Goal: Task Accomplishment & Management: Manage account settings

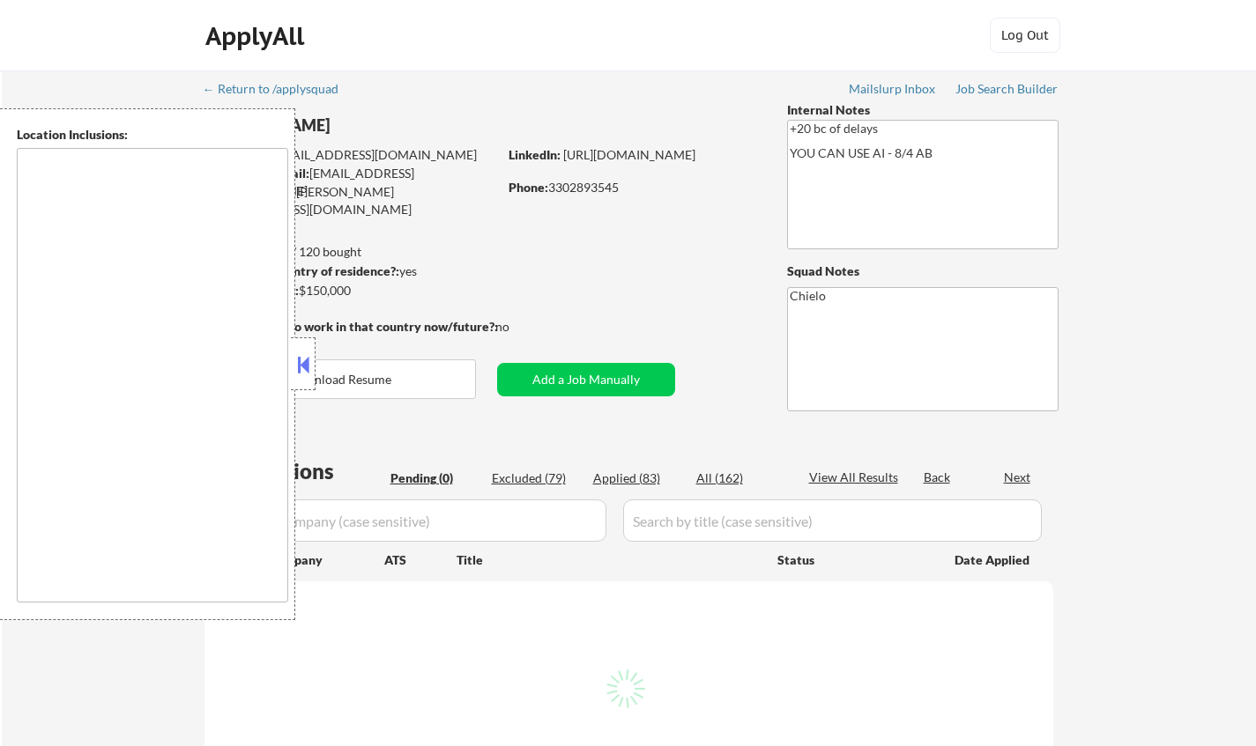
drag, startPoint x: 302, startPoint y: 360, endPoint x: 469, endPoint y: 19, distance: 379.5
click at [302, 360] on button at bounding box center [302, 365] width 19 height 26
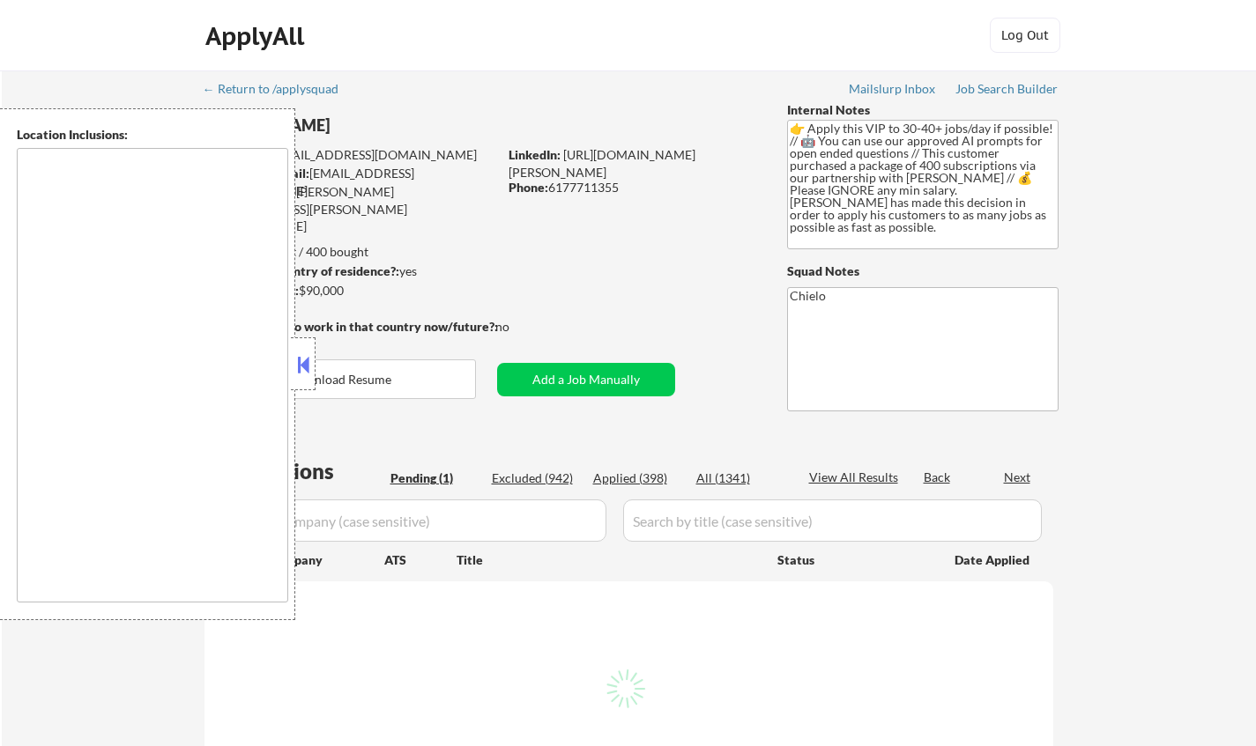
select select ""pending""
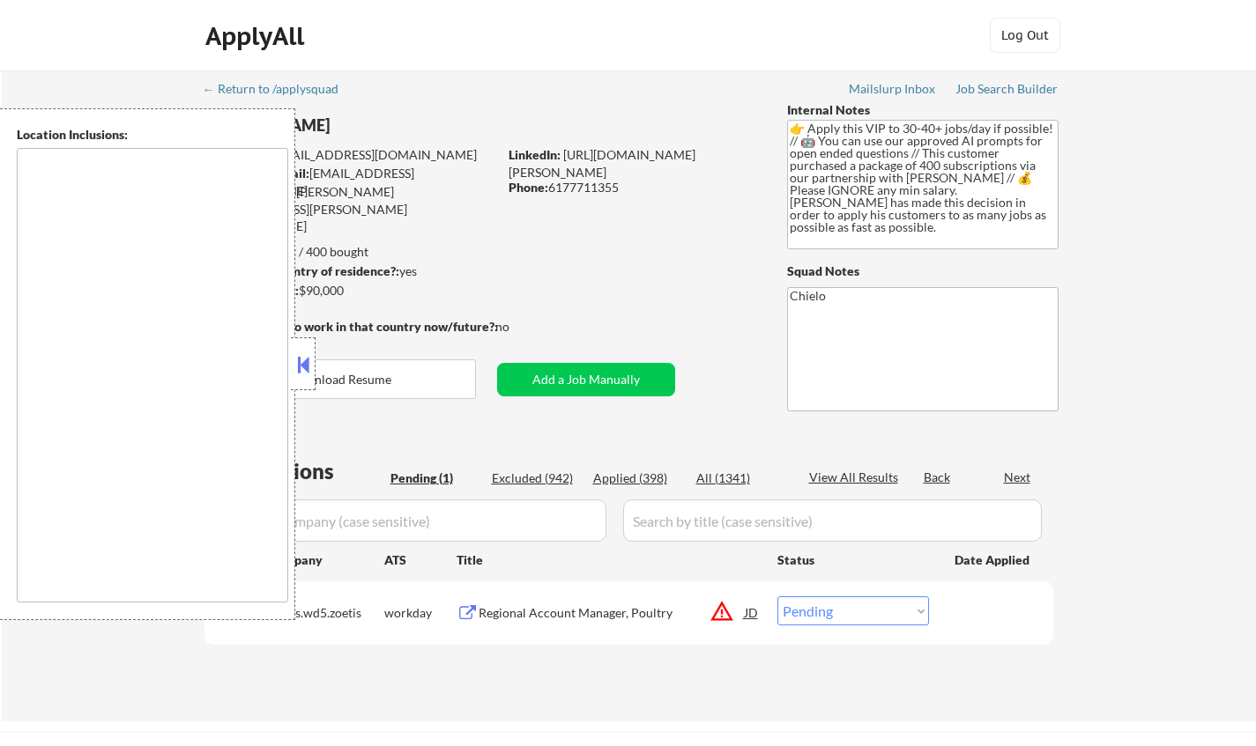
type textarea "Cambridge, MA Somerville, MA Brookline, MA Newton, MA Quincy, MA Medford, MA Ma…"
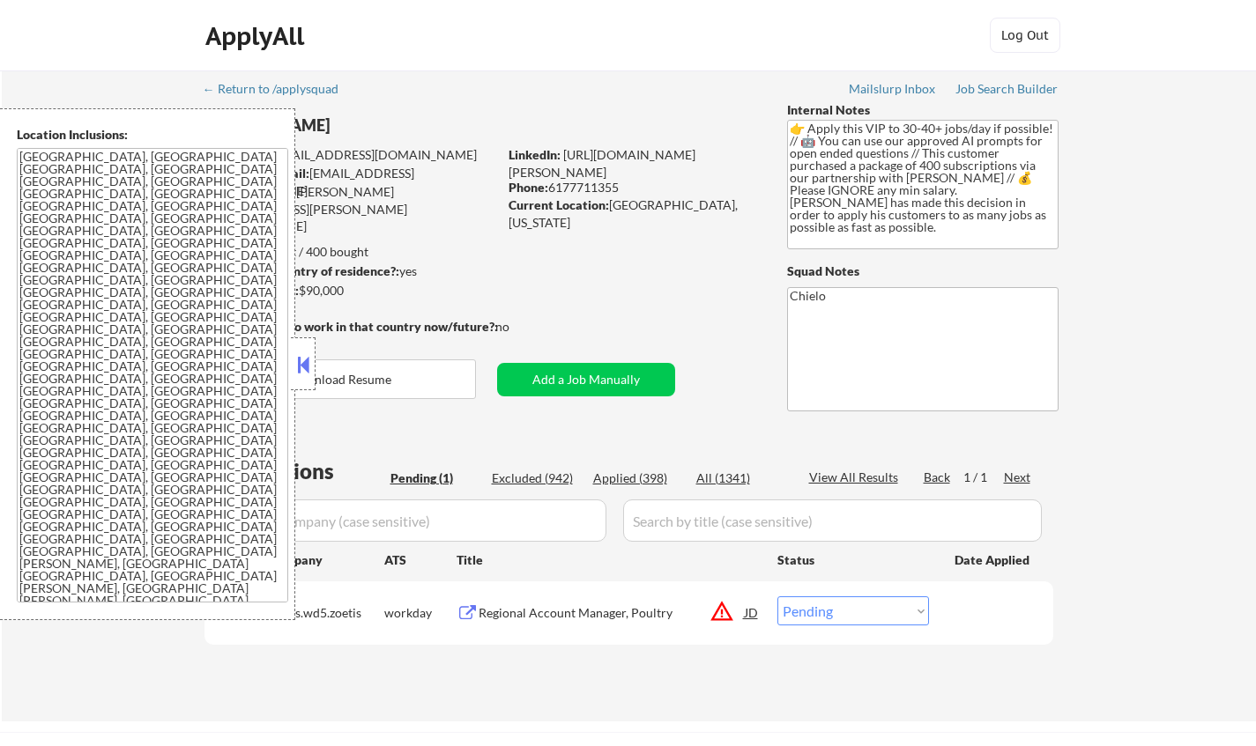
click at [302, 372] on button at bounding box center [302, 365] width 19 height 26
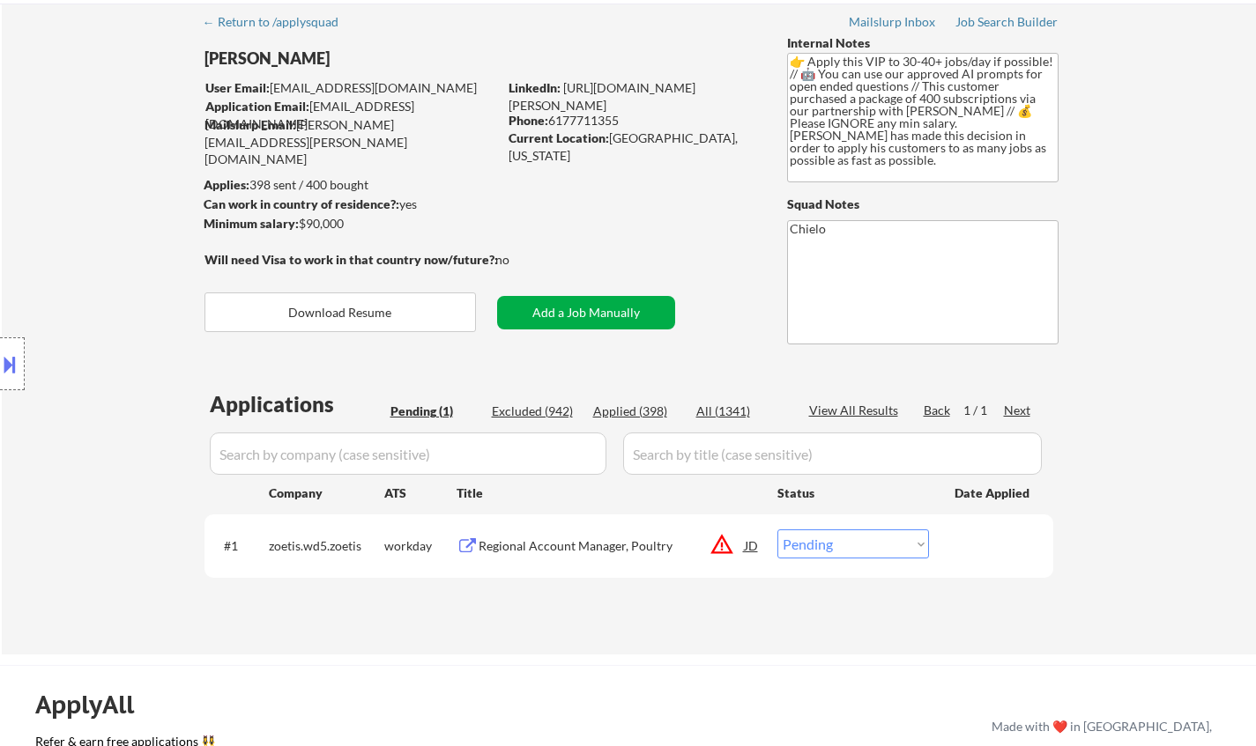
scroll to position [88, 0]
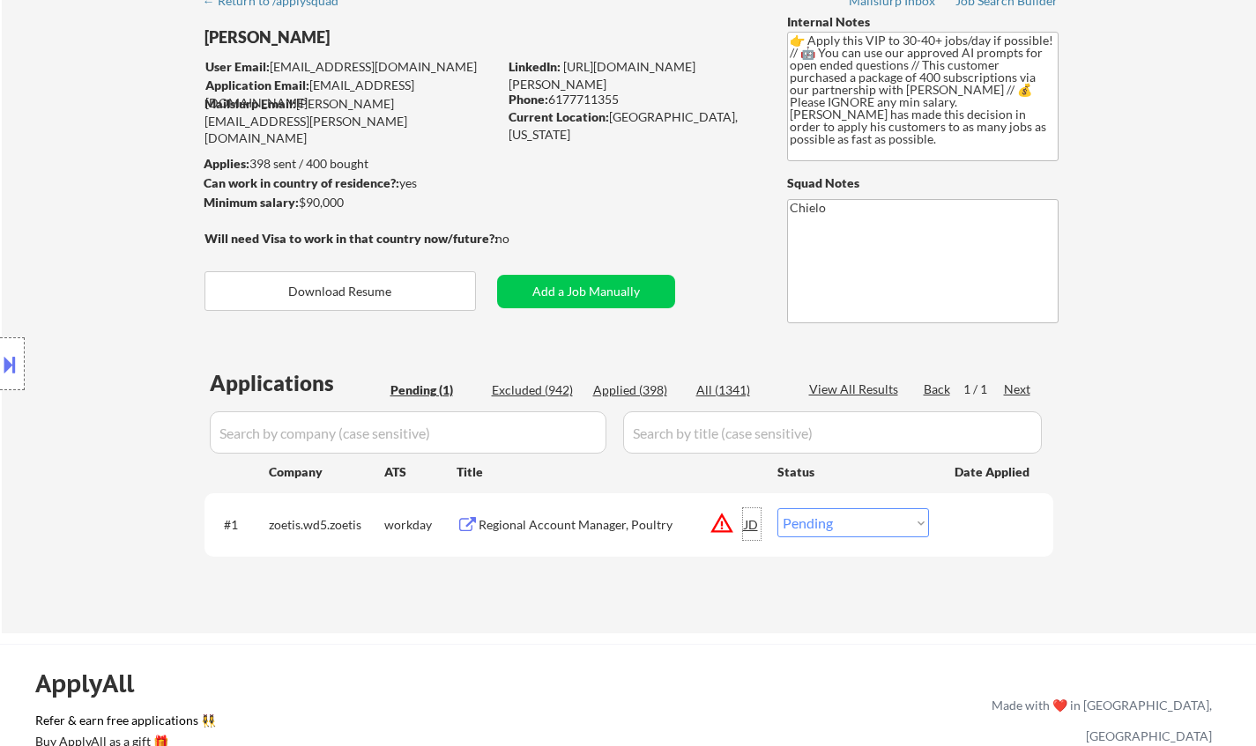
click at [751, 522] on div "JD" at bounding box center [752, 524] width 18 height 32
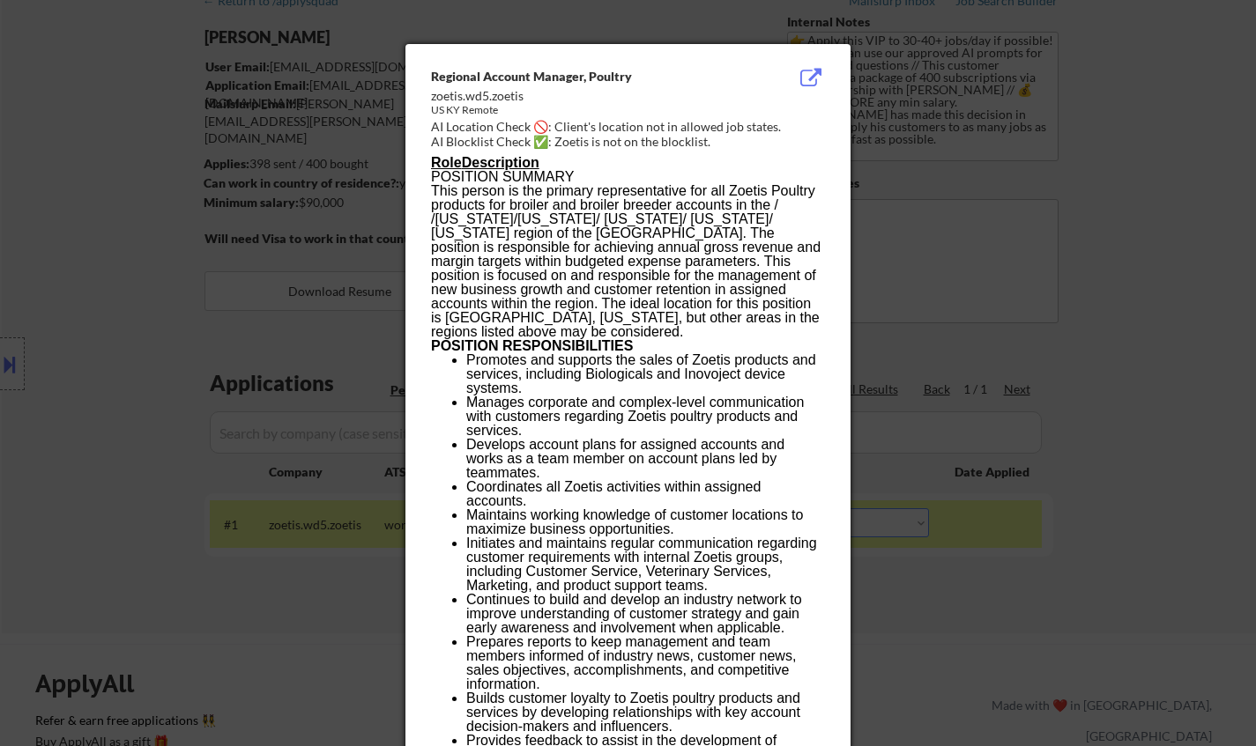
click at [1099, 522] on div at bounding box center [628, 373] width 1256 height 746
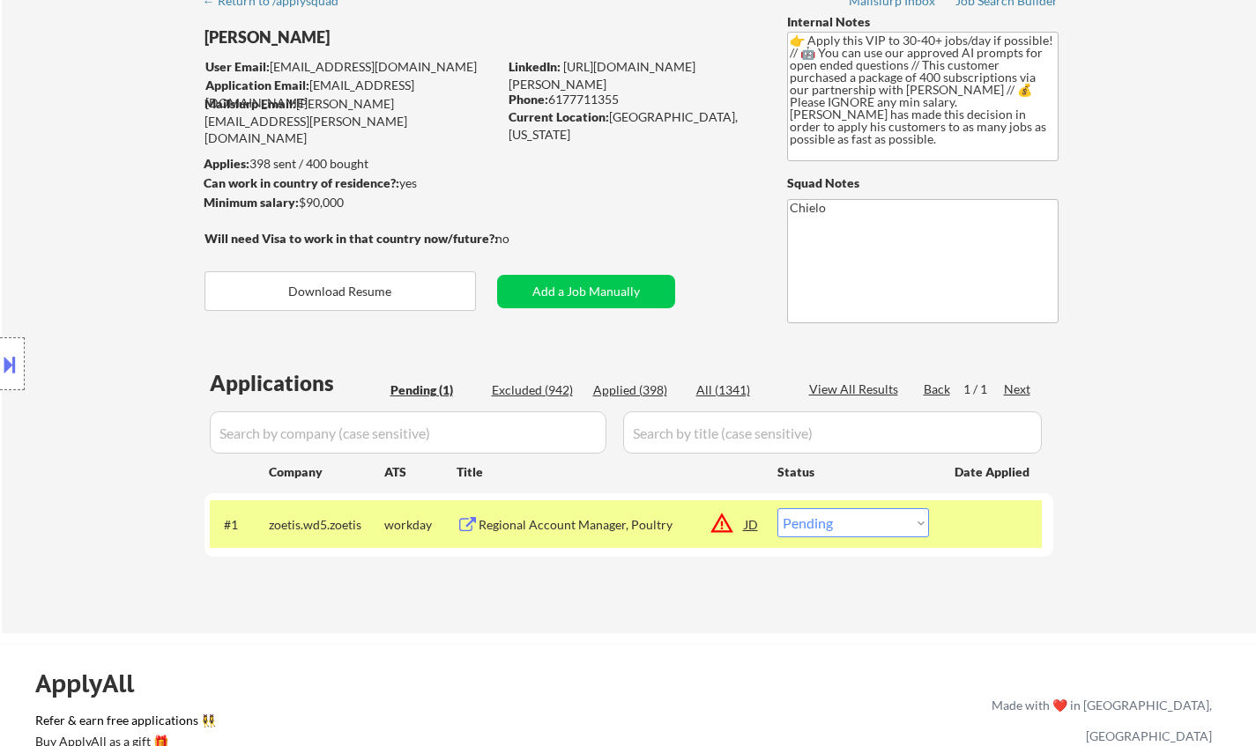
click at [4, 351] on button at bounding box center [9, 364] width 19 height 29
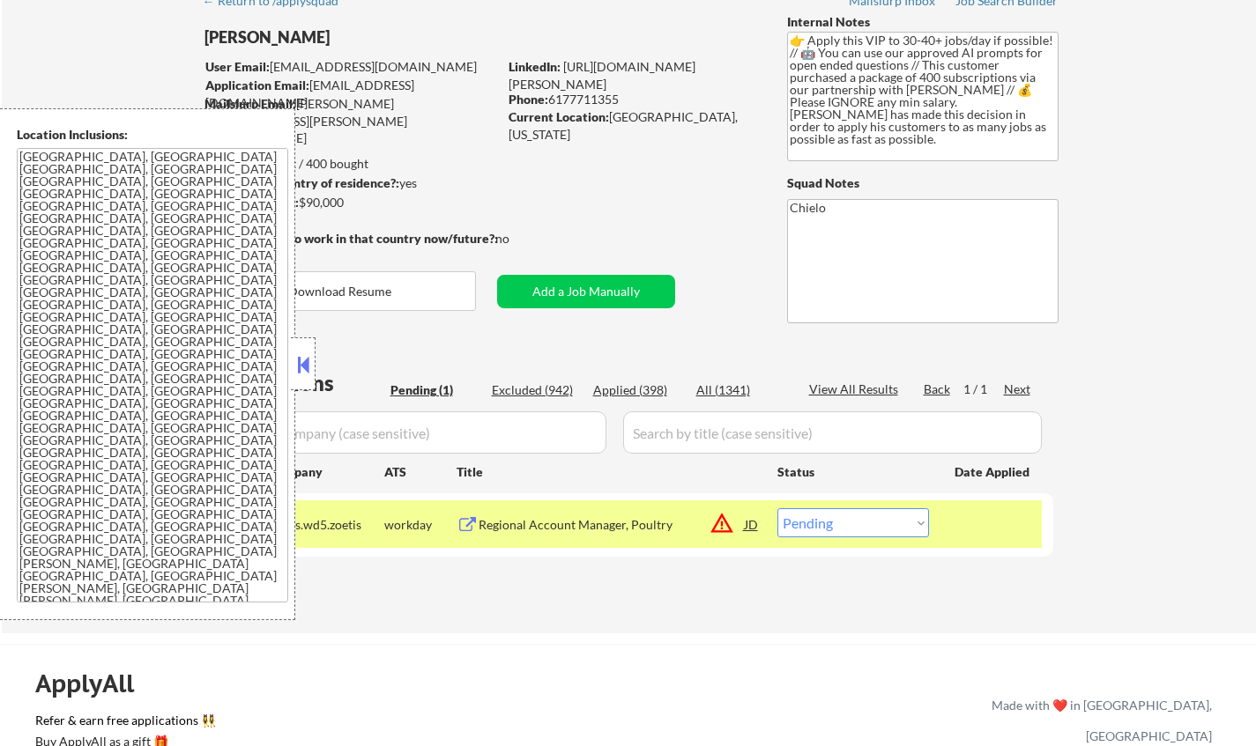
drag, startPoint x: 301, startPoint y: 372, endPoint x: 545, endPoint y: 431, distance: 251.1
click at [301, 372] on button at bounding box center [302, 365] width 19 height 26
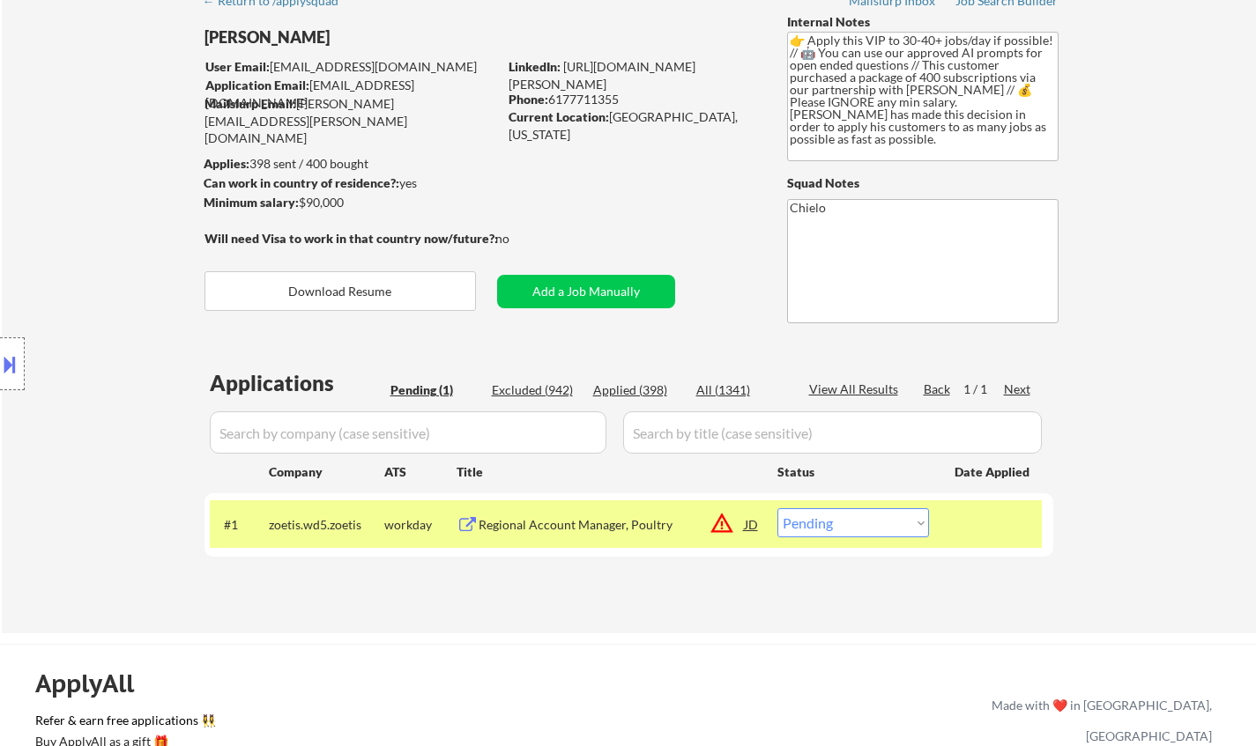
click at [773, 531] on div "#1 zoetis.wd5.zoetis workday Regional Account Manager, Poultry JD warning_amber…" at bounding box center [626, 525] width 832 height 48
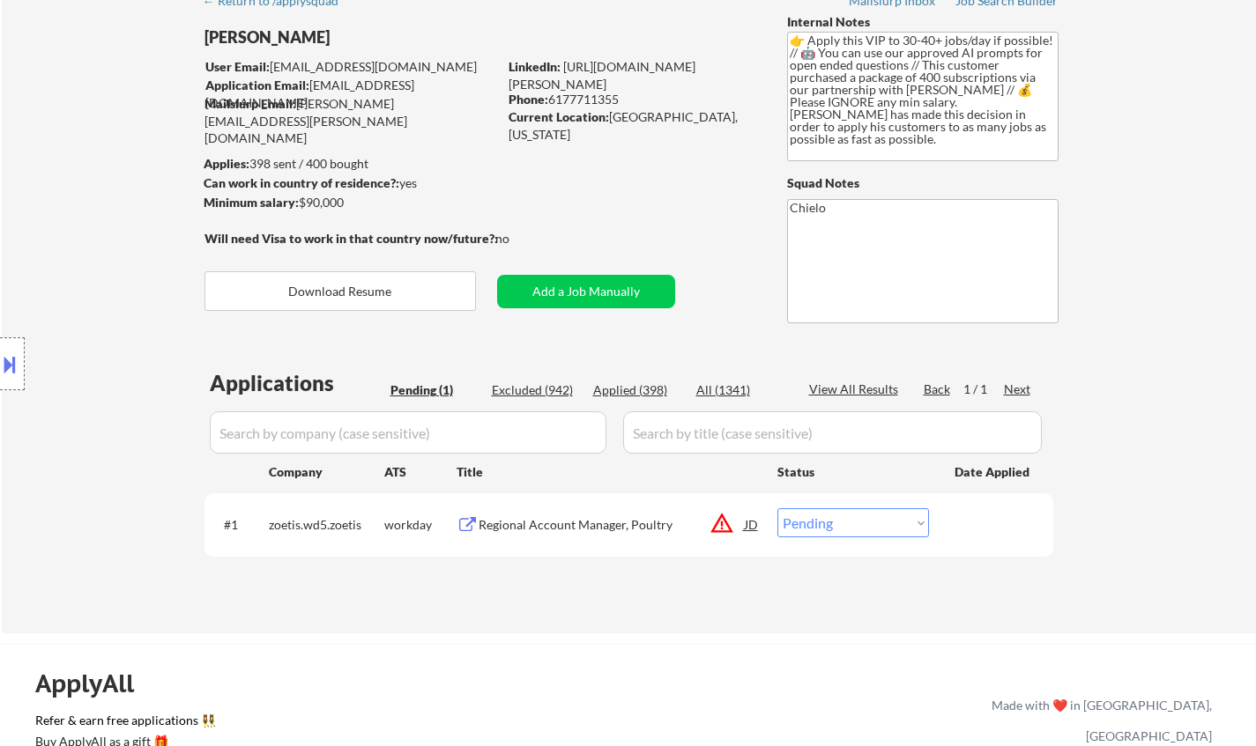
click at [744, 528] on div "JD" at bounding box center [752, 524] width 18 height 32
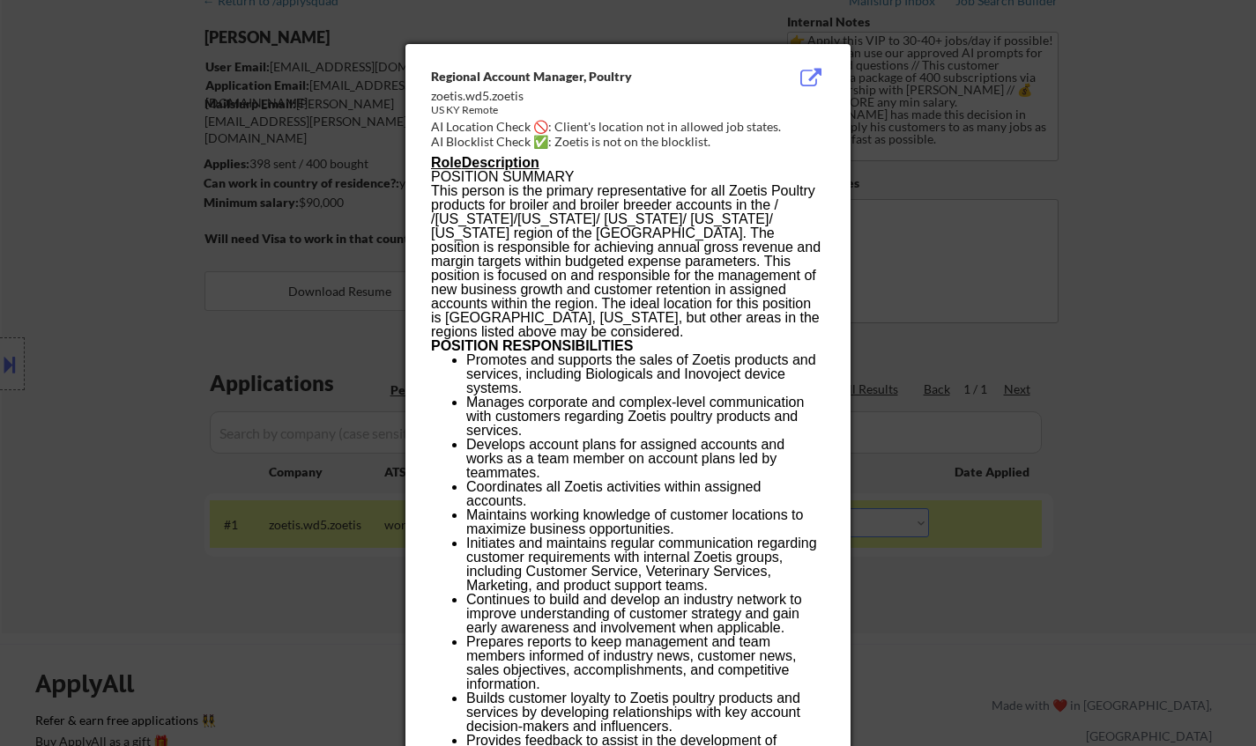
click at [1133, 307] on div at bounding box center [628, 373] width 1256 height 746
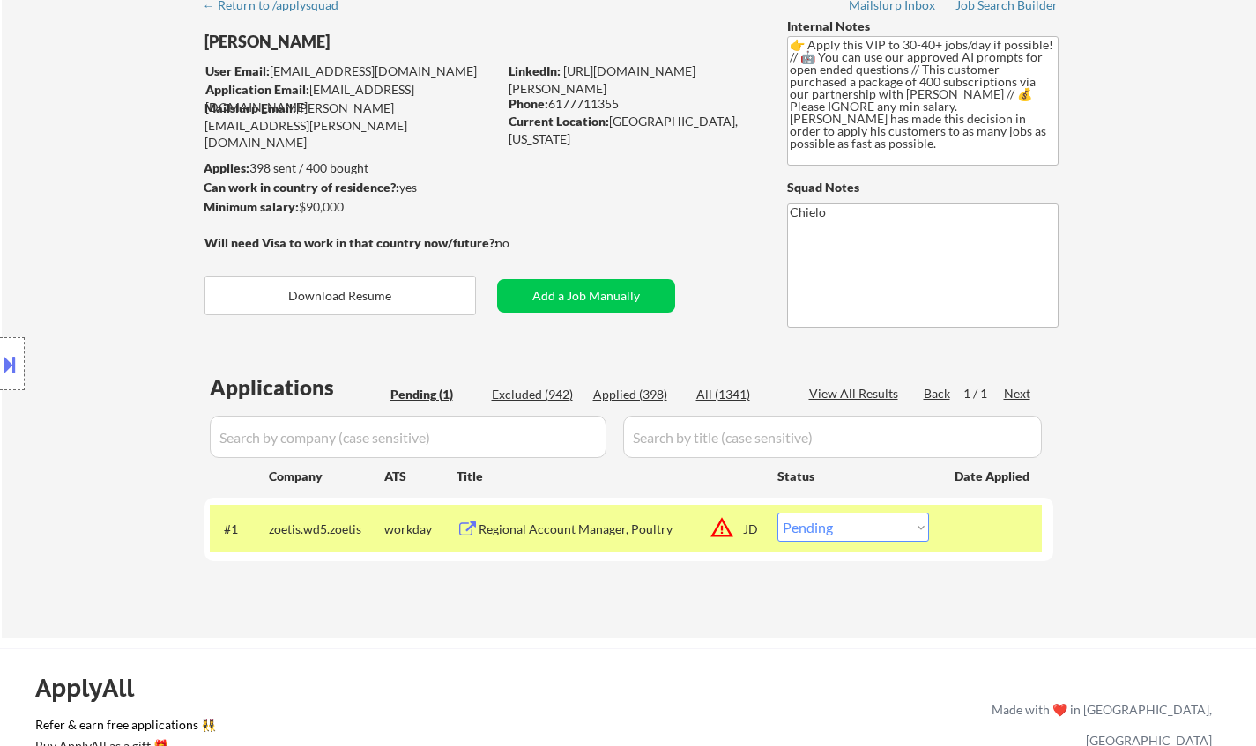
scroll to position [0, 0]
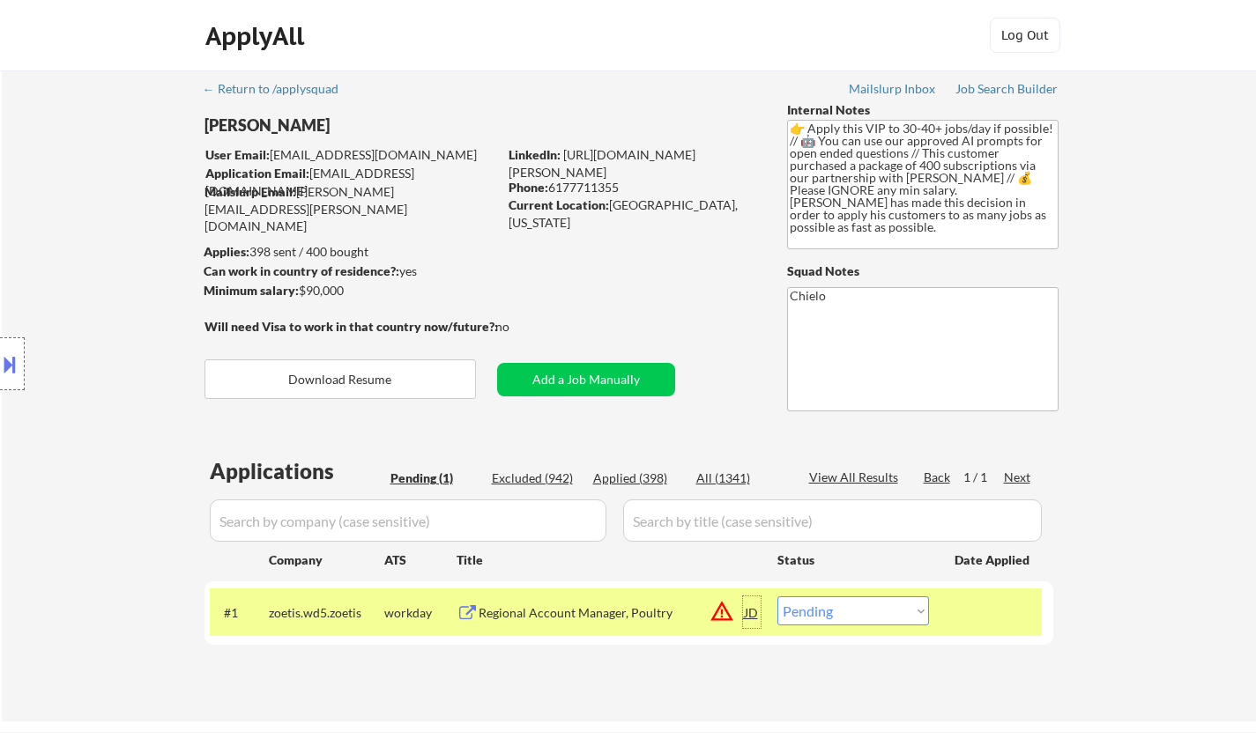
click at [753, 610] on div "JD" at bounding box center [752, 613] width 18 height 32
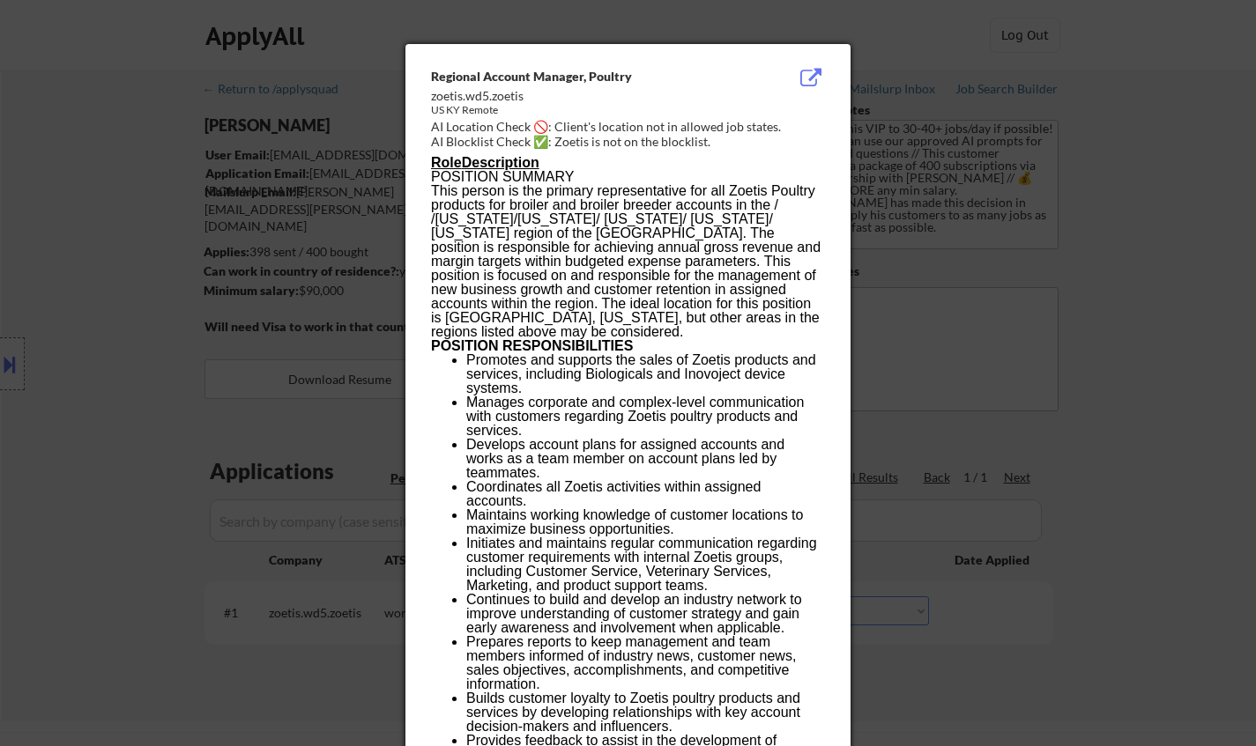
click at [982, 605] on div at bounding box center [628, 373] width 1256 height 746
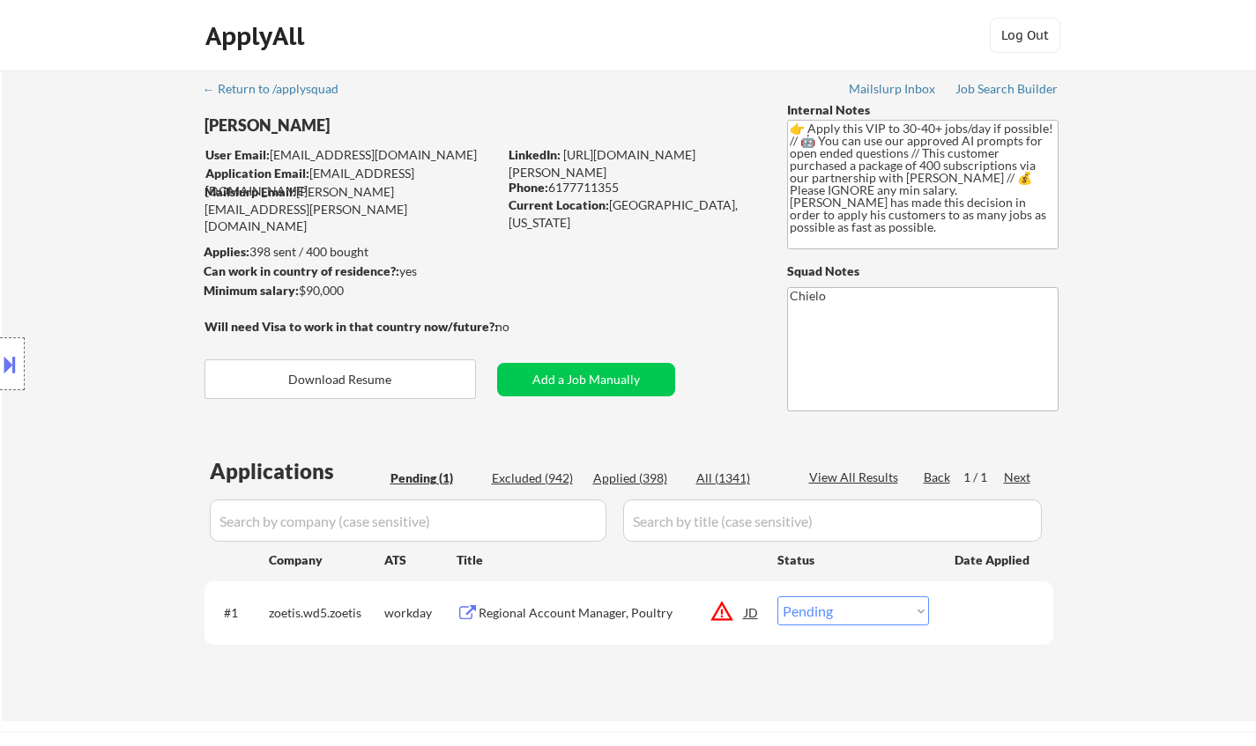
click at [850, 602] on select "Choose an option... Pending Applied Excluded (Questions) Excluded (Expired) Exc…" at bounding box center [853, 611] width 152 height 29
select select ""excluded__location_""
click at [777, 597] on select "Choose an option... Pending Applied Excluded (Questions) Excluded (Expired) Exc…" at bounding box center [853, 611] width 152 height 29
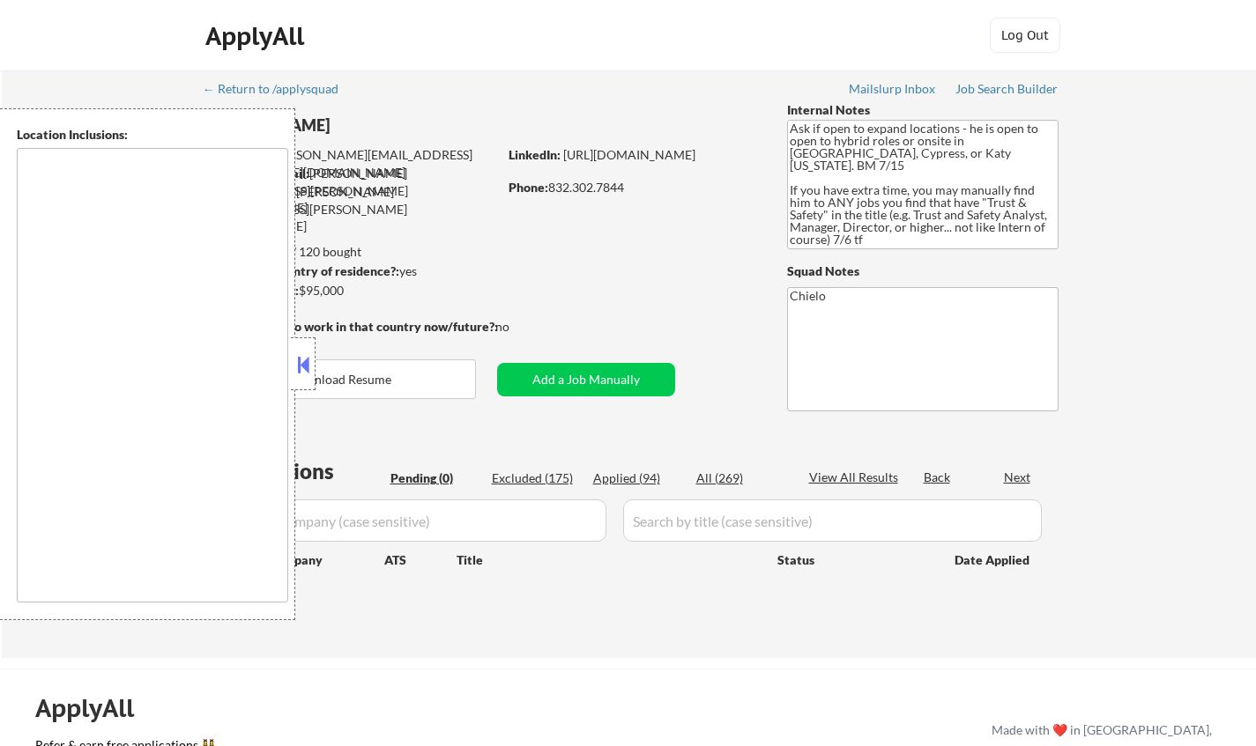
click at [306, 355] on button at bounding box center [302, 365] width 19 height 26
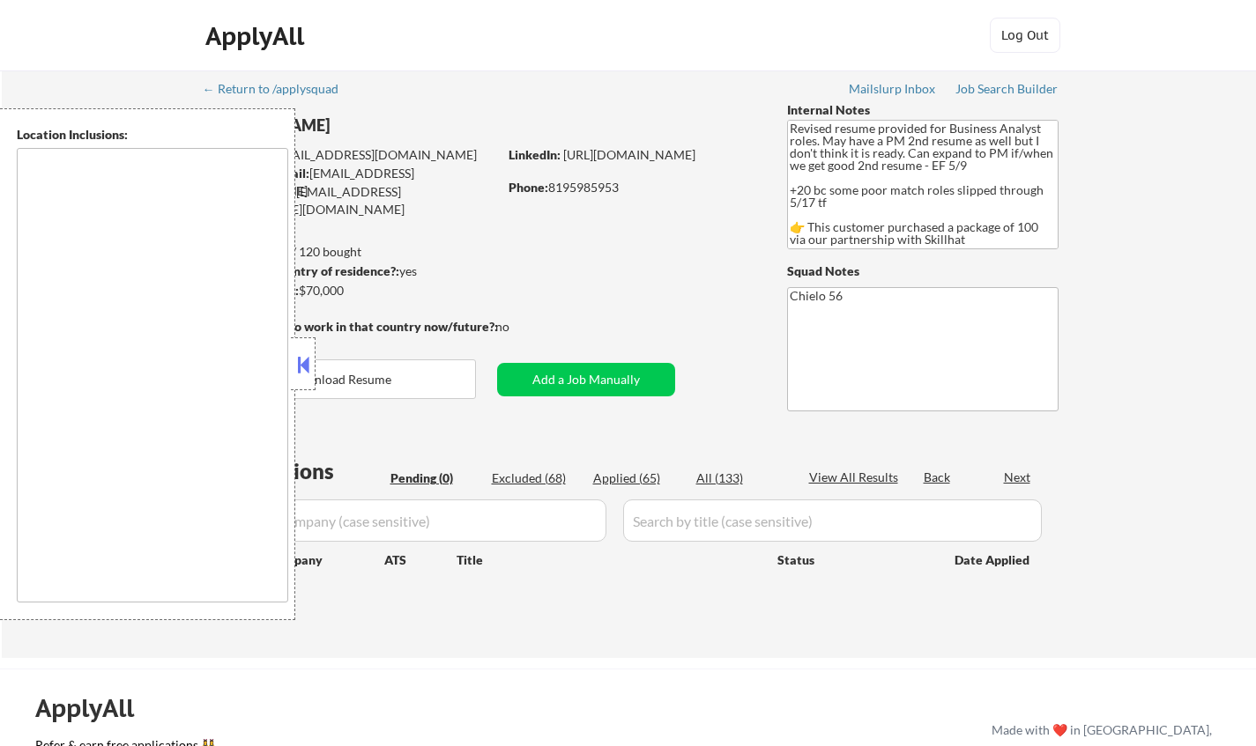
type textarea "[GEOGRAPHIC_DATA], ON [GEOGRAPHIC_DATA], [GEOGRAPHIC_DATA] [GEOGRAPHIC_DATA], O…"
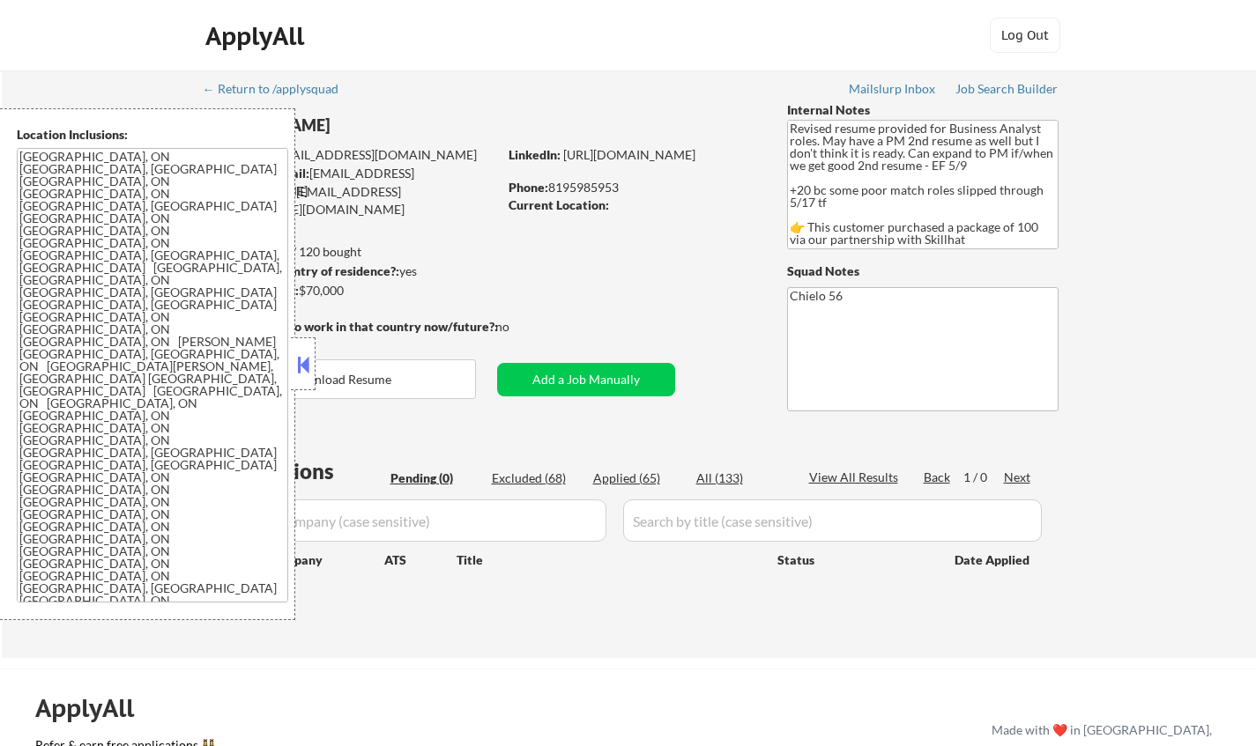
click at [299, 368] on button at bounding box center [302, 365] width 19 height 26
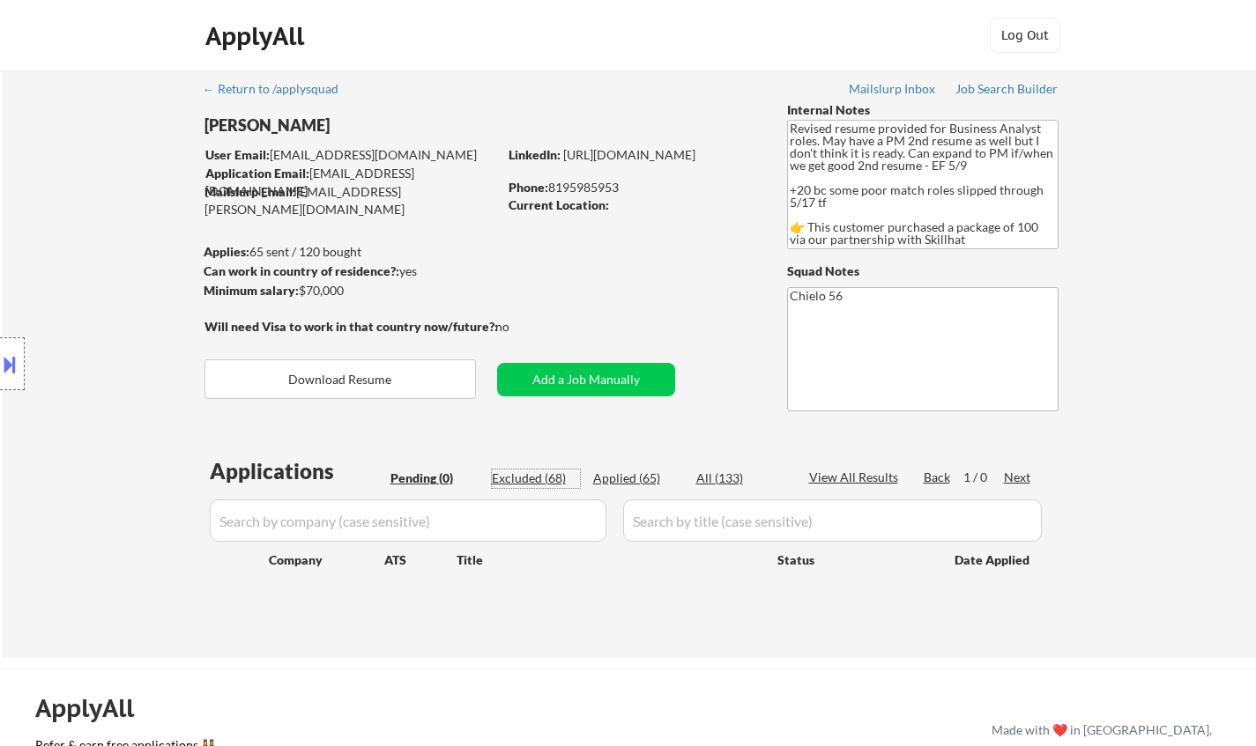
click at [531, 476] on div "Excluded (68)" at bounding box center [536, 479] width 88 height 18
select select ""excluded__other_""
select select ""excluded__expired_""
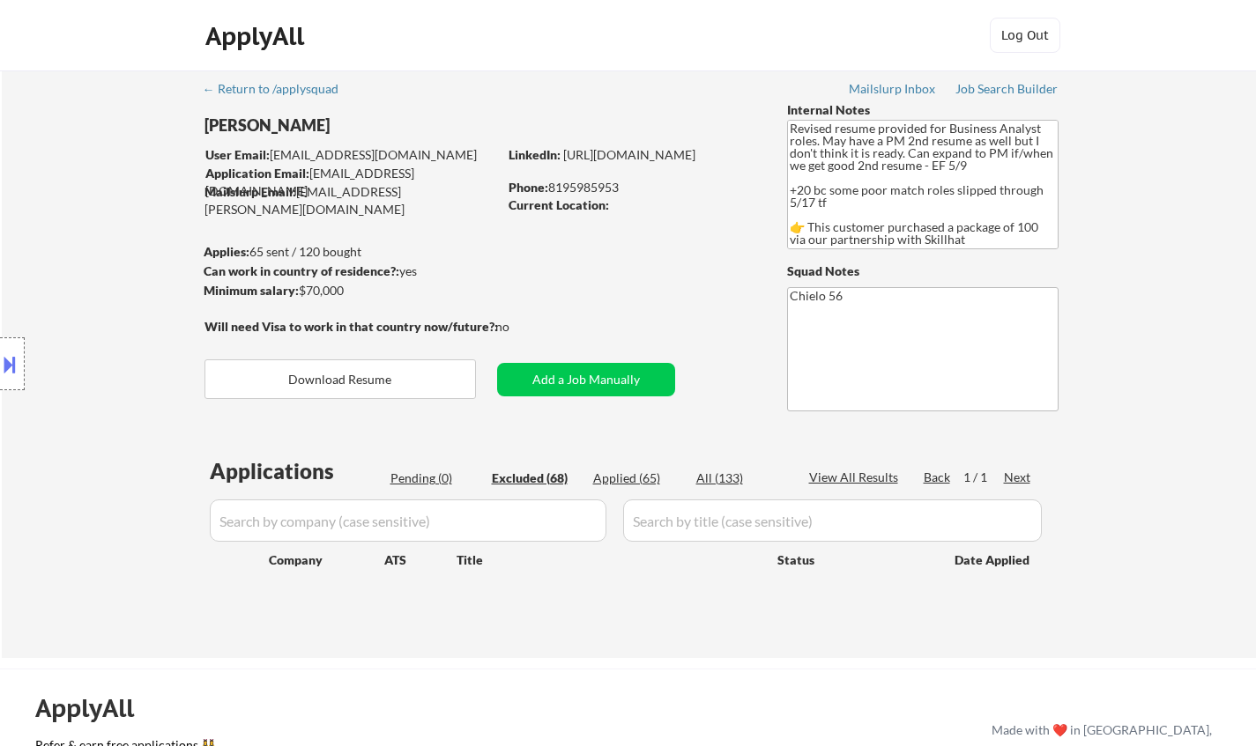
select select ""excluded__bad_match_""
select select ""excluded__other_""
select select ""excluded__bad_match_""
select select ""excluded__other_""
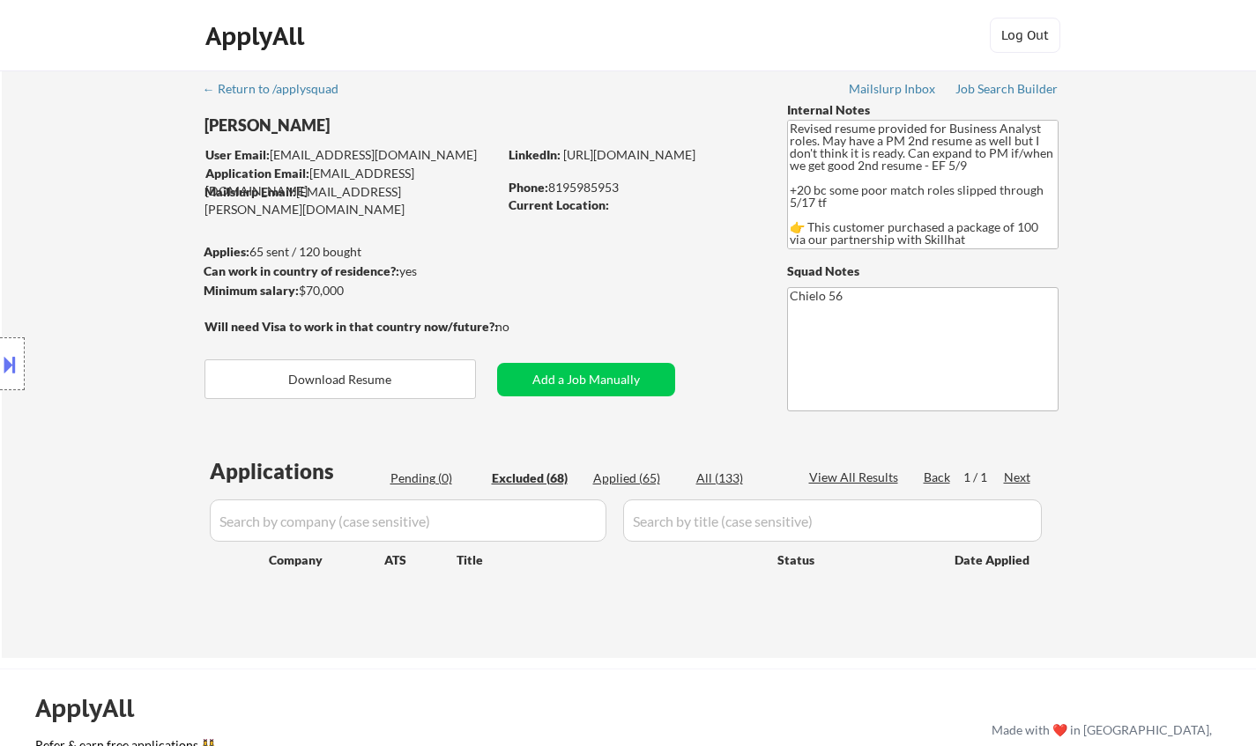
select select ""excluded__expired_""
select select ""excluded__other_""
select select ""excluded__expired_""
select select ""excluded__bad_match_""
select select ""excluded__other_""
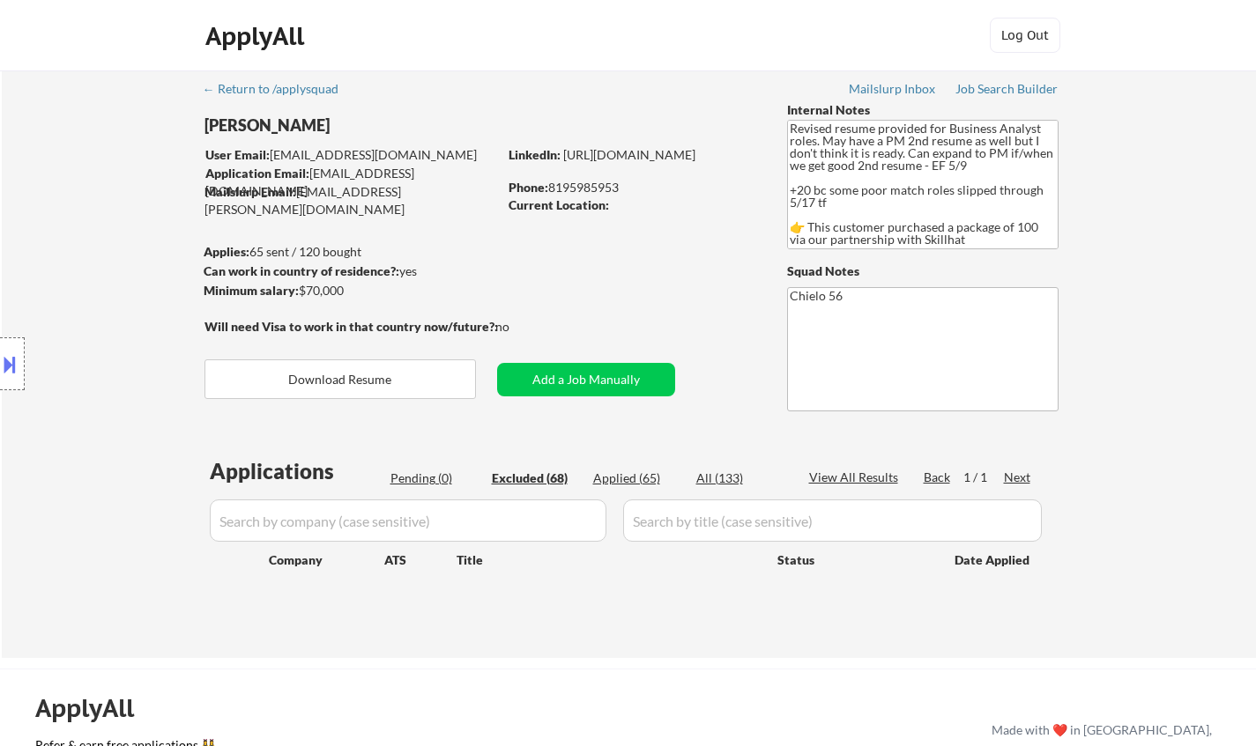
select select ""excluded__other_""
select select ""excluded__expired_""
select select ""excluded__other_""
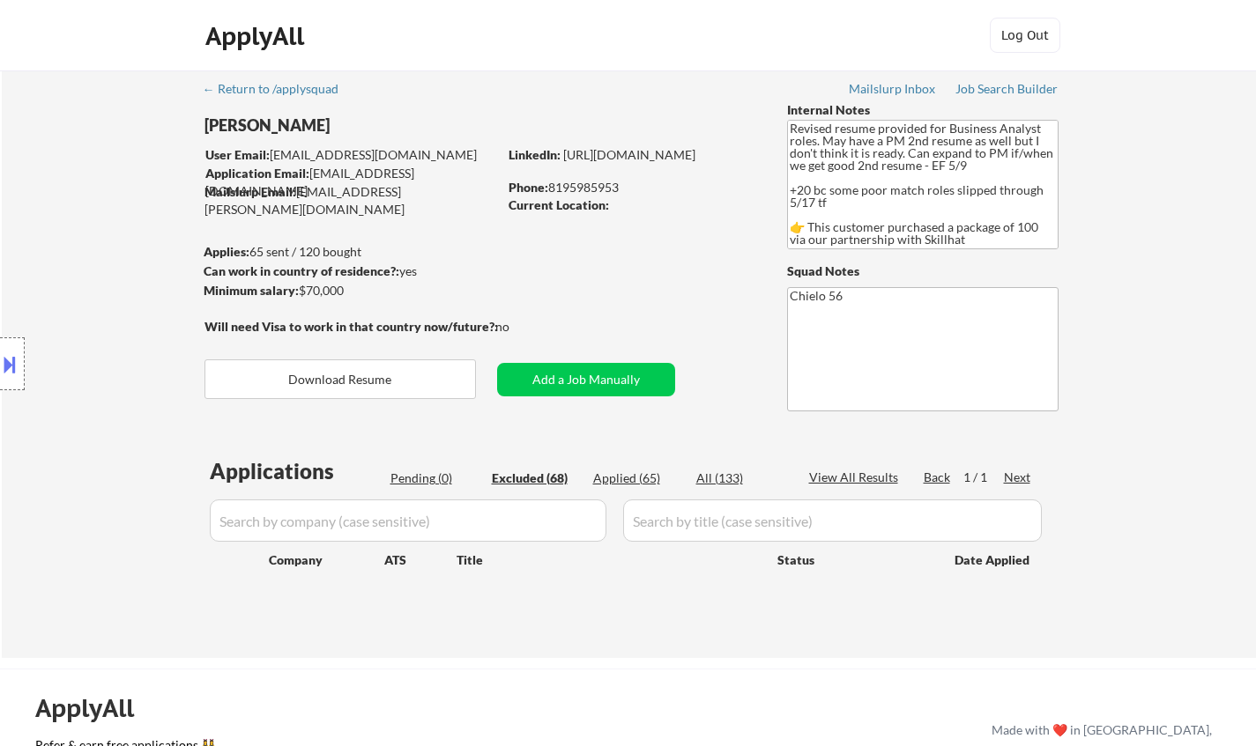
select select ""excluded__other_""
select select ""excluded__expired_""
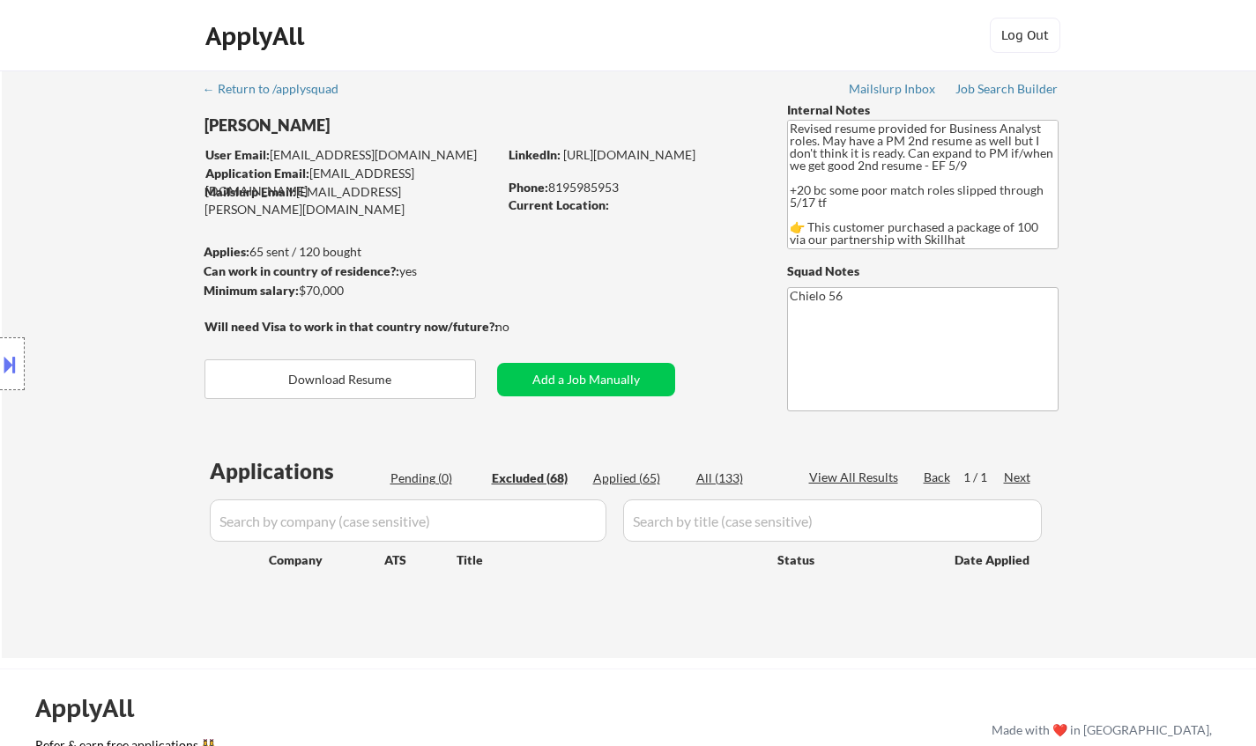
select select ""excluded__other_""
select select ""excluded__expired_""
select select ""excluded__other_""
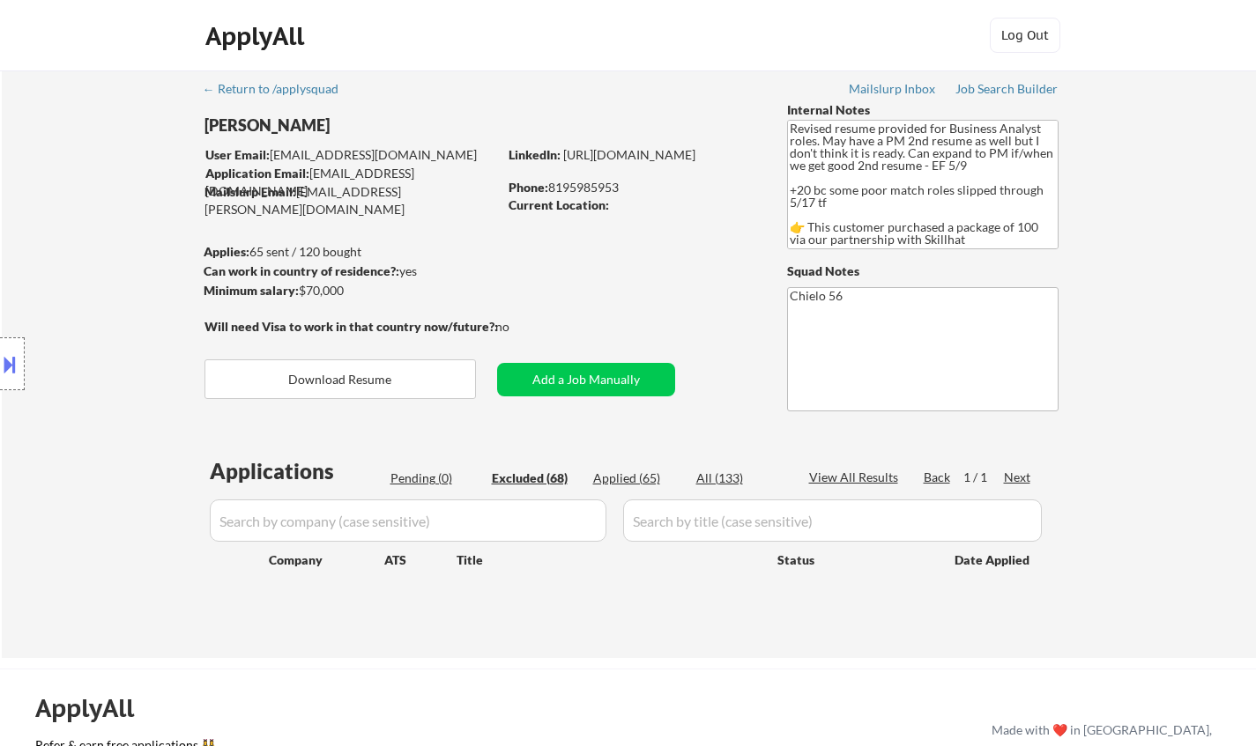
select select ""excluded__location_""
select select ""excluded__other_""
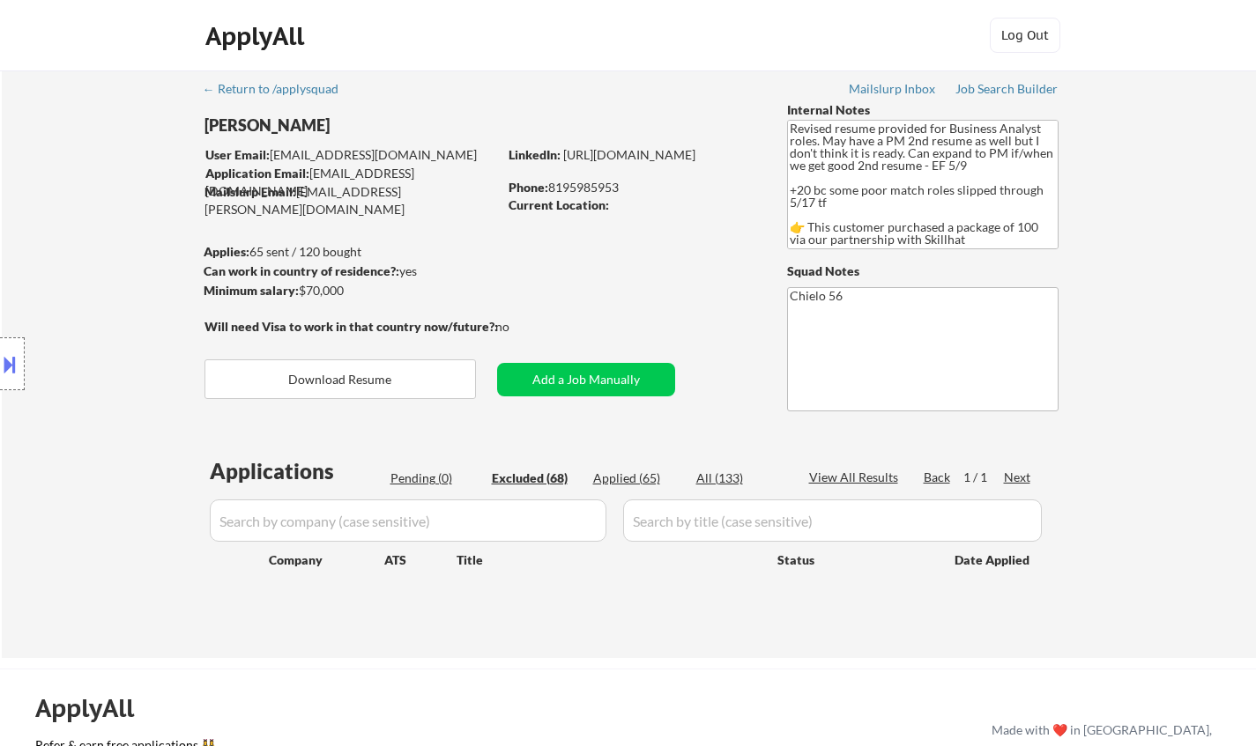
select select ""excluded__other_""
select select ""excluded__bad_match_""
select select ""excluded__expired_""
select select ""excluded__other_""
select select ""excluded__salary_""
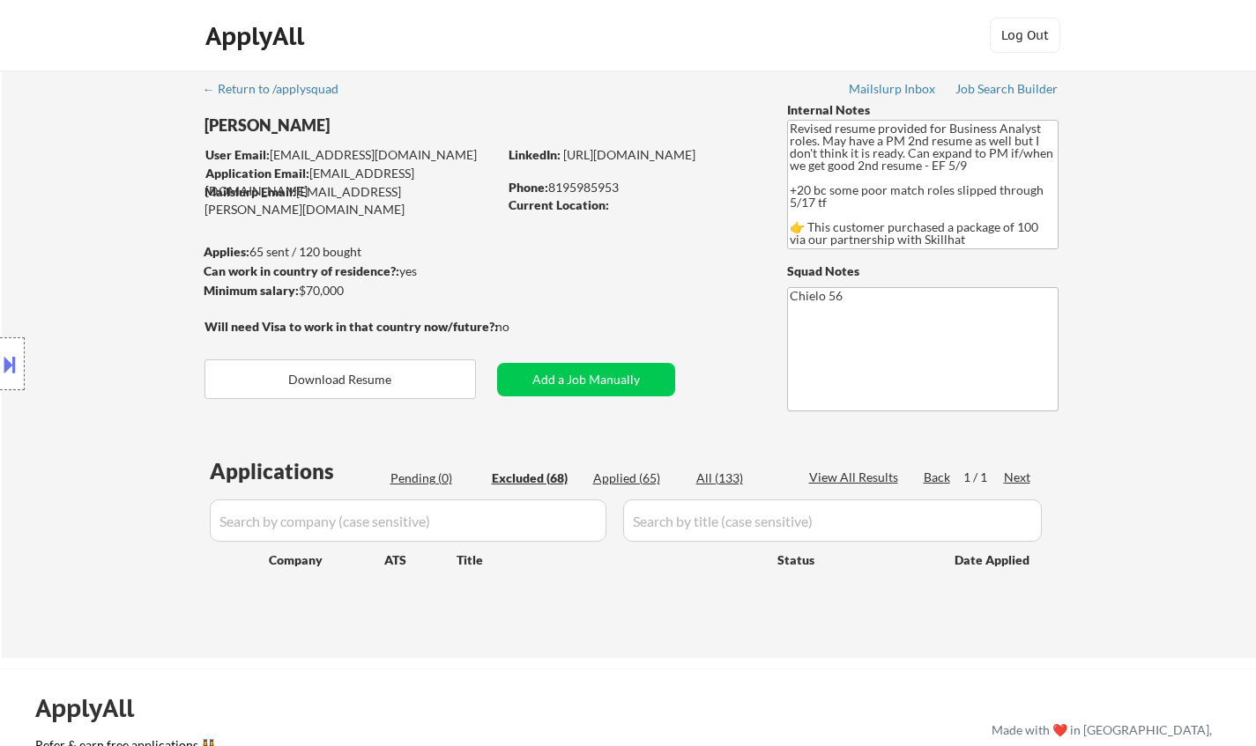
select select ""excluded__expired_""
select select ""excluded""
select select ""excluded__expired_""
select select ""excluded""
select select ""excluded__location_""
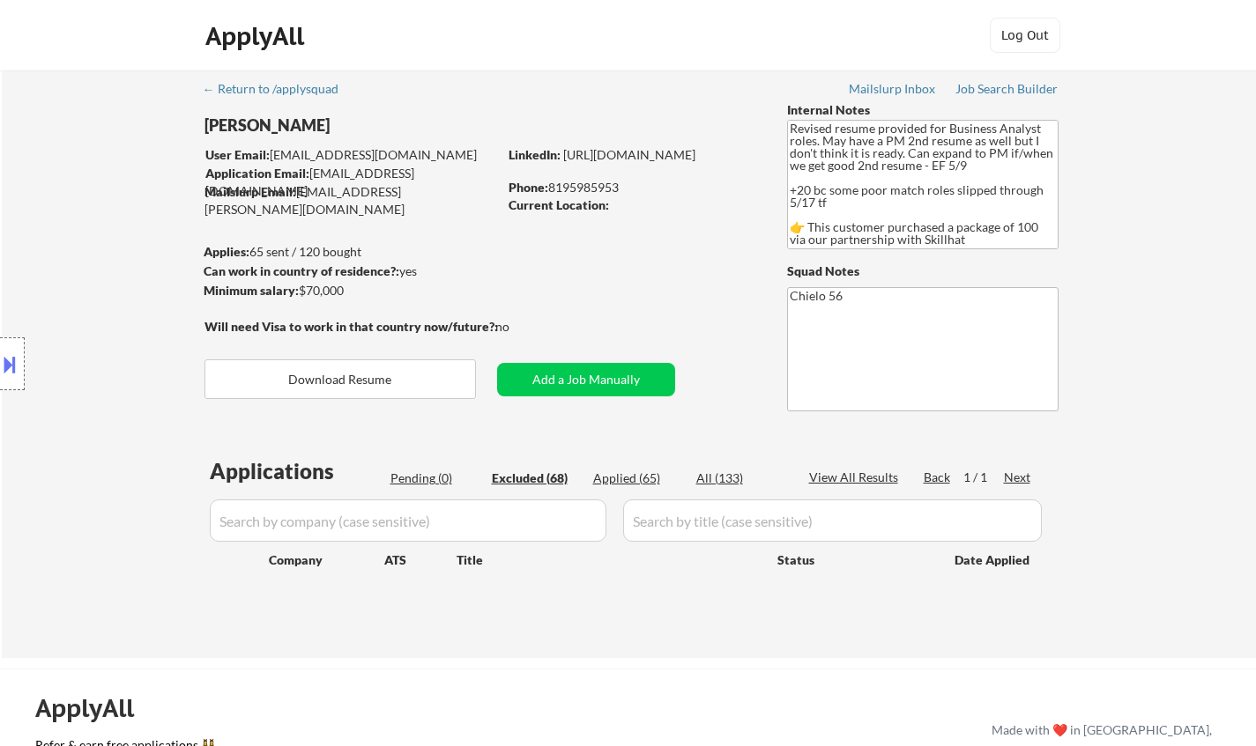
select select ""excluded__other_""
select select ""excluded__expired_""
select select ""excluded__other_""
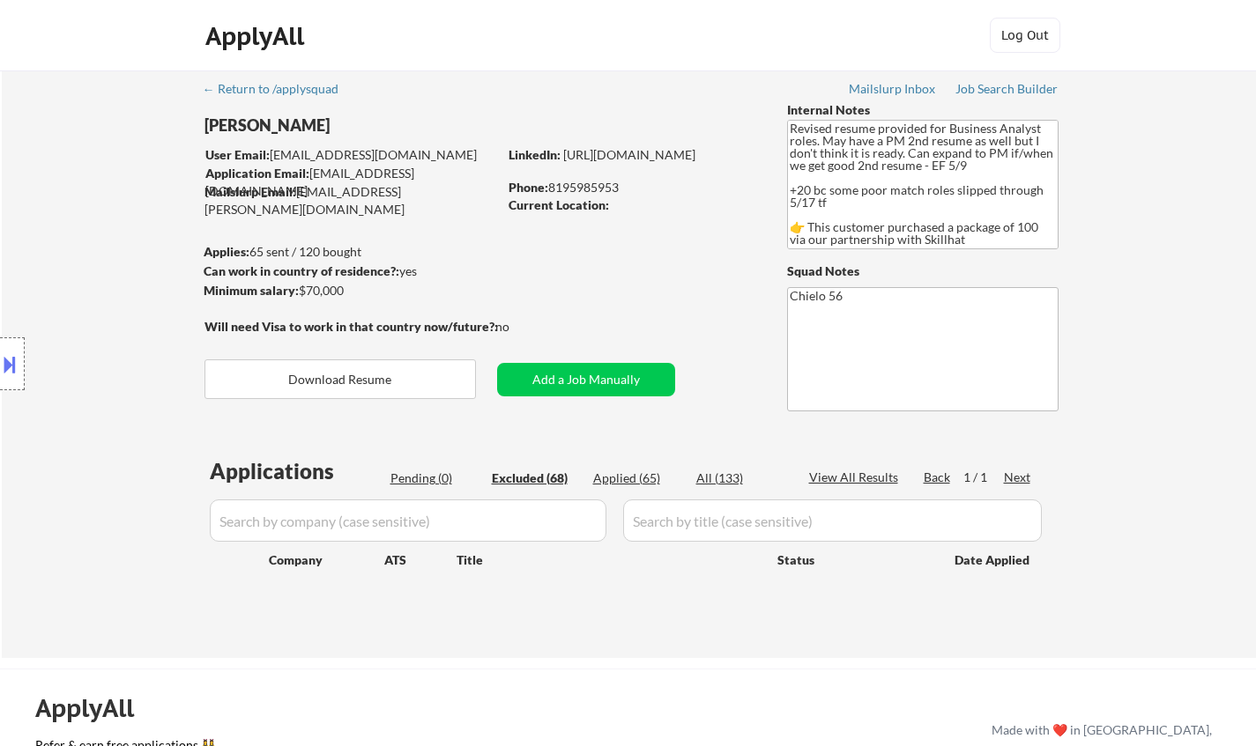
select select ""excluded""
select select ""excluded__other_""
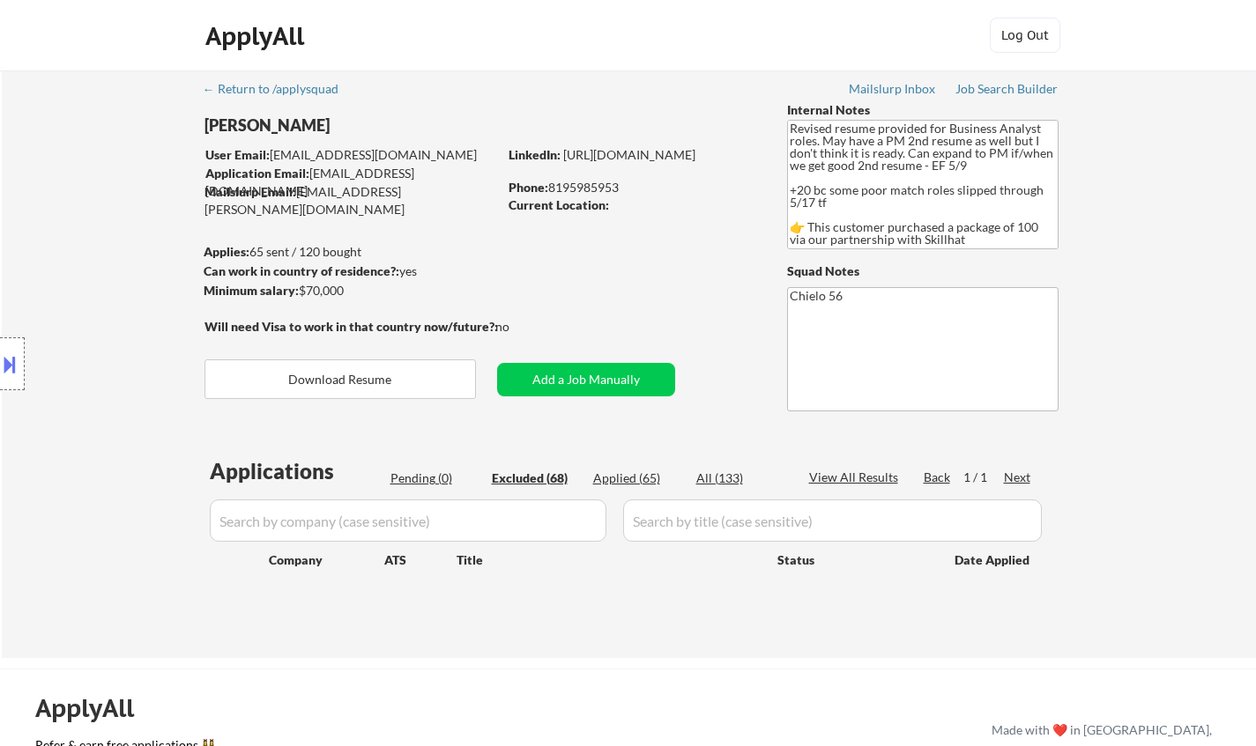
select select ""excluded__expired_""
select select ""excluded__other_""
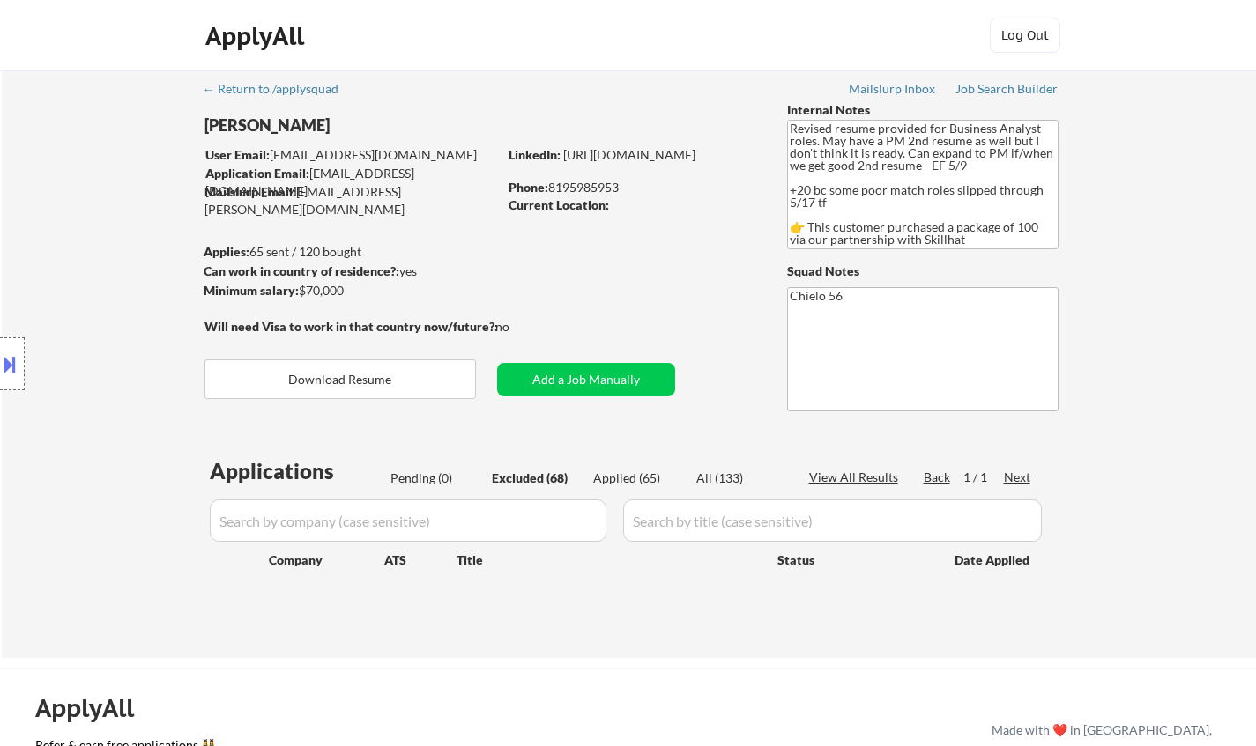
select select ""excluded__other_""
select select ""excluded""
select select ""excluded__expired_""
select select ""excluded__other_""
select select ""excluded__expired_""
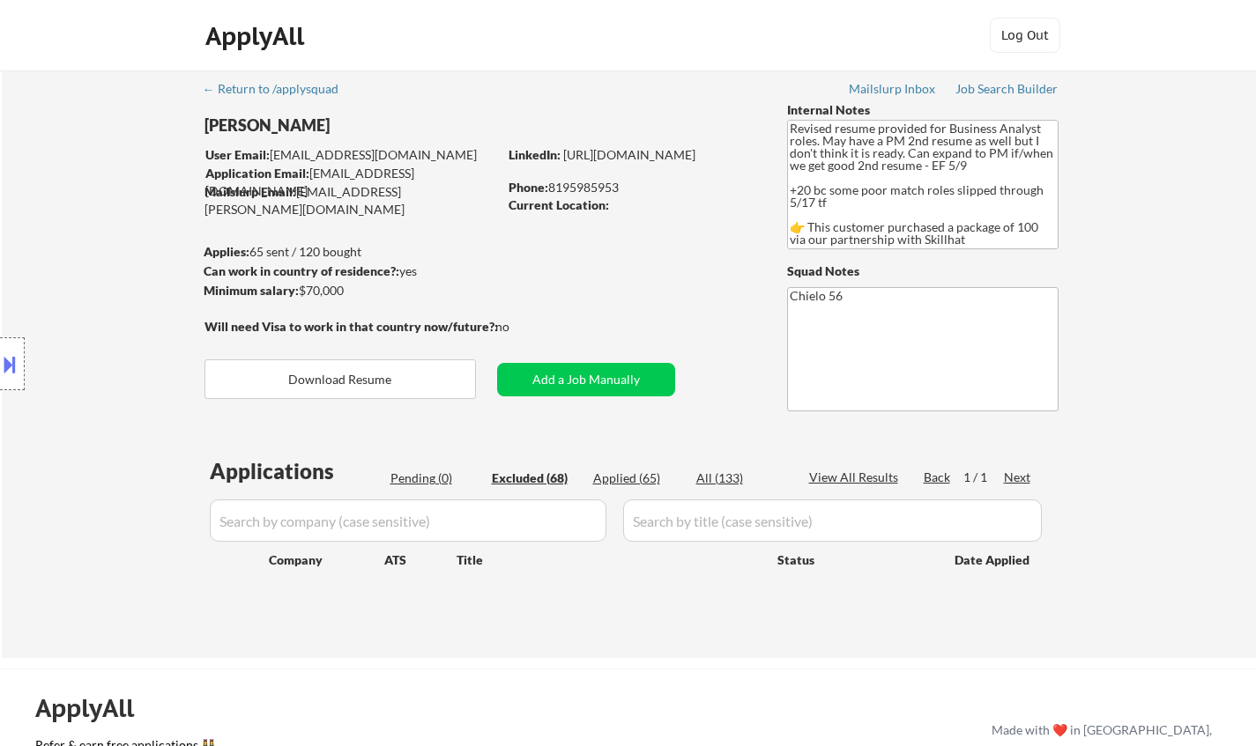
select select ""excluded__expired_""
select select ""excluded""
select select ""excluded__expired_""
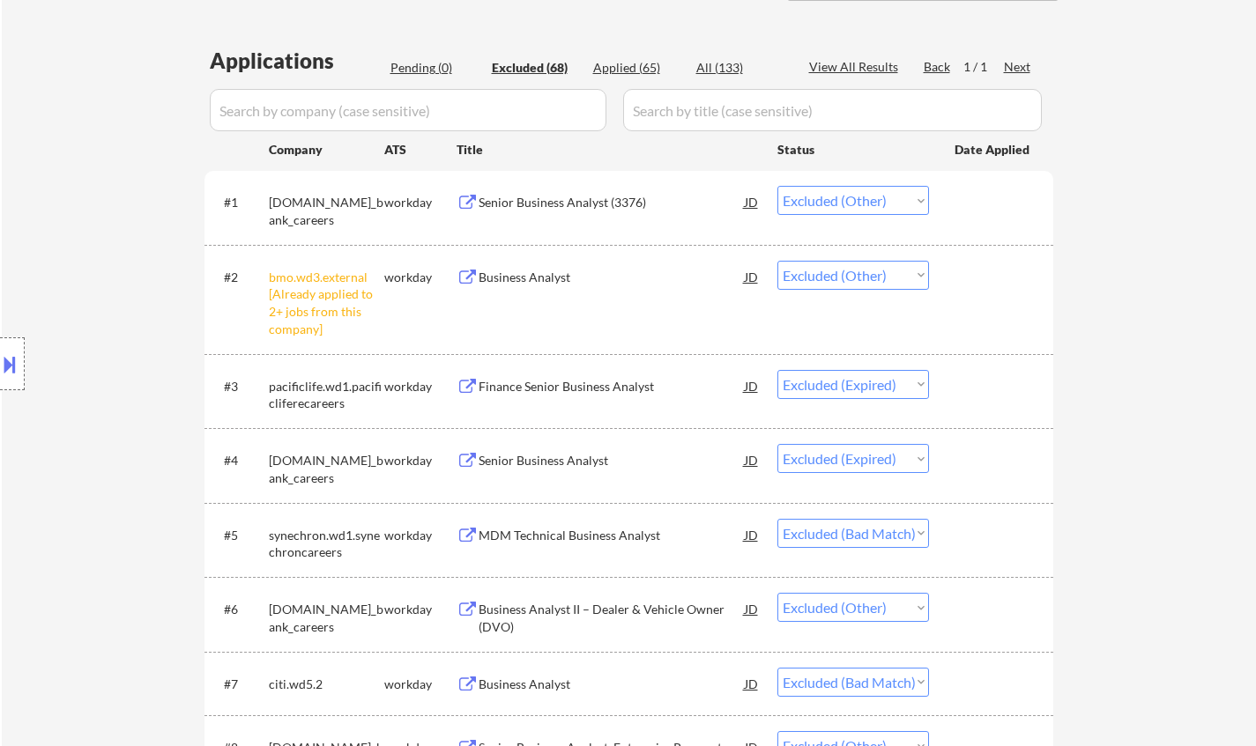
scroll to position [441, 0]
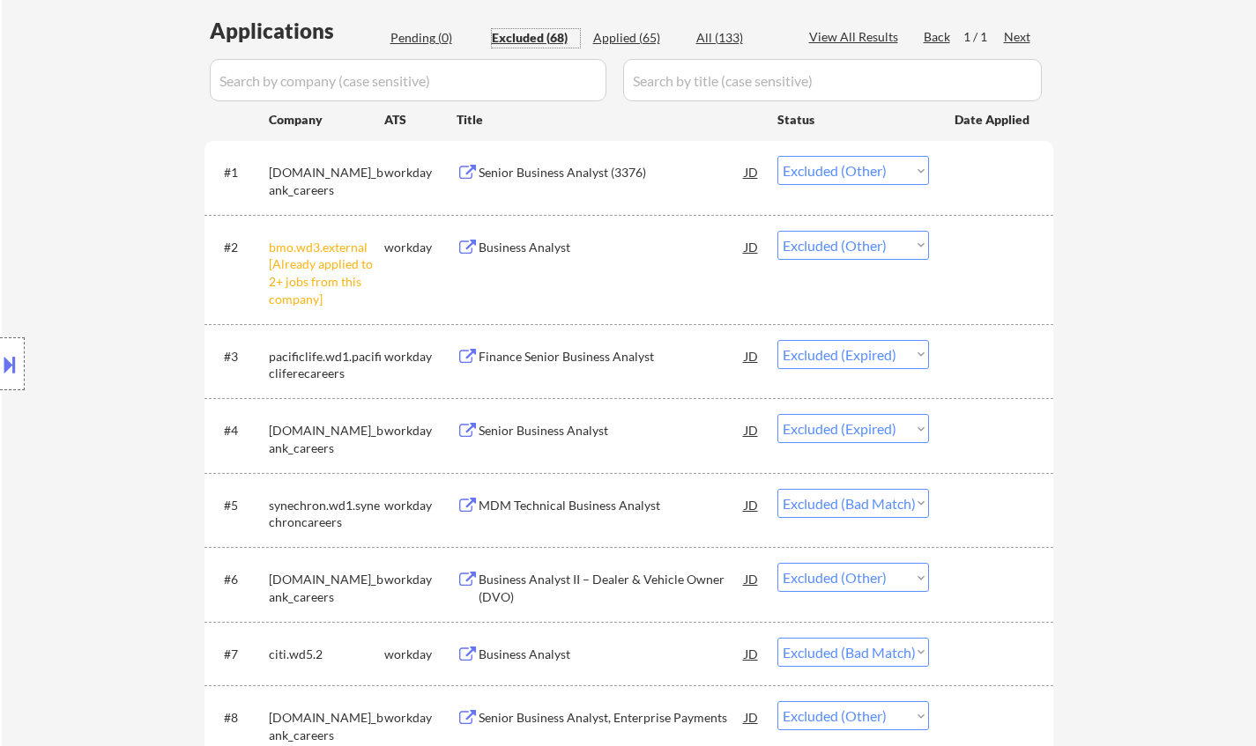
click at [527, 500] on div "MDM Technical Business Analyst" at bounding box center [612, 506] width 266 height 18
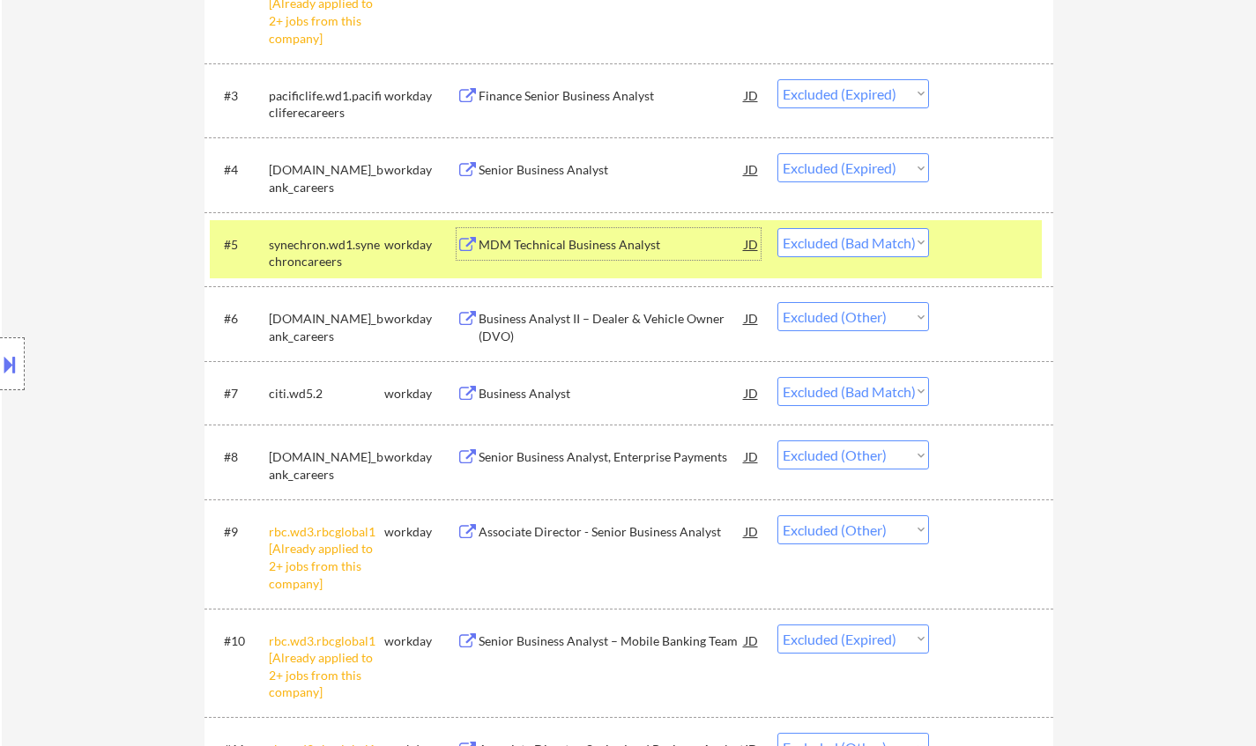
scroll to position [705, 0]
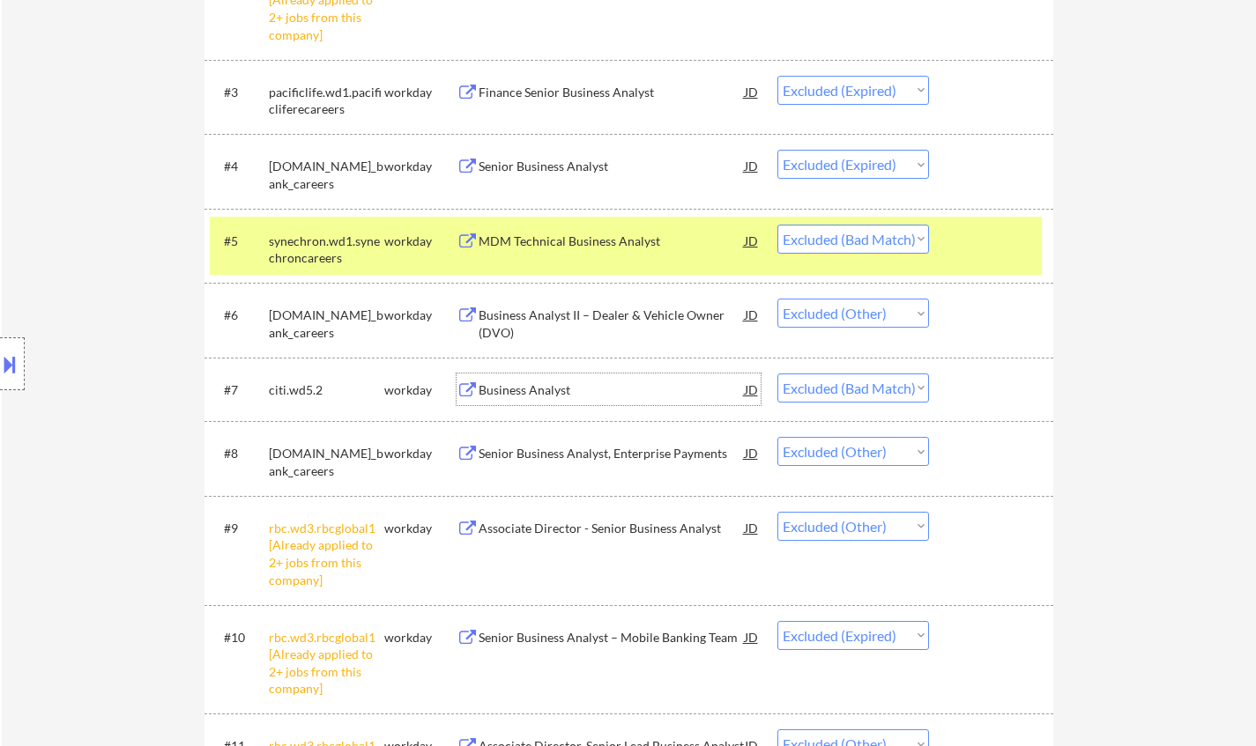
click at [504, 389] on div "Business Analyst" at bounding box center [612, 391] width 266 height 18
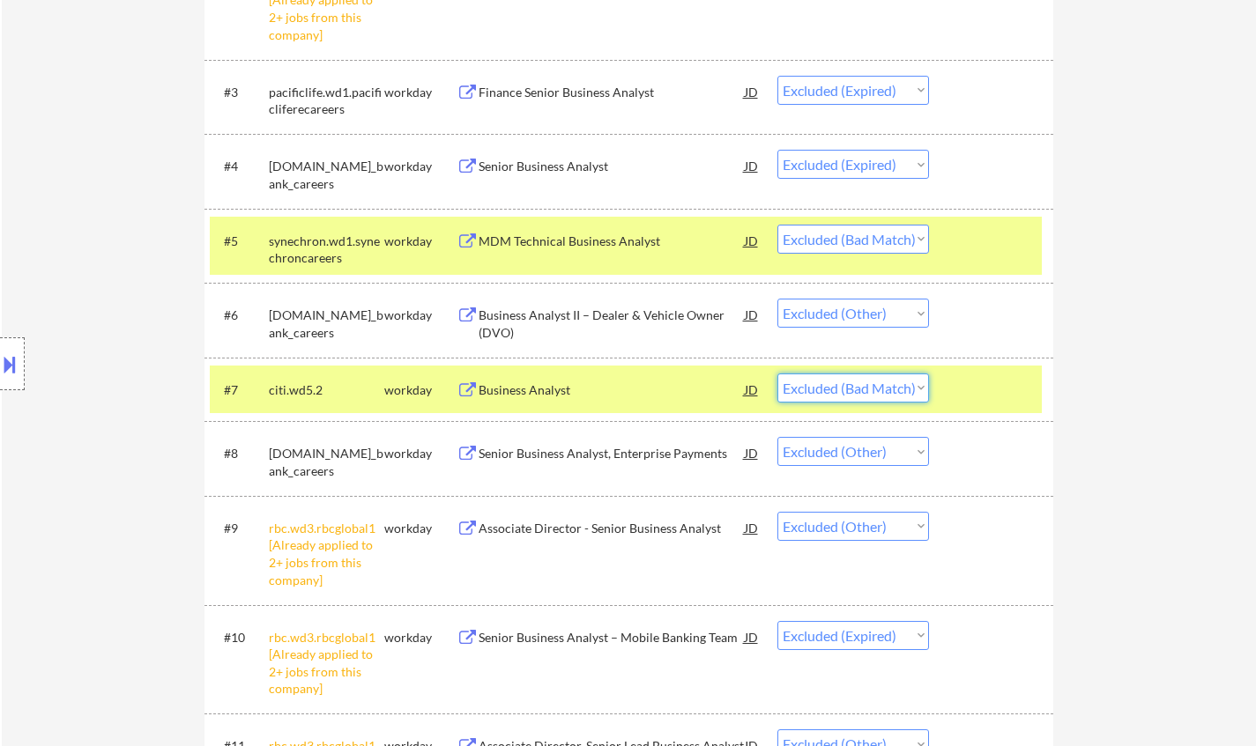
click at [885, 389] on select "Choose an option... Pending Applied Excluded (Questions) Excluded (Expired) Exc…" at bounding box center [853, 388] width 152 height 29
select select ""excluded__expired_""
click at [777, 374] on select "Choose an option... Pending Applied Excluded (Questions) Excluded (Expired) Exc…" at bounding box center [853, 388] width 152 height 29
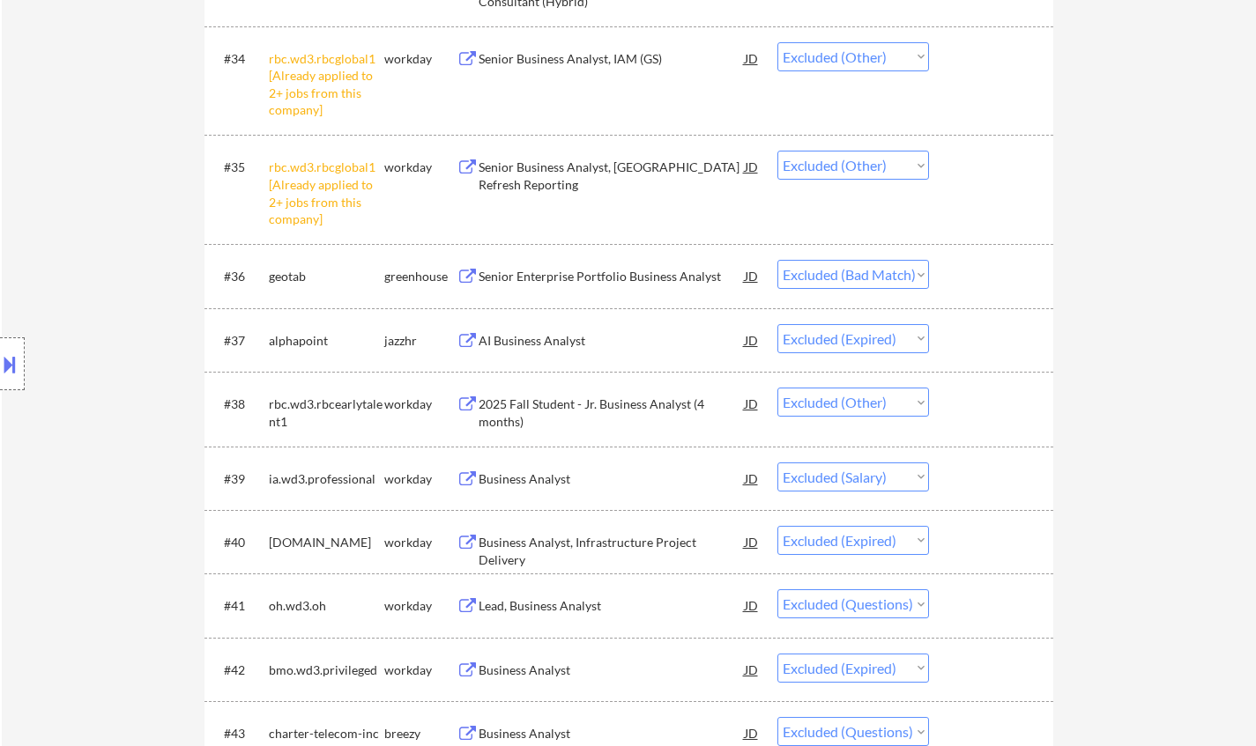
scroll to position [3613, 0]
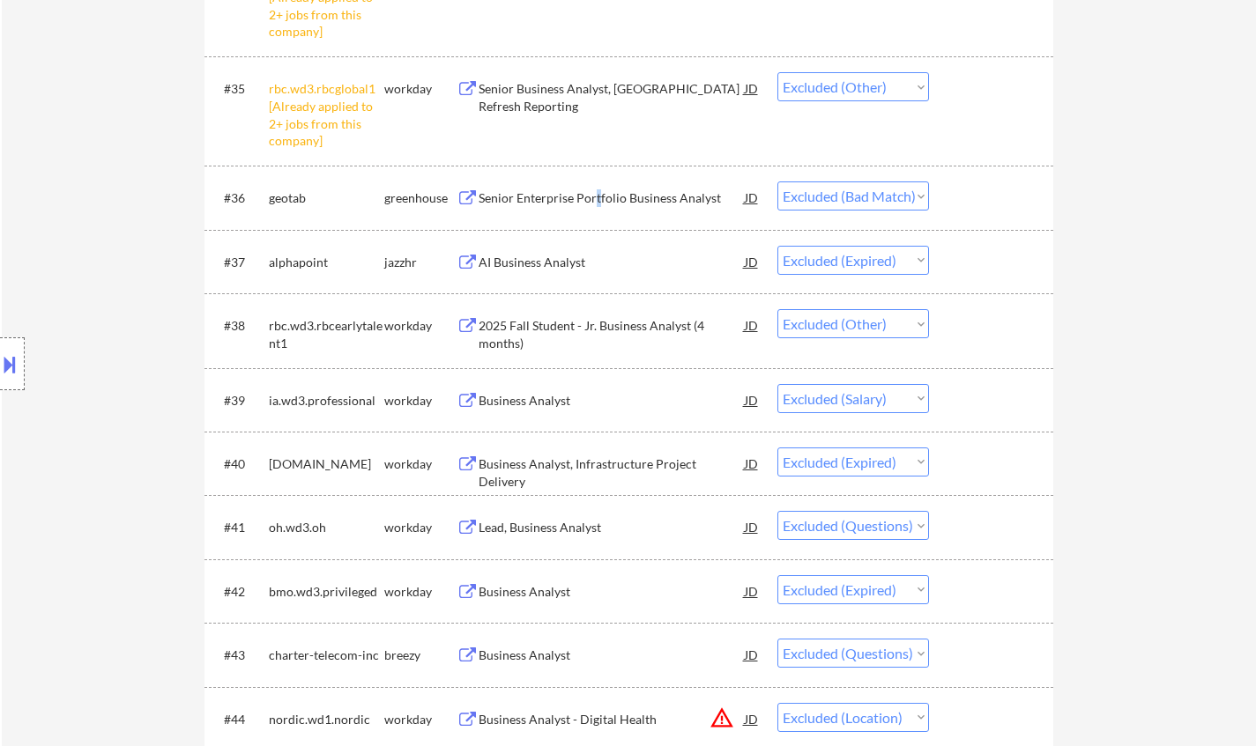
click at [595, 201] on div "Senior Enterprise Portfolio Business Analyst" at bounding box center [612, 198] width 266 height 18
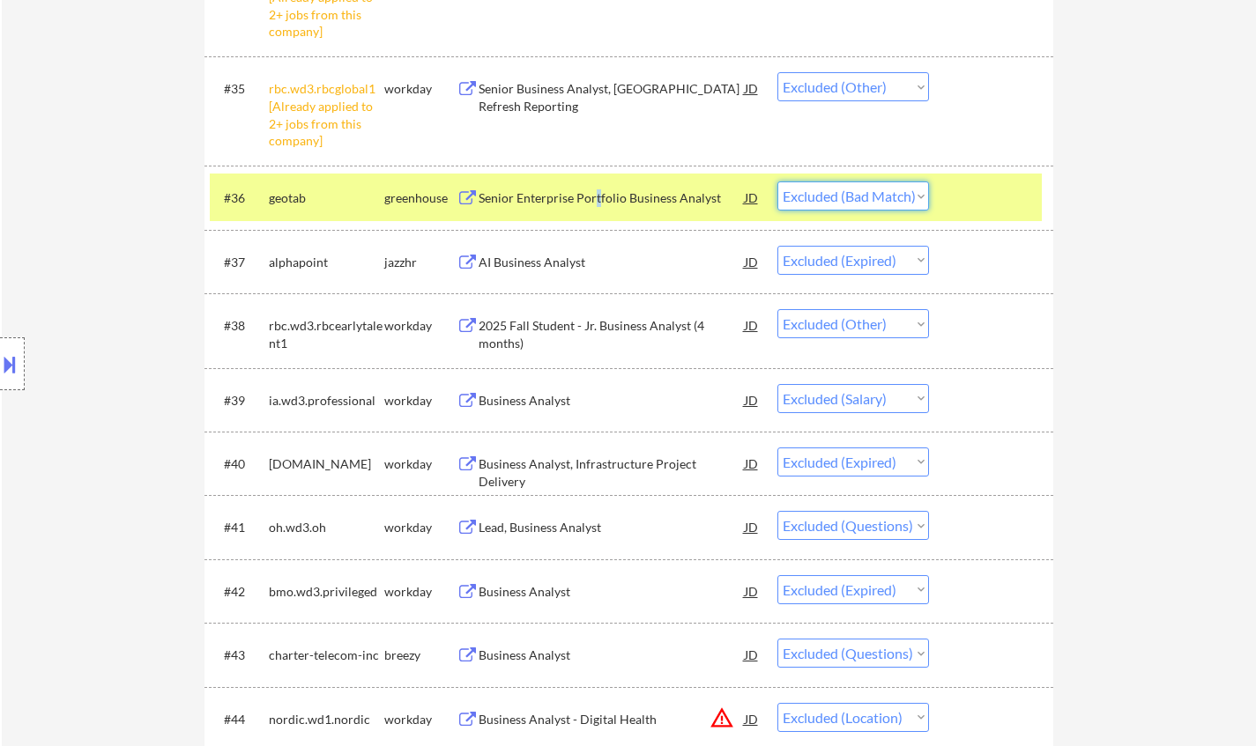
click at [842, 202] on select "Choose an option... Pending Applied Excluded (Questions) Excluded (Expired) Exc…" at bounding box center [853, 196] width 152 height 29
select select ""excluded""
click at [777, 182] on select "Choose an option... Pending Applied Excluded (Questions) Excluded (Expired) Exc…" at bounding box center [853, 196] width 152 height 29
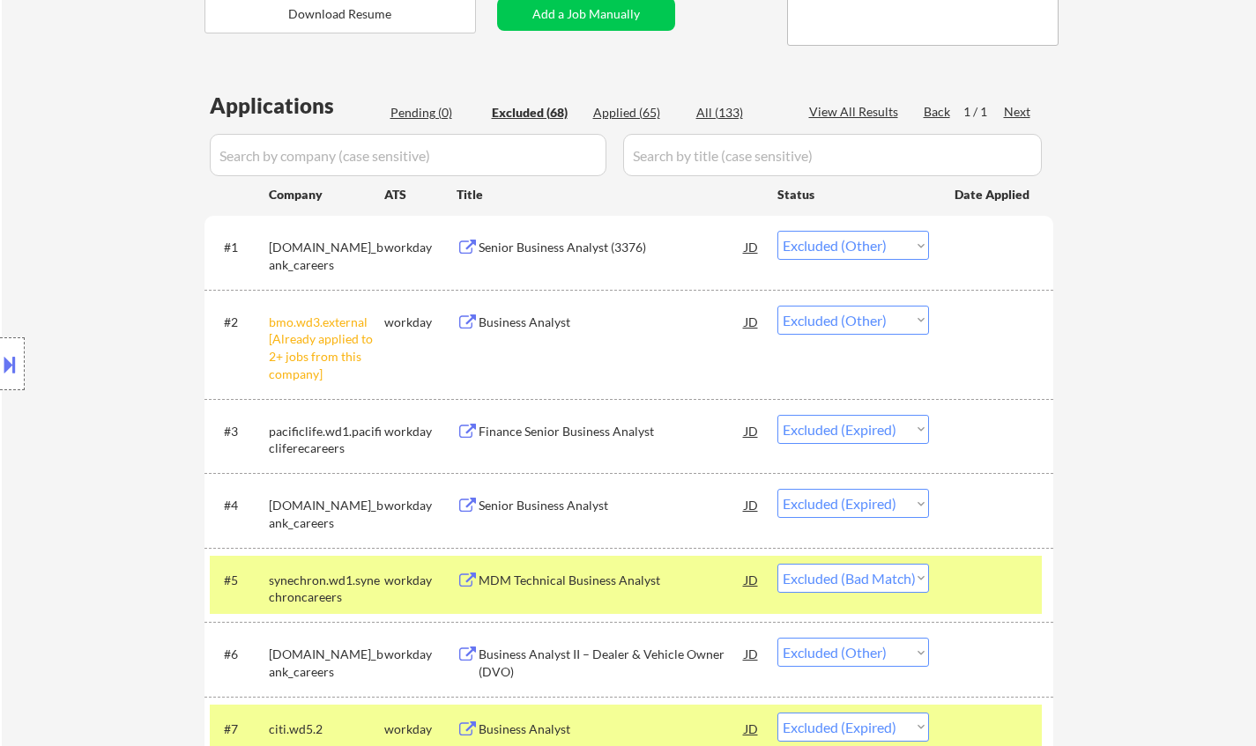
scroll to position [441, 0]
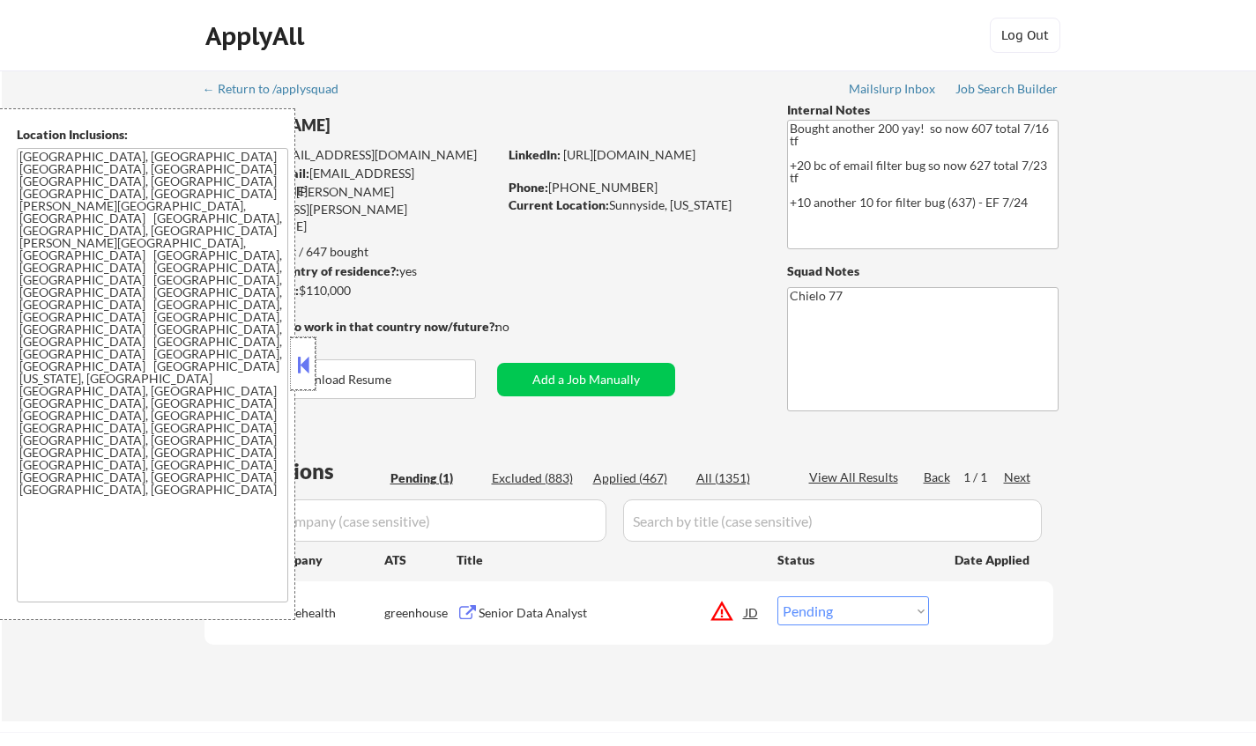
click at [293, 364] on div at bounding box center [303, 364] width 25 height 53
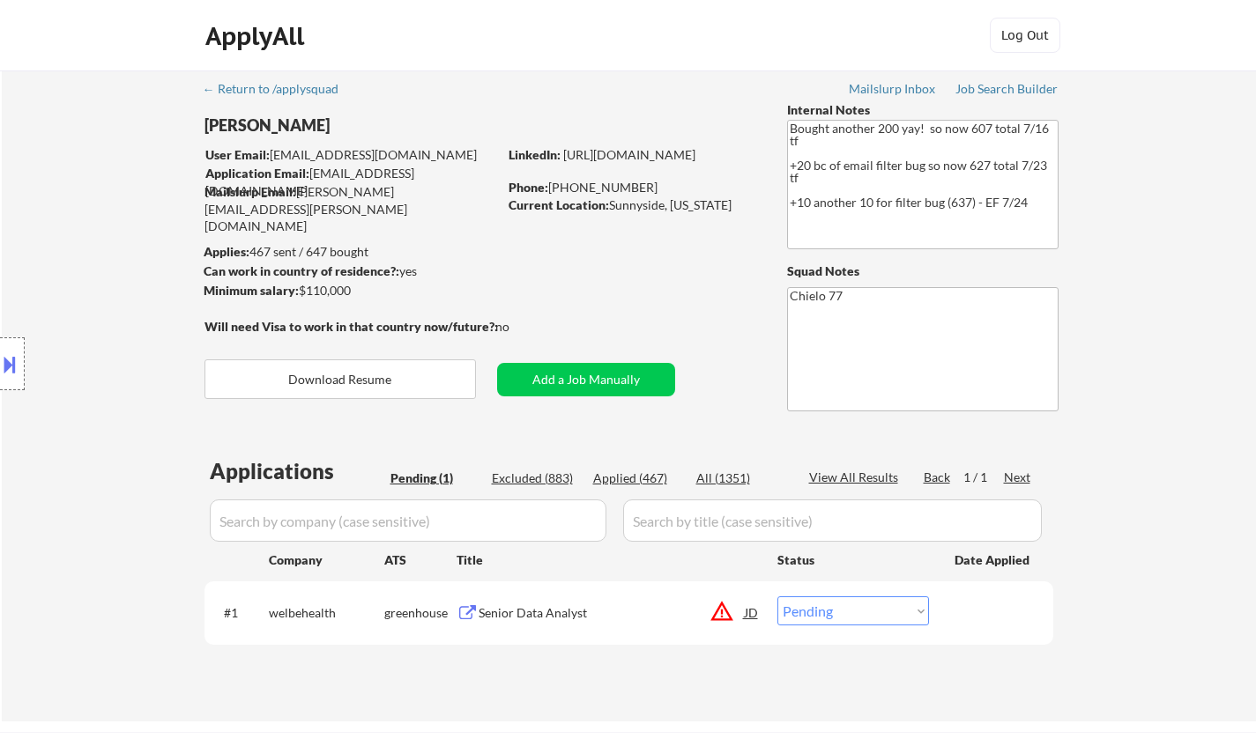
drag, startPoint x: 3, startPoint y: 358, endPoint x: 321, endPoint y: 412, distance: 322.8
click at [4, 357] on button at bounding box center [9, 364] width 19 height 29
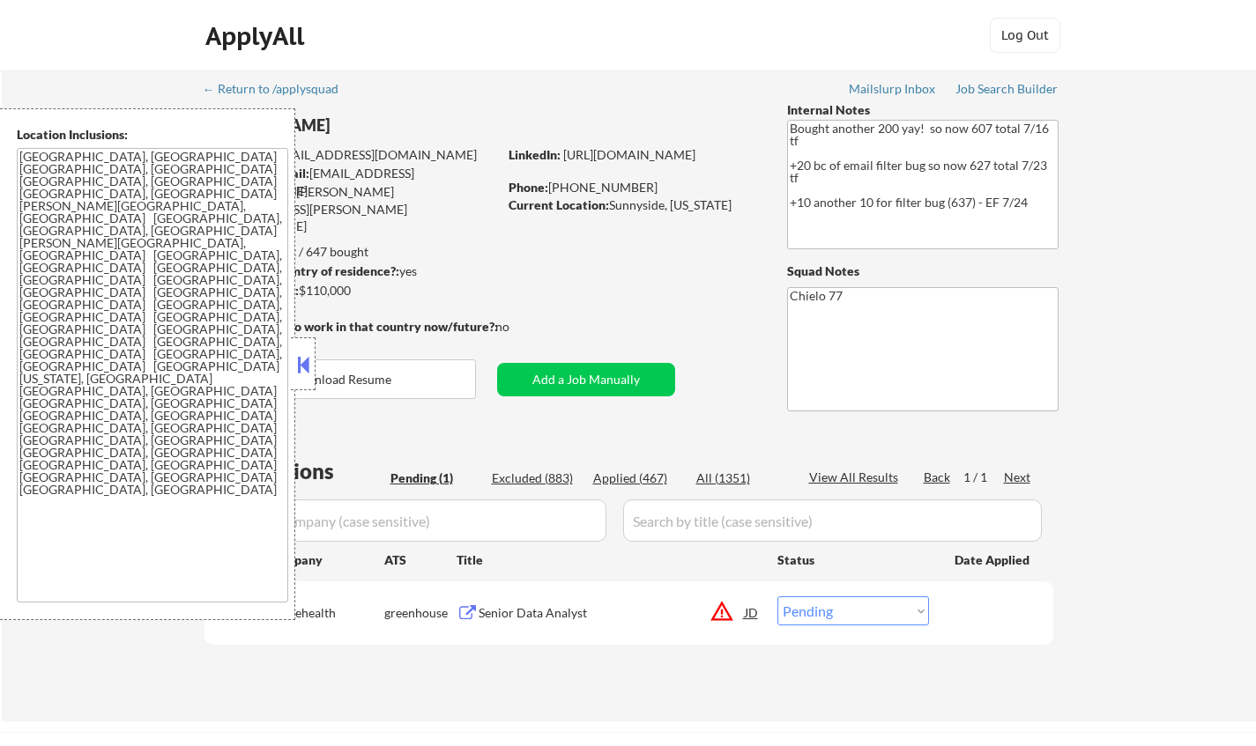
click at [753, 609] on div "JD" at bounding box center [752, 613] width 18 height 32
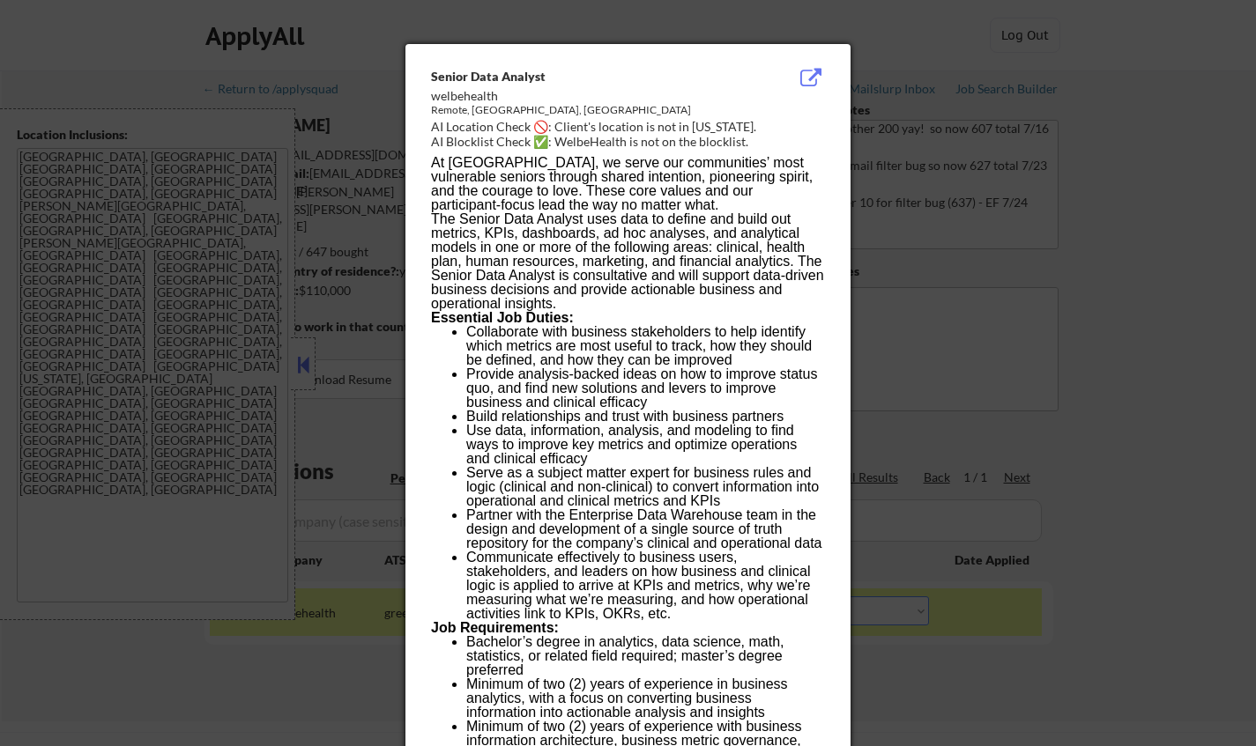
click at [1168, 649] on div at bounding box center [628, 373] width 1256 height 746
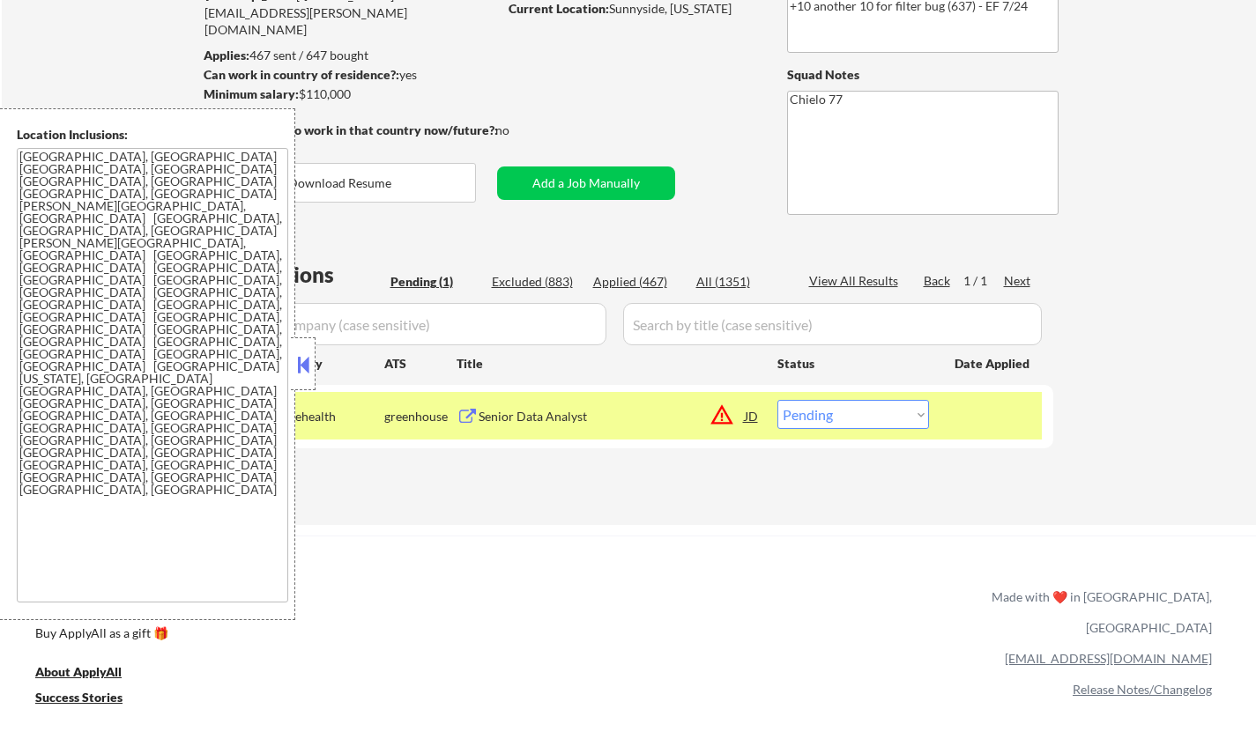
scroll to position [264, 0]
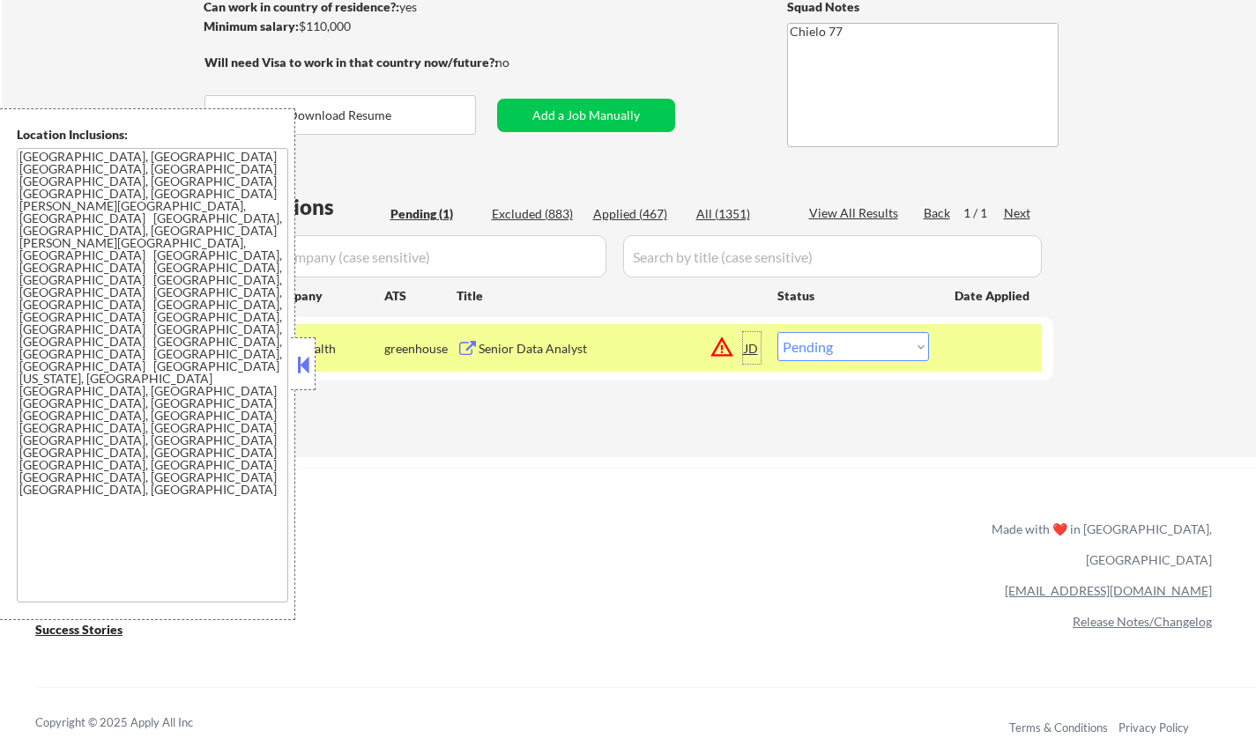
click at [747, 352] on div "JD" at bounding box center [752, 348] width 18 height 32
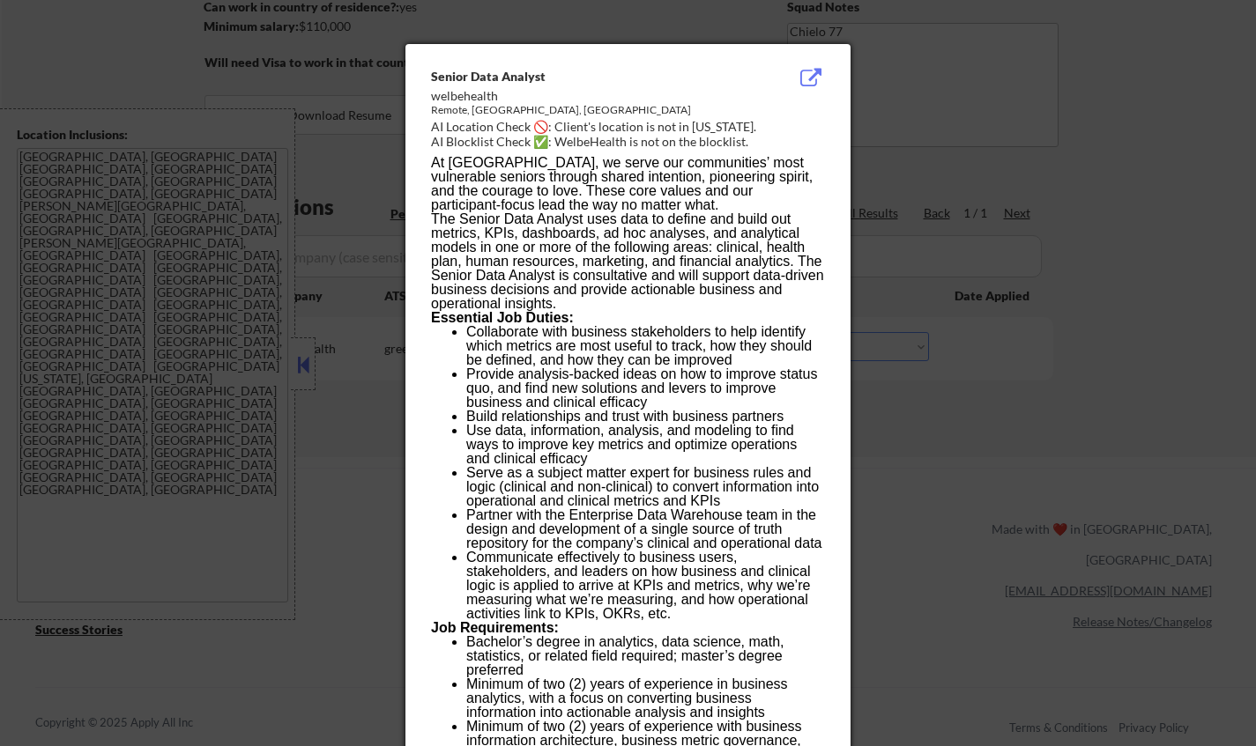
click at [1021, 501] on div at bounding box center [628, 373] width 1256 height 746
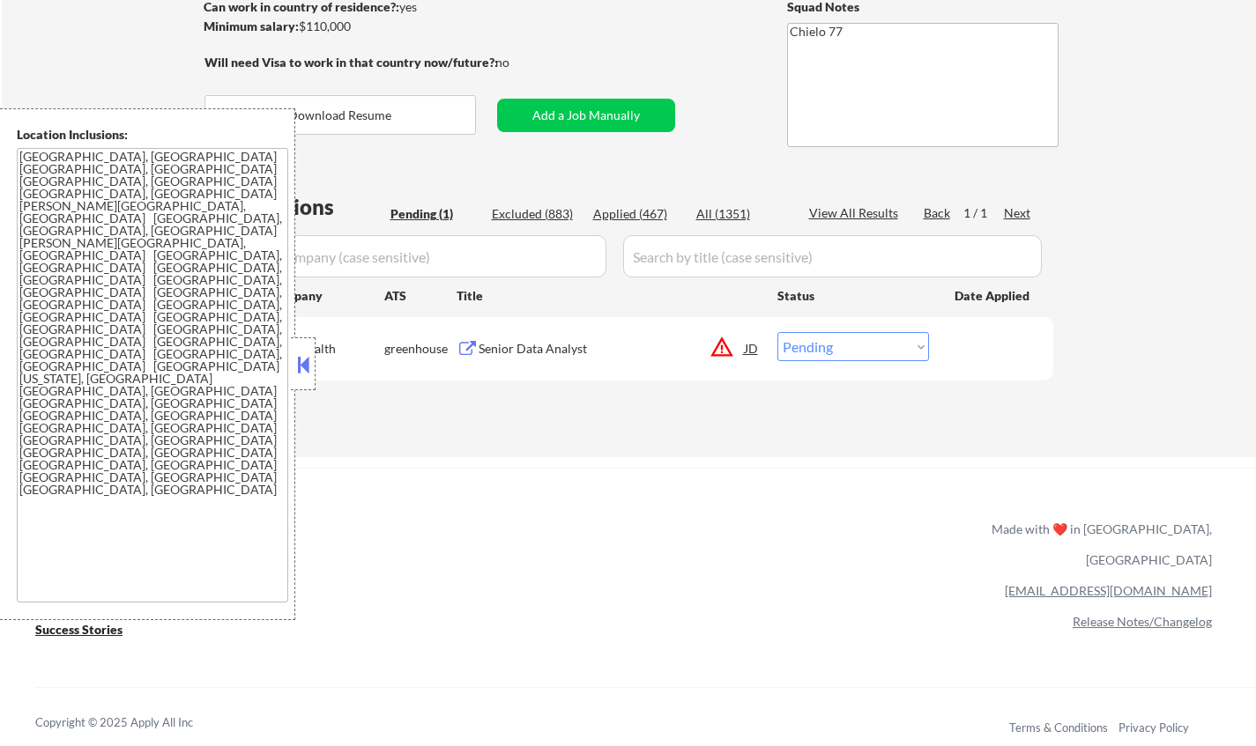
click at [878, 348] on select "Choose an option... Pending Applied Excluded (Questions) Excluded (Expired) Exc…" at bounding box center [853, 346] width 152 height 29
click at [777, 332] on select "Choose an option... Pending Applied Excluded (Questions) Excluded (Expired) Exc…" at bounding box center [853, 346] width 152 height 29
click at [552, 214] on div "Excluded (883)" at bounding box center [536, 214] width 88 height 18
select select ""excluded""
select select ""excluded__expired_""
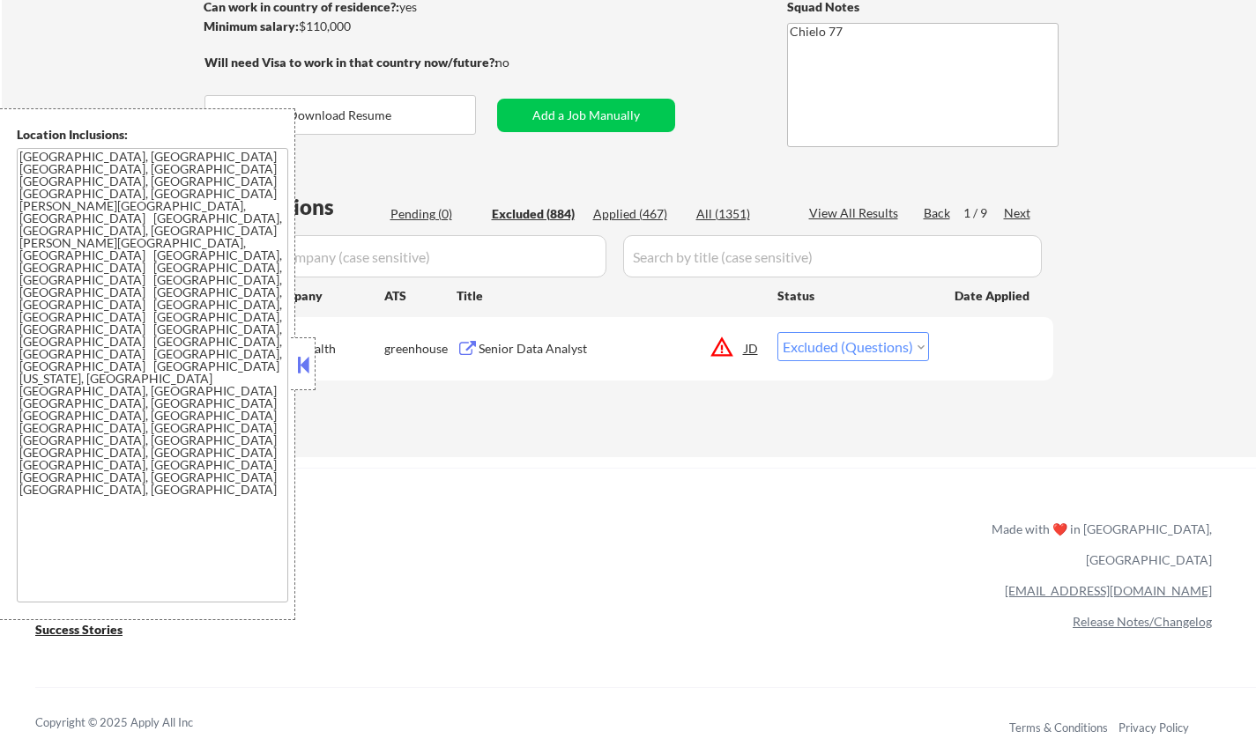
select select ""excluded""
select select ""excluded__other_""
select select ""excluded__salary_""
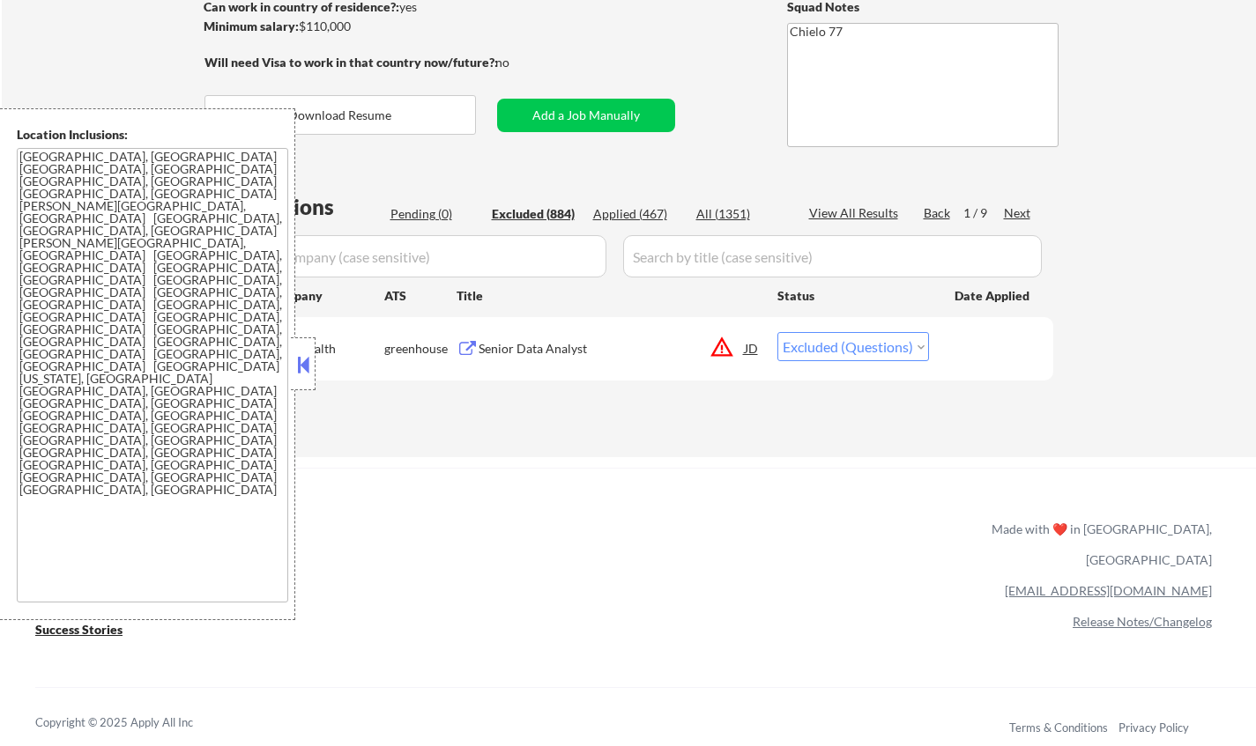
select select ""excluded""
select select ""excluded__other_""
select select ""excluded__expired_""
select select ""excluded__salary_""
select select ""excluded__expired_""
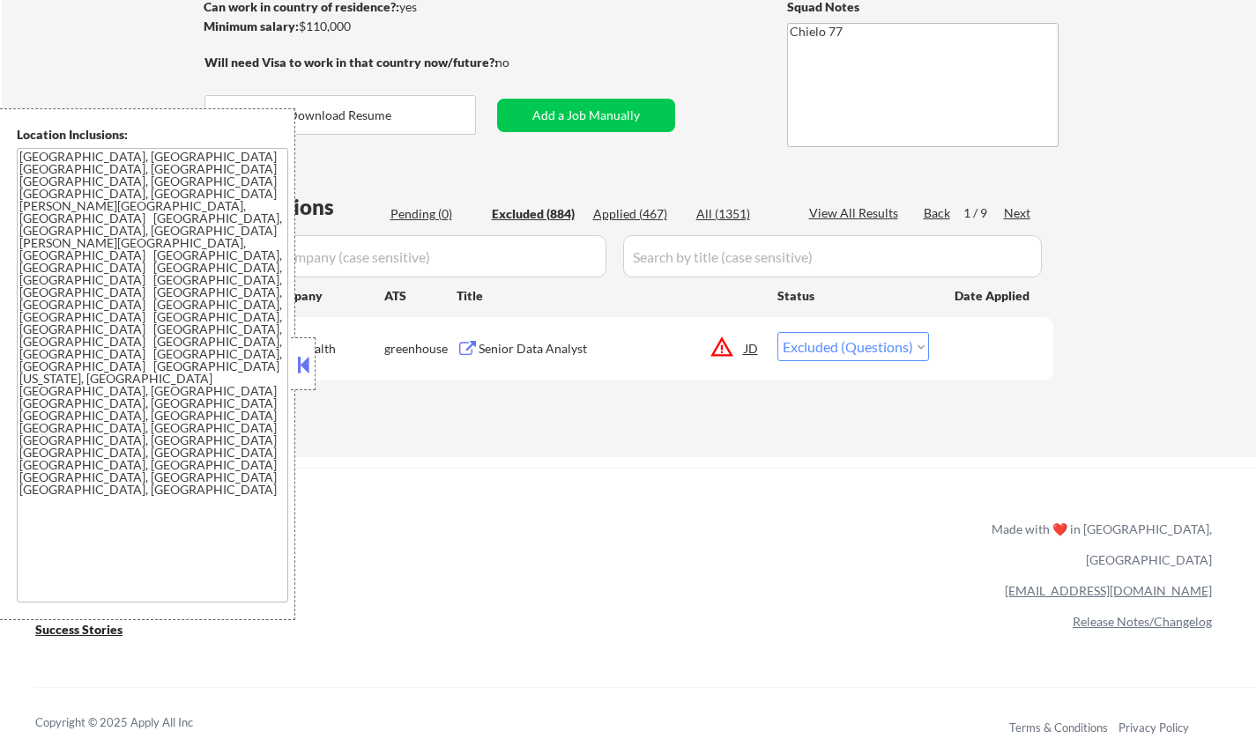
select select ""excluded__salary_""
select select ""excluded""
select select ""excluded__salary_""
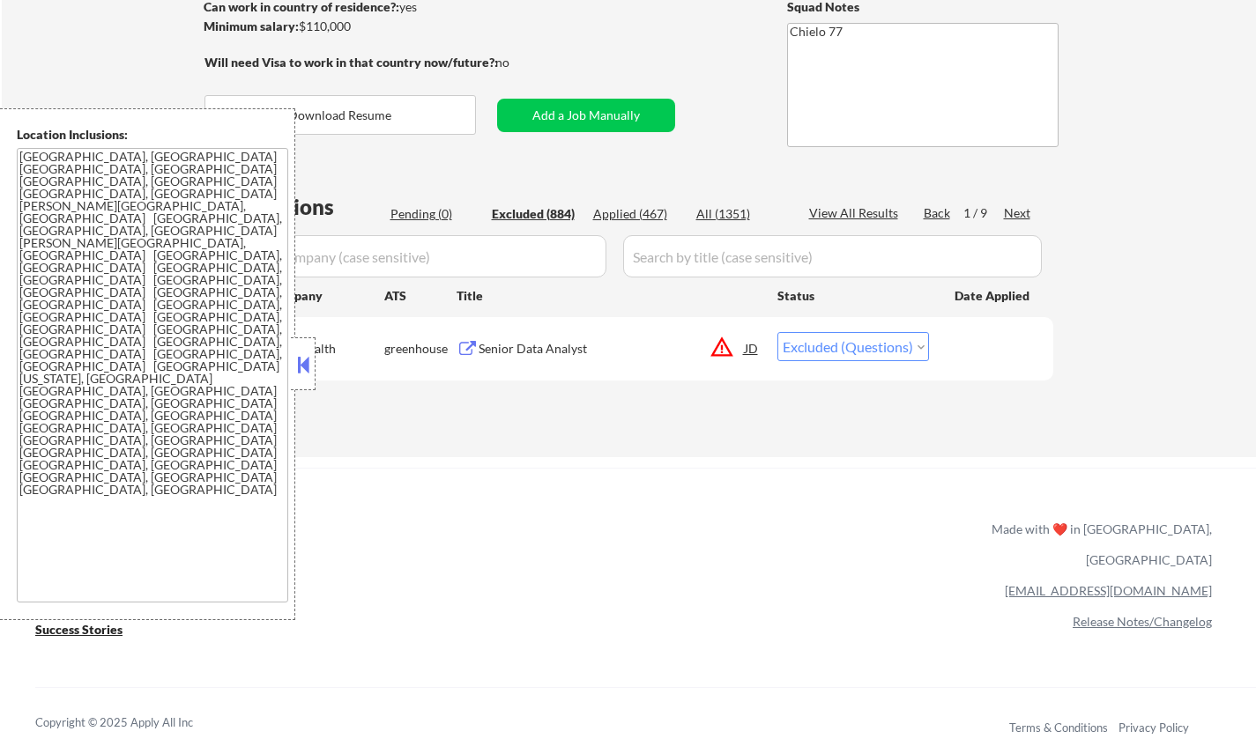
select select ""excluded__salary_""
select select ""excluded__expired_""
select select ""excluded__salary_""
select select ""excluded__expired_""
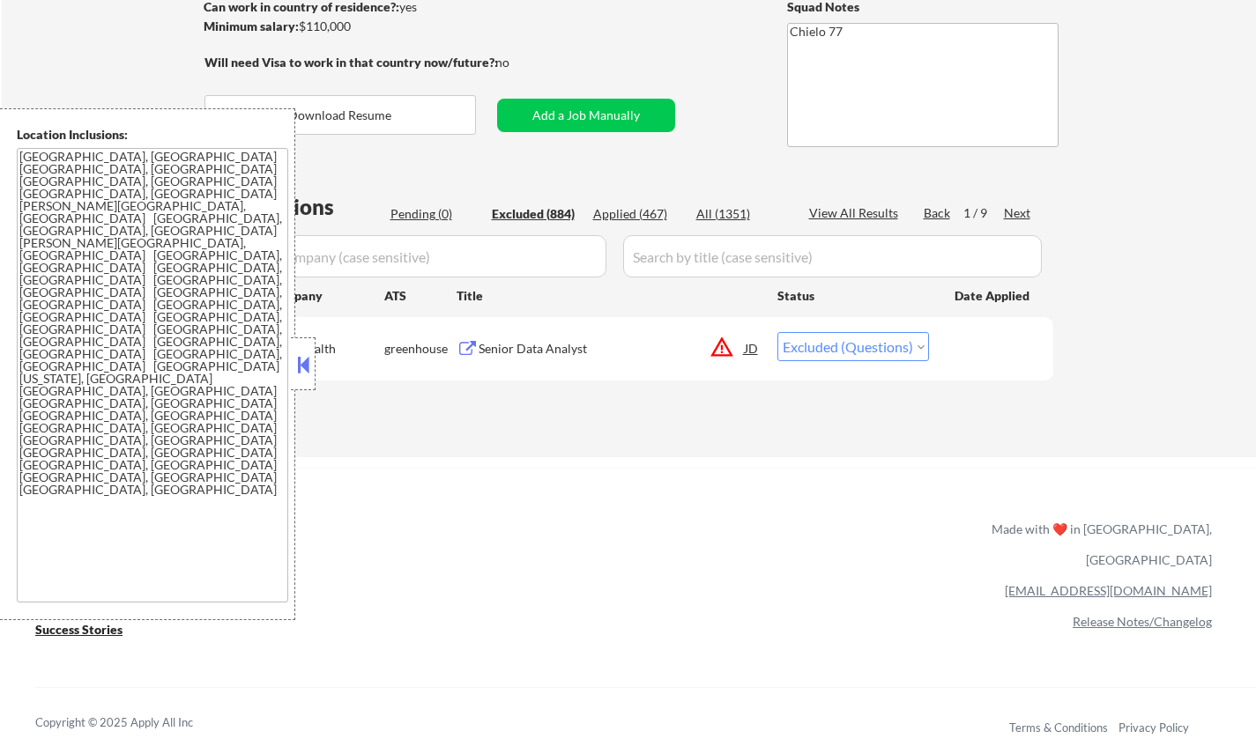
select select ""excluded__expired_""
select select ""excluded__other_""
select select ""excluded""
select select ""excluded__salary_""
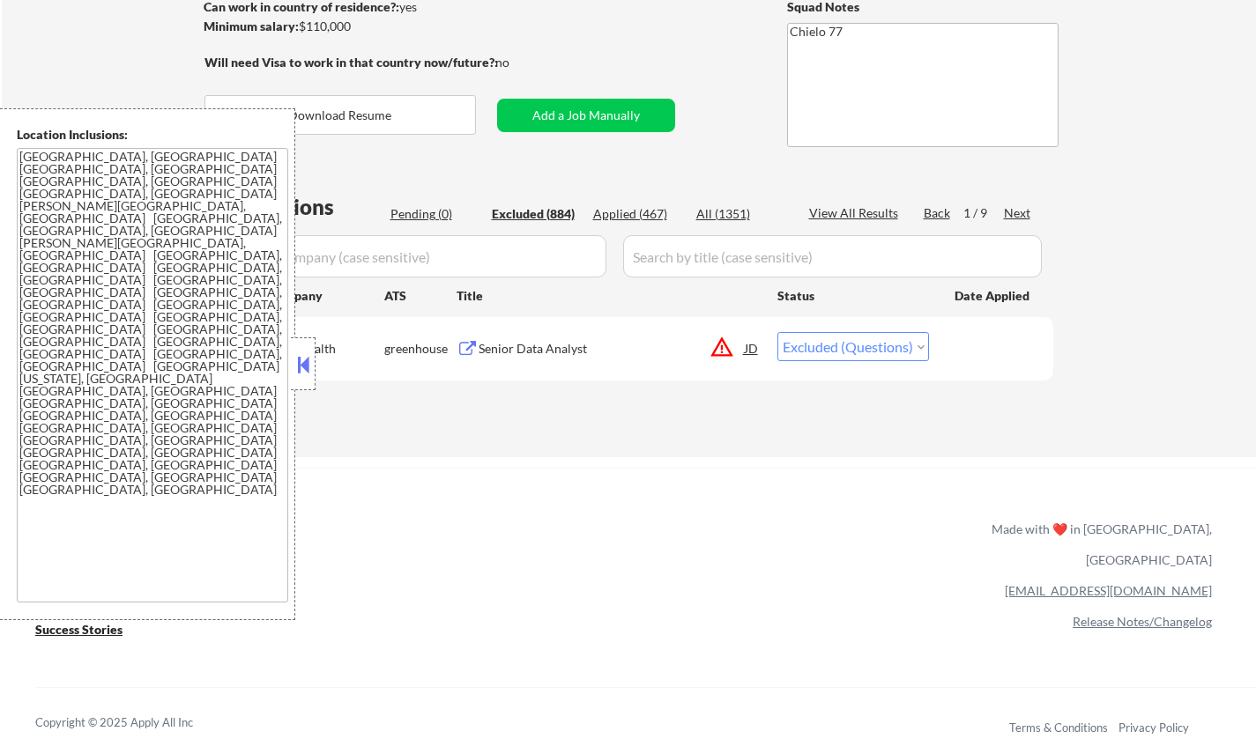
select select ""excluded__expired_""
select select ""excluded__other_""
select select ""excluded__salary_""
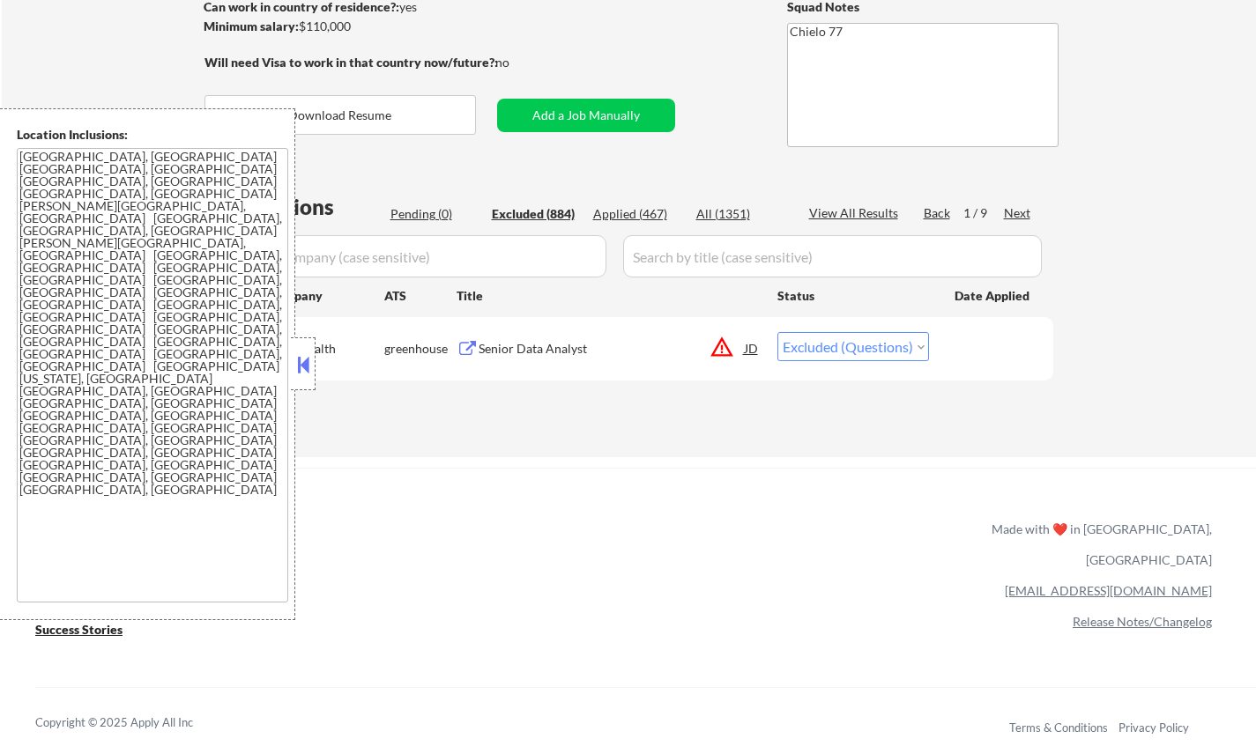
select select ""excluded__location_""
select select ""excluded""
select select ""excluded__expired_""
select select ""excluded""
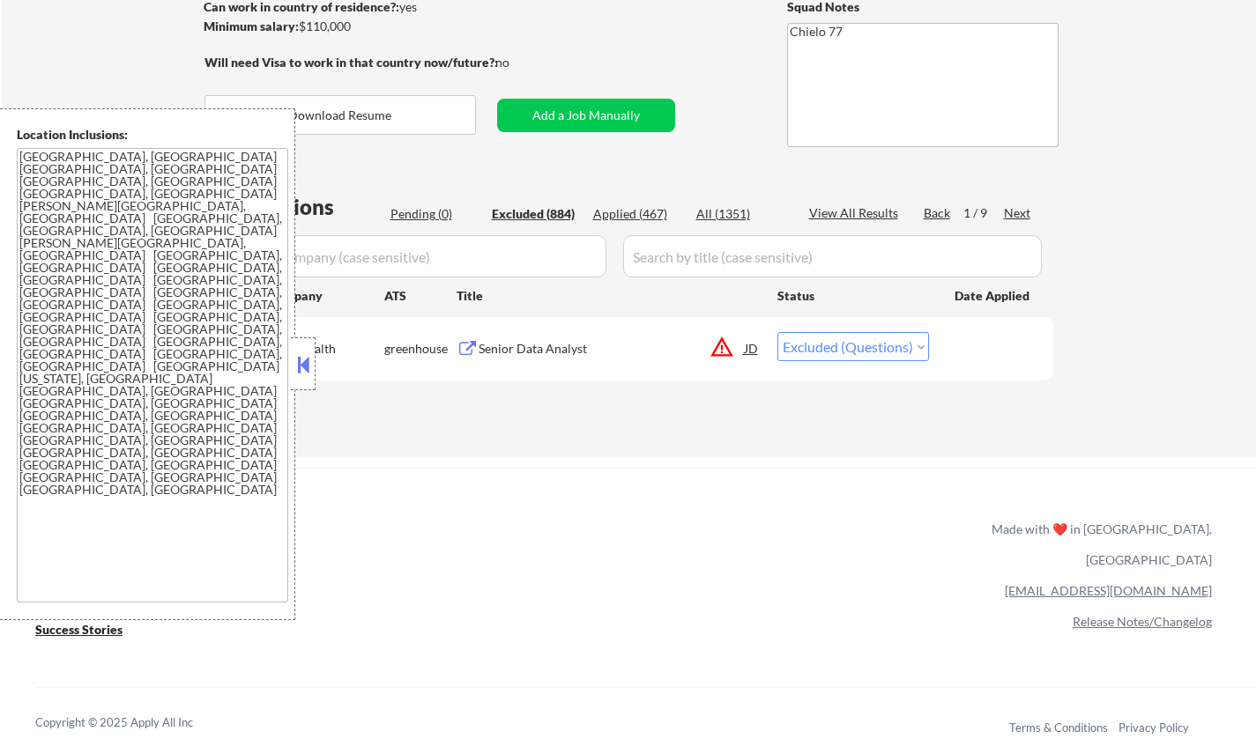
select select ""excluded__salary_""
select select ""excluded__location_""
select select ""excluded__other_""
select select ""excluded__blocklist_""
select select ""excluded__other_""
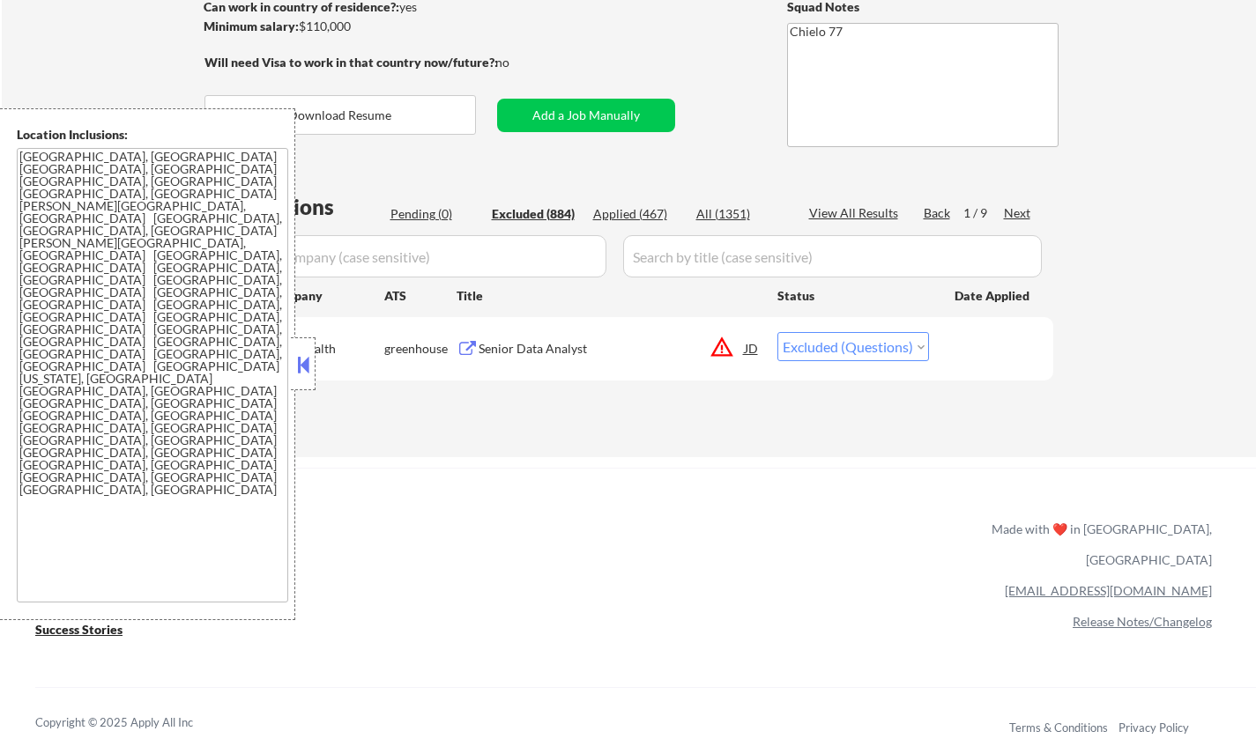
select select ""excluded""
select select ""excluded__location_""
select select ""excluded__salary_""
select select ""excluded__expired_""
select select ""excluded__salary_""
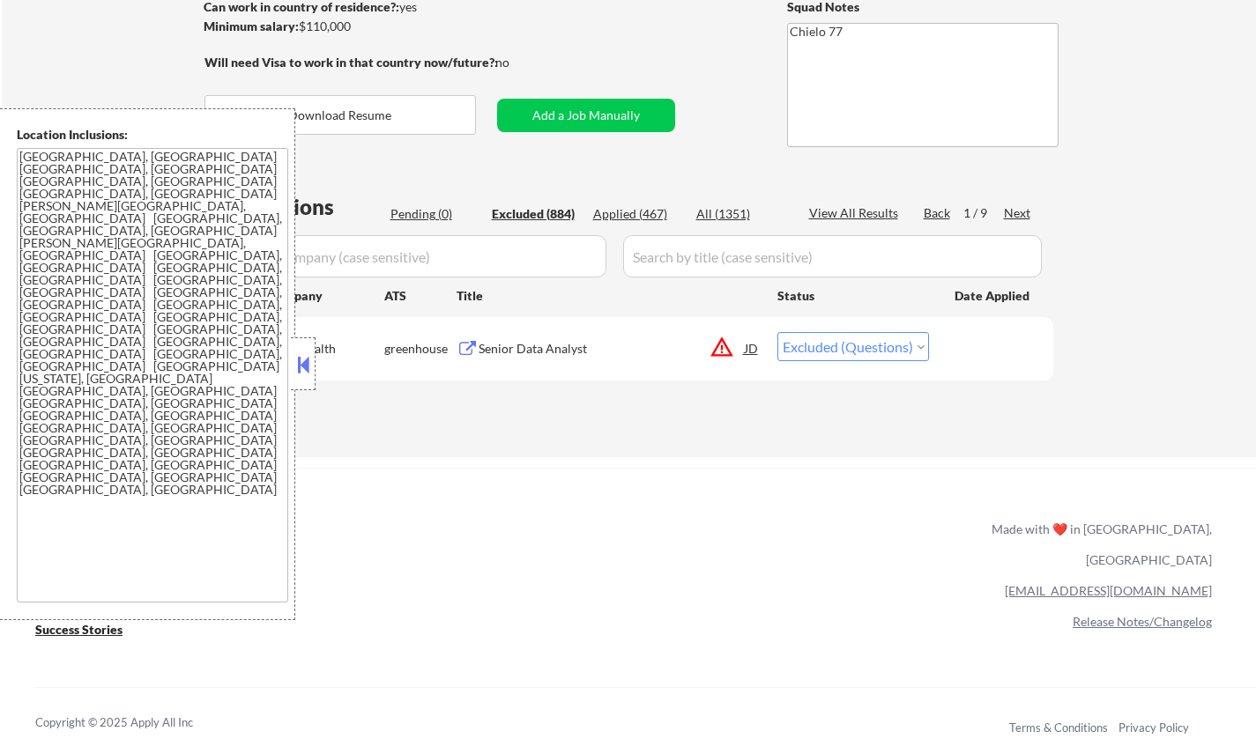
select select ""excluded__location_""
select select ""excluded__expired_""
select select ""excluded__bad_match_""
select select ""excluded""
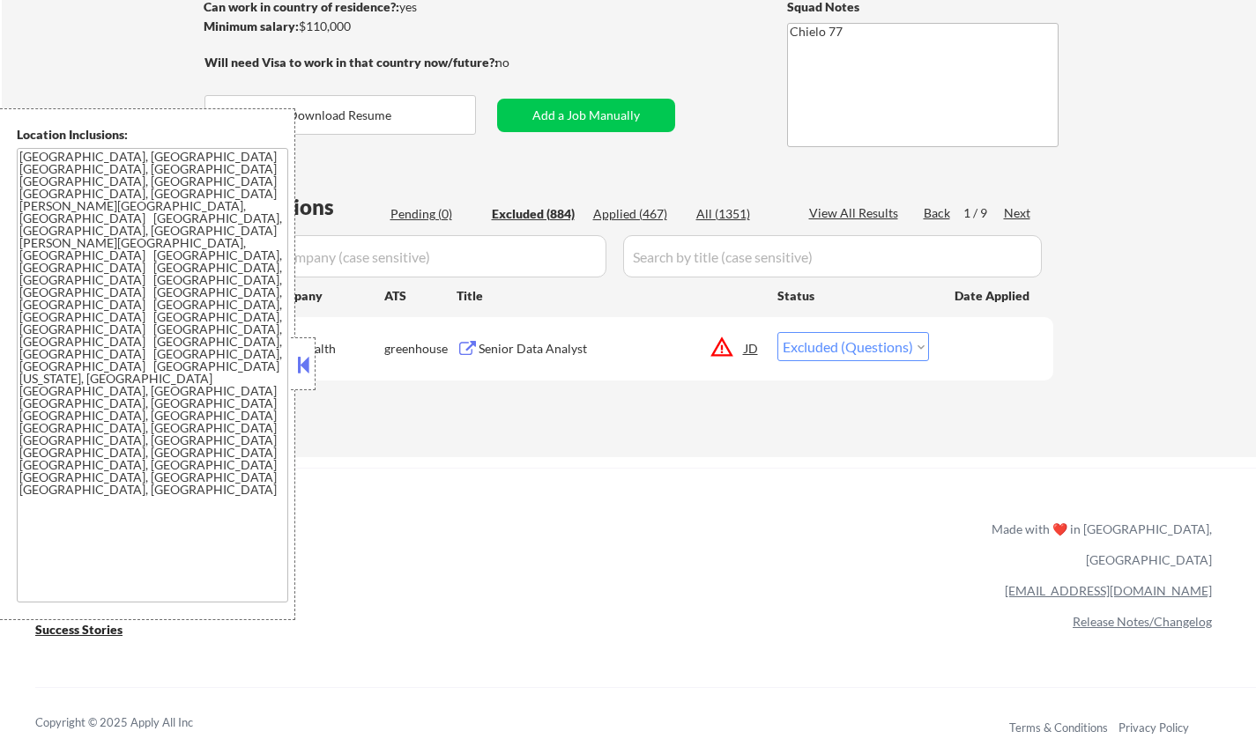
select select ""excluded""
select select ""excluded__salary_""
select select ""excluded__expired_""
select select ""excluded__location_""
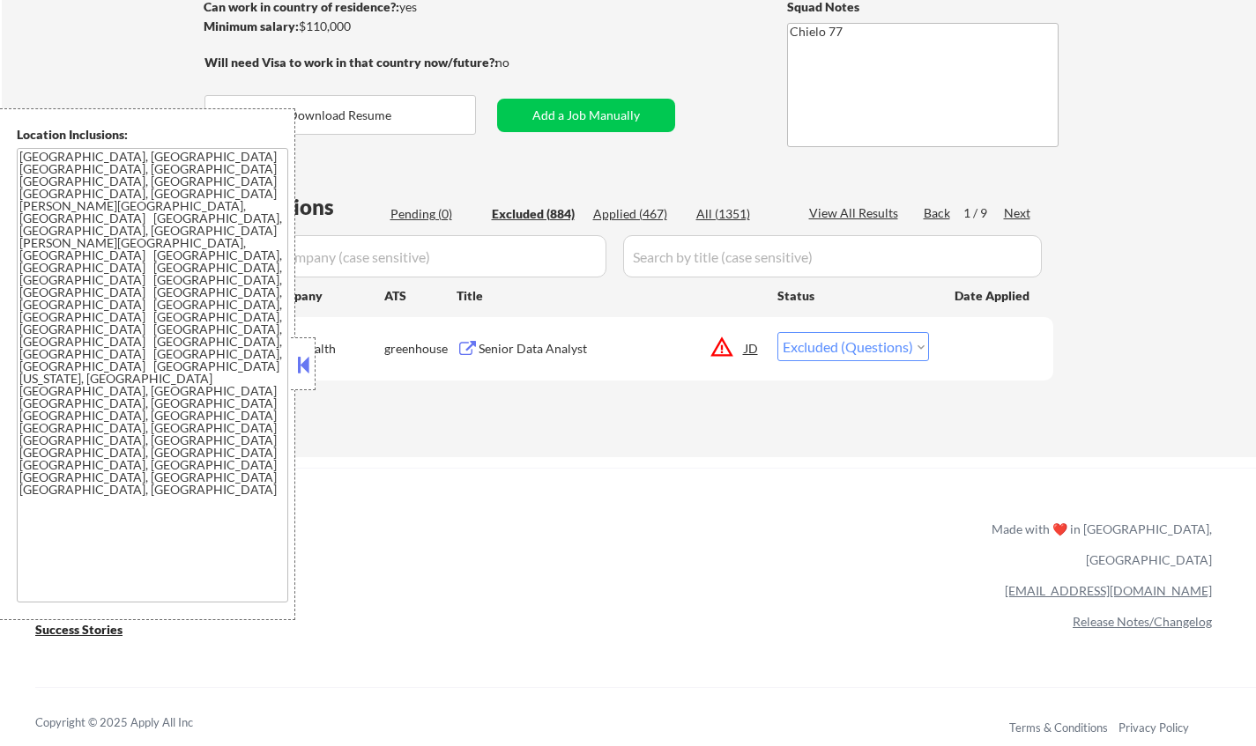
select select ""excluded__location_""
select select ""excluded__salary_""
select select ""excluded""
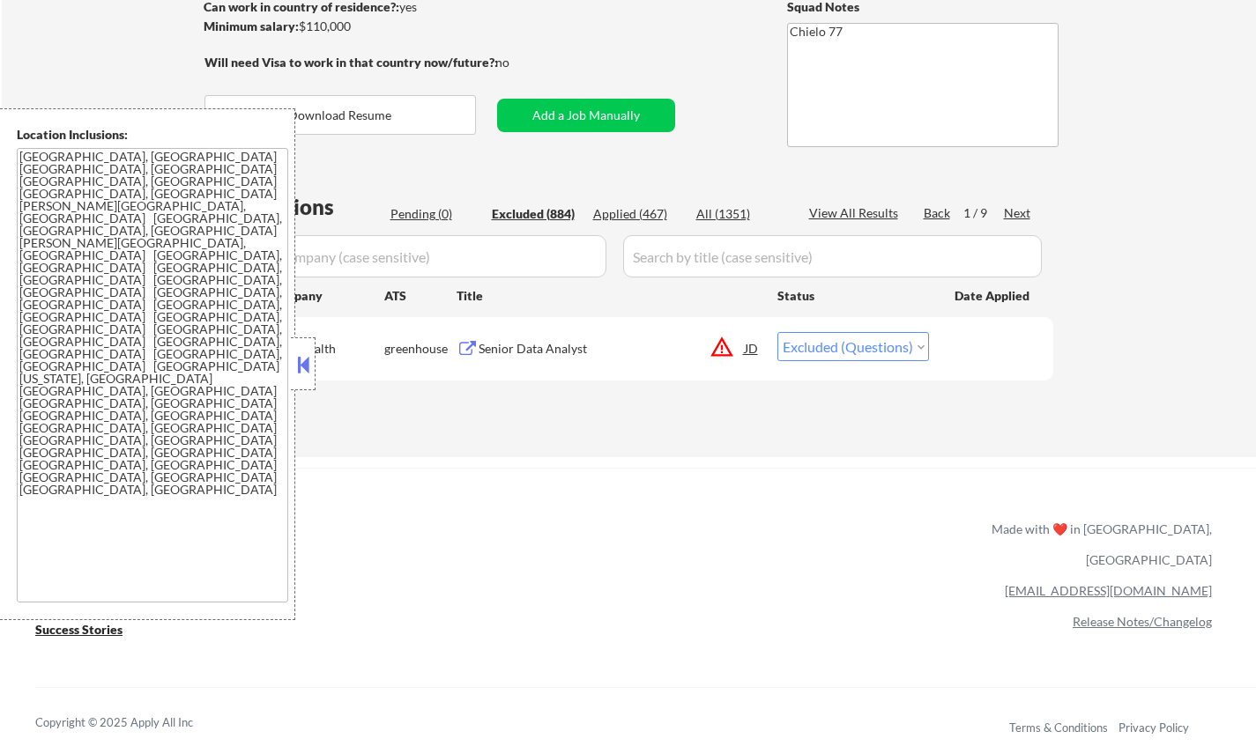
select select ""excluded__expired_""
select select ""excluded__location_""
select select ""excluded""
select select ""excluded__salary_""
select select ""excluded__expired_""
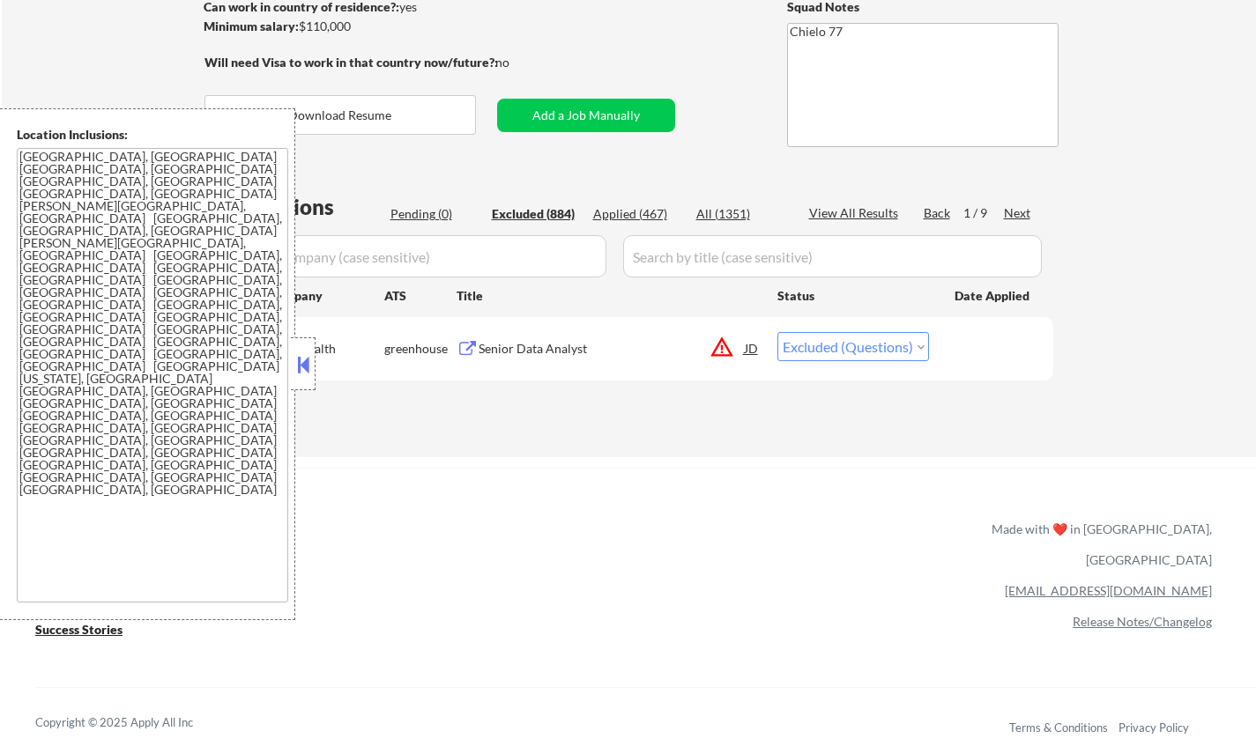
select select ""excluded""
select select ""excluded__expired_""
select select ""excluded__other_""
select select ""excluded__location_""
select select ""excluded__salary_""
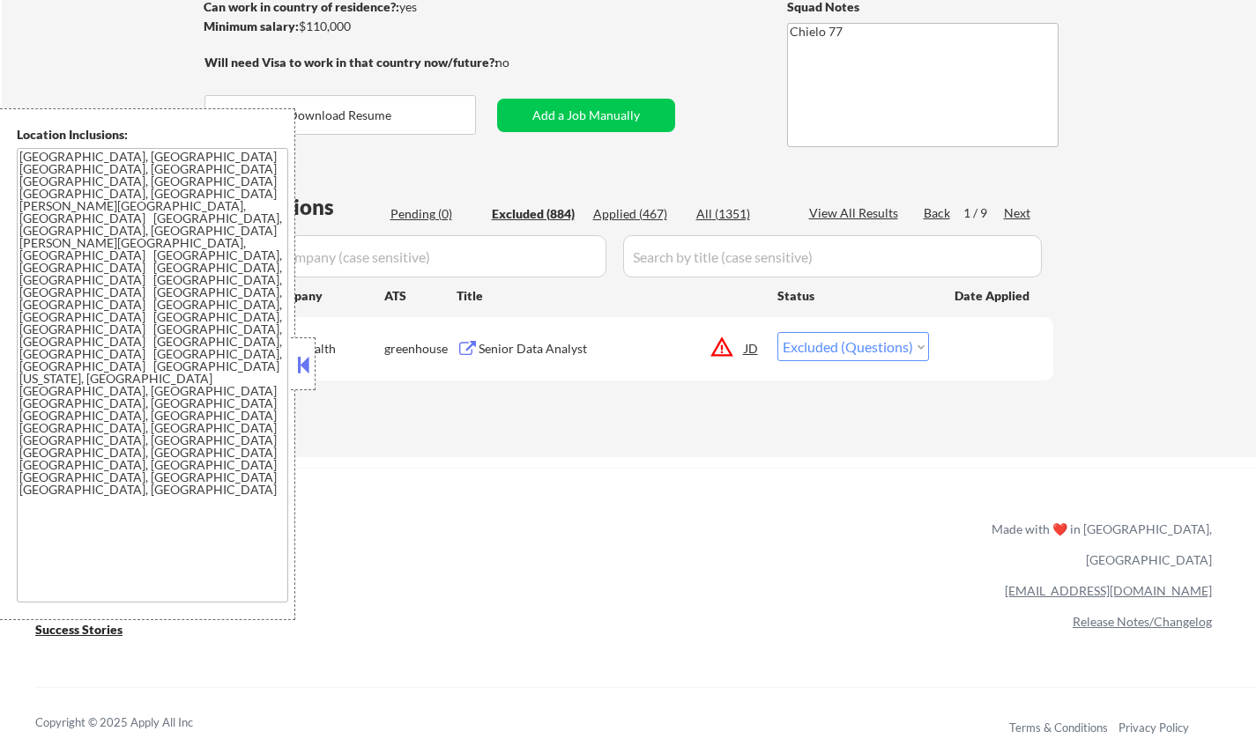
select select ""excluded__location_""
select select ""excluded""
select select ""excluded__bad_match_""
select select ""excluded""
select select ""excluded__bad_match_""
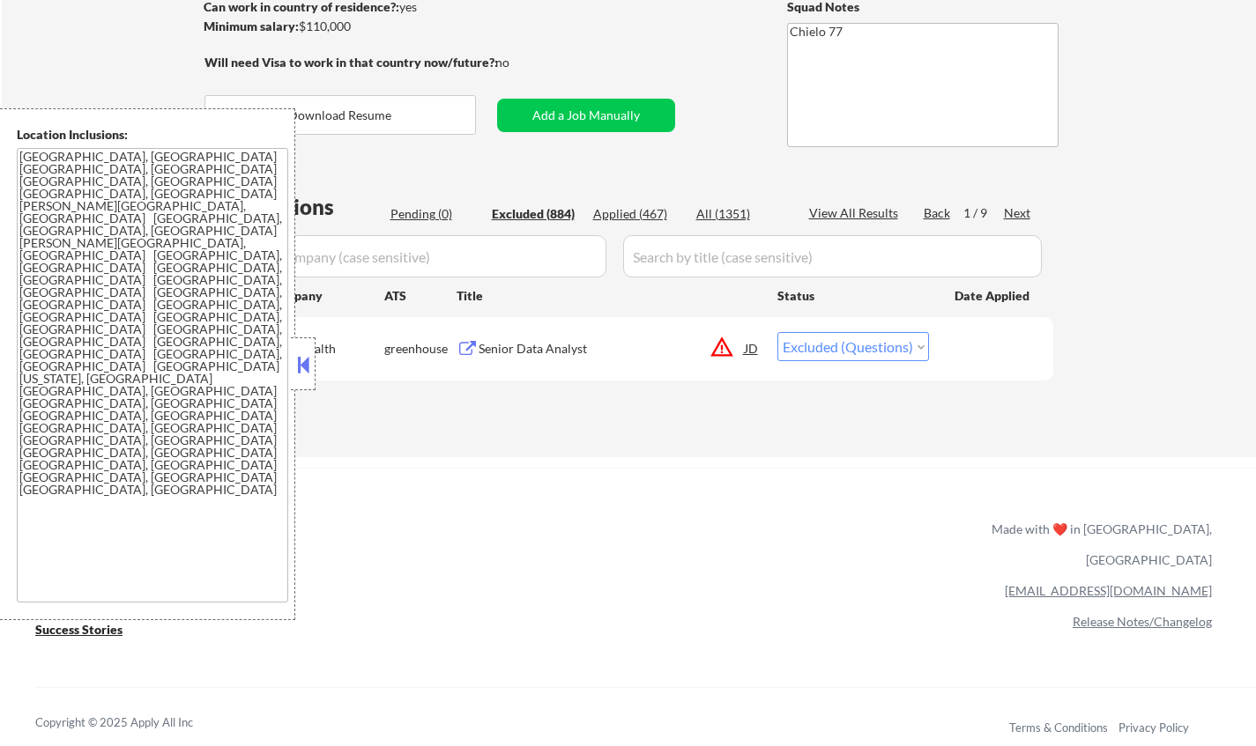
select select ""excluded""
select select ""excluded__expired_""
select select ""excluded__salary_""
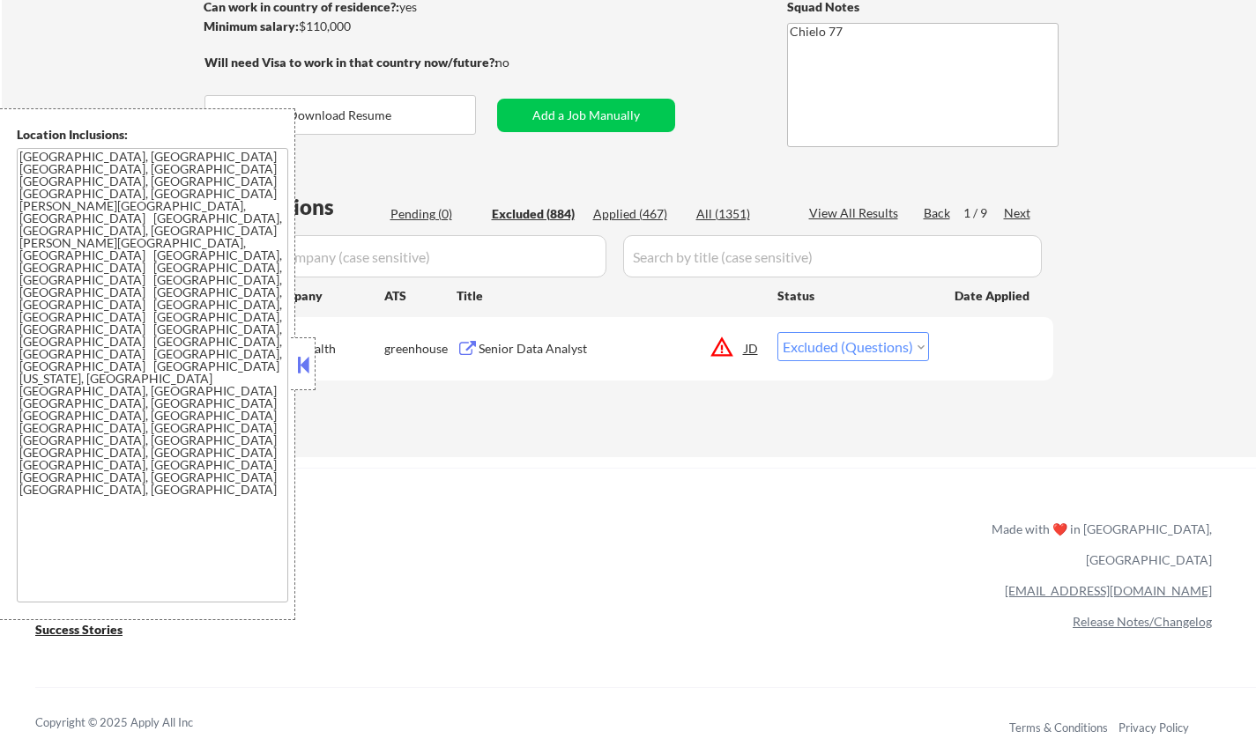
select select ""excluded""
select select ""excluded__salary_""
select select ""excluded""
select select ""excluded__location_""
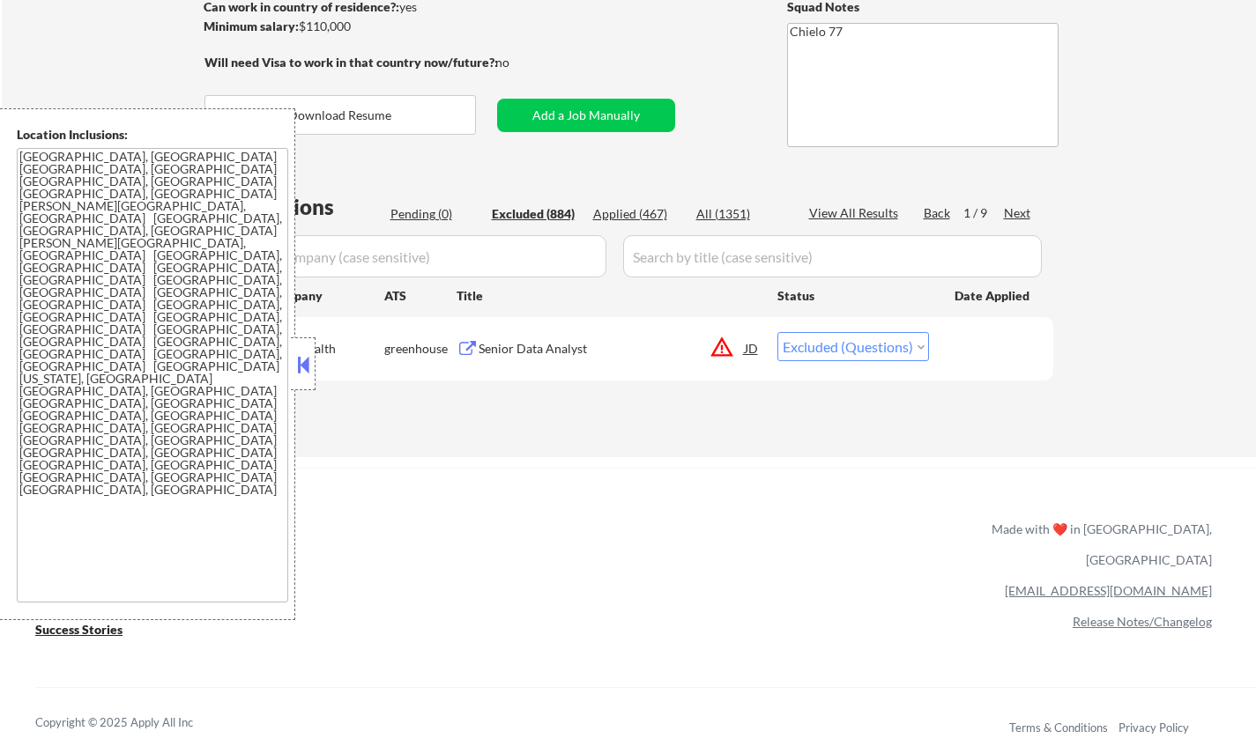
select select ""excluded__expired_""
select select ""excluded""
select select ""excluded__location_""
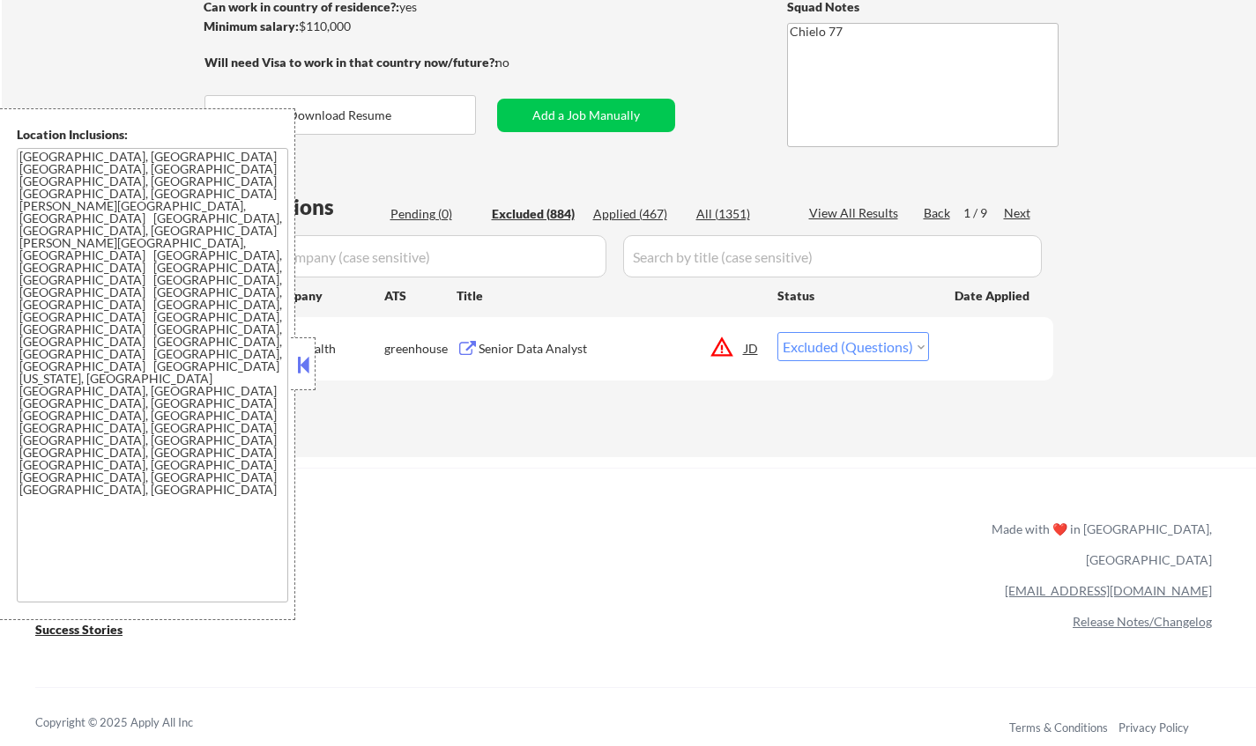
select select ""excluded__salary_""
select select ""excluded""
select select ""excluded__location_""
select select ""excluded__expired_""
select select ""excluded__location_""
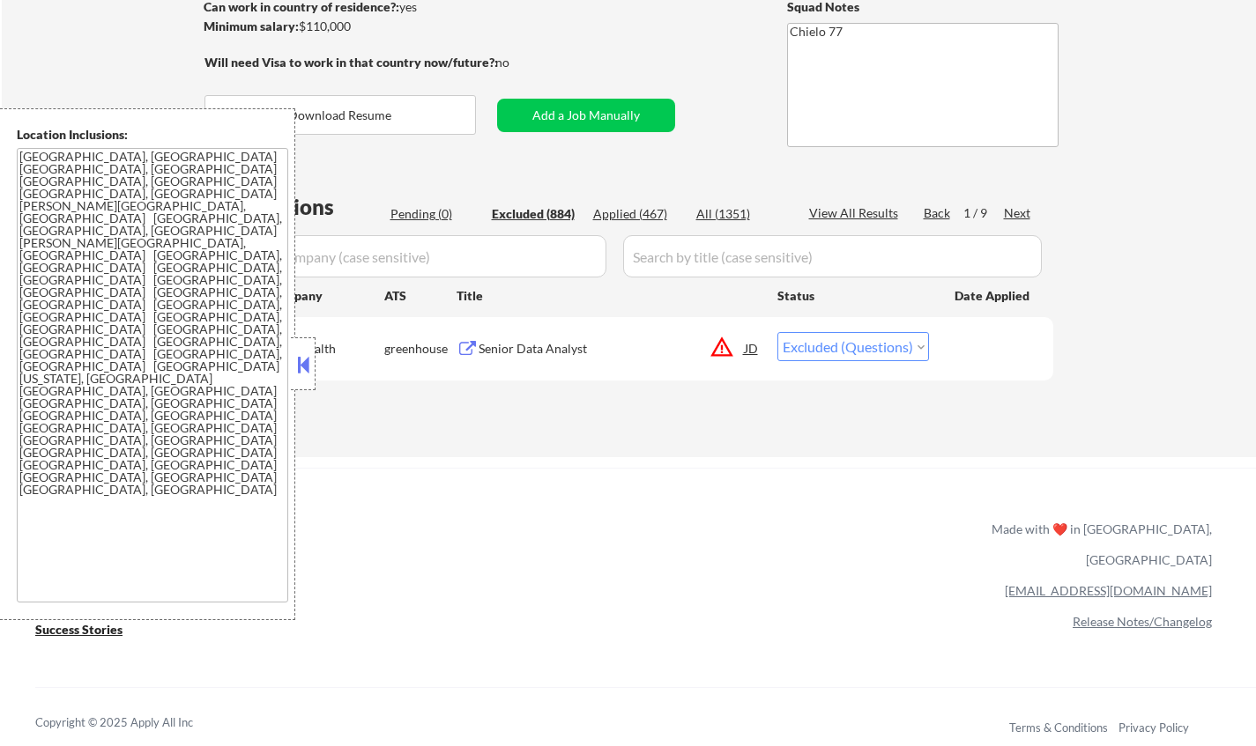
select select ""excluded__location_""
select select ""excluded""
select select ""excluded__salary_""
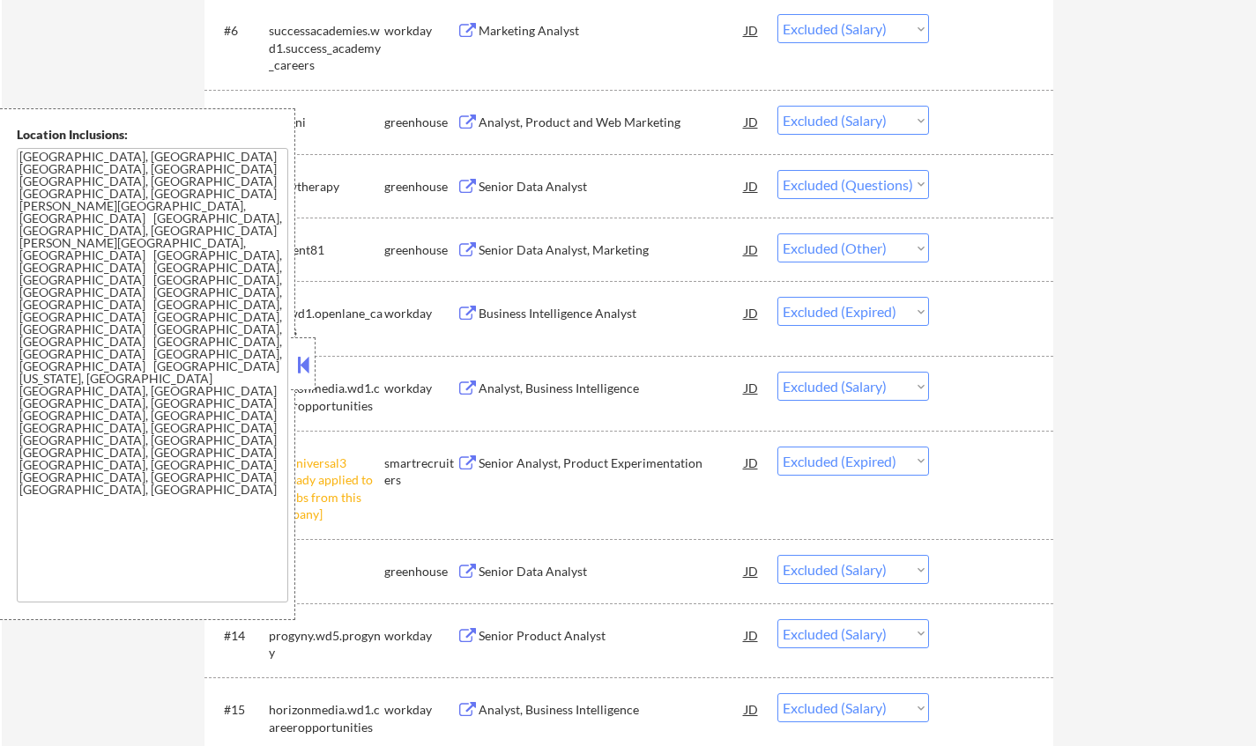
scroll to position [969, 0]
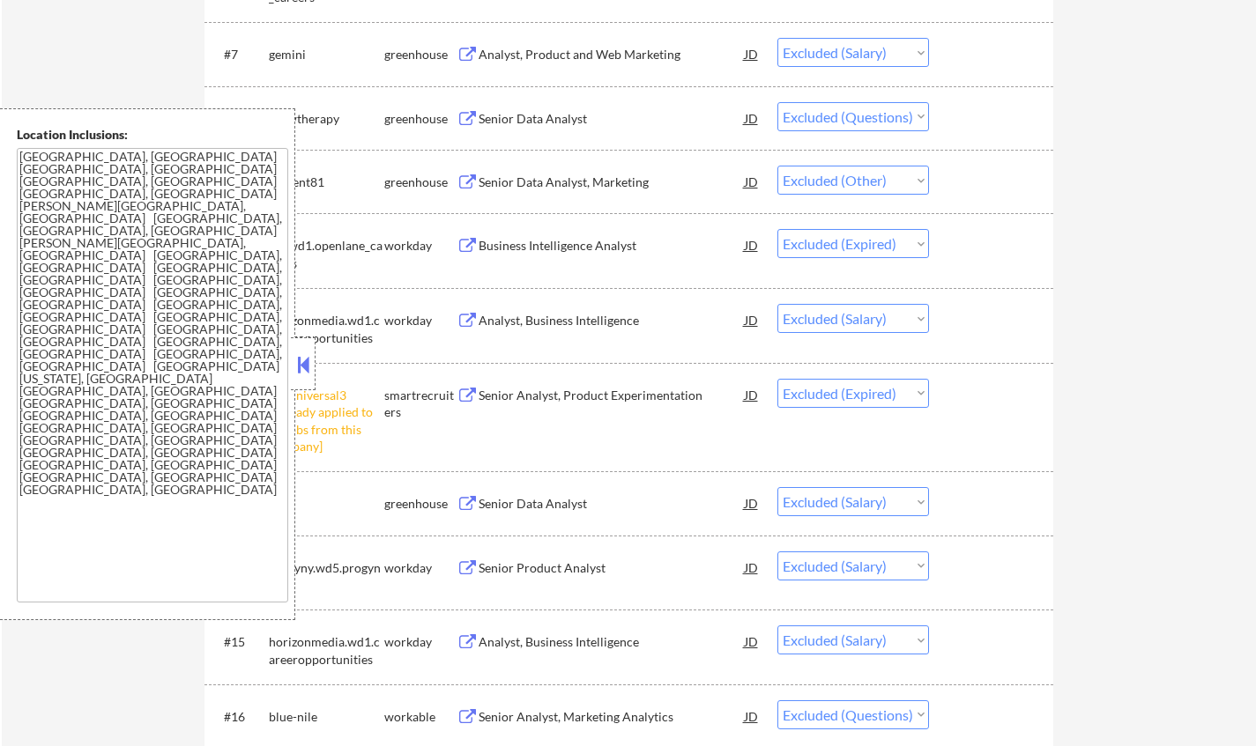
click at [303, 365] on button at bounding box center [302, 365] width 19 height 26
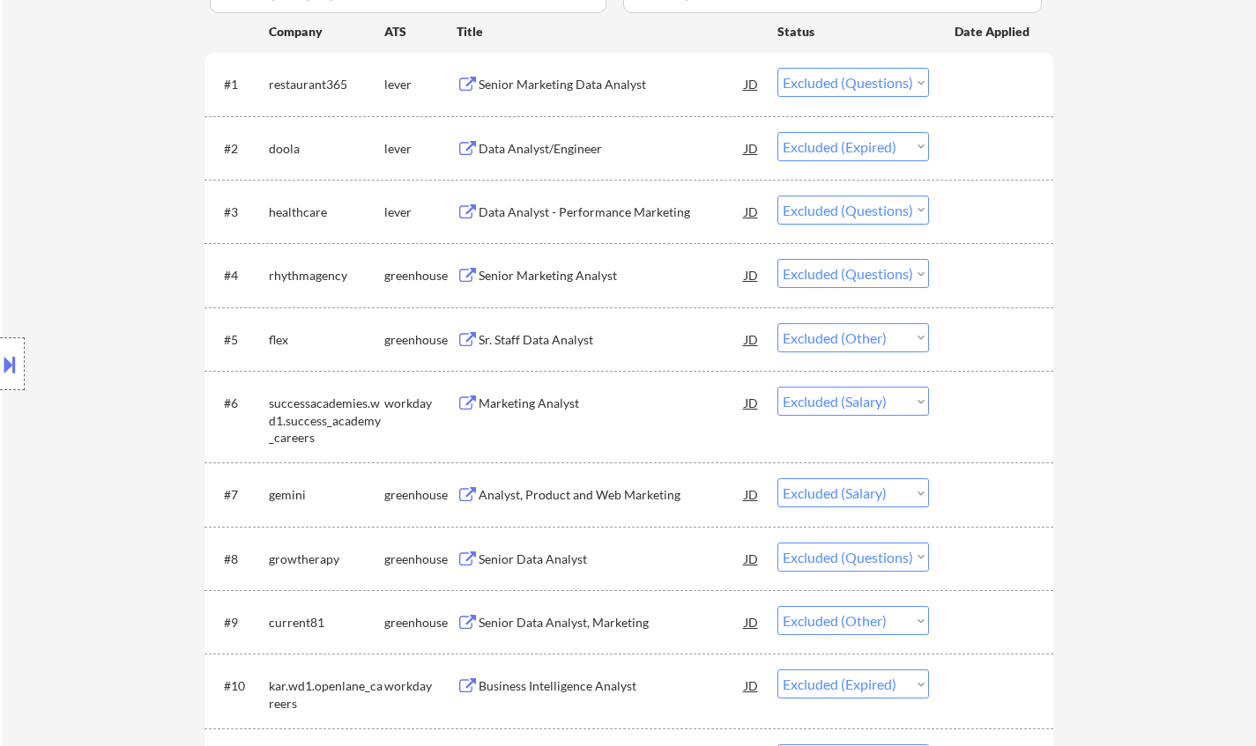
scroll to position [0, 0]
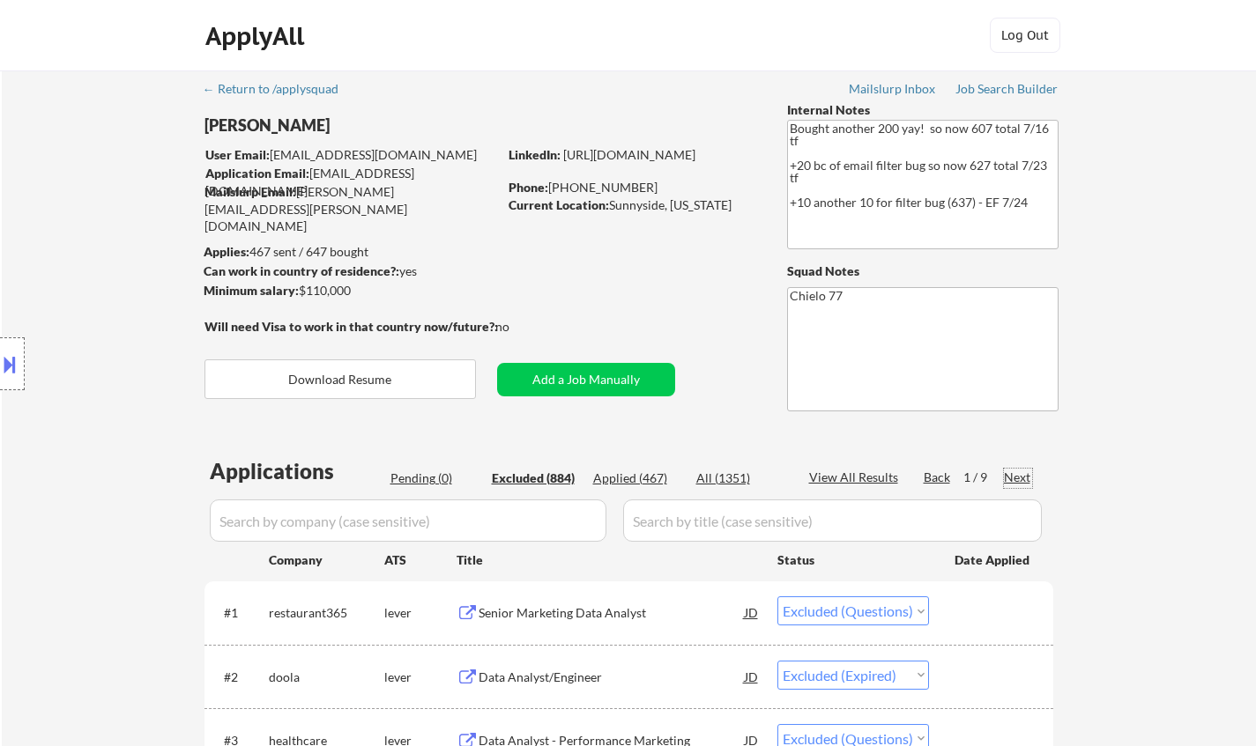
click at [1022, 474] on div "Next" at bounding box center [1018, 478] width 28 height 18
click at [1023, 474] on div "Next" at bounding box center [1018, 478] width 28 height 18
select select ""excluded__expired_""
select select ""excluded__other_""
select select ""excluded__salary_""
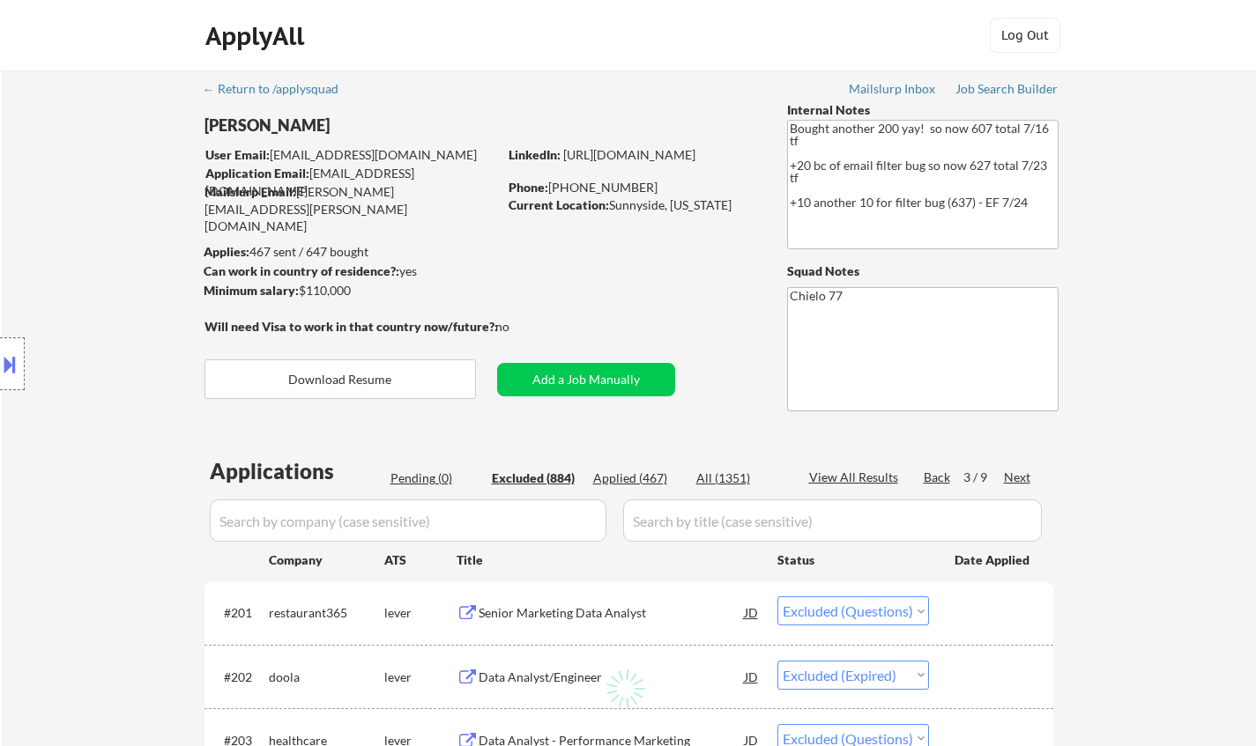
select select ""excluded__expired_""
select select ""excluded__location_""
select select ""excluded__expired_""
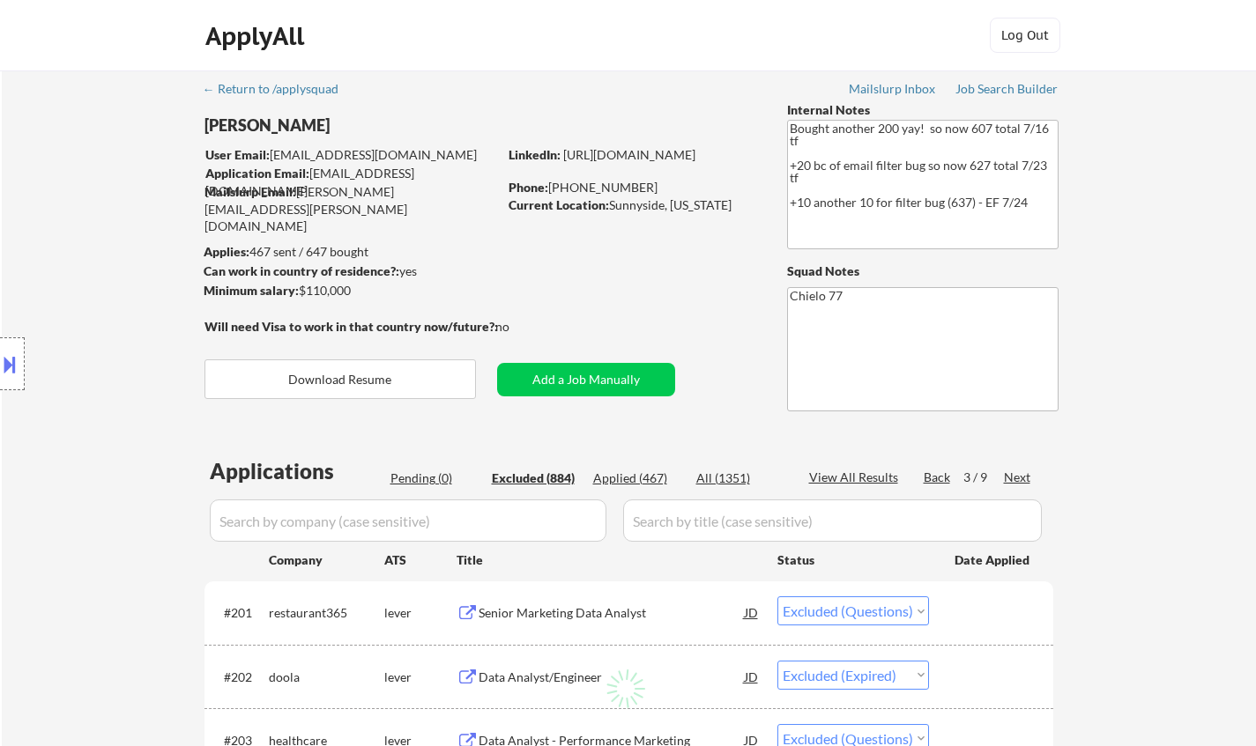
select select ""excluded__salary_""
select select ""excluded""
select select ""excluded__location_""
select select ""excluded__salary_""
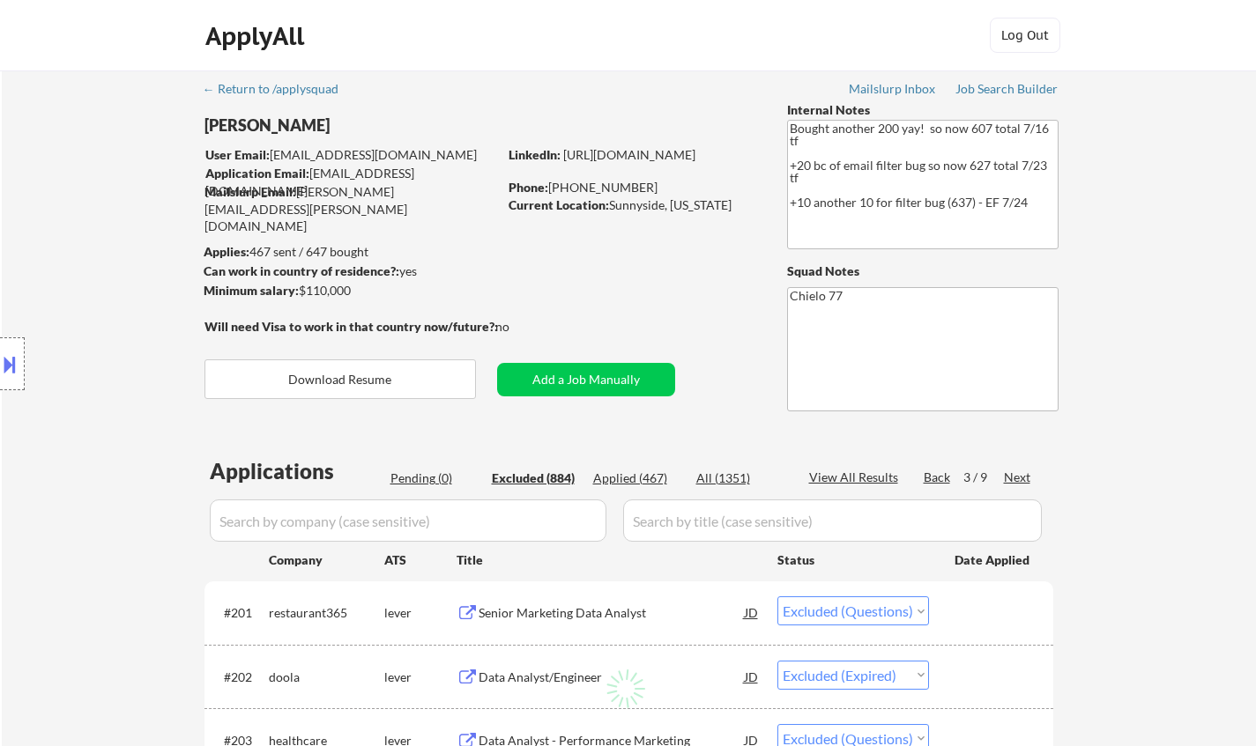
select select ""excluded""
select select ""excluded__bad_match_""
select select ""excluded__location_""
select select ""excluded__other_""
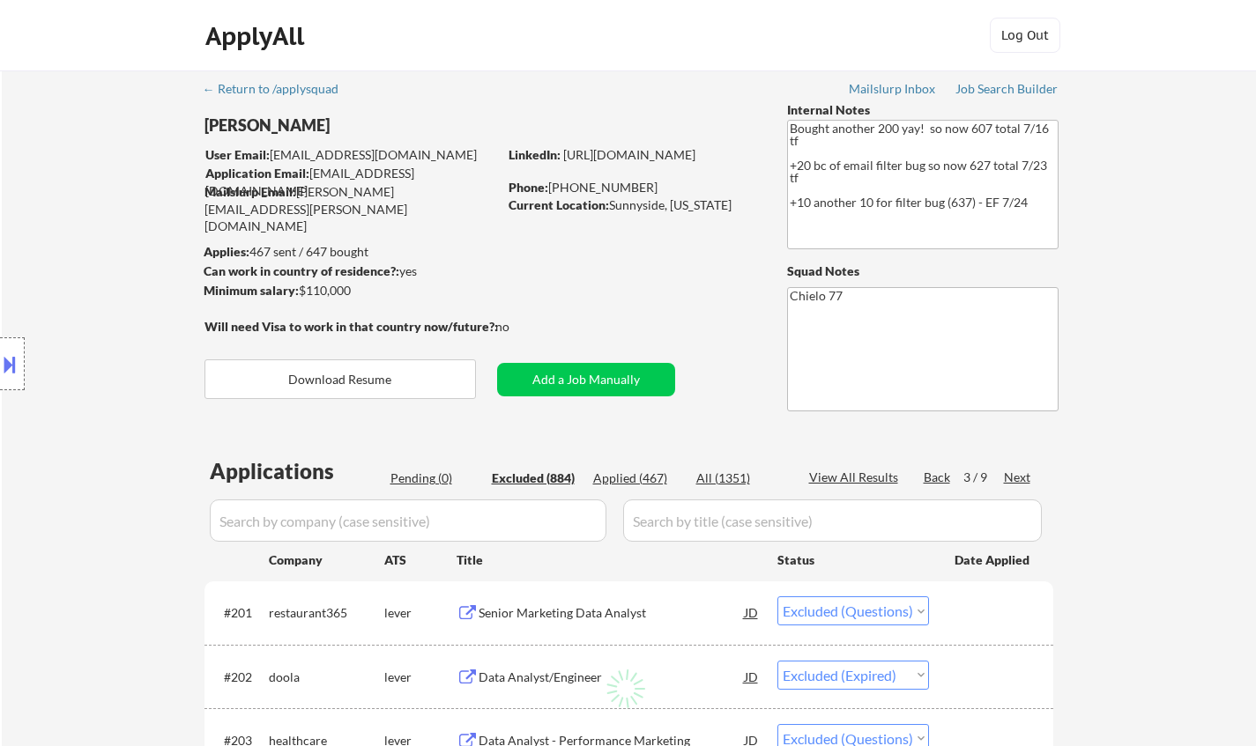
select select ""excluded__salary_""
select select ""excluded__location_""
select select ""excluded__expired_""
select select ""excluded__salary_""
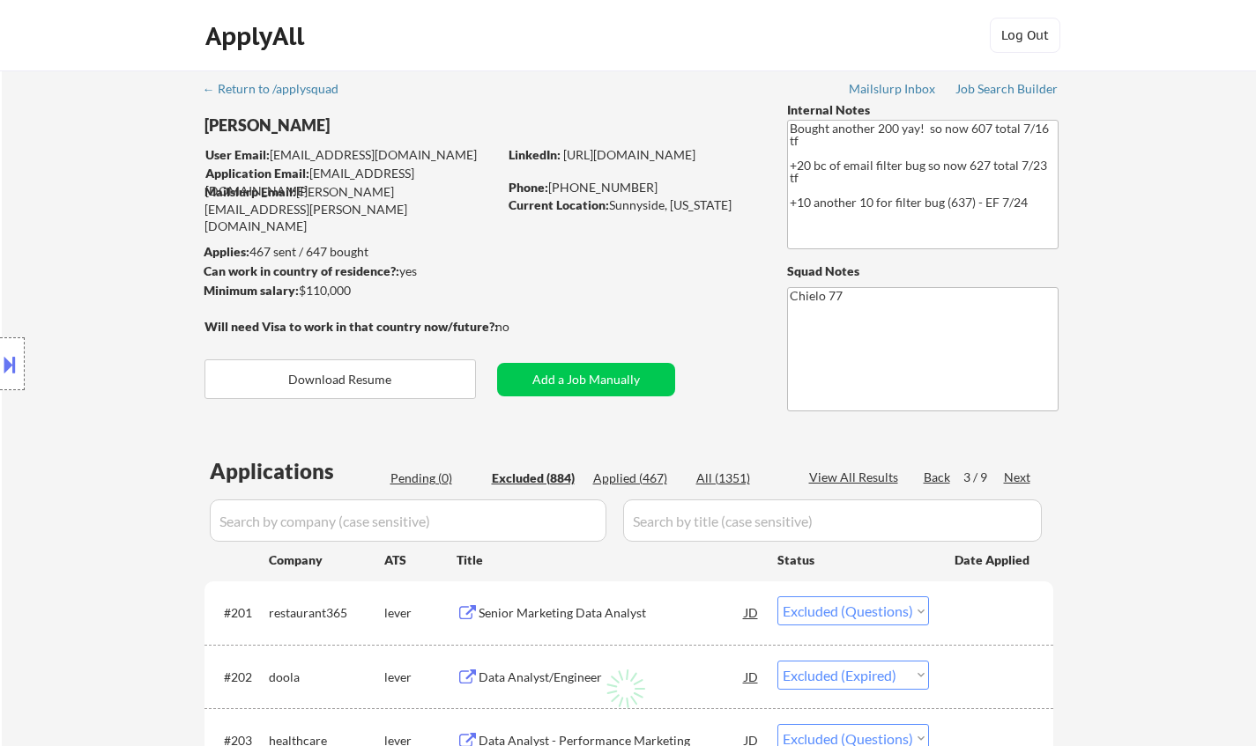
select select ""excluded__bad_match_""
select select ""excluded__location_""
select select ""excluded__other_""
select select ""excluded__expired_""
select select ""excluded__salary_""
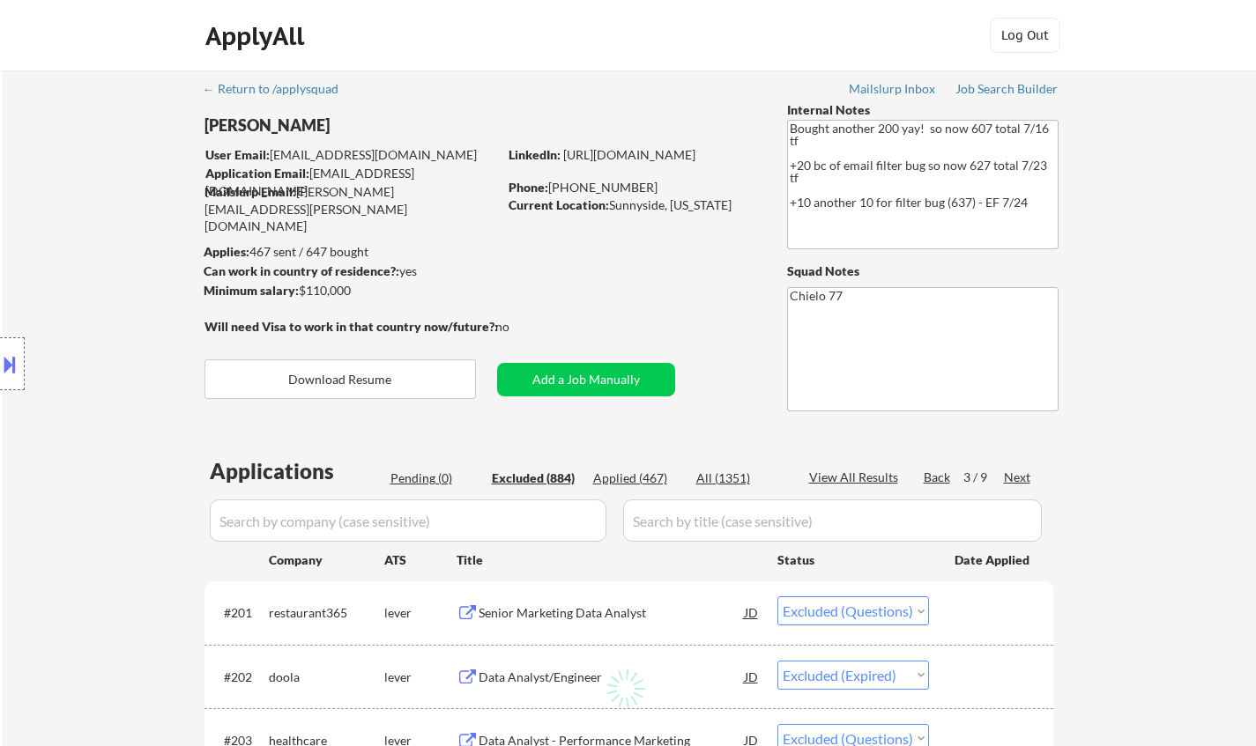
select select ""excluded""
select select ""excluded__expired_""
select select ""excluded__location_""
select select ""excluded__expired_""
select select ""excluded__location_""
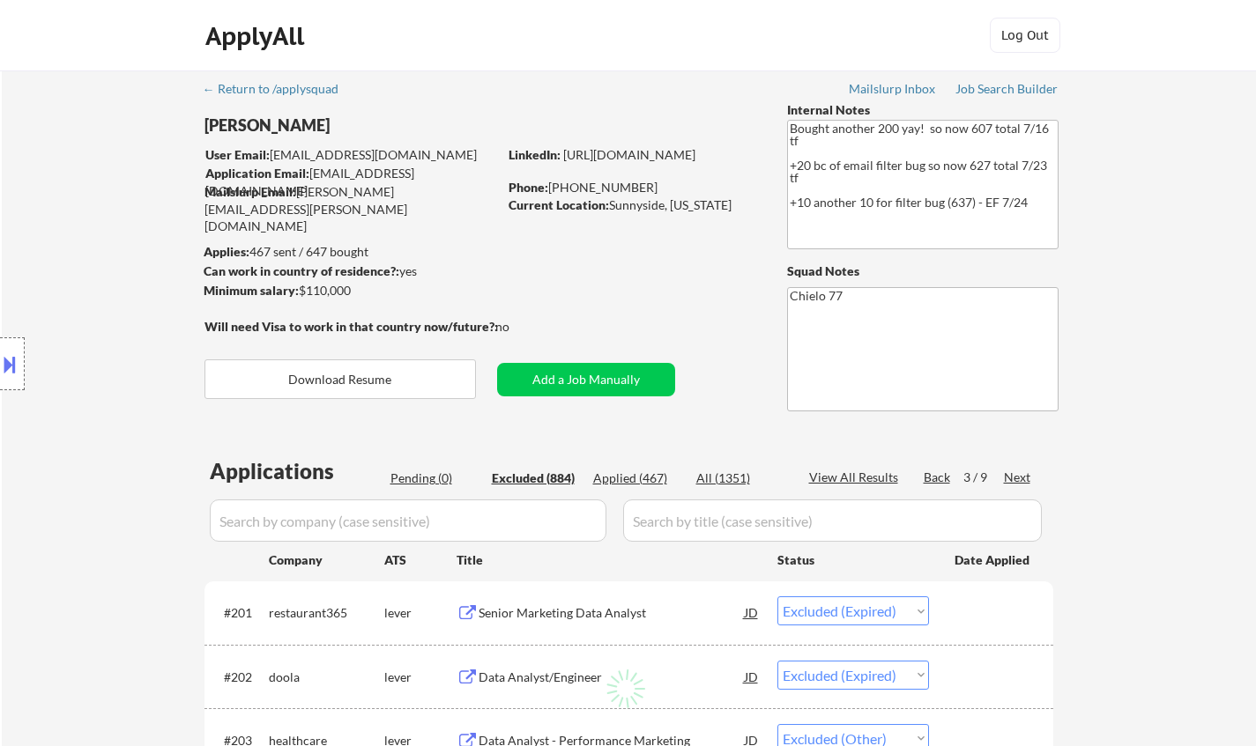
select select ""excluded""
select select ""excluded__location_""
select select ""excluded__salary_""
select select ""excluded__expired_""
select select ""excluded__location_""
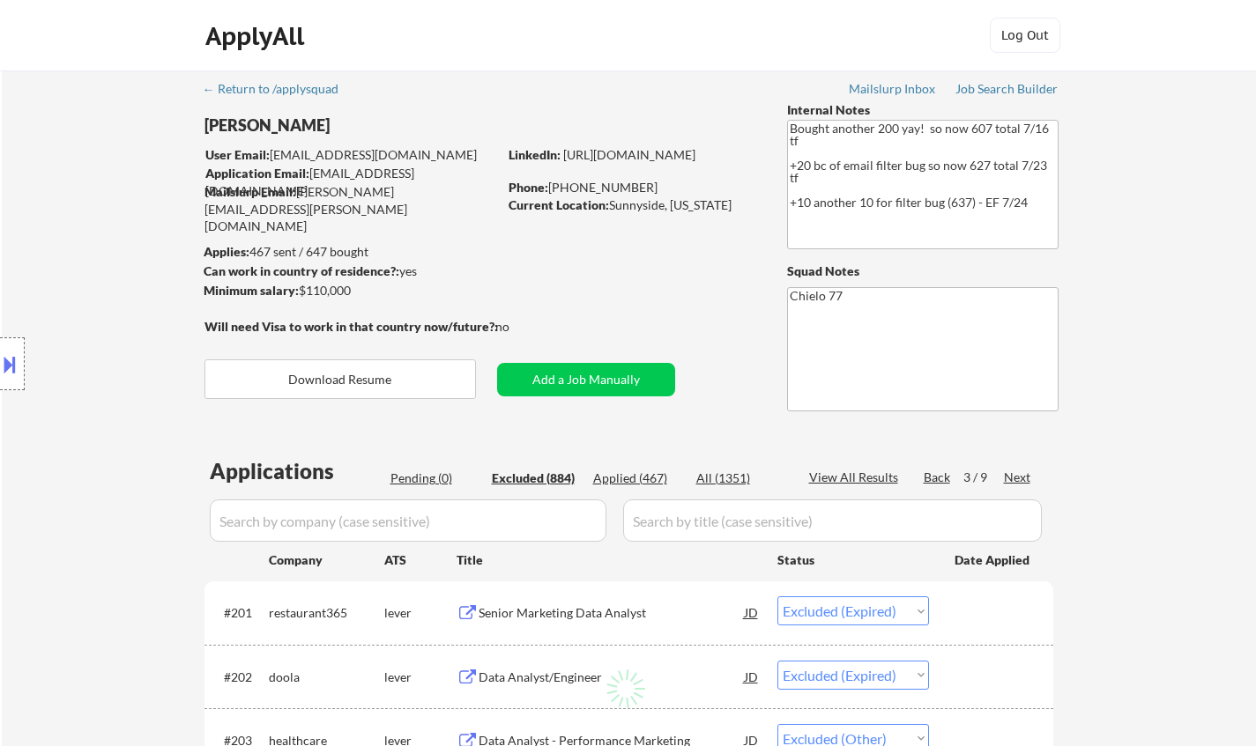
select select ""excluded__expired_""
select select ""excluded__salary_""
select select ""excluded__expired_""
select select ""excluded__bad_match_""
select select ""excluded""
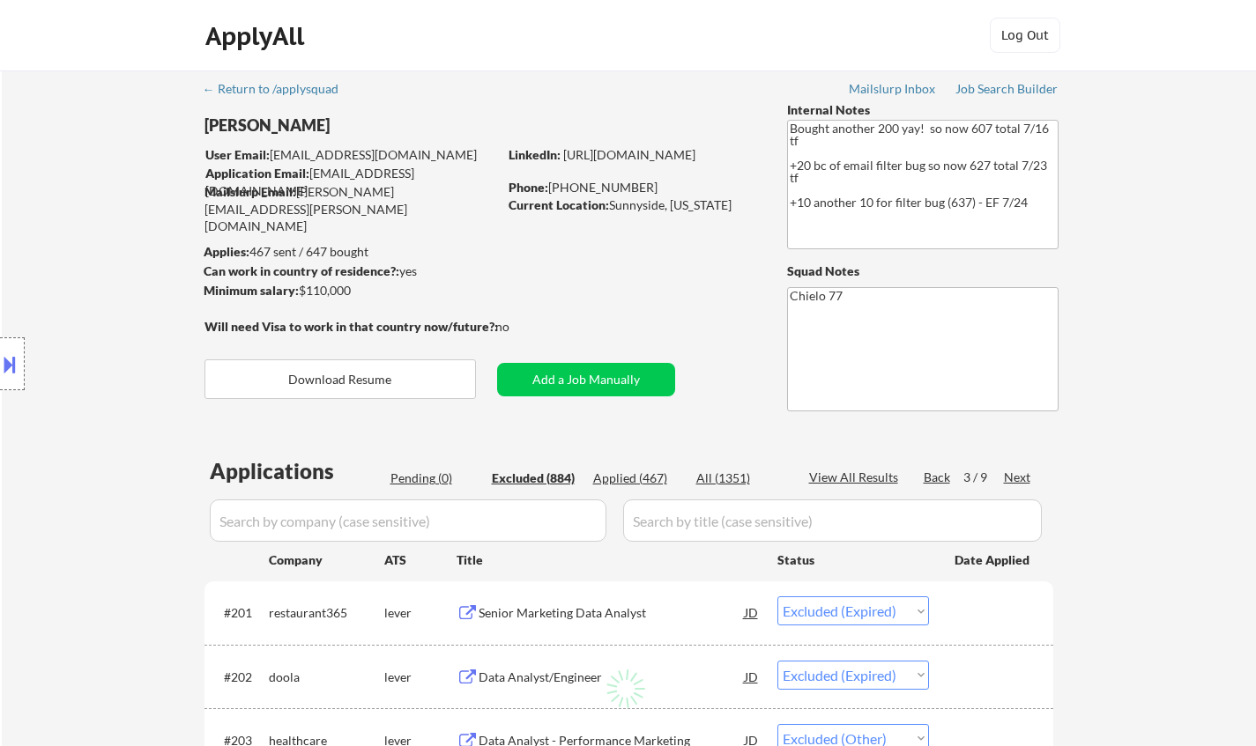
select select ""excluded__location_""
select select ""excluded""
select select ""excluded__bad_match_""
select select ""excluded__expired_""
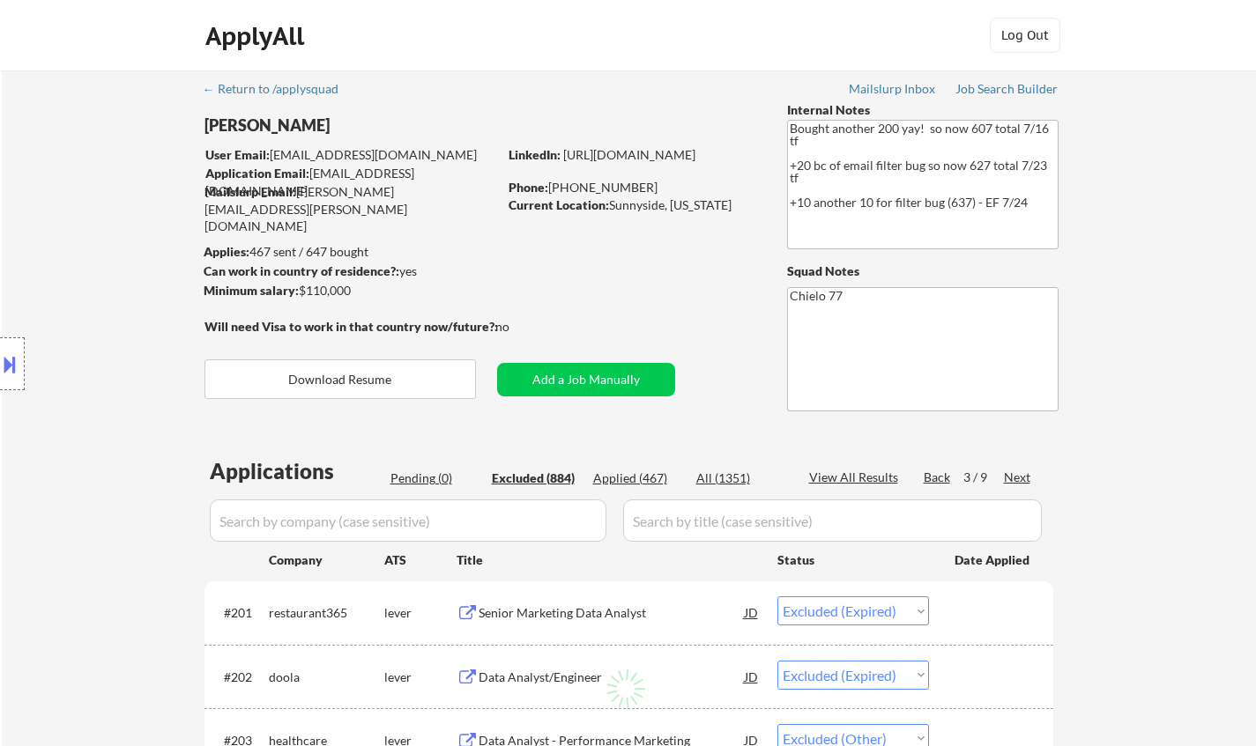
select select ""excluded__location_""
select select ""excluded__other_""
select select ""excluded__location_""
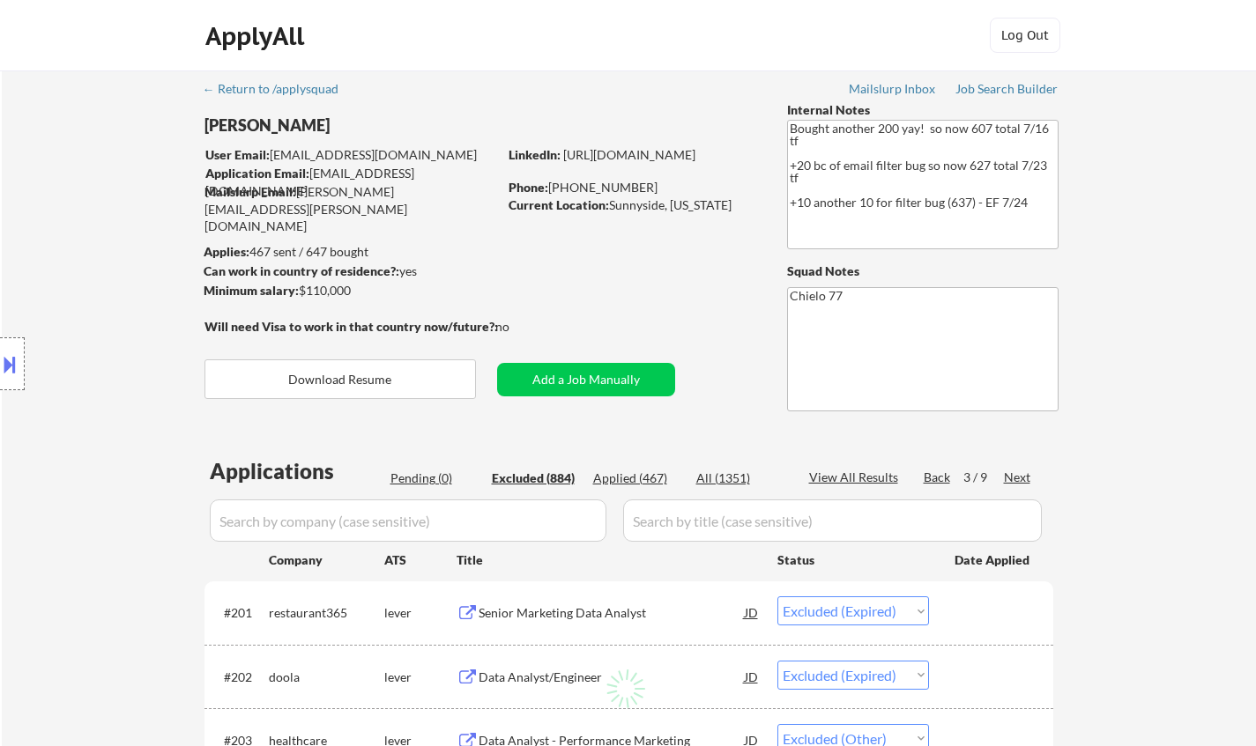
select select ""excluded__bad_match_""
select select ""excluded""
select select ""excluded__salary_""
select select ""excluded__other_""
select select ""excluded__expired_""
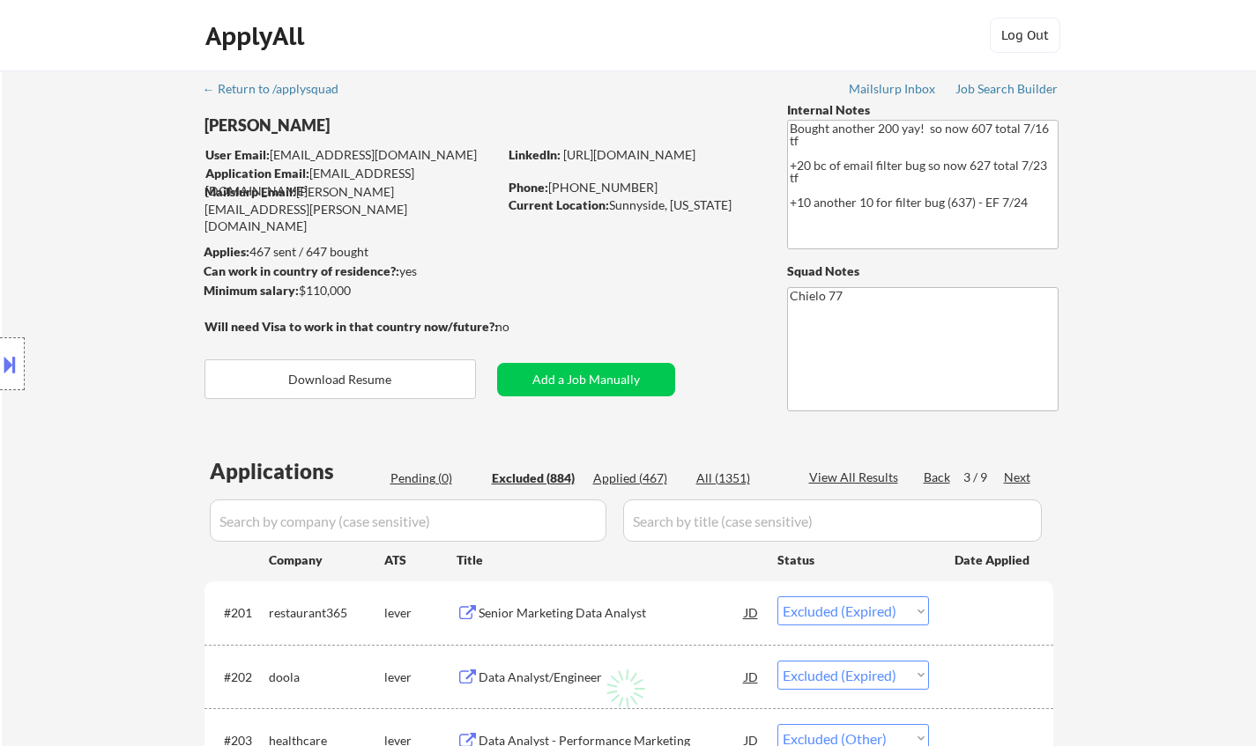
select select ""excluded__expired_""
select select ""excluded__salary_""
select select ""excluded__other_""
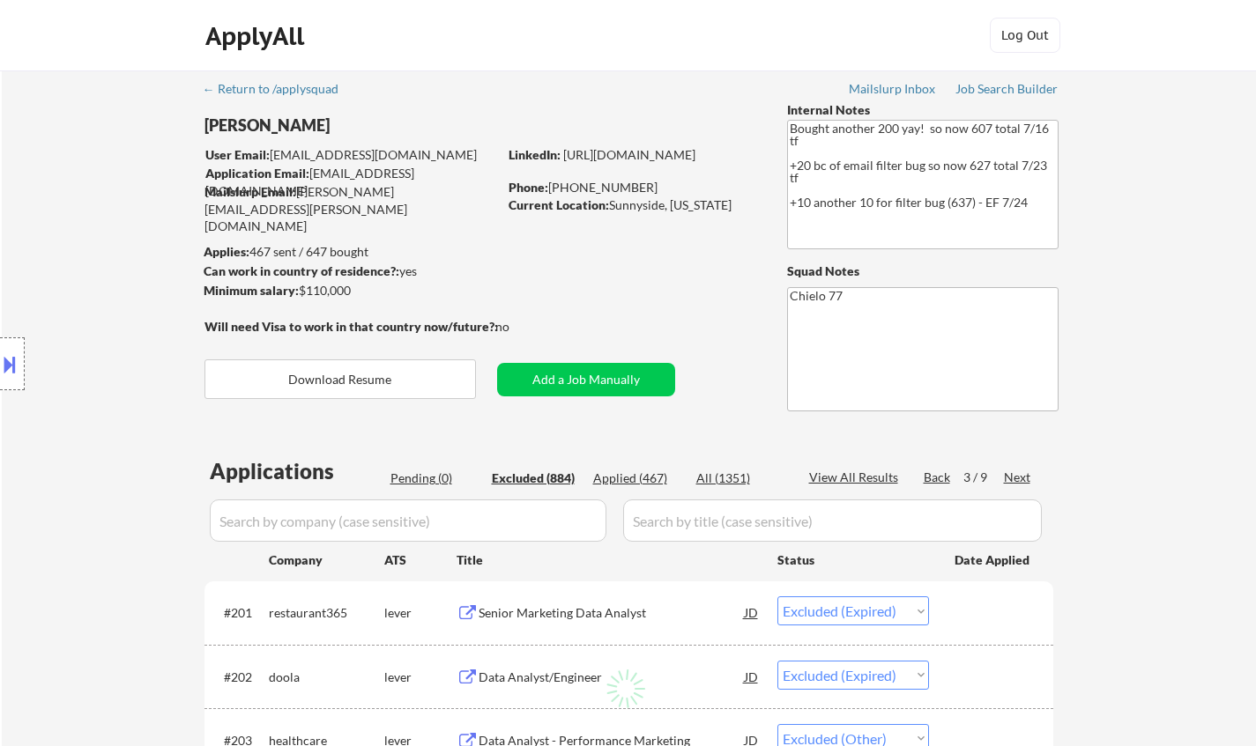
select select ""excluded__expired_""
select select ""excluded""
select select ""excluded__salary_""
select select ""excluded""
select select ""excluded__location_""
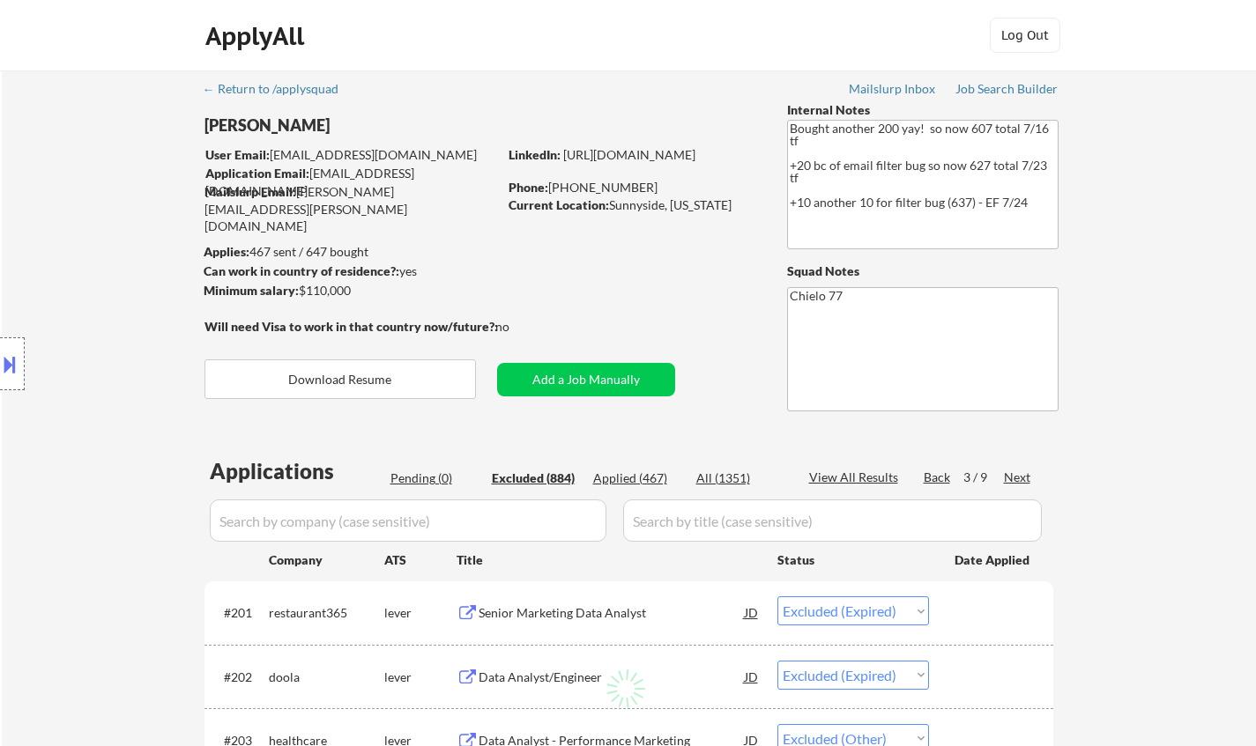
select select ""excluded__expired_""
select select ""excluded__bad_match_""
select select ""excluded__salary_""
select select ""excluded__expired_""
select select ""excluded__salary_""
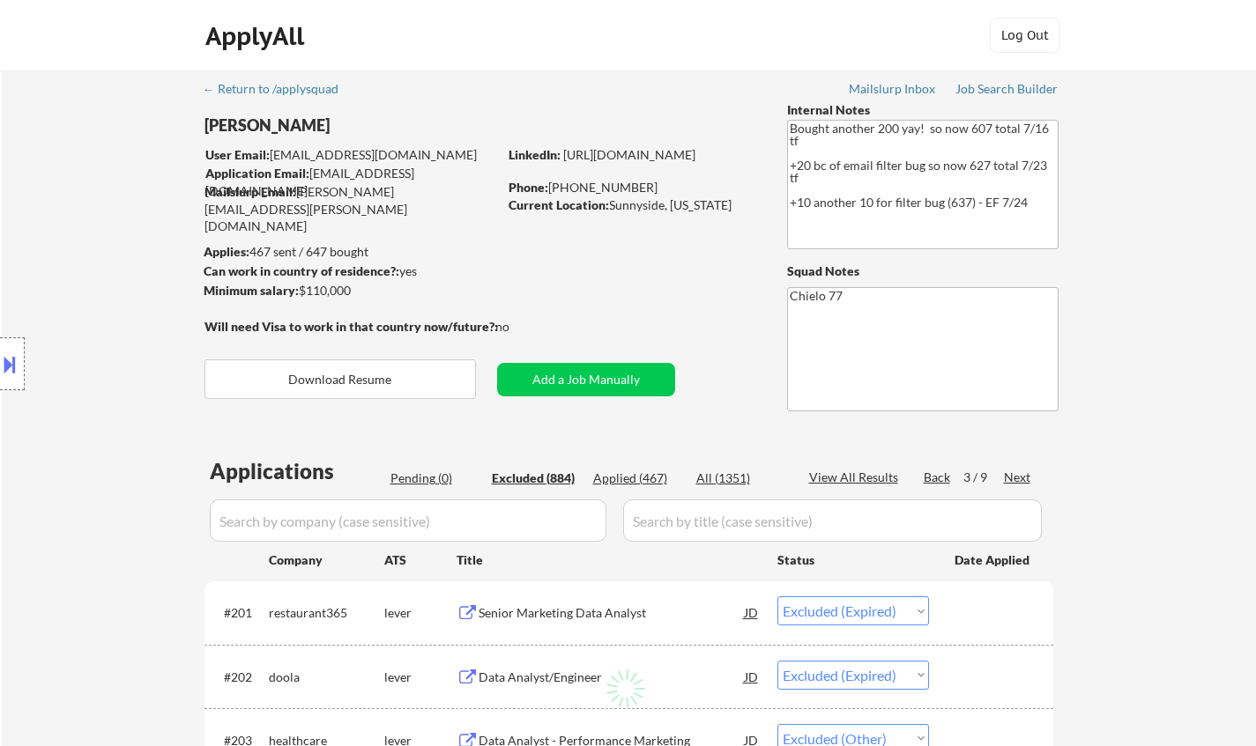
select select ""excluded__expired_""
select select ""excluded__other_""
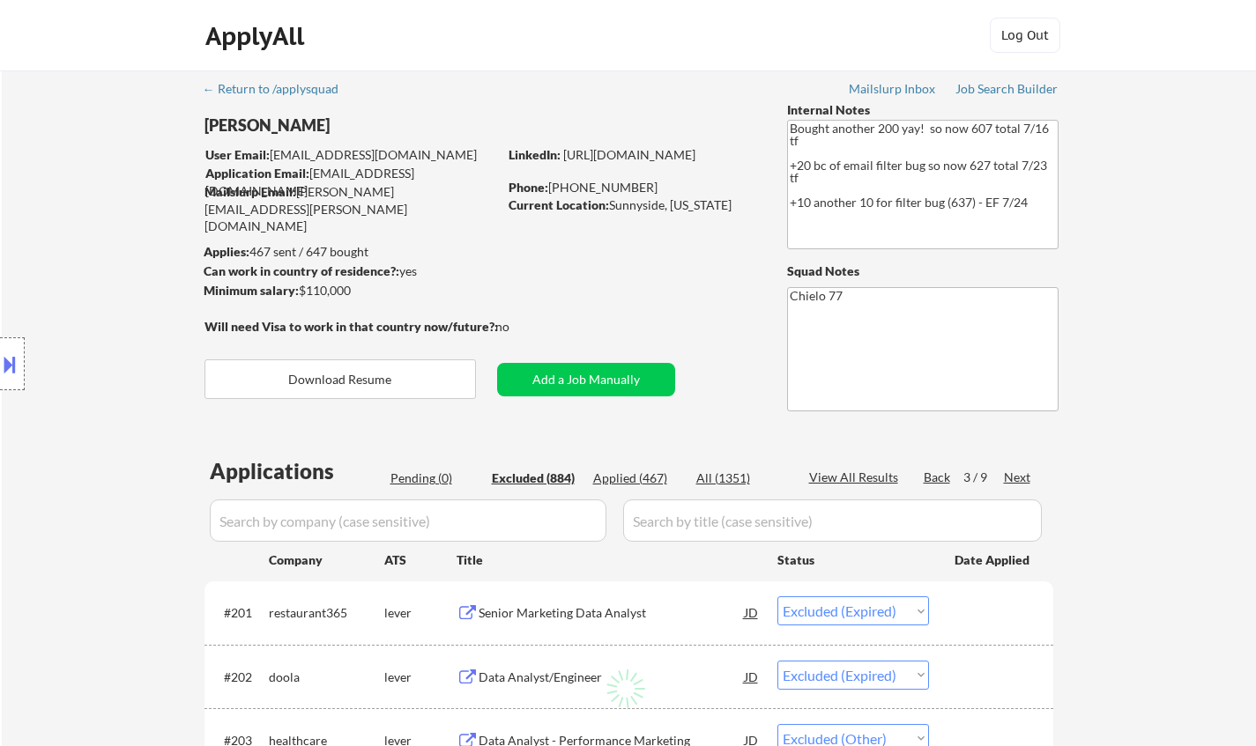
select select ""excluded__salary_""
select select ""excluded__other_""
select select ""excluded__bad_match_""
select select ""excluded""
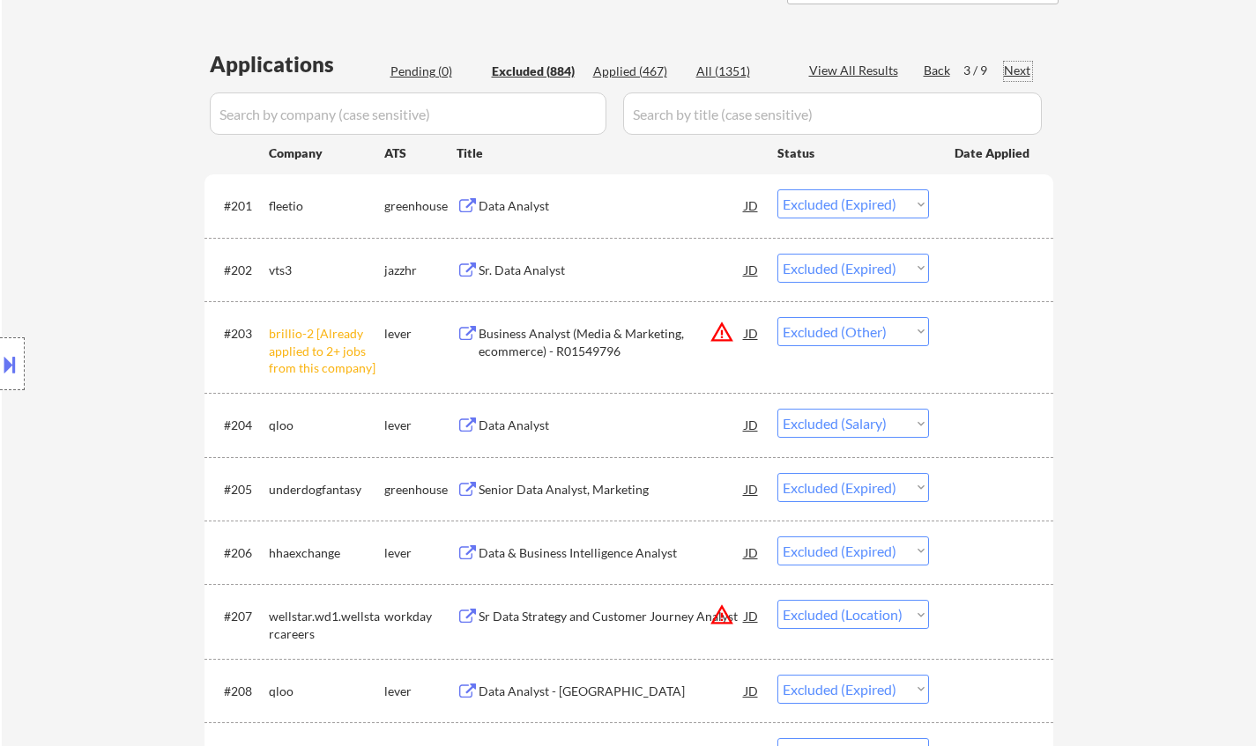
scroll to position [88, 0]
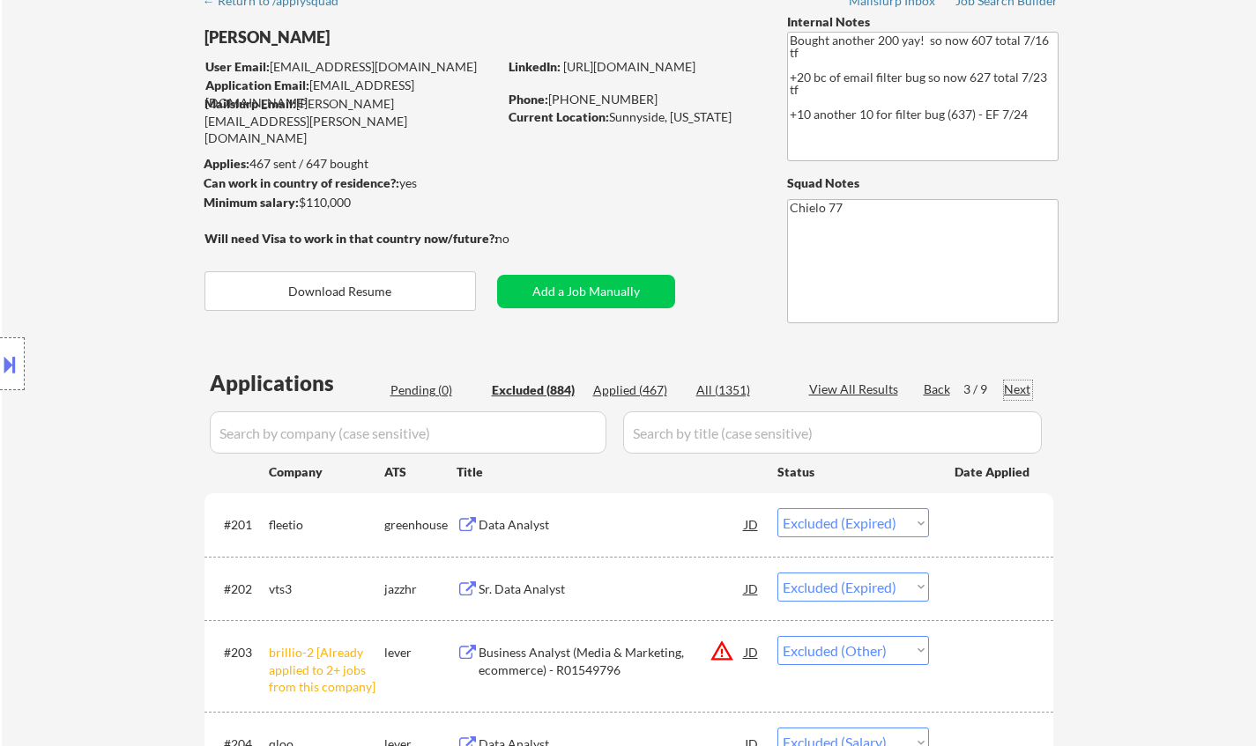
click at [1017, 389] on div "Next" at bounding box center [1018, 390] width 28 height 18
select select ""excluded__location_""
select select ""excluded__expired_""
select select ""excluded__salary_""
select select ""excluded__location_""
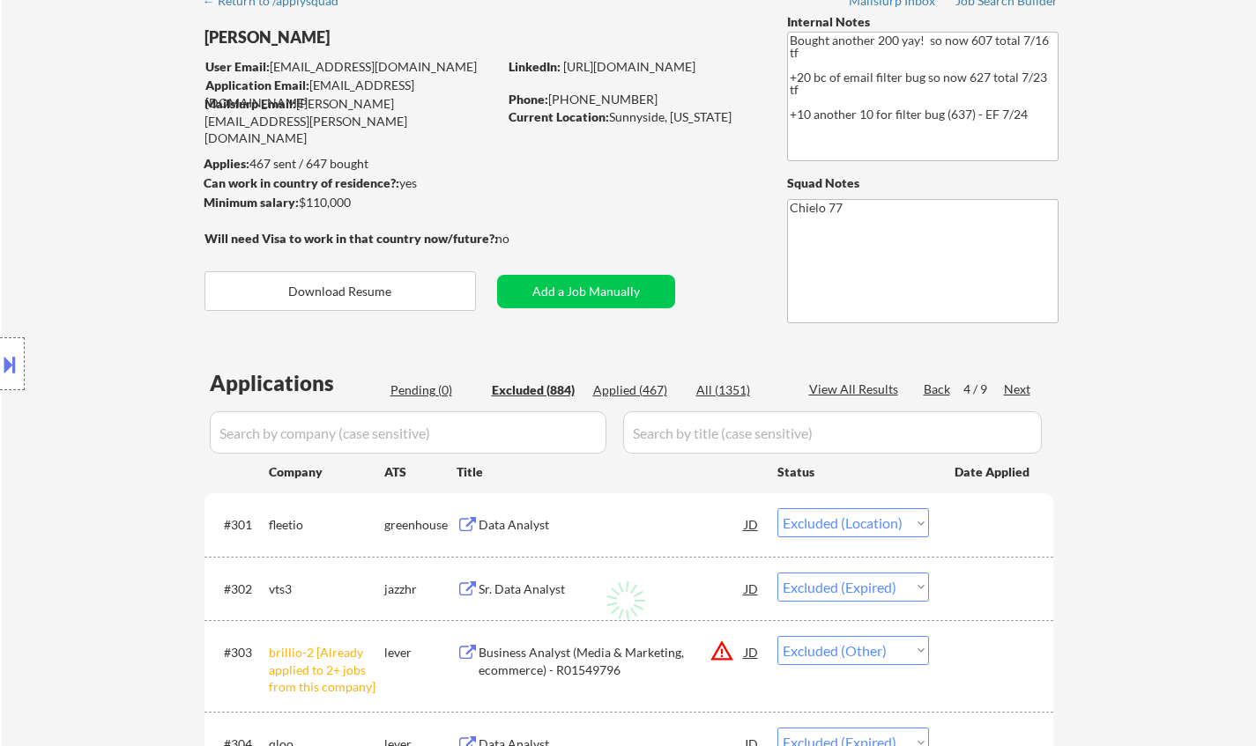
select select ""excluded__expired_""
select select ""excluded__salary_""
select select ""excluded__expired_""
select select ""excluded__other_""
select select ""excluded__expired_""
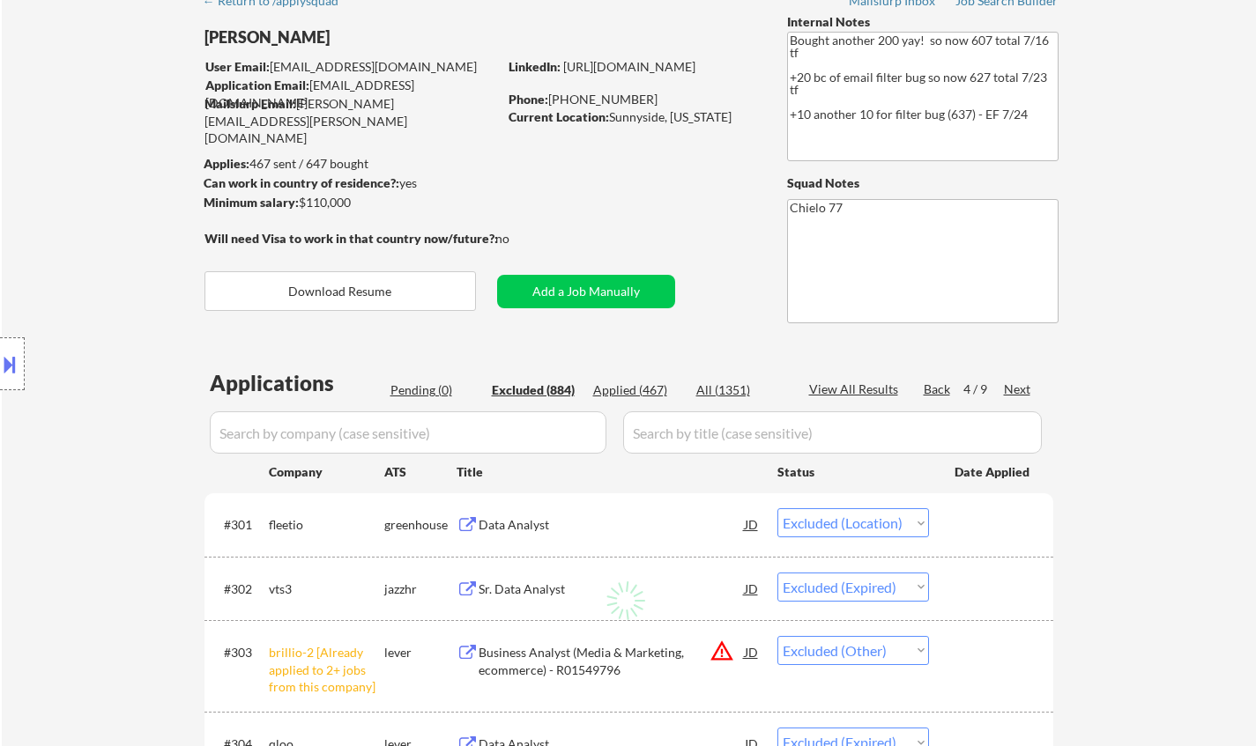
select select ""excluded__expired_""
select select ""excluded__other_""
select select ""excluded""
select select ""excluded__expired_""
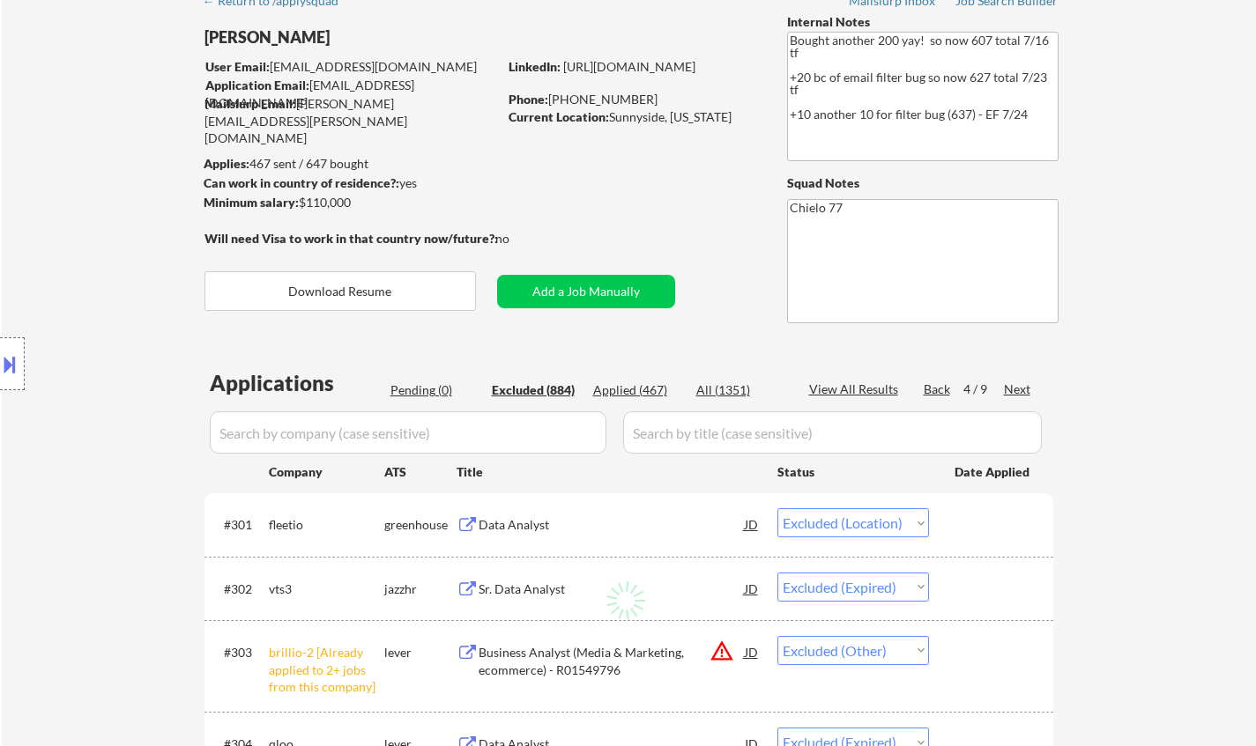
select select ""excluded""
select select ""excluded__other_""
select select ""excluded__salary_""
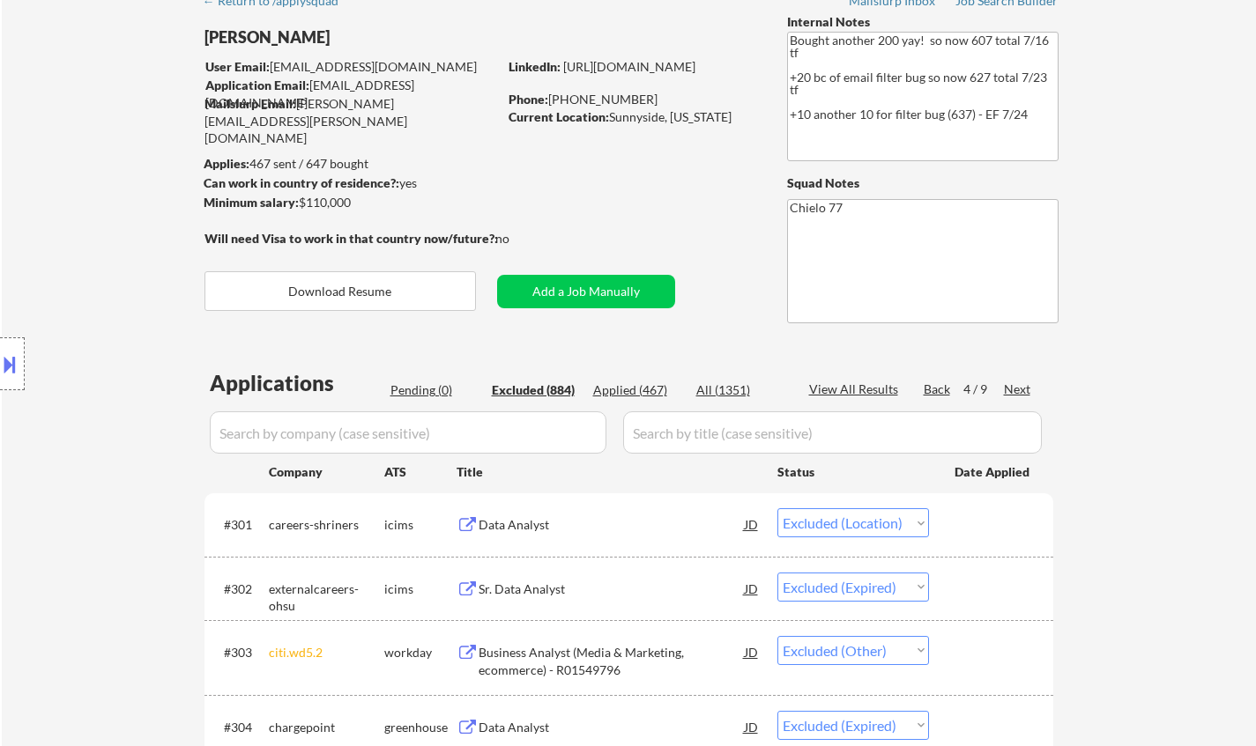
scroll to position [176, 0]
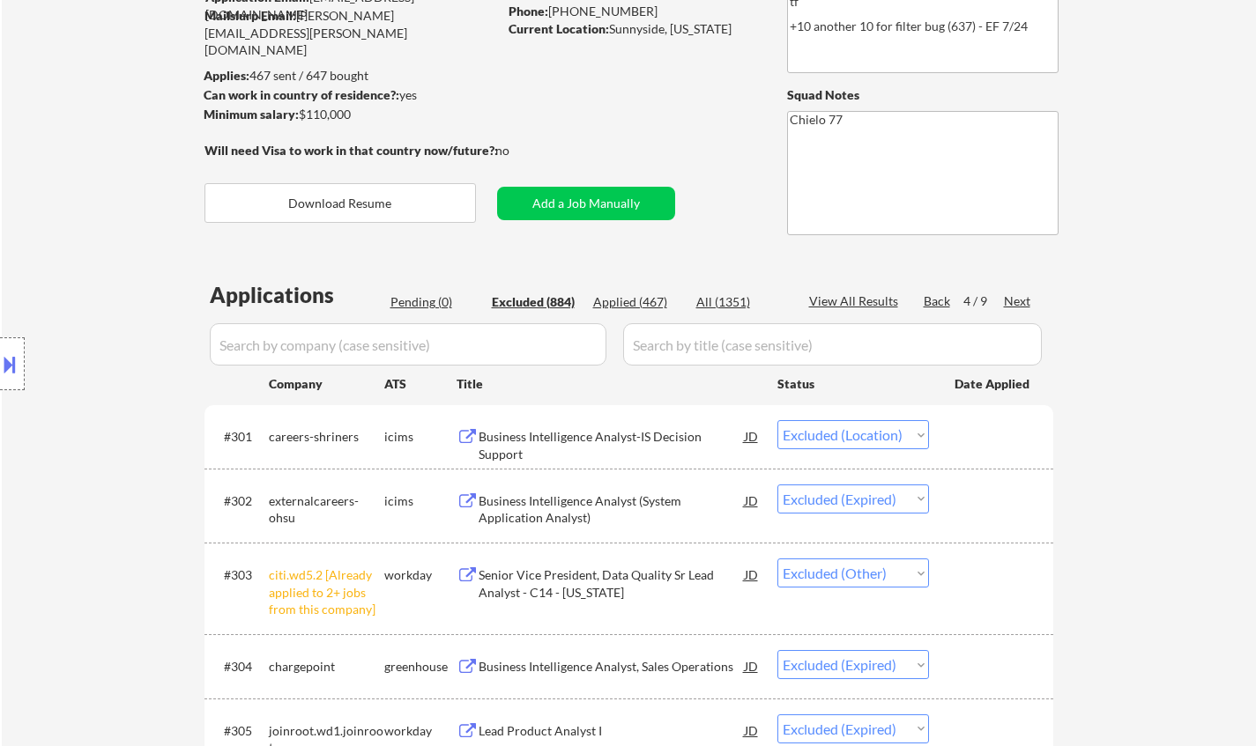
click at [1020, 298] on div "Next" at bounding box center [1018, 302] width 28 height 18
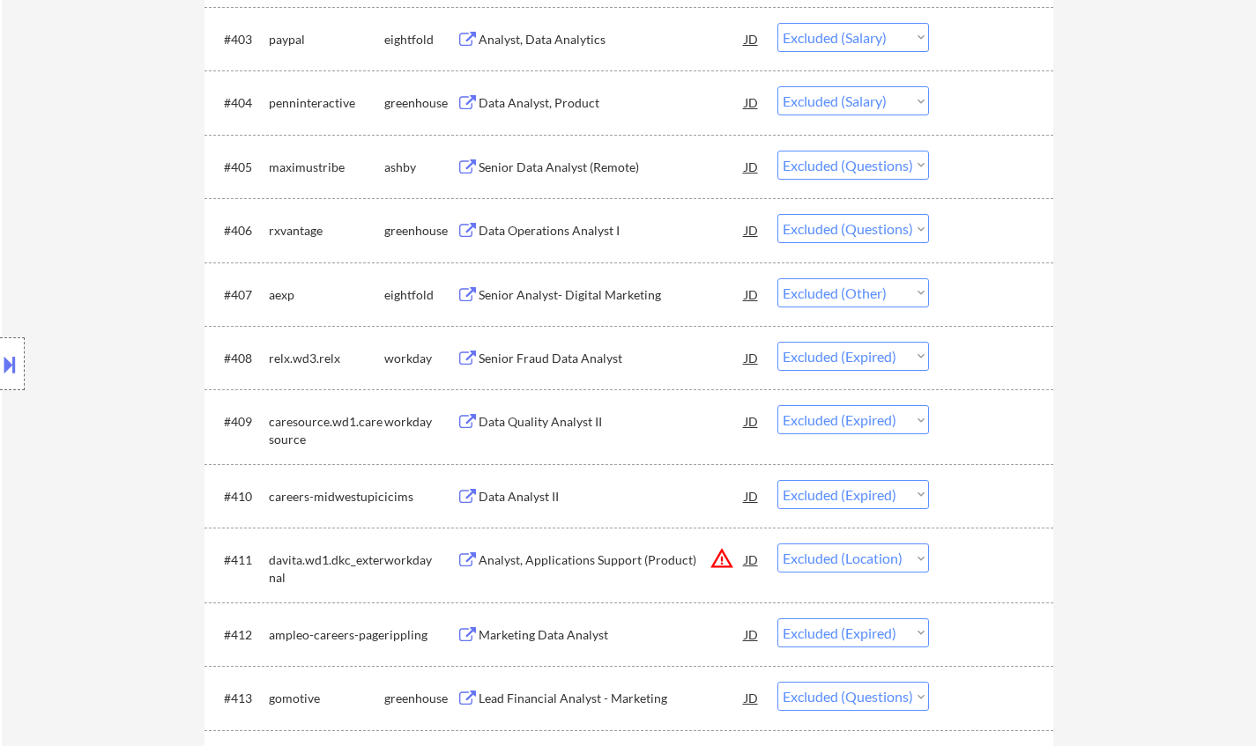
scroll to position [705, 0]
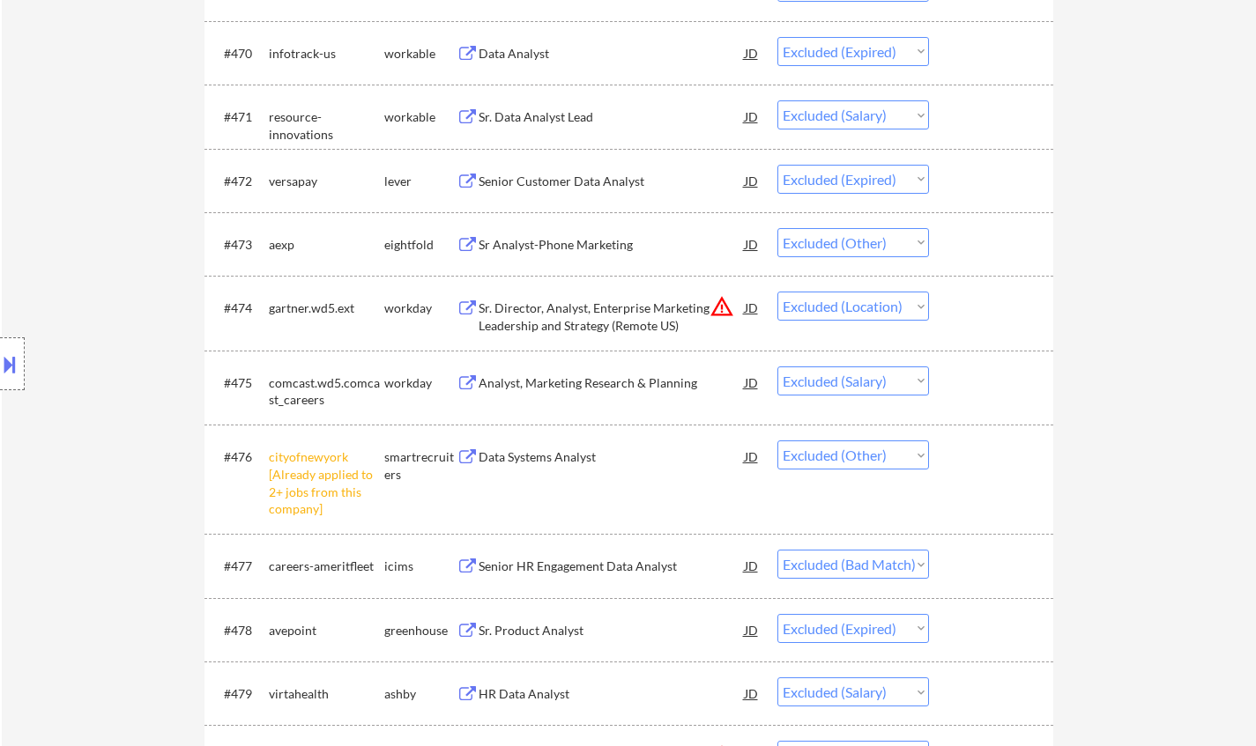
scroll to position [0, 0]
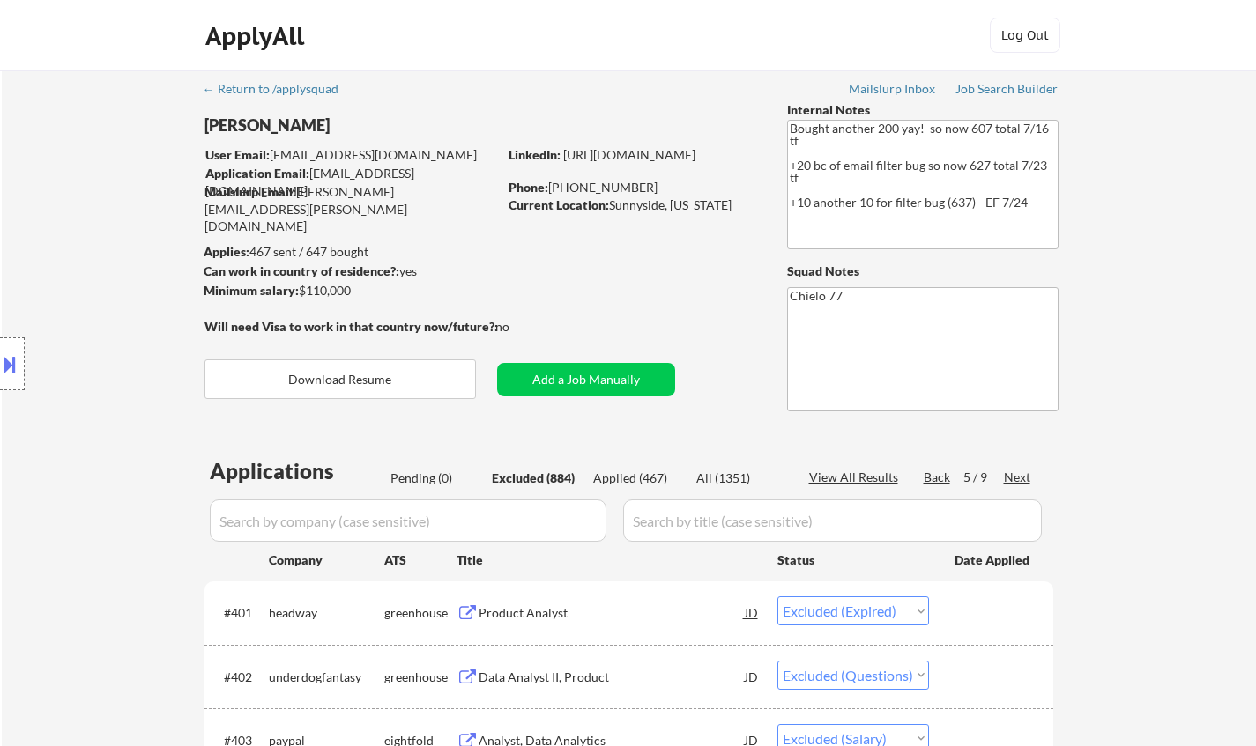
click at [1021, 477] on div "Next" at bounding box center [1018, 478] width 28 height 18
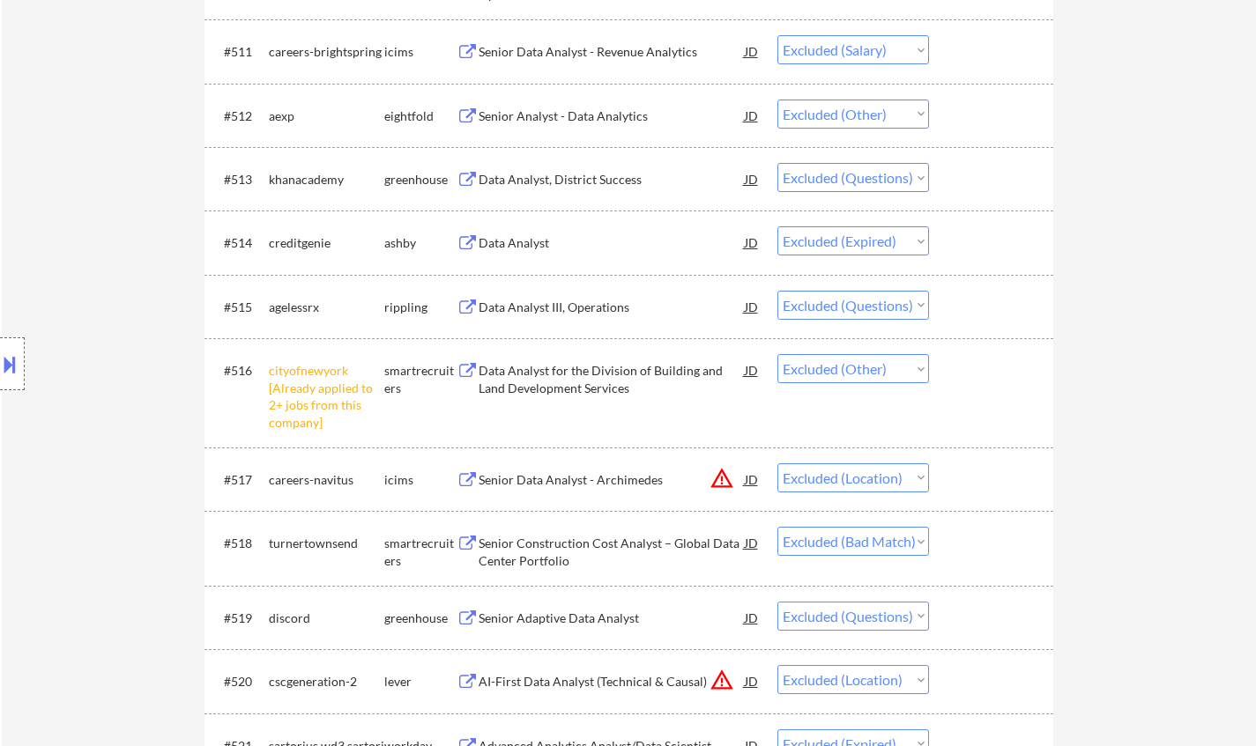
scroll to position [1322, 0]
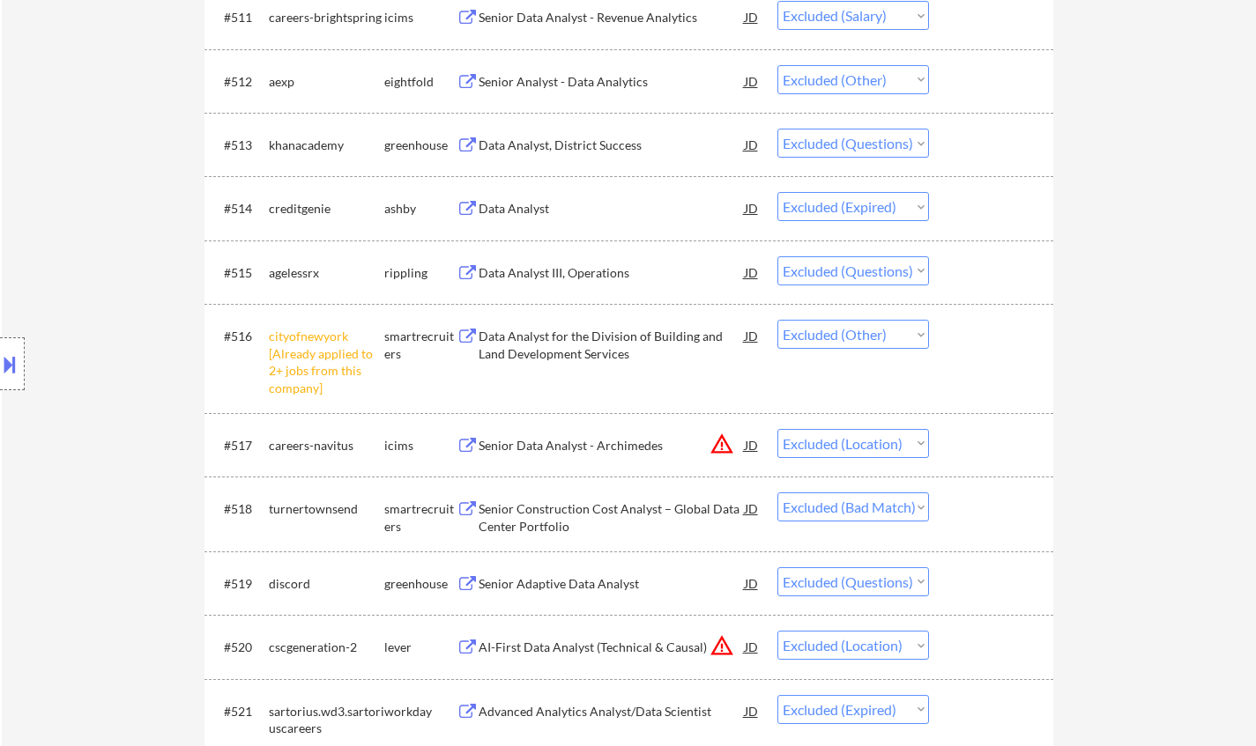
click at [557, 519] on div "Senior Construction Cost Analyst – Global Data Center Portfolio" at bounding box center [612, 518] width 266 height 34
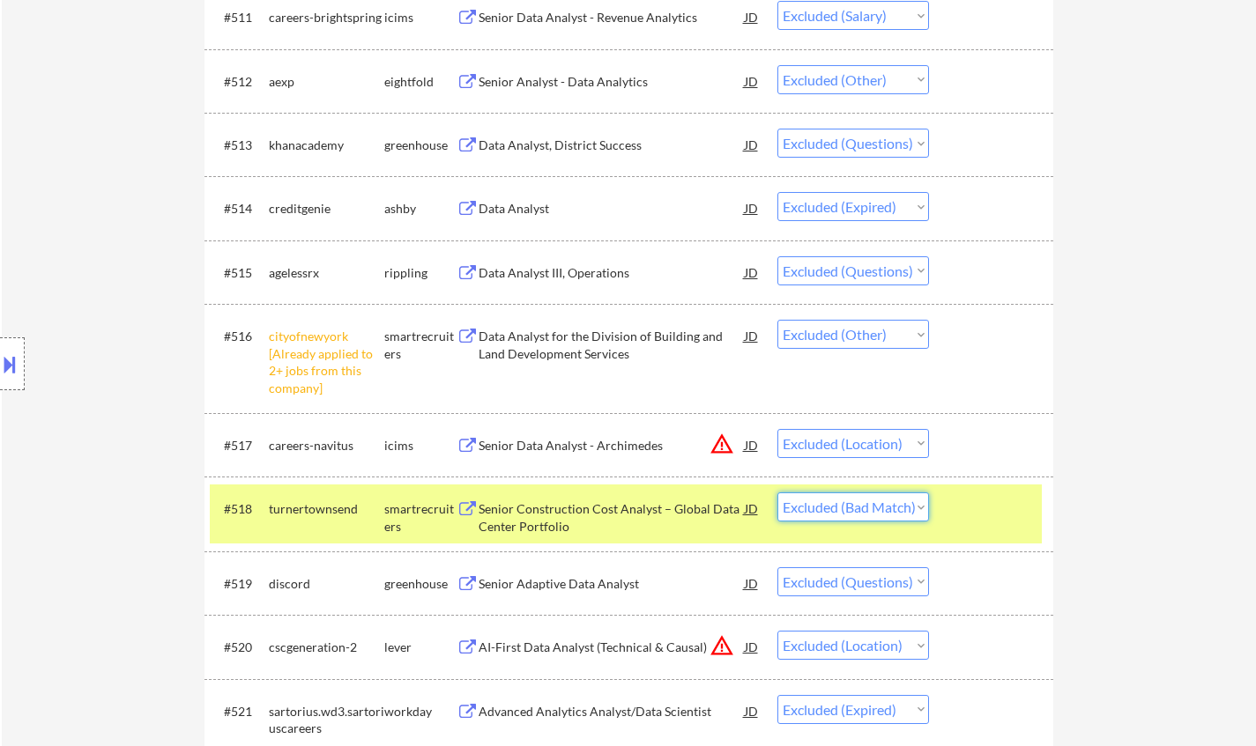
click at [868, 516] on select "Choose an option... Pending Applied Excluded (Questions) Excluded (Expired) Exc…" at bounding box center [853, 507] width 152 height 29
click at [777, 493] on select "Choose an option... Pending Applied Excluded (Questions) Excluded (Expired) Exc…" at bounding box center [853, 507] width 152 height 29
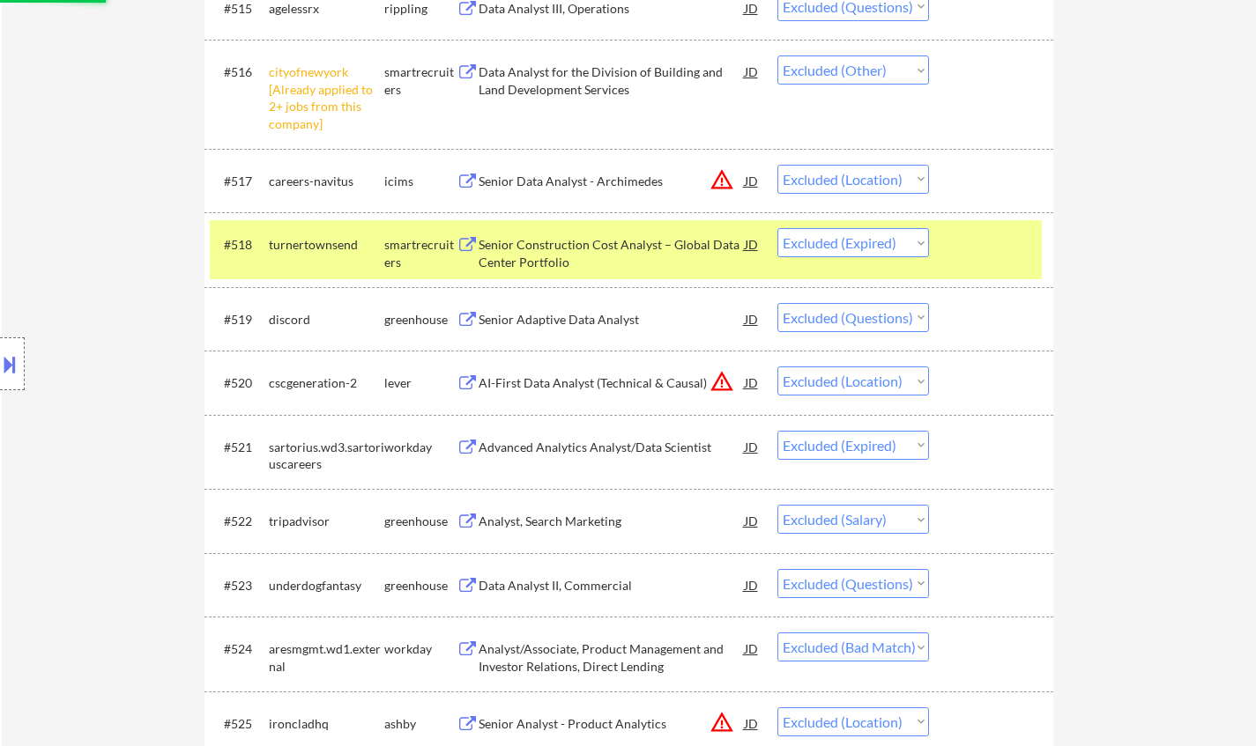
click at [1027, 614] on div "#523 underdogfantasy greenhouse Data Analyst II, Commercial JD warning_amber Ch…" at bounding box center [628, 584] width 849 height 63
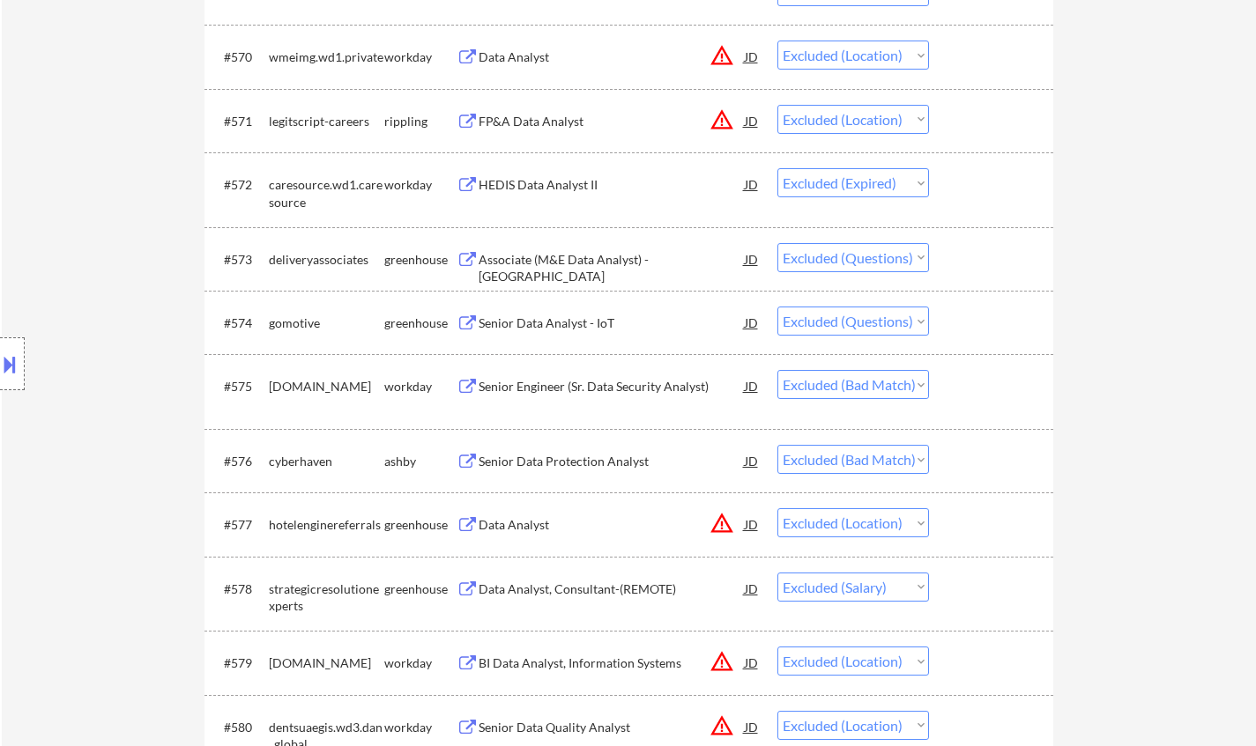
scroll to position [5552, 0]
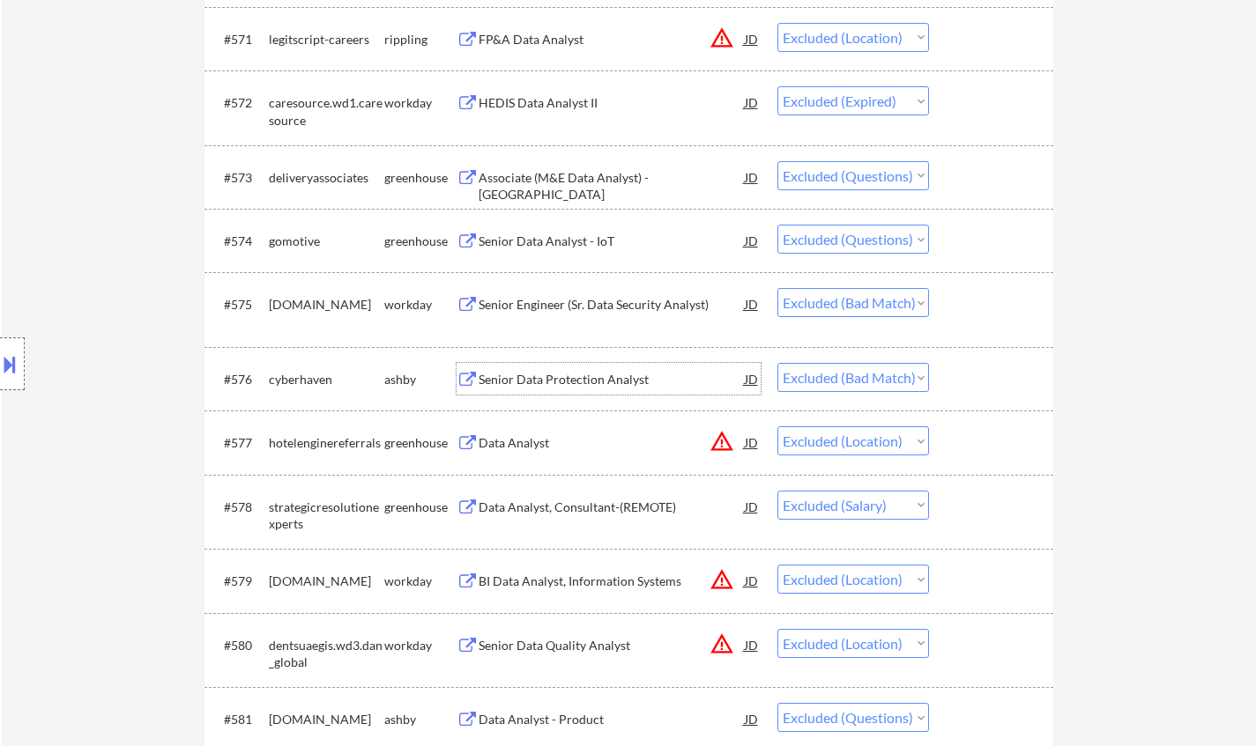
click at [559, 380] on div "Senior Data Protection Analyst" at bounding box center [612, 380] width 266 height 18
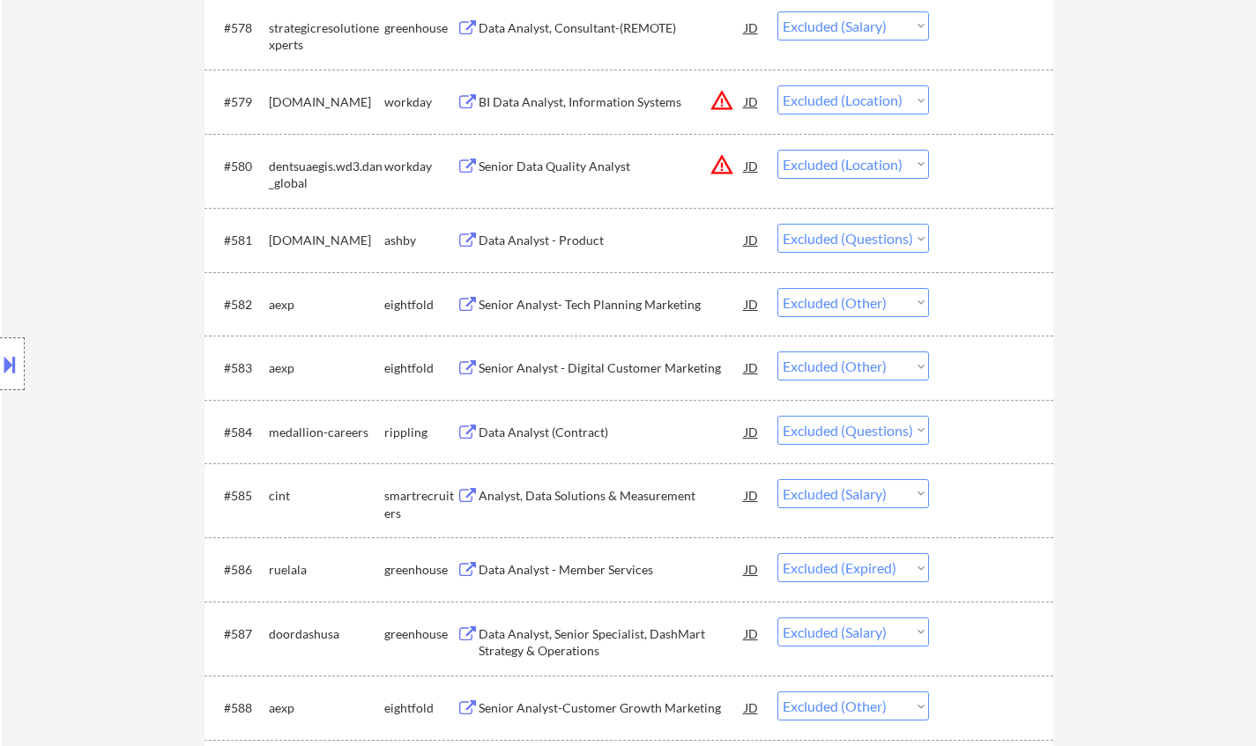
scroll to position [0, 0]
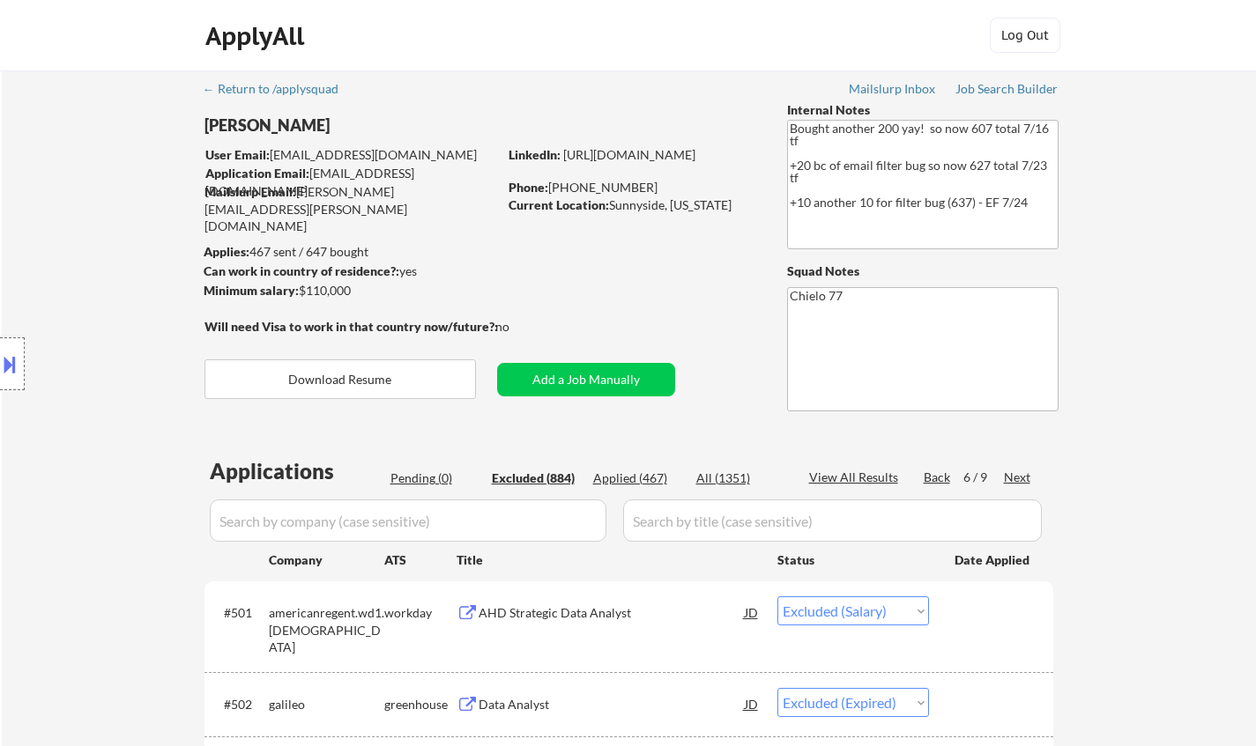
click at [1017, 481] on div "Next" at bounding box center [1018, 478] width 28 height 18
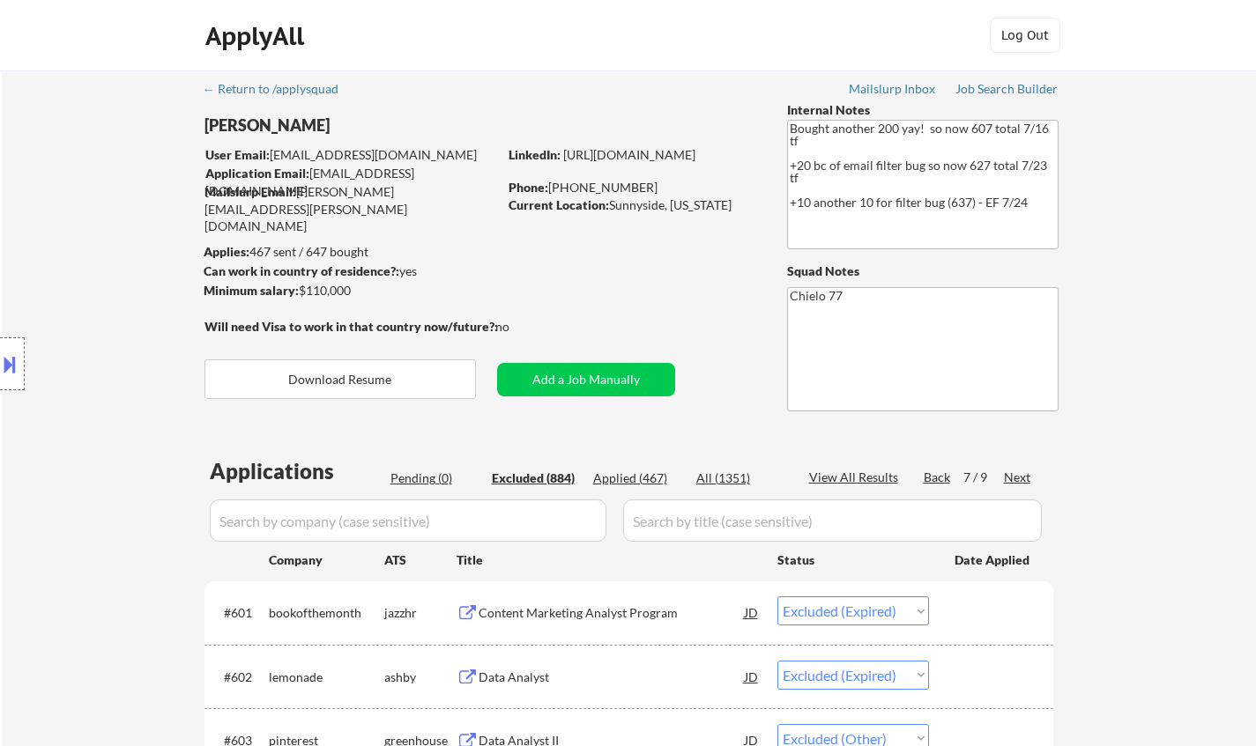
click at [1013, 475] on div "Next" at bounding box center [1018, 478] width 28 height 18
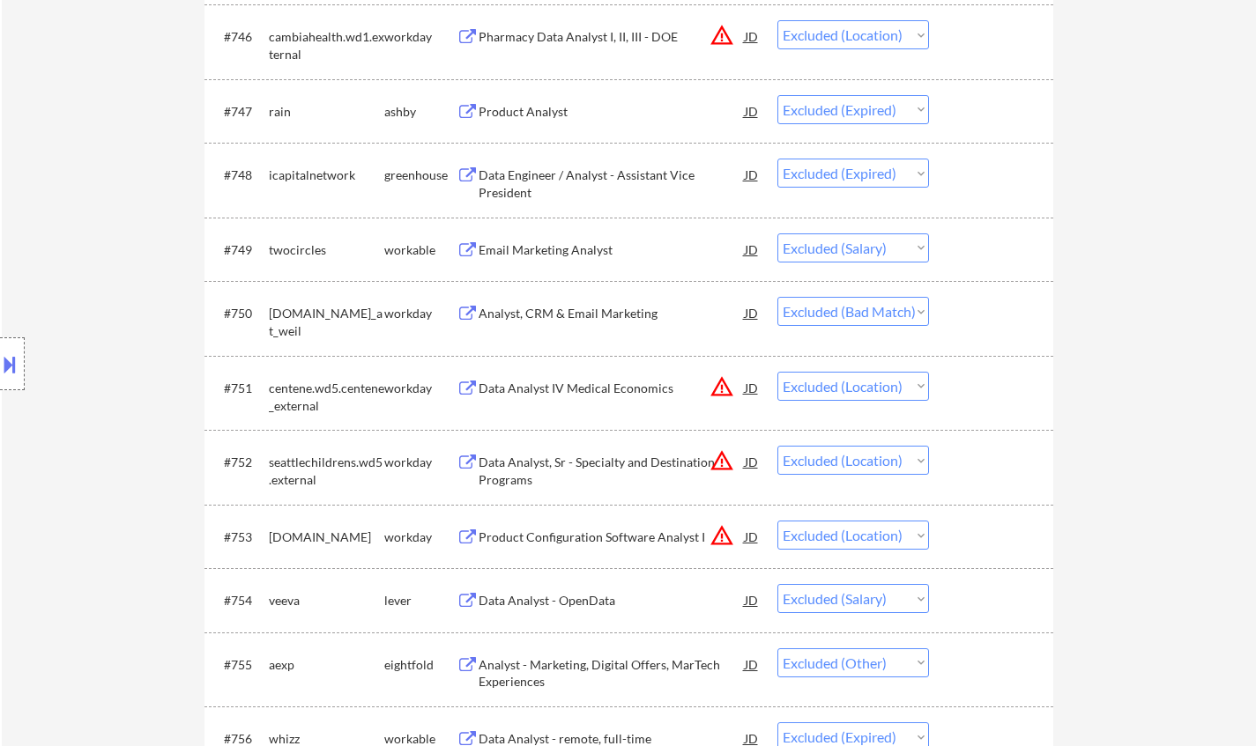
scroll to position [4054, 0]
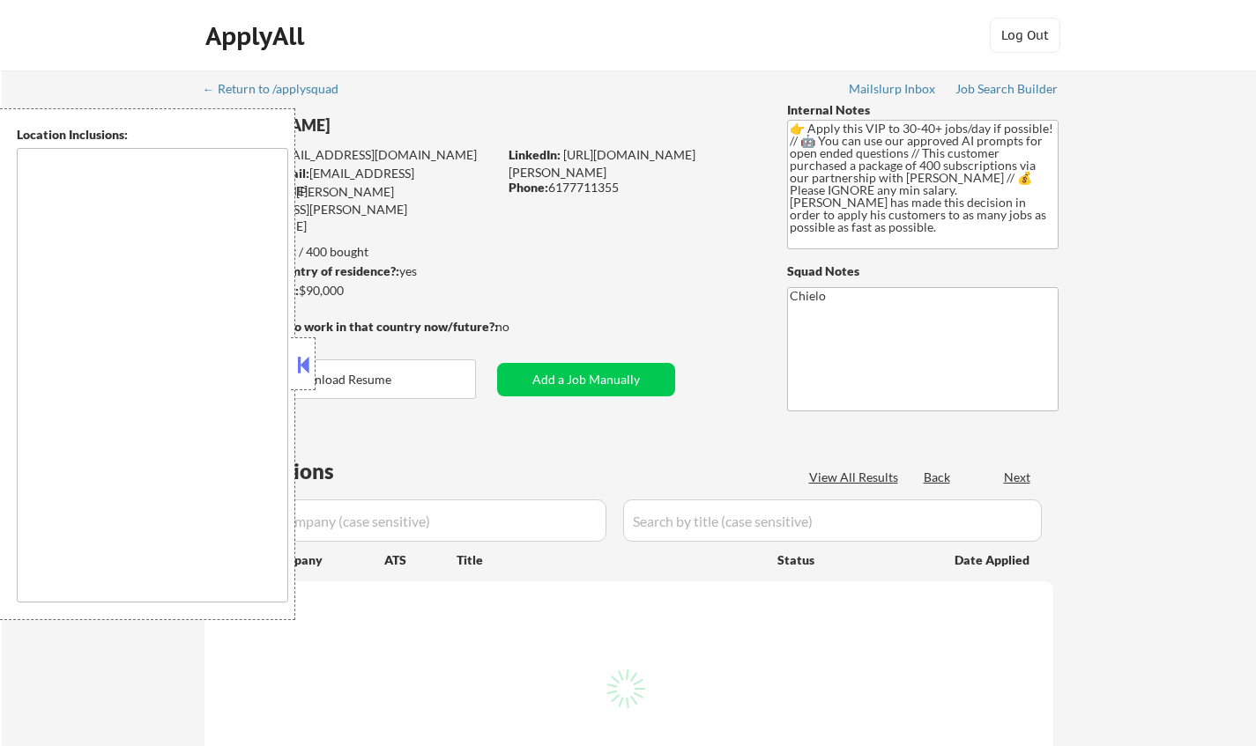
type textarea "[GEOGRAPHIC_DATA], [GEOGRAPHIC_DATA] [GEOGRAPHIC_DATA], [GEOGRAPHIC_DATA] [GEOG…"
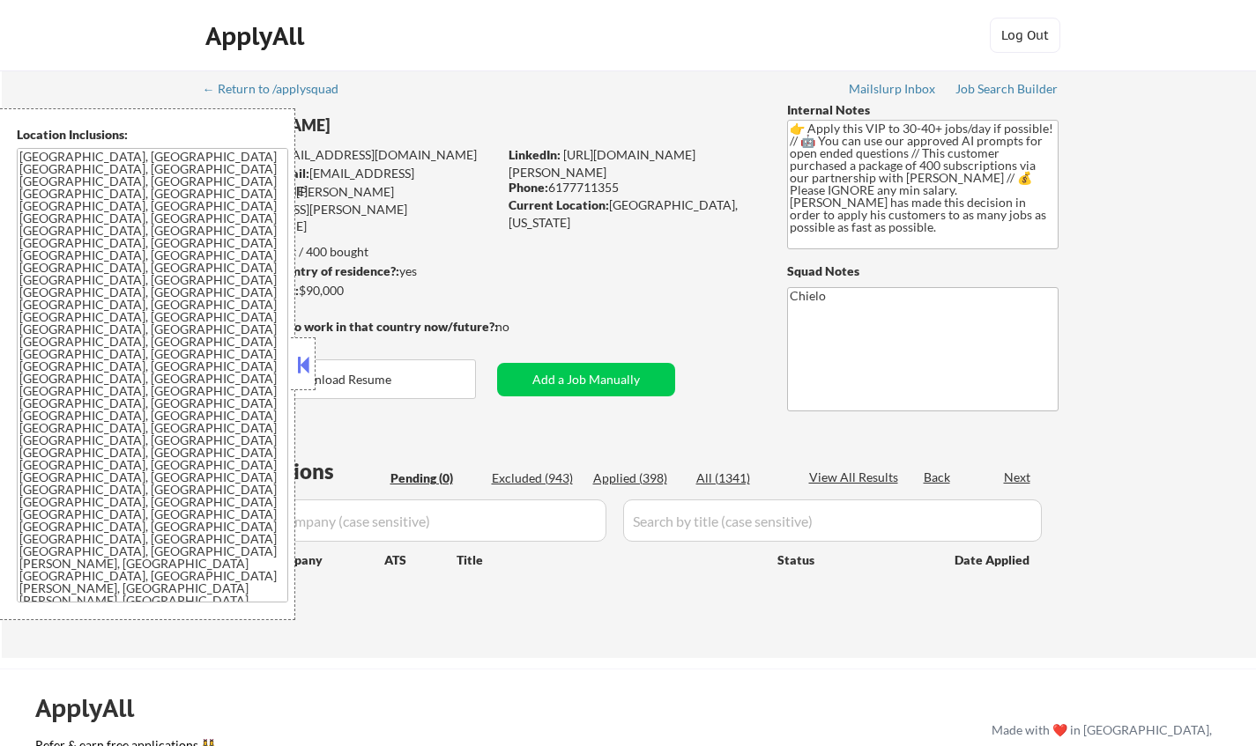
click at [302, 376] on button at bounding box center [302, 365] width 19 height 26
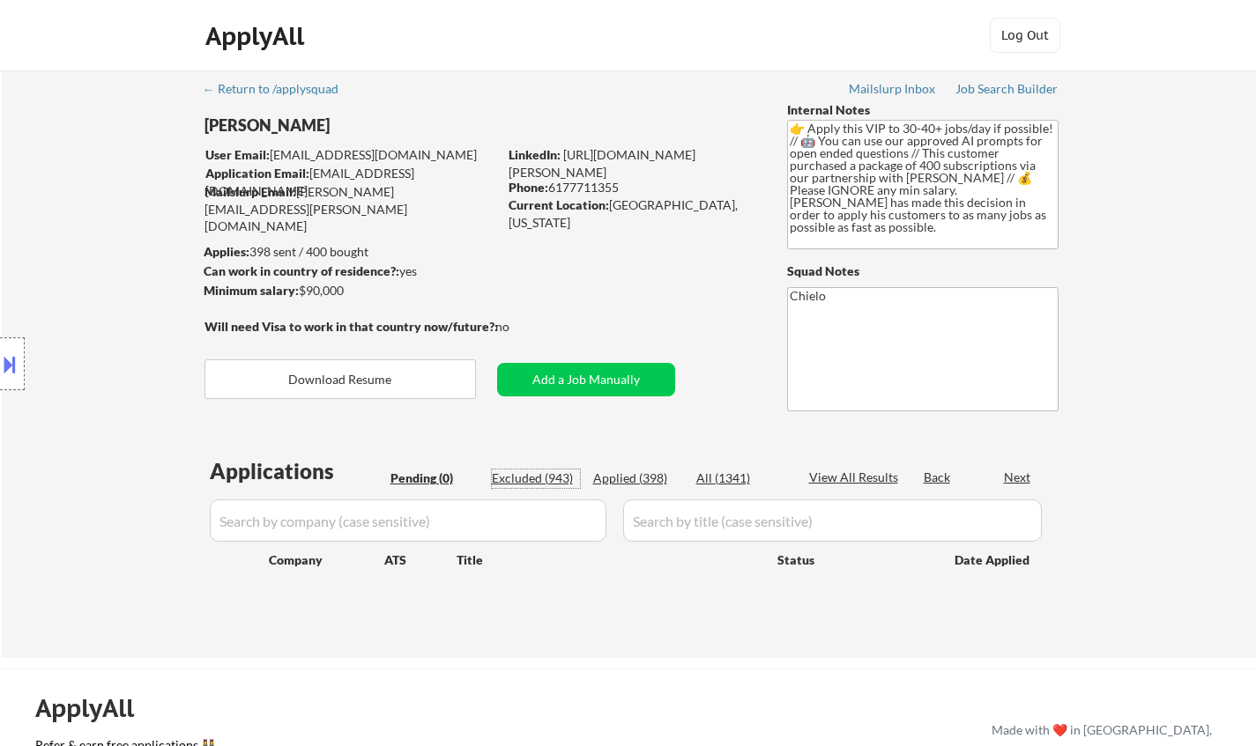
click at [523, 471] on div "Excluded (943)" at bounding box center [536, 479] width 88 height 18
select select ""excluded__location_""
select select ""excluded__other_""
select select ""excluded__bad_match_""
select select ""excluded__location_""
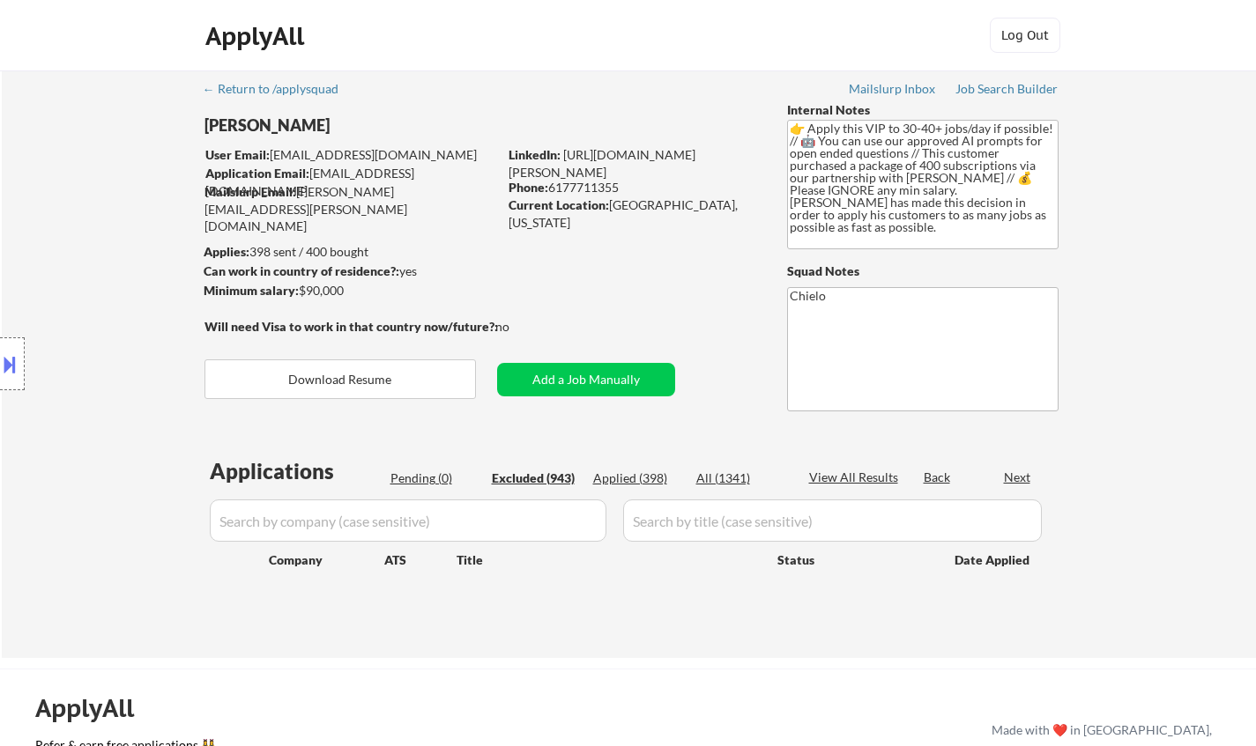
select select ""excluded__expired_""
select select ""excluded__location_""
select select ""excluded__expired_""
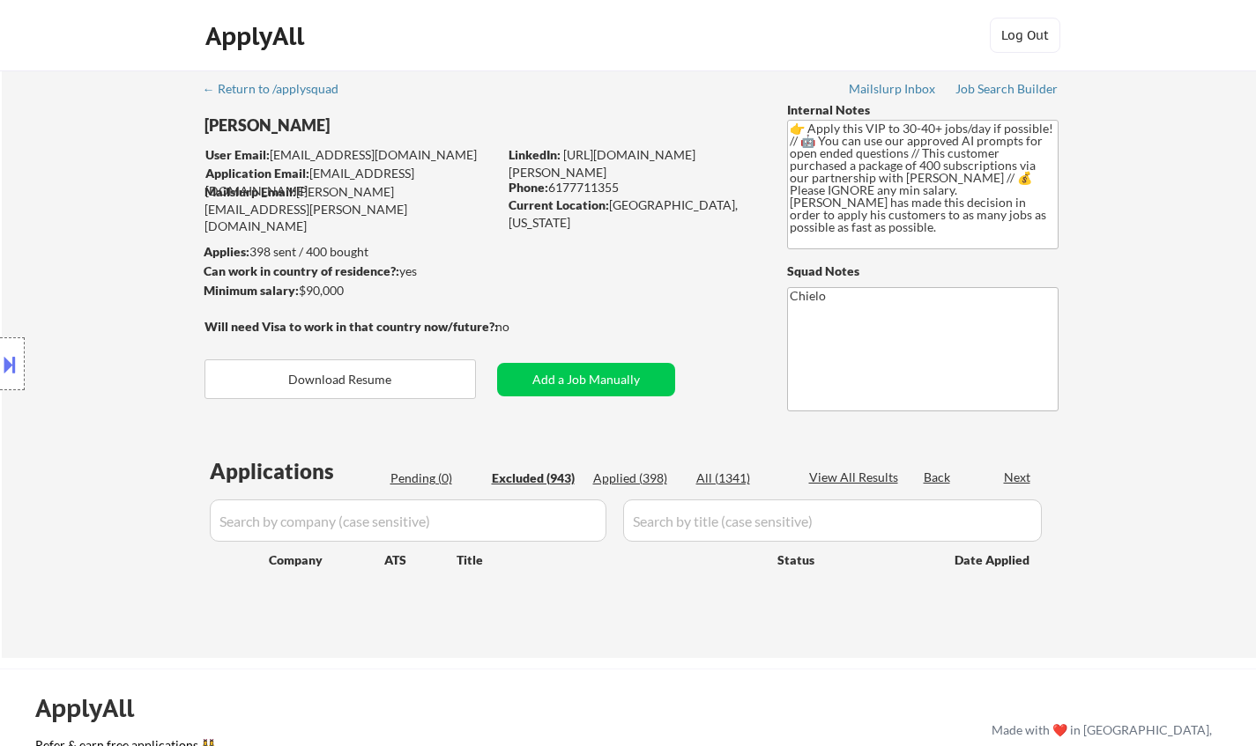
select select ""excluded__location_""
select select ""excluded__other_""
select select ""excluded__location_""
select select ""excluded__expired_""
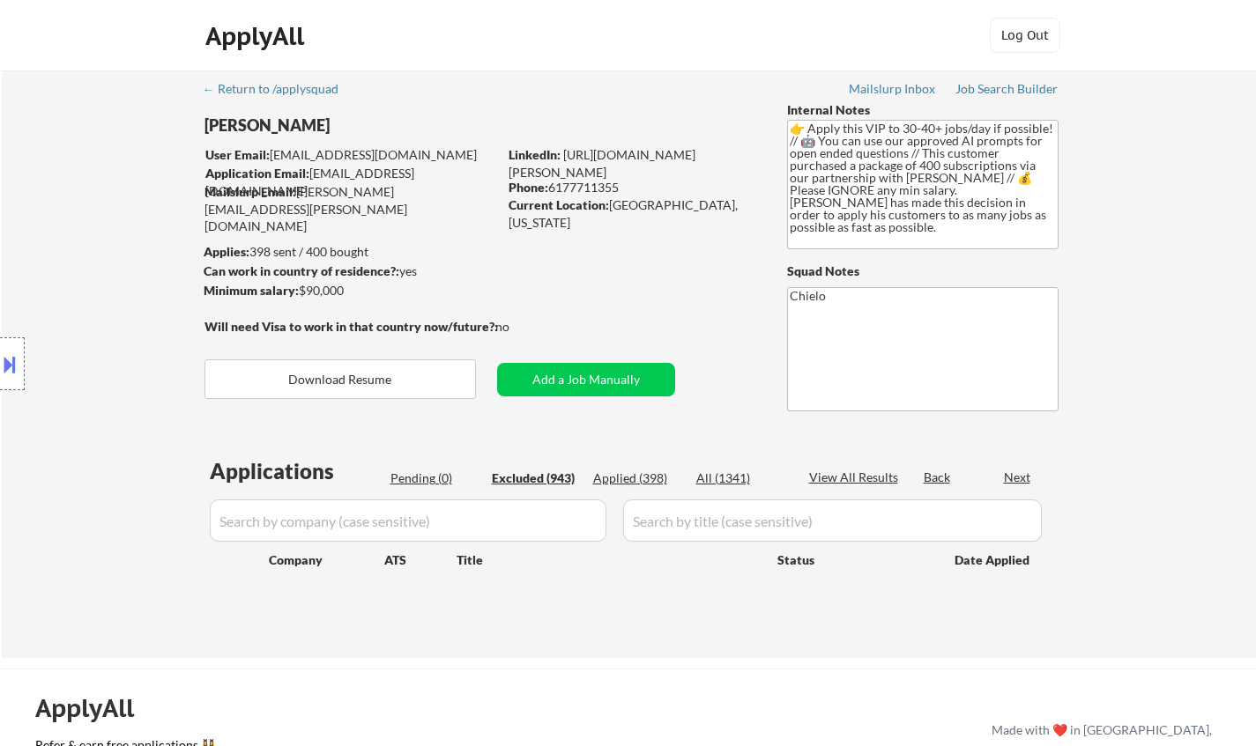
select select ""excluded__expired_""
select select ""excluded""
select select ""excluded__other_""
select select ""excluded__location_""
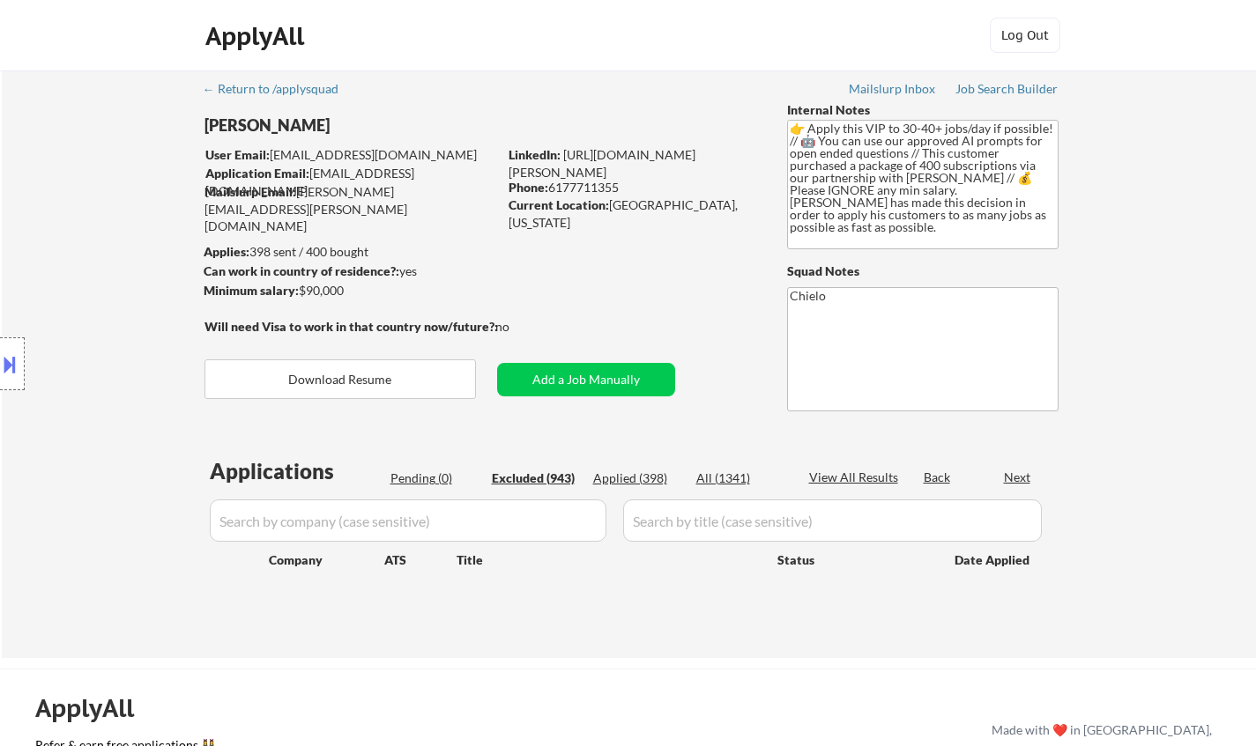
select select ""excluded__location_""
select select ""excluded__expired_""
select select ""excluded__other_""
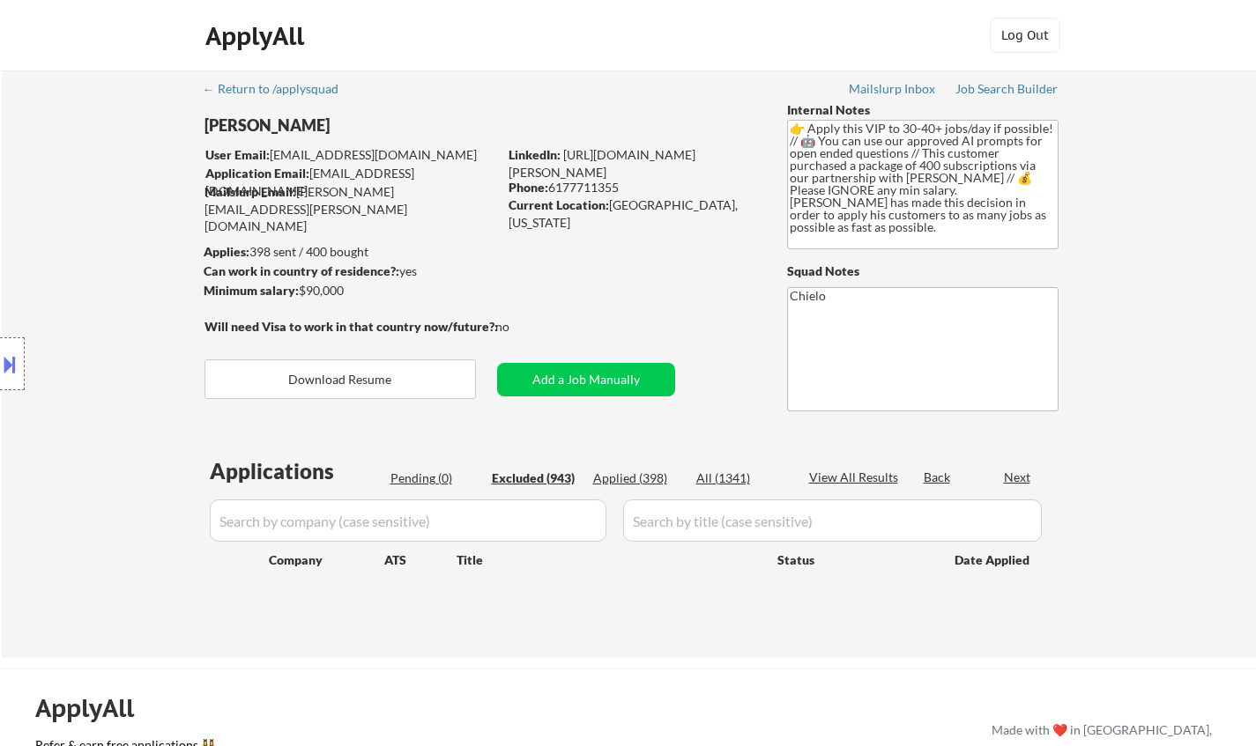
select select ""excluded__location_""
select select ""excluded__expired_""
select select ""excluded__location_""
select select ""excluded__salary_""
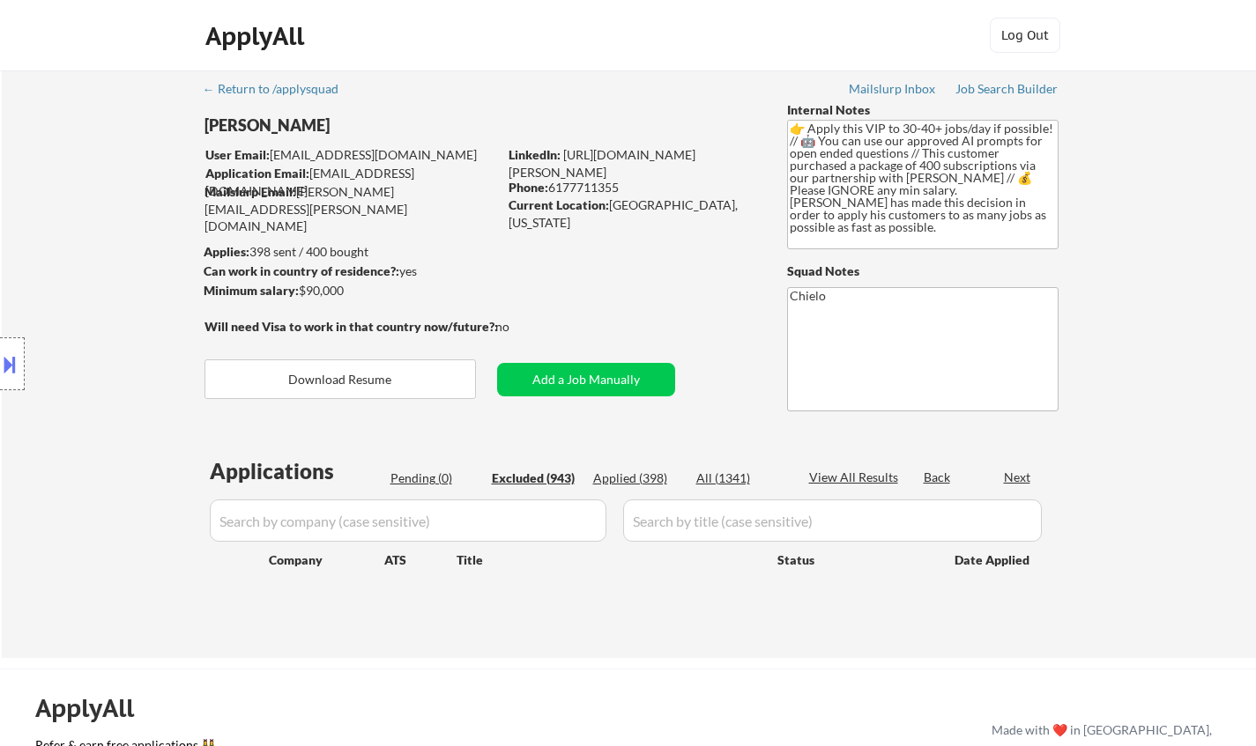
select select ""excluded__bad_match_""
select select ""excluded__expired_""
select select ""excluded__other_""
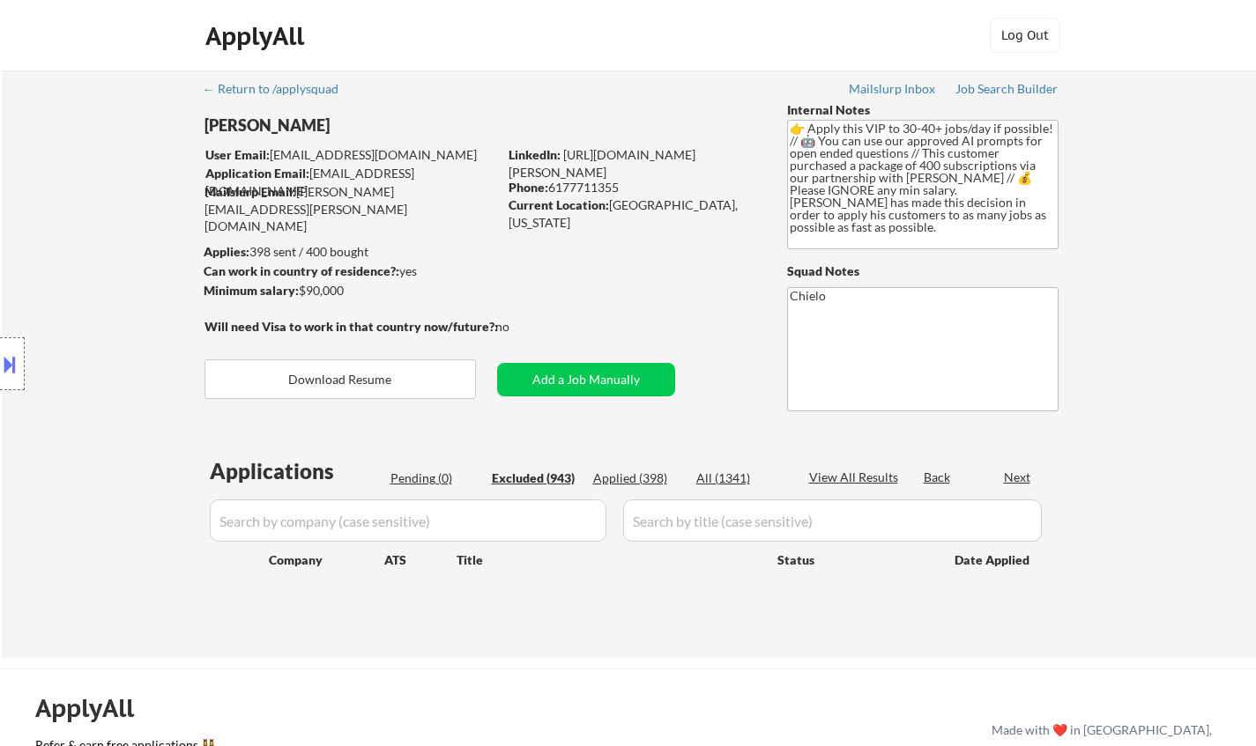
select select ""excluded__location_""
select select ""excluded""
select select ""excluded__expired_""
select select ""excluded__salary_""
select select ""excluded__location_""
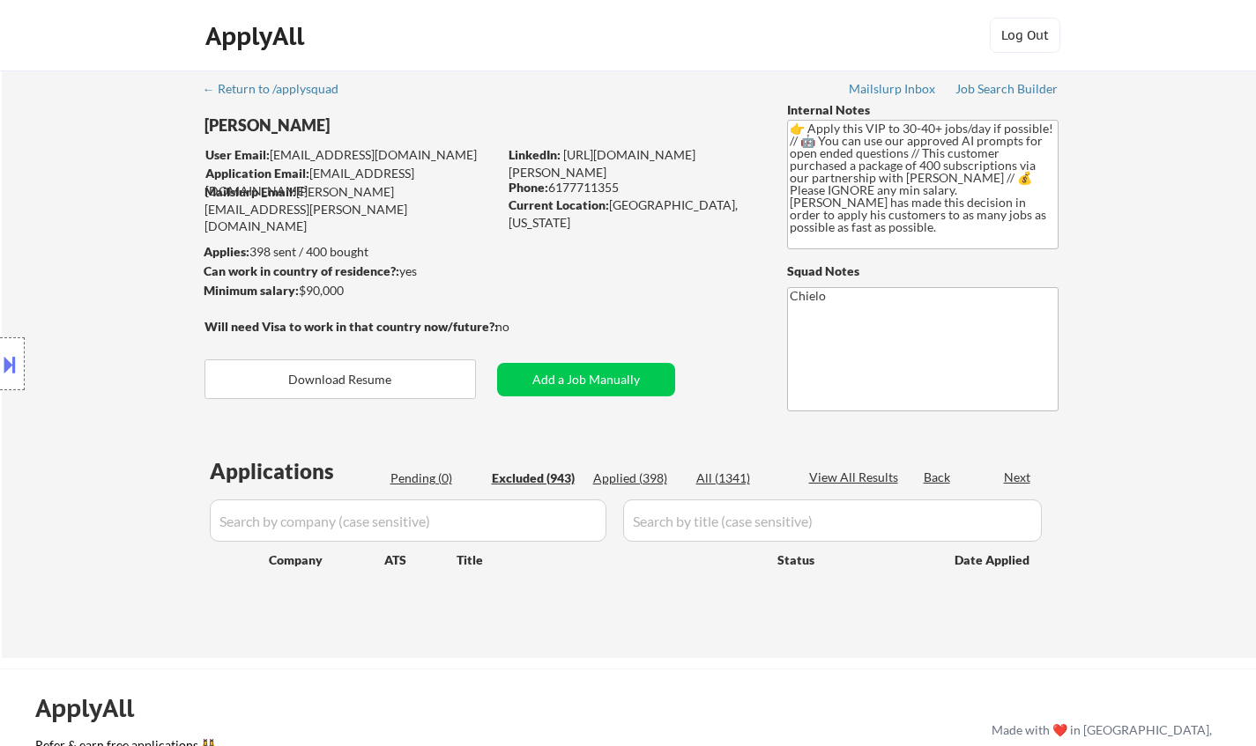
select select ""excluded__expired_""
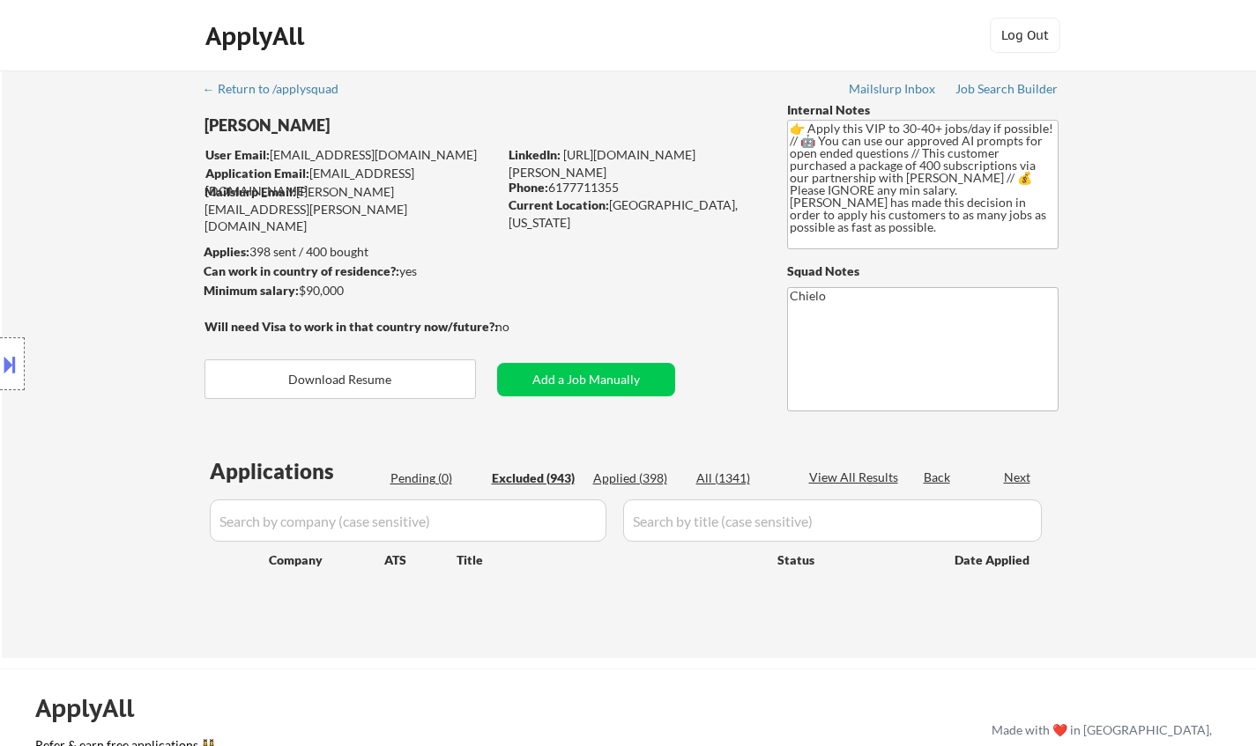
select select ""excluded__expired_""
select select ""excluded__other_""
select select ""excluded__location_""
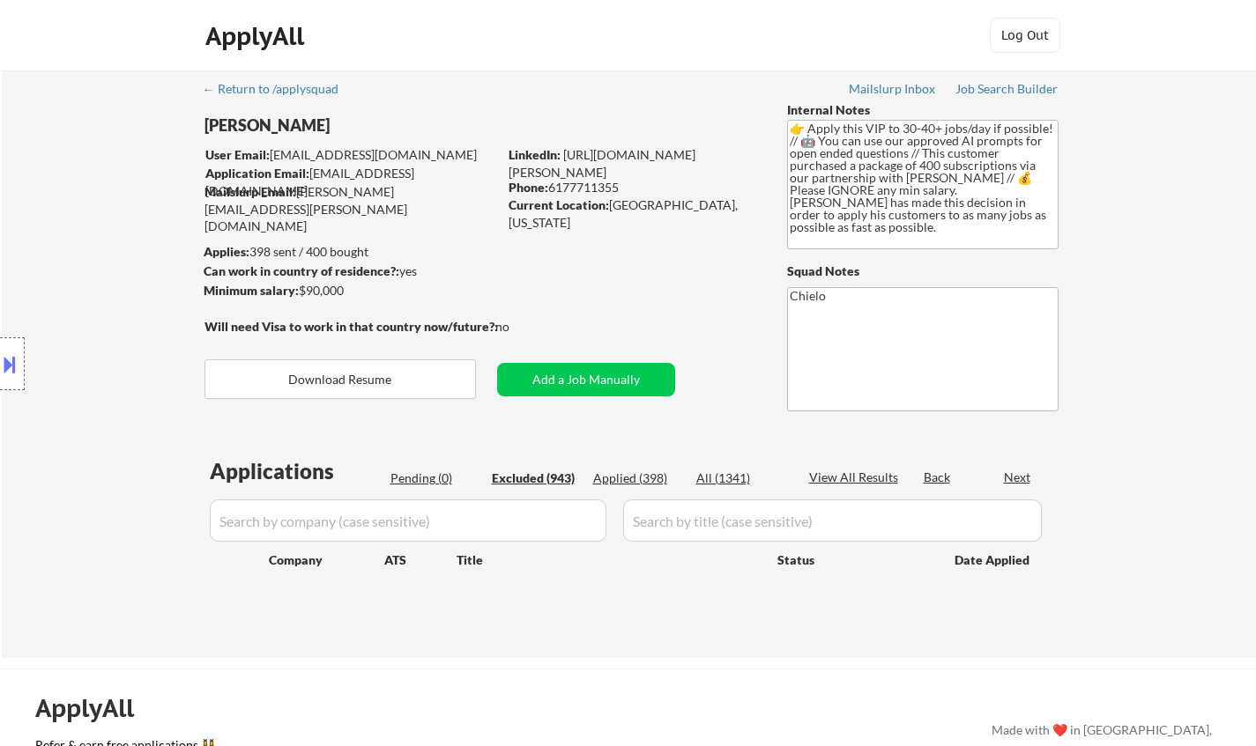
select select ""excluded__location_""
select select ""excluded""
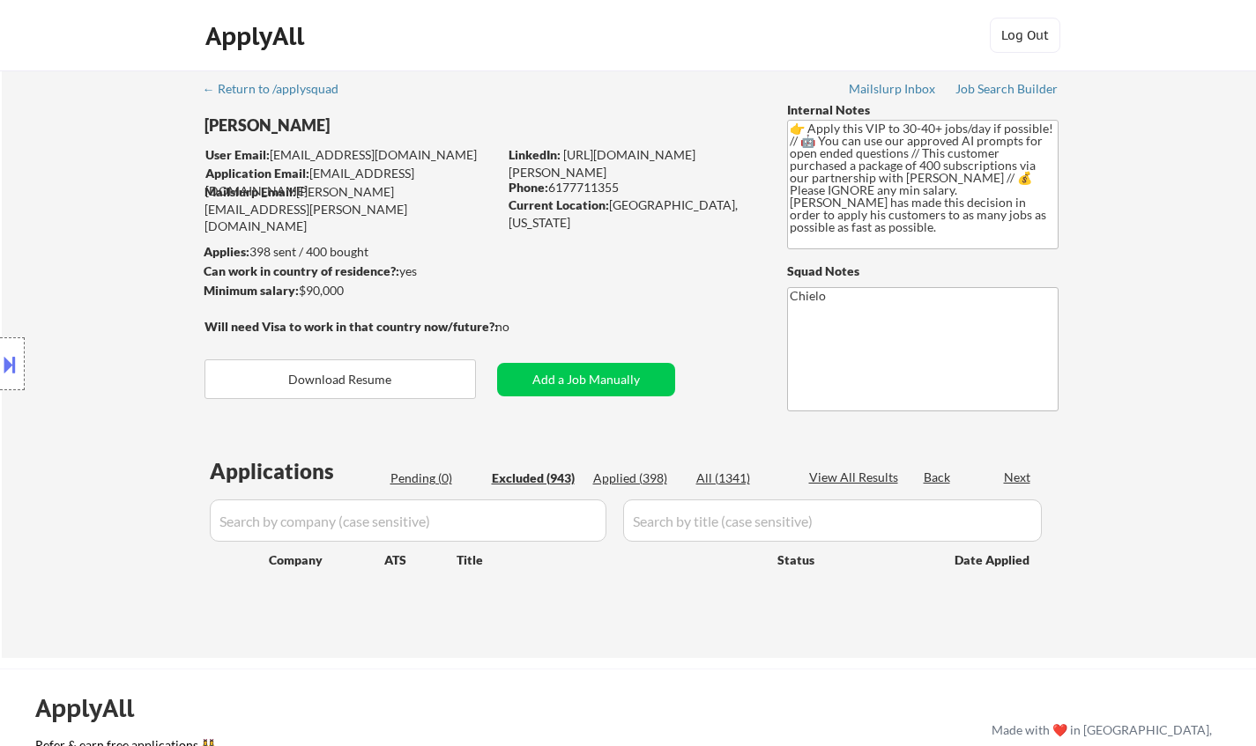
select select ""excluded__expired_""
select select ""excluded__location_""
select select ""excluded__bad_match_""
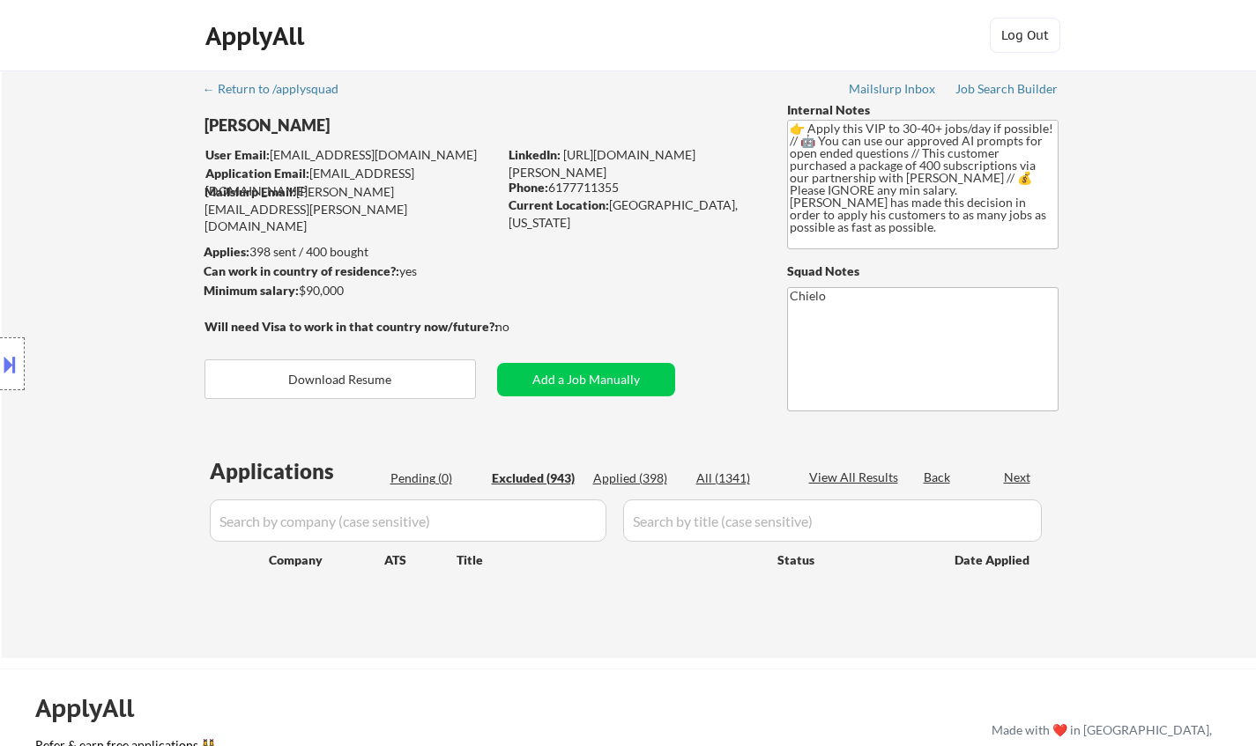
select select ""excluded__location_""
select select ""excluded__expired_""
select select ""excluded__bad_match_""
select select ""excluded__expired_""
select select ""excluded__location_""
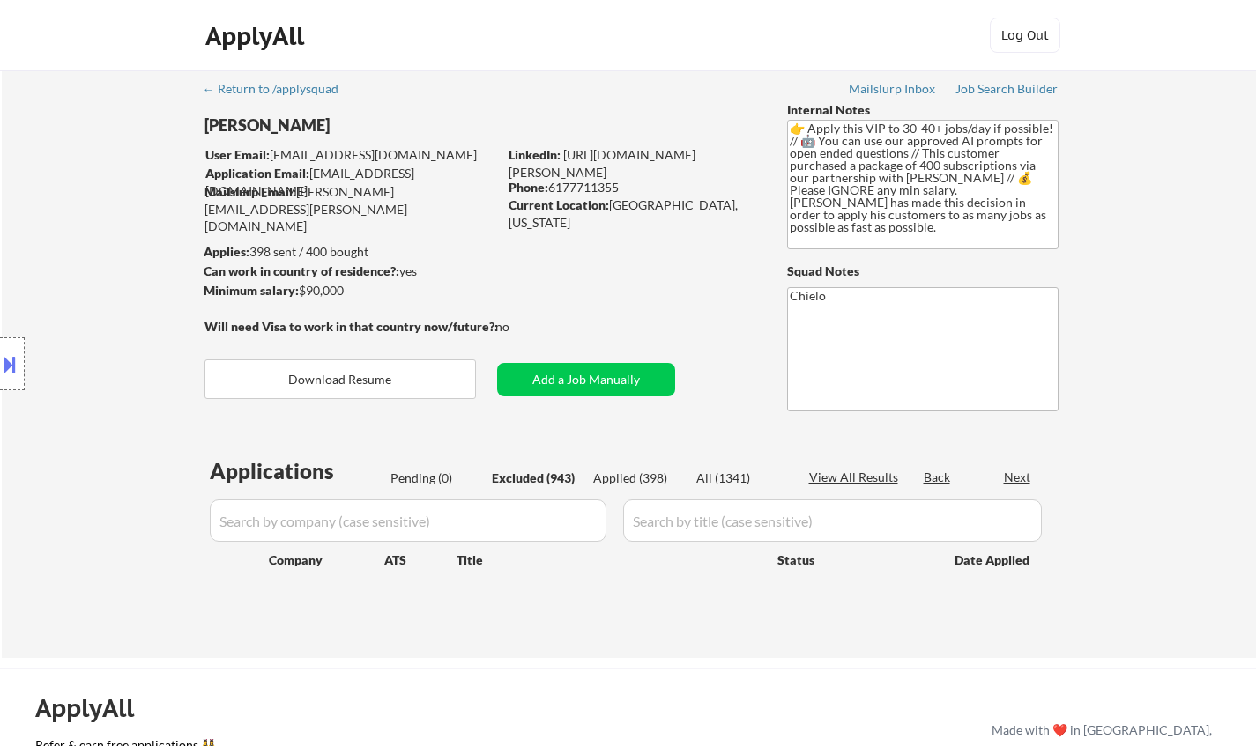
select select ""excluded__location_""
select select ""excluded__other_""
select select ""excluded__expired_""
select select ""excluded__location_""
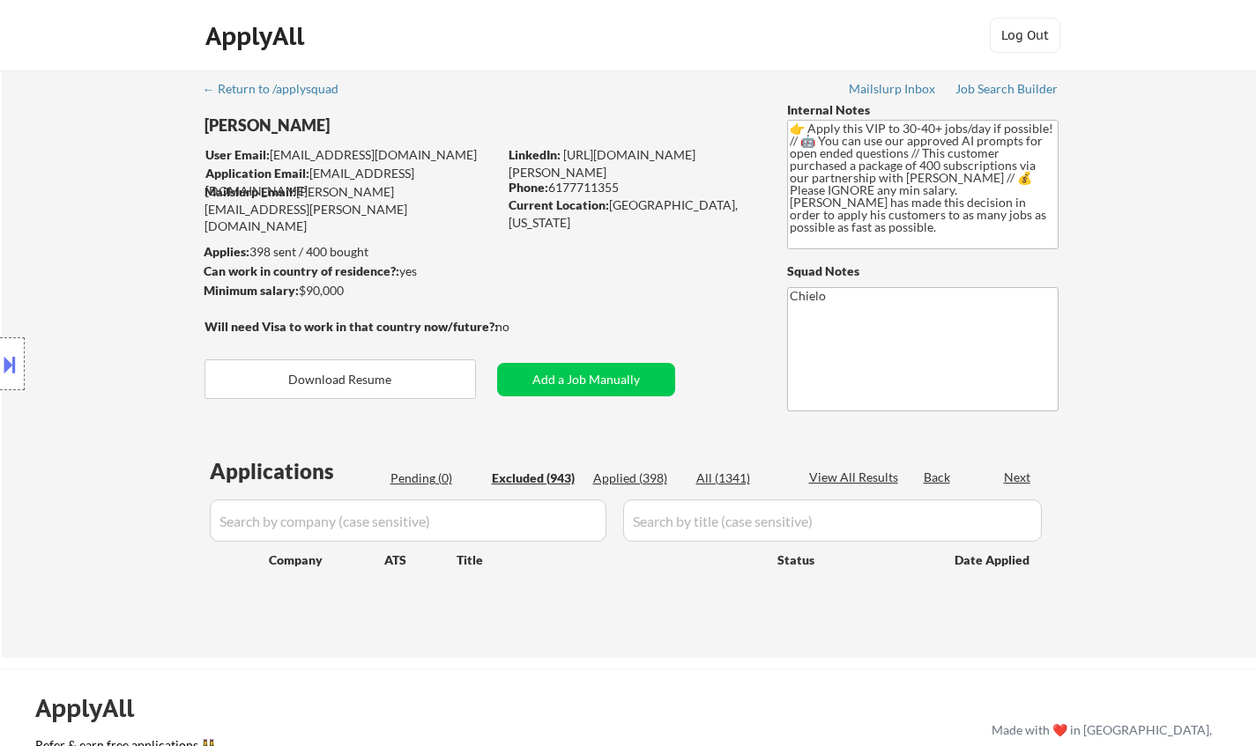
select select ""excluded__bad_match_""
select select ""excluded__location_""
select select ""excluded__expired_""
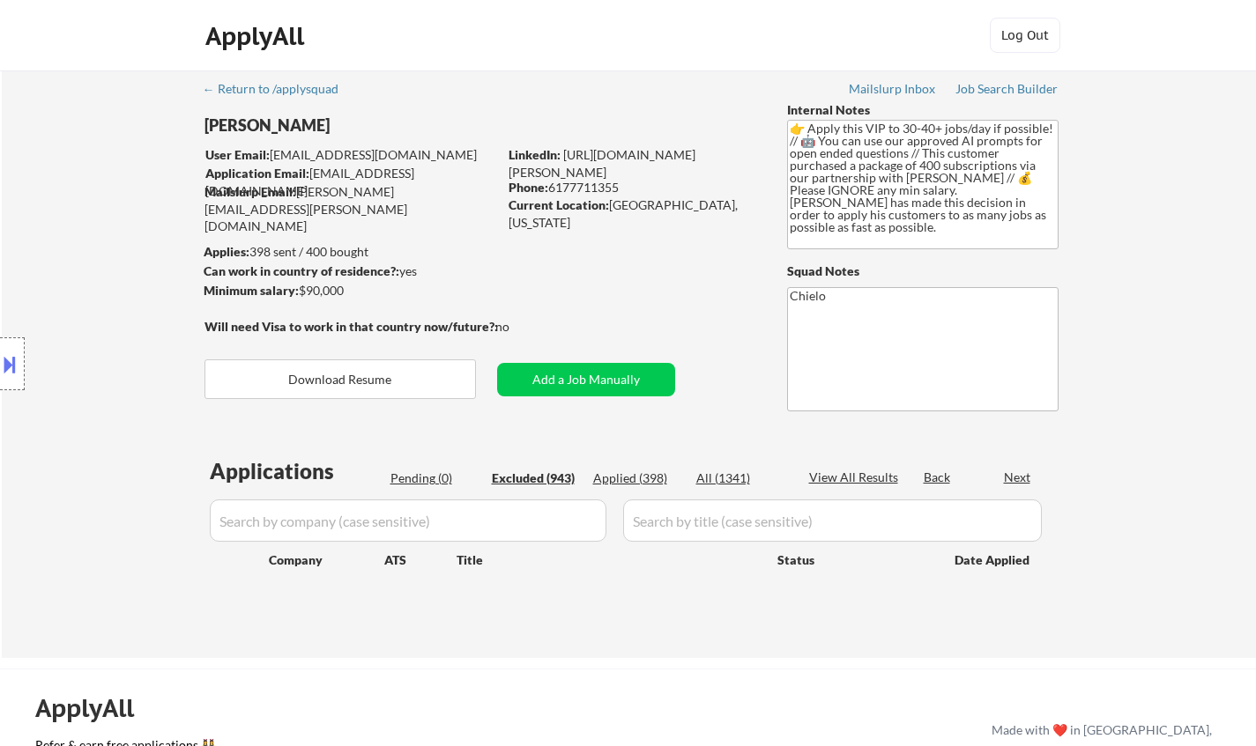
select select ""excluded__expired_""
select select ""excluded__location_""
select select ""excluded__expired_""
select select ""excluded__location_""
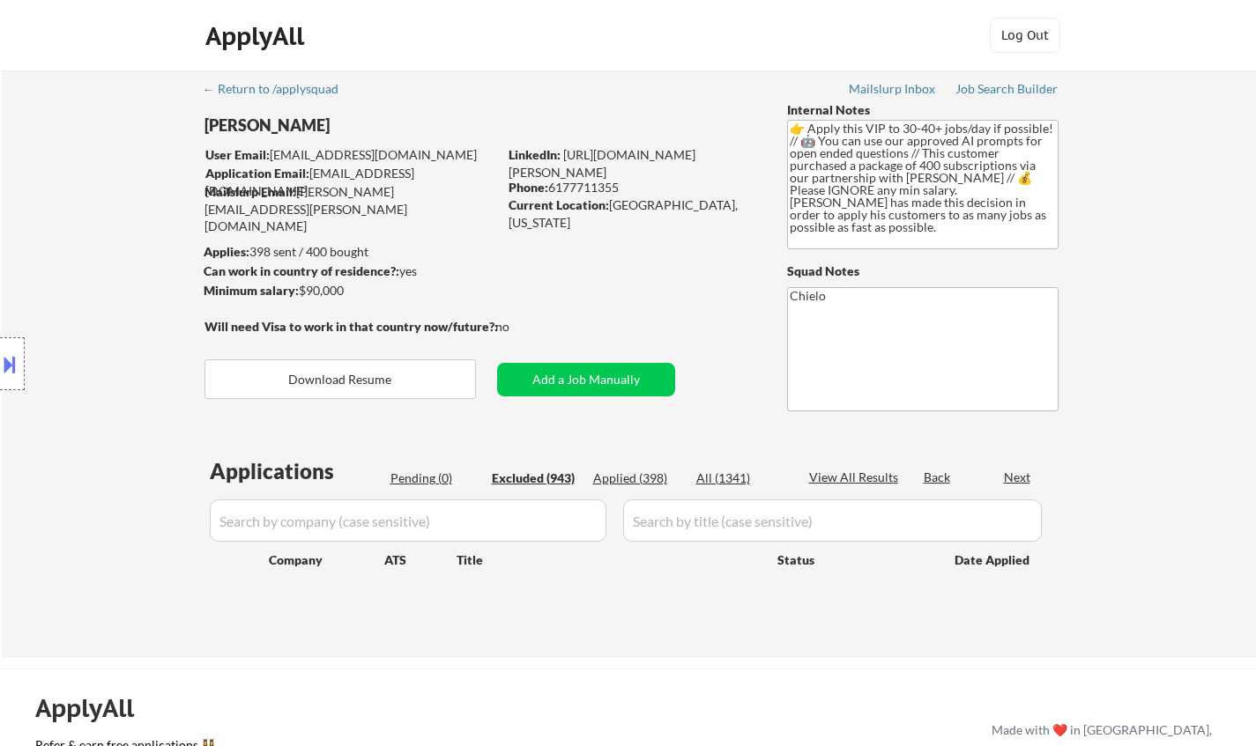
select select ""excluded__location_""
select select ""excluded__bad_match_""
select select ""excluded__expired_""
select select ""excluded__location_""
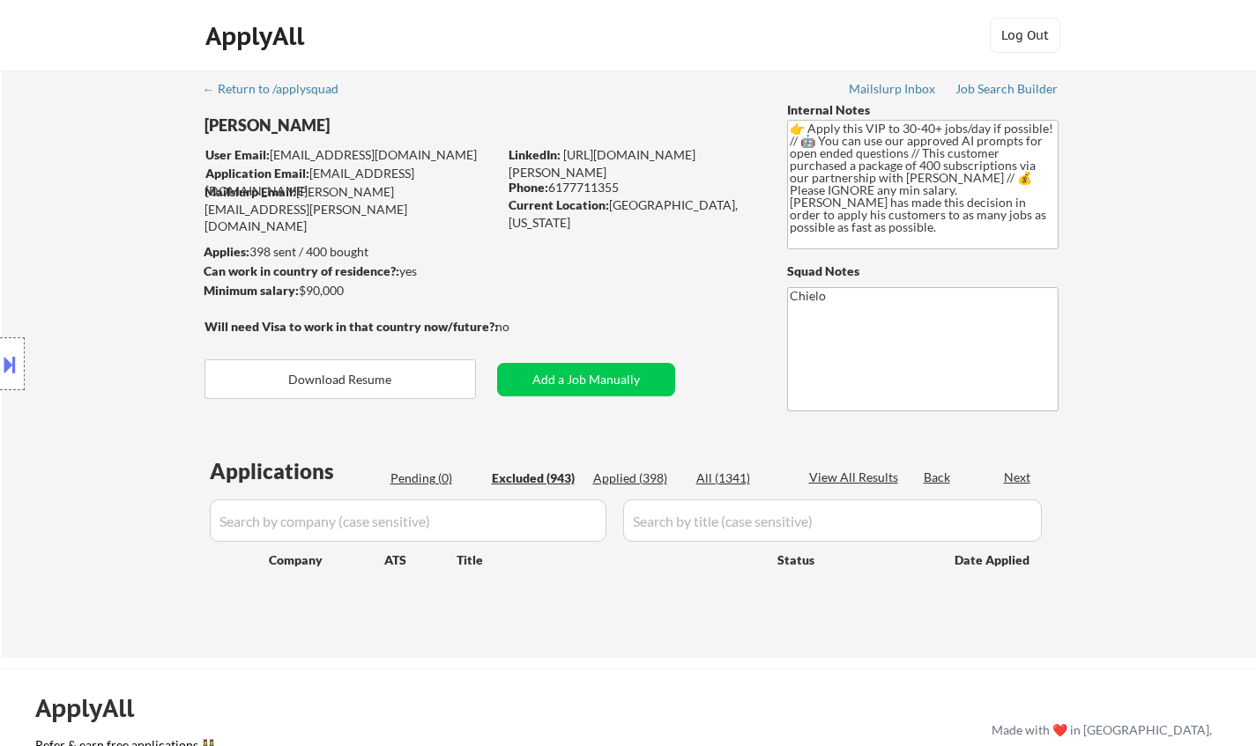
select select ""excluded__expired_""
select select ""excluded__bad_match_""
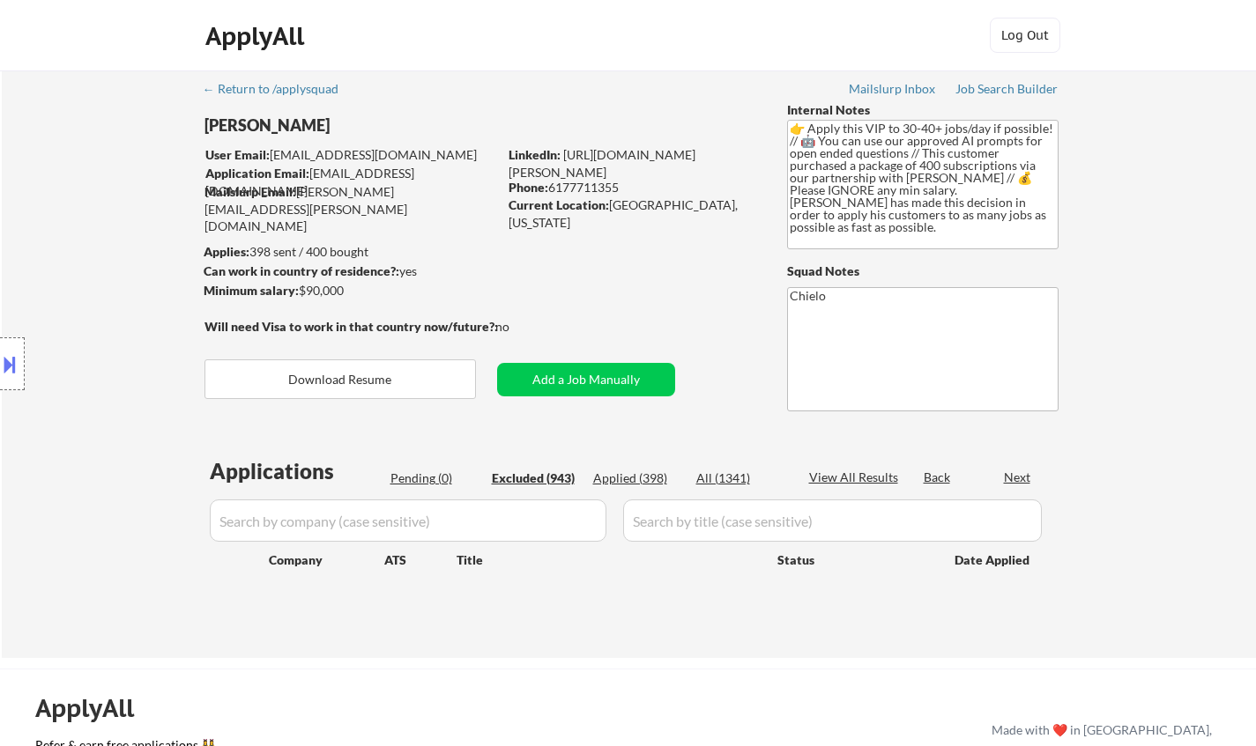
select select ""excluded__location_""
select select ""excluded""
select select ""excluded__location_""
select select ""excluded__expired_""
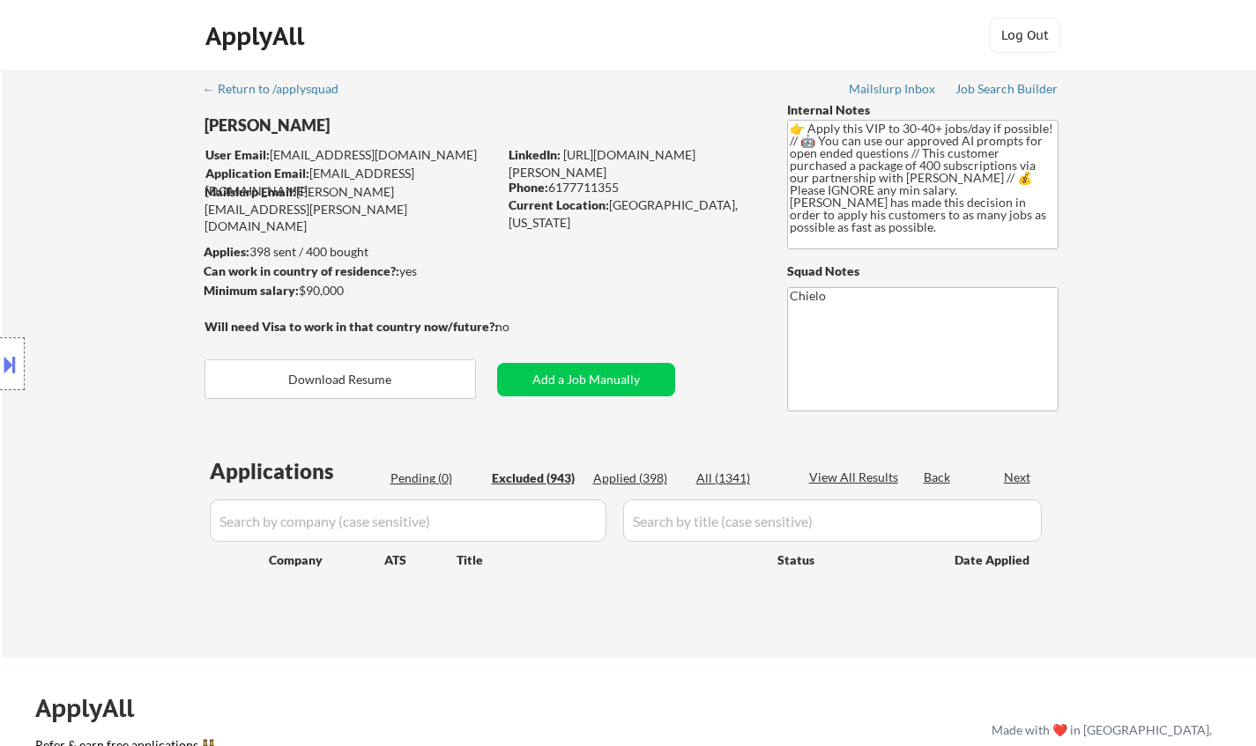
select select ""excluded__location_""
select select ""excluded__expired_""
select select ""excluded""
select select ""excluded__other_""
select select ""excluded__bad_match_""
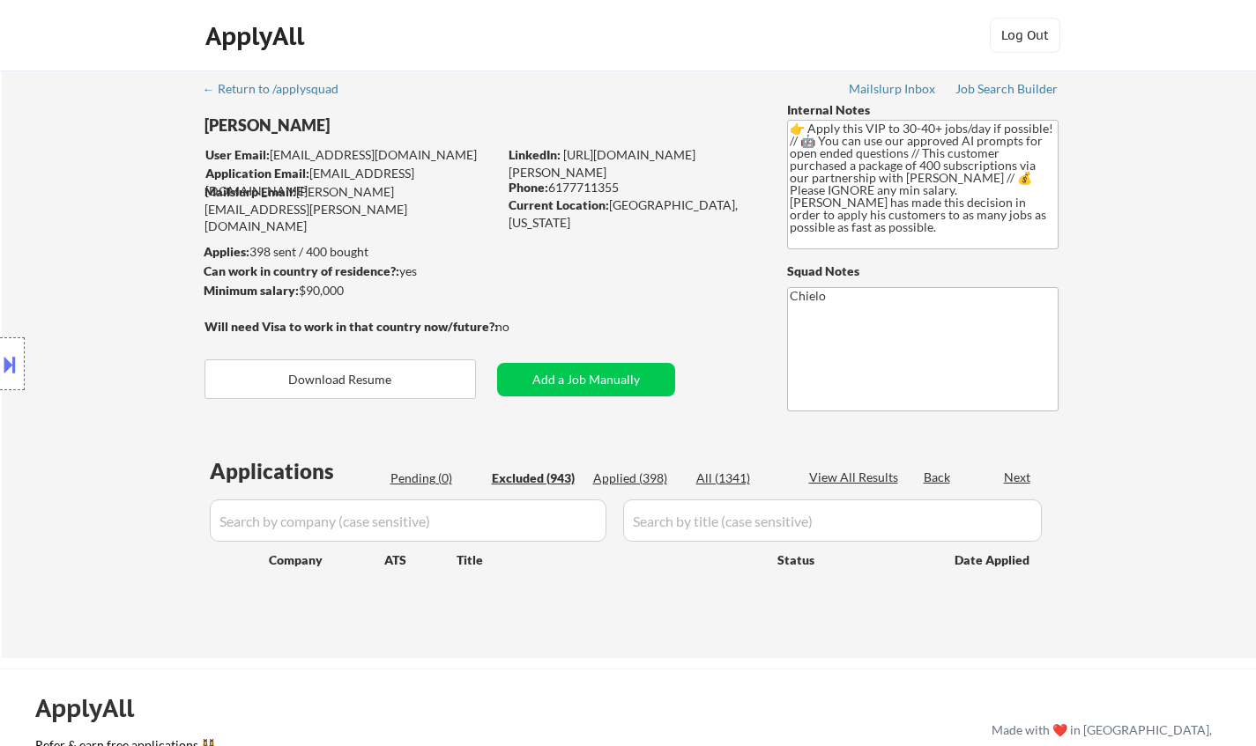
select select ""excluded__location_""
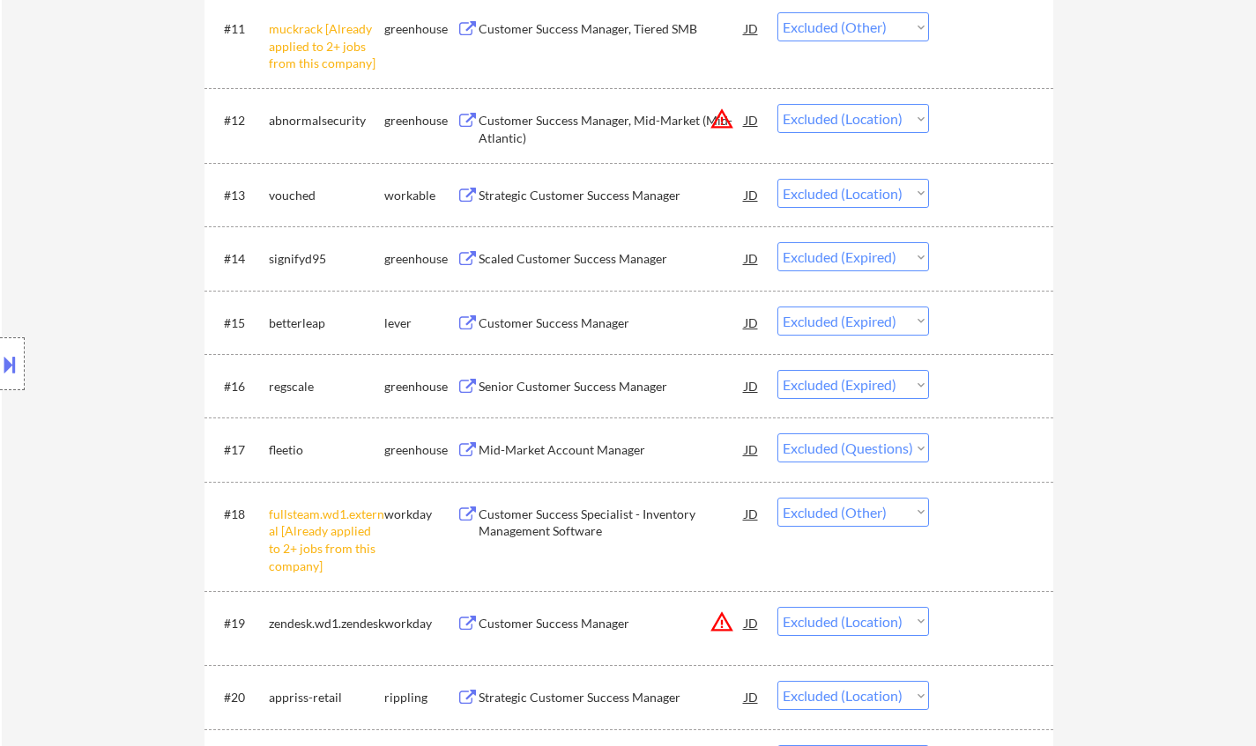
scroll to position [1410, 0]
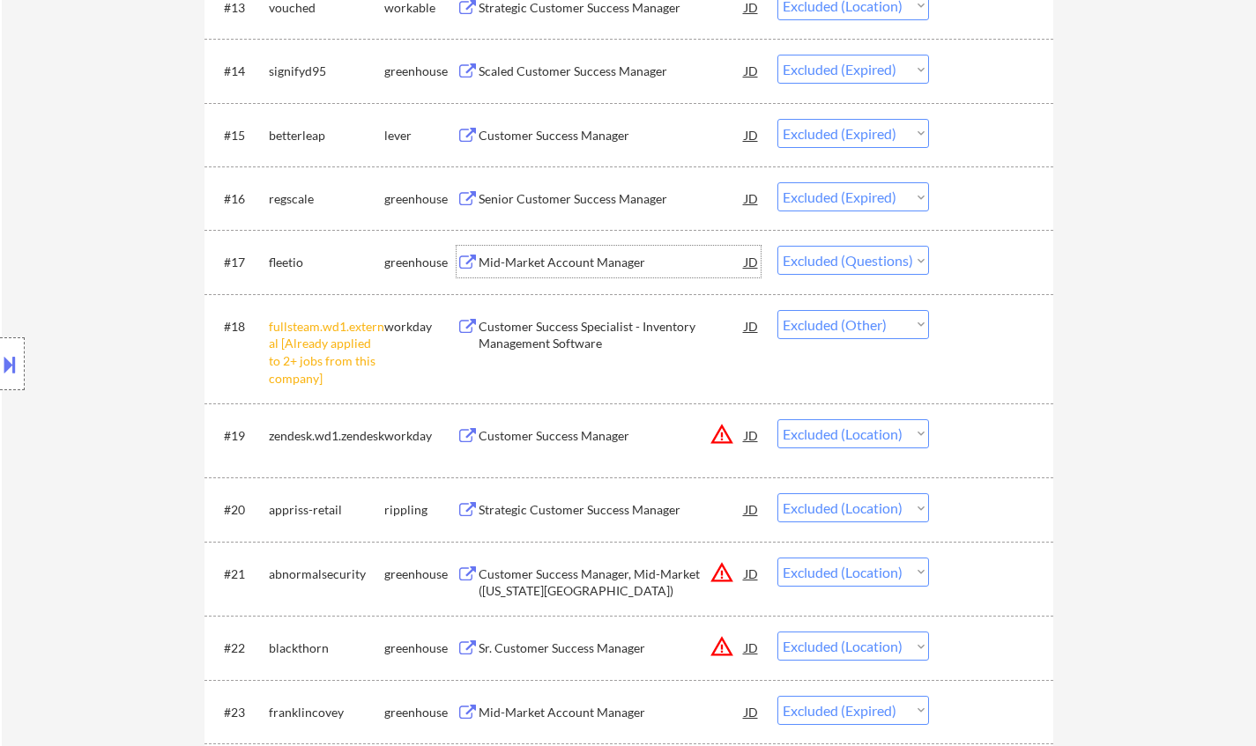
click at [571, 265] on div "Mid-Market Account Manager" at bounding box center [612, 263] width 266 height 18
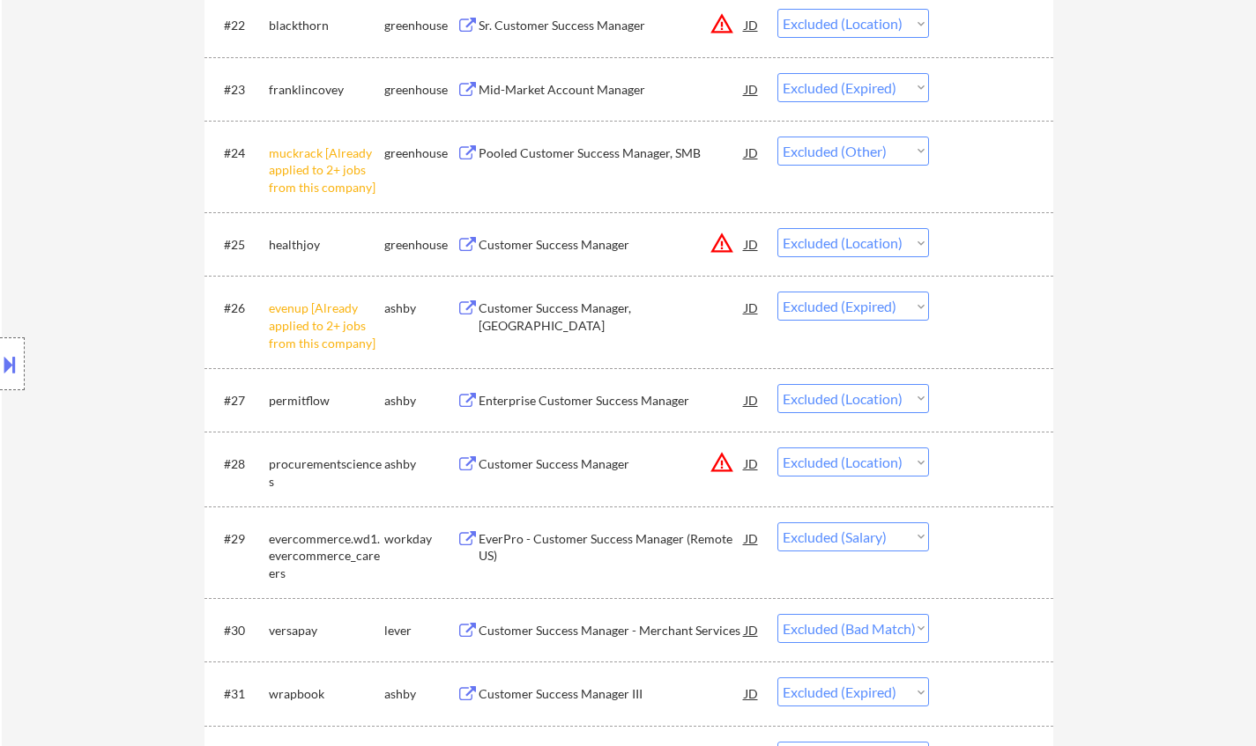
scroll to position [2115, 0]
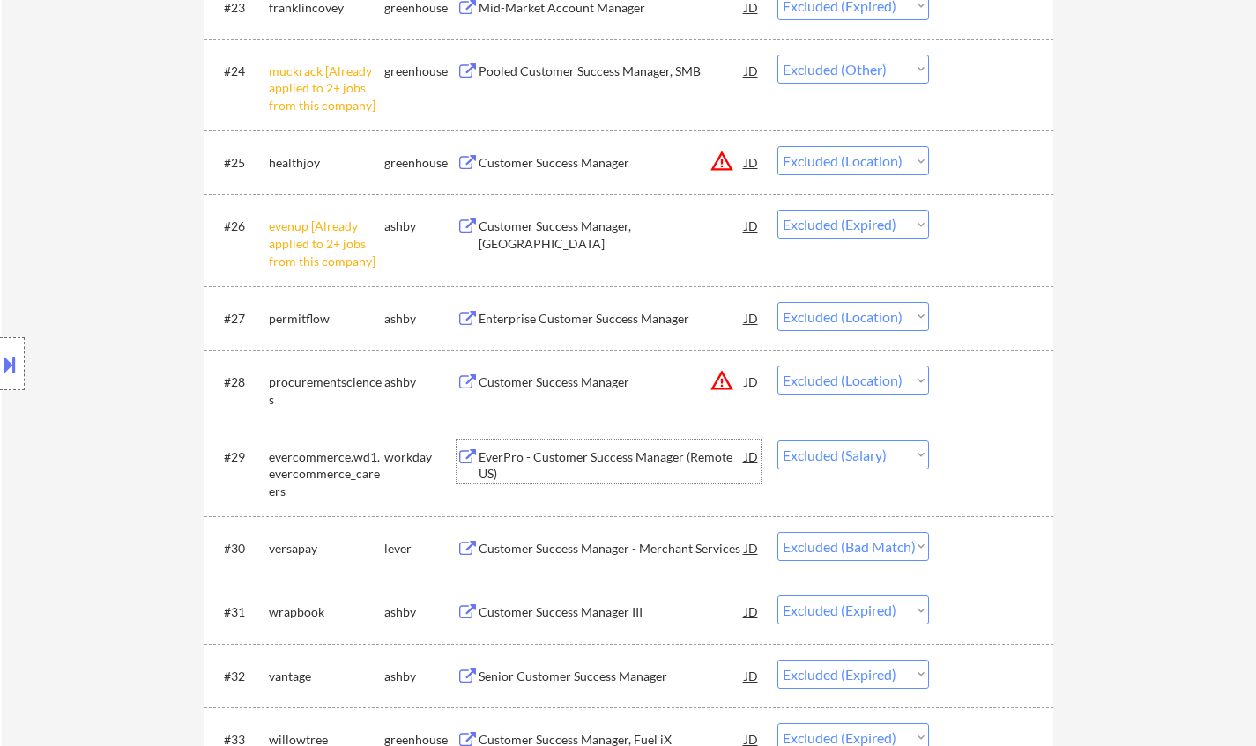
click at [531, 456] on div "EverPro - Customer Success Manager (Remote US)" at bounding box center [612, 466] width 266 height 34
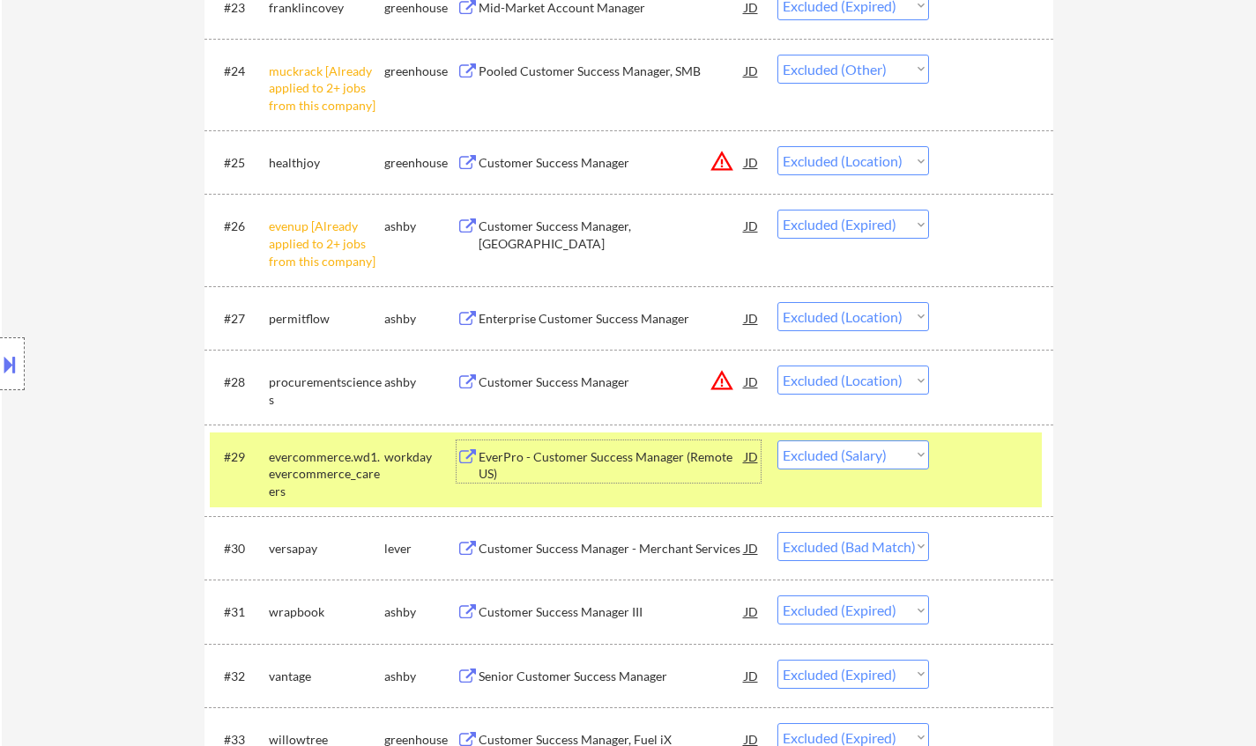
click at [581, 459] on div "EverPro - Customer Success Manager (Remote US)" at bounding box center [612, 466] width 266 height 34
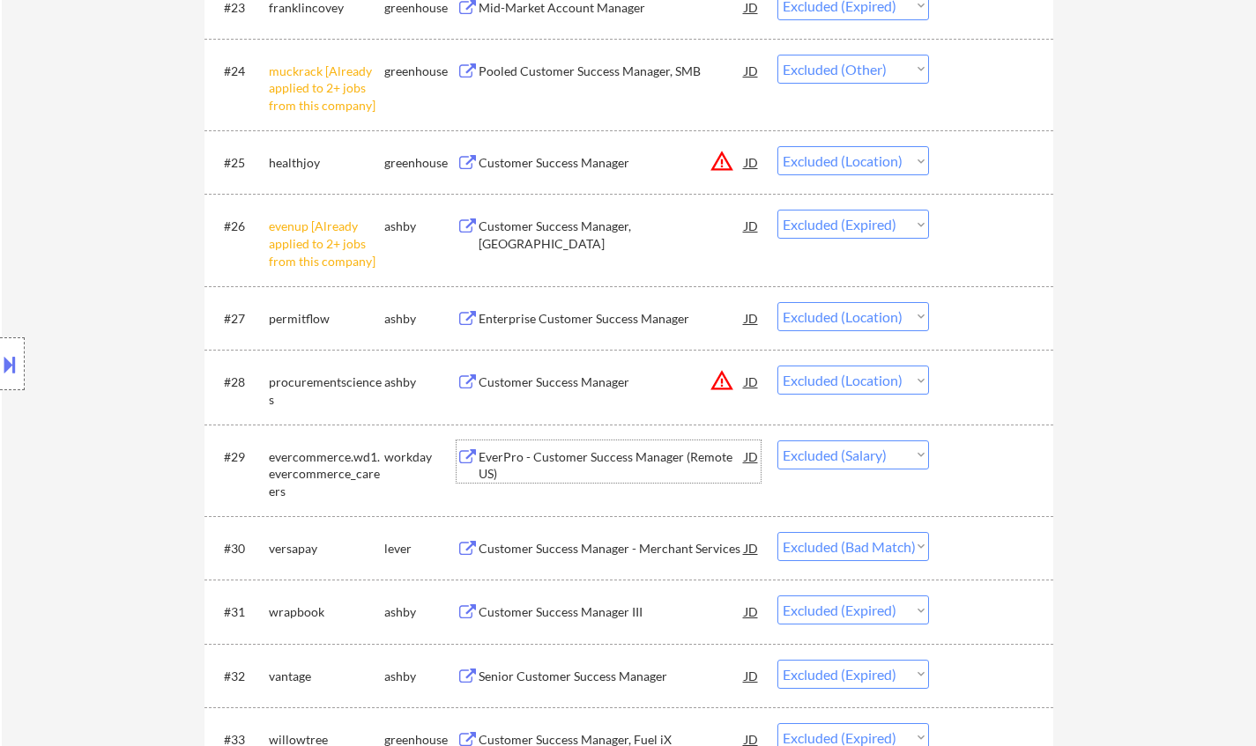
click at [510, 455] on div "EverPro - Customer Success Manager (Remote US)" at bounding box center [612, 466] width 266 height 34
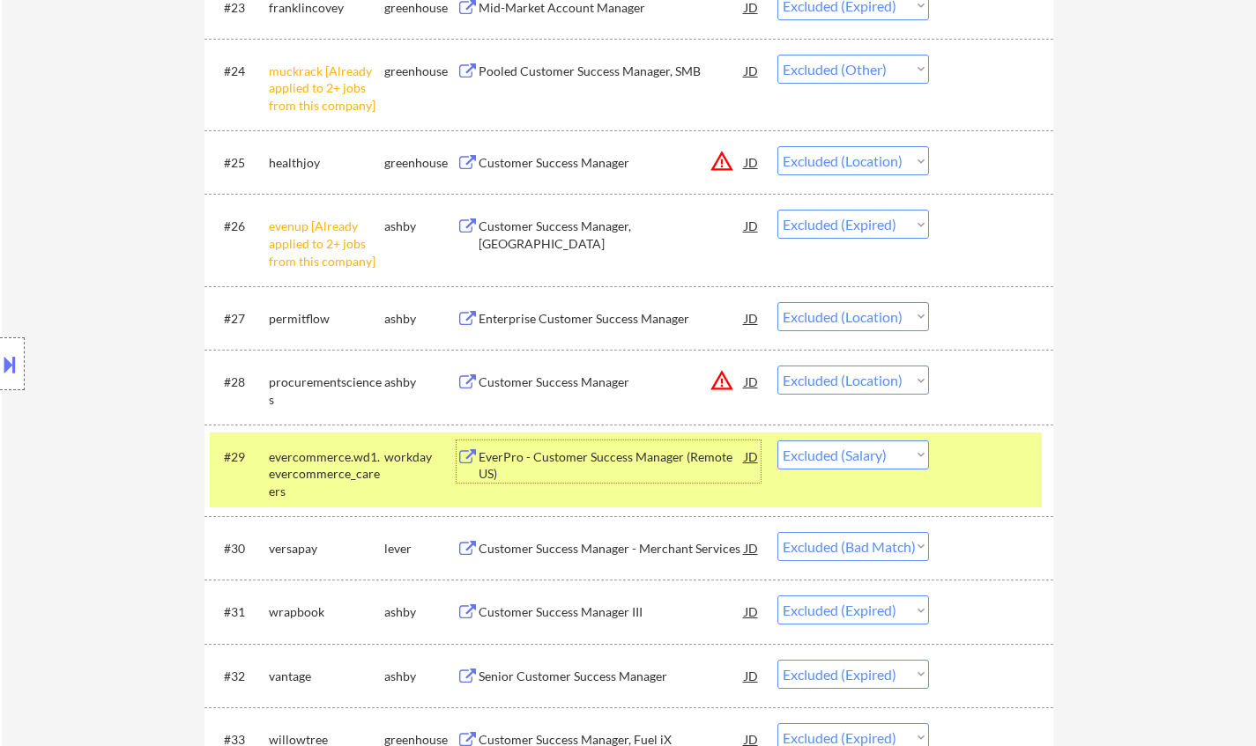
select select ""excluded__location_""
select select ""excluded__other_""
select select ""excluded__bad_match_""
select select ""excluded__location_""
select select ""excluded__expired_""
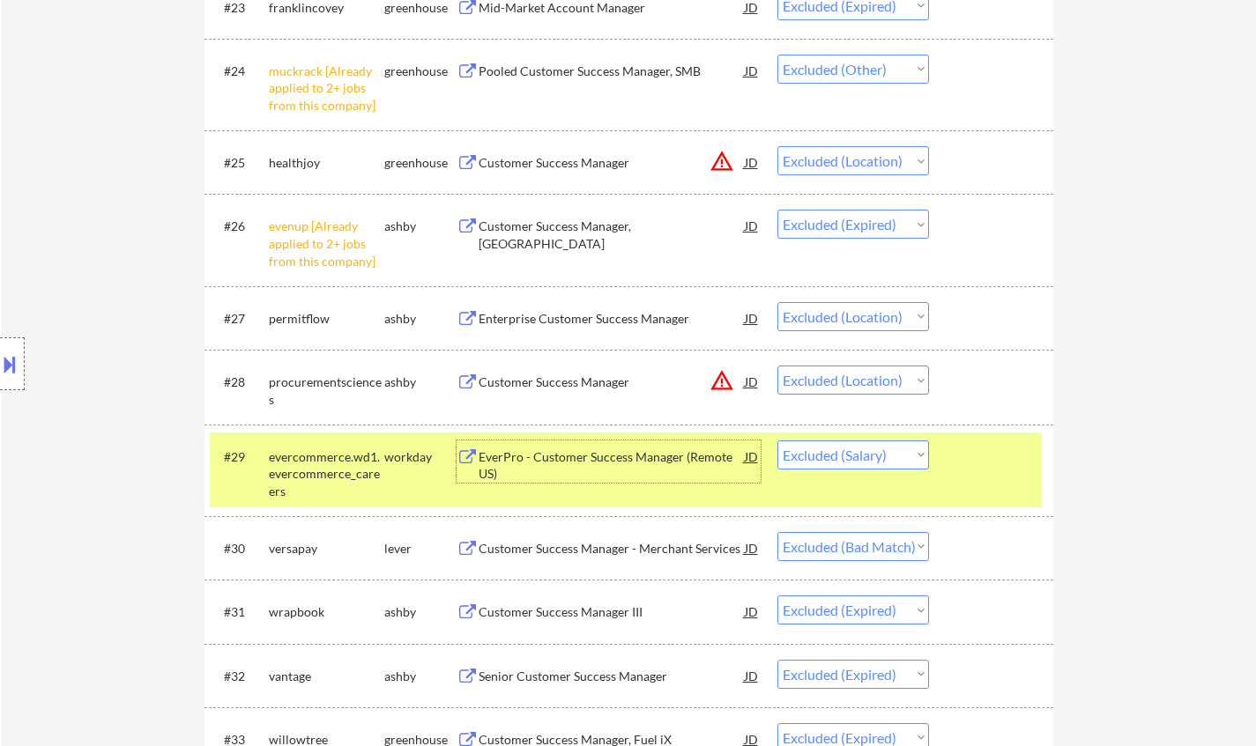
select select ""excluded__expired_""
select select ""excluded__location_""
select select ""excluded__expired_""
select select ""excluded__location_""
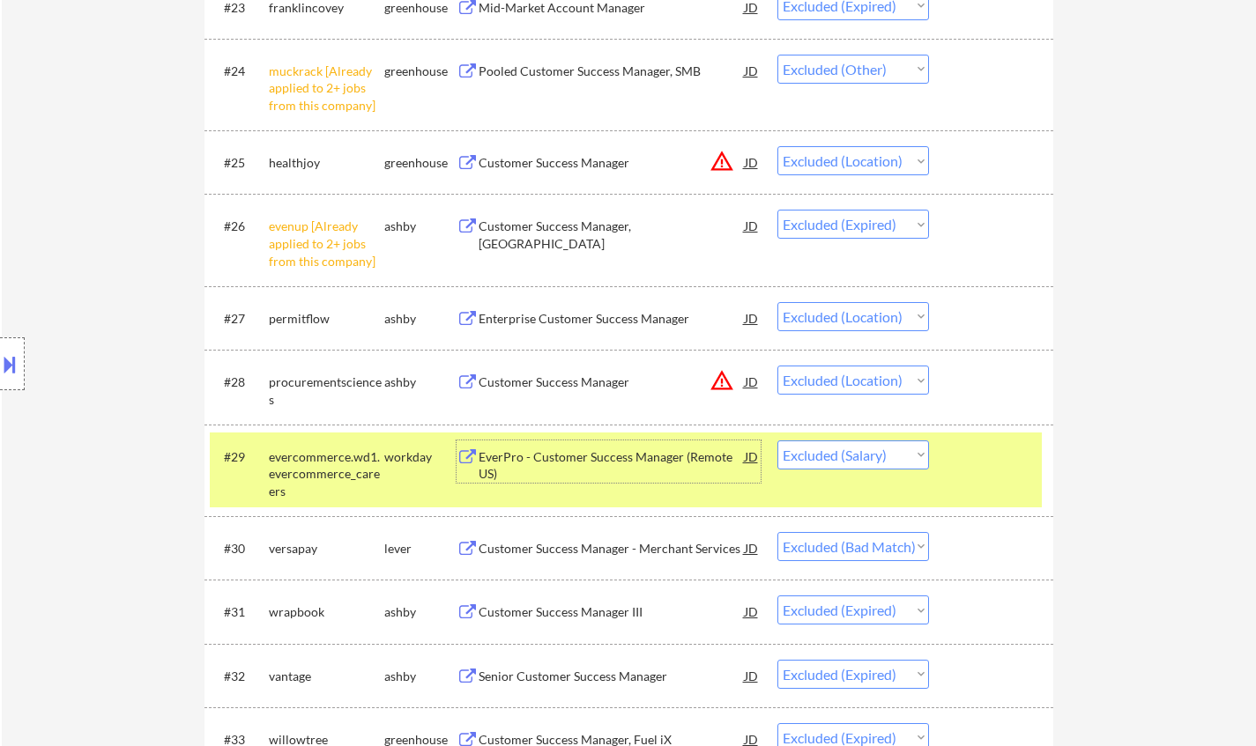
select select ""excluded__other_""
select select ""excluded__location_""
select select ""excluded__expired_""
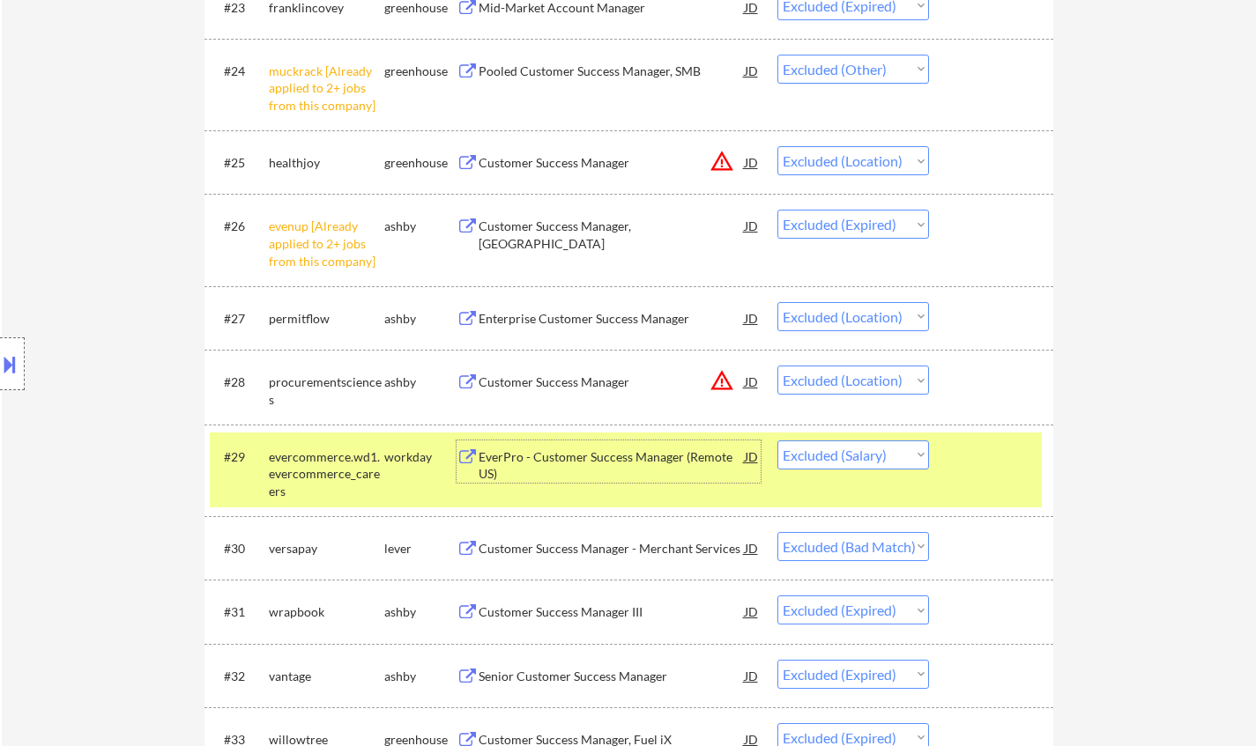
select select ""excluded__expired_""
select select ""excluded""
select select ""excluded__other_""
select select ""excluded__location_""
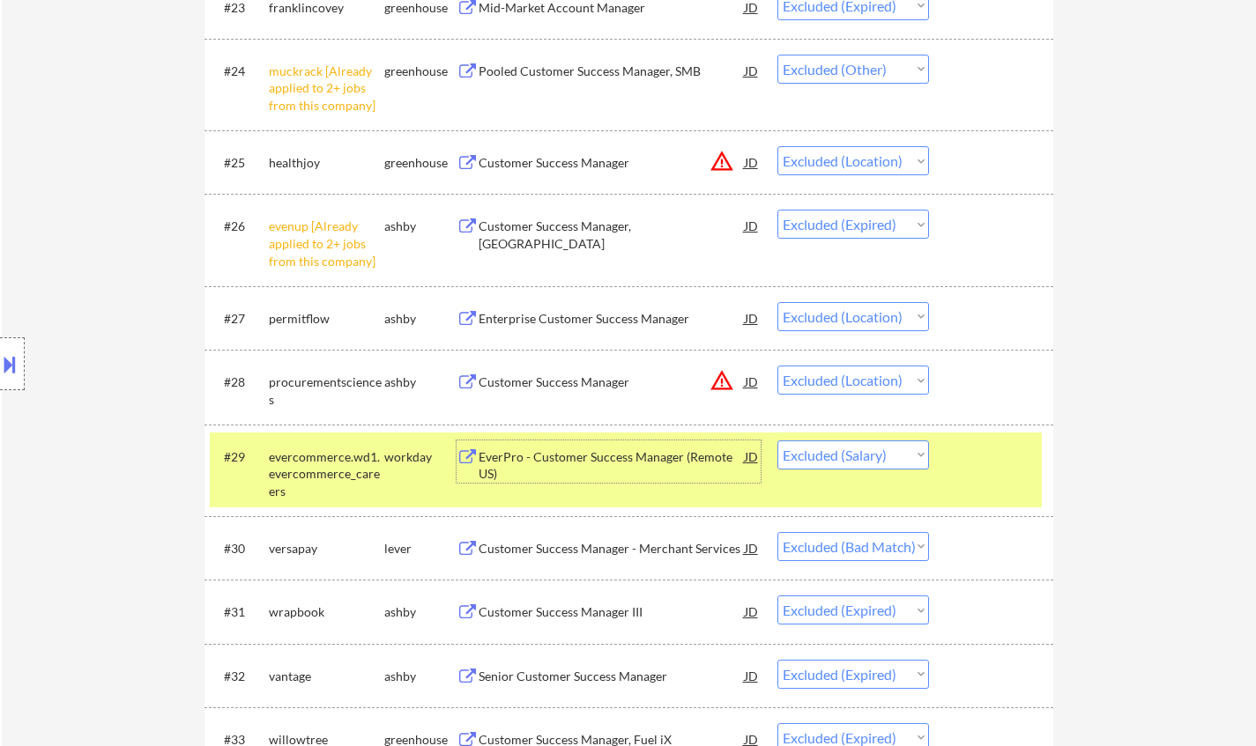
select select ""excluded__location_""
select select ""excluded__expired_""
select select ""excluded__other_""
select select ""excluded__location_""
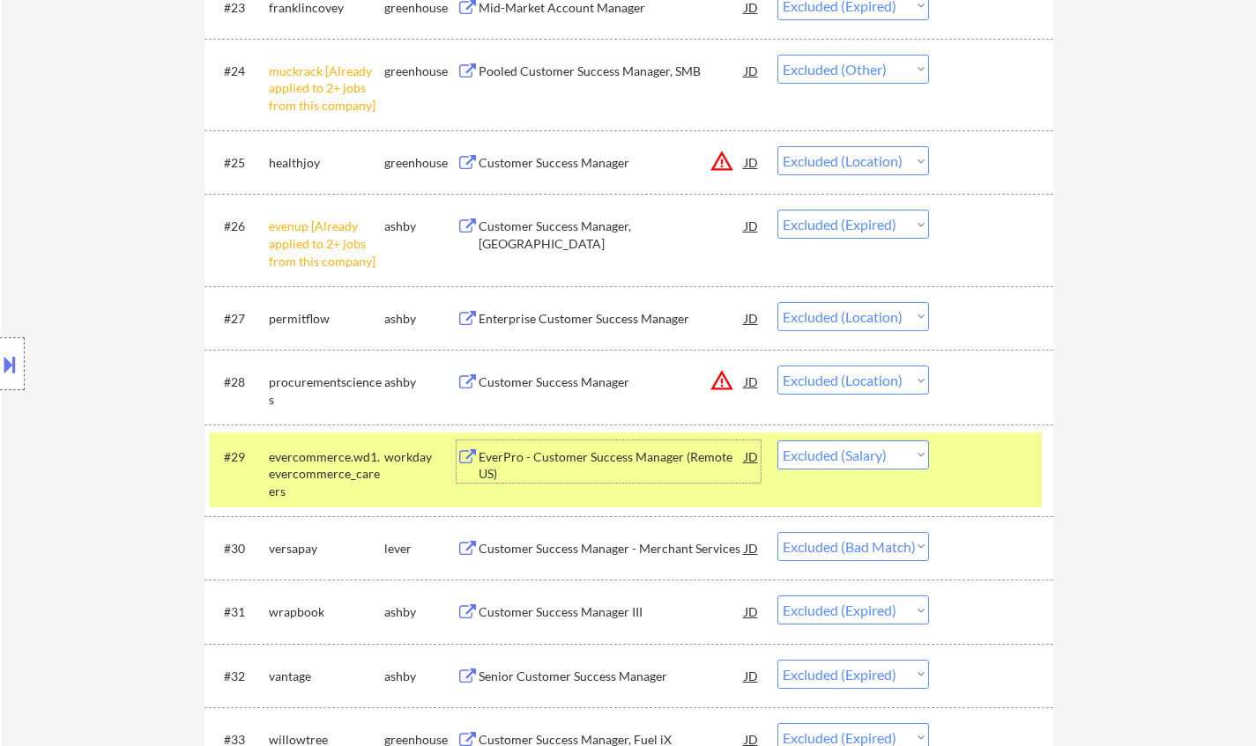
select select ""excluded__expired_""
select select ""excluded__location_""
select select ""excluded__salary_""
select select ""excluded__bad_match_""
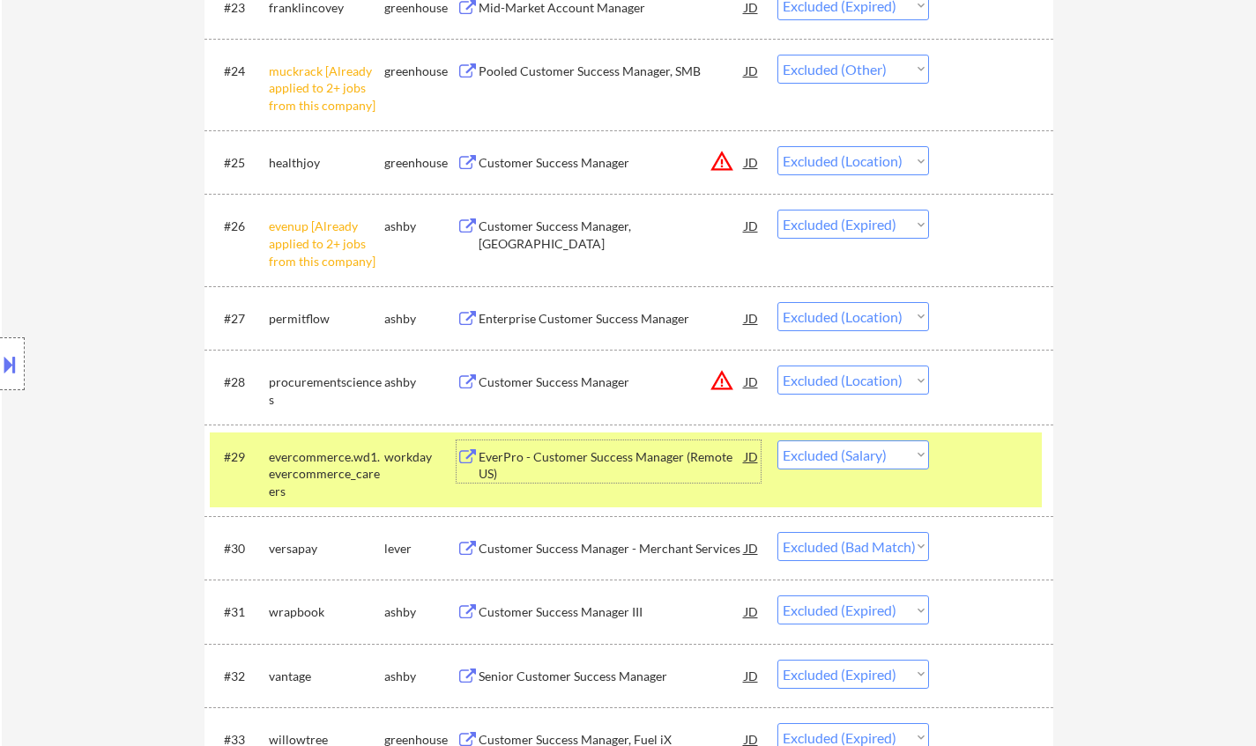
select select ""excluded__expired_""
select select ""excluded__other_""
select select ""excluded__location_""
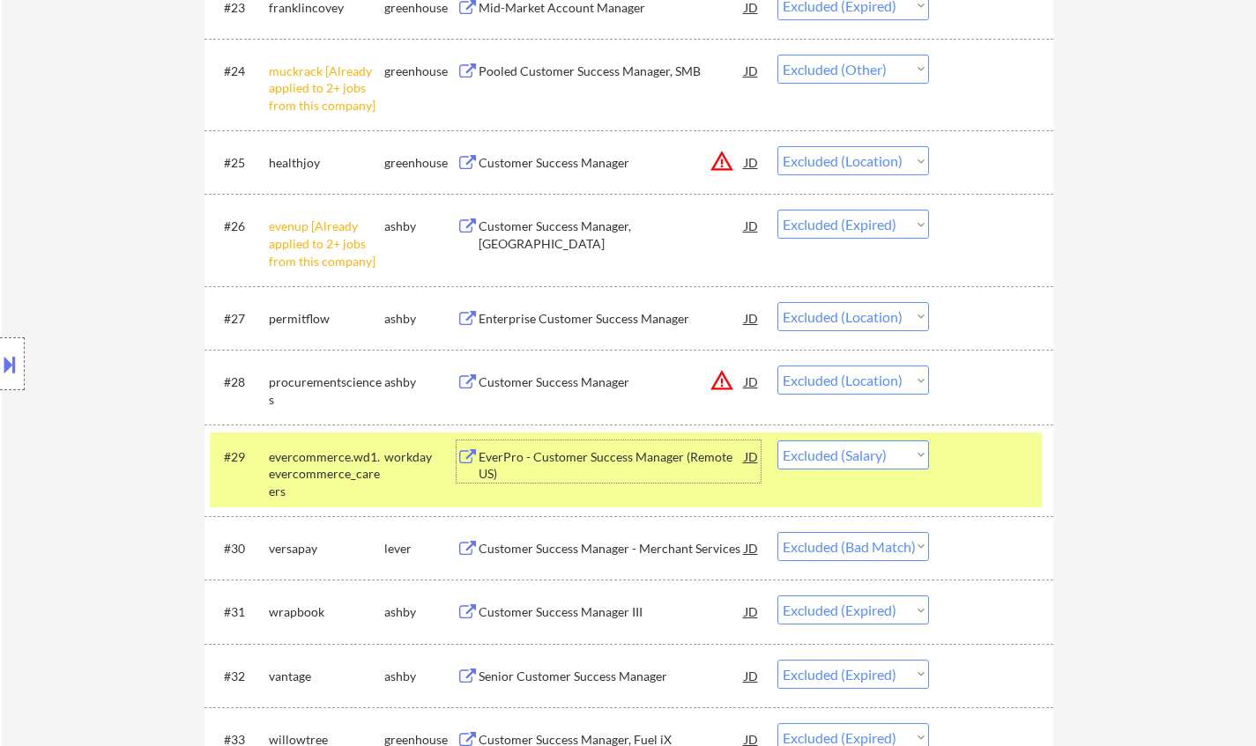
select select ""excluded""
select select ""excluded__expired_""
select select ""excluded__salary_""
select select ""excluded__location_""
select select ""excluded__expired_""
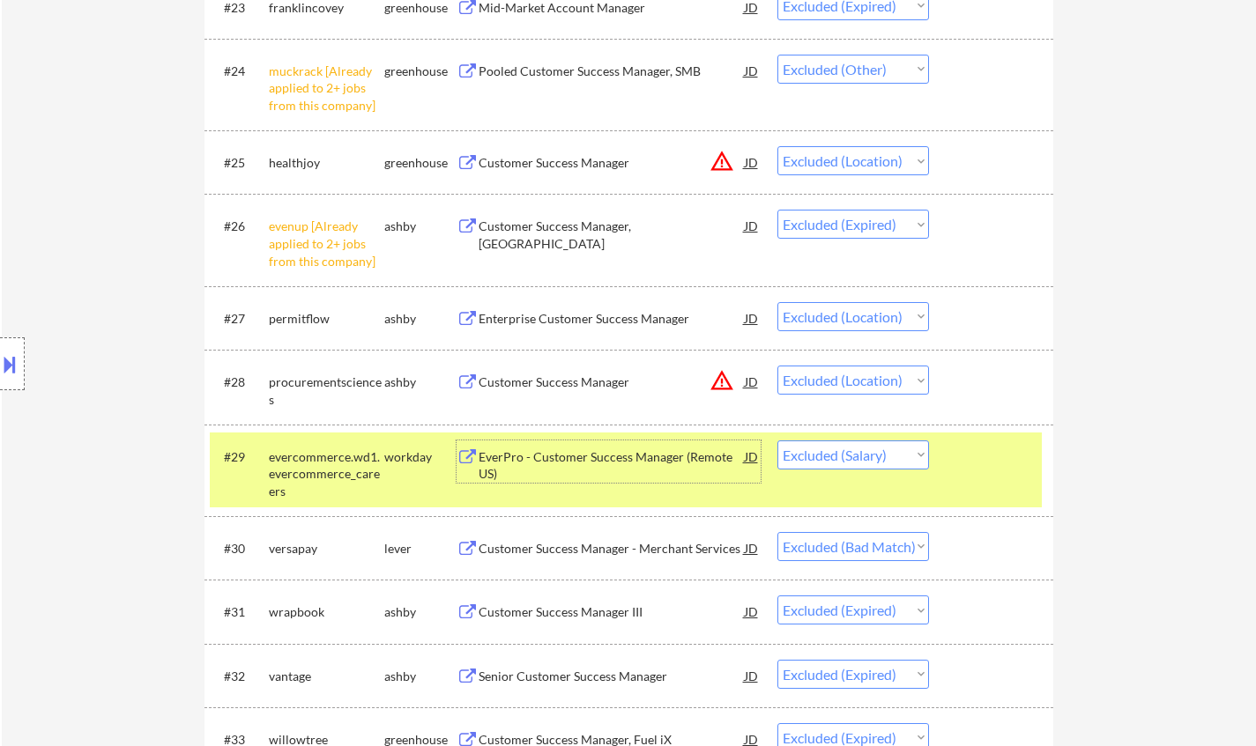
select select ""excluded__expired_""
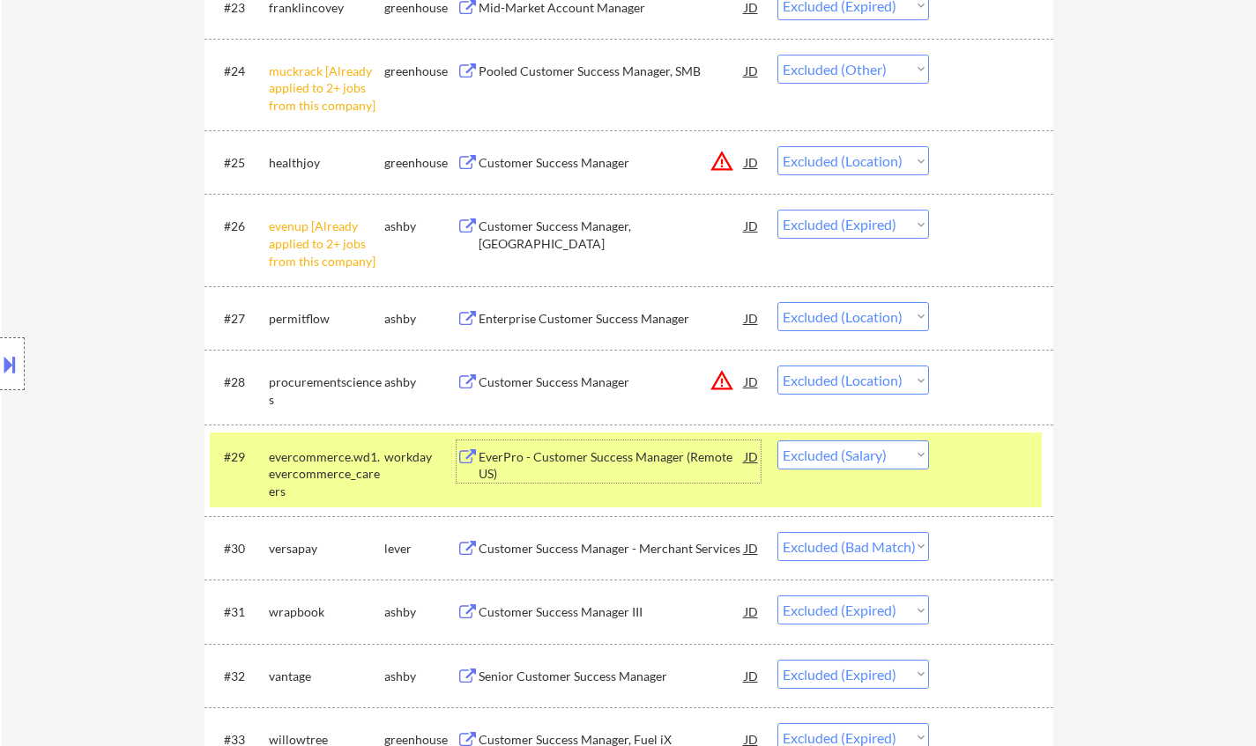
select select ""excluded__expired_""
select select ""excluded__other_""
select select ""excluded__location_""
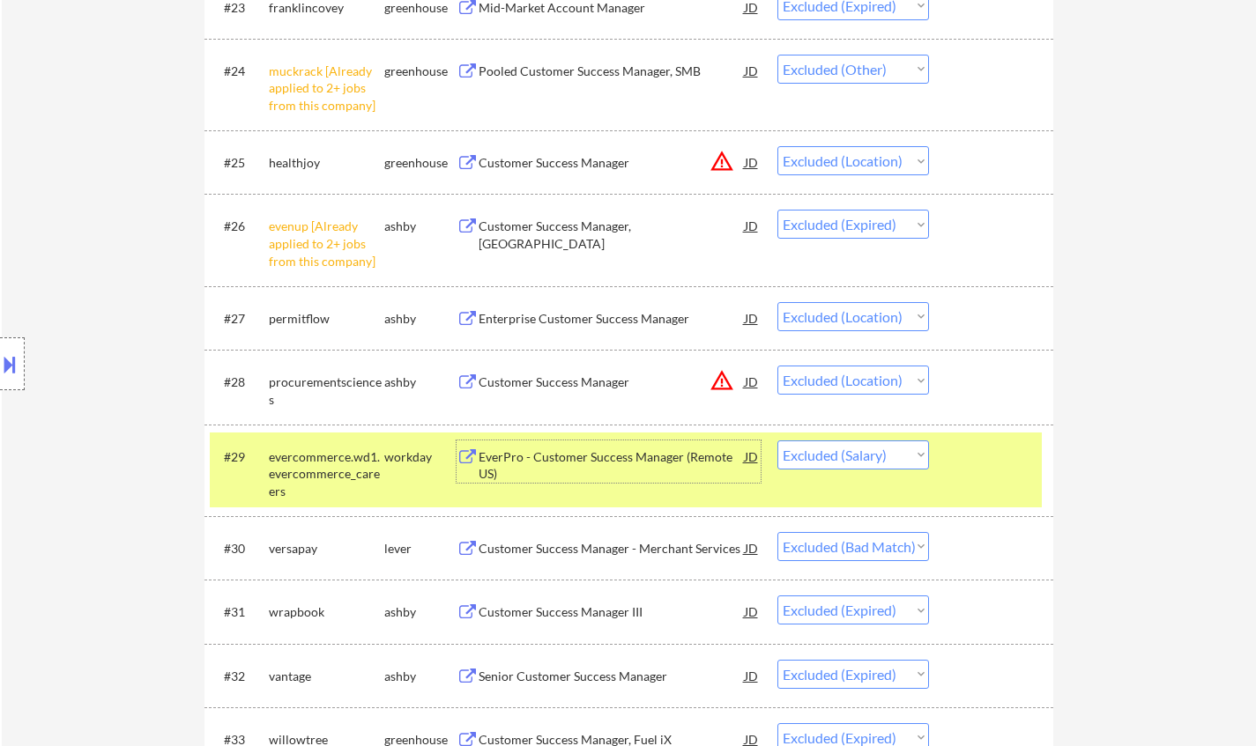
select select ""excluded__location_""
select select ""excluded""
select select ""excluded__expired_""
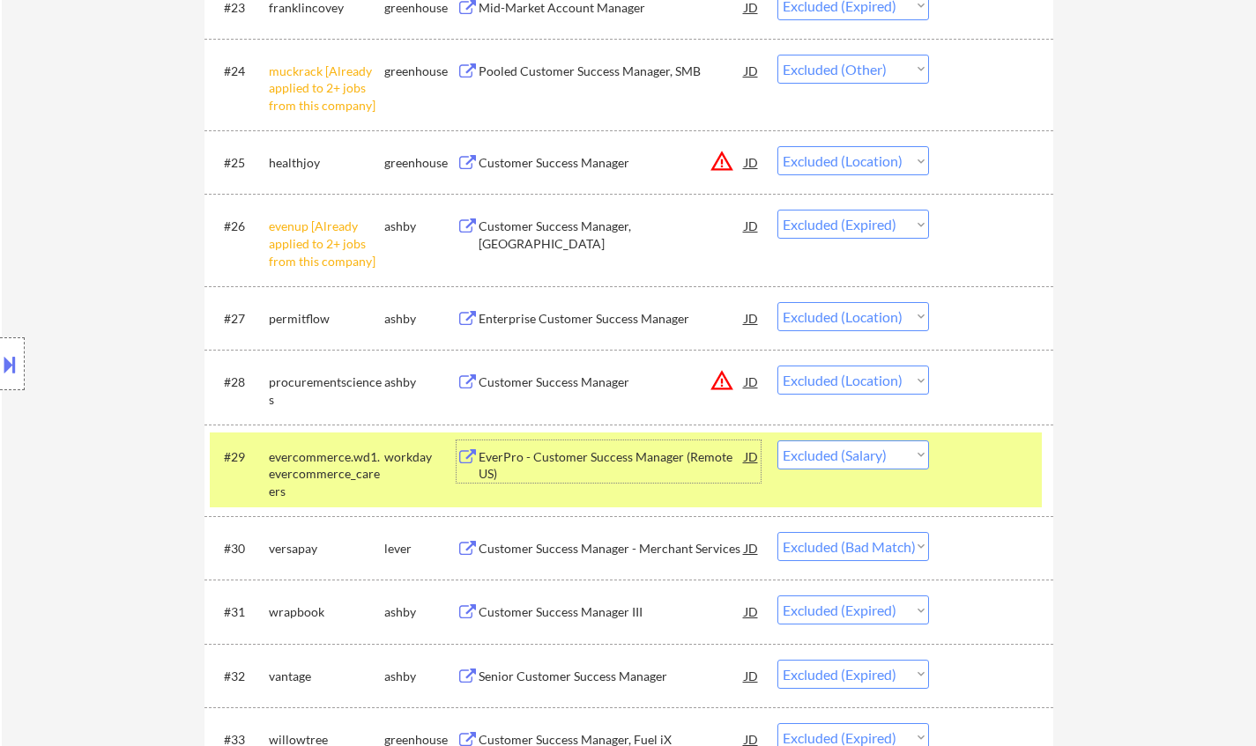
select select ""excluded__expired_""
select select ""excluded__location_""
select select ""excluded__bad_match_""
select select ""excluded__location_""
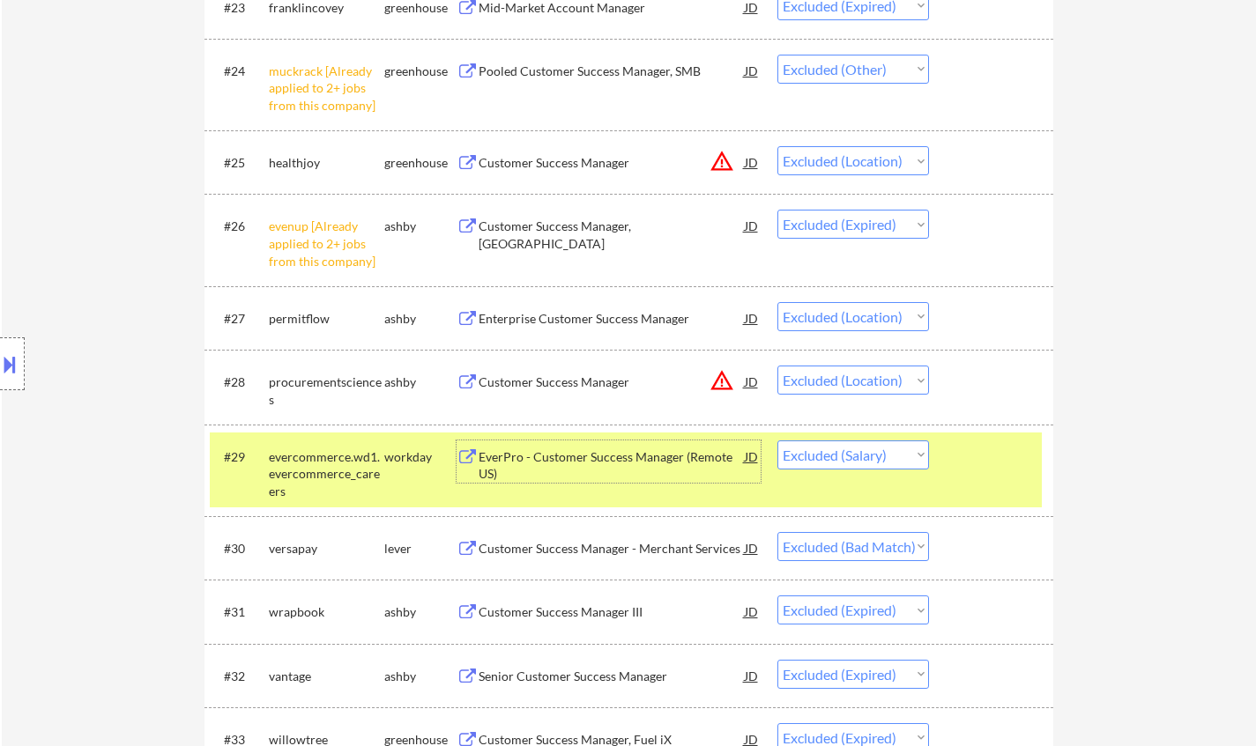
select select ""excluded__expired_""
select select ""excluded__bad_match_""
select select ""excluded__expired_""
select select ""excluded__location_""
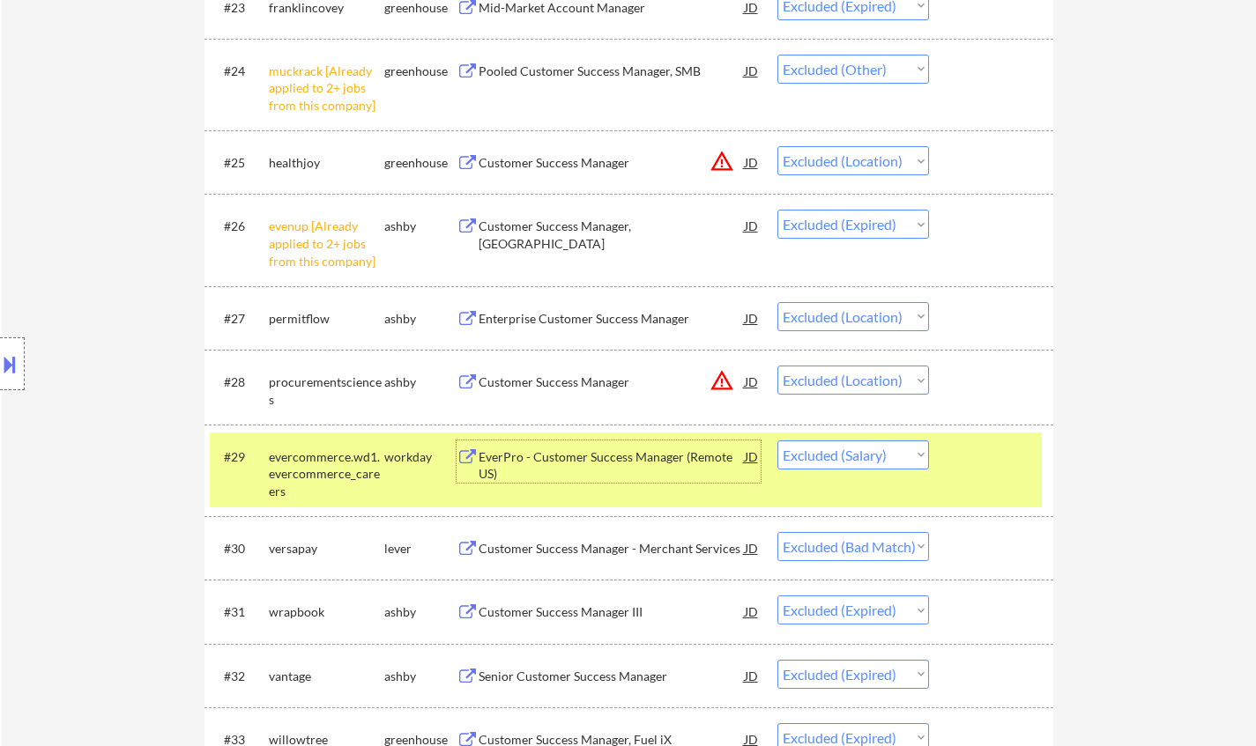
select select ""excluded__location_""
select select ""excluded__other_""
select select ""excluded__expired_""
select select ""excluded__location_""
select select ""excluded__bad_match_""
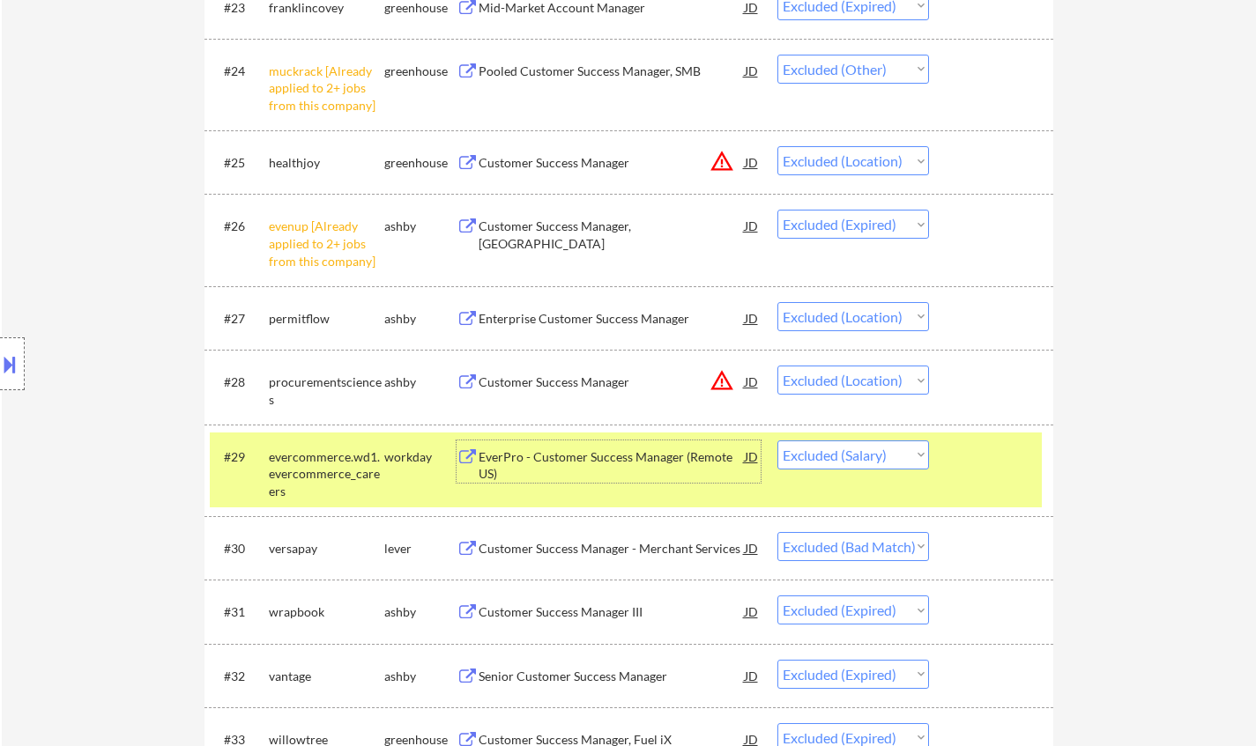
select select ""excluded__location_""
select select ""excluded__expired_""
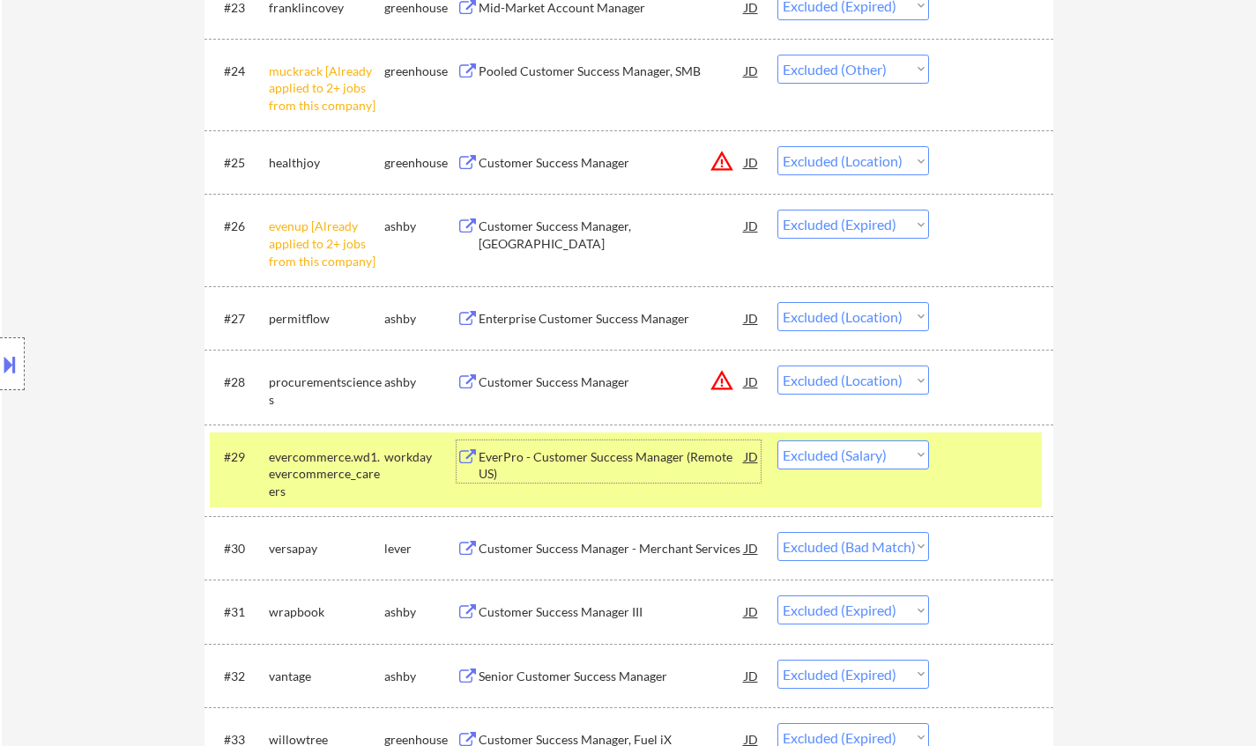
select select ""excluded__location_""
select select ""excluded__expired_""
select select ""excluded__location_""
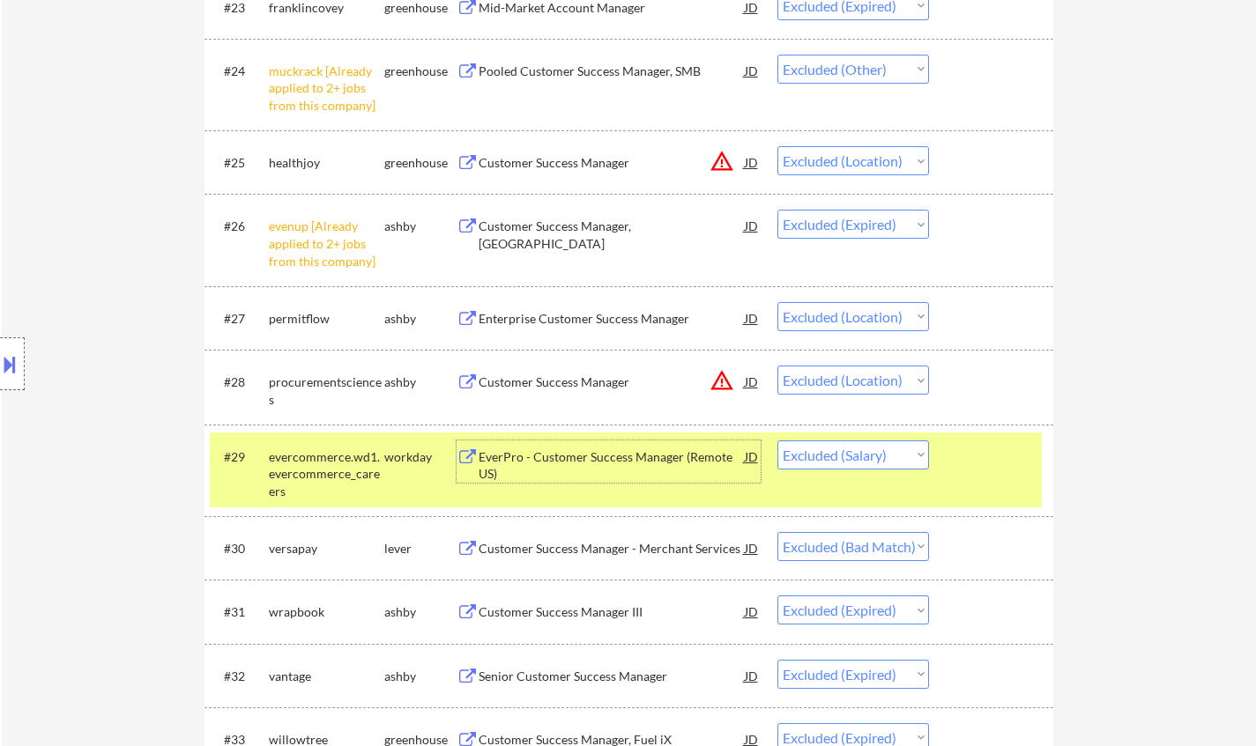
select select ""excluded__bad_match_""
select select ""excluded__expired_""
select select ""excluded__location_""
select select ""excluded__expired_""
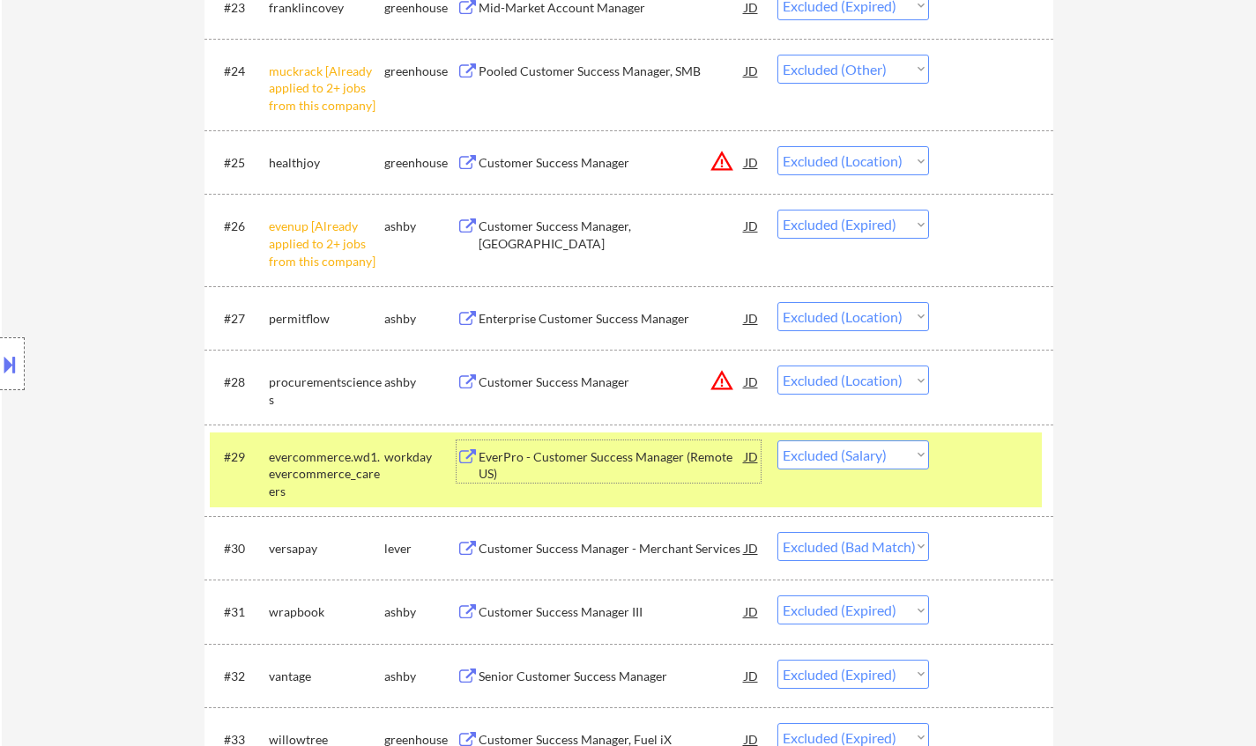
select select ""excluded__expired_""
select select ""excluded__bad_match_""
select select ""excluded__location_""
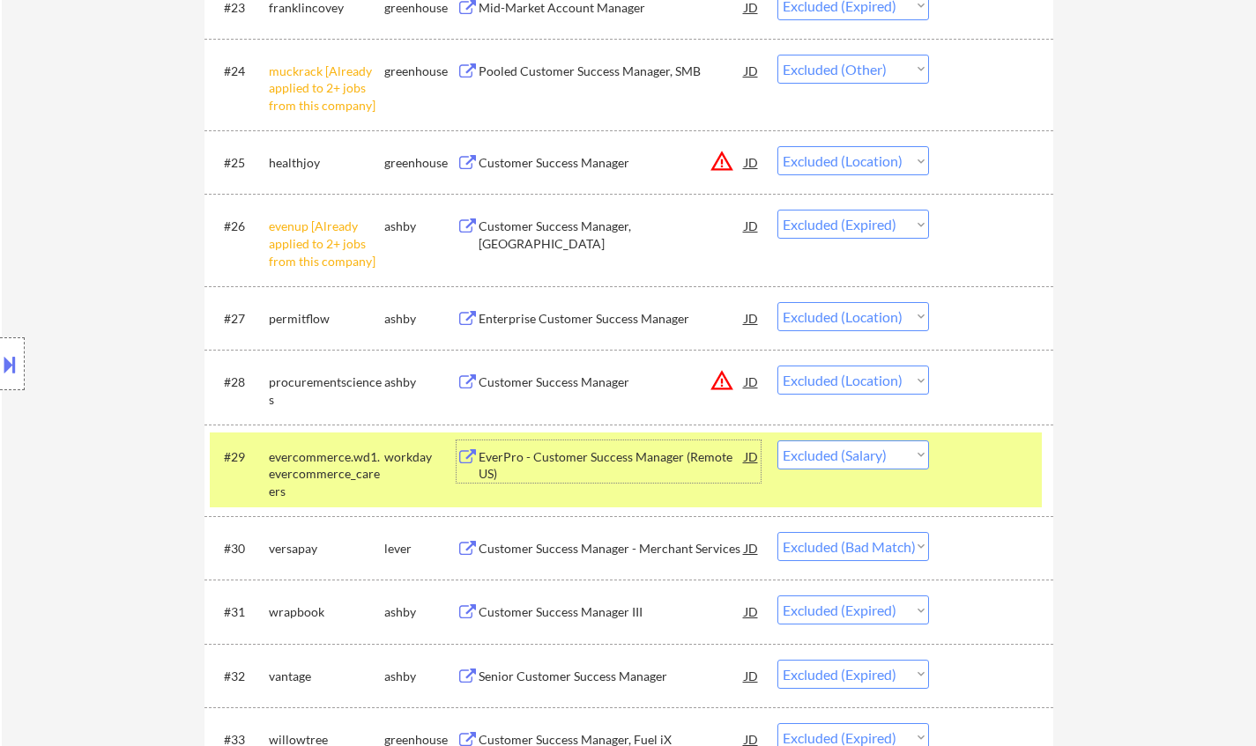
select select ""excluded__location_""
select select ""excluded""
select select ""excluded__location_""
select select ""excluded__expired_""
select select ""excluded__location_""
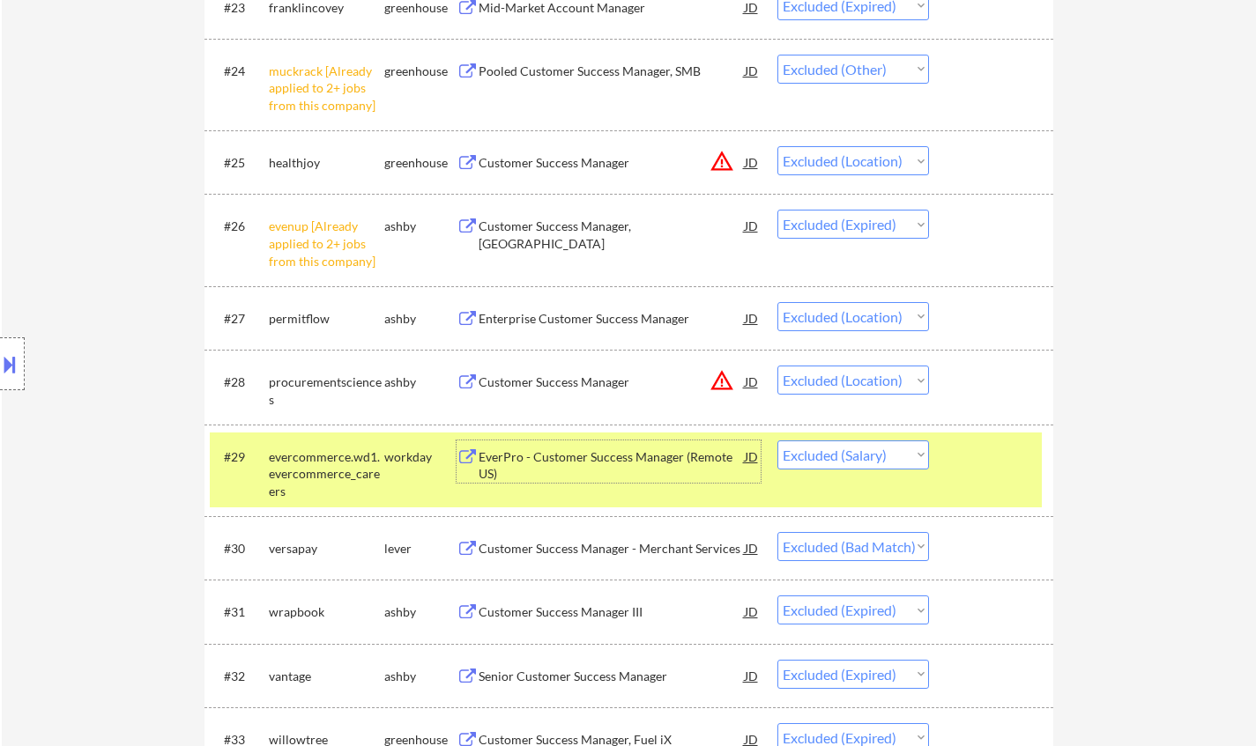
select select ""excluded__expired_""
select select ""excluded""
select select ""excluded__other_""
select select ""excluded__bad_match_""
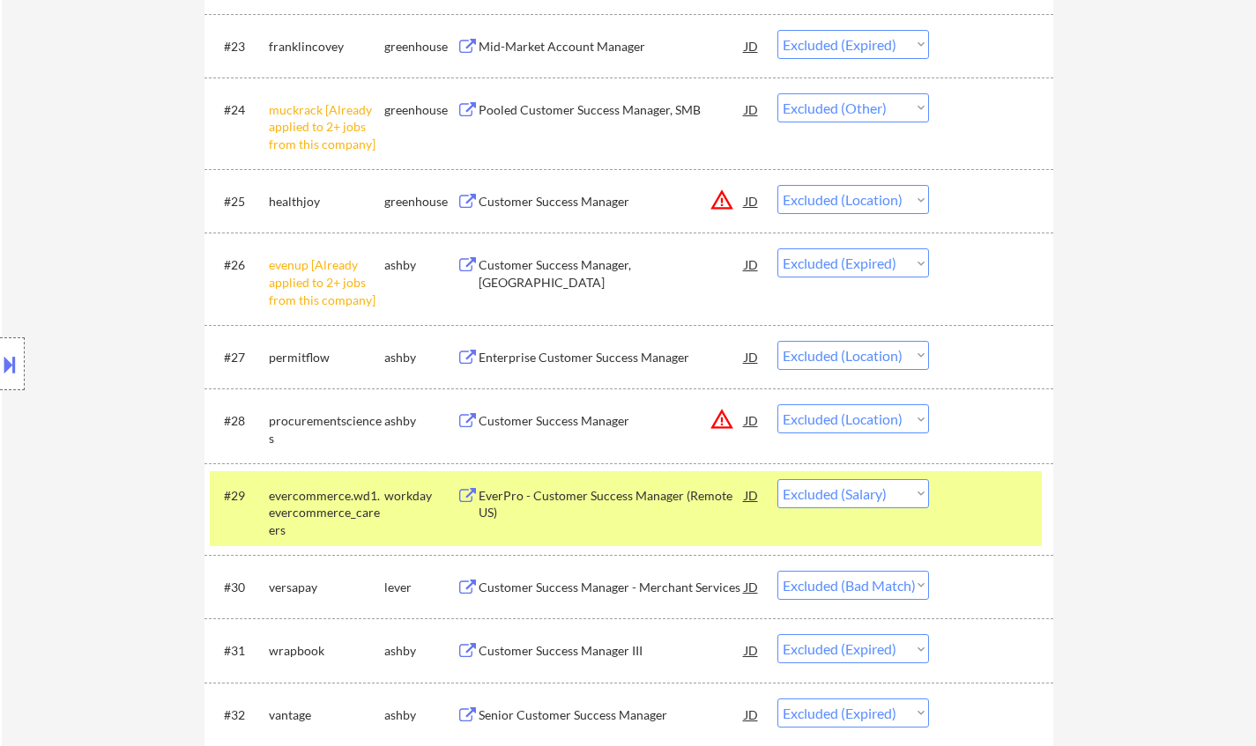
scroll to position [2203, 0]
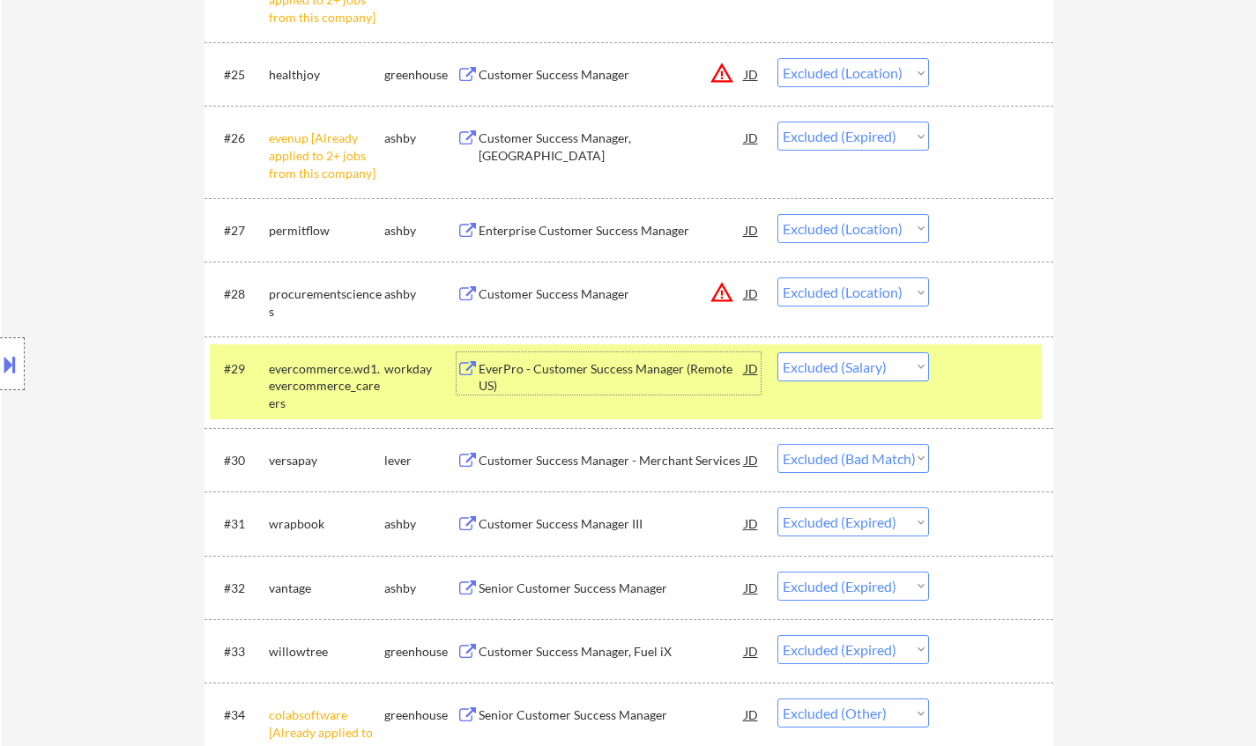
click at [617, 365] on div "EverPro - Customer Success Manager (Remote US)" at bounding box center [612, 377] width 266 height 34
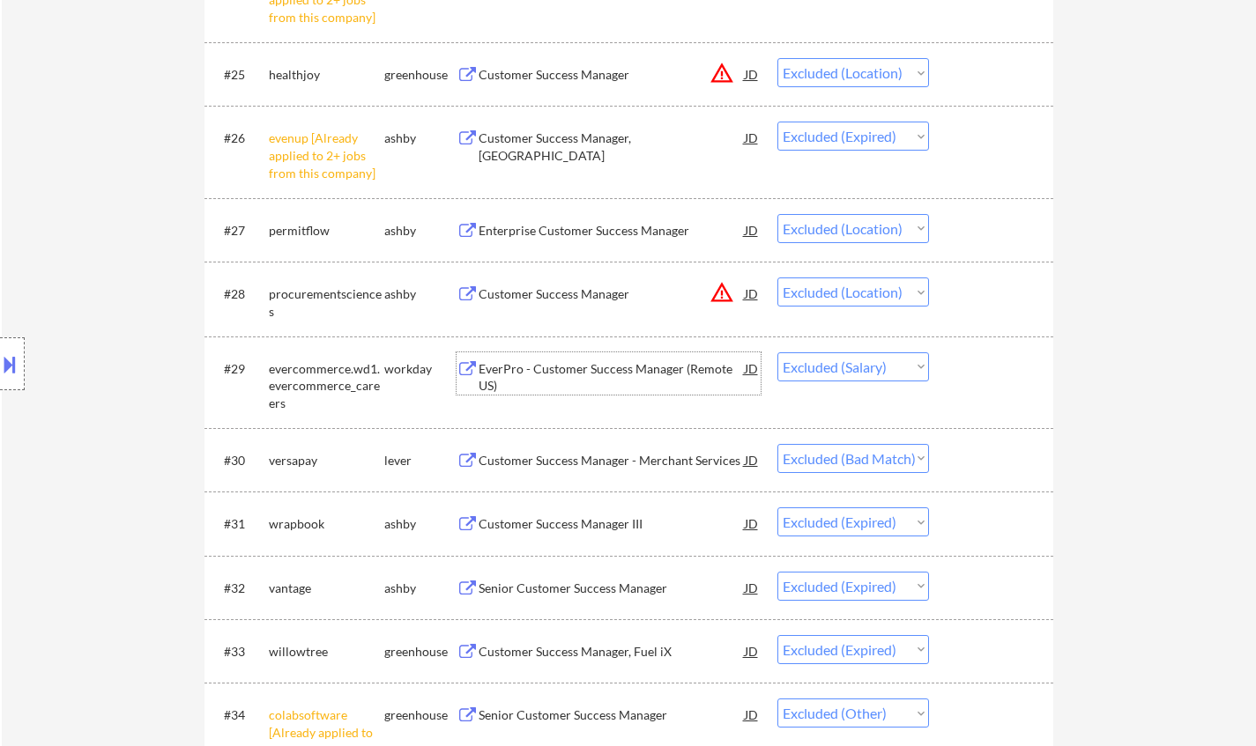
drag, startPoint x: 831, startPoint y: 361, endPoint x: 836, endPoint y: 369, distance: 9.5
click at [831, 361] on select "Choose an option... Pending Applied Excluded (Questions) Excluded (Expired) Exc…" at bounding box center [853, 366] width 152 height 29
click at [777, 352] on select "Choose an option... Pending Applied Excluded (Questions) Excluded (Expired) Exc…" at bounding box center [853, 366] width 152 height 29
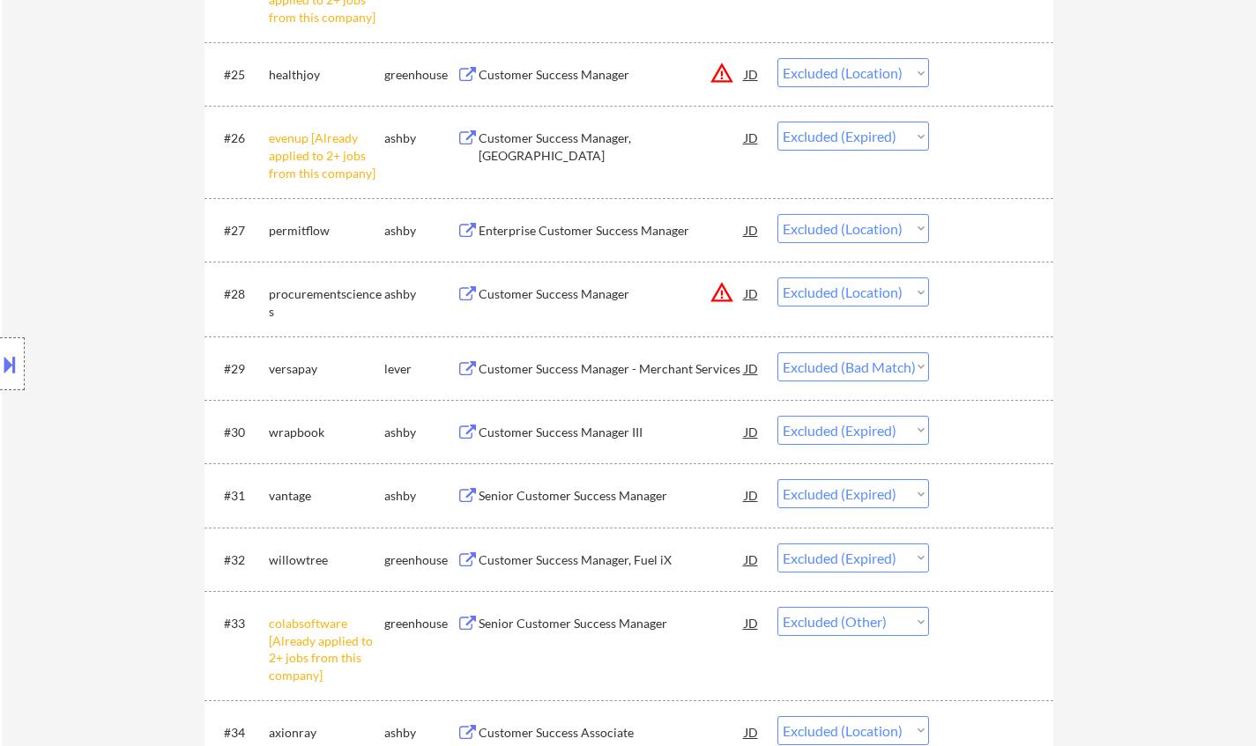
scroll to position [2291, 0]
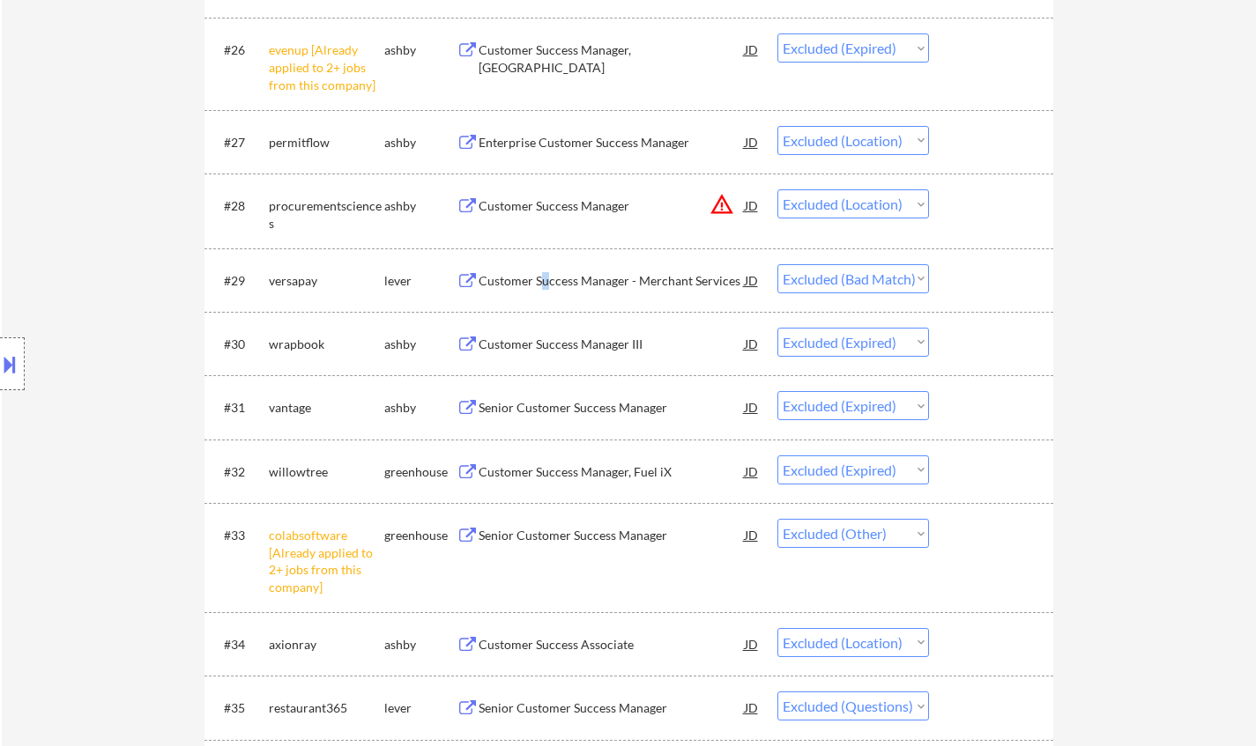
click at [543, 282] on div "Customer Success Manager - Merchant Services" at bounding box center [612, 281] width 266 height 18
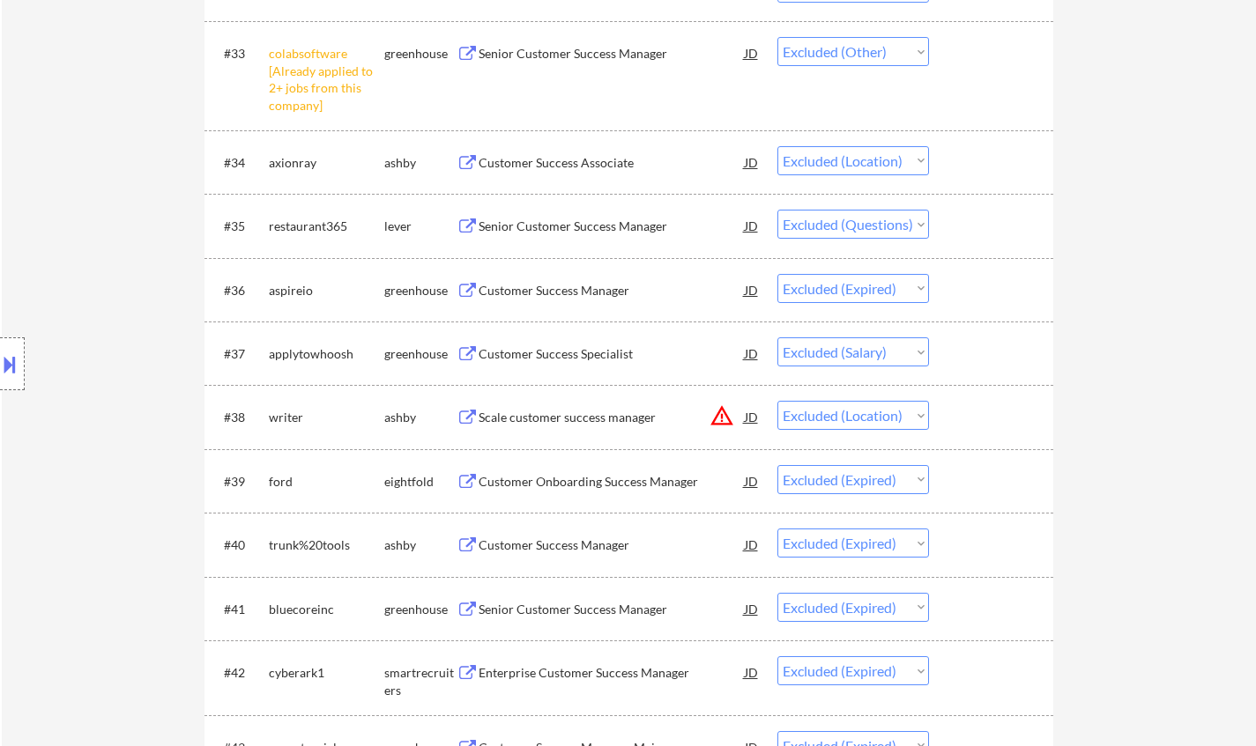
scroll to position [2820, 0]
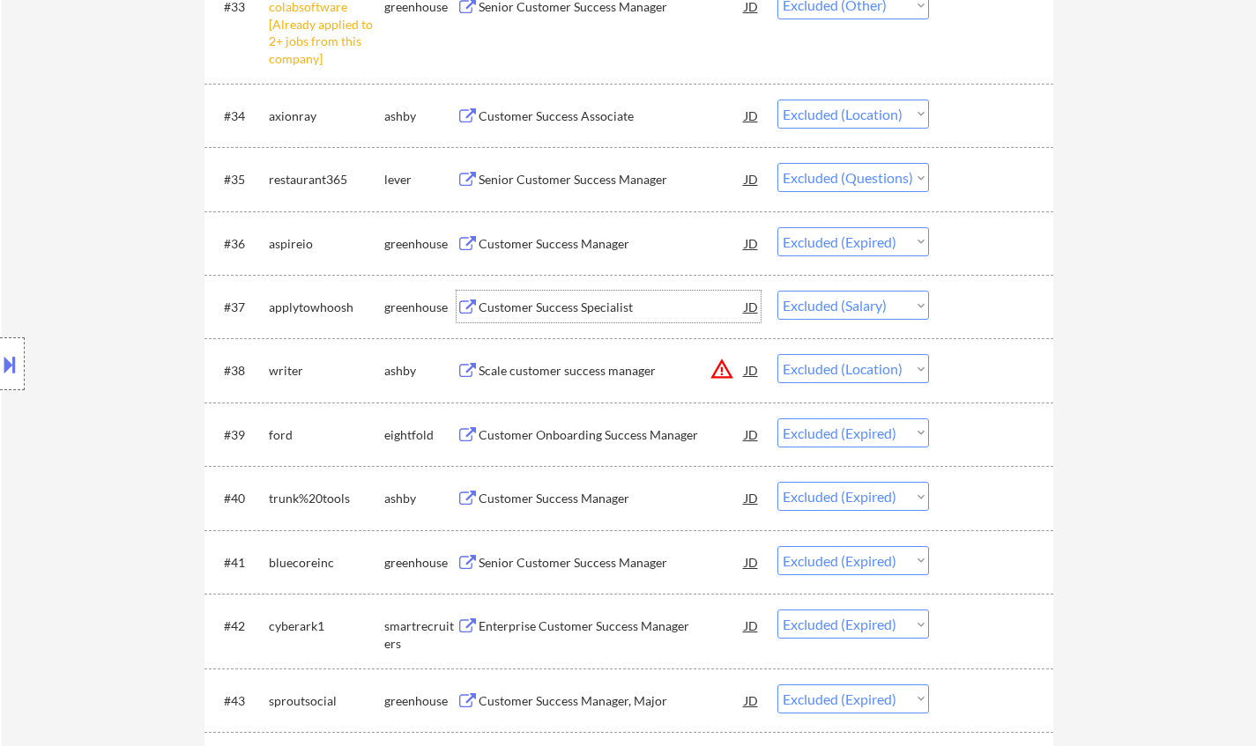
click at [552, 301] on div "Customer Success Specialist" at bounding box center [612, 308] width 266 height 18
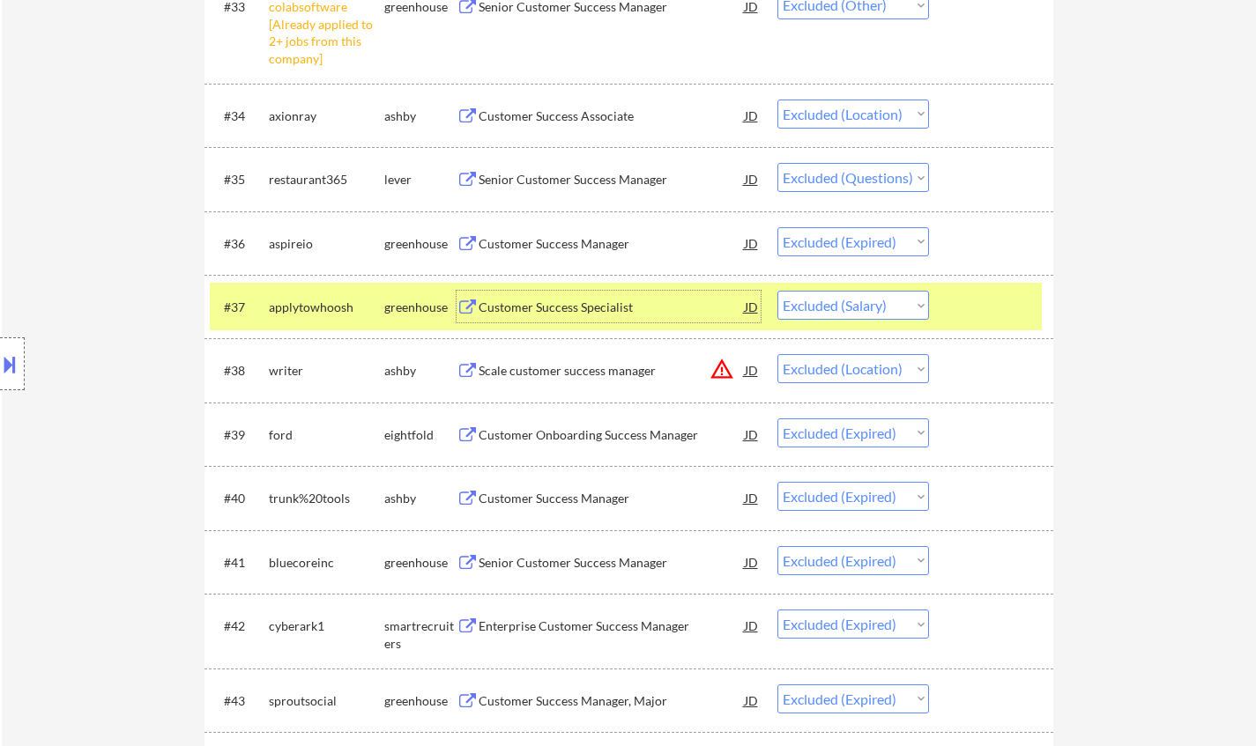
click at [864, 308] on select "Choose an option... Pending Applied Excluded (Questions) Excluded (Expired) Exc…" at bounding box center [853, 305] width 152 height 29
click at [777, 291] on select "Choose an option... Pending Applied Excluded (Questions) Excluded (Expired) Exc…" at bounding box center [853, 305] width 152 height 29
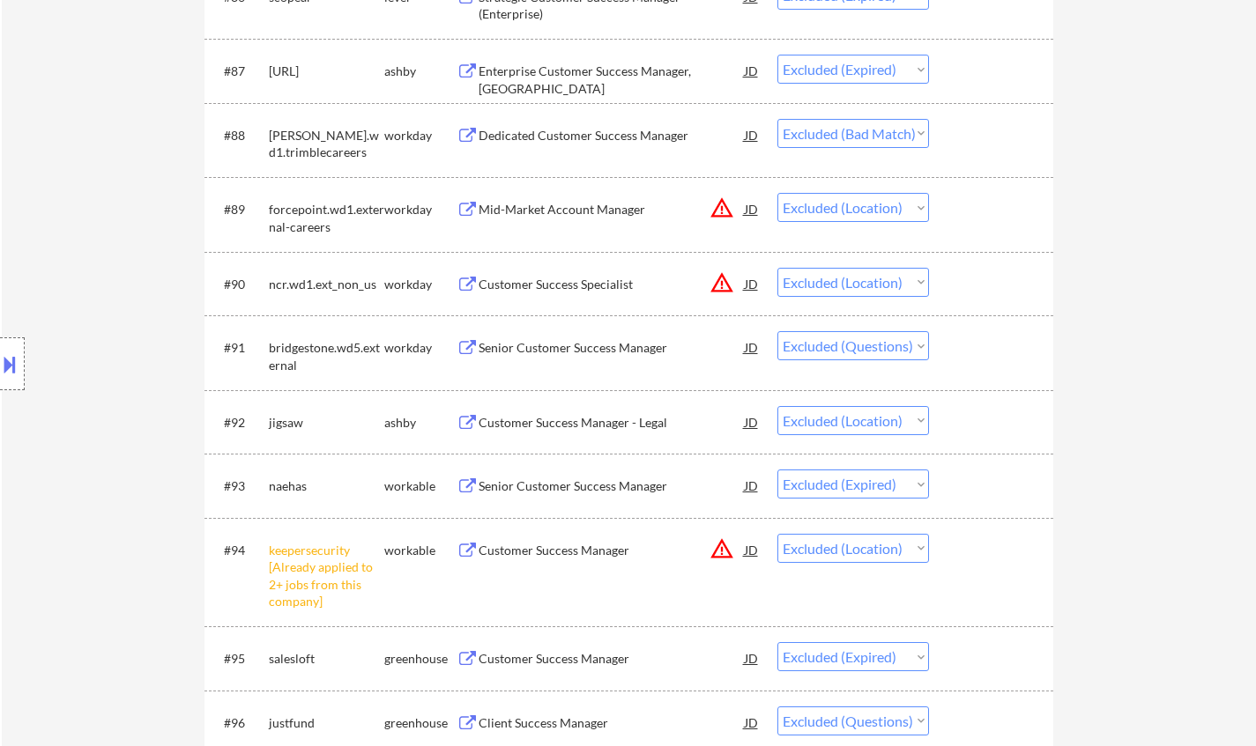
scroll to position [6521, 0]
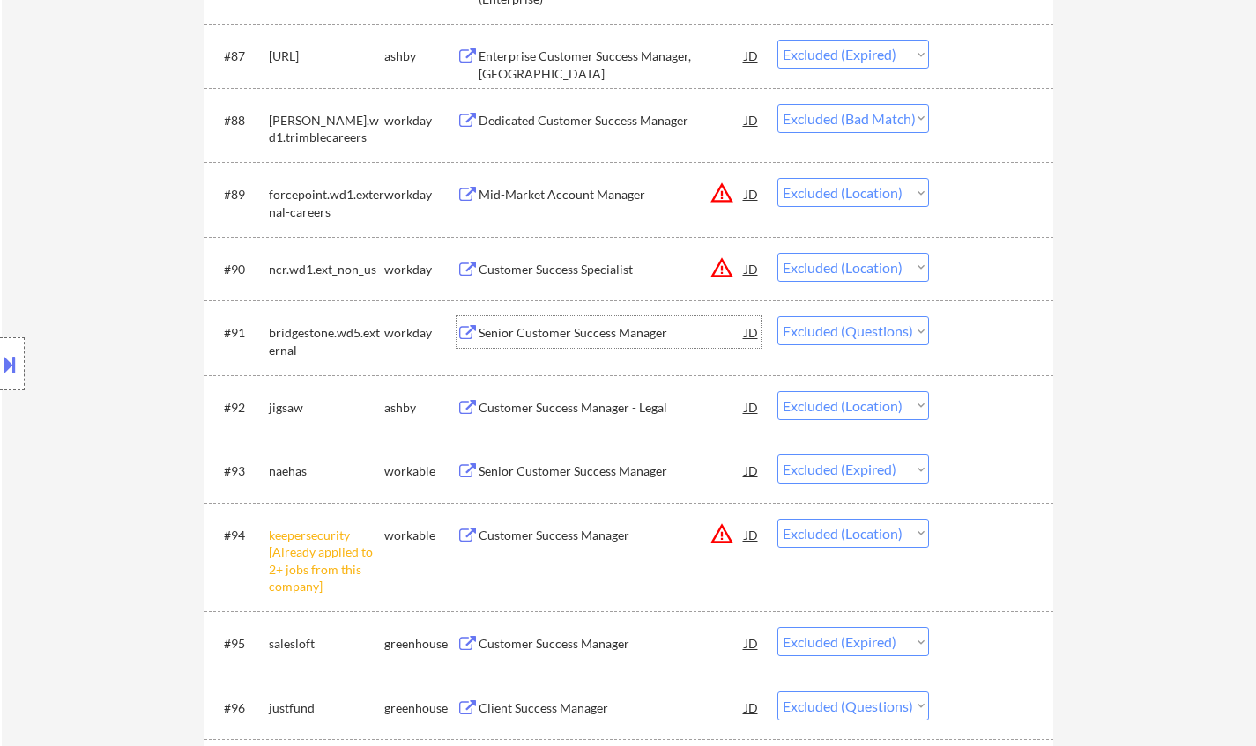
click at [567, 342] on div "Senior Customer Success Manager" at bounding box center [612, 332] width 266 height 32
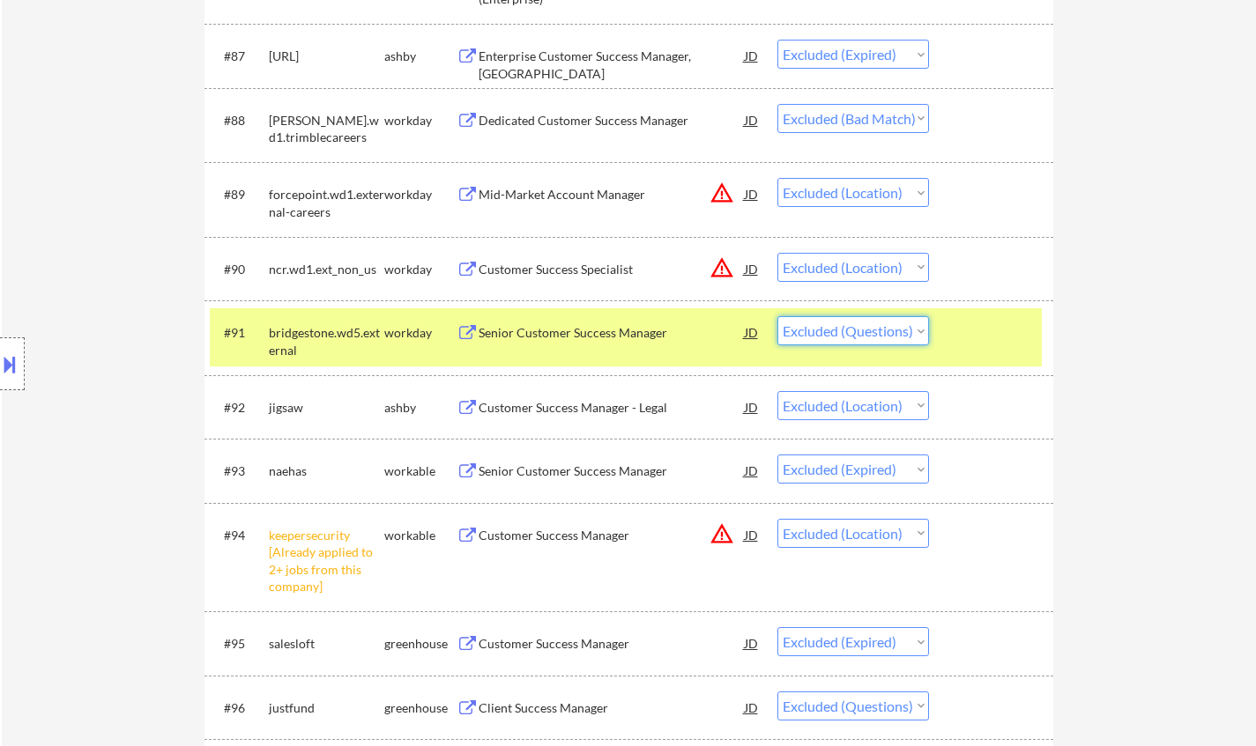
click at [858, 331] on select "Choose an option... Pending Applied Excluded (Questions) Excluded (Expired) Exc…" at bounding box center [853, 330] width 152 height 29
click at [777, 316] on select "Choose an option... Pending Applied Excluded (Questions) Excluded (Expired) Exc…" at bounding box center [853, 330] width 152 height 29
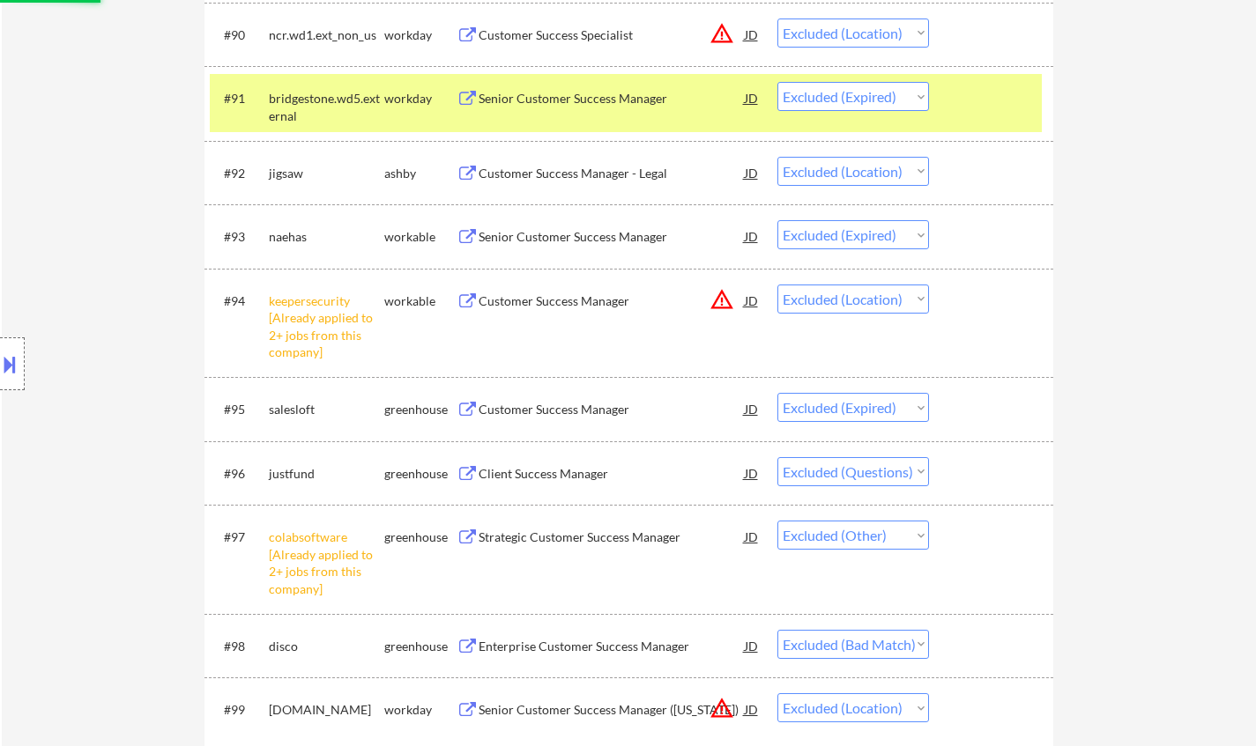
scroll to position [6874, 0]
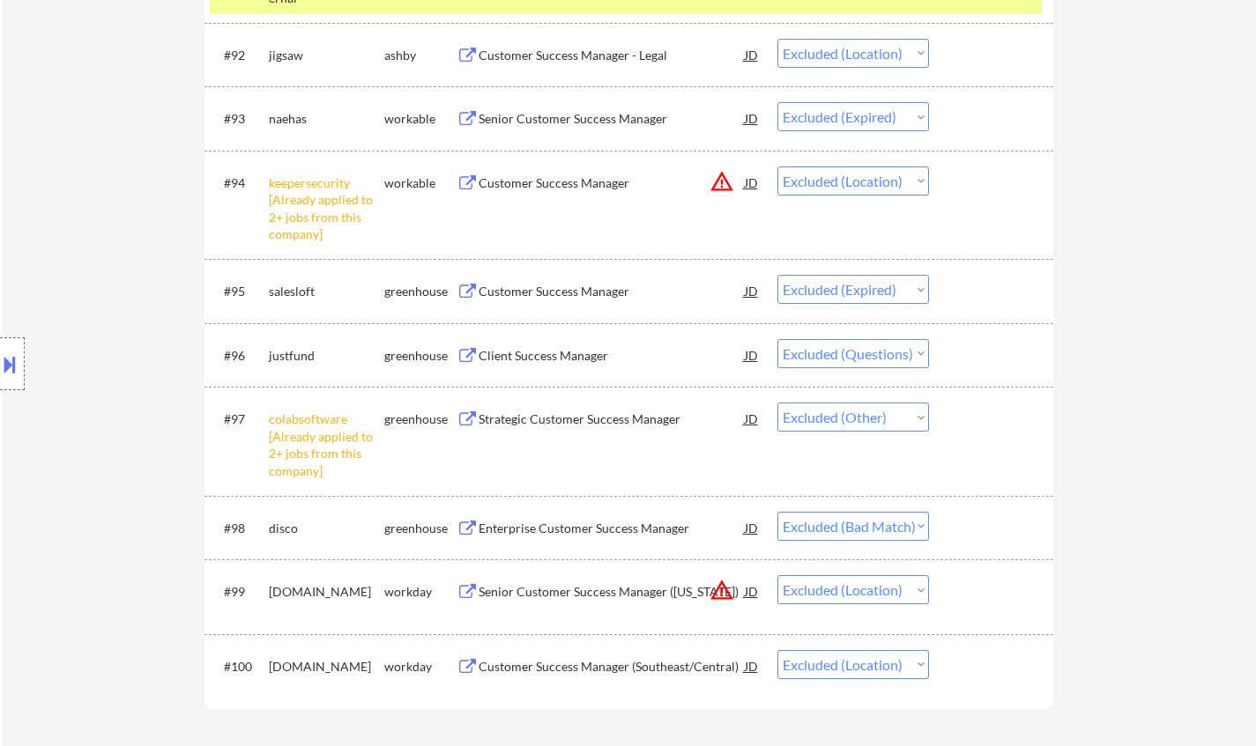
click at [518, 351] on div "Client Success Manager" at bounding box center [612, 356] width 266 height 18
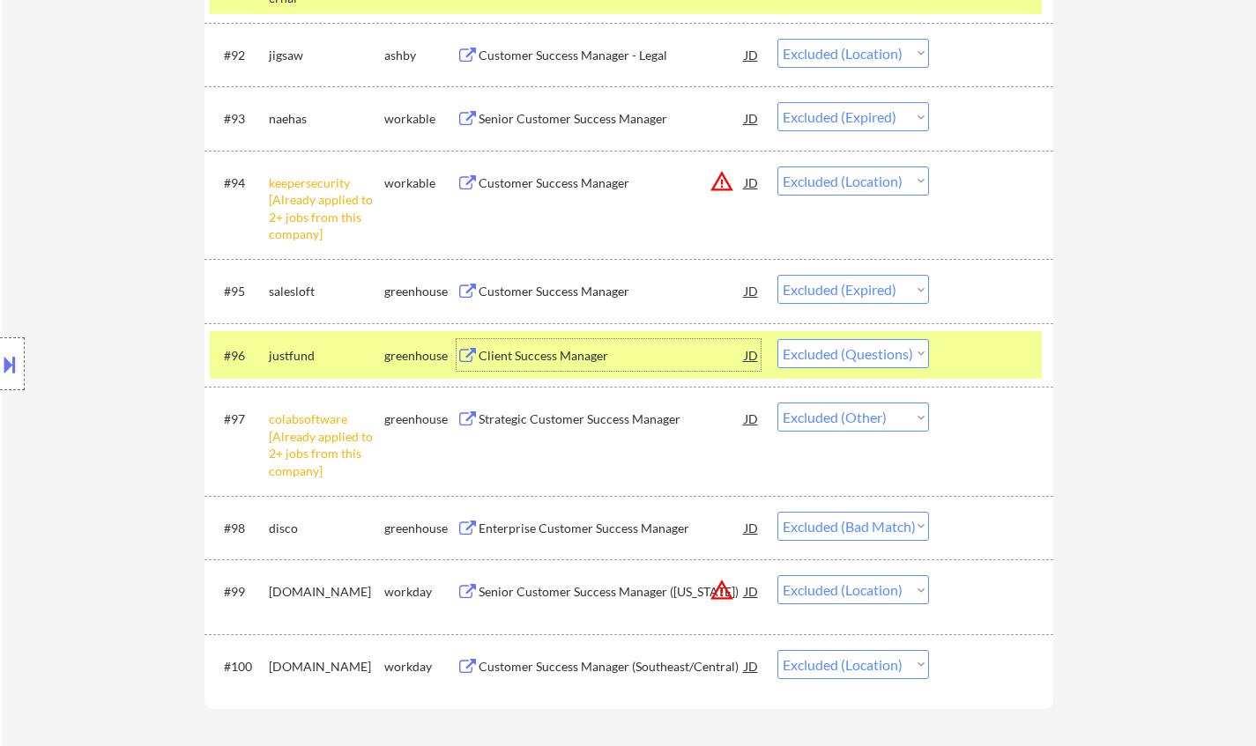
drag, startPoint x: 879, startPoint y: 352, endPoint x: 885, endPoint y: 365, distance: 14.2
click at [879, 352] on select "Choose an option... Pending Applied Excluded (Questions) Excluded (Expired) Exc…" at bounding box center [853, 353] width 152 height 29
click at [777, 339] on select "Choose an option... Pending Applied Excluded (Questions) Excluded (Expired) Exc…" at bounding box center [853, 353] width 152 height 29
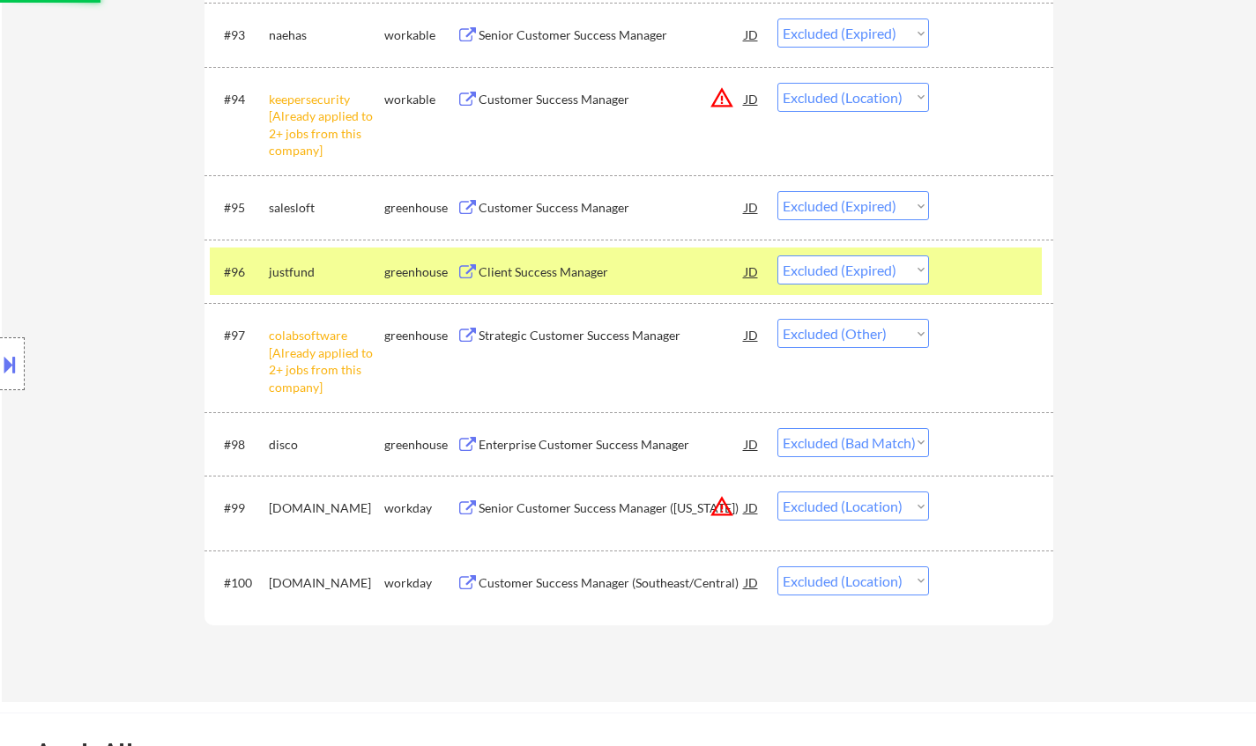
scroll to position [7050, 0]
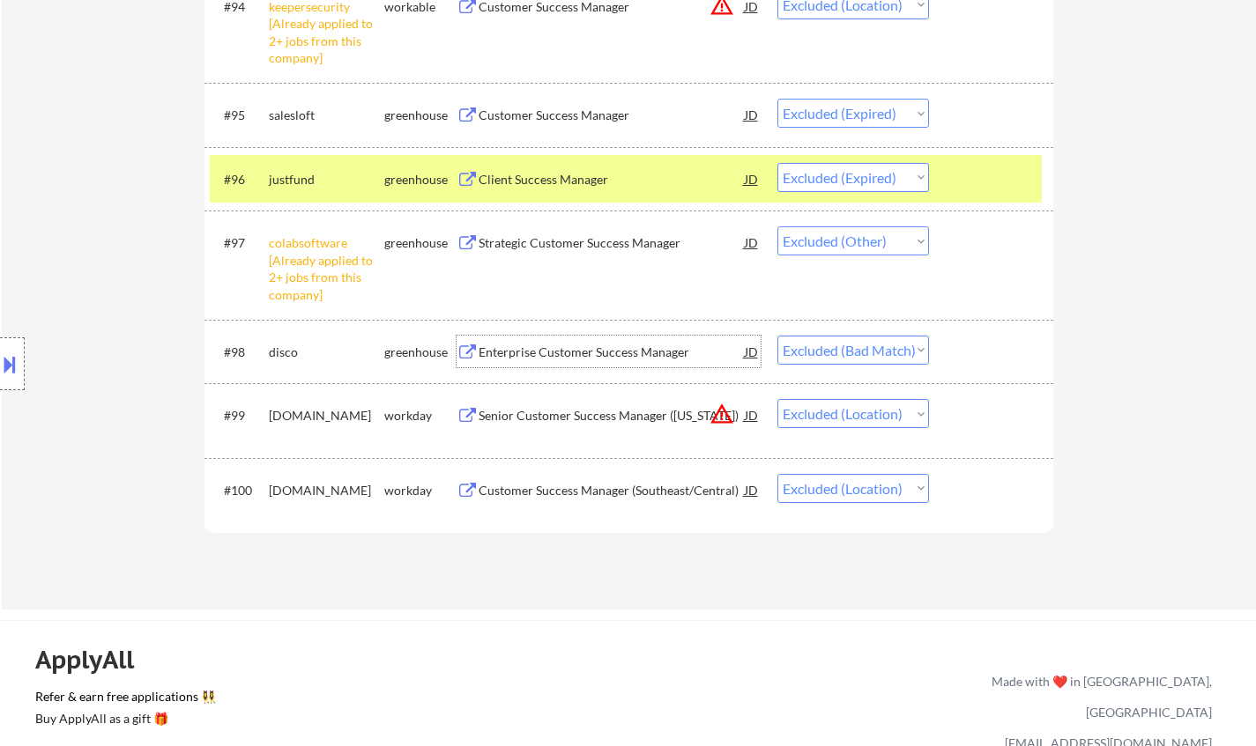
click at [571, 354] on div "Enterprise Customer Success Manager" at bounding box center [612, 353] width 266 height 18
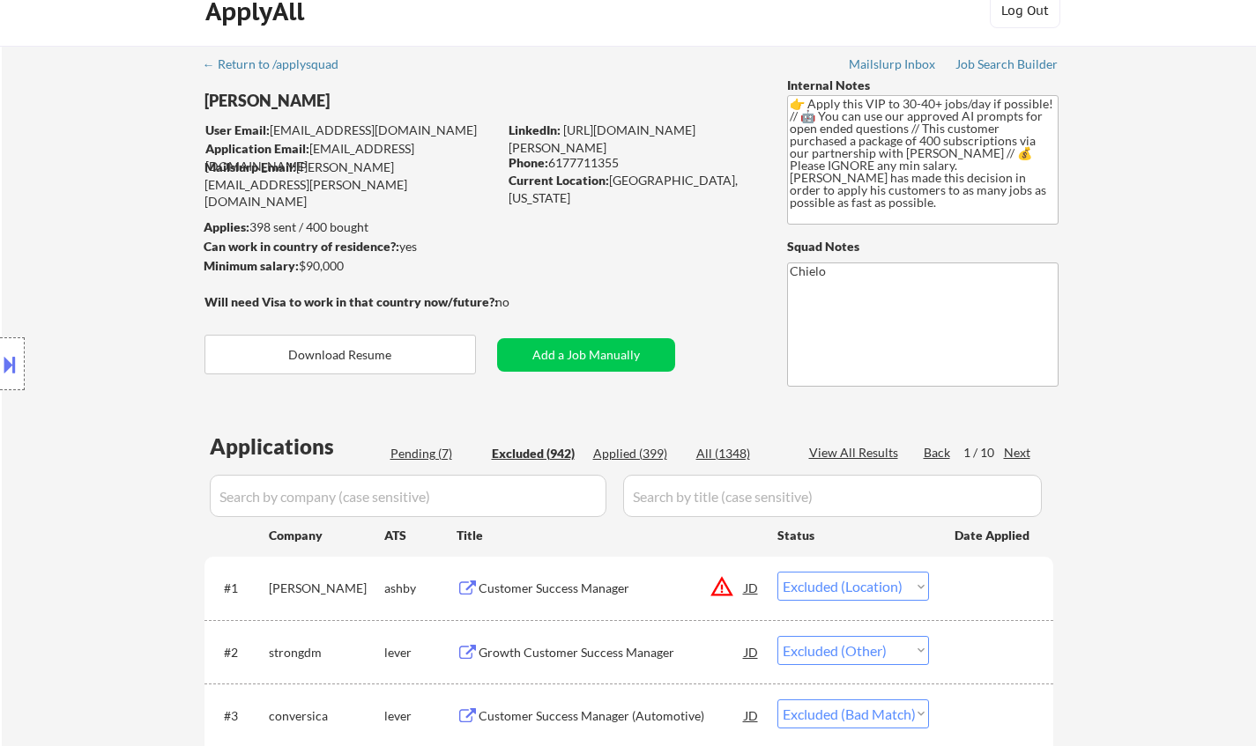
scroll to position [0, 0]
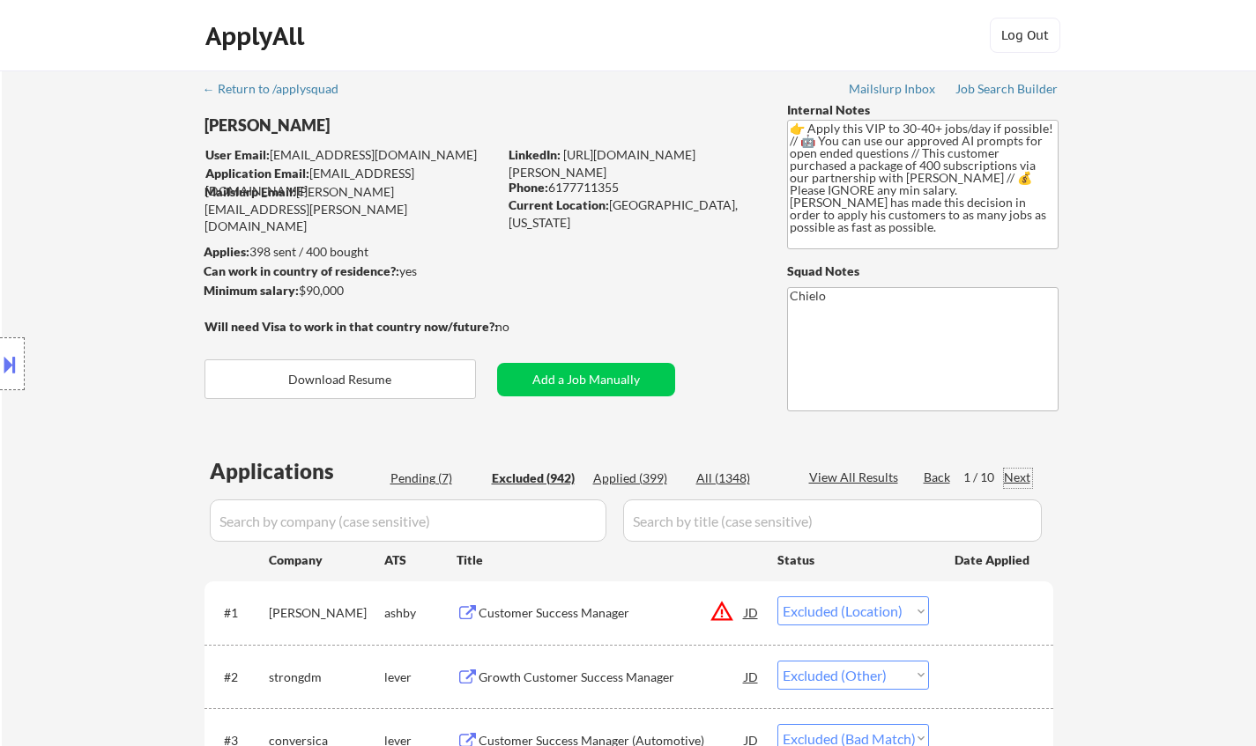
click at [1023, 476] on div "Next" at bounding box center [1018, 478] width 28 height 18
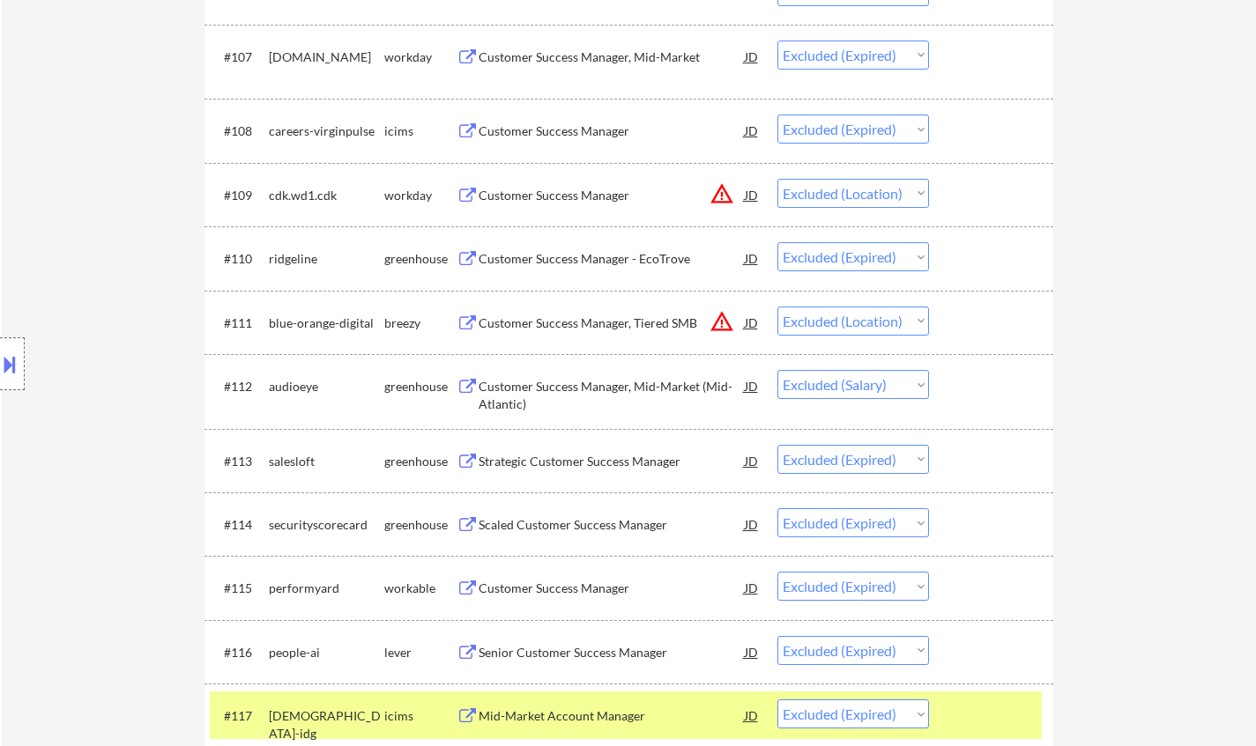
scroll to position [969, 0]
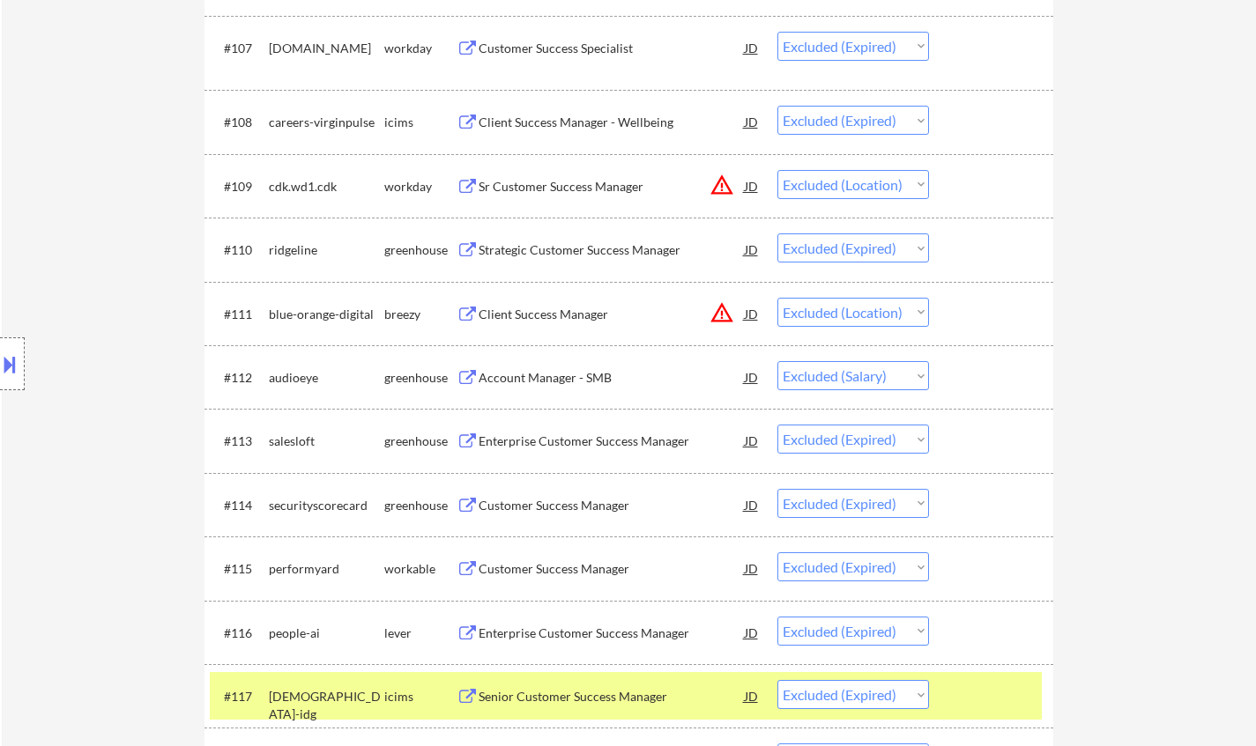
click at [571, 379] on div "Account Manager - SMB" at bounding box center [612, 378] width 266 height 18
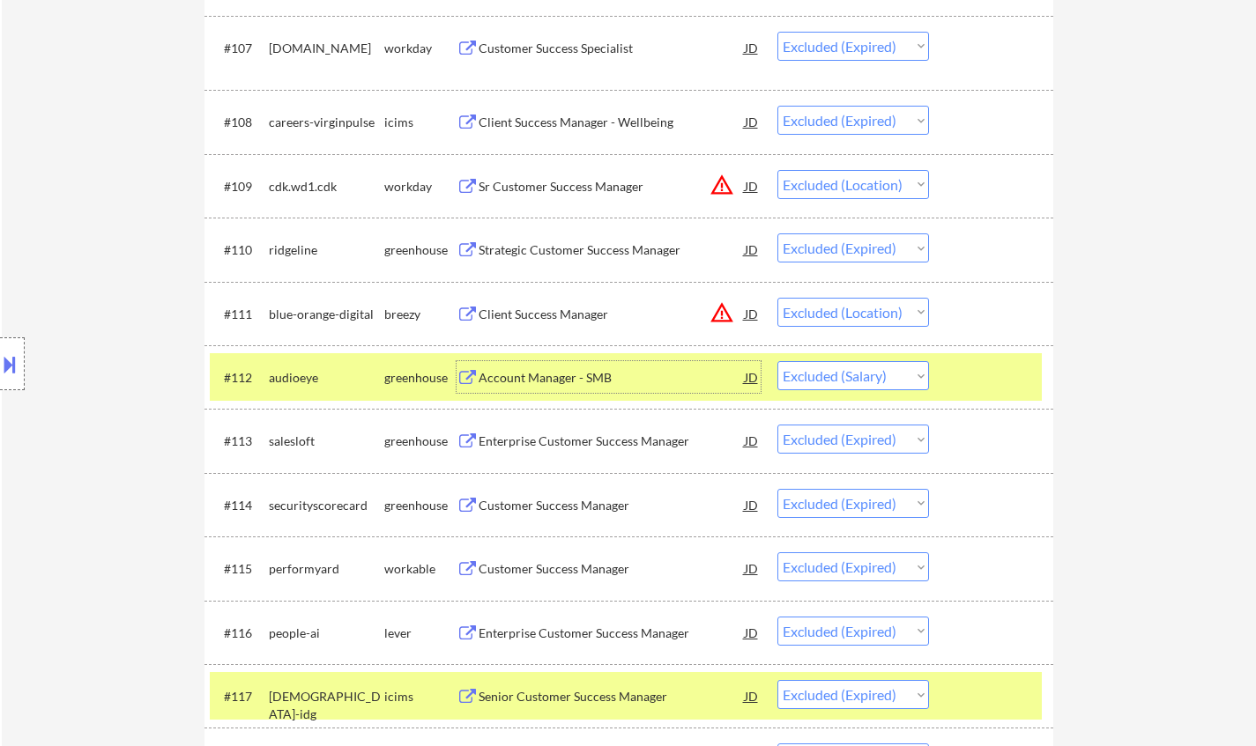
click at [858, 380] on select "Choose an option... Pending Applied Excluded (Questions) Excluded (Expired) Exc…" at bounding box center [853, 375] width 152 height 29
click at [777, 361] on select "Choose an option... Pending Applied Excluded (Questions) Excluded (Expired) Exc…" at bounding box center [853, 375] width 152 height 29
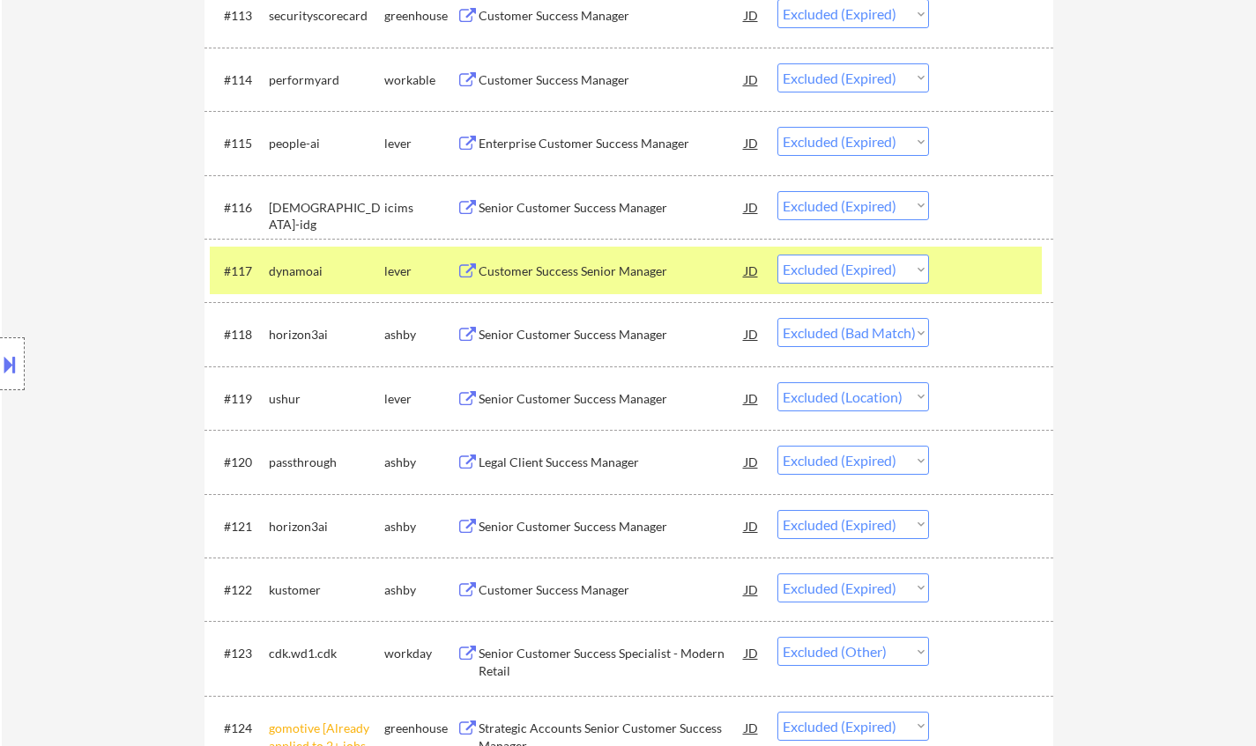
scroll to position [1410, 0]
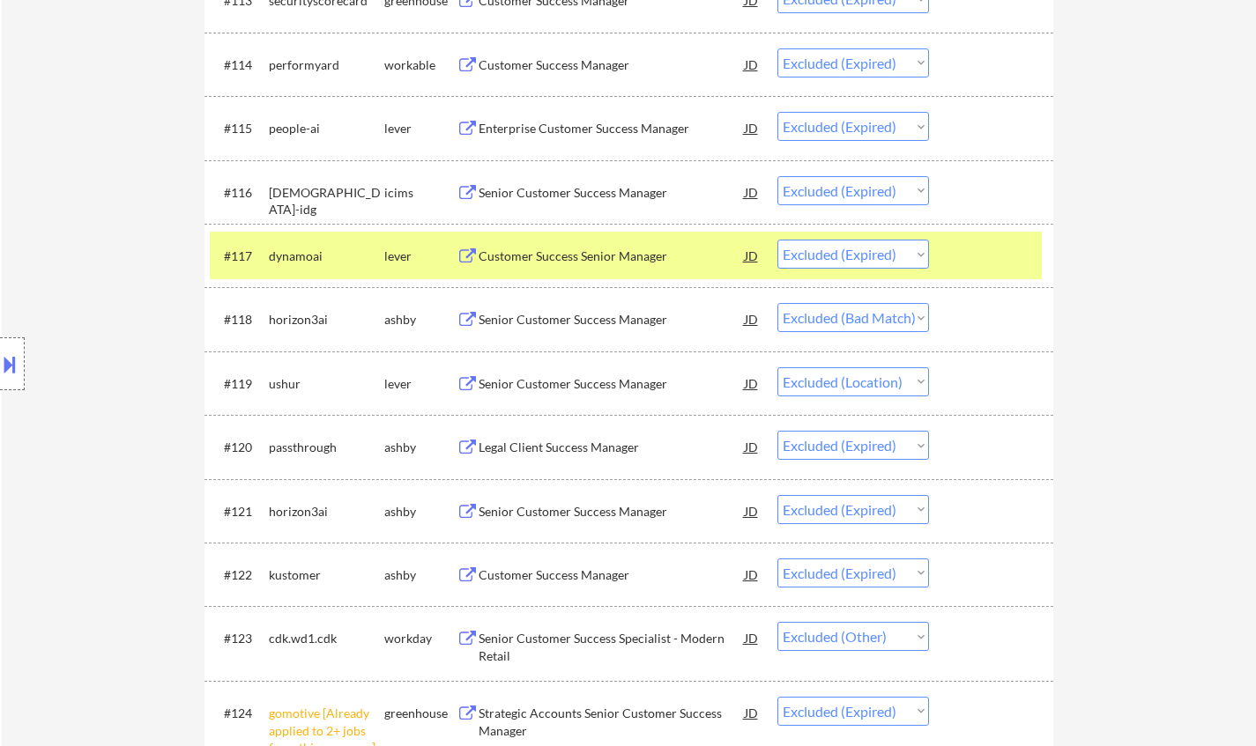
click at [590, 313] on div "Senior Customer Success Manager" at bounding box center [612, 320] width 266 height 18
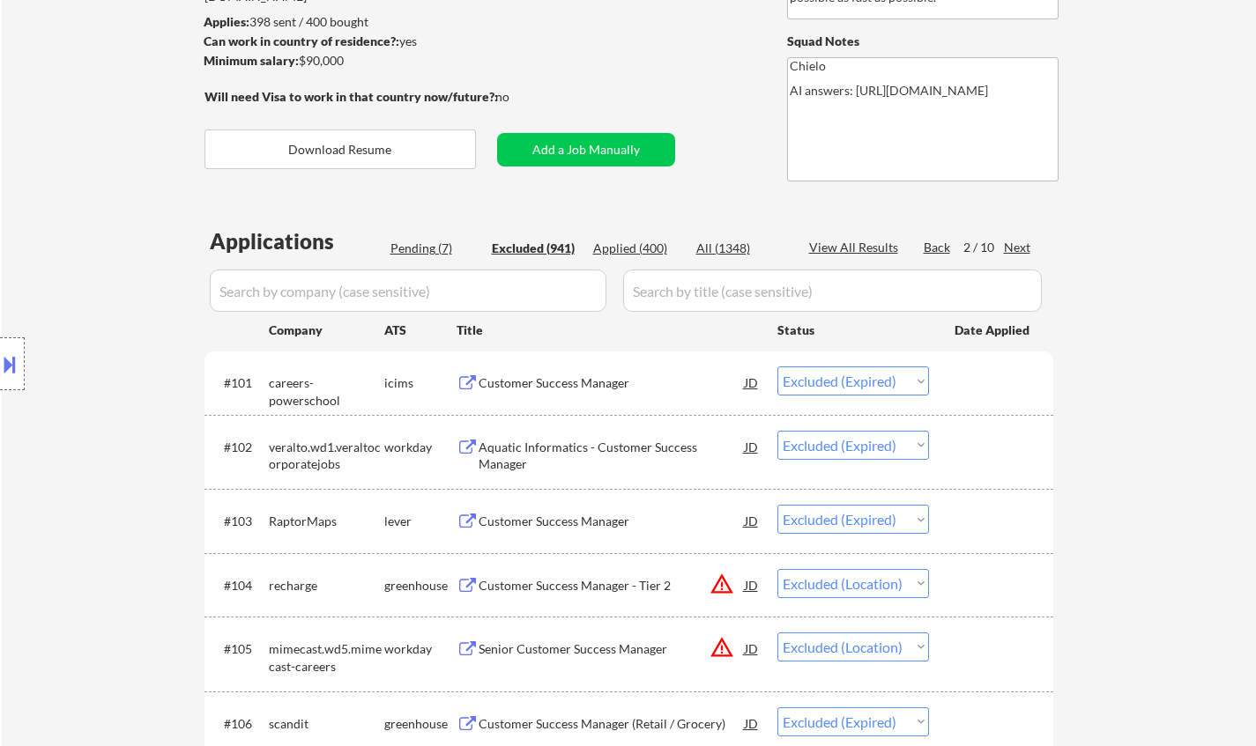
scroll to position [134, 0]
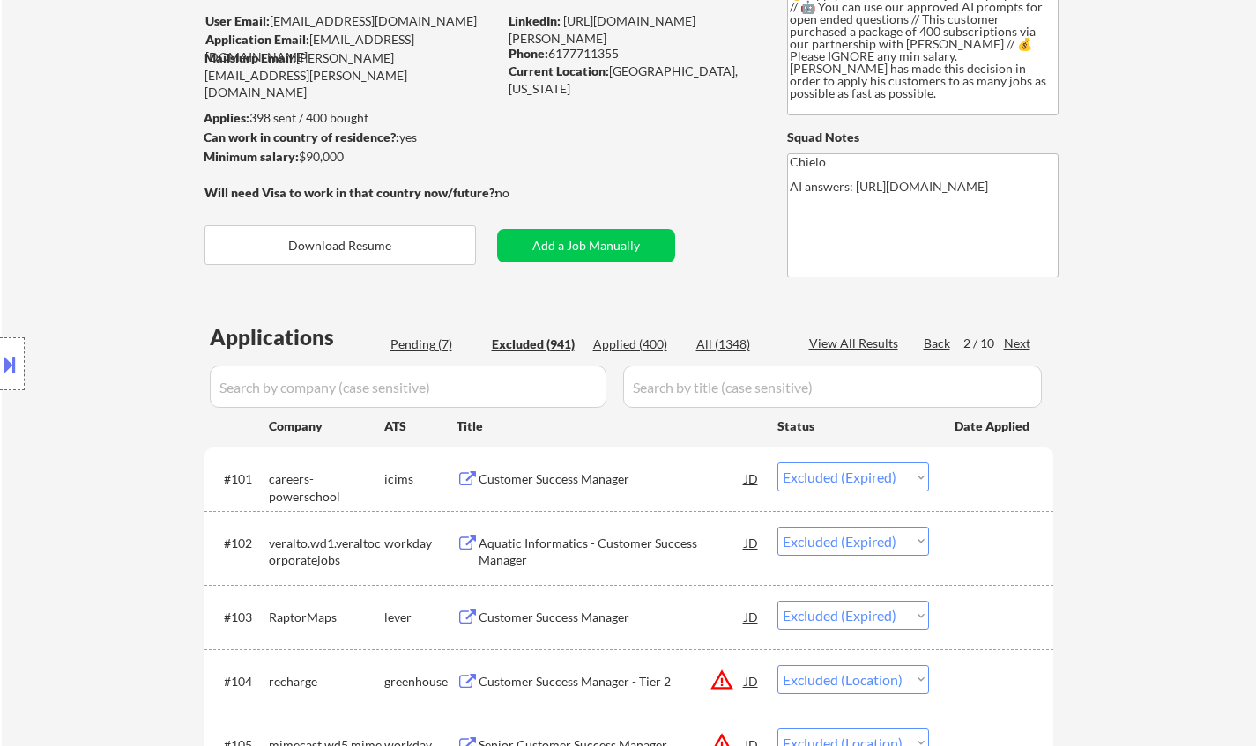
click at [1025, 345] on div "Next" at bounding box center [1018, 344] width 28 height 18
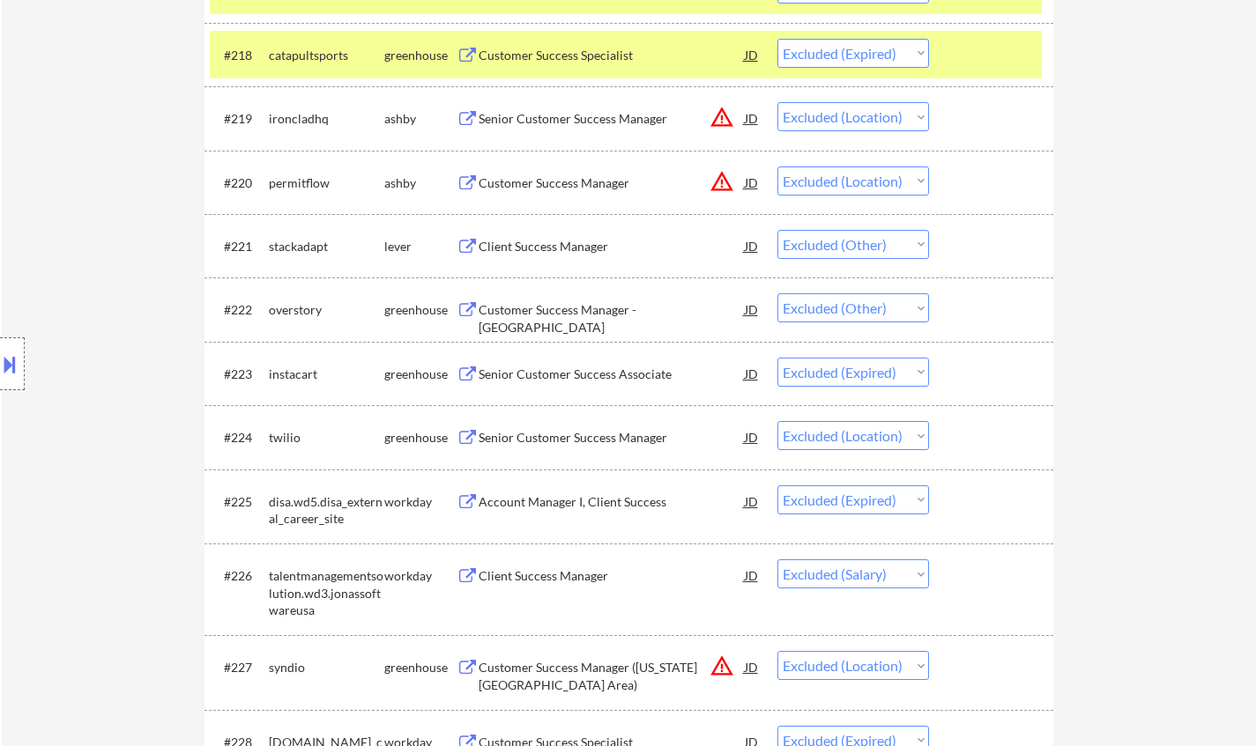
scroll to position [1985, 0]
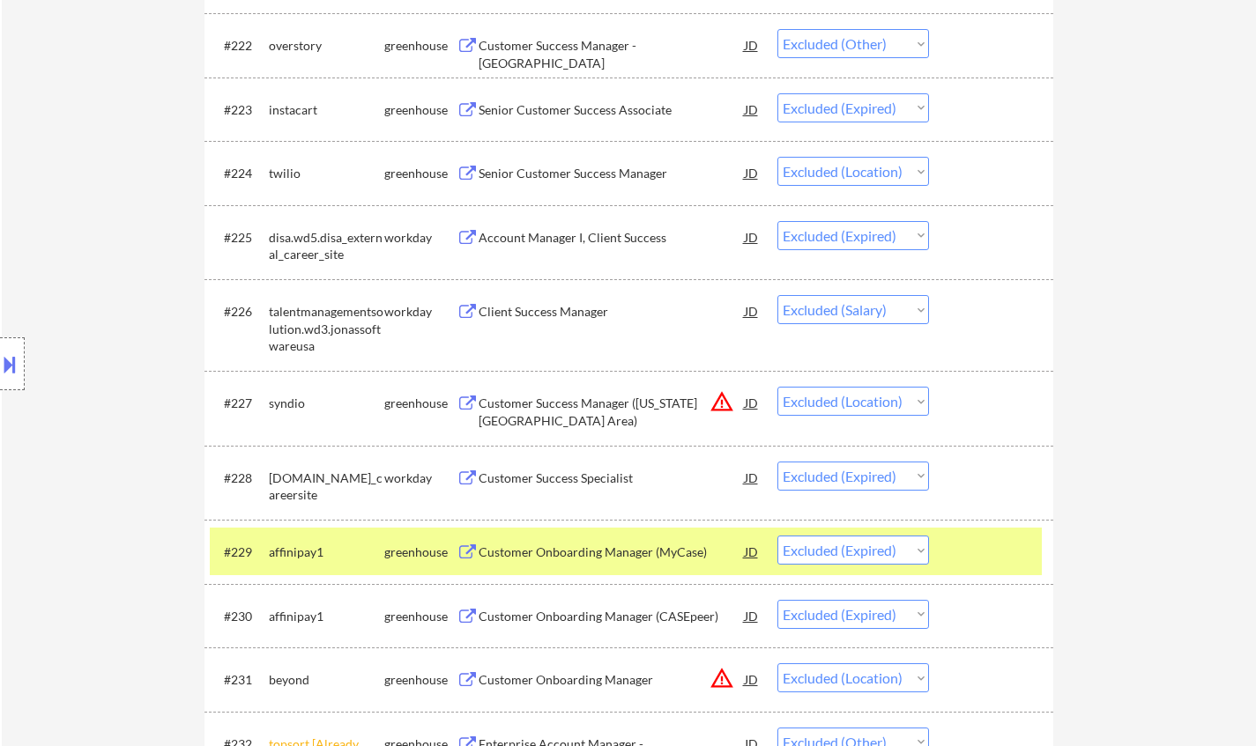
click at [551, 315] on div "Client Success Manager" at bounding box center [612, 312] width 266 height 18
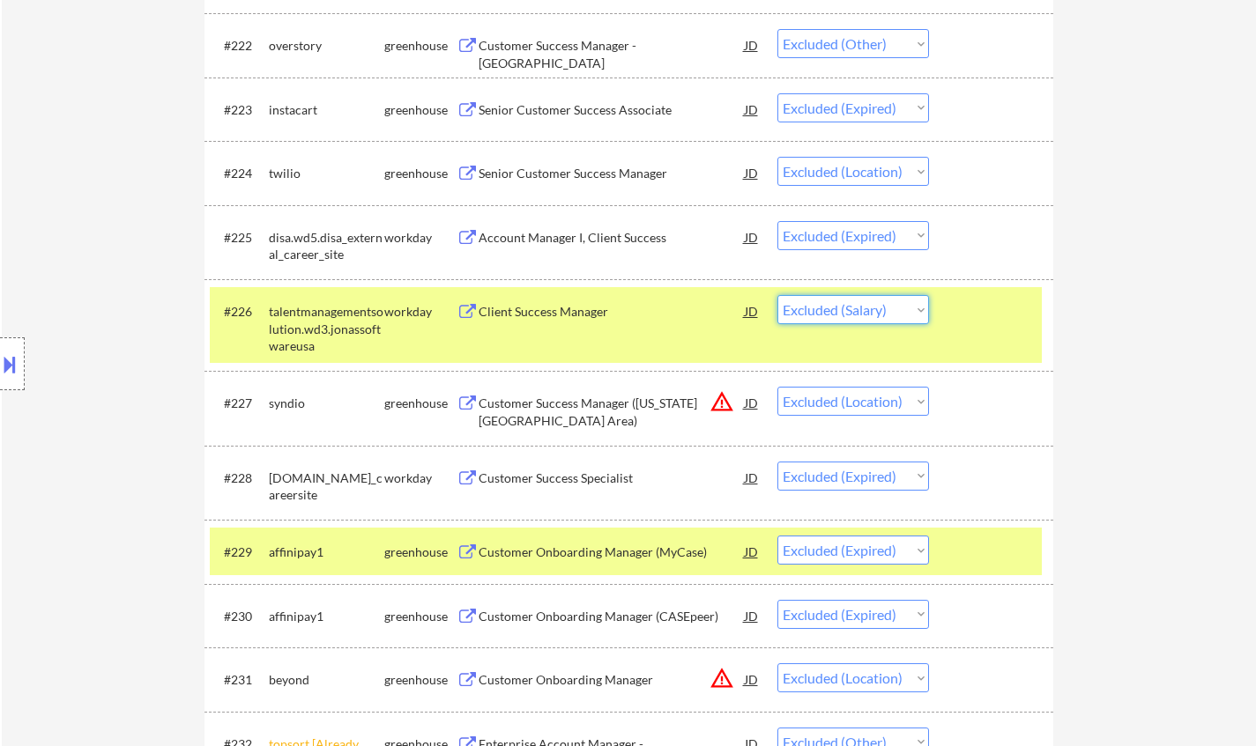
drag, startPoint x: 845, startPoint y: 308, endPoint x: 859, endPoint y: 316, distance: 16.6
click at [845, 308] on select "Choose an option... Pending Applied Excluded (Questions) Excluded (Expired) Exc…" at bounding box center [853, 309] width 152 height 29
click at [777, 295] on select "Choose an option... Pending Applied Excluded (Questions) Excluded (Expired) Exc…" at bounding box center [853, 309] width 152 height 29
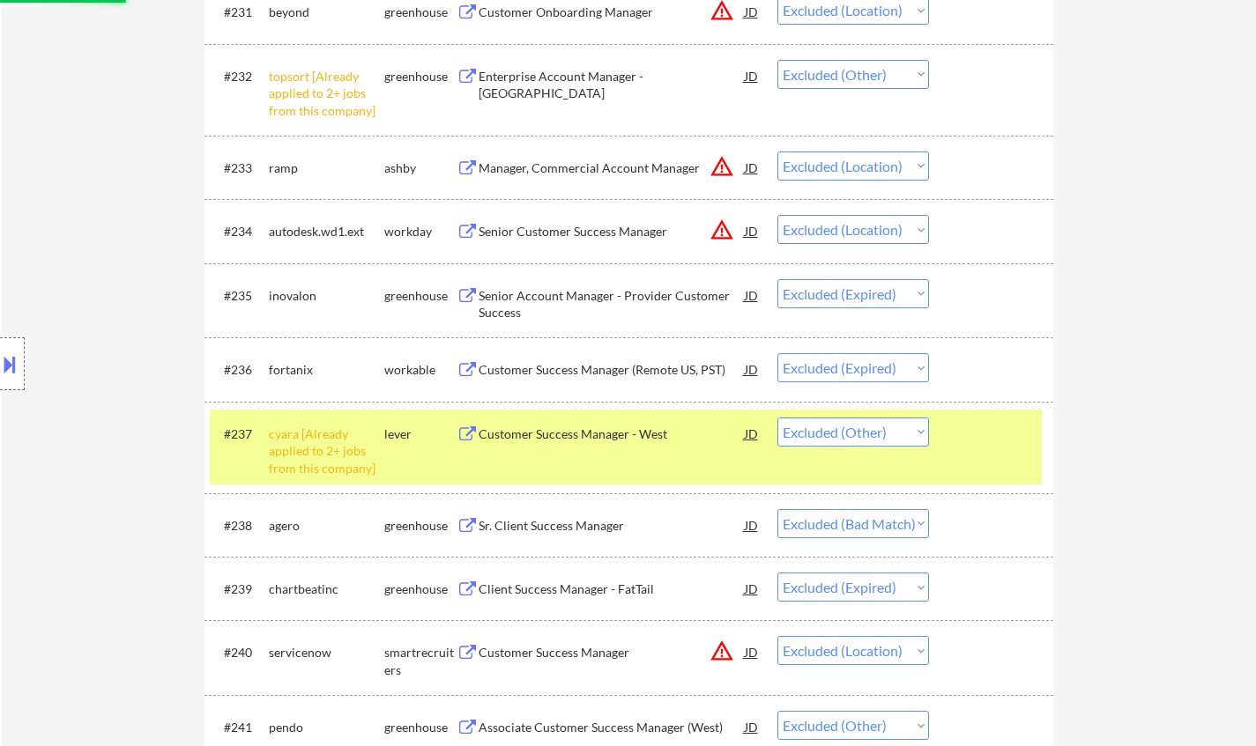
scroll to position [2690, 0]
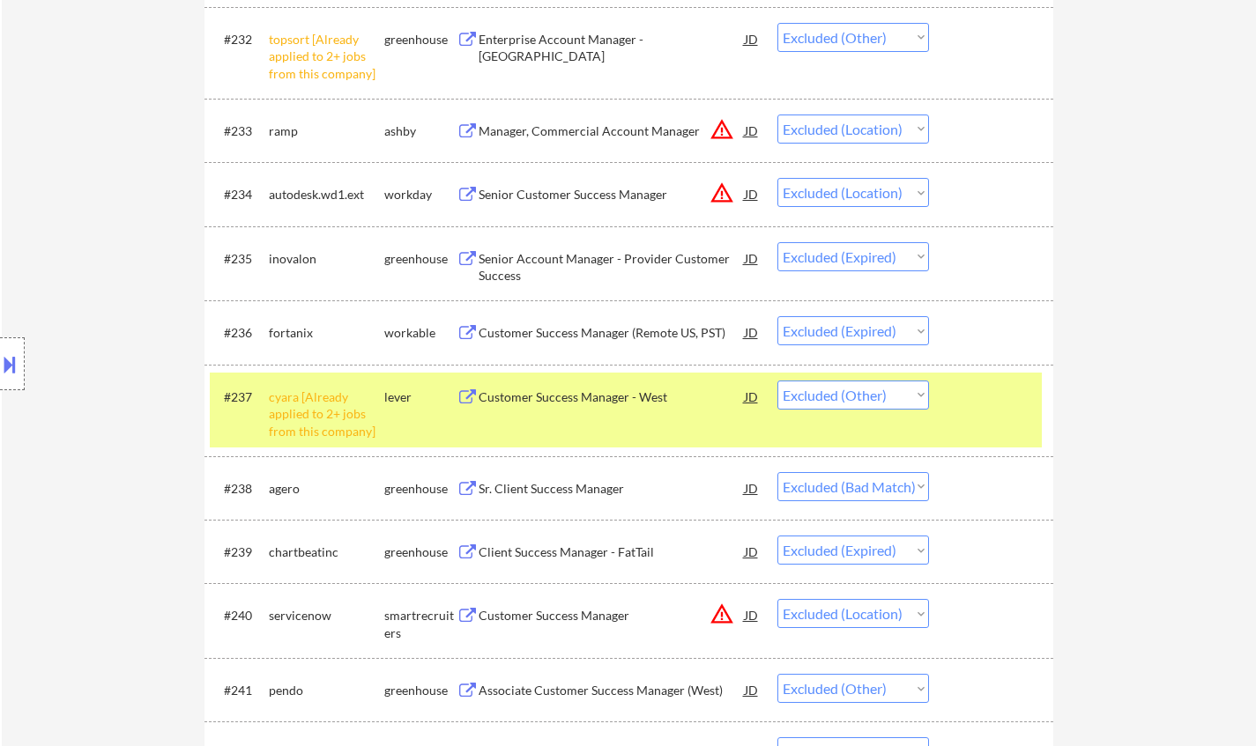
click at [541, 495] on div "Sr. Client Success Manager" at bounding box center [612, 489] width 266 height 18
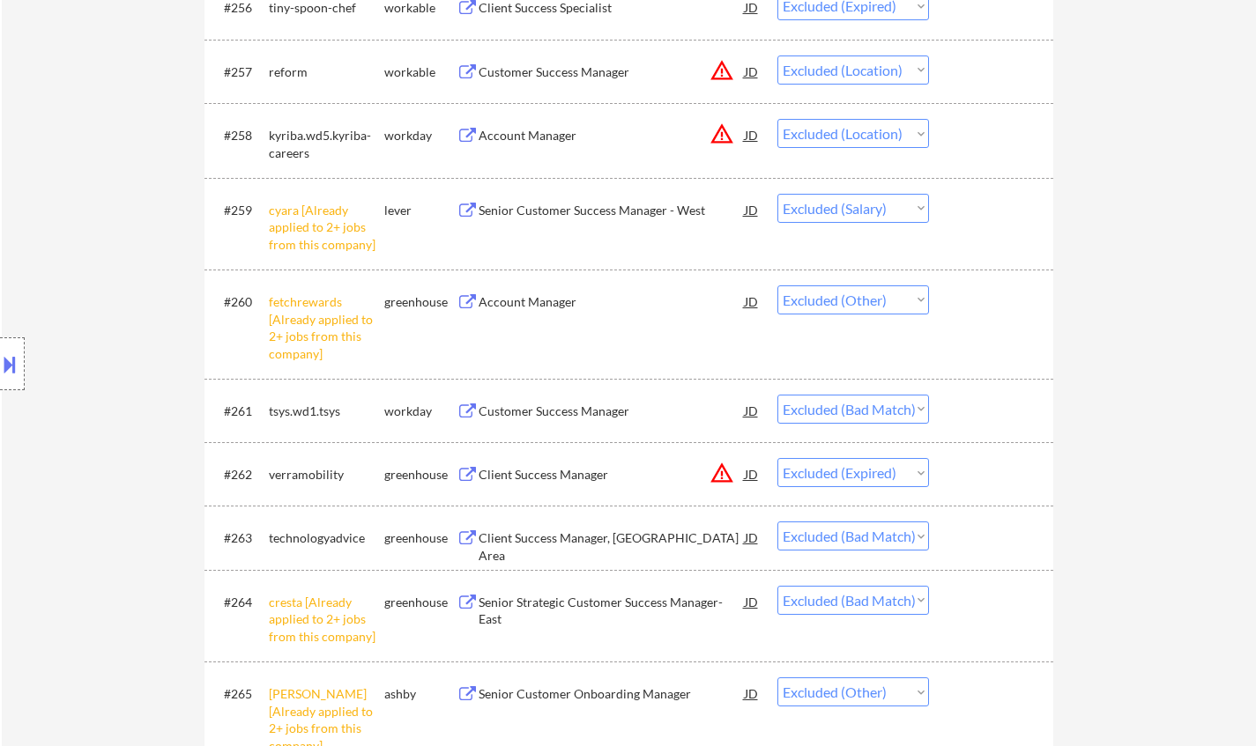
scroll to position [4452, 0]
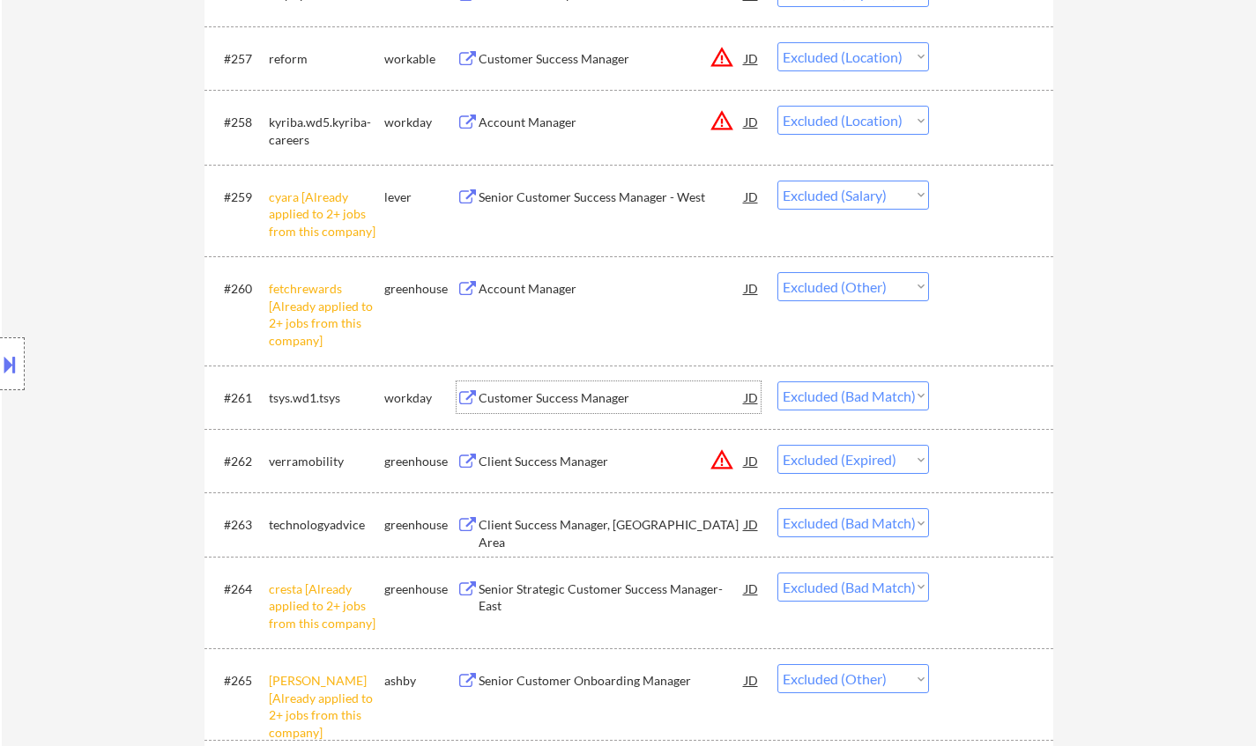
click at [579, 393] on div "Customer Success Manager" at bounding box center [612, 399] width 266 height 18
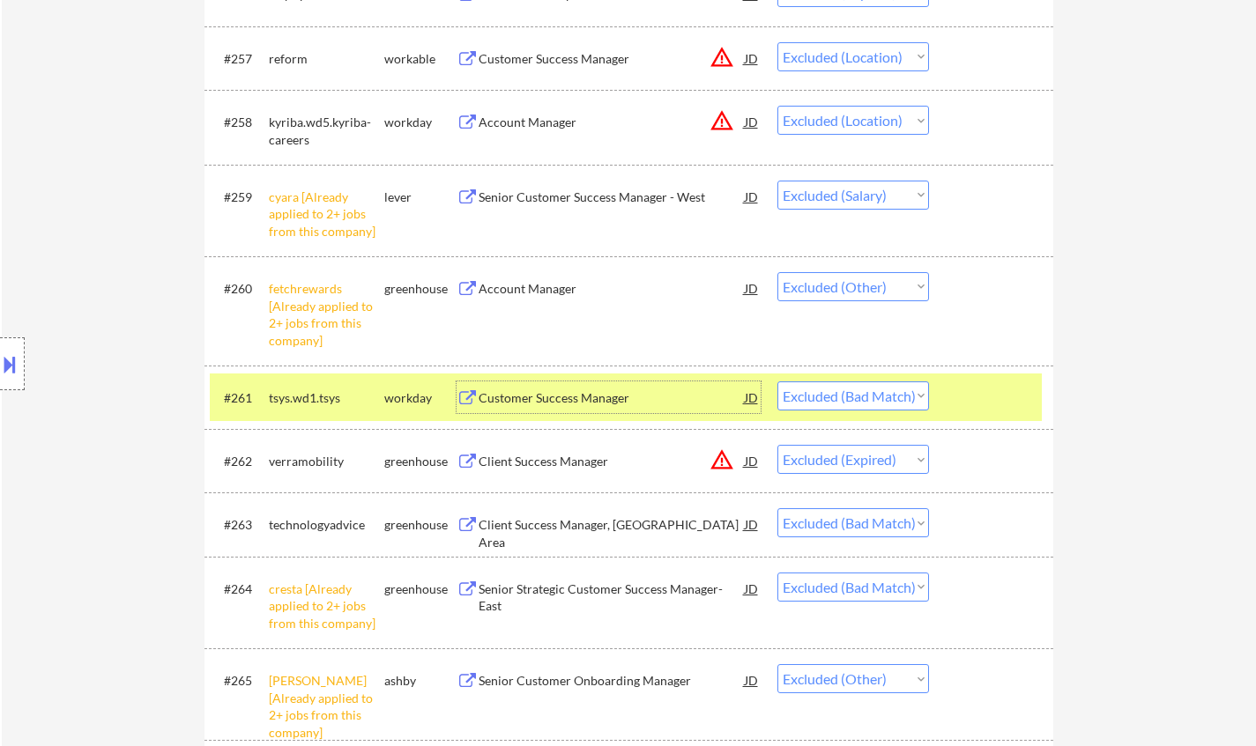
click at [536, 398] on div "Customer Success Manager" at bounding box center [612, 399] width 266 height 18
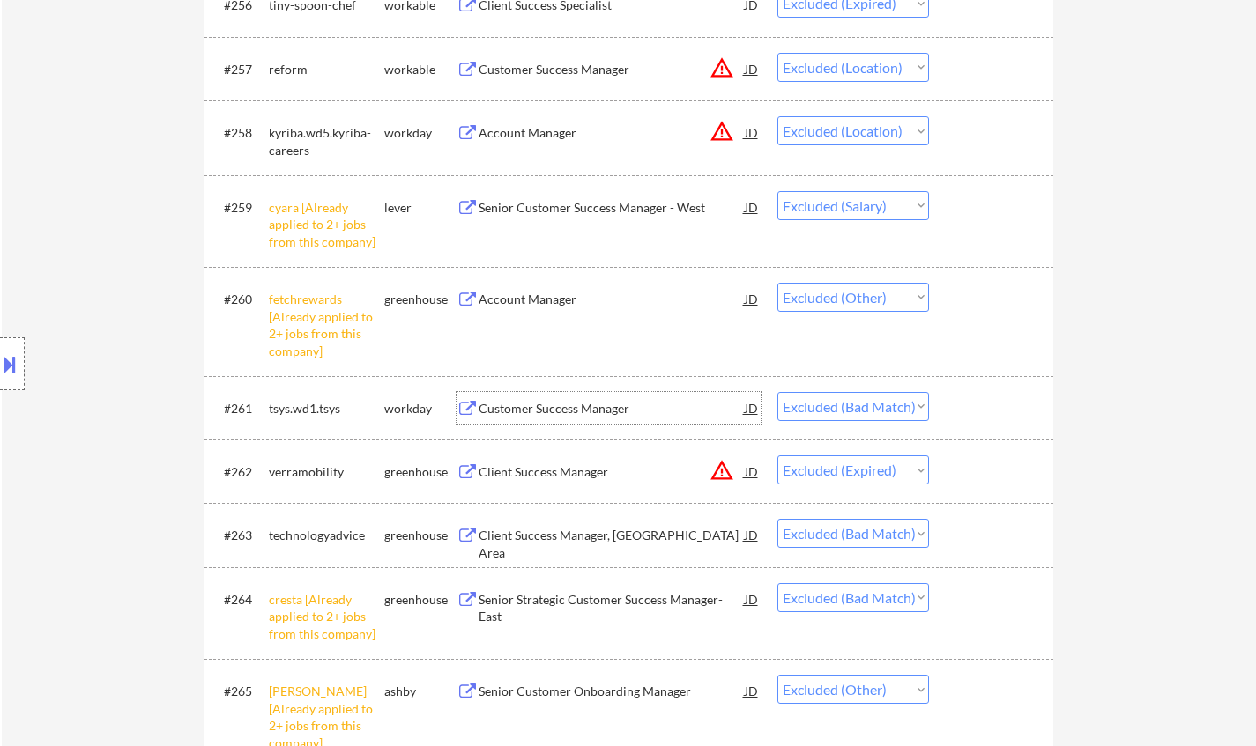
scroll to position [4515, 0]
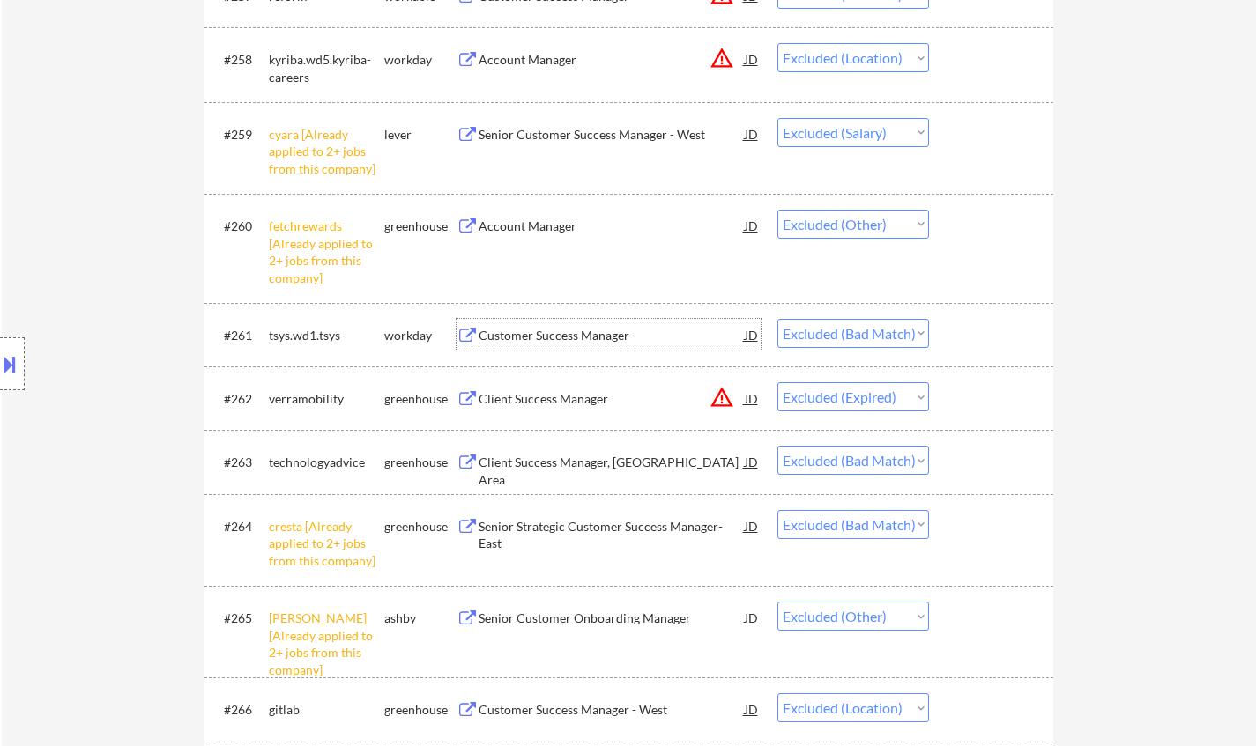
click at [889, 340] on select "Choose an option... Pending Applied Excluded (Questions) Excluded (Expired) Exc…" at bounding box center [853, 333] width 152 height 29
click at [777, 319] on select "Choose an option... Pending Applied Excluded (Questions) Excluded (Expired) Exc…" at bounding box center [853, 333] width 152 height 29
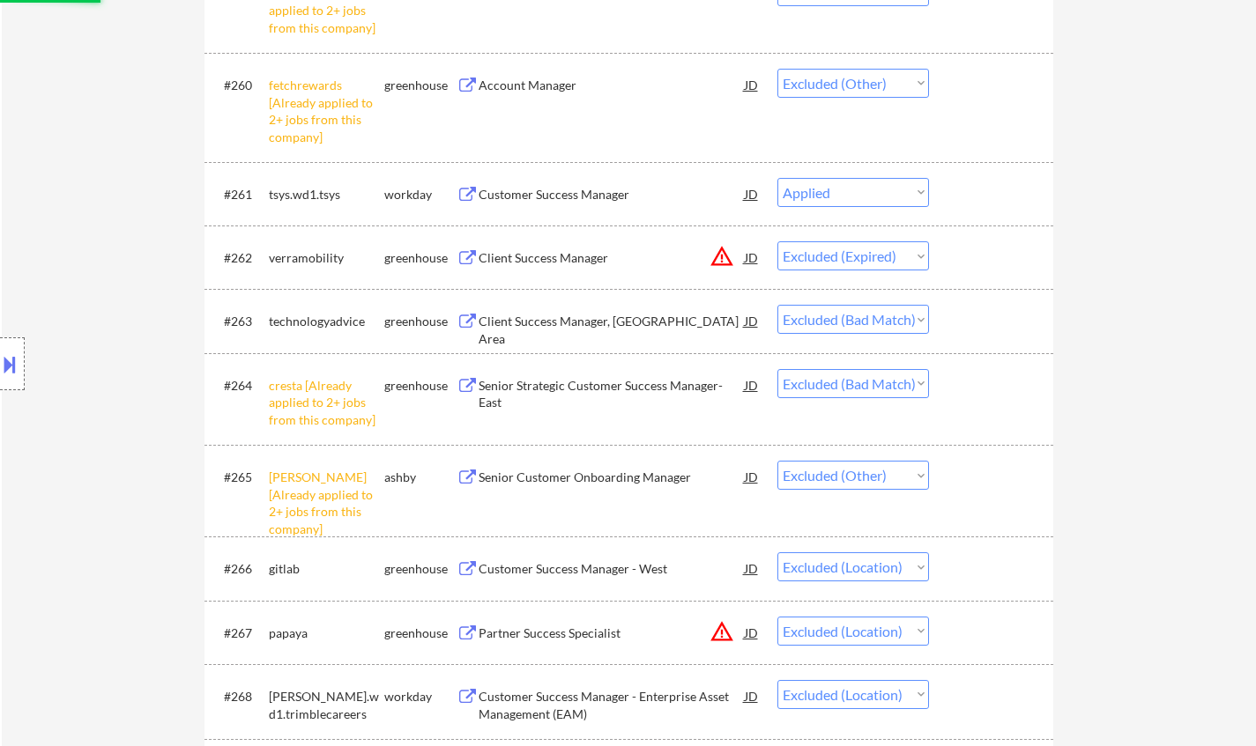
scroll to position [4691, 0]
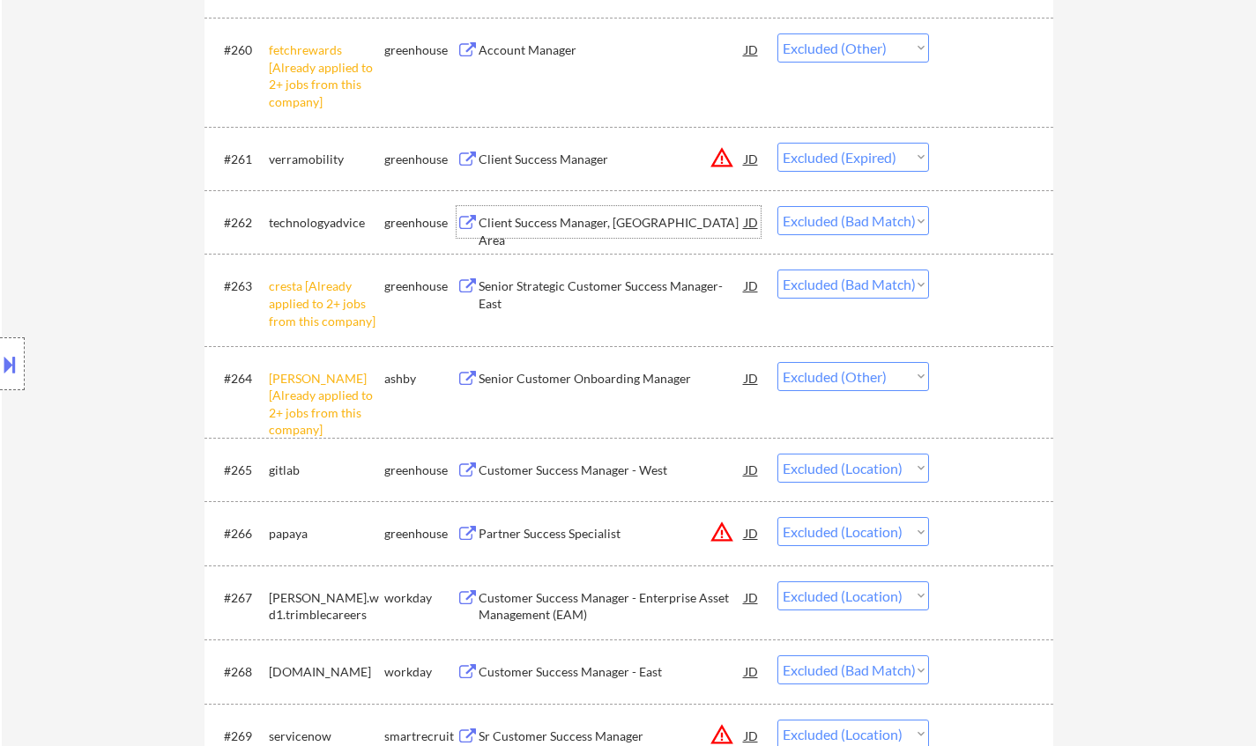
click at [552, 224] on div "Client Success Manager, Boston Area" at bounding box center [612, 231] width 266 height 34
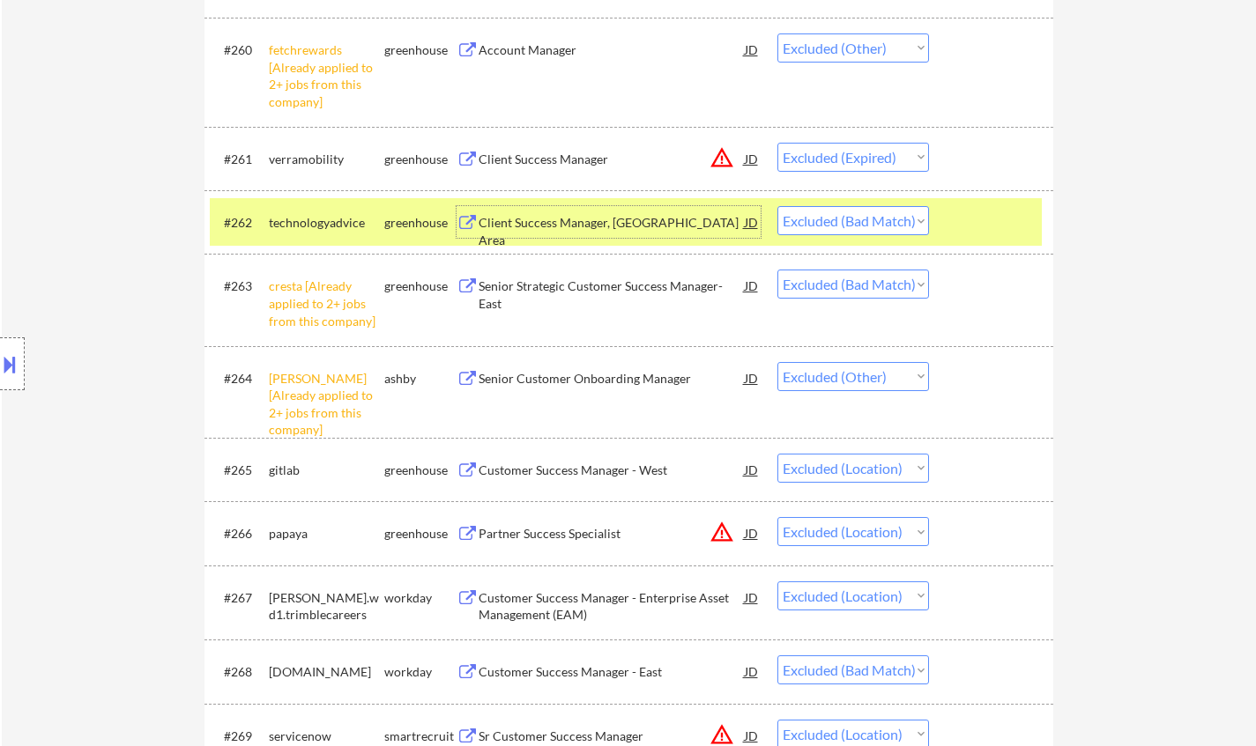
click at [861, 213] on select "Choose an option... Pending Applied Excluded (Questions) Excluded (Expired) Exc…" at bounding box center [853, 220] width 152 height 29
click at [777, 206] on select "Choose an option... Pending Applied Excluded (Questions) Excluded (Expired) Exc…" at bounding box center [853, 220] width 152 height 29
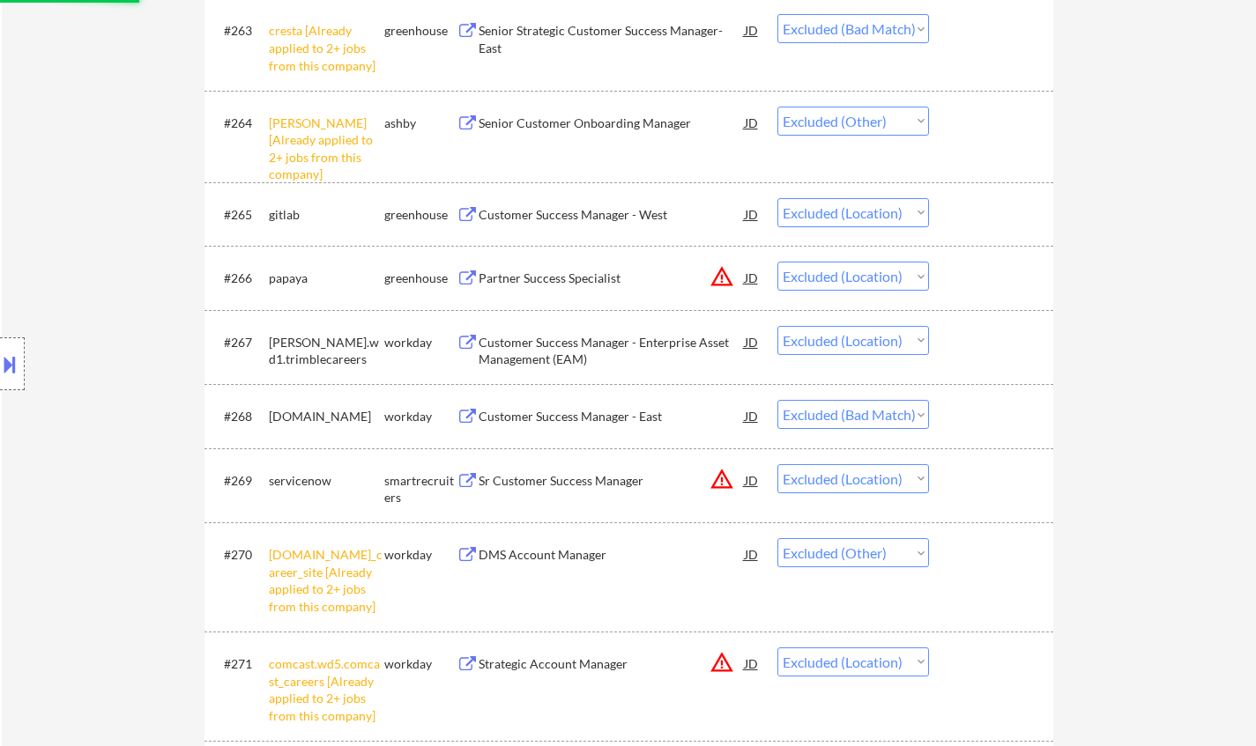
scroll to position [5131, 0]
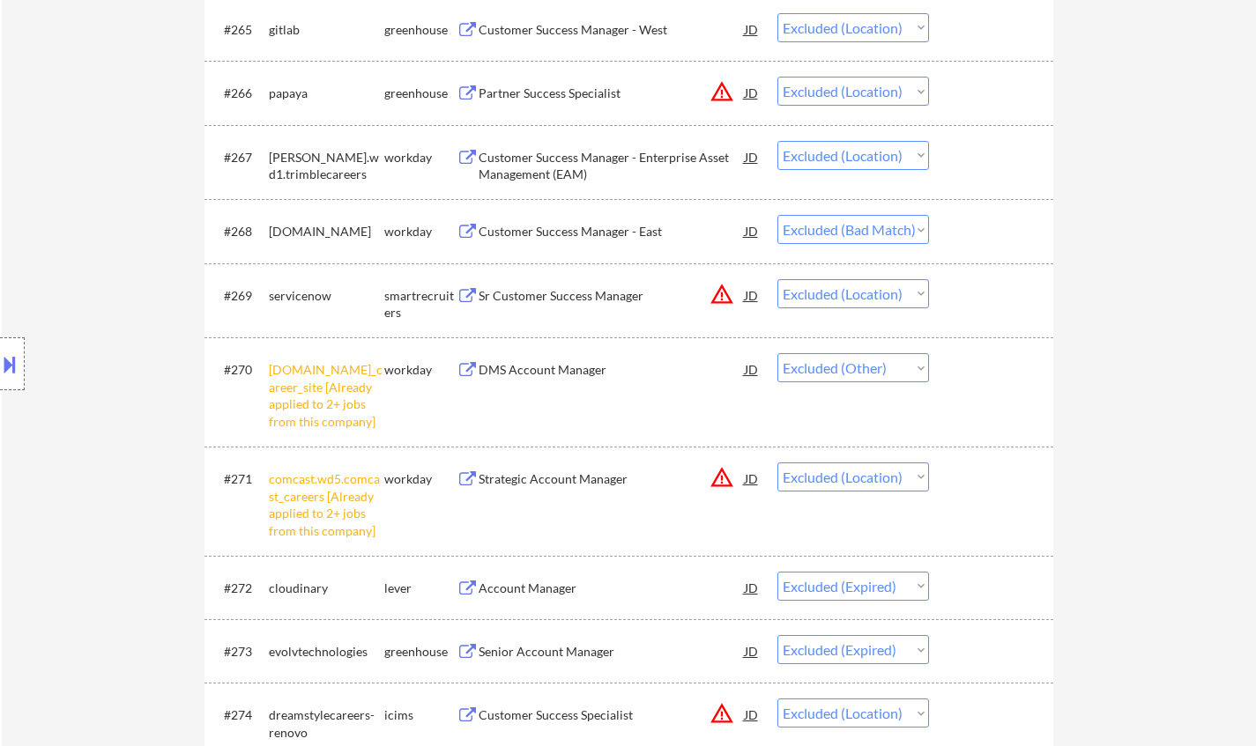
click at [635, 231] on div "Customer Success Manager - East" at bounding box center [612, 232] width 266 height 18
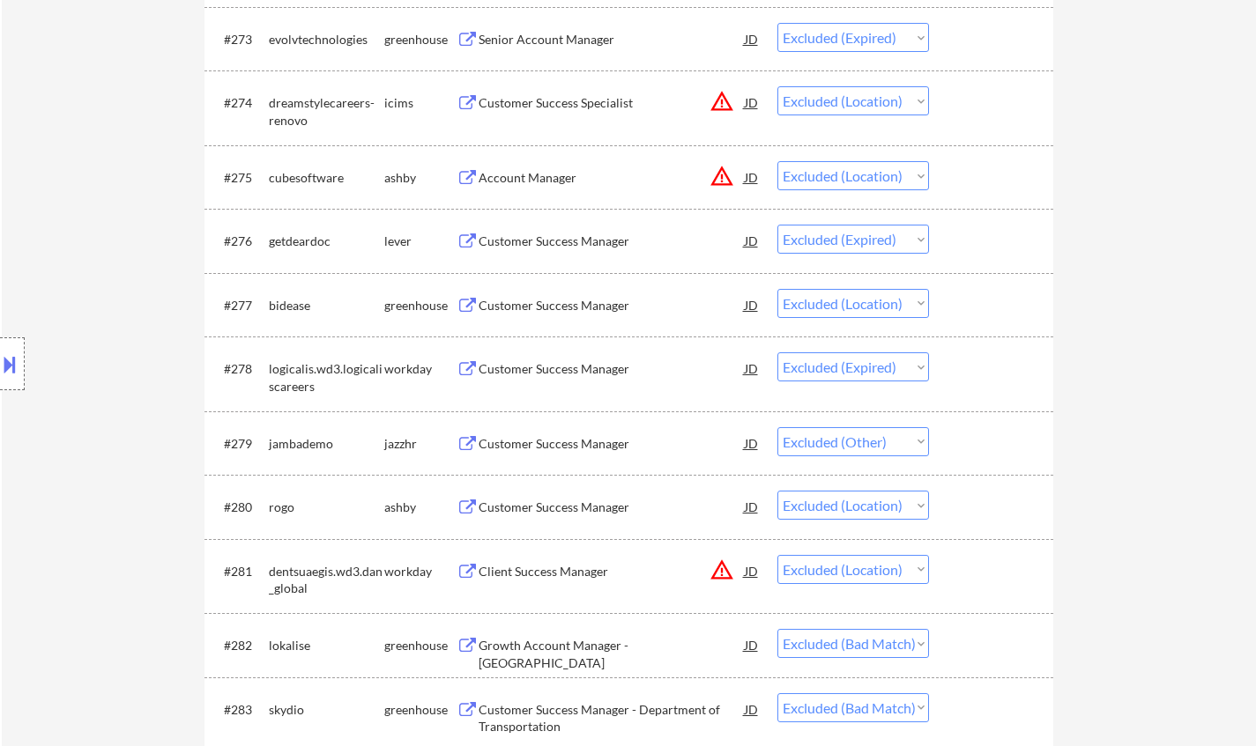
scroll to position [6013, 0]
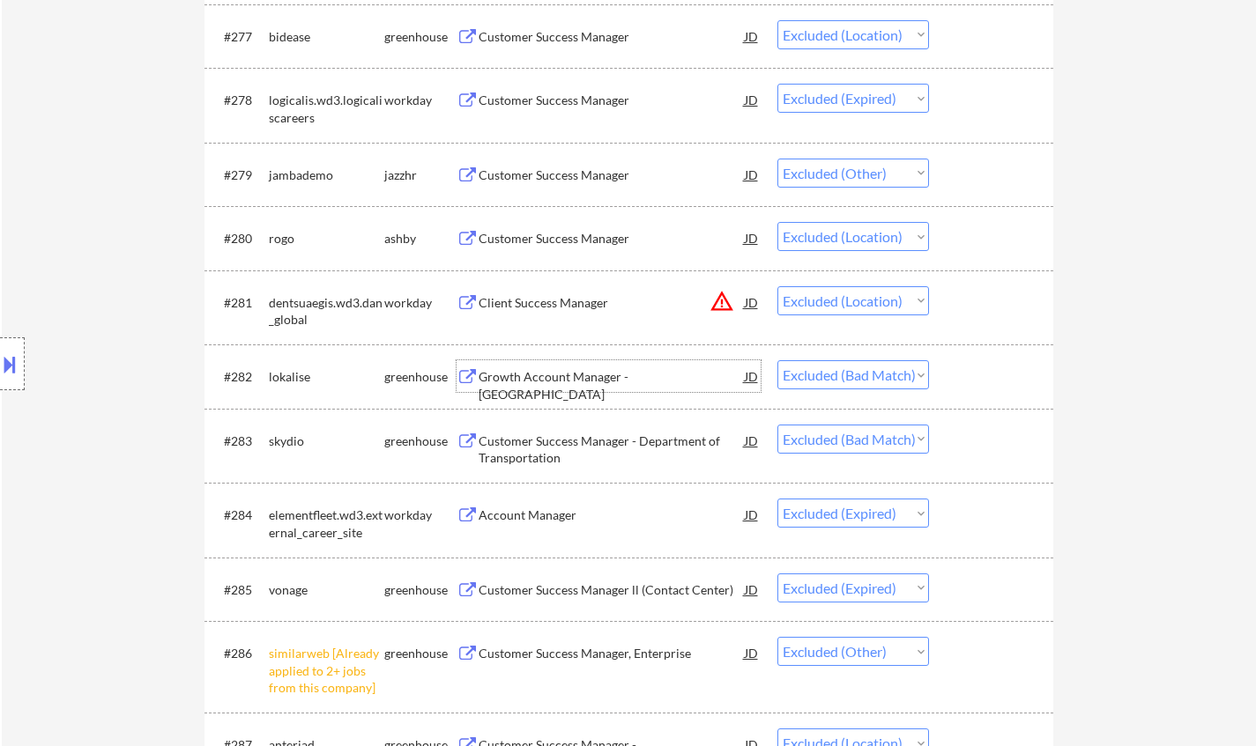
click at [561, 381] on div "Growth Account Manager - US" at bounding box center [612, 385] width 266 height 34
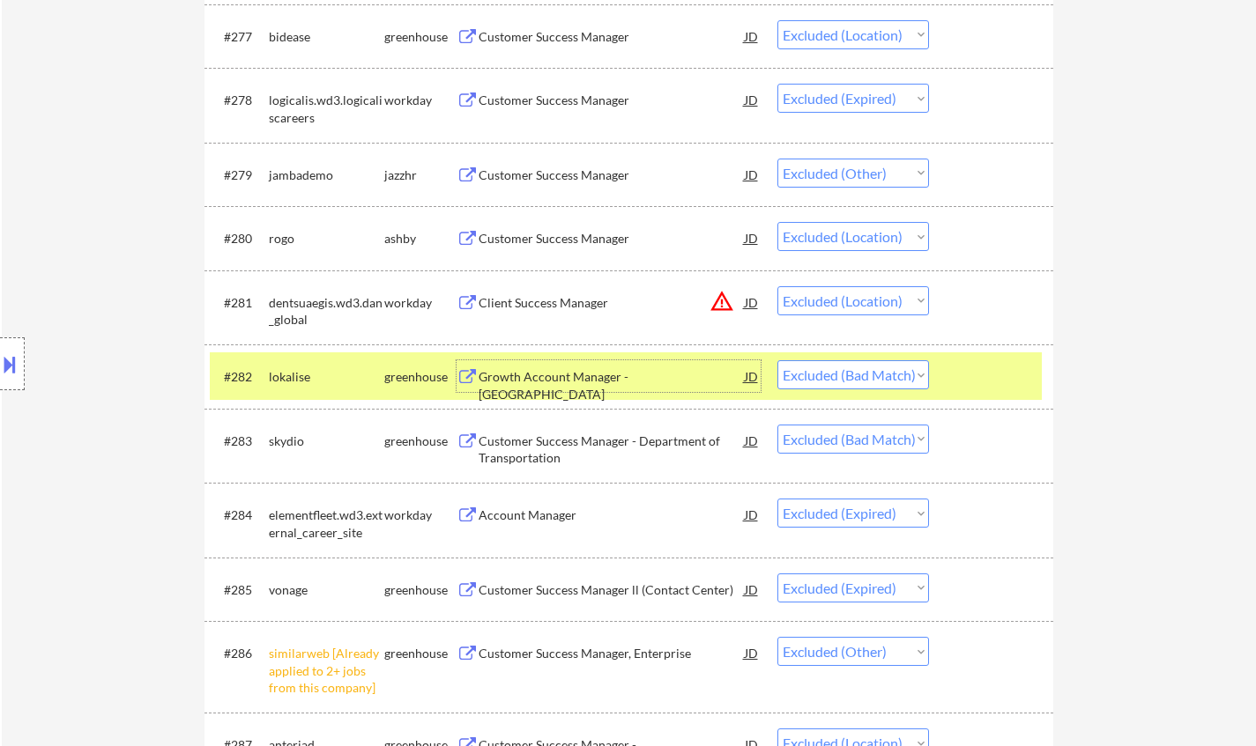
click at [876, 370] on select "Choose an option... Pending Applied Excluded (Questions) Excluded (Expired) Exc…" at bounding box center [853, 374] width 152 height 29
click at [777, 360] on select "Choose an option... Pending Applied Excluded (Questions) Excluded (Expired) Exc…" at bounding box center [853, 374] width 152 height 29
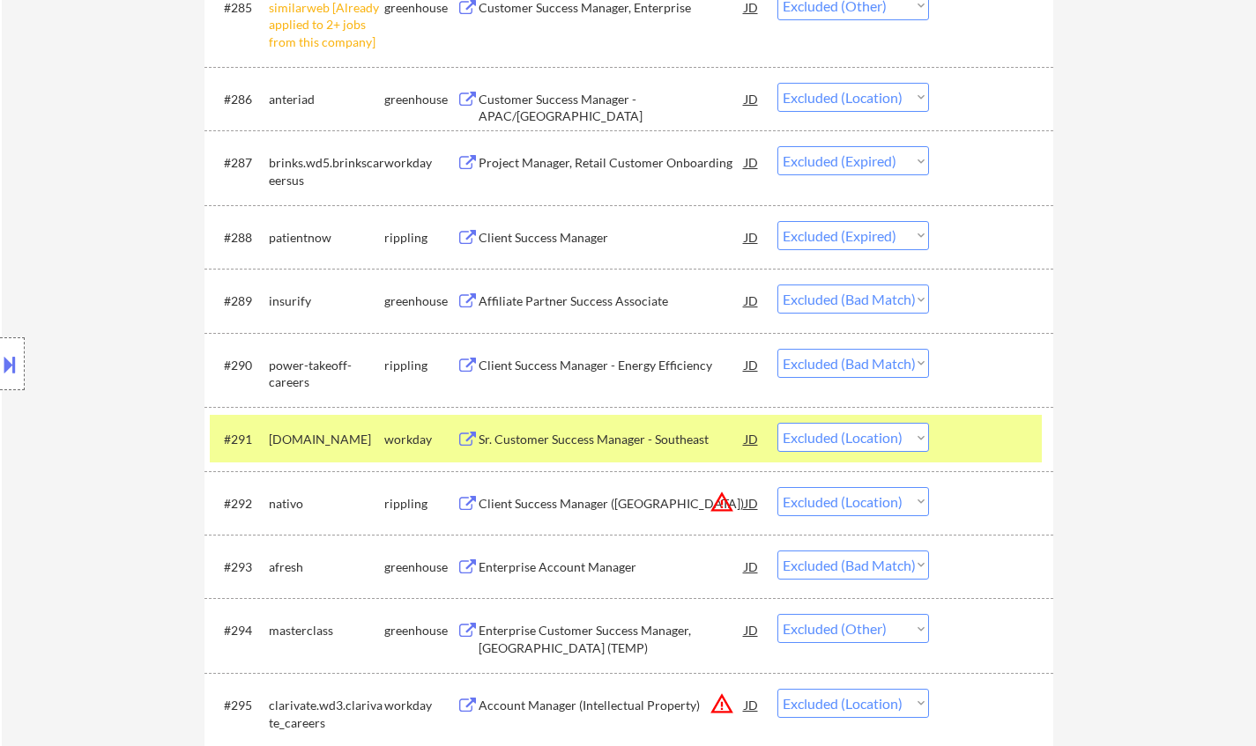
scroll to position [6630, 0]
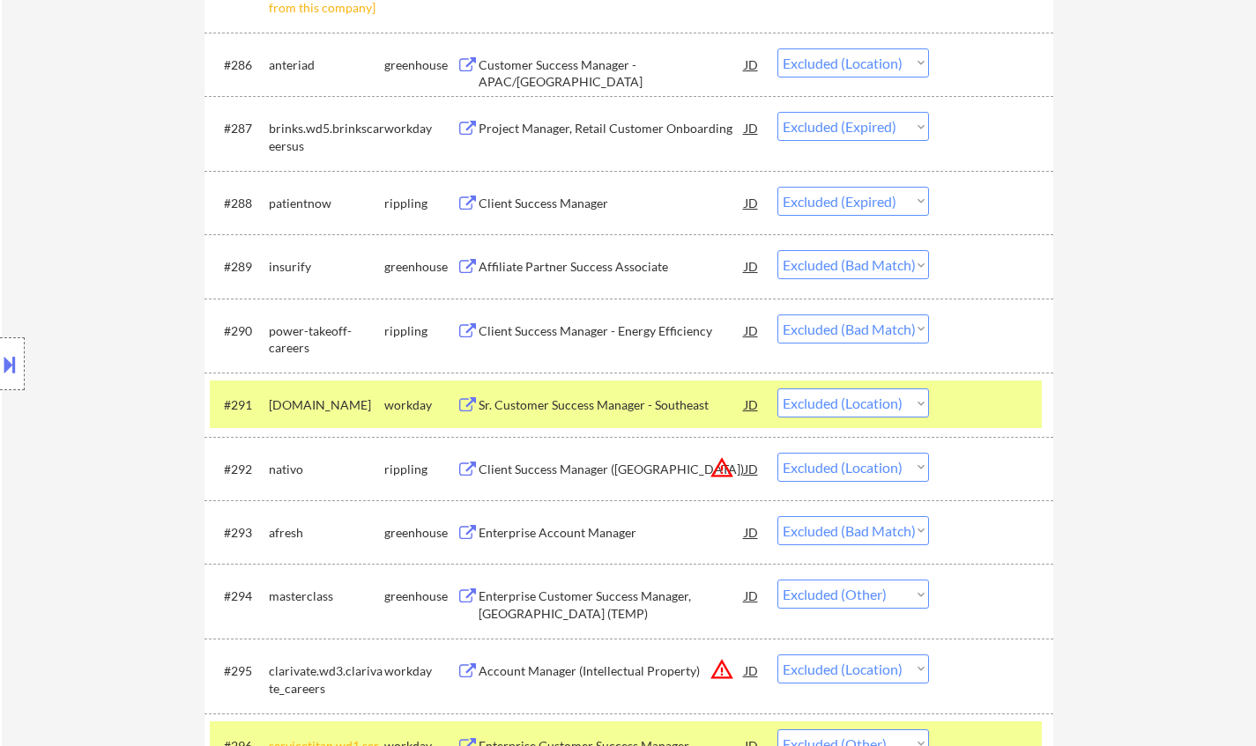
click at [572, 527] on div "Enterprise Account Manager" at bounding box center [612, 533] width 266 height 18
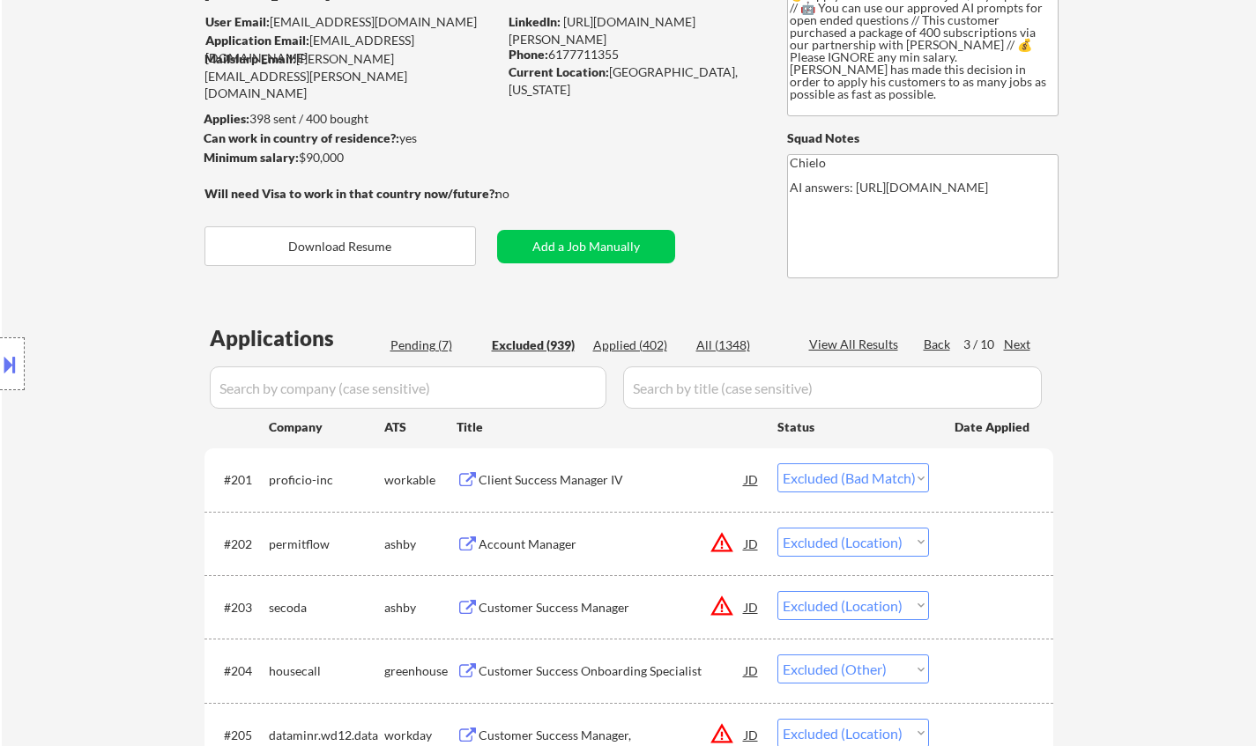
scroll to position [0, 0]
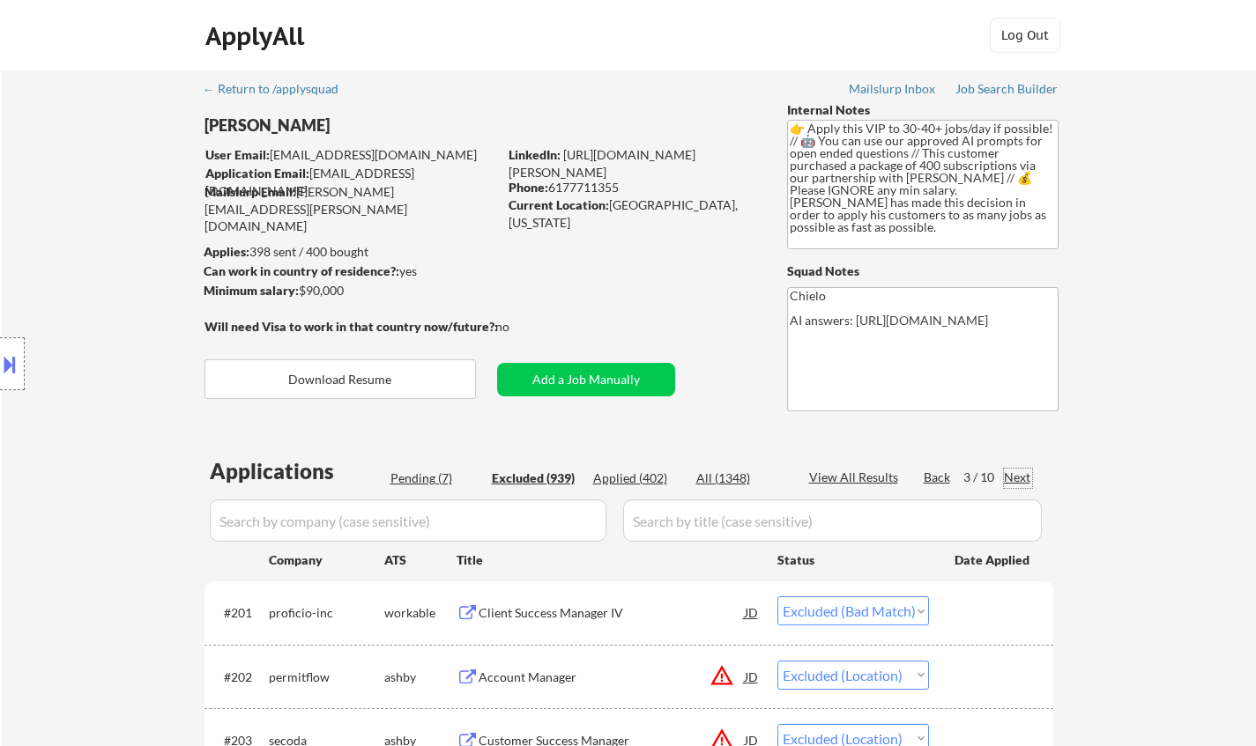
click at [1022, 476] on div "Next" at bounding box center [1018, 478] width 28 height 18
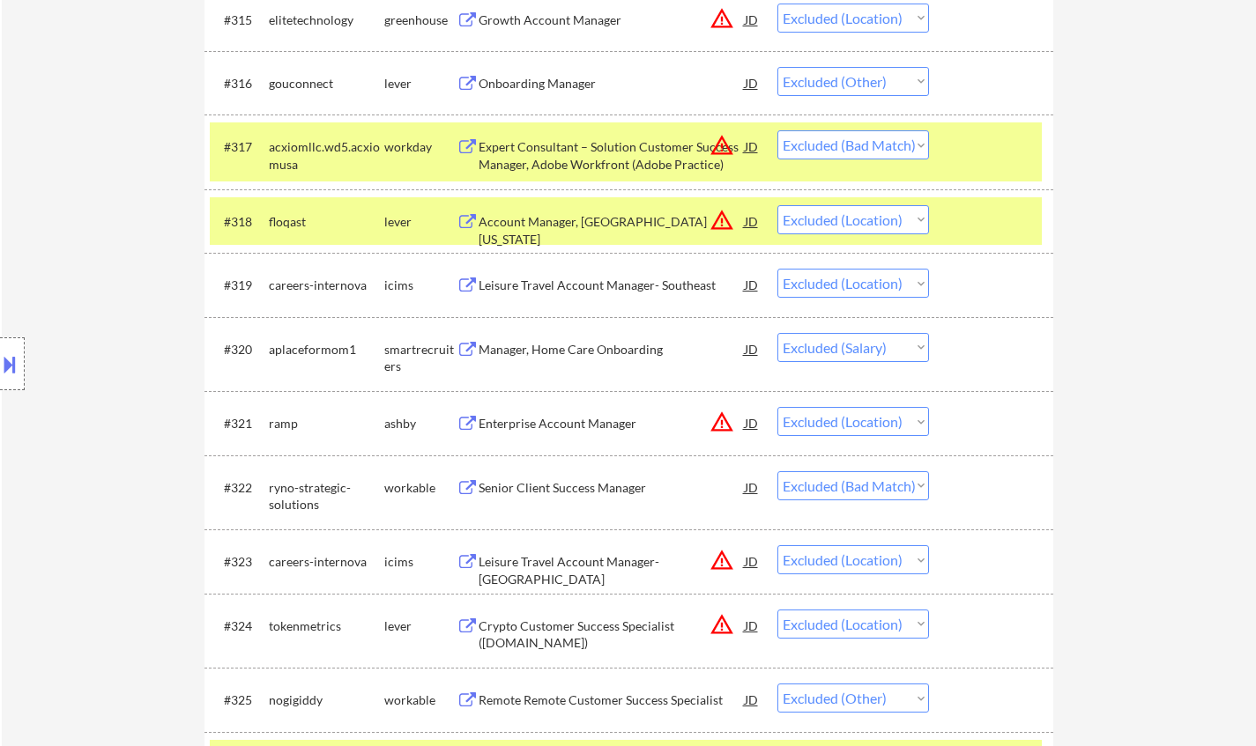
scroll to position [1586, 0]
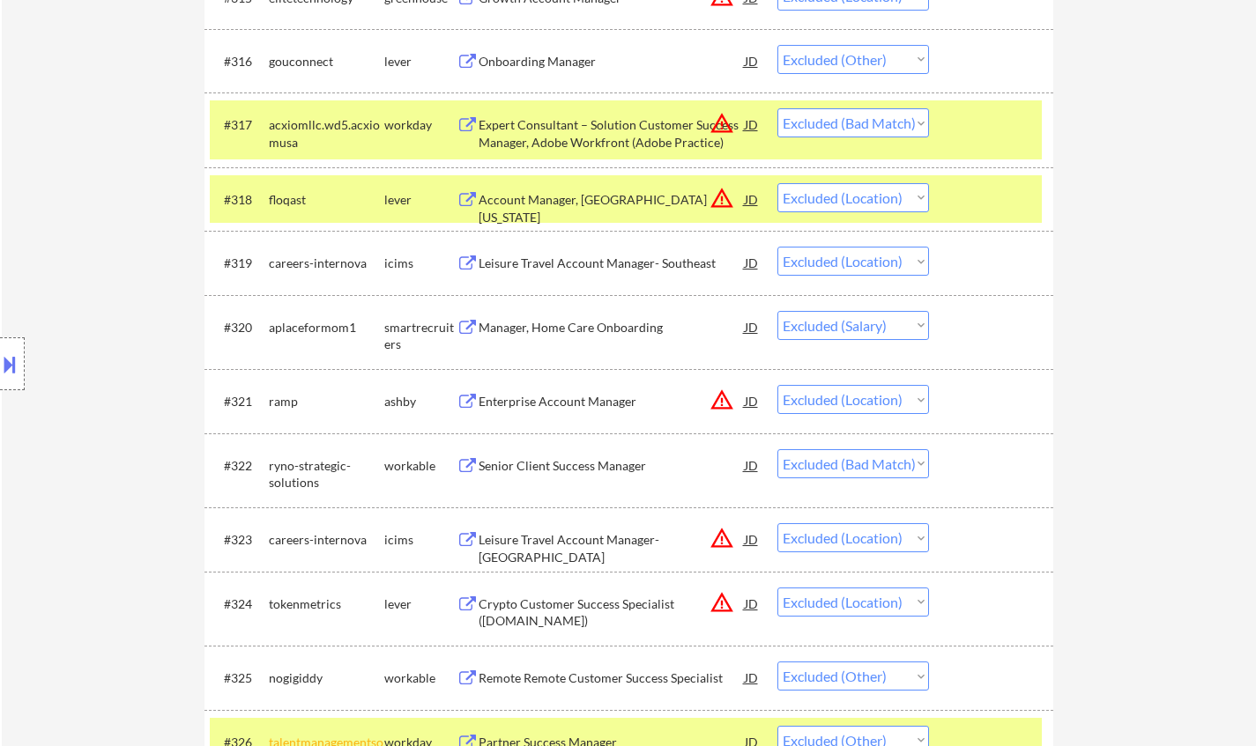
click at [590, 326] on div "Manager, Home Care Onboarding" at bounding box center [612, 328] width 266 height 18
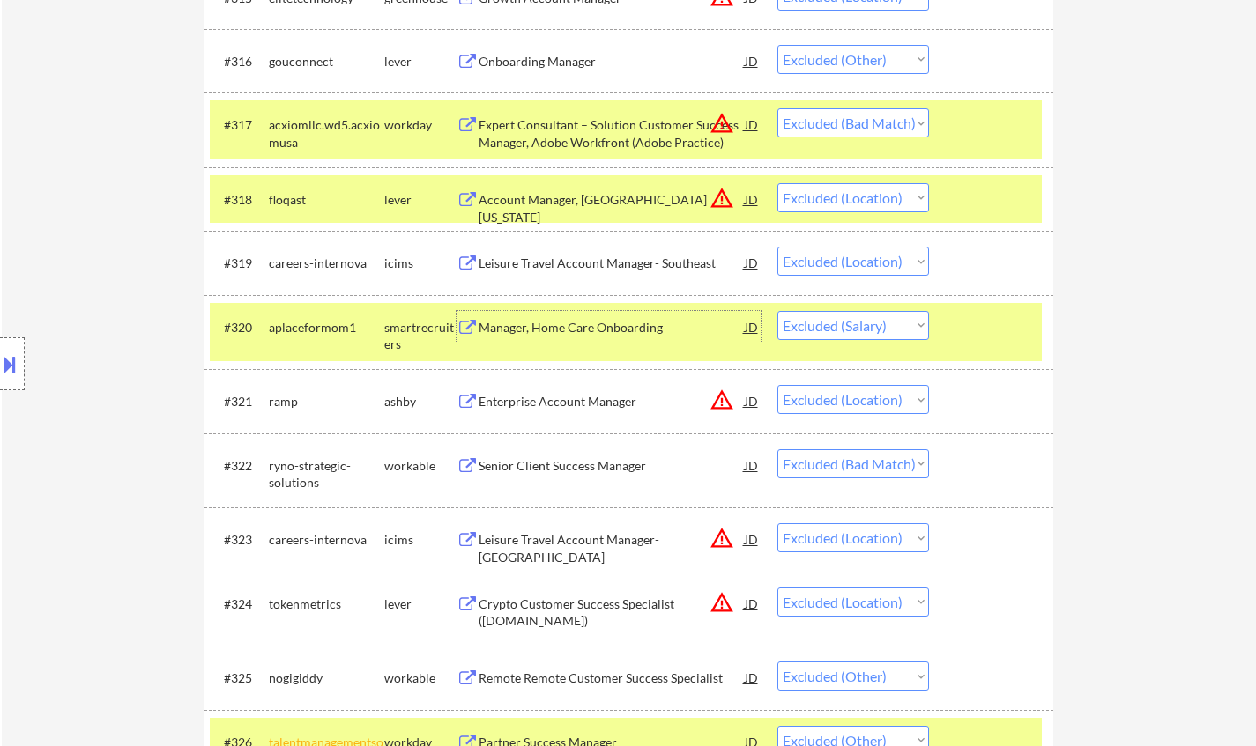
drag, startPoint x: 865, startPoint y: 320, endPoint x: 879, endPoint y: 337, distance: 22.5
click at [865, 320] on select "Choose an option... Pending Applied Excluded (Questions) Excluded (Expired) Exc…" at bounding box center [853, 325] width 152 height 29
click at [777, 311] on select "Choose an option... Pending Applied Excluded (Questions) Excluded (Expired) Exc…" at bounding box center [853, 325] width 152 height 29
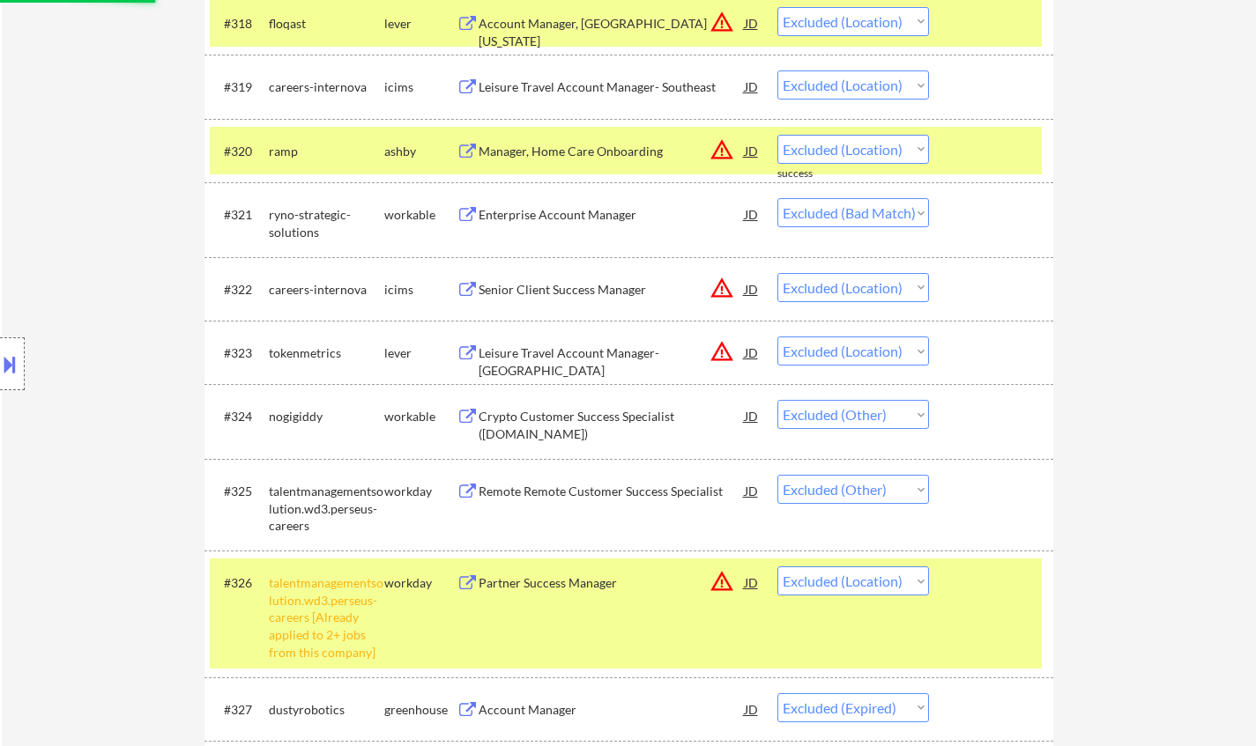
scroll to position [1851, 0]
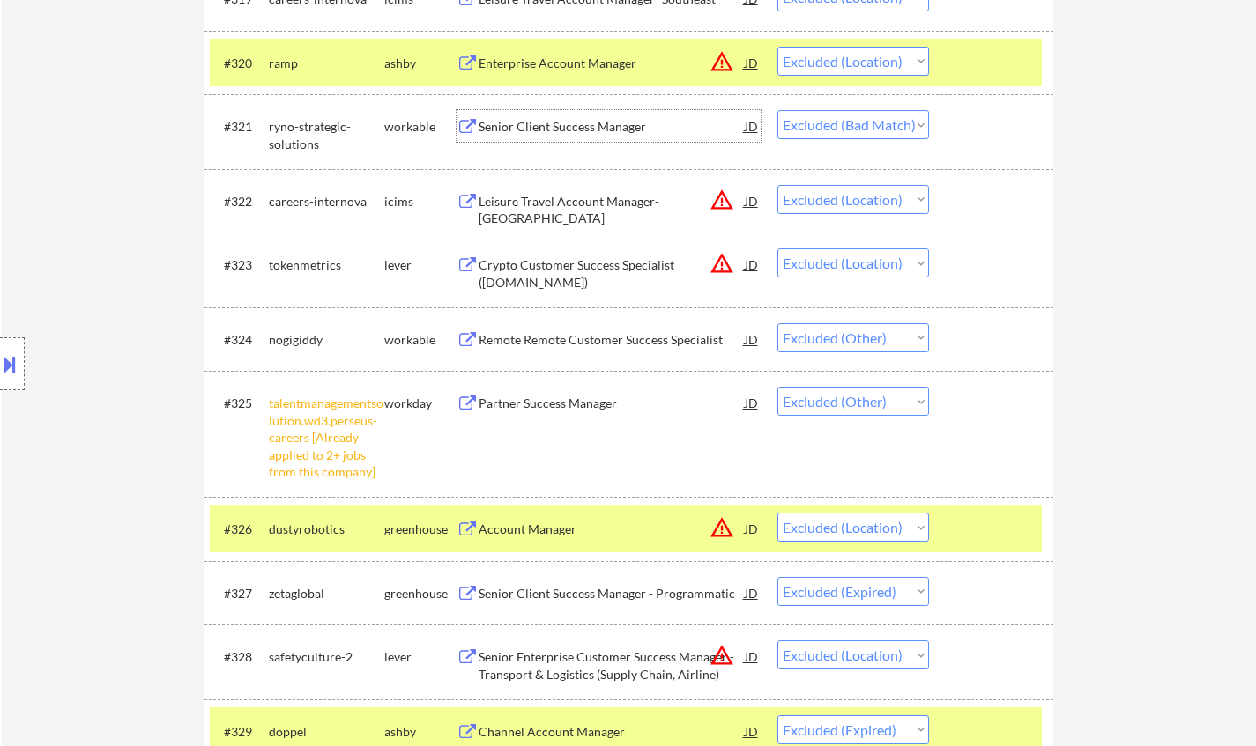
click at [521, 126] on div "Senior Client Success Manager" at bounding box center [612, 127] width 266 height 18
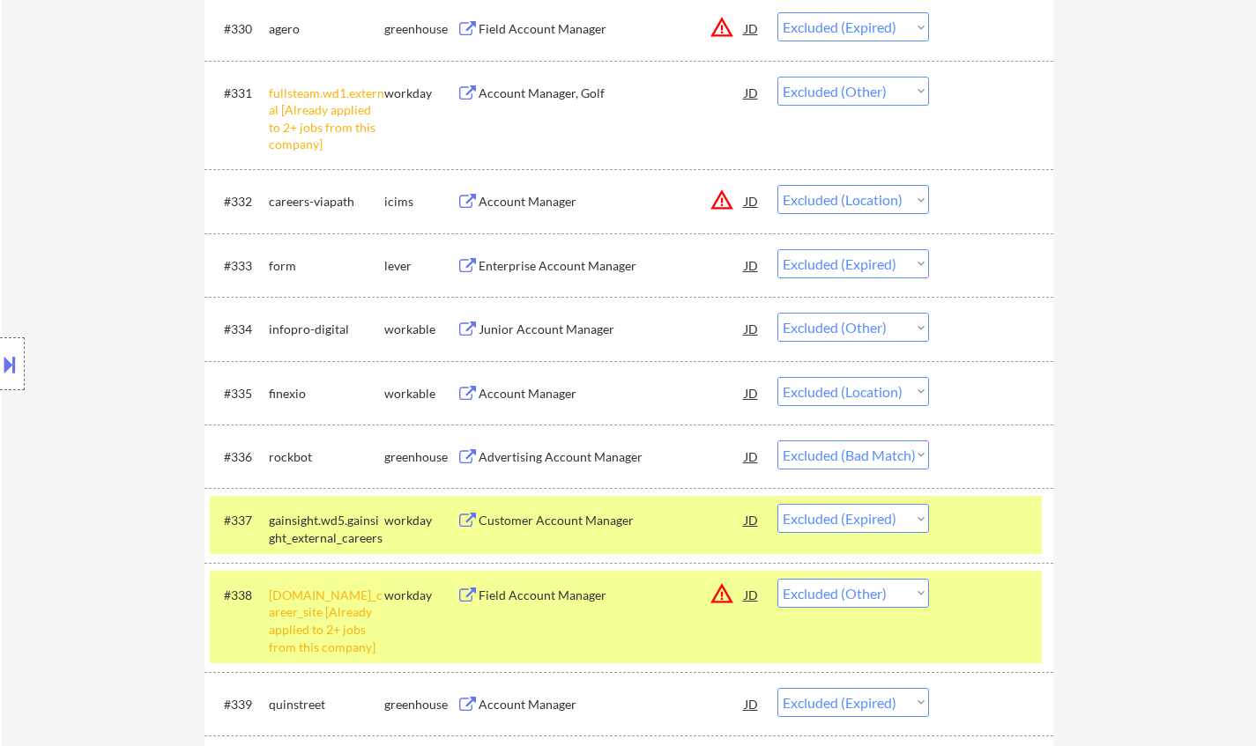
scroll to position [2644, 0]
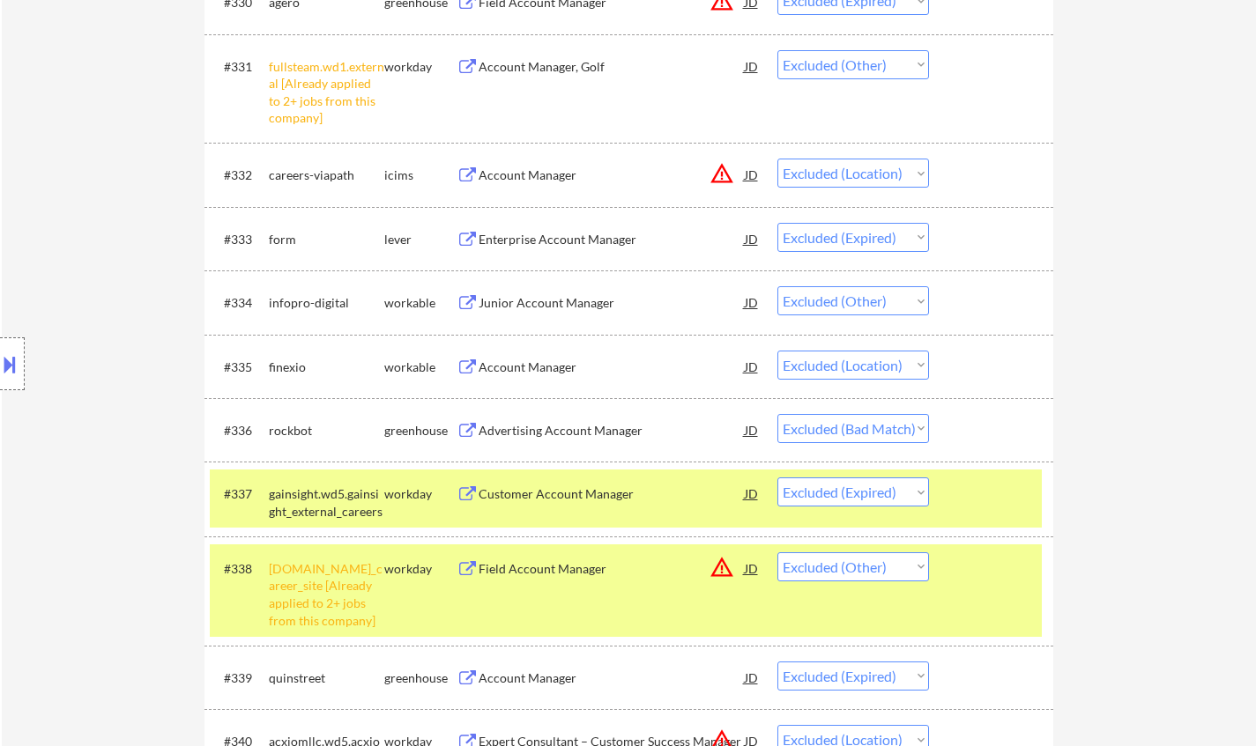
click at [550, 427] on div "Advertising Account Manager" at bounding box center [612, 431] width 266 height 18
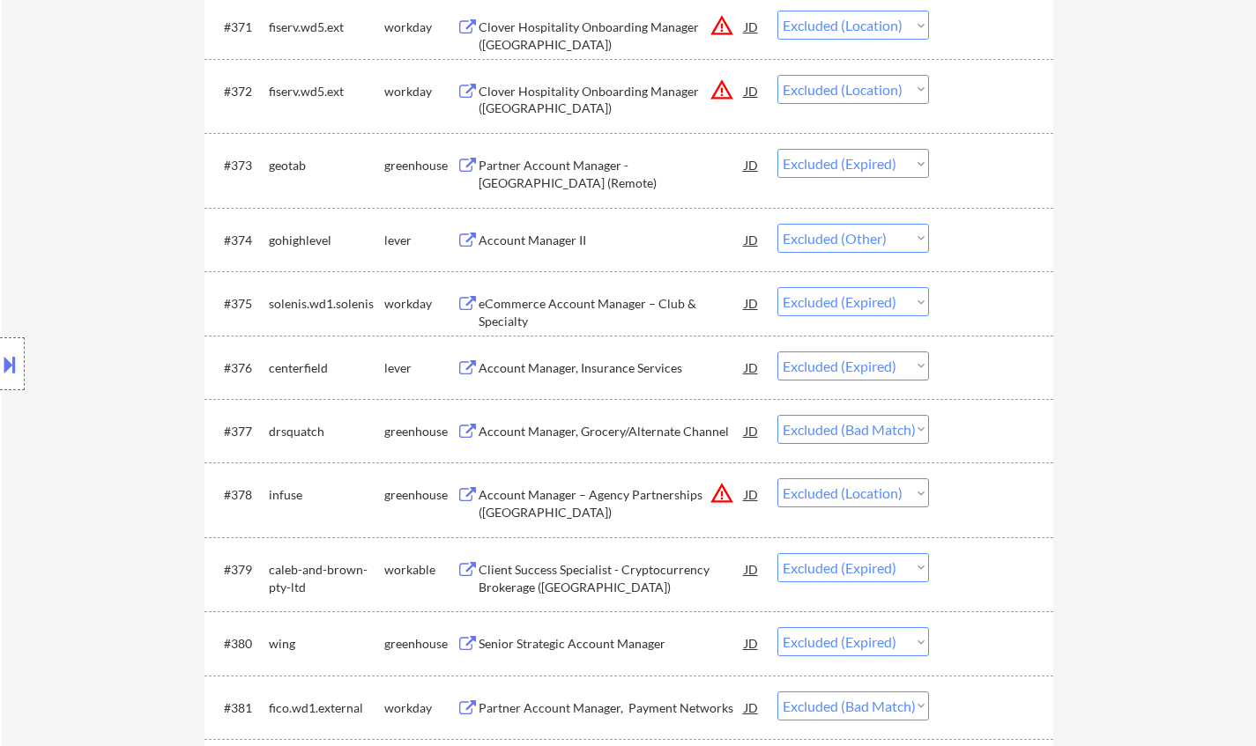
scroll to position [5464, 0]
click at [578, 421] on div "Account Manager, Grocery/Alternate Channel" at bounding box center [612, 430] width 266 height 32
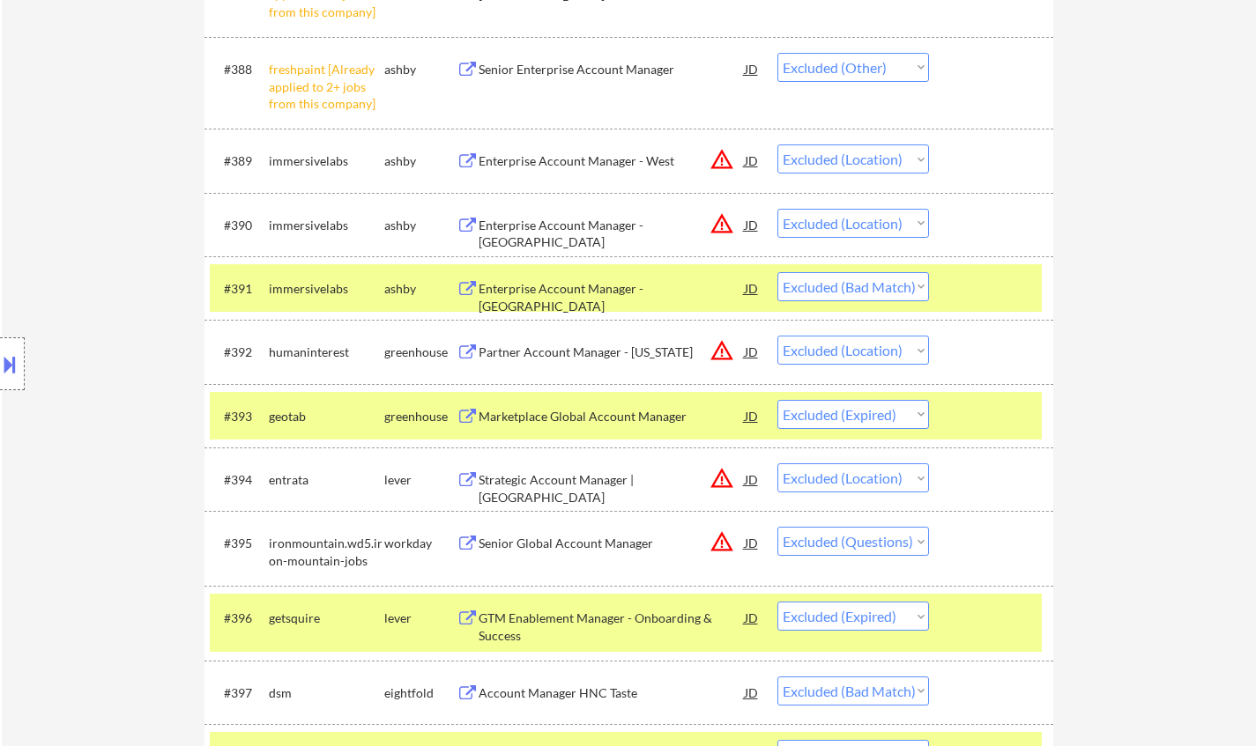
scroll to position [6786, 0]
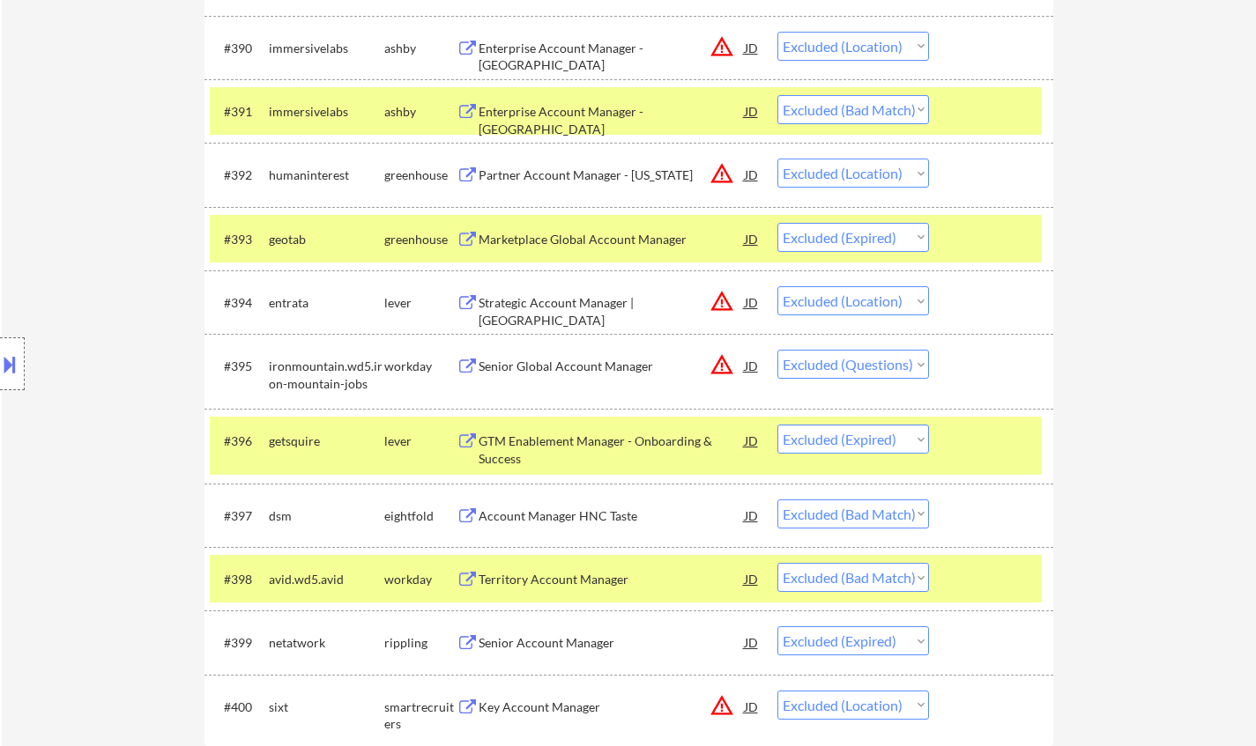
click at [560, 109] on div "Enterprise Account Manager - East" at bounding box center [612, 120] width 266 height 34
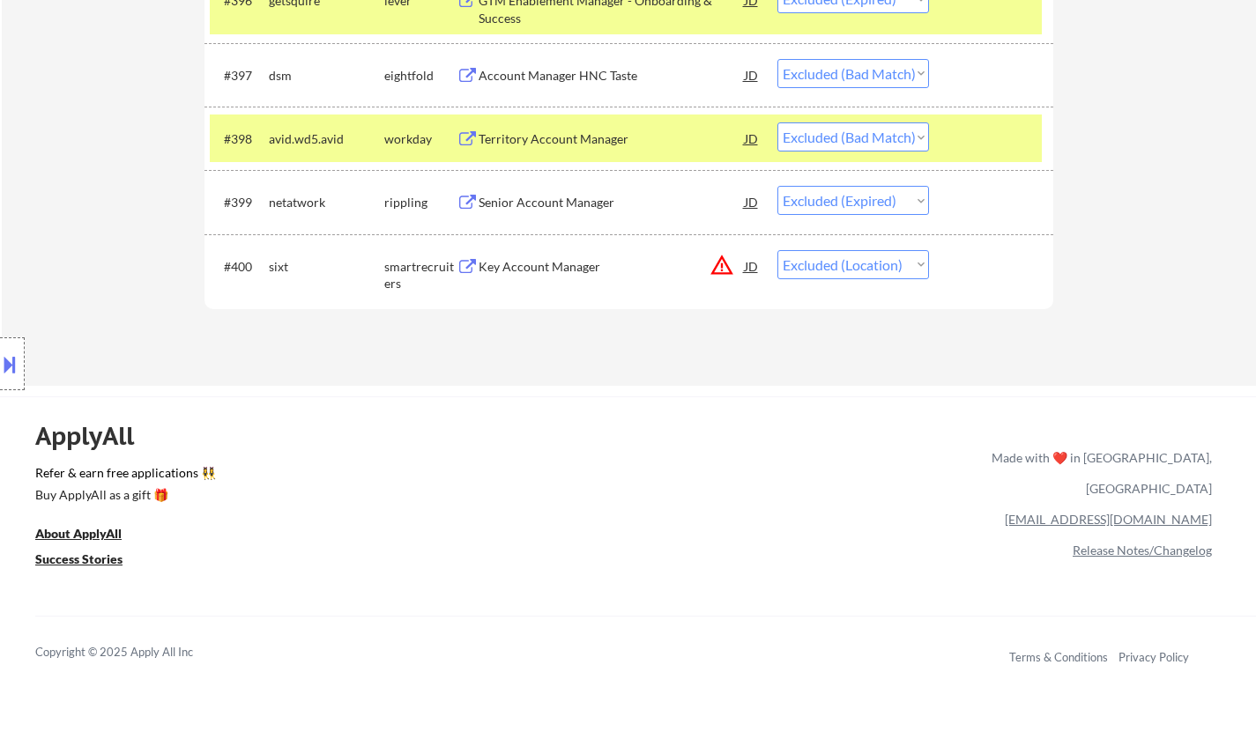
scroll to position [0, 0]
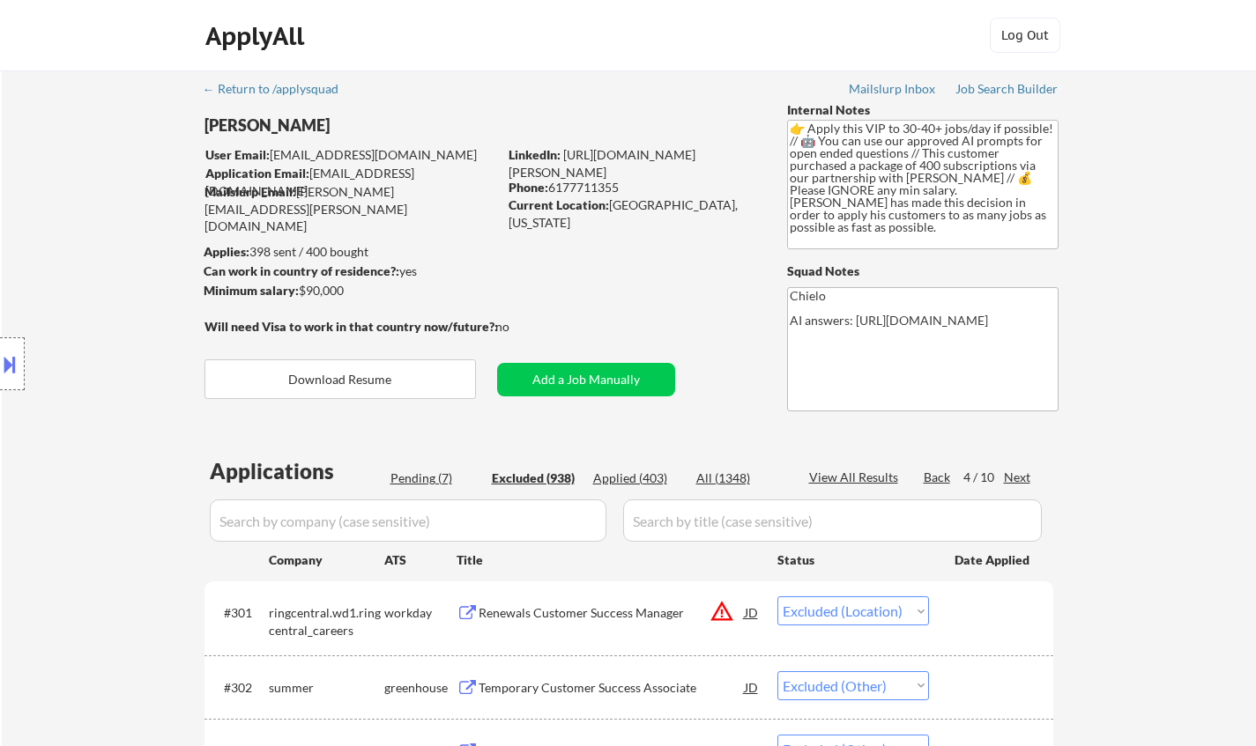
click at [1020, 471] on div "Next" at bounding box center [1018, 478] width 28 height 18
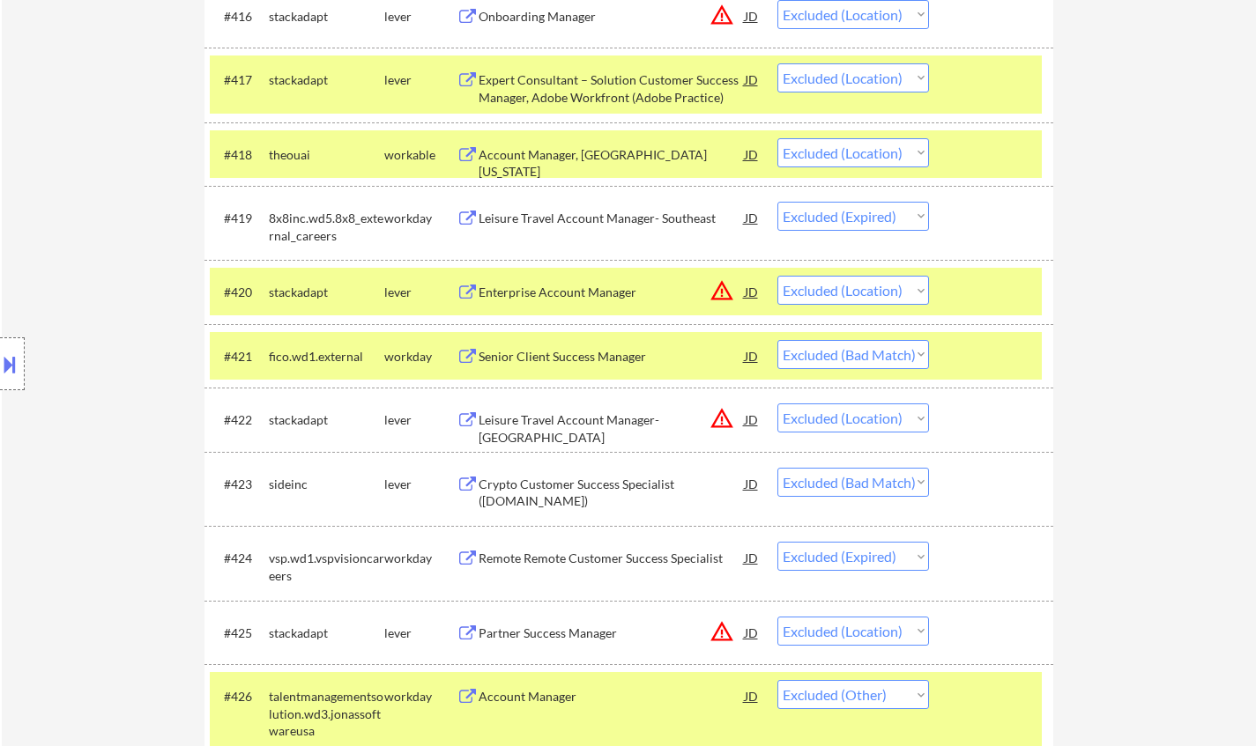
scroll to position [1851, 0]
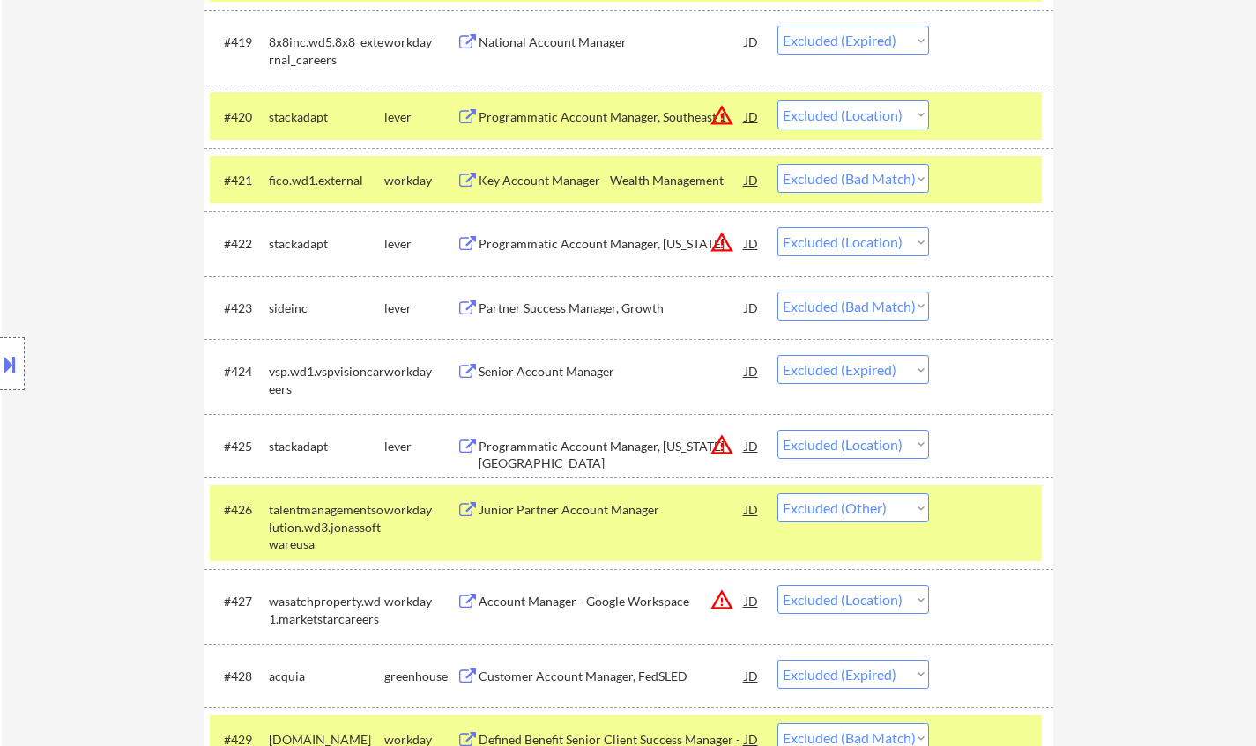
click at [544, 304] on div "Partner Success Manager, Growth" at bounding box center [612, 309] width 266 height 18
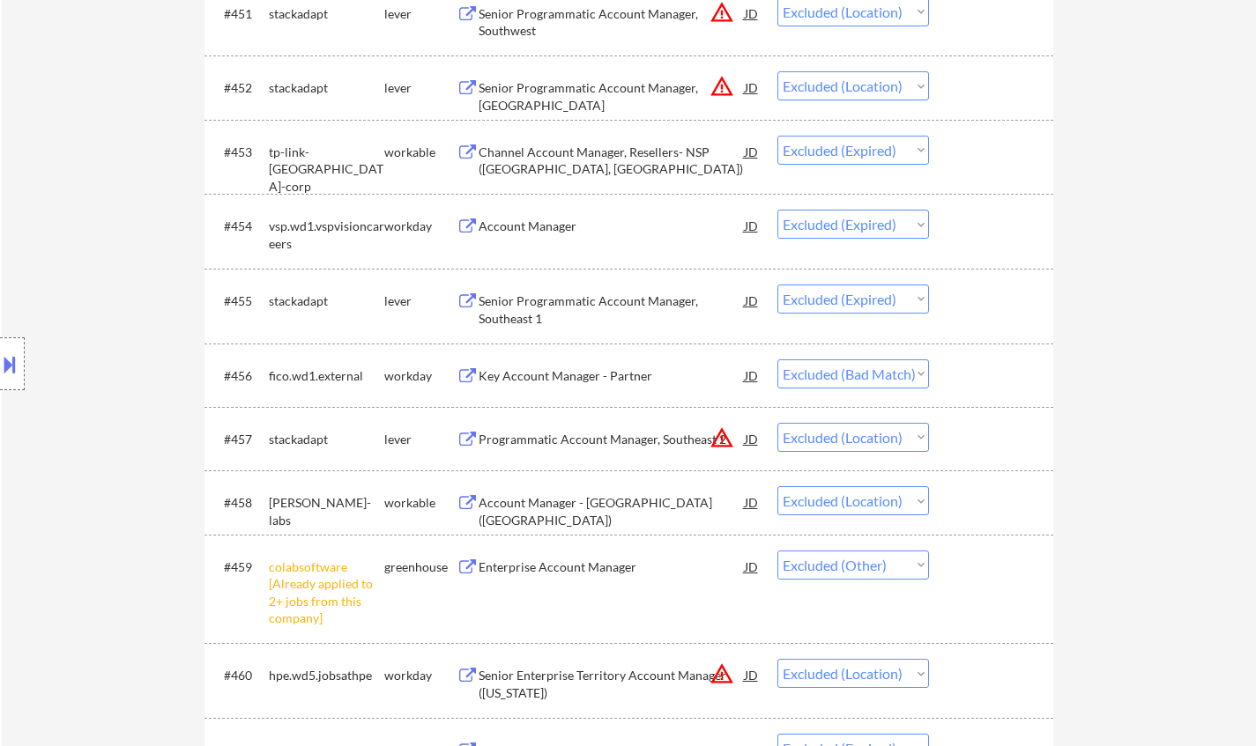
scroll to position [4142, 0]
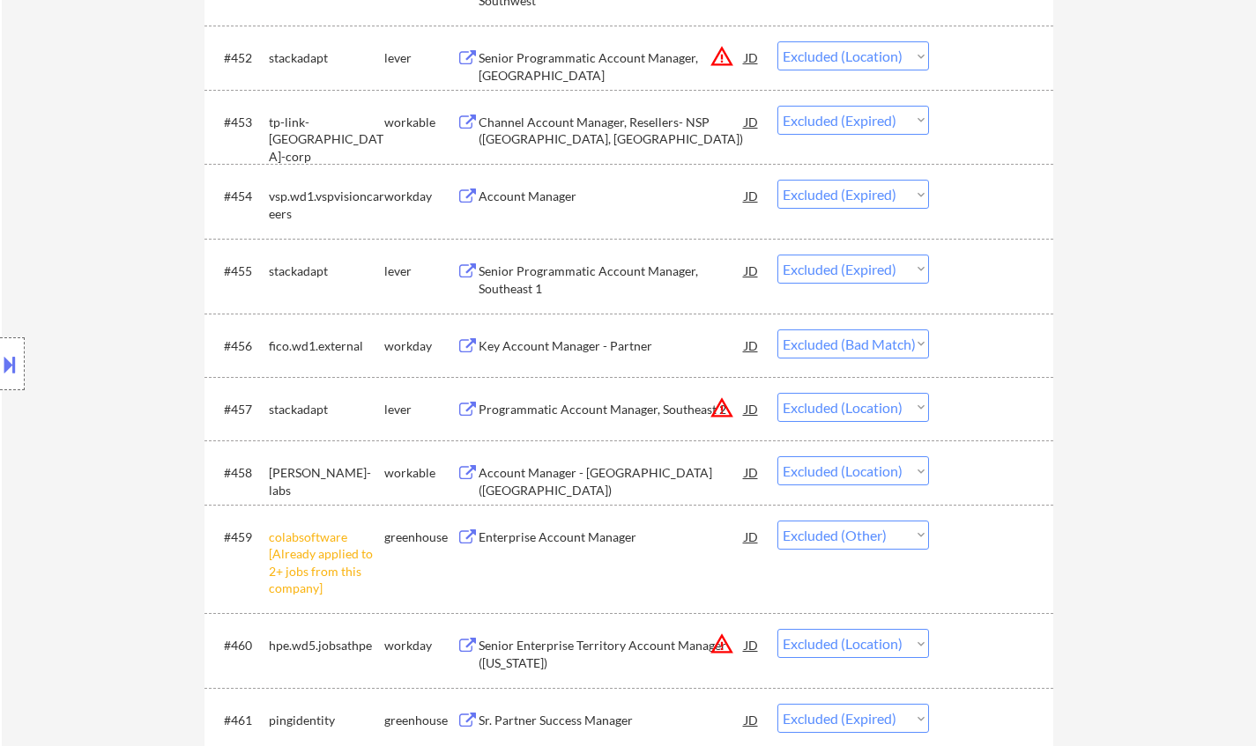
click at [549, 345] on div "Key Account Manager - Partner" at bounding box center [612, 347] width 266 height 18
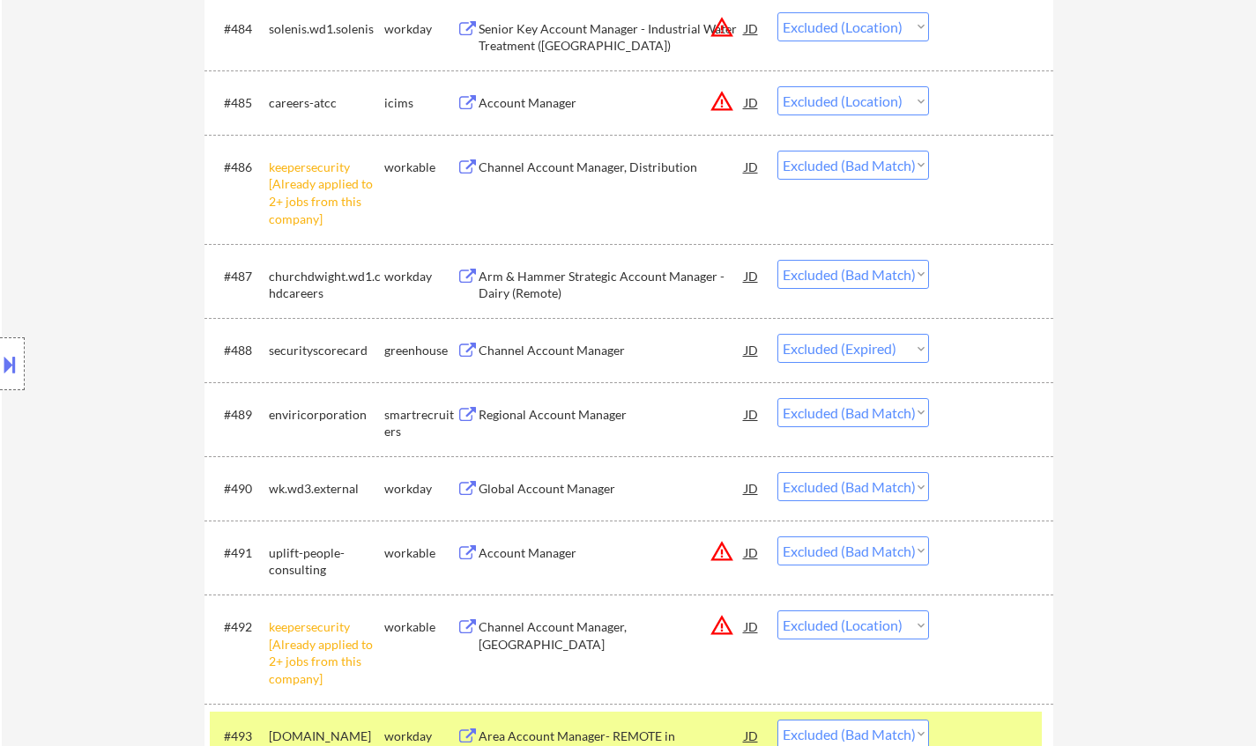
scroll to position [6521, 0]
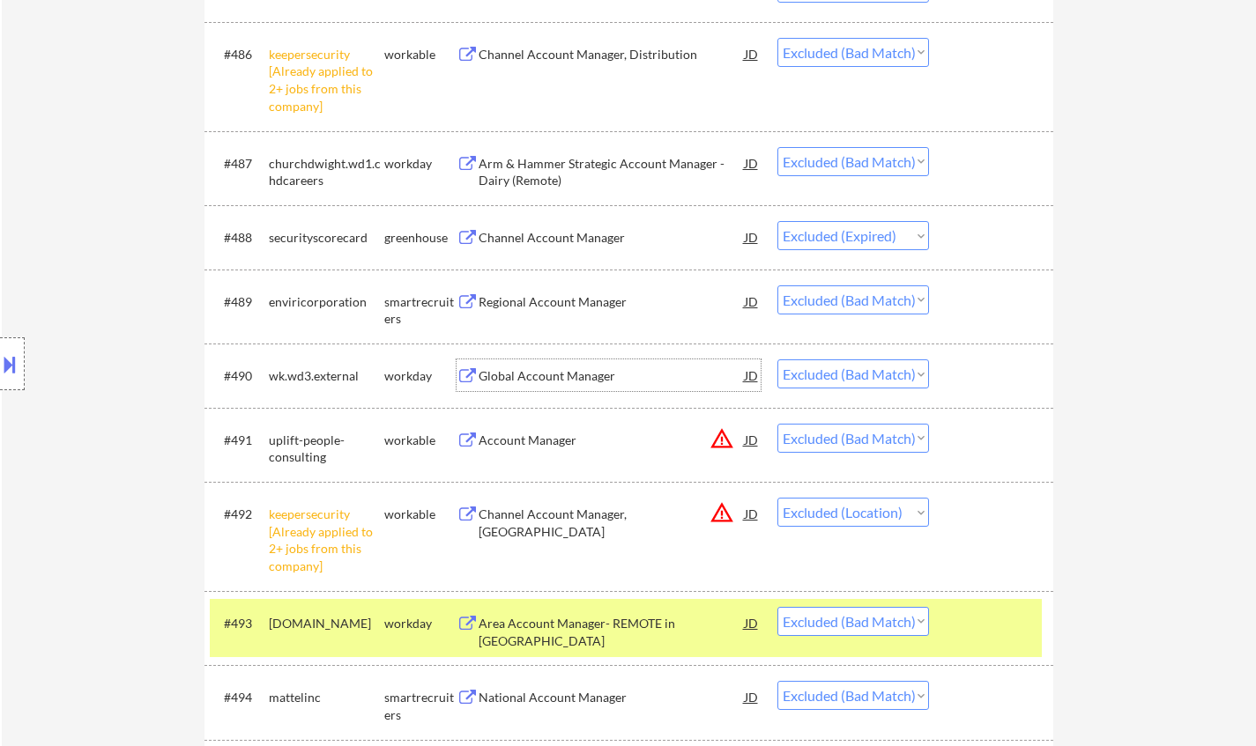
click at [524, 380] on div "Global Account Manager" at bounding box center [612, 376] width 266 height 18
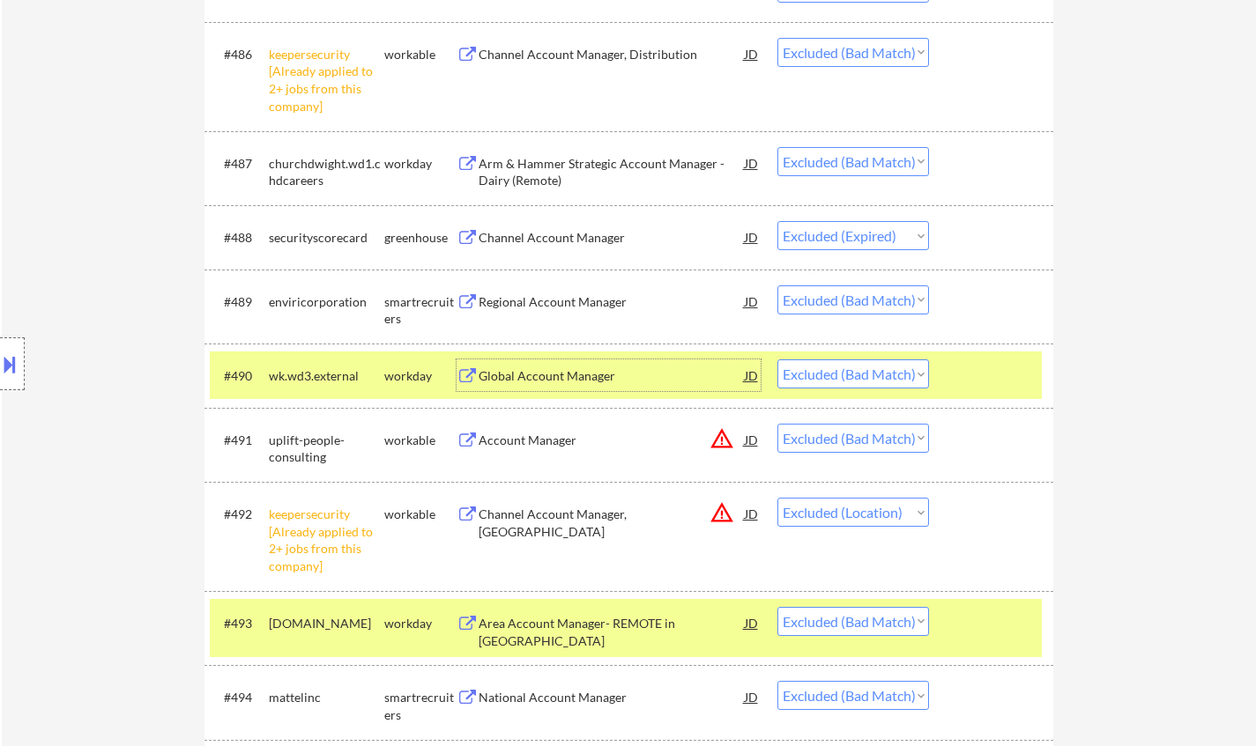
click at [869, 378] on select "Choose an option... Pending Applied Excluded (Questions) Excluded (Expired) Exc…" at bounding box center [853, 374] width 152 height 29
click at [777, 360] on select "Choose an option... Pending Applied Excluded (Questions) Excluded (Expired) Exc…" at bounding box center [853, 374] width 152 height 29
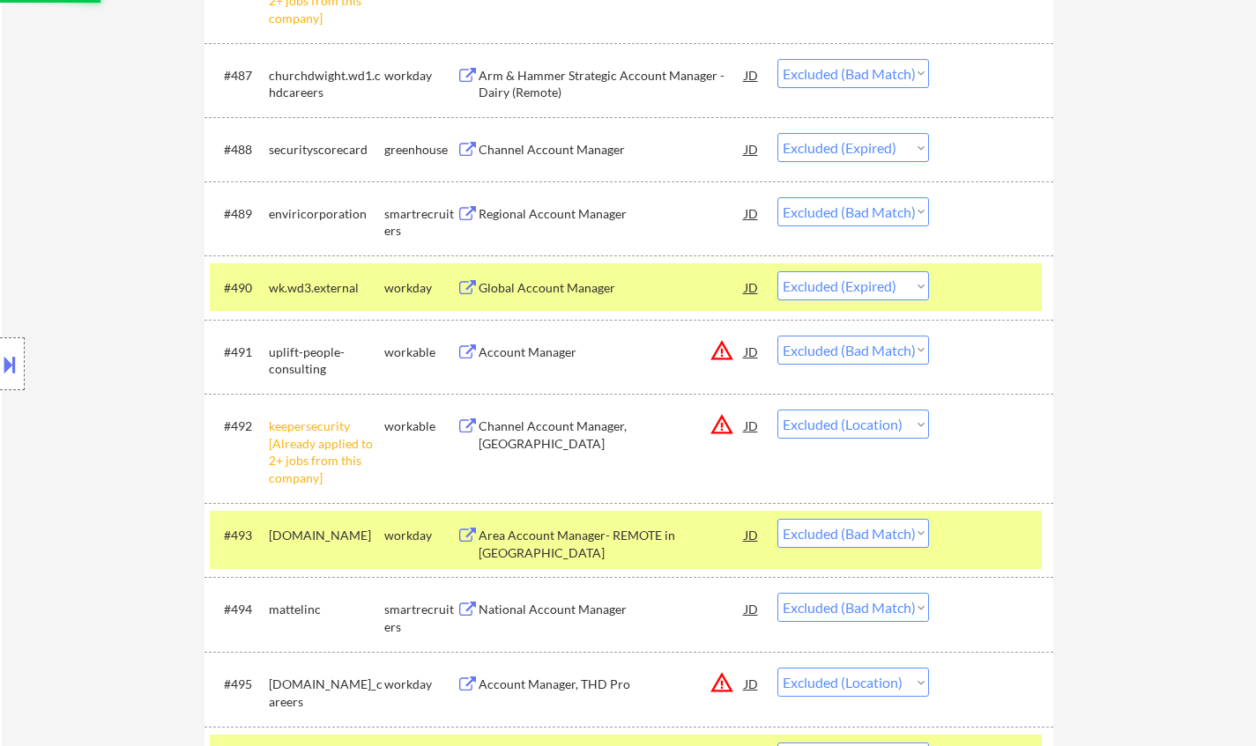
scroll to position [6697, 0]
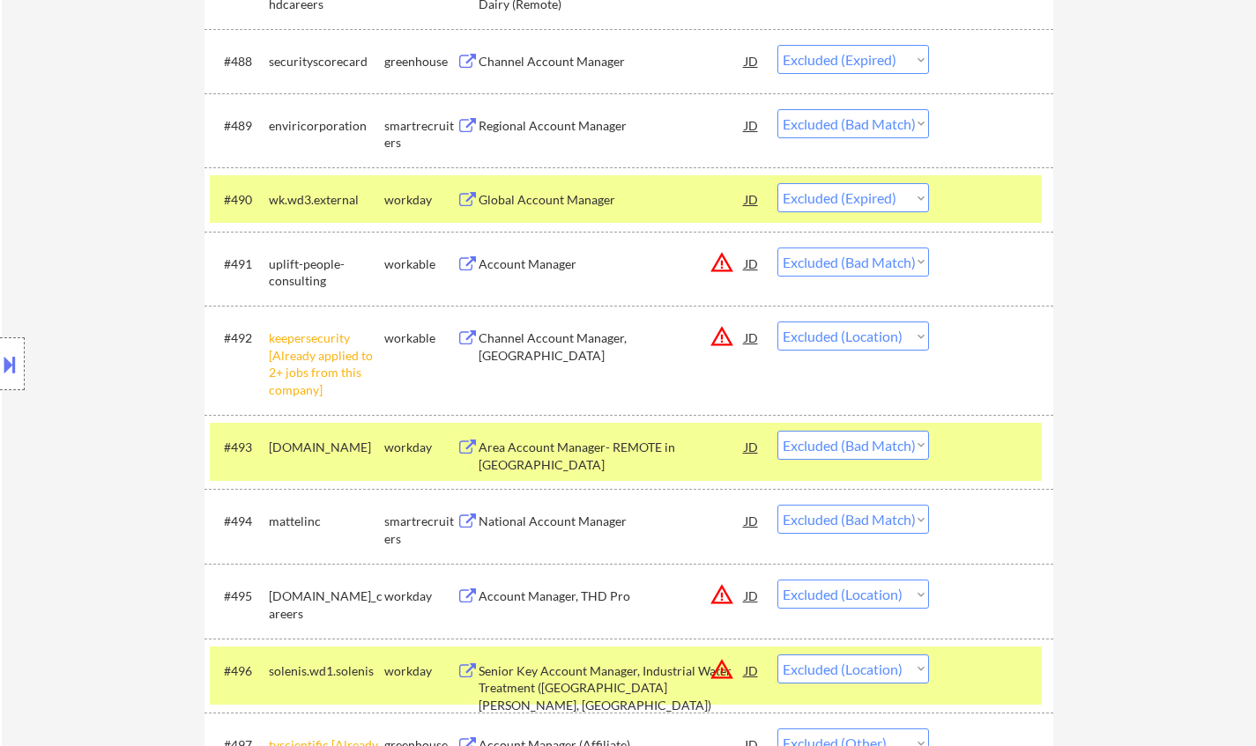
click at [597, 451] on div "Area Account Manager- REMOTE in BOSTON" at bounding box center [612, 456] width 266 height 34
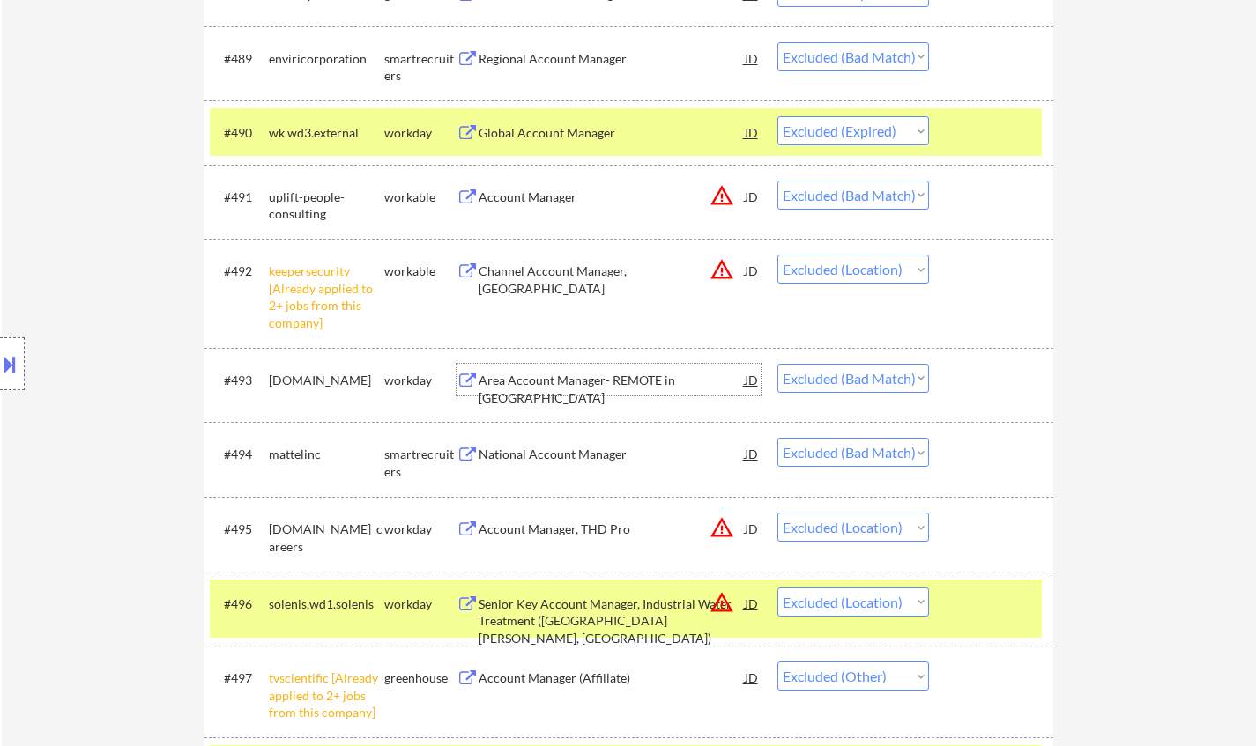
scroll to position [6786, 0]
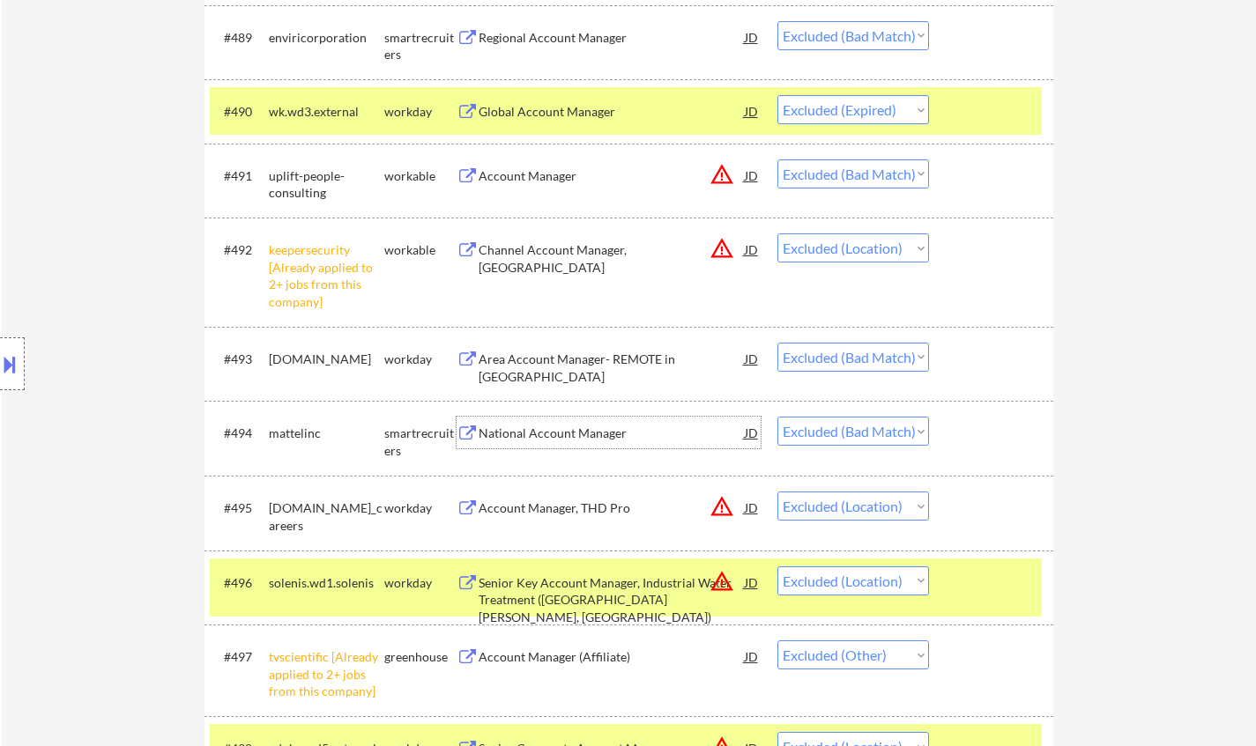
click at [519, 438] on div "National Account Manager" at bounding box center [612, 434] width 266 height 18
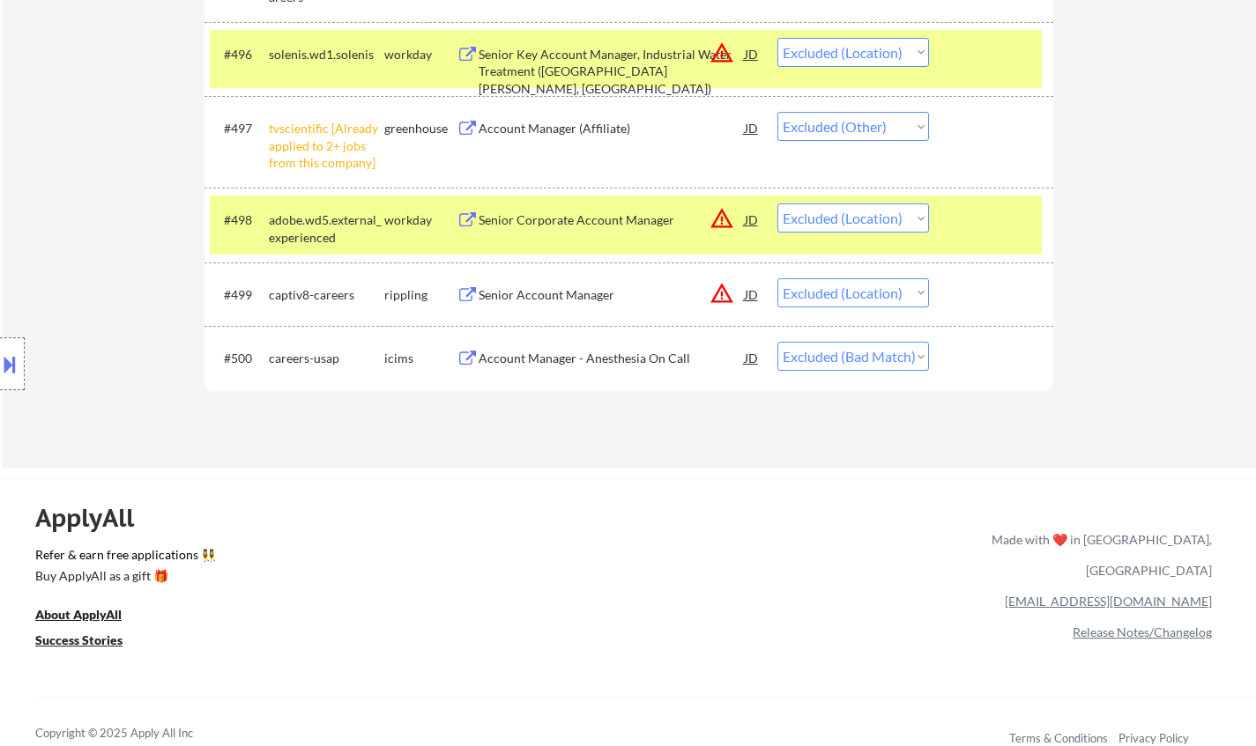
scroll to position [0, 0]
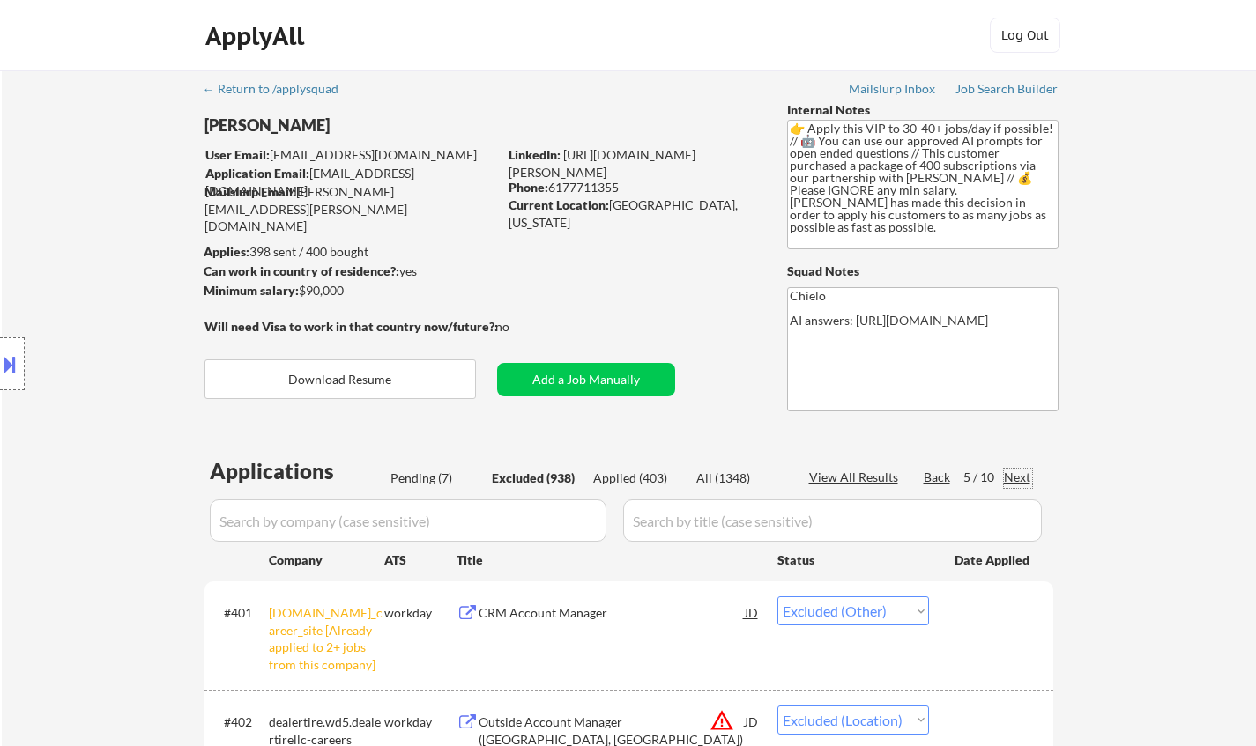
click at [1014, 470] on div "Next" at bounding box center [1018, 478] width 28 height 18
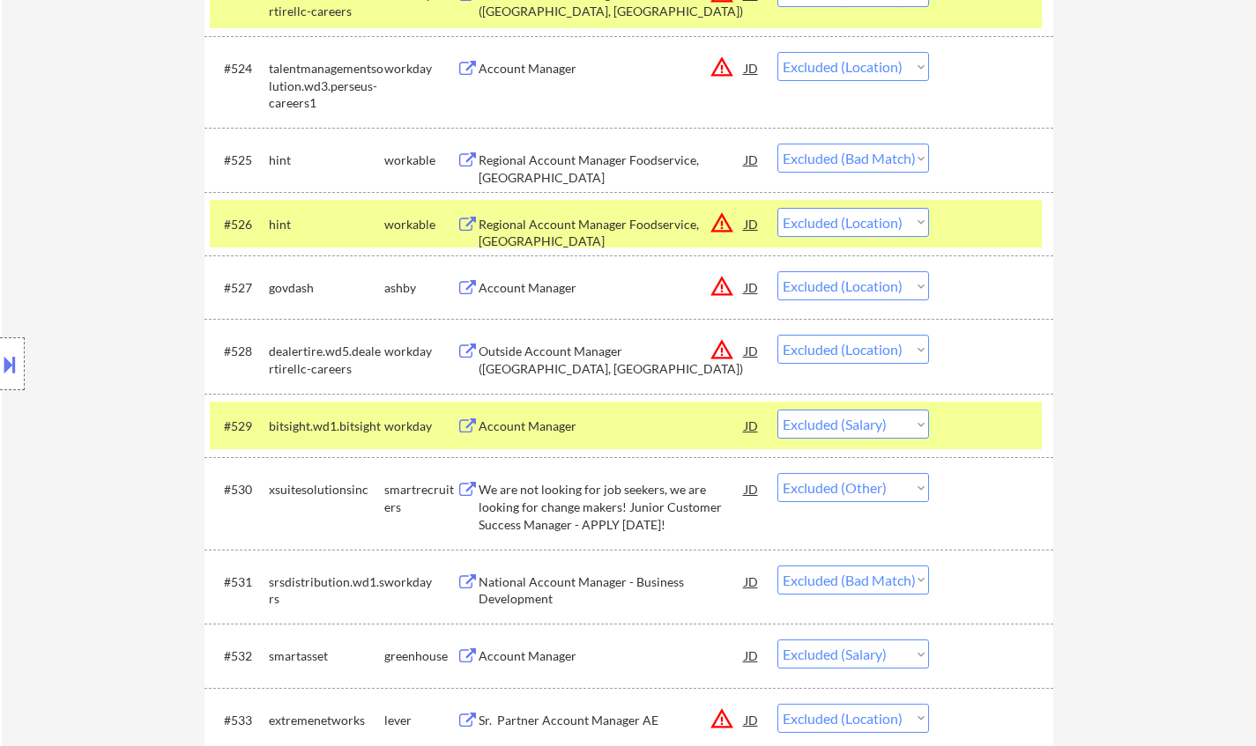
scroll to position [2291, 0]
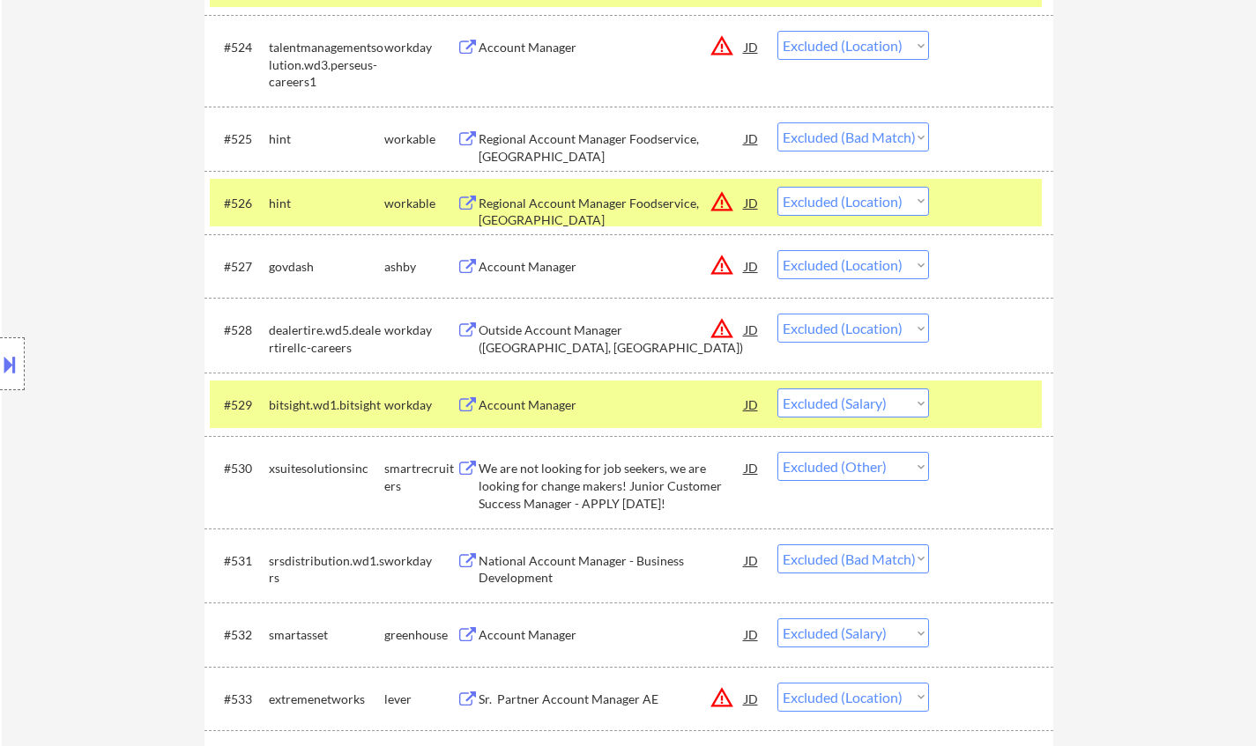
click at [522, 402] on div "Account Manager" at bounding box center [612, 406] width 266 height 18
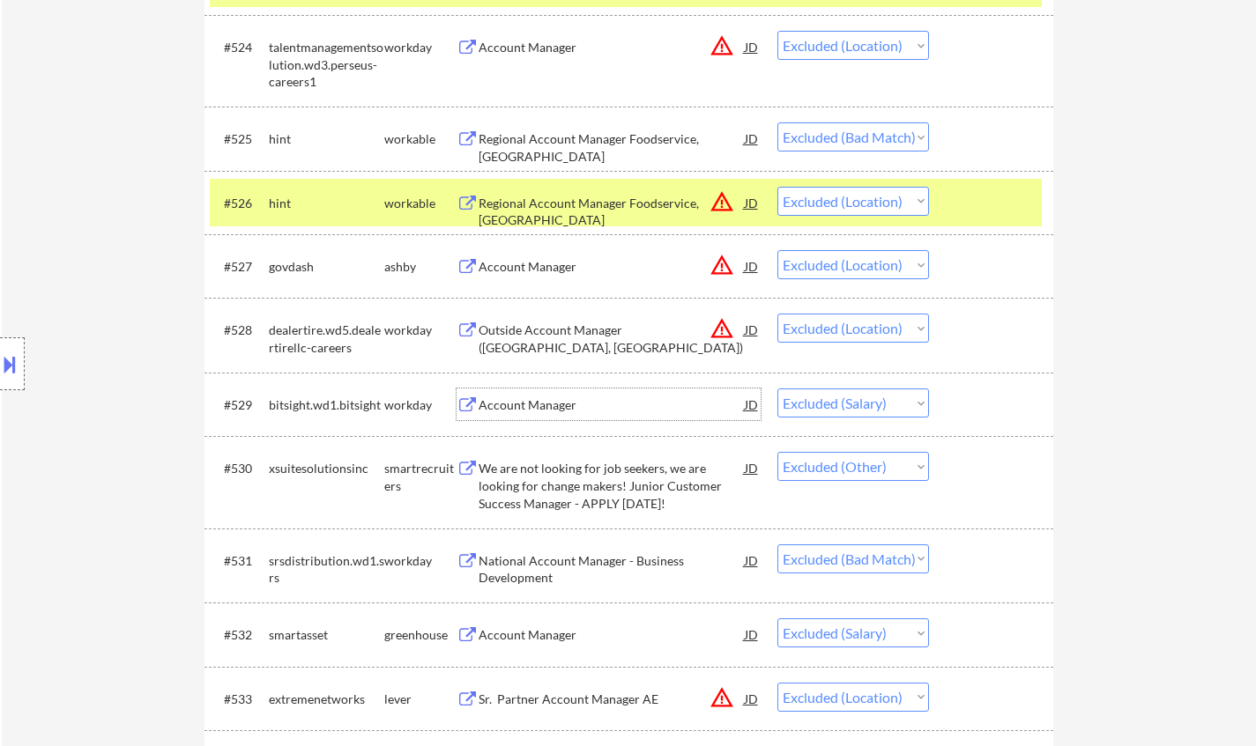
click at [545, 409] on div "Account Manager" at bounding box center [612, 406] width 266 height 18
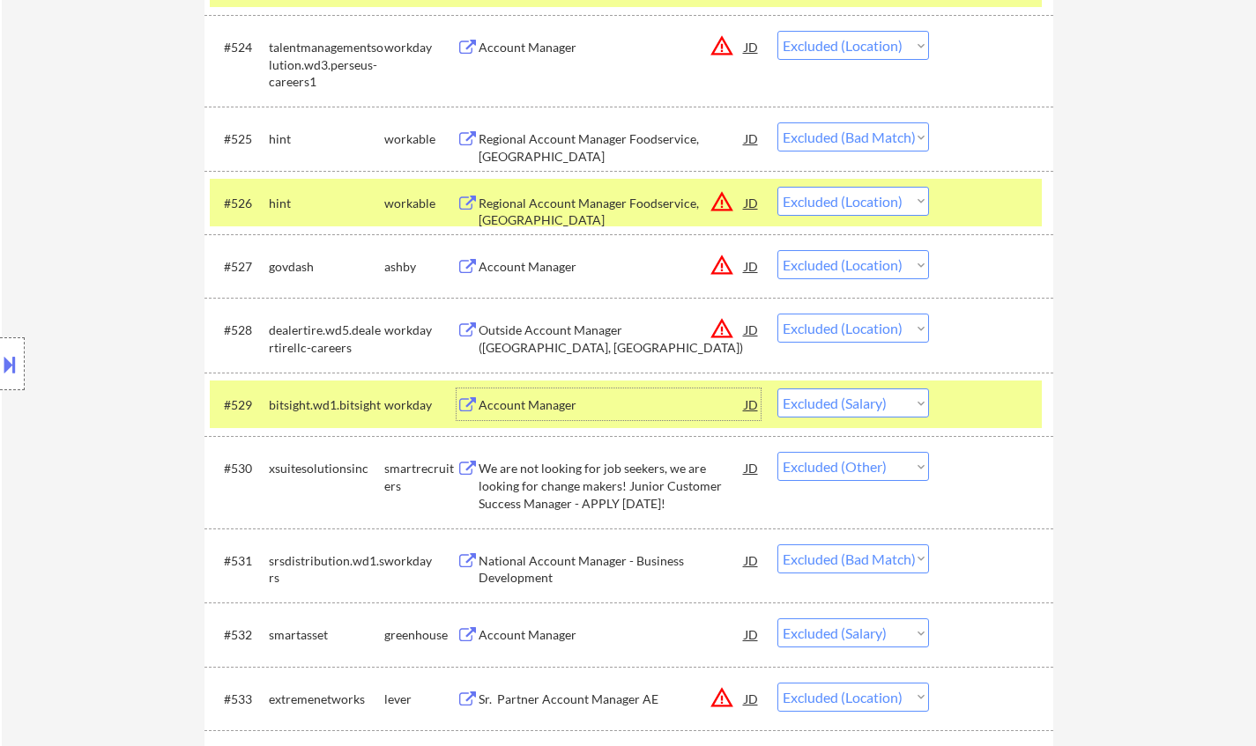
click at [526, 411] on div "Account Manager" at bounding box center [612, 406] width 266 height 18
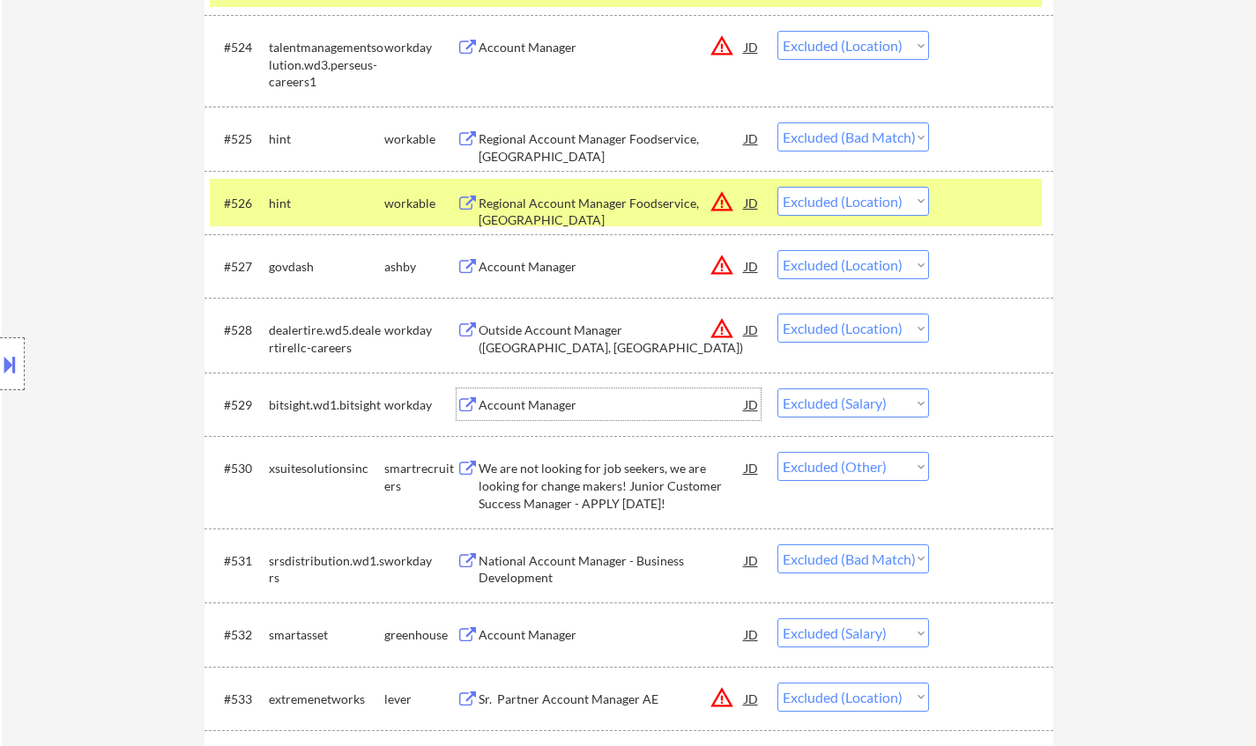
click at [850, 405] on select "Choose an option... Pending Applied Excluded (Questions) Excluded (Expired) Exc…" at bounding box center [853, 403] width 152 height 29
click at [777, 389] on select "Choose an option... Pending Applied Excluded (Questions) Excluded (Expired) Exc…" at bounding box center [853, 403] width 152 height 29
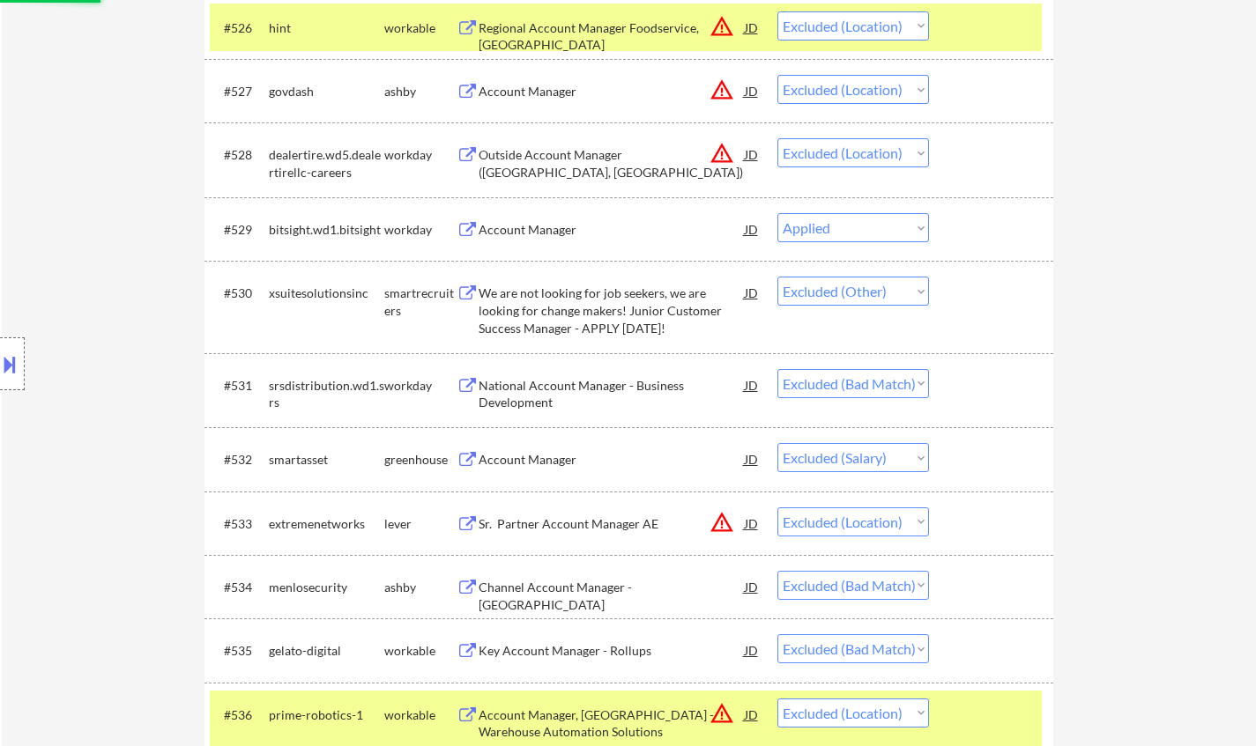
scroll to position [2467, 0]
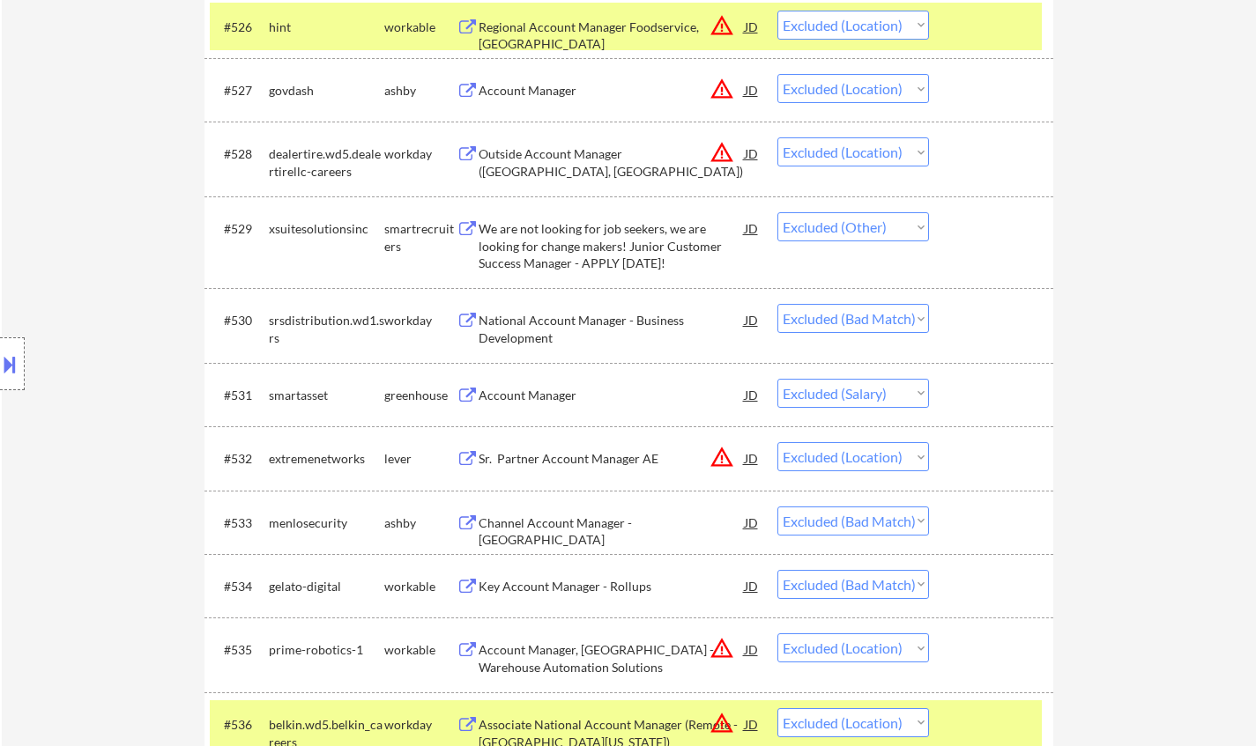
click at [538, 385] on div "Account Manager" at bounding box center [612, 395] width 266 height 32
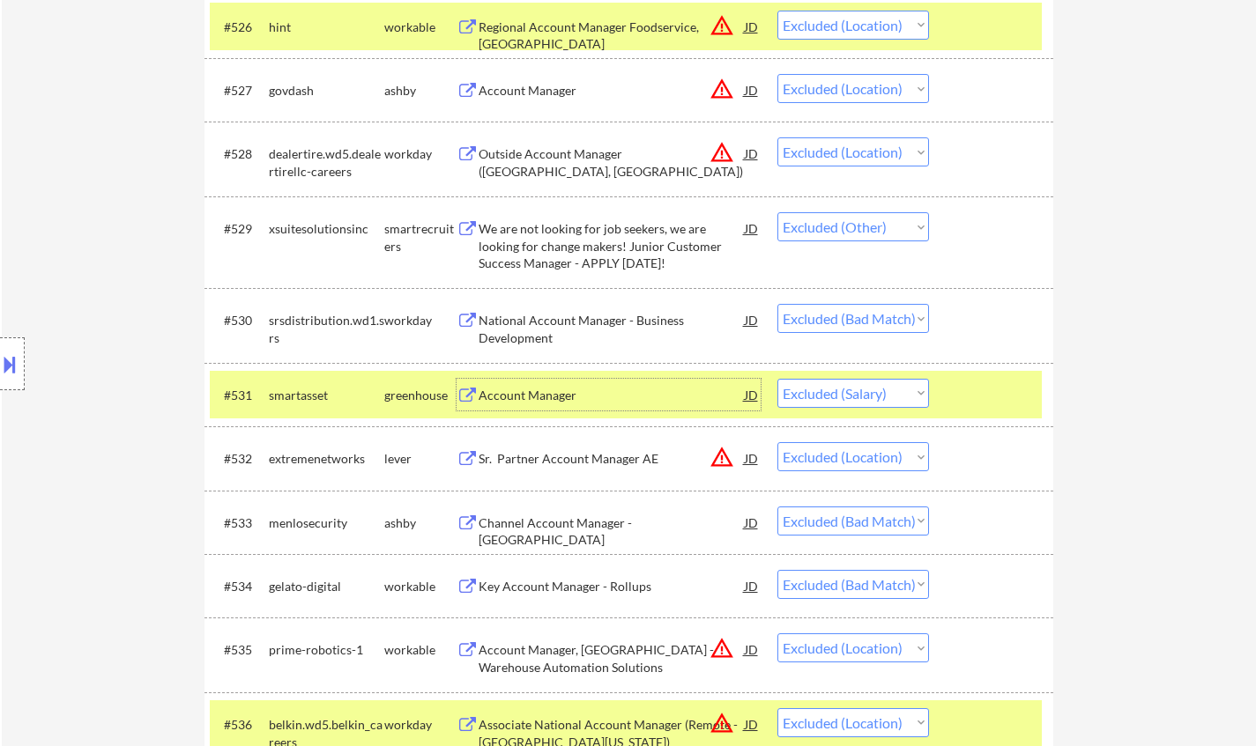
drag, startPoint x: 861, startPoint y: 386, endPoint x: 866, endPoint y: 407, distance: 21.8
click at [861, 386] on select "Choose an option... Pending Applied Excluded (Questions) Excluded (Expired) Exc…" at bounding box center [853, 393] width 152 height 29
click at [777, 379] on select "Choose an option... Pending Applied Excluded (Questions) Excluded (Expired) Exc…" at bounding box center [853, 393] width 152 height 29
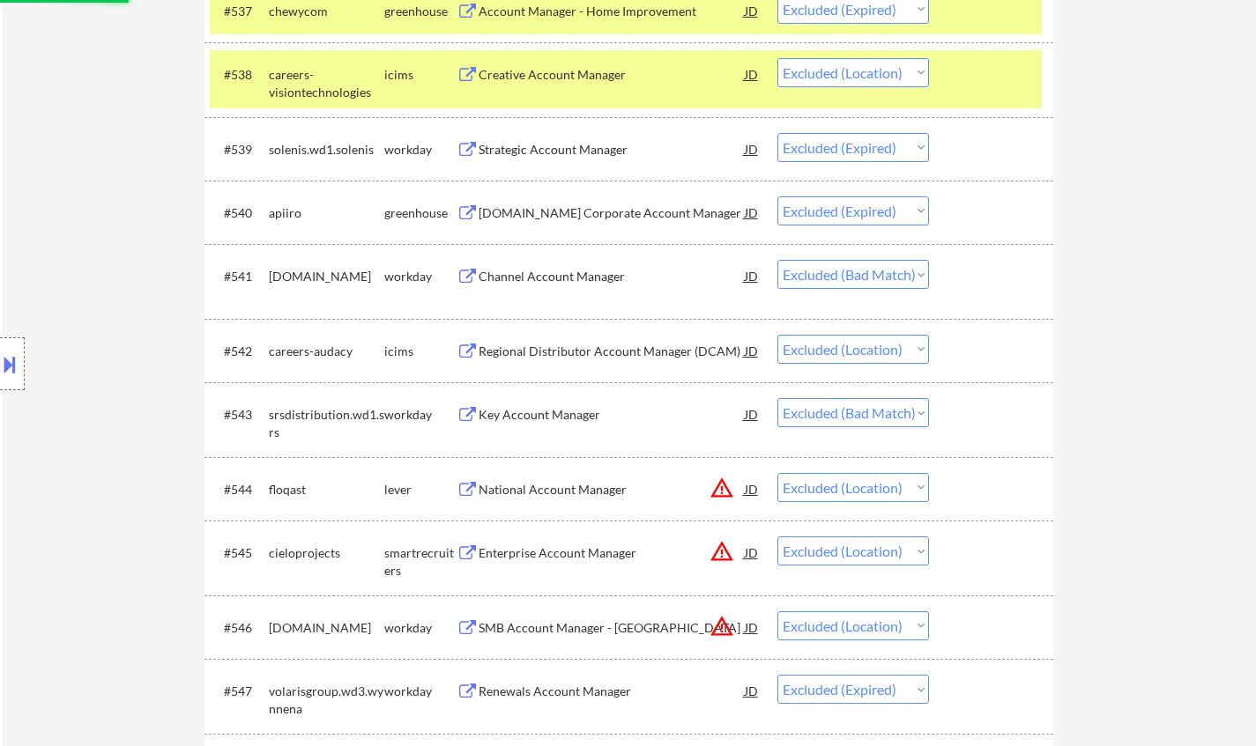
scroll to position [3261, 0]
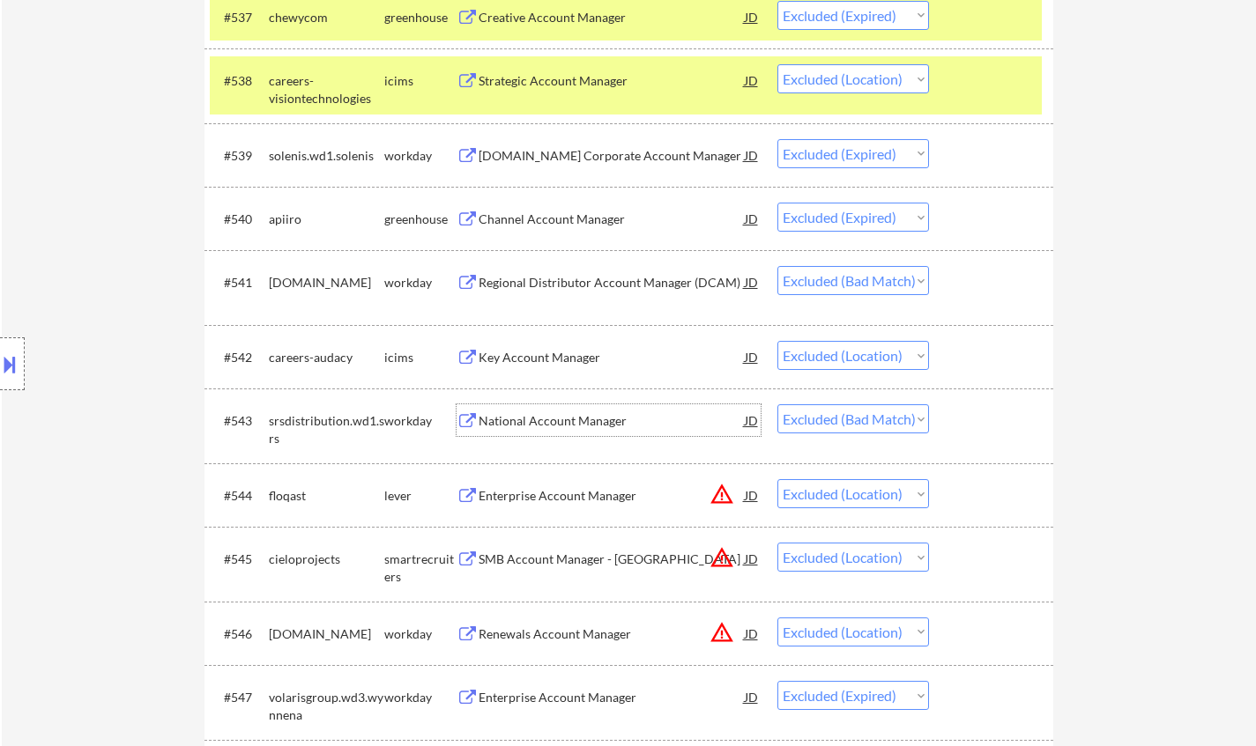
click at [544, 426] on div "National Account Manager" at bounding box center [612, 421] width 266 height 18
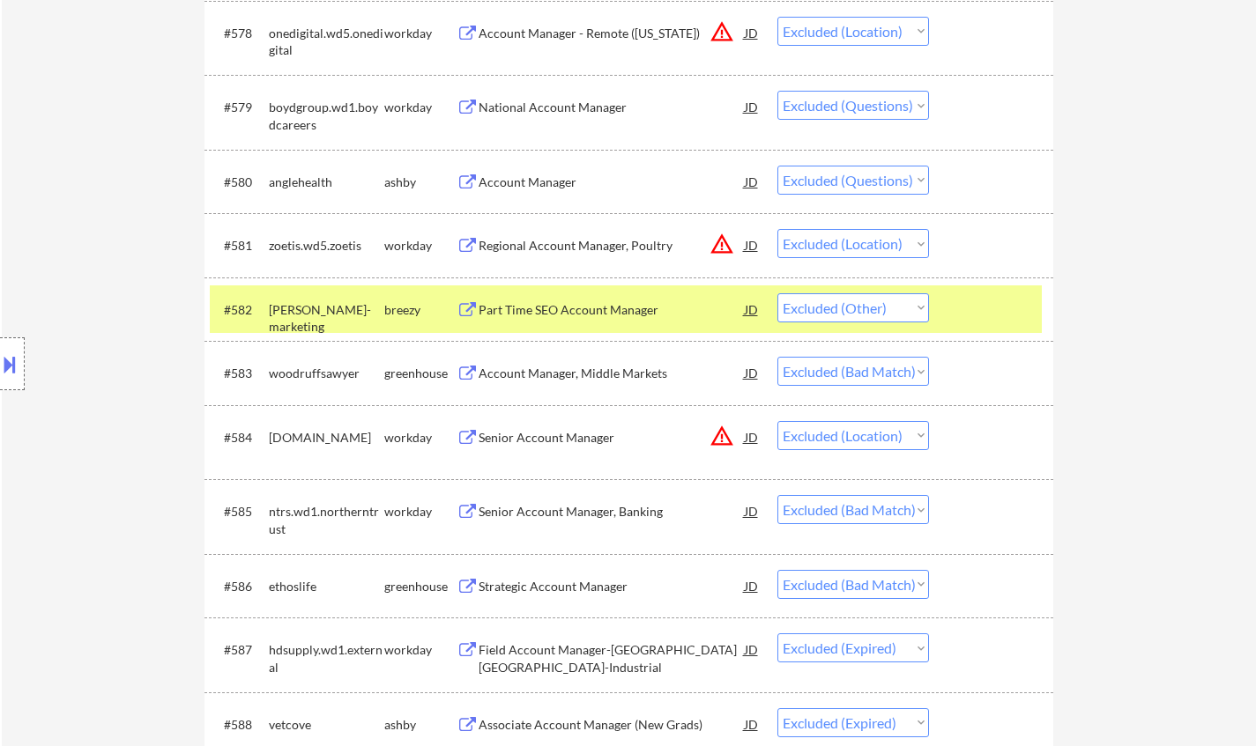
scroll to position [6257, 0]
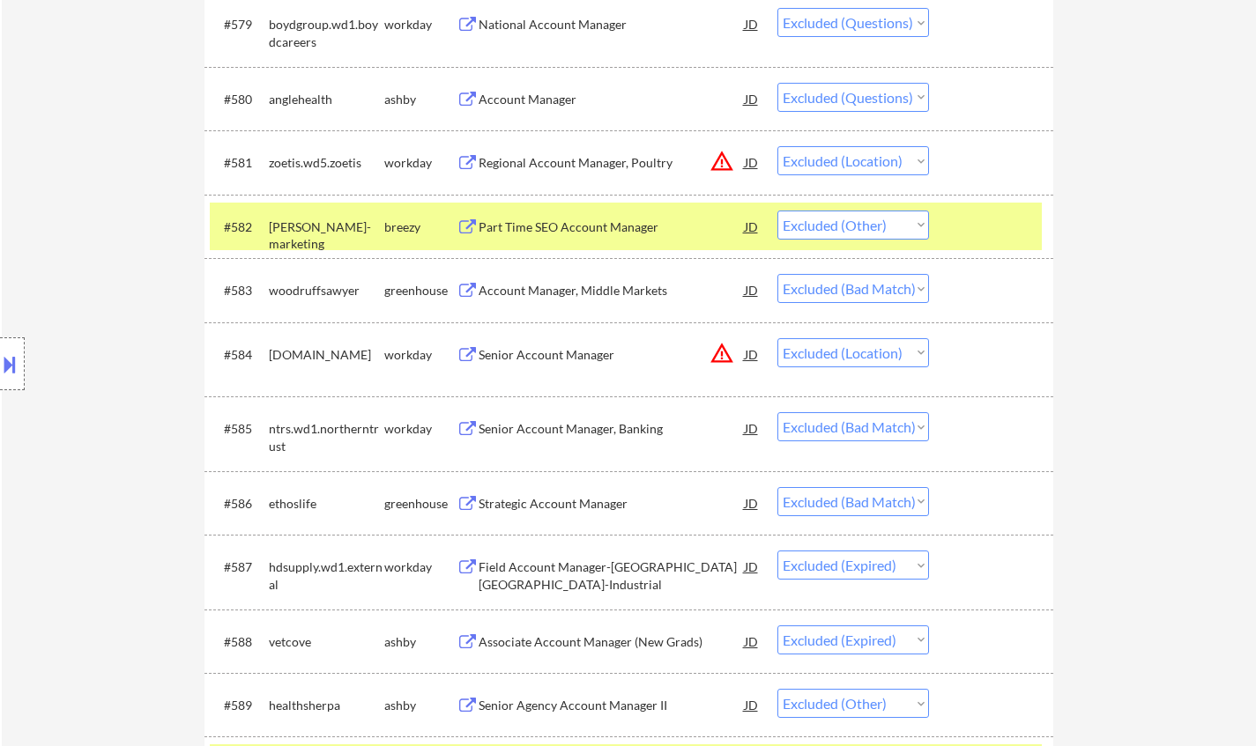
click at [618, 293] on div "Account Manager, Middle Markets" at bounding box center [612, 291] width 266 height 18
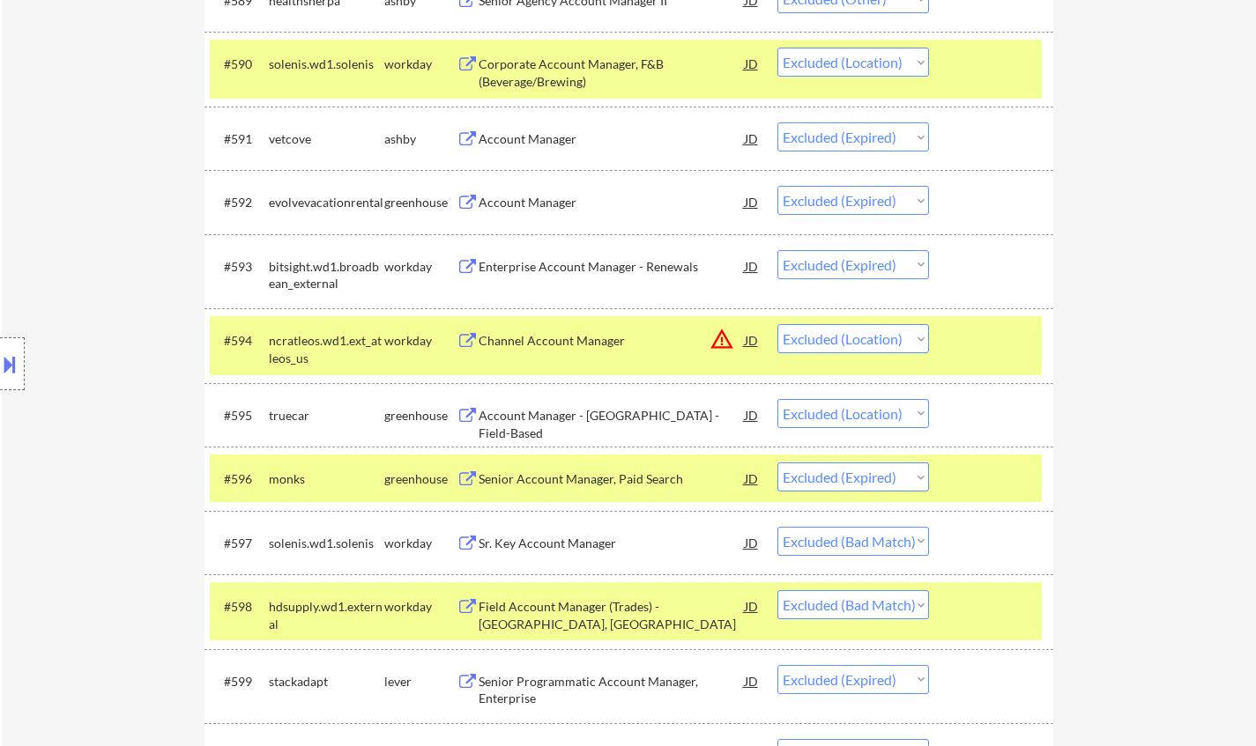
scroll to position [0, 0]
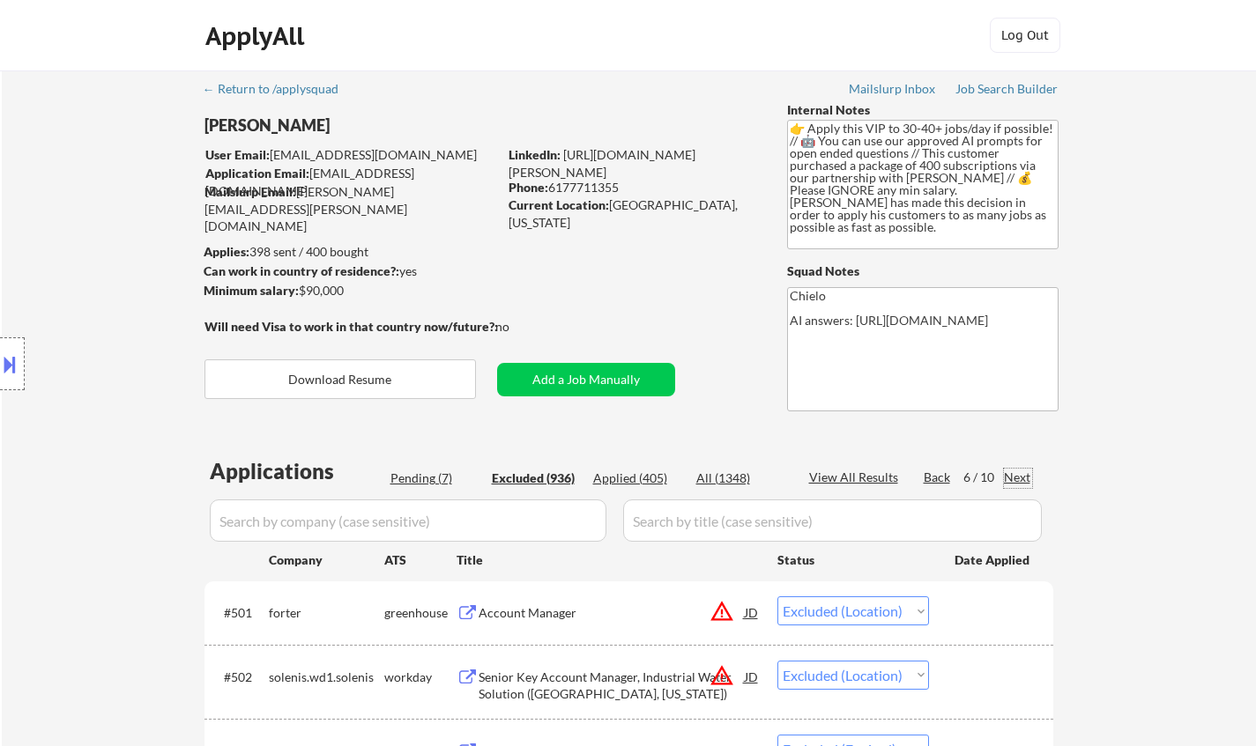
click at [1020, 471] on div "Next" at bounding box center [1018, 478] width 28 height 18
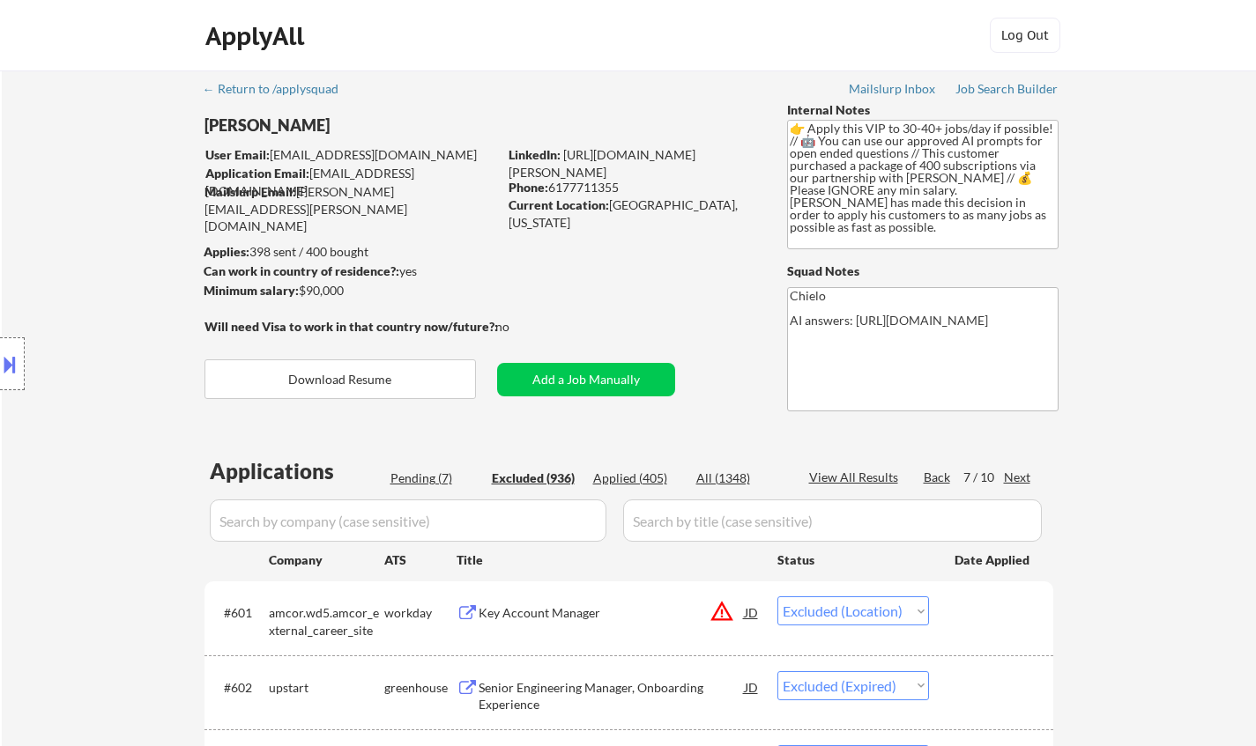
click at [1023, 478] on div "Next" at bounding box center [1018, 478] width 28 height 18
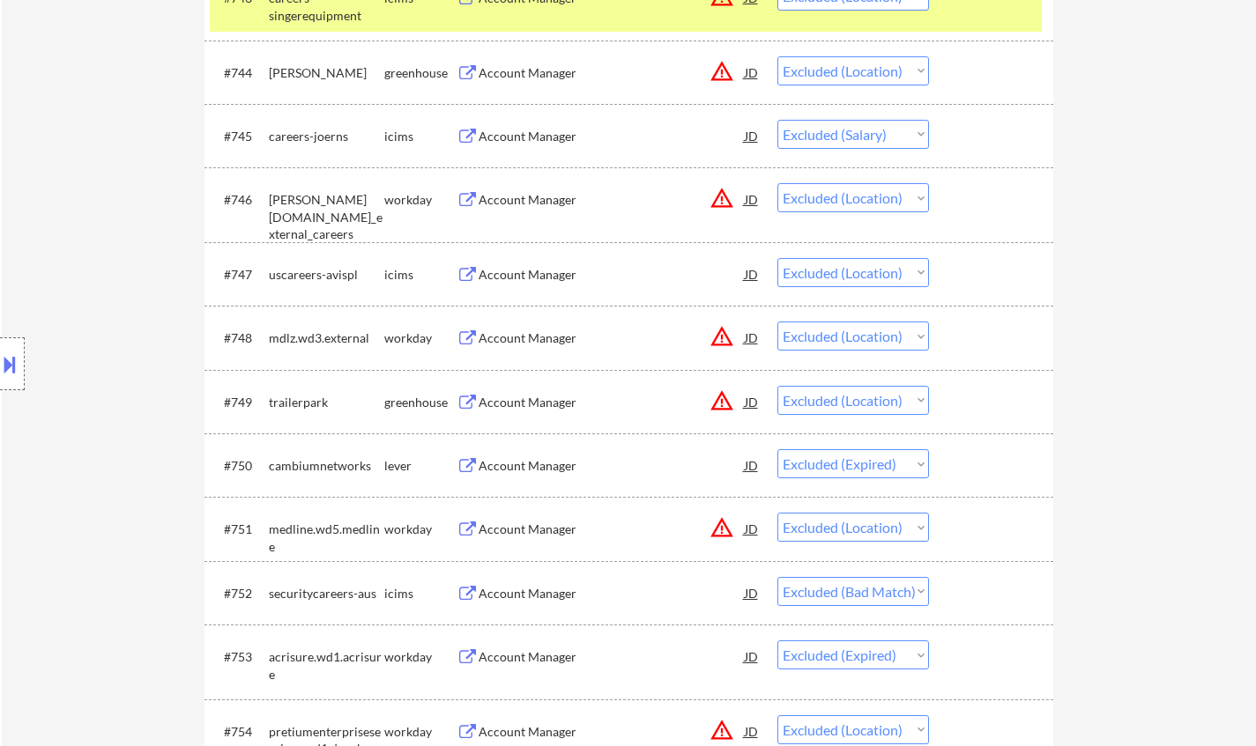
scroll to position [3701, 0]
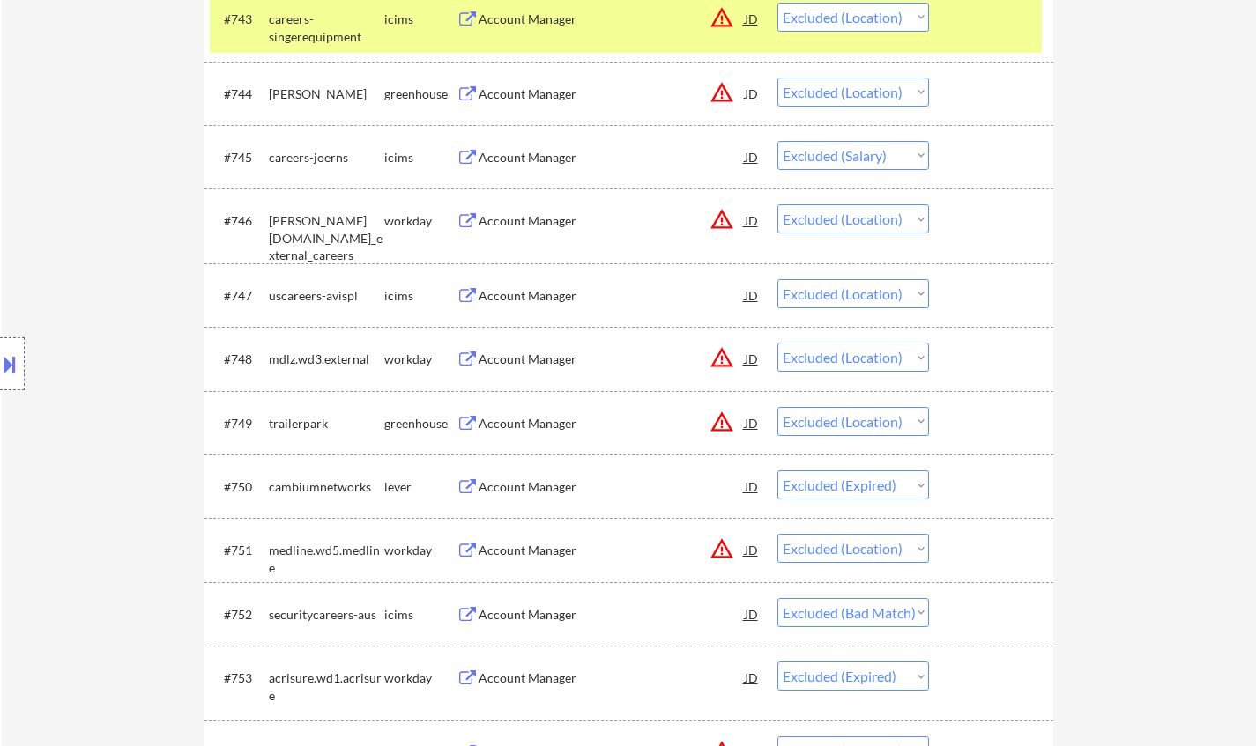
click at [523, 156] on div "Account Manager" at bounding box center [612, 158] width 266 height 18
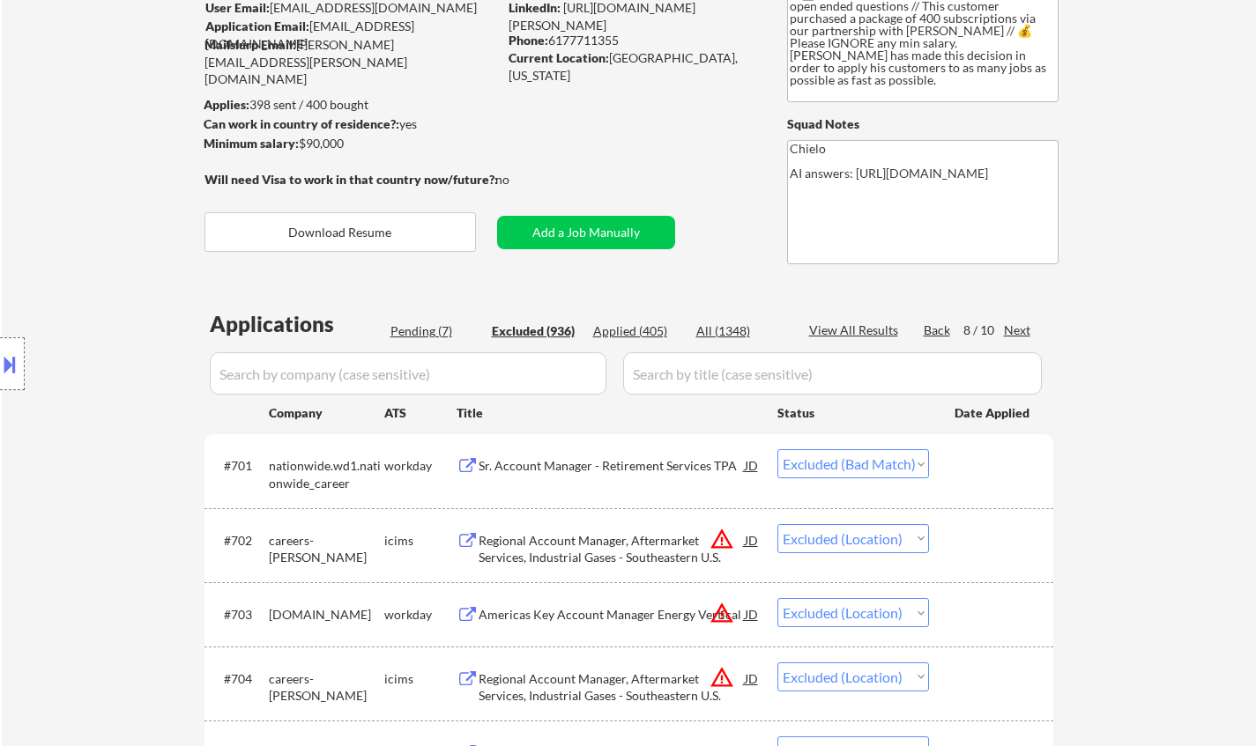
scroll to position [17, 0]
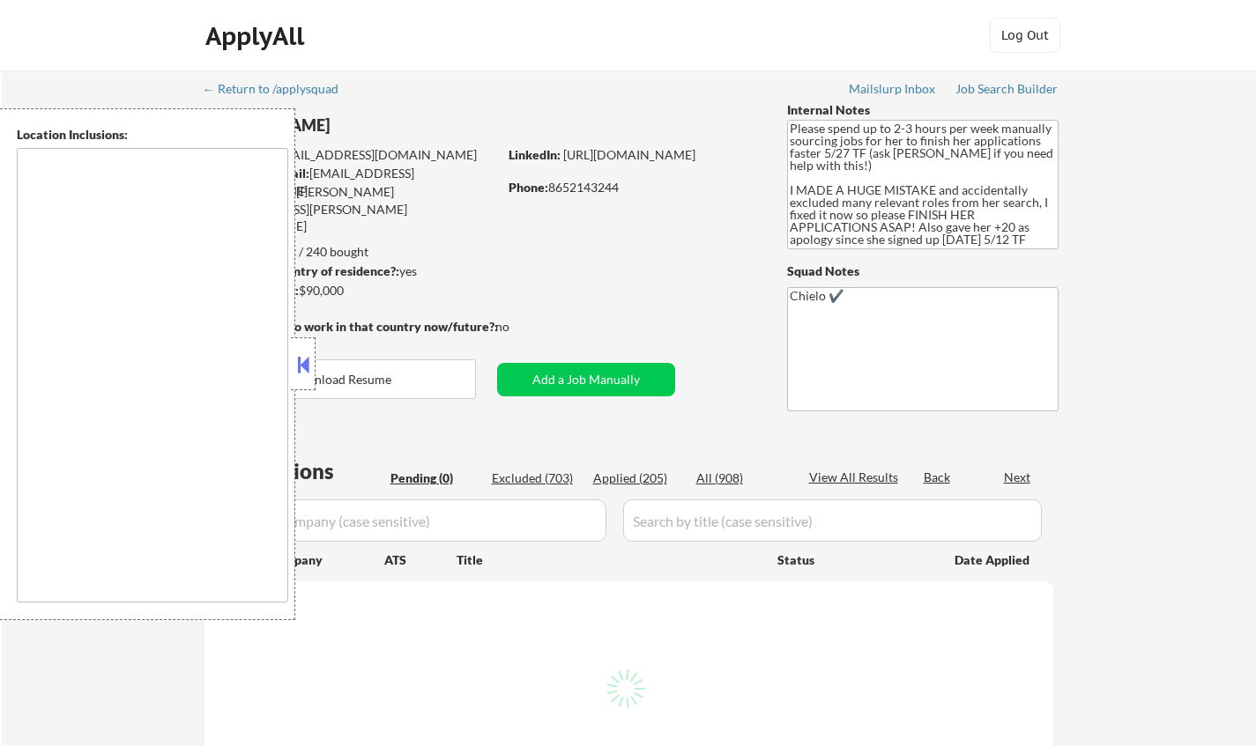
click at [304, 366] on button at bounding box center [302, 365] width 19 height 26
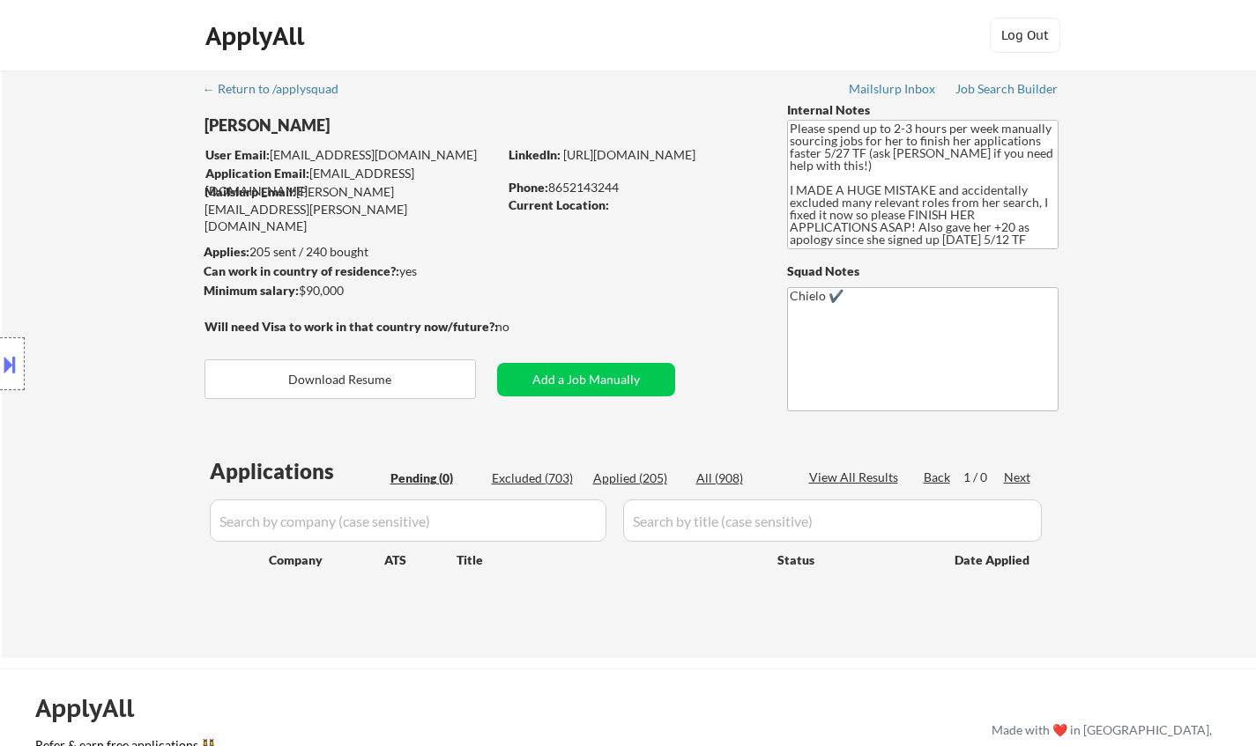
click at [536, 478] on div "Excluded (703)" at bounding box center [536, 479] width 88 height 18
select select ""excluded""
select select ""excluded__location_""
select select ""excluded""
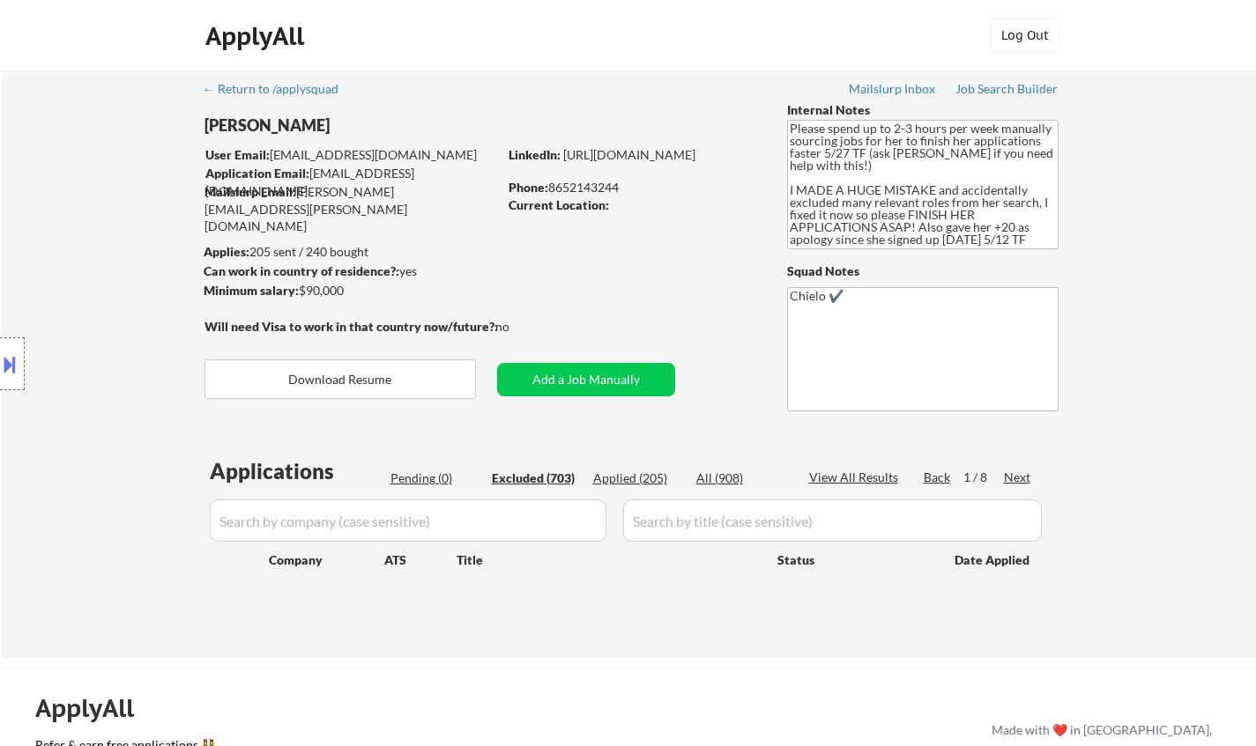
select select ""excluded__location_""
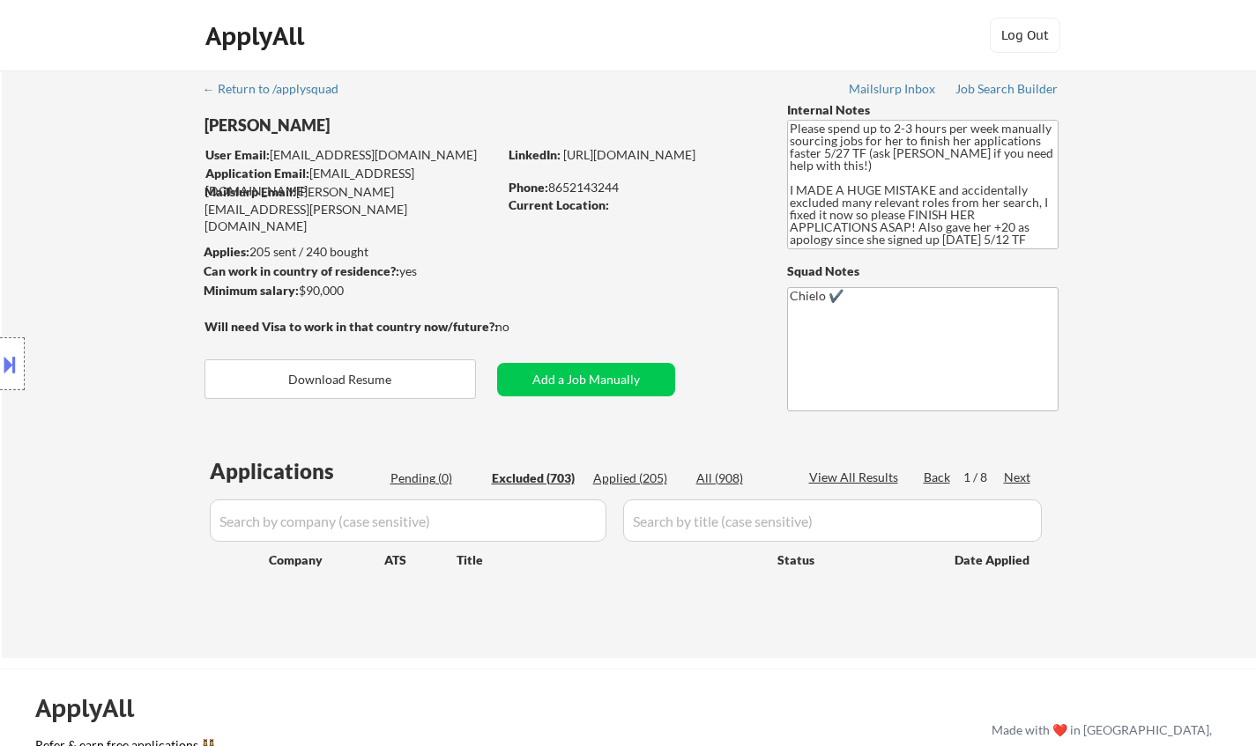
select select ""excluded__other_""
select select ""excluded""
select select ""excluded__location_""
select select ""excluded""
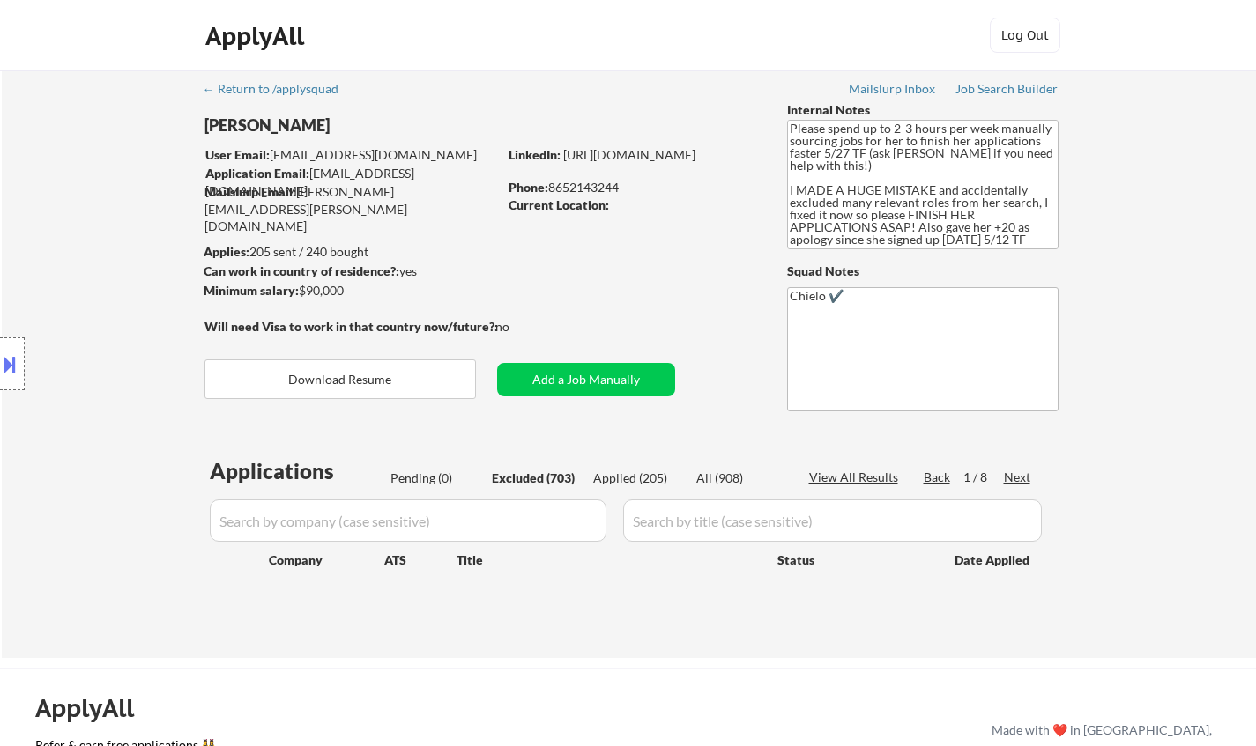
select select ""excluded""
select select ""excluded__location_""
select select ""excluded__expired_""
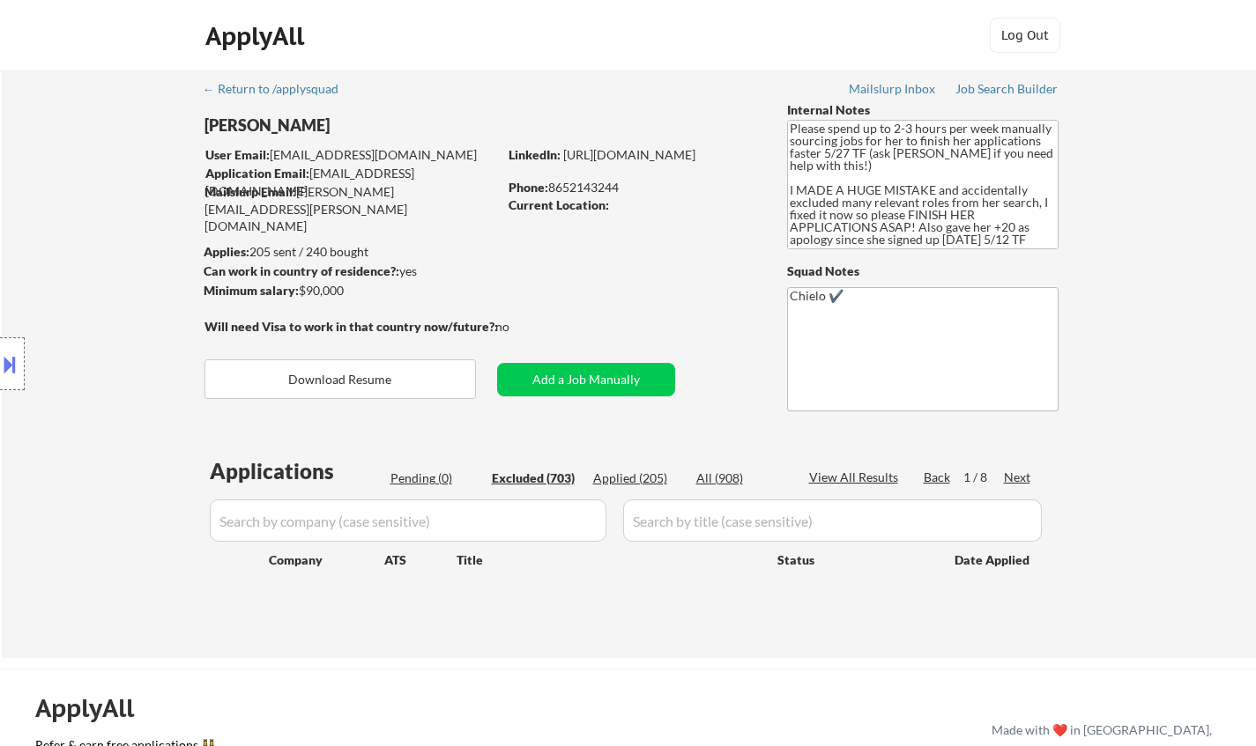
select select ""excluded__location_""
select select ""excluded""
select select ""excluded__expired_""
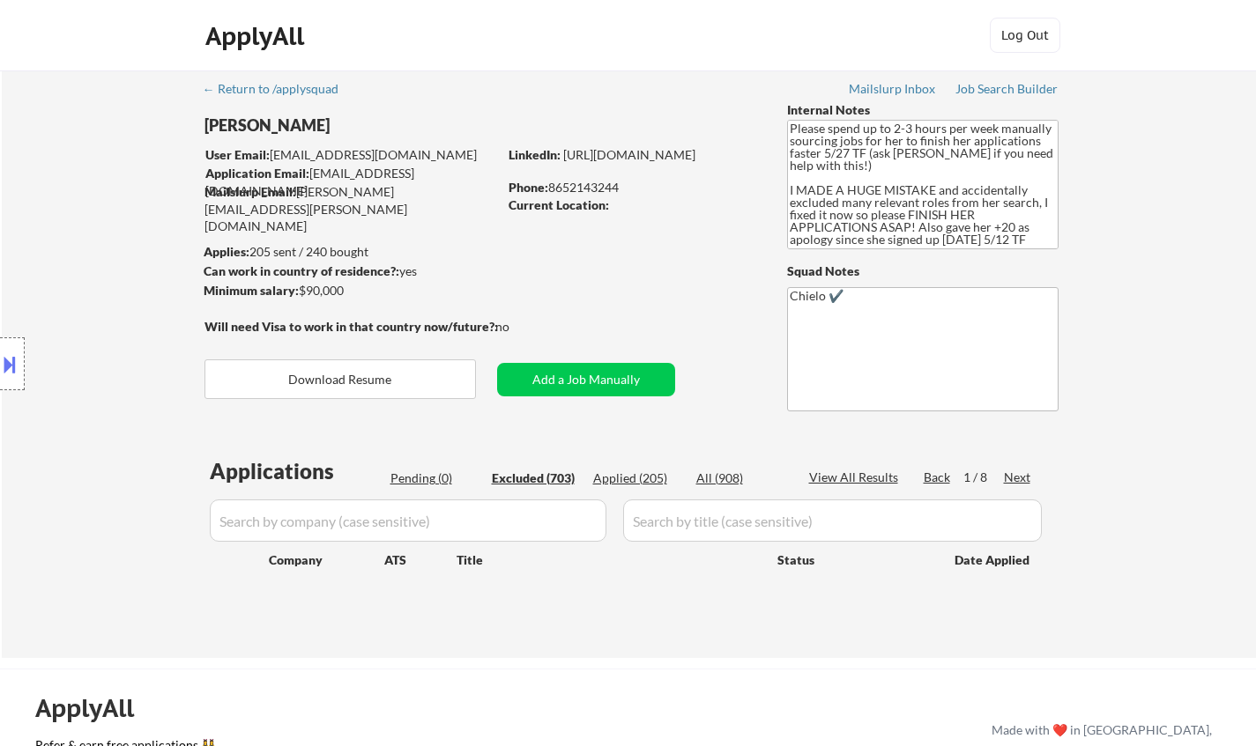
select select ""excluded__expired_""
select select ""excluded__location_""
select select ""excluded__expired_""
select select ""excluded__location_""
select select ""excluded""
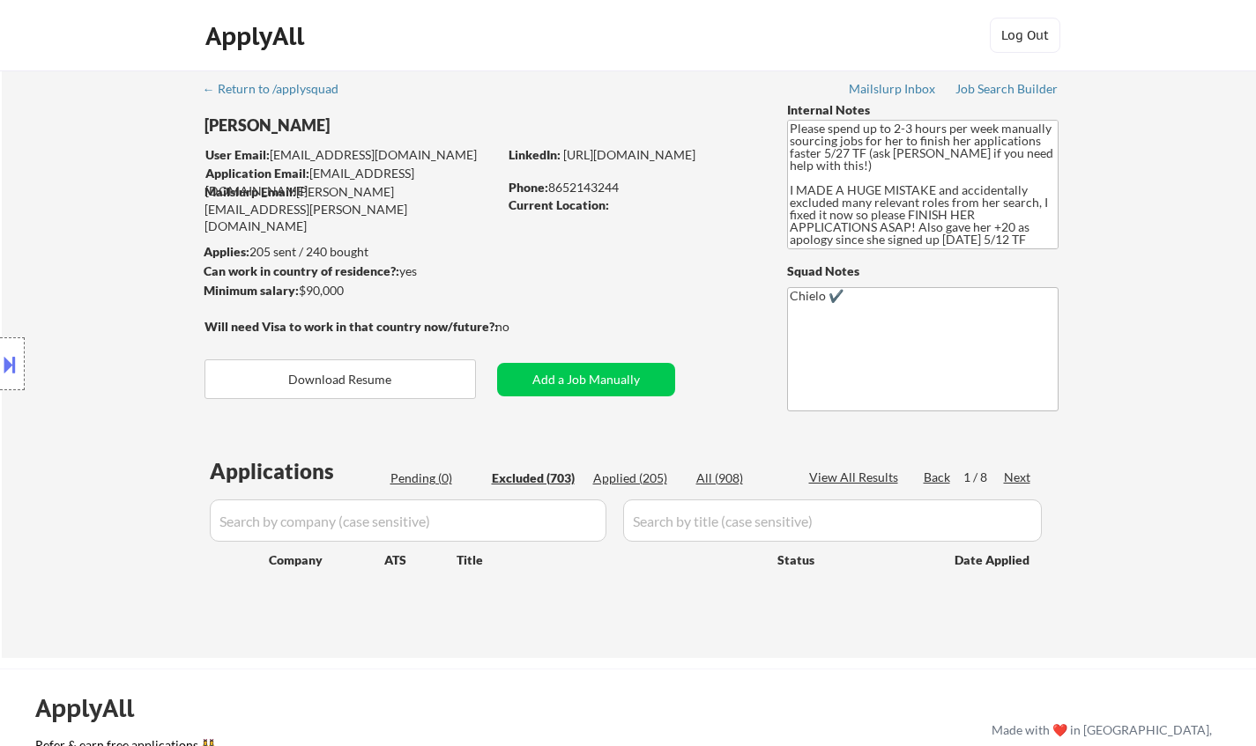
select select ""excluded""
select select ""excluded__location_""
select select ""excluded""
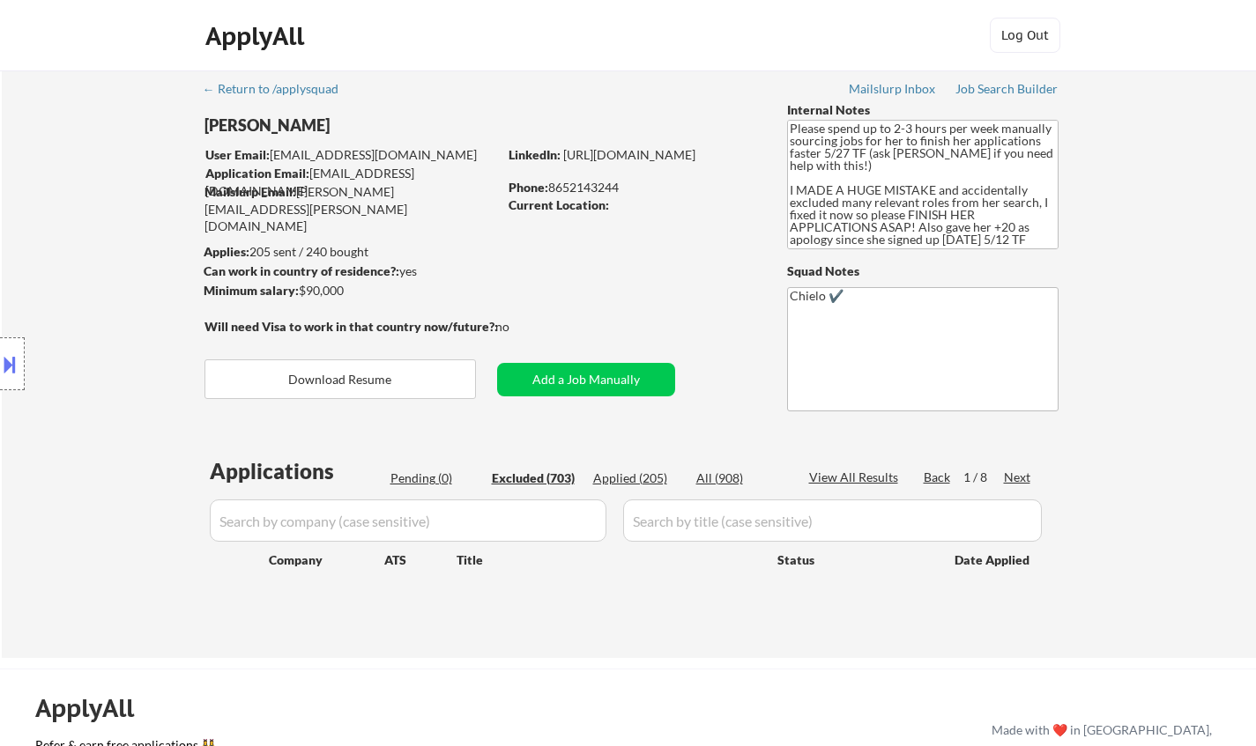
select select ""excluded__location_""
select select ""excluded__expired_""
select select ""excluded__location_""
select select ""excluded__expired_""
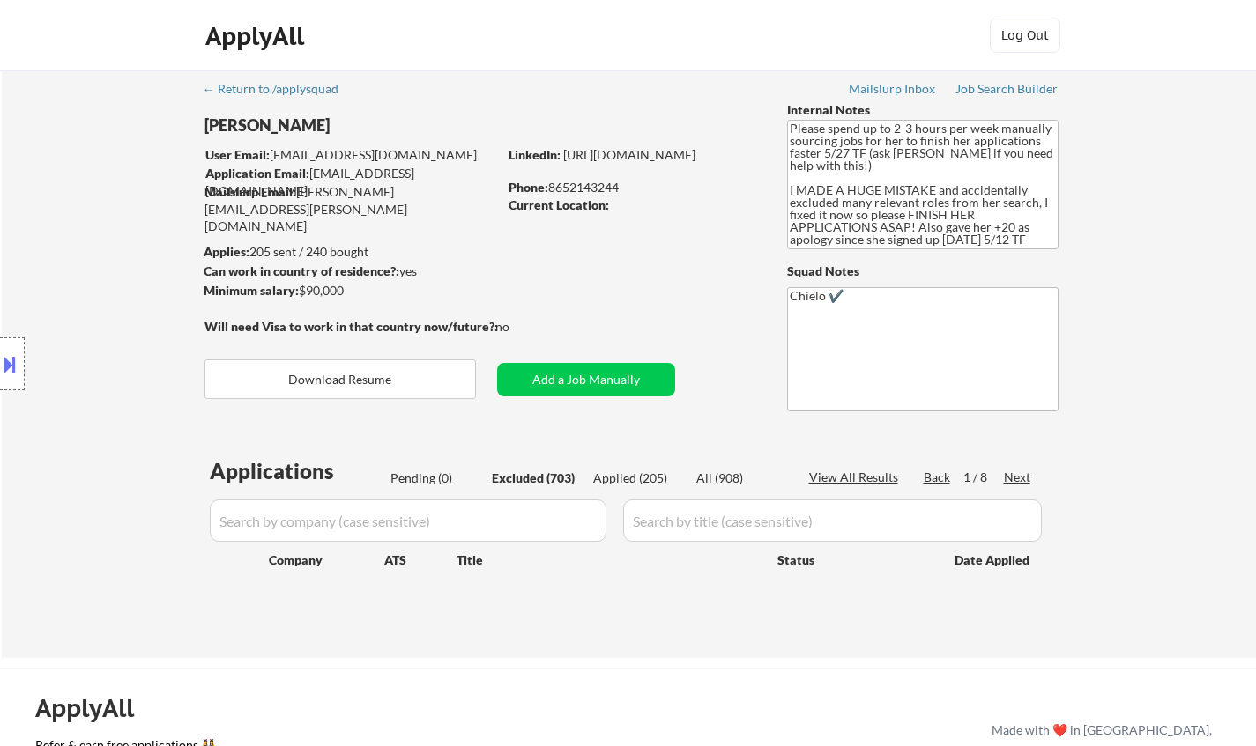
select select ""excluded__expired_""
select select ""excluded__location_""
select select ""excluded""
select select ""excluded__location_""
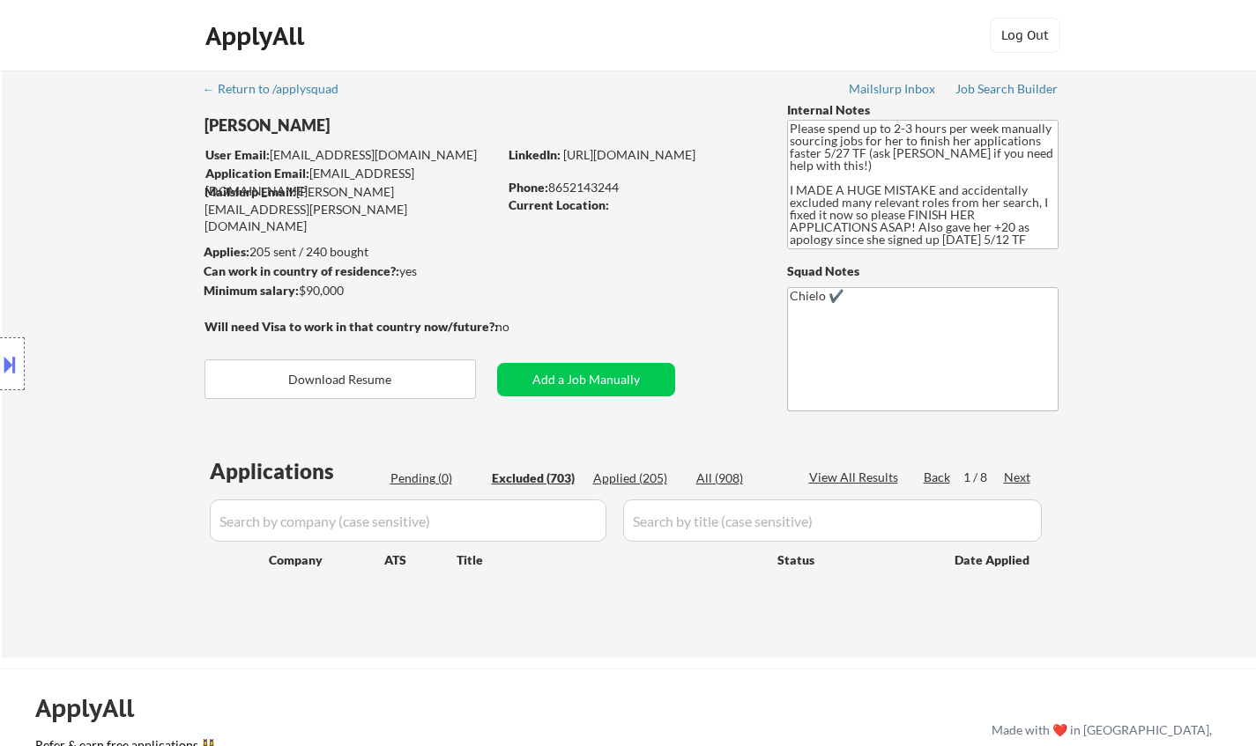
select select ""excluded__expired_""
select select ""excluded__location_""
select select ""excluded__expired_""
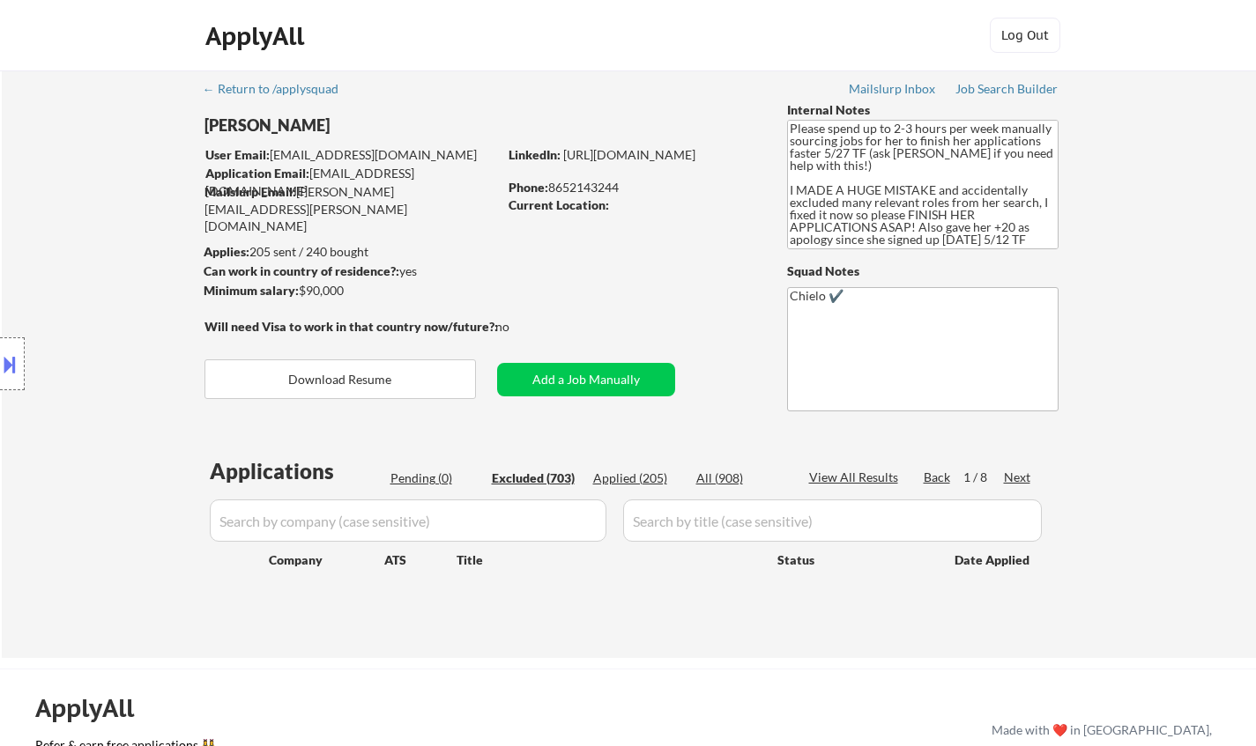
select select ""excluded__location_""
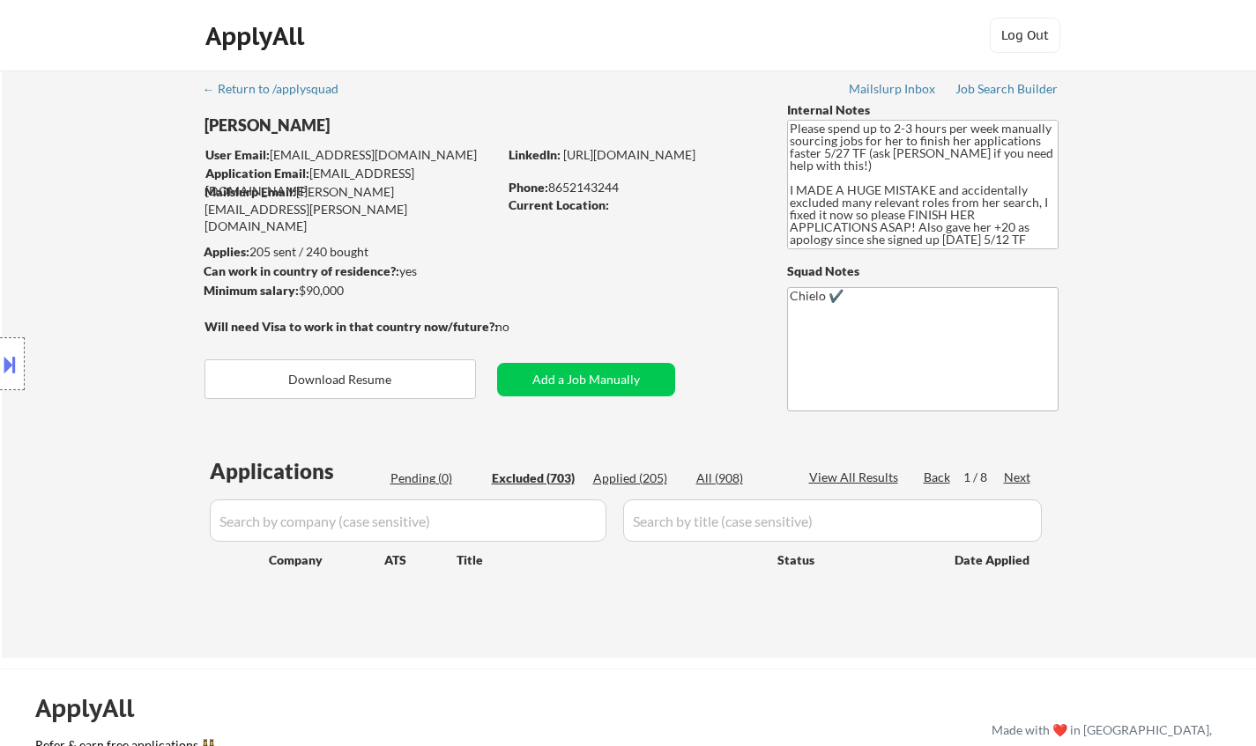
select select ""excluded__expired_""
select select ""excluded__location_""
select select ""excluded__expired_""
select select ""excluded__location_""
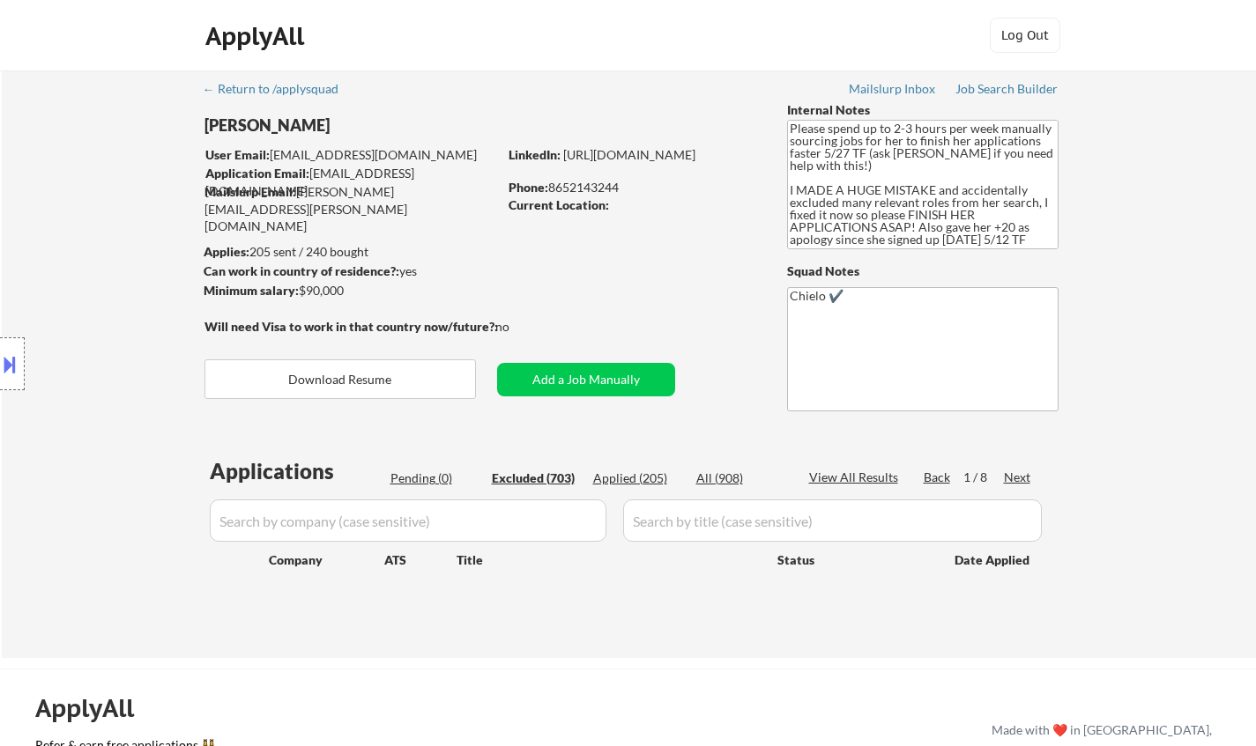
select select ""excluded""
select select ""excluded__location_""
select select ""excluded""
select select ""excluded__location_""
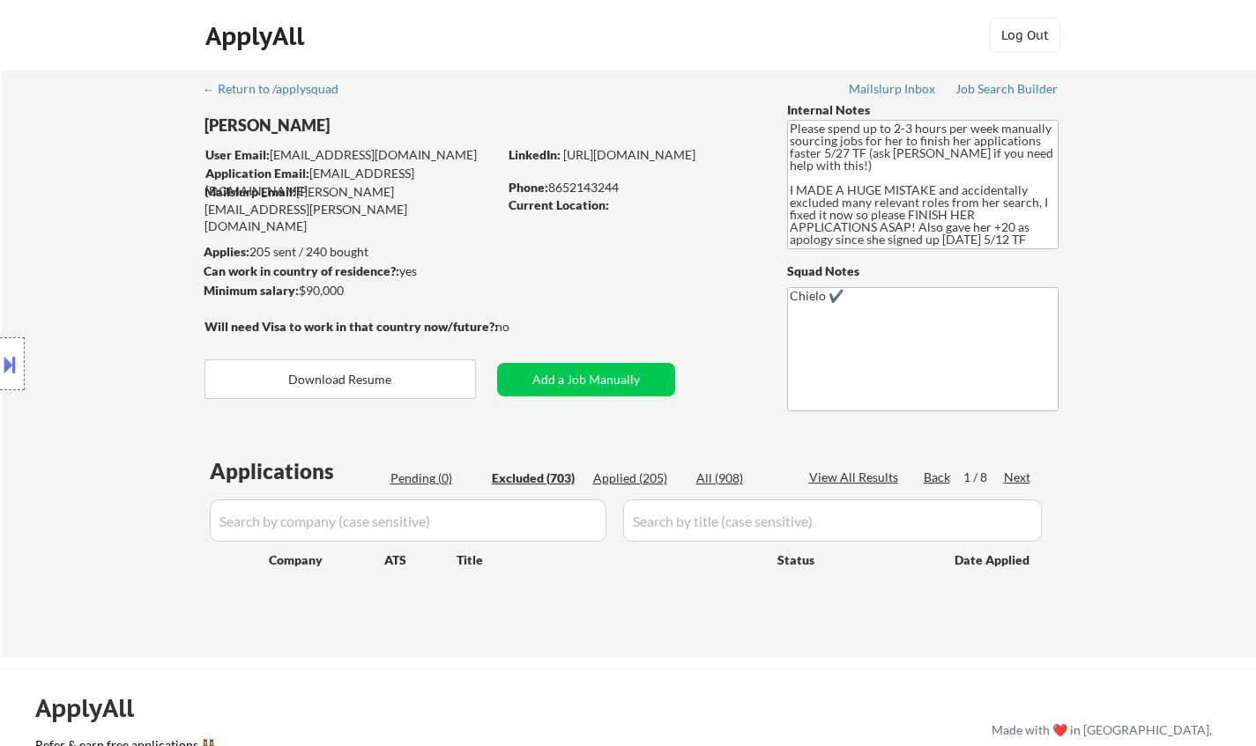
select select ""excluded""
select select ""excluded__location_""
select select ""excluded""
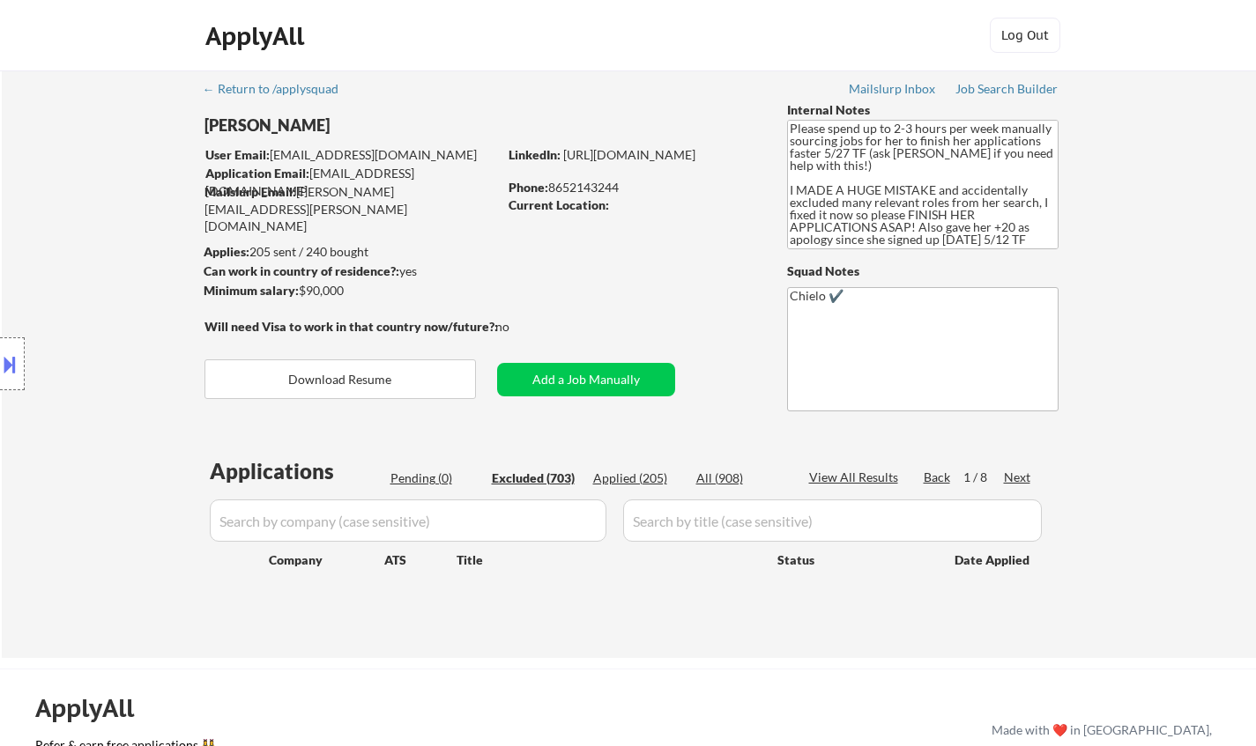
select select ""excluded__expired_""
select select ""excluded""
select select ""excluded__location_""
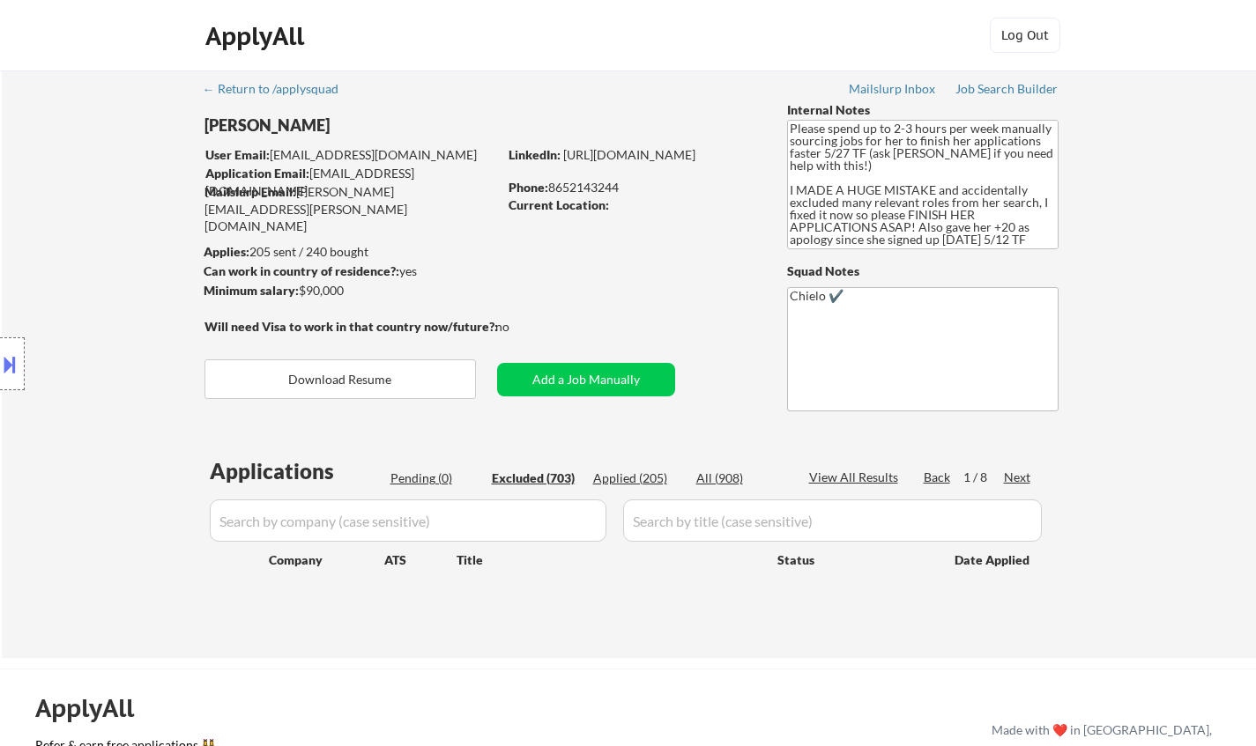
select select ""excluded__location_""
select select ""excluded__expired_""
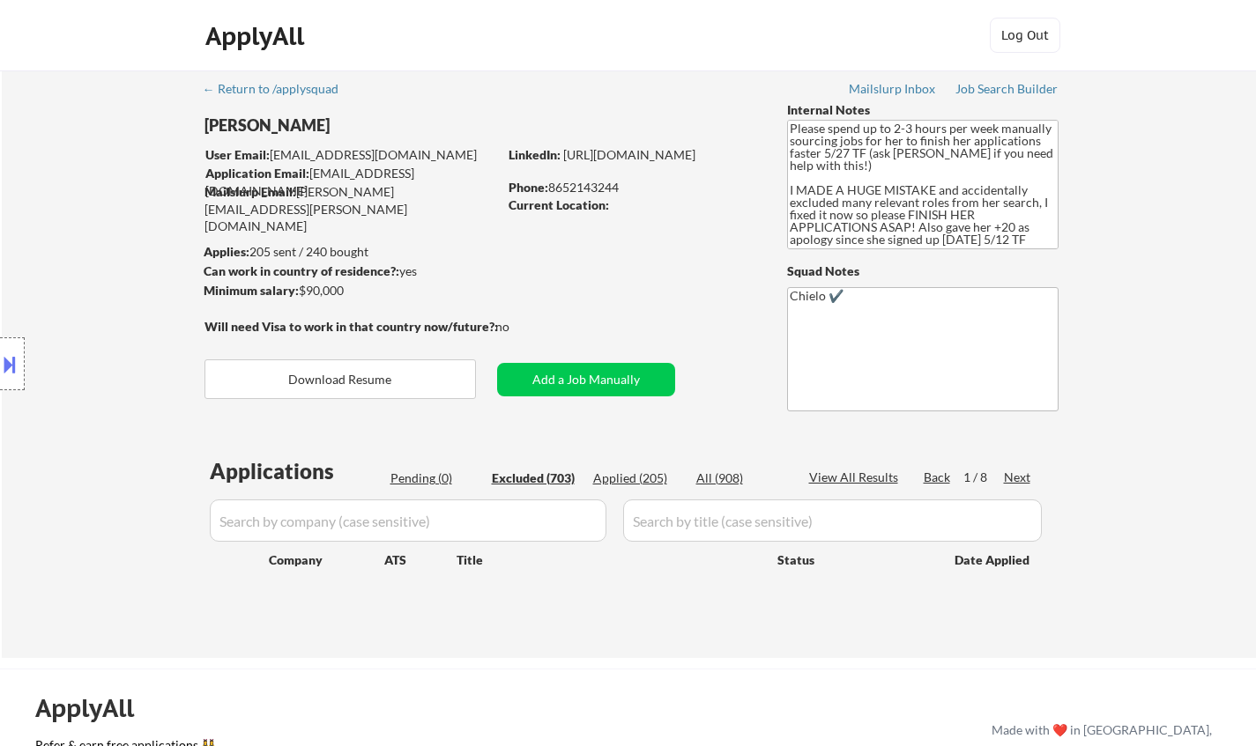
select select ""excluded""
select select ""excluded__location_""
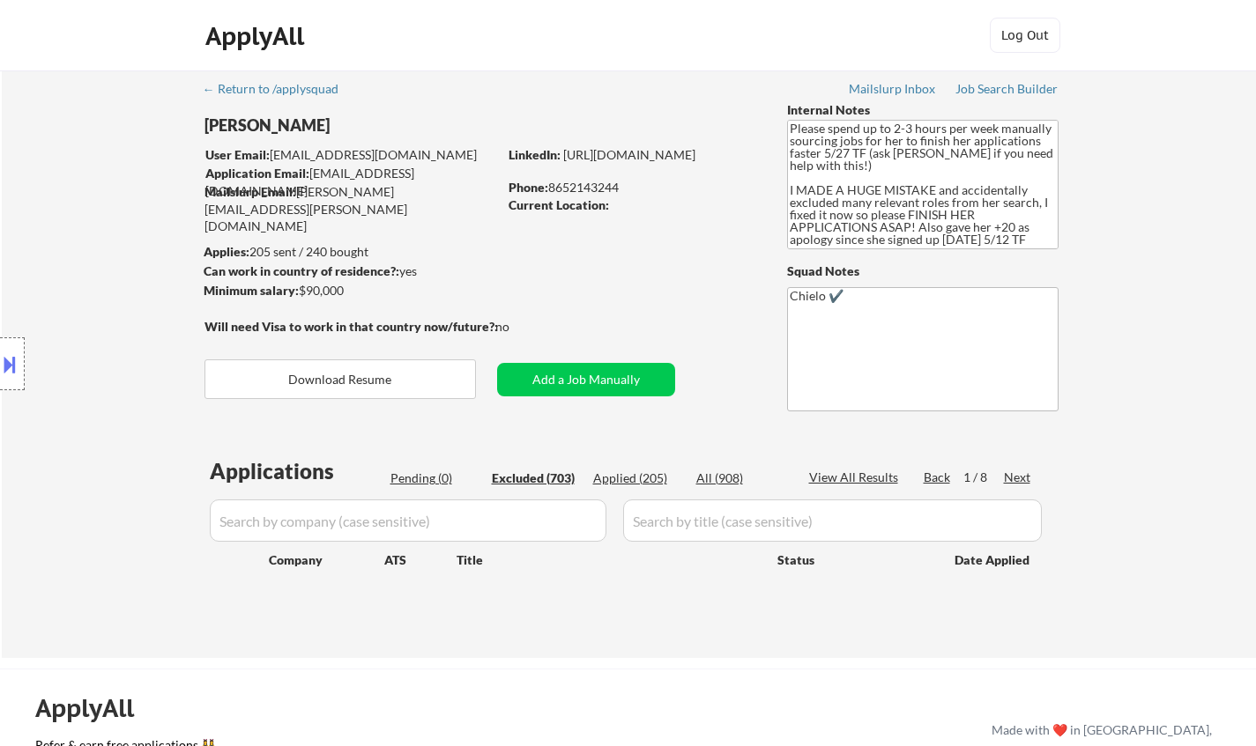
select select ""excluded__location_""
select select ""excluded__expired_""
select select ""excluded__location_""
select select ""excluded__expired_""
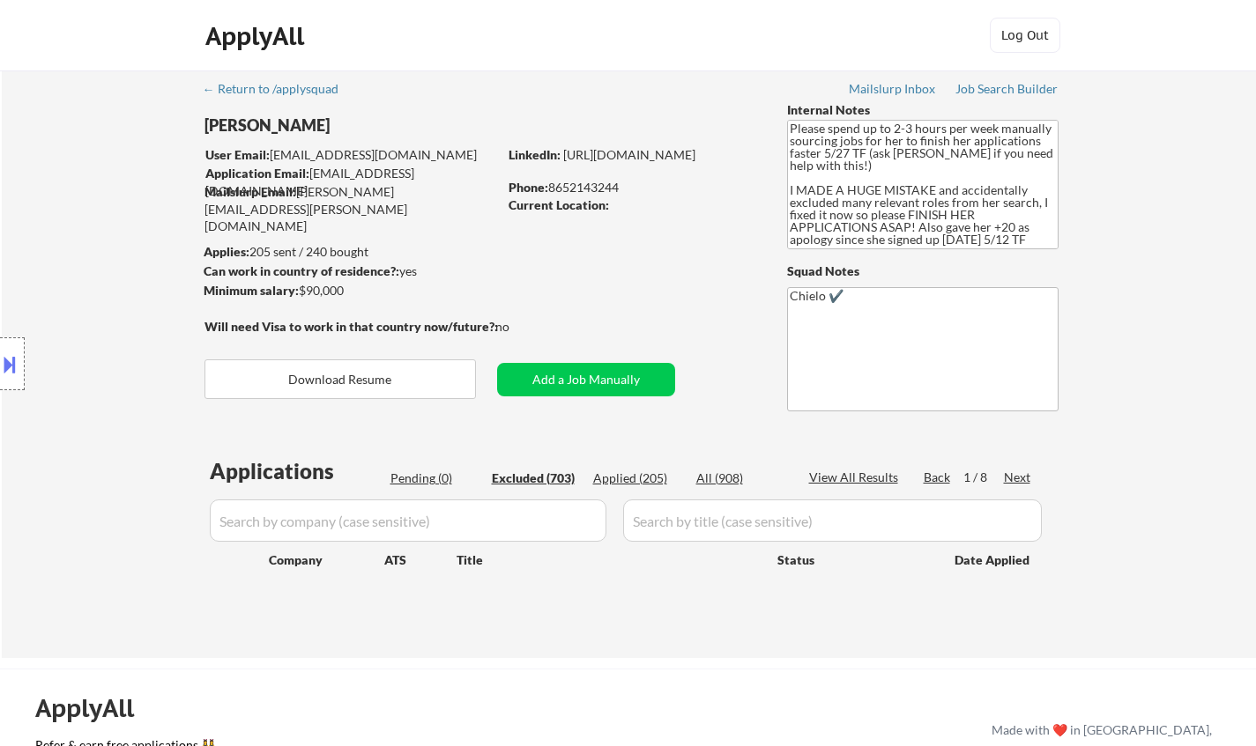
select select ""excluded__location_""
select select ""excluded__bad_match_""
select select ""excluded__expired_""
select select ""excluded""
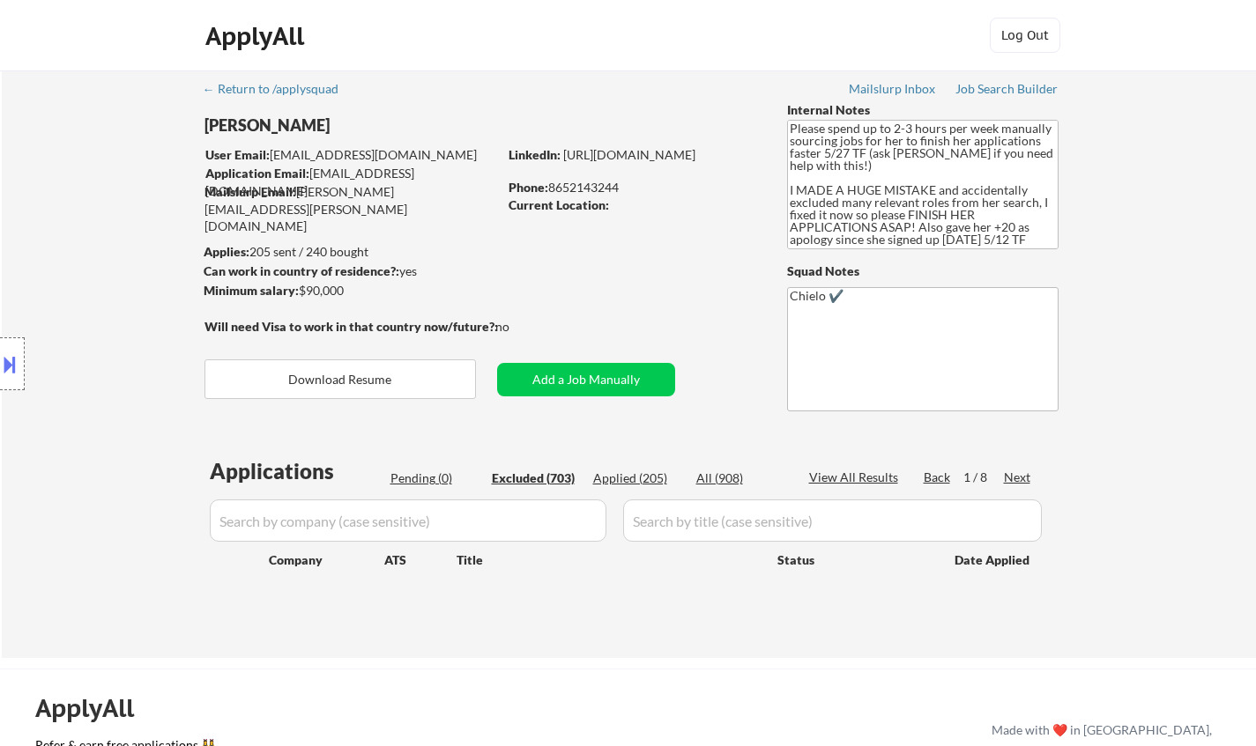
select select ""excluded""
select select ""excluded__location_""
select select ""excluded__expired_""
select select ""excluded__location_""
select select ""excluded__expired_""
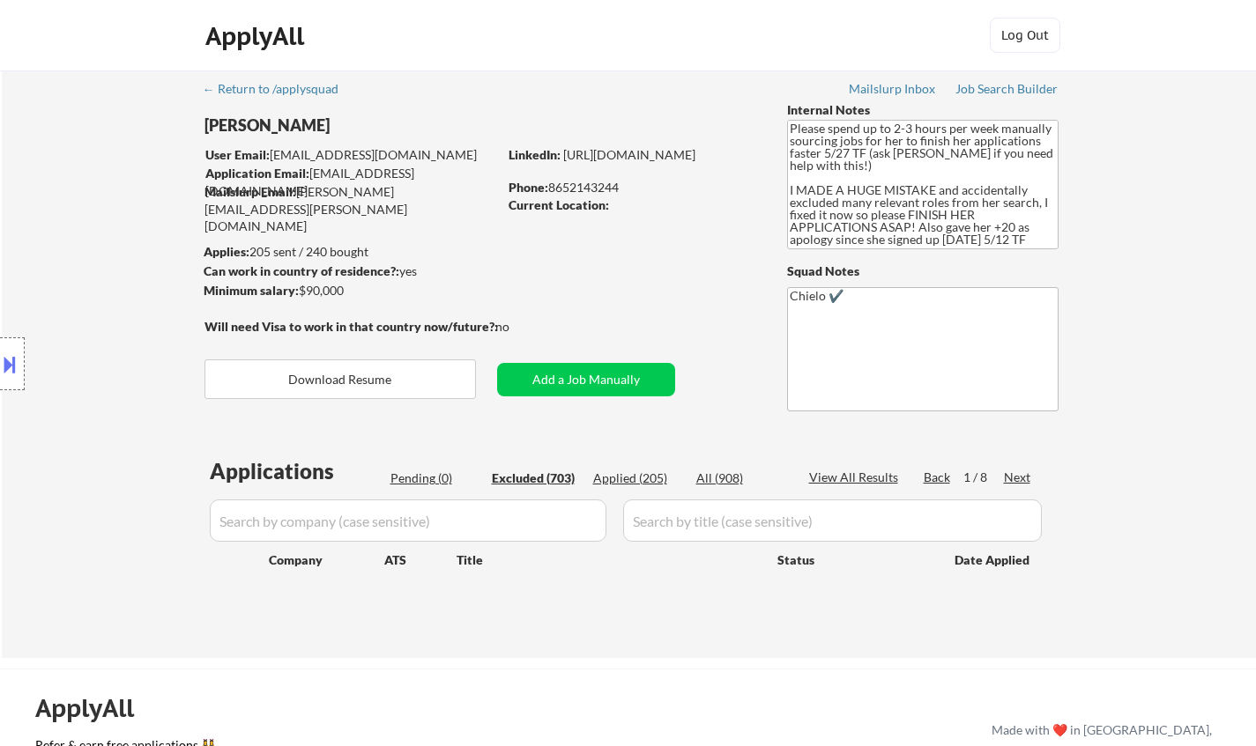
select select ""excluded__location_""
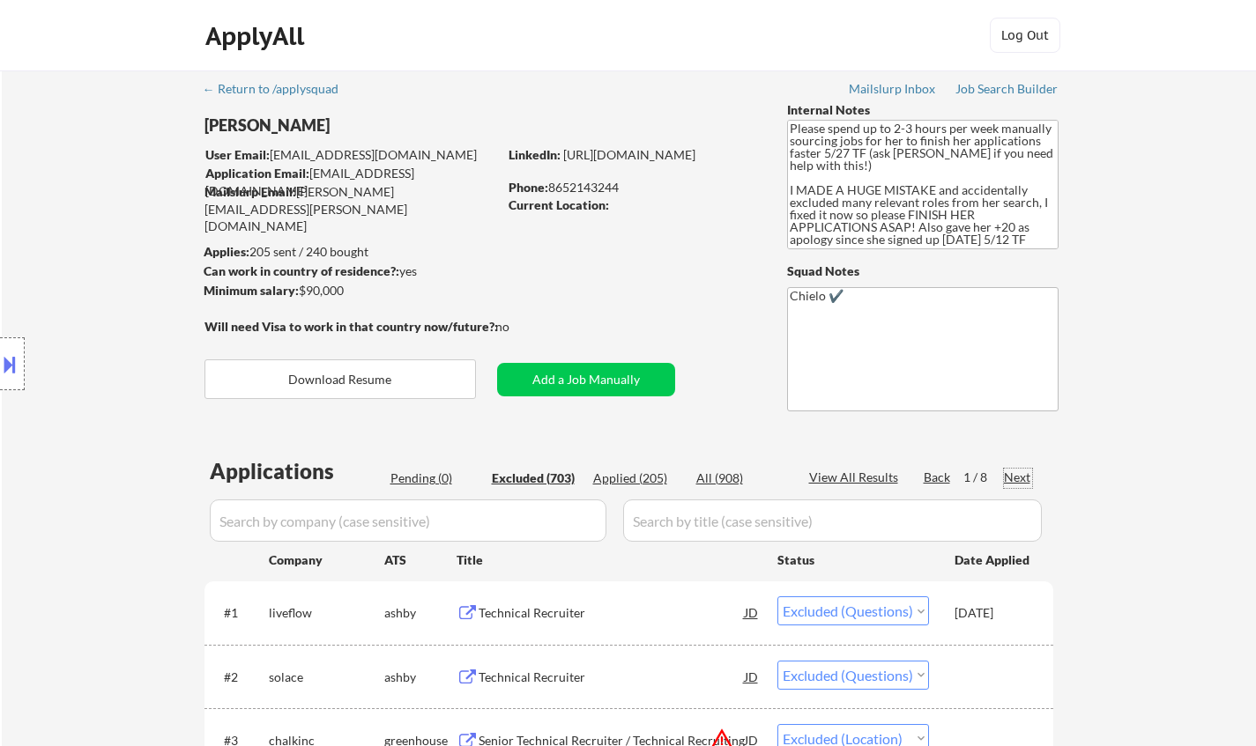
click at [1012, 472] on div "Next" at bounding box center [1018, 478] width 28 height 18
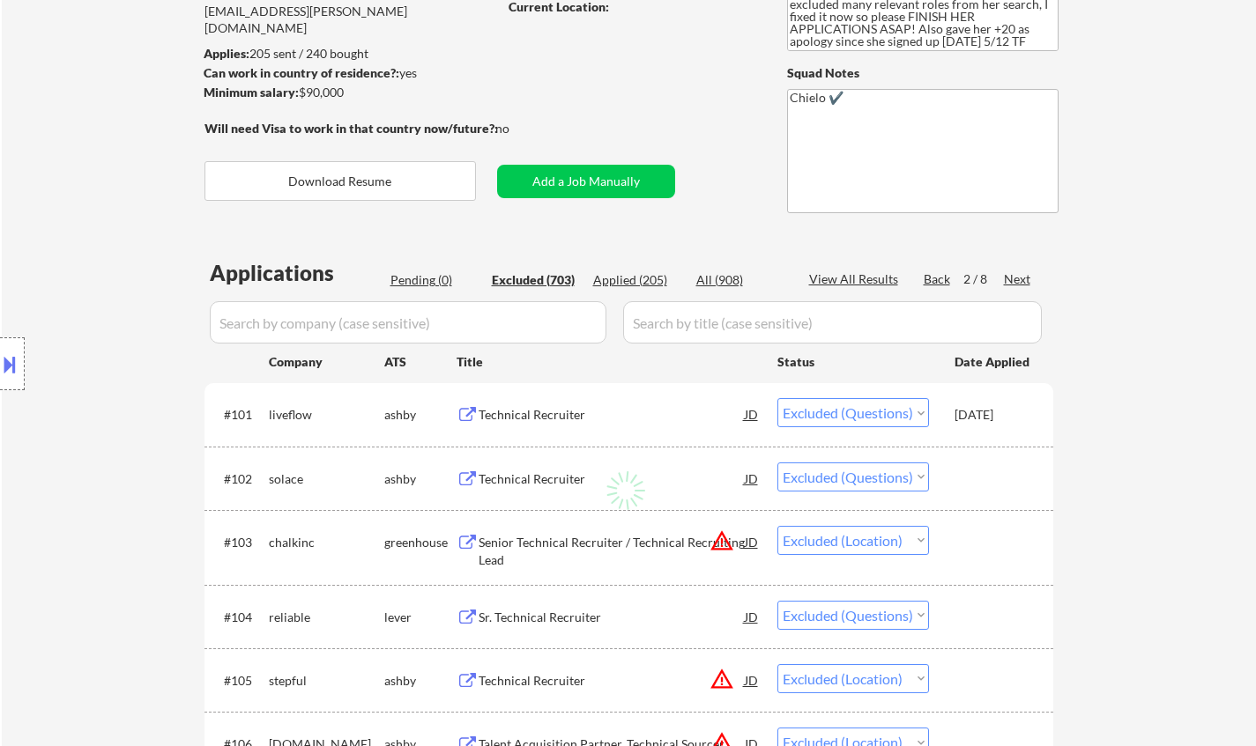
scroll to position [352, 0]
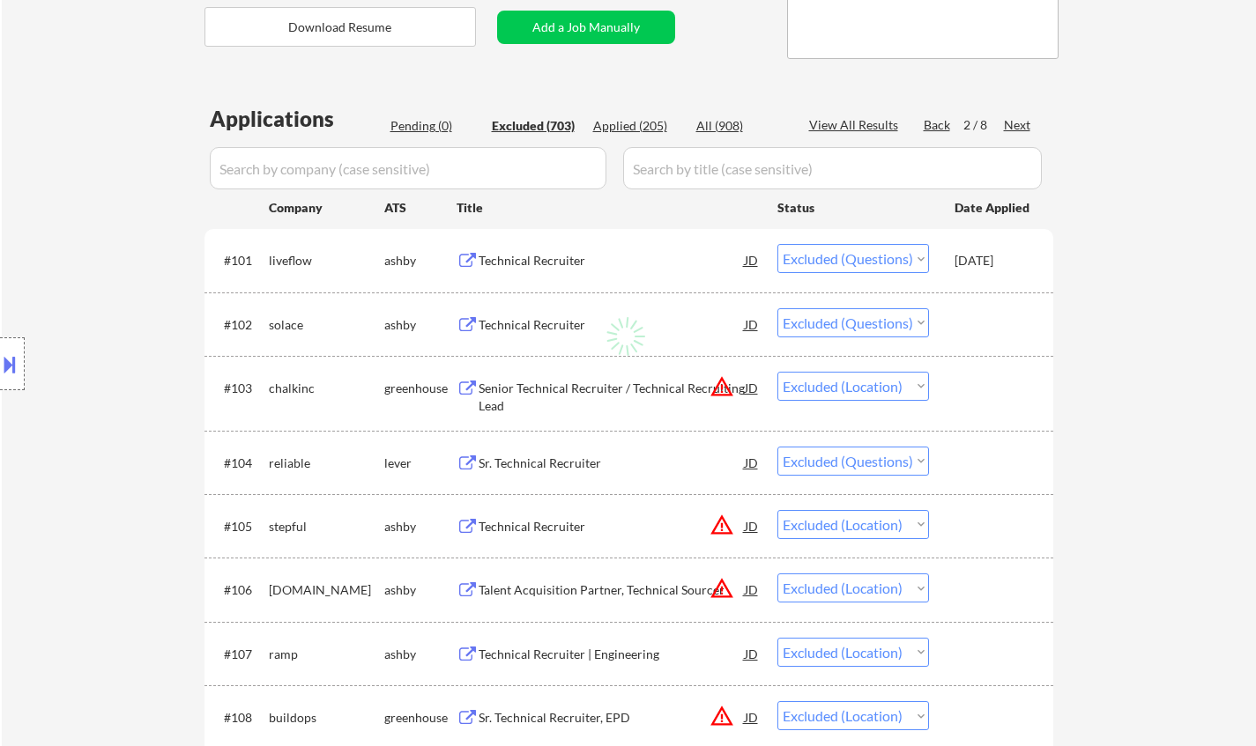
select select ""excluded__location_""
select select ""excluded__expired_""
select select ""excluded""
select select ""excluded__expired_""
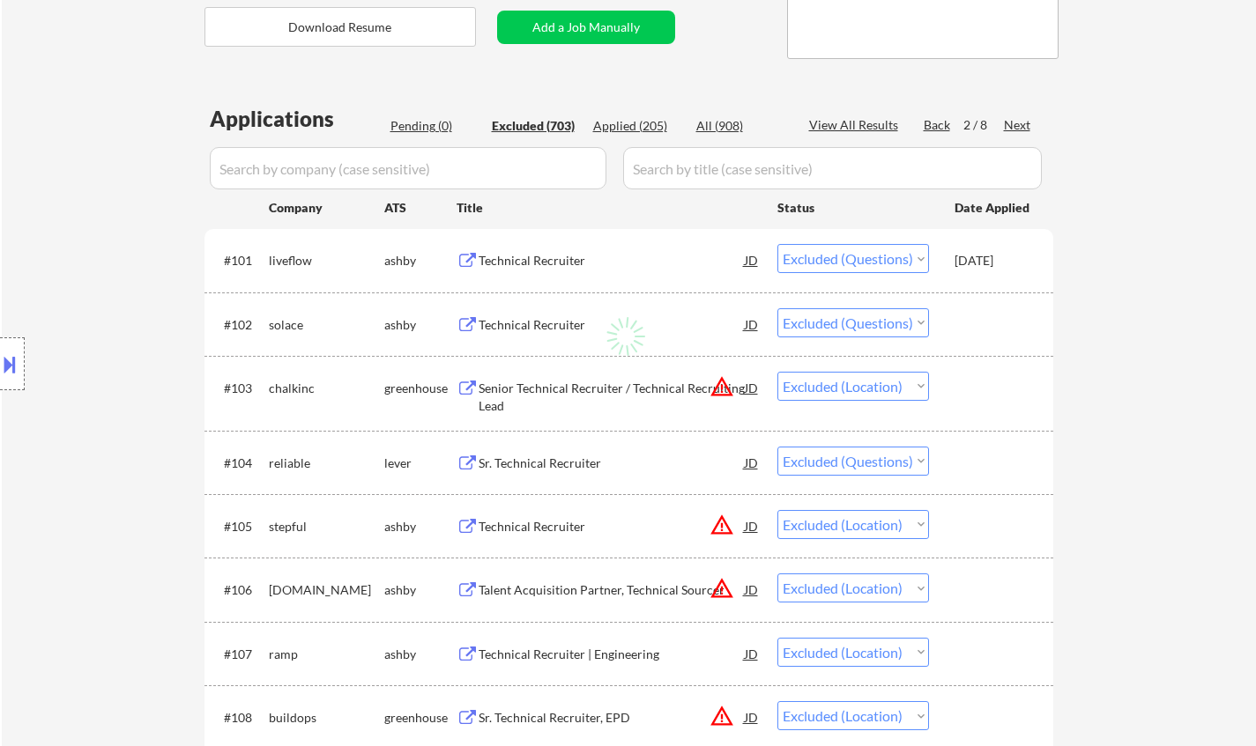
select select ""excluded__location_""
select select ""excluded__salary_""
select select ""excluded__expired_""
select select ""excluded""
select select ""excluded__salary_""
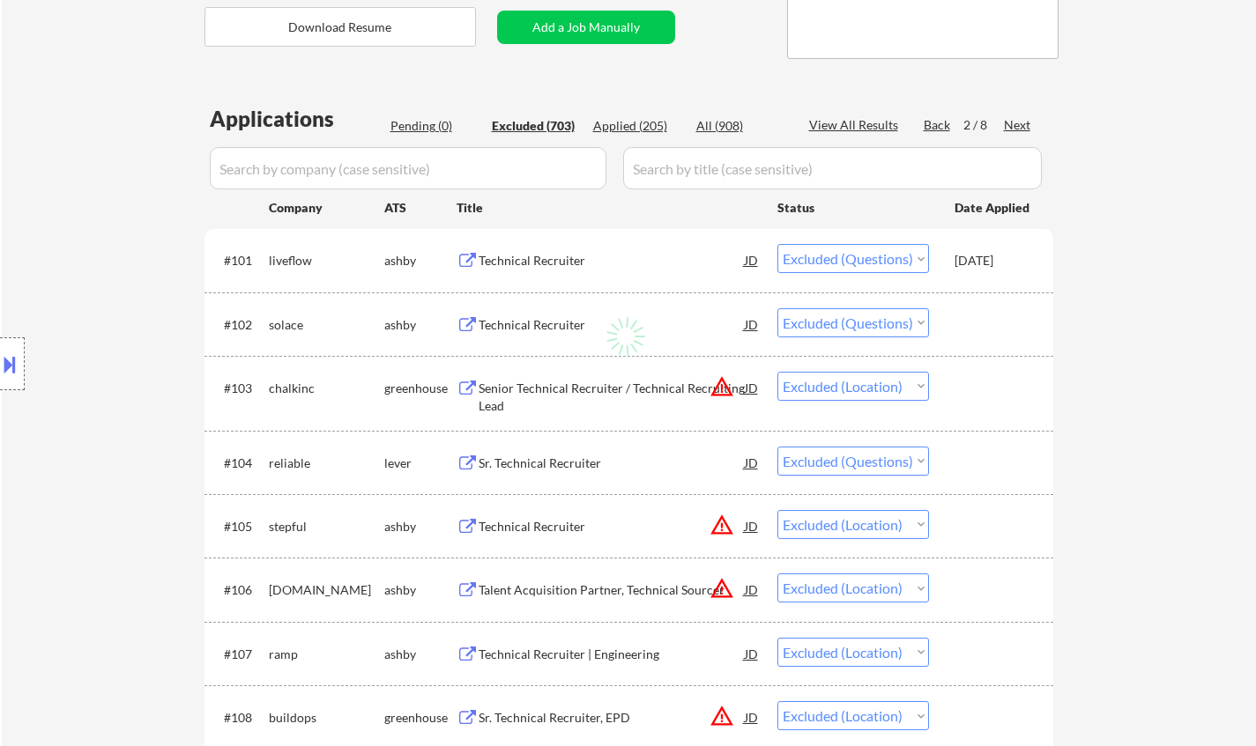
select select ""excluded__other_""
select select ""excluded__expired_""
select select ""excluded__location_""
select select ""excluded""
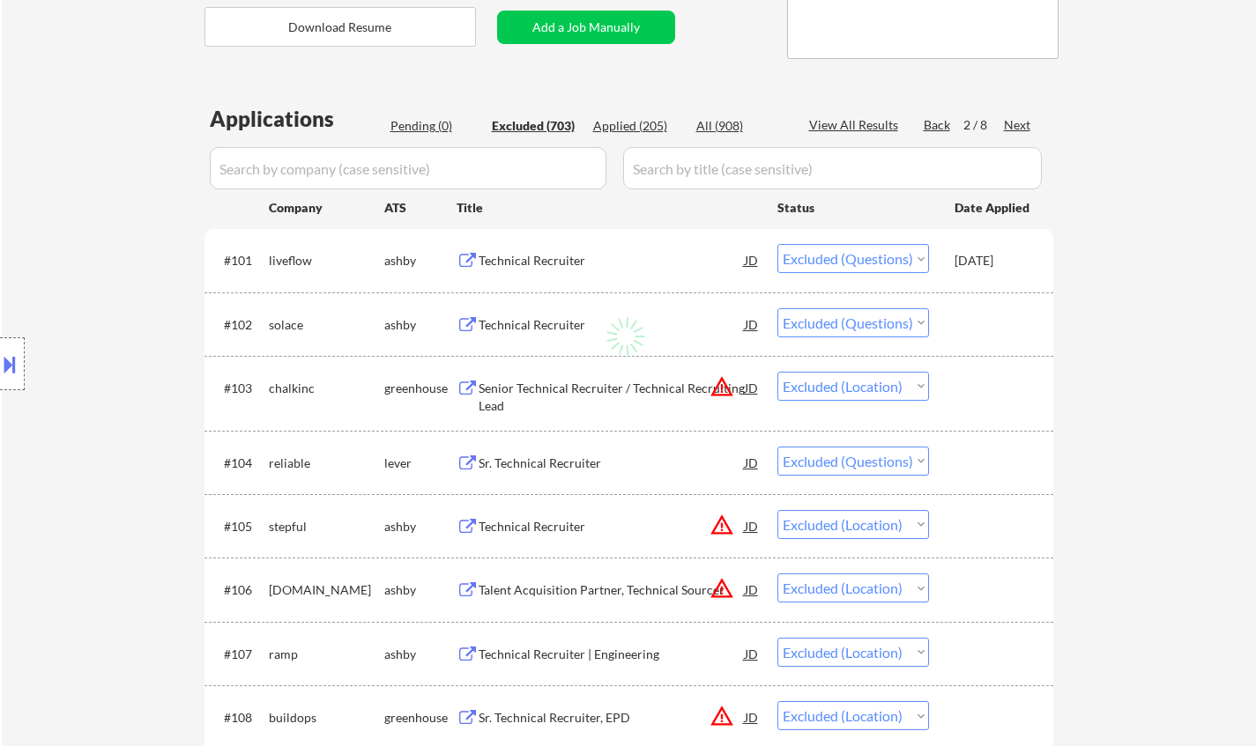
select select ""excluded__location_""
select select ""excluded__expired_""
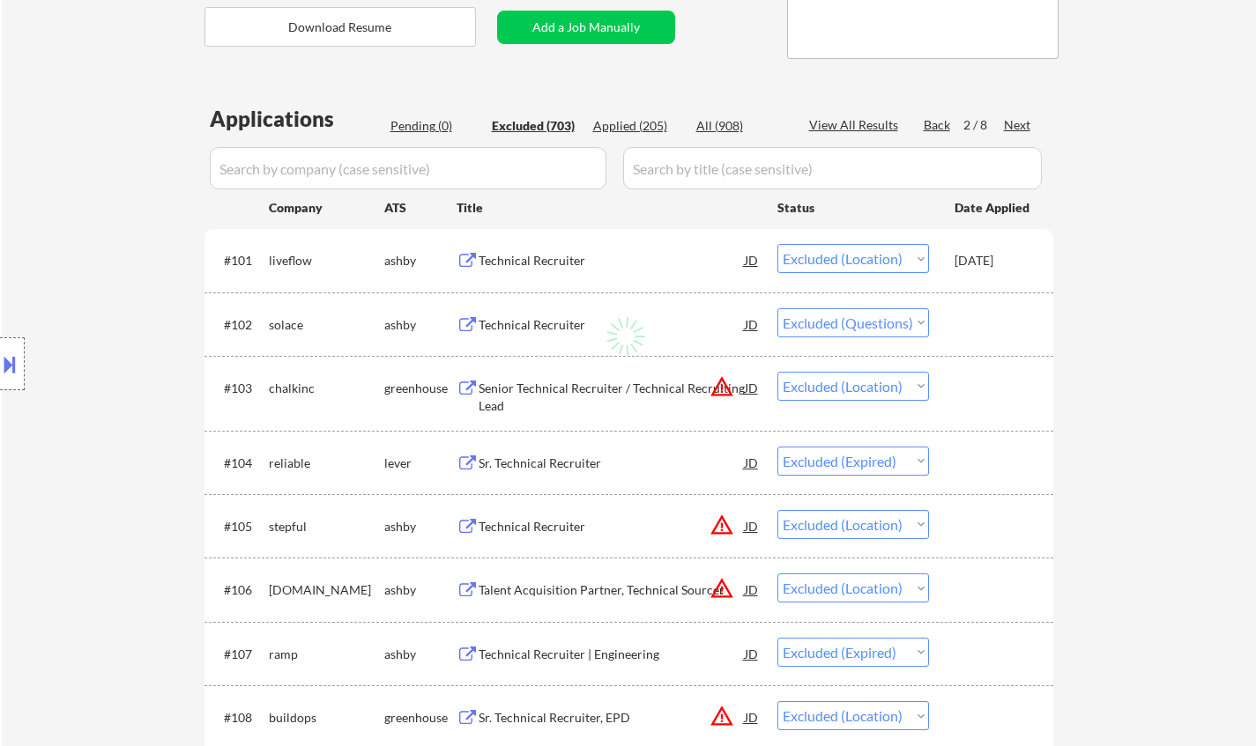
select select ""excluded""
select select ""excluded__location_""
select select ""excluded__other_""
select select ""excluded__bad_match_""
select select ""excluded""
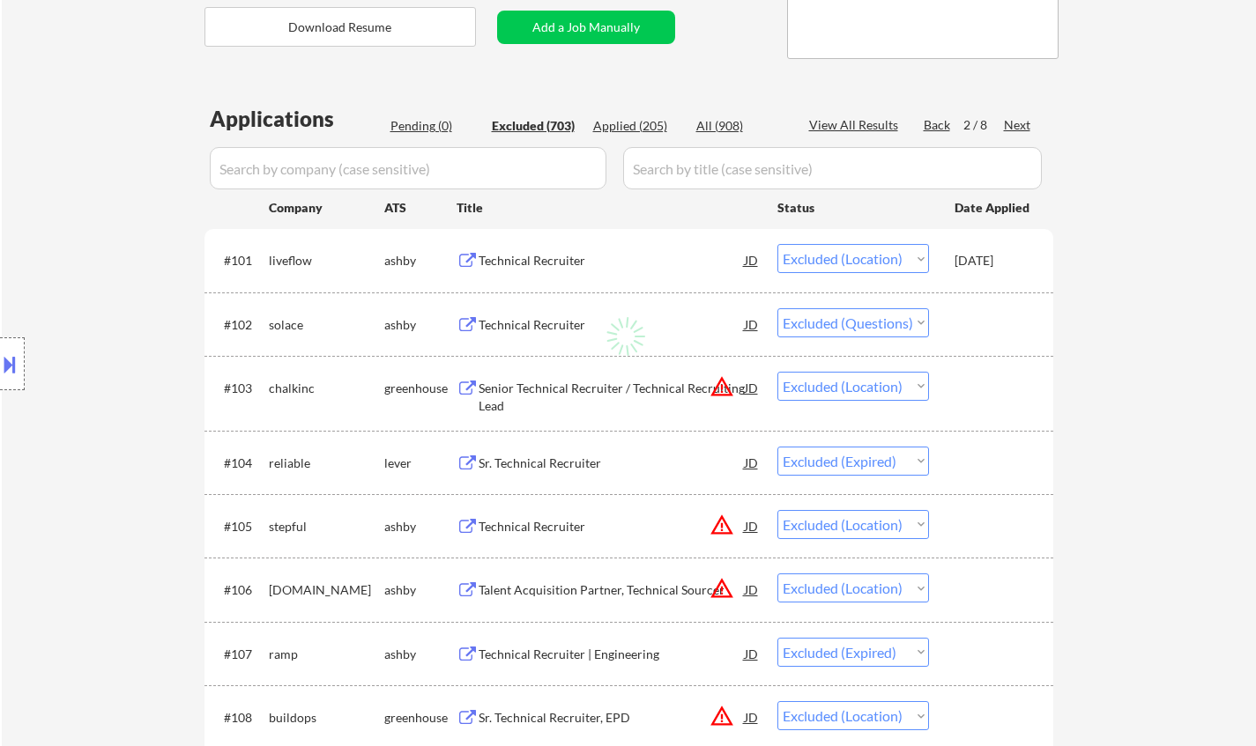
select select ""excluded__expired_""
select select ""excluded""
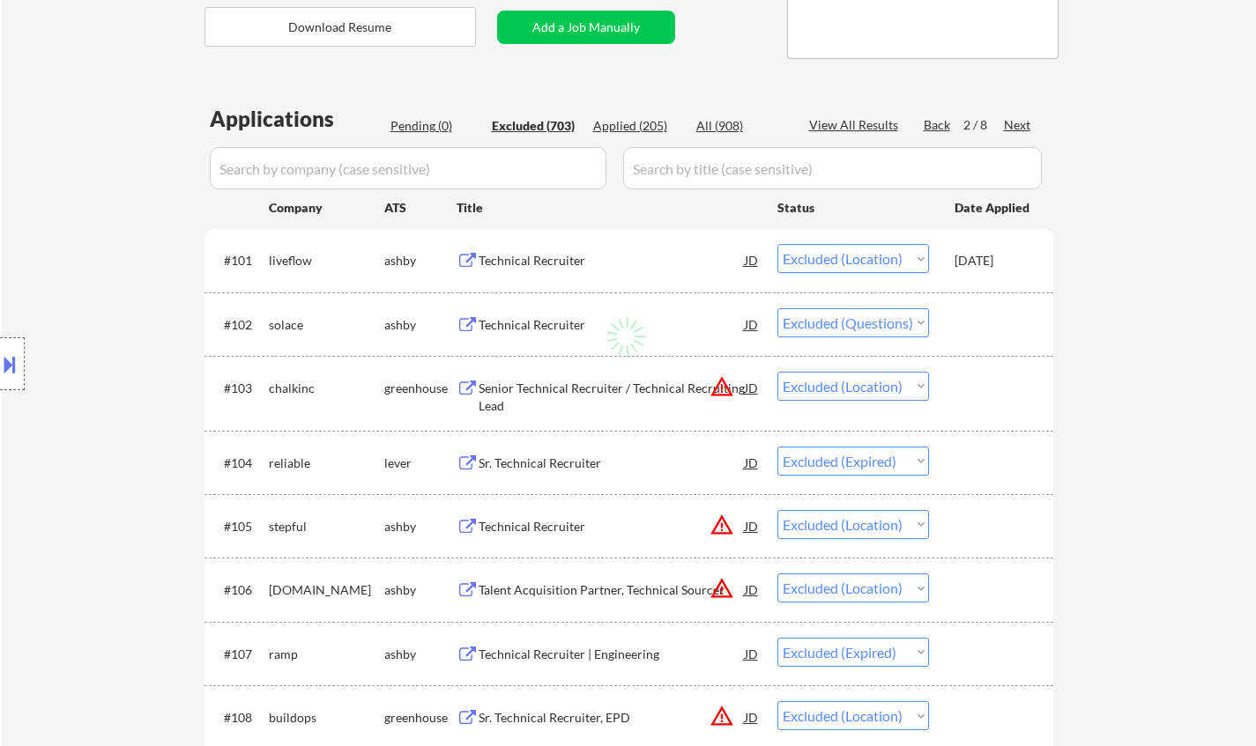
select select ""excluded__expired_""
select select ""excluded""
select select ""excluded__expired_""
select select ""excluded__location_""
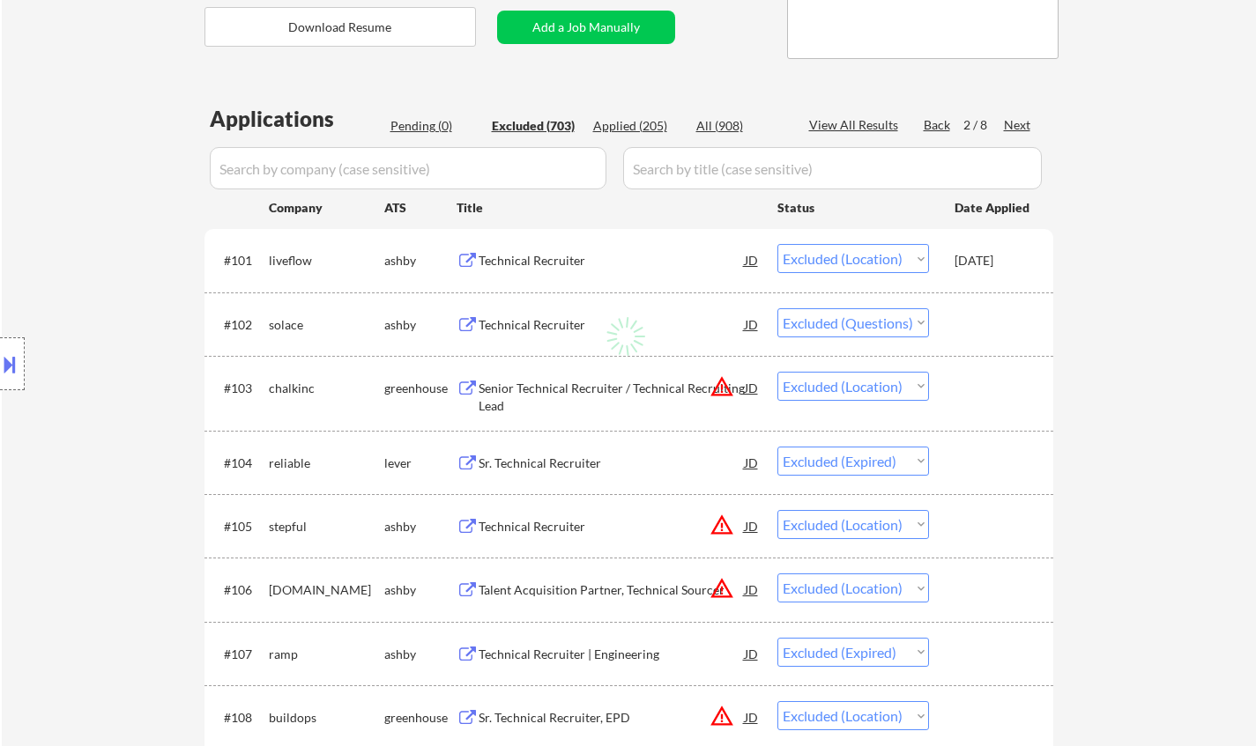
select select ""excluded__location_""
select select ""excluded__expired_""
select select ""excluded""
select select ""excluded__salary_""
select select ""excluded__location_""
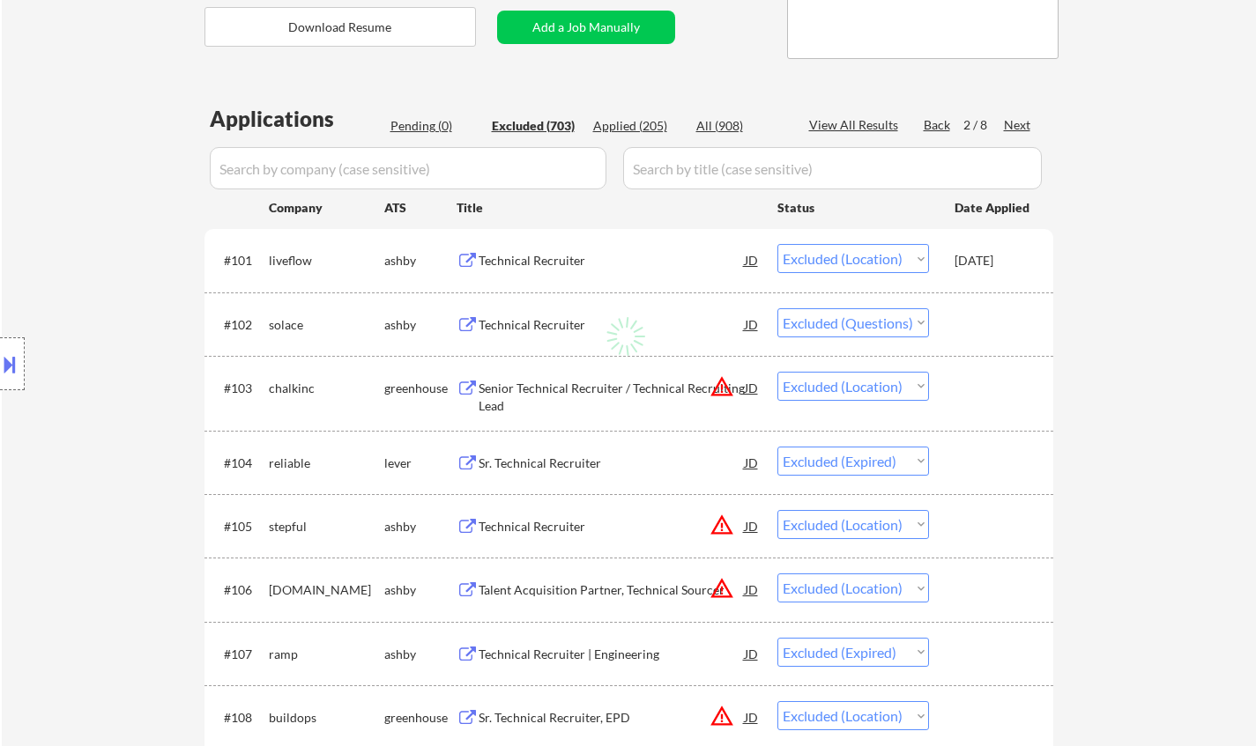
select select ""excluded__expired_""
select select ""excluded""
select select ""excluded__expired_""
select select ""excluded__location_""
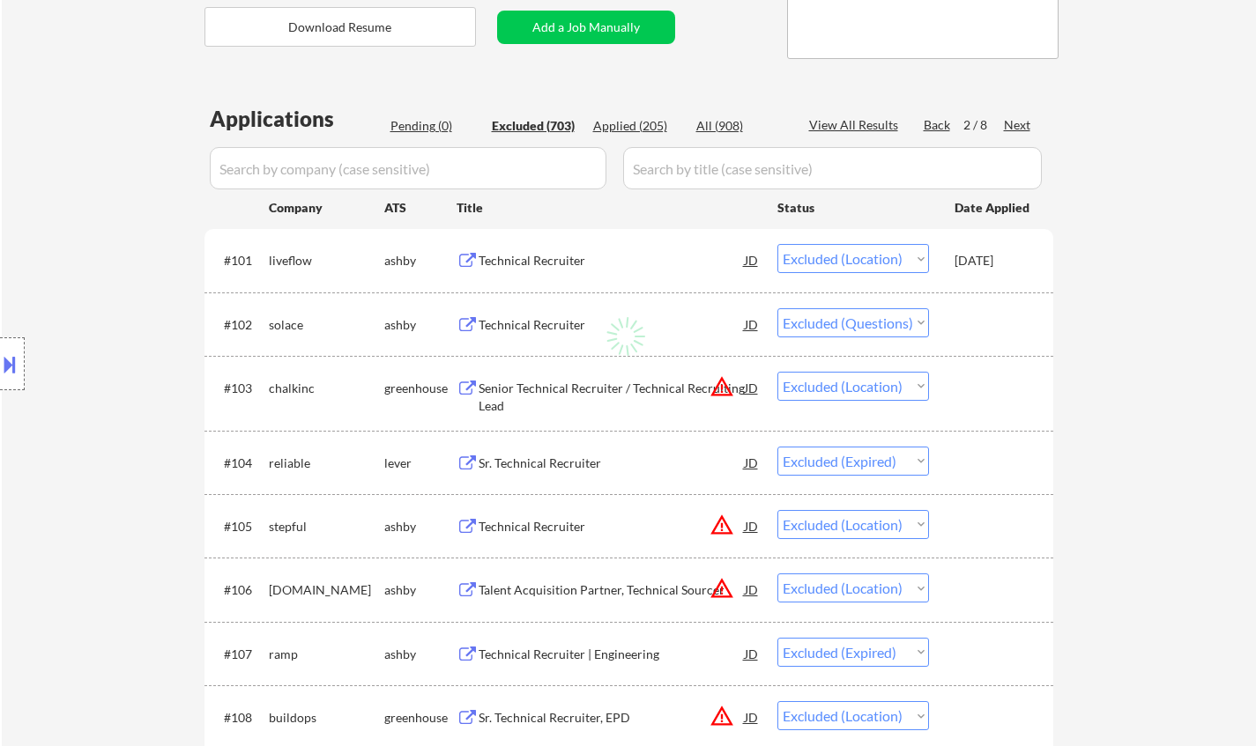
select select ""excluded__location_""
select select ""excluded""
select select ""excluded__other_""
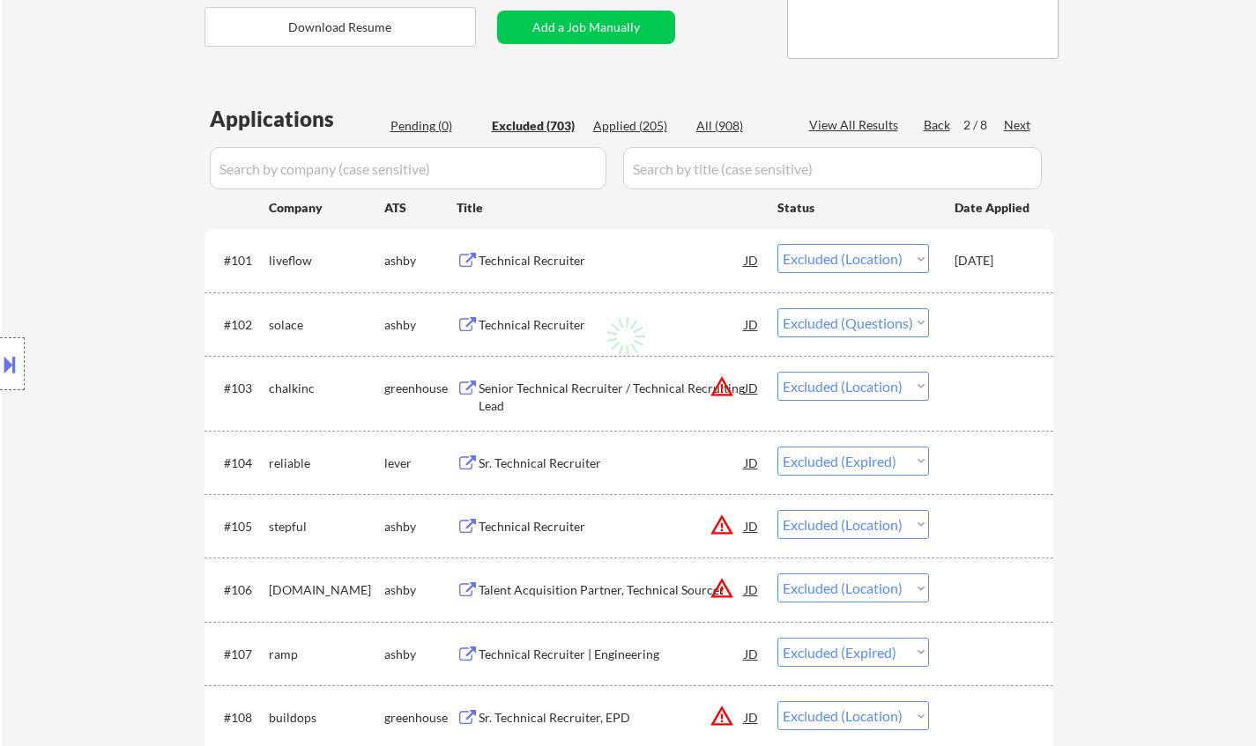
select select ""excluded__expired_""
select select ""excluded__location_""
select select ""excluded__other_""
select select ""excluded__expired_""
select select ""excluded""
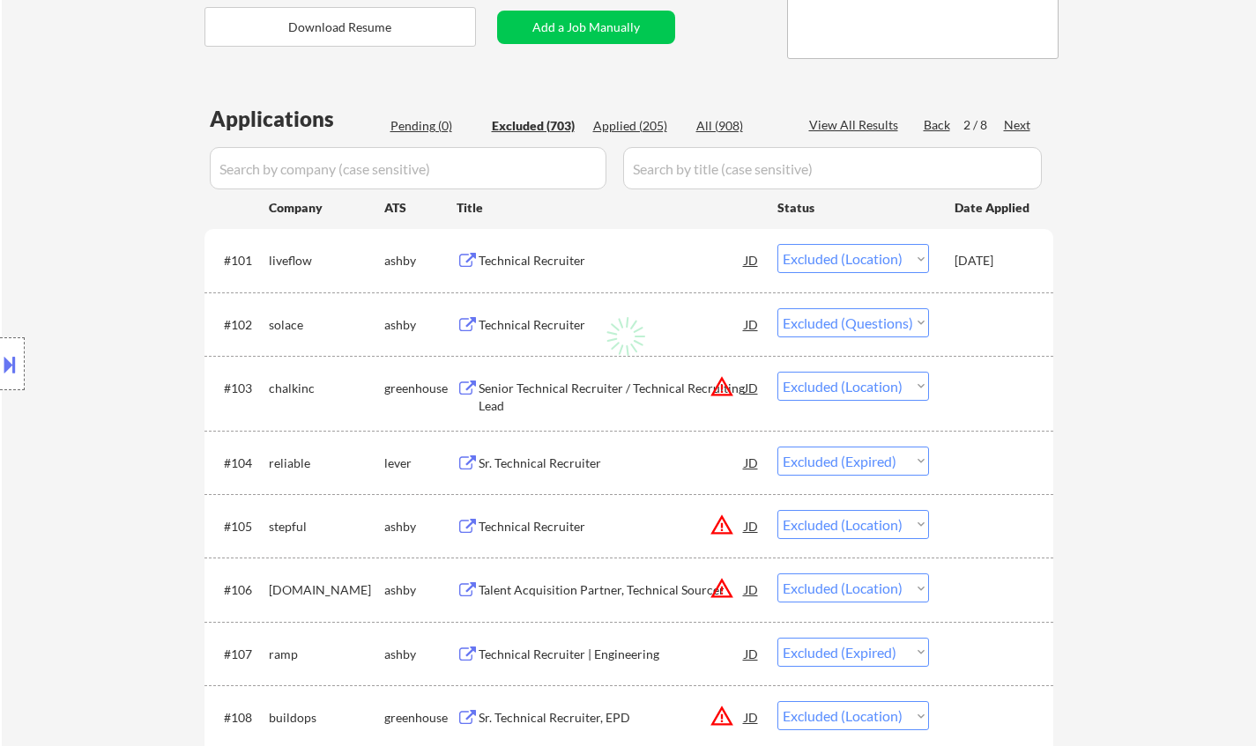
select select ""excluded""
select select ""excluded__expired_""
select select ""excluded""
select select ""excluded__other_""
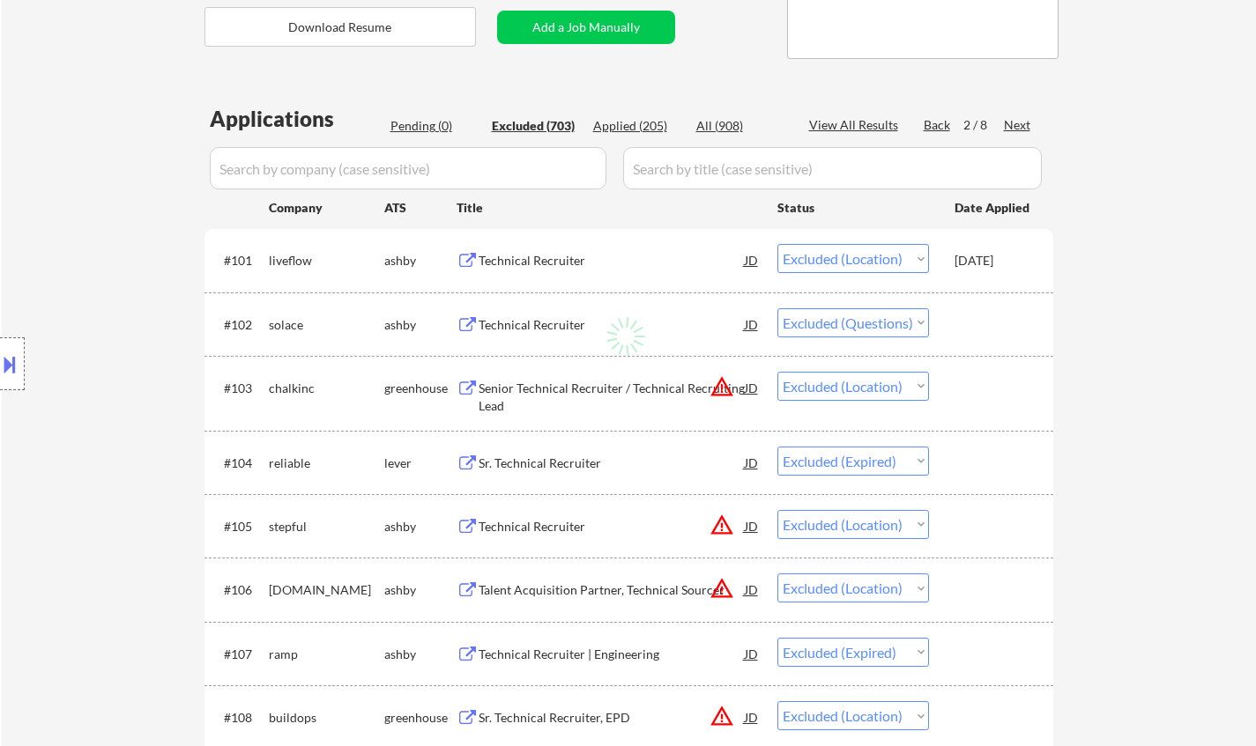
select select ""excluded__other_""
select select ""excluded__location_""
select select ""excluded__other_""
select select ""excluded__location_""
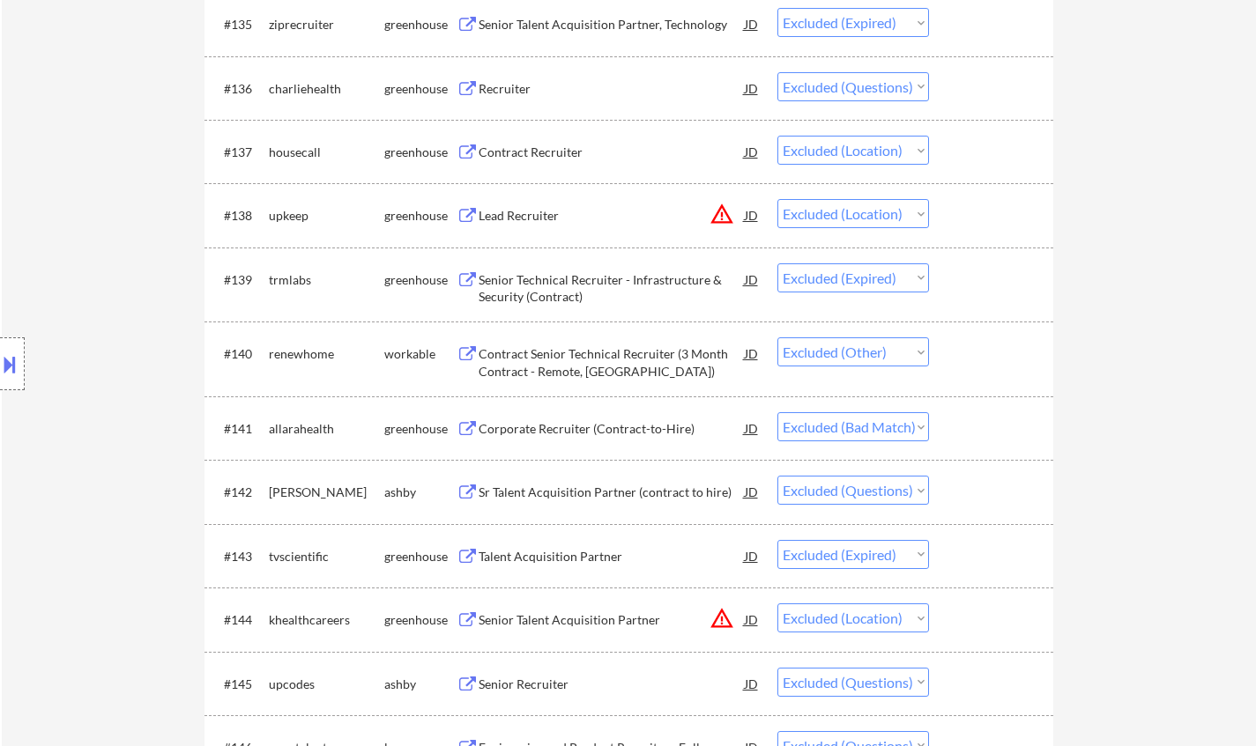
scroll to position [3084, 0]
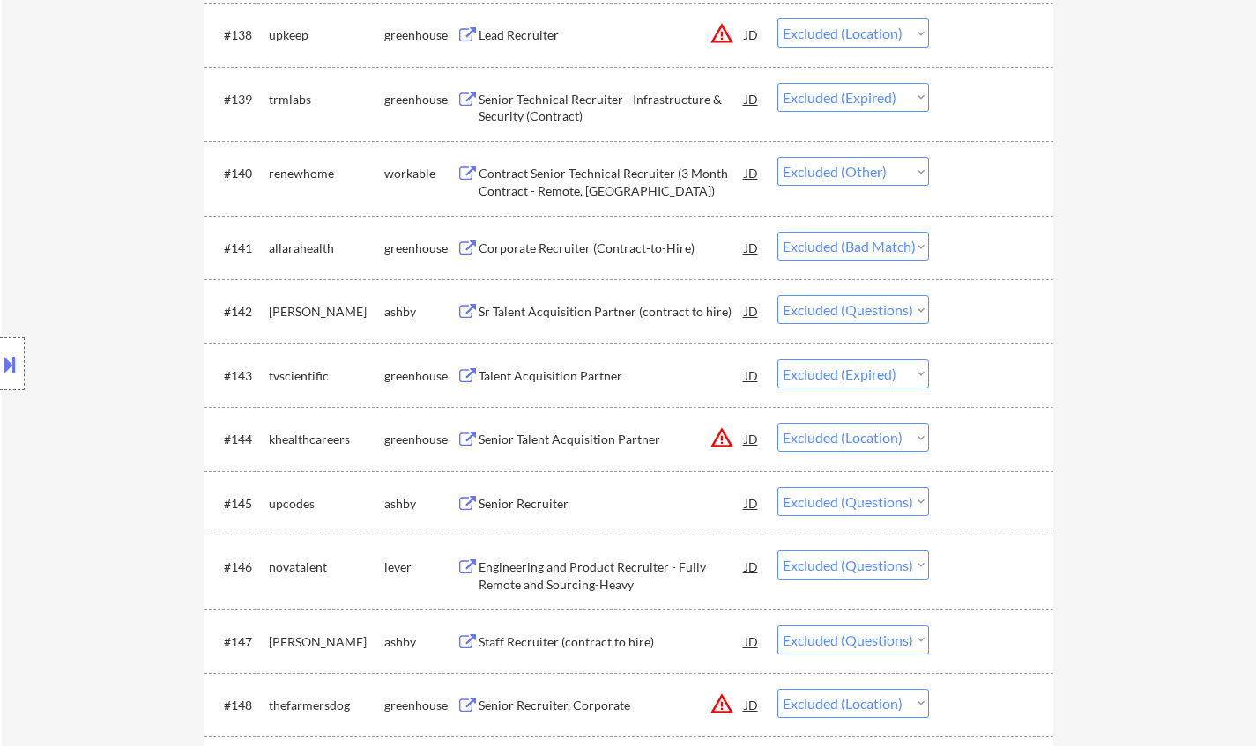
click at [547, 251] on div "Corporate Recruiter (Contract-to-Hire)" at bounding box center [612, 249] width 266 height 18
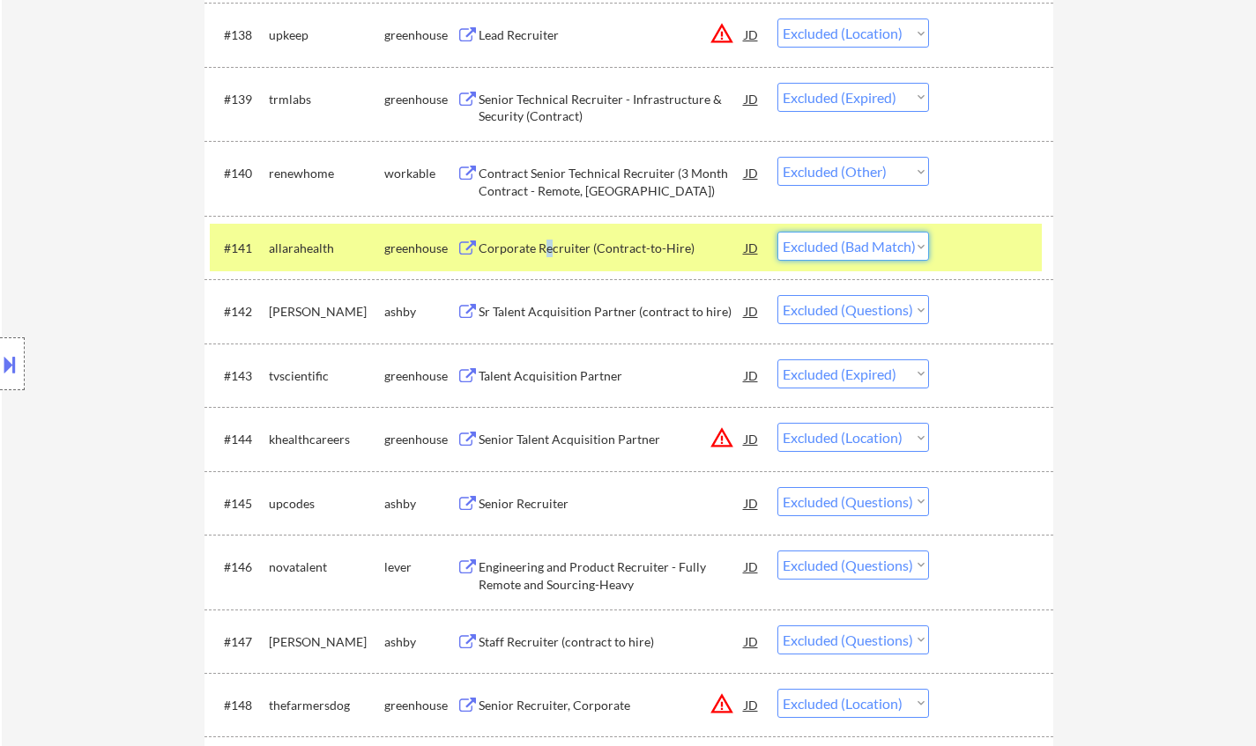
click at [869, 237] on select "Choose an option... Pending Applied Excluded (Questions) Excluded (Expired) Exc…" at bounding box center [853, 246] width 152 height 29
select select ""excluded""
click at [777, 232] on select "Choose an option... Pending Applied Excluded (Questions) Excluded (Expired) Exc…" at bounding box center [853, 246] width 152 height 29
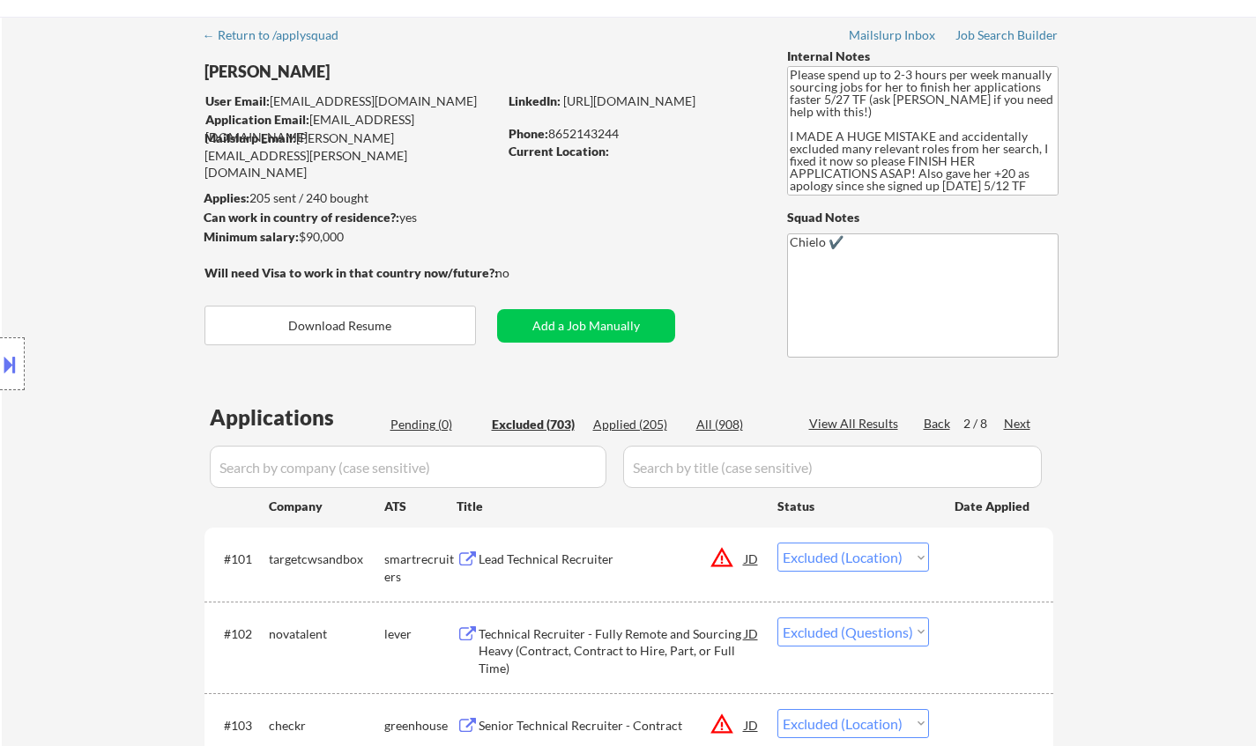
scroll to position [0, 0]
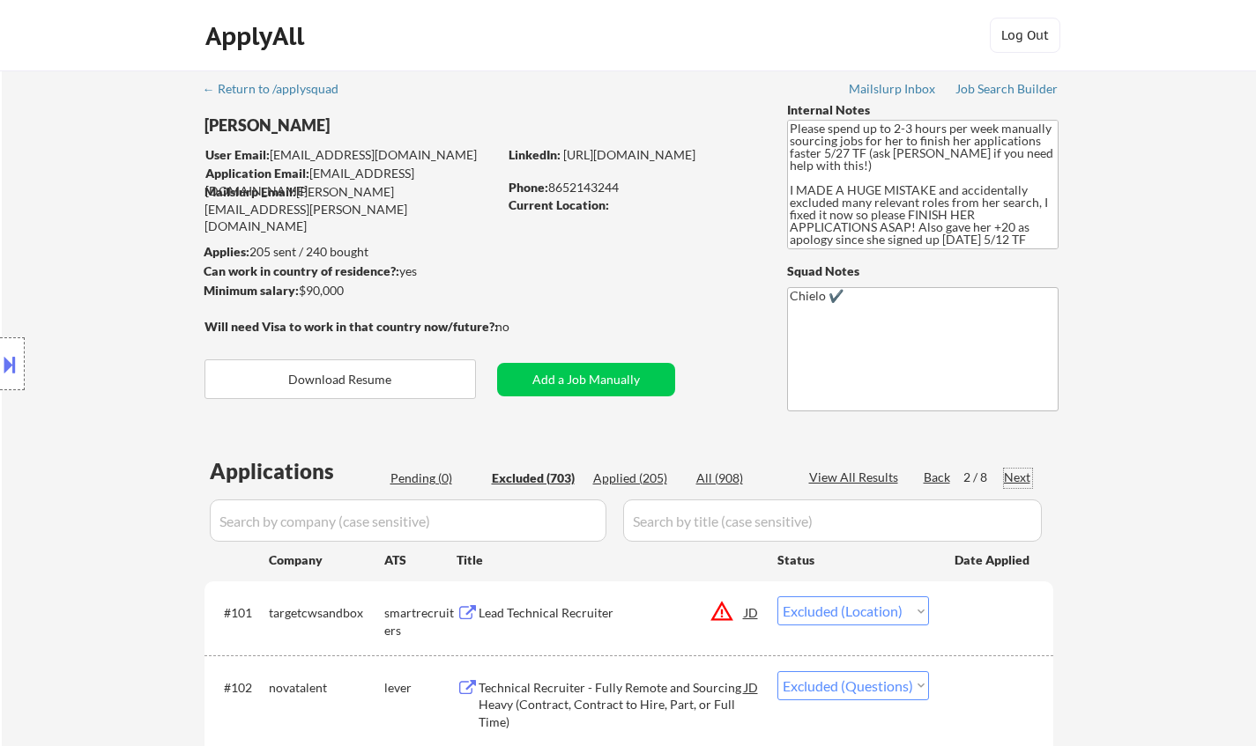
click at [1023, 482] on div "Next" at bounding box center [1018, 478] width 28 height 18
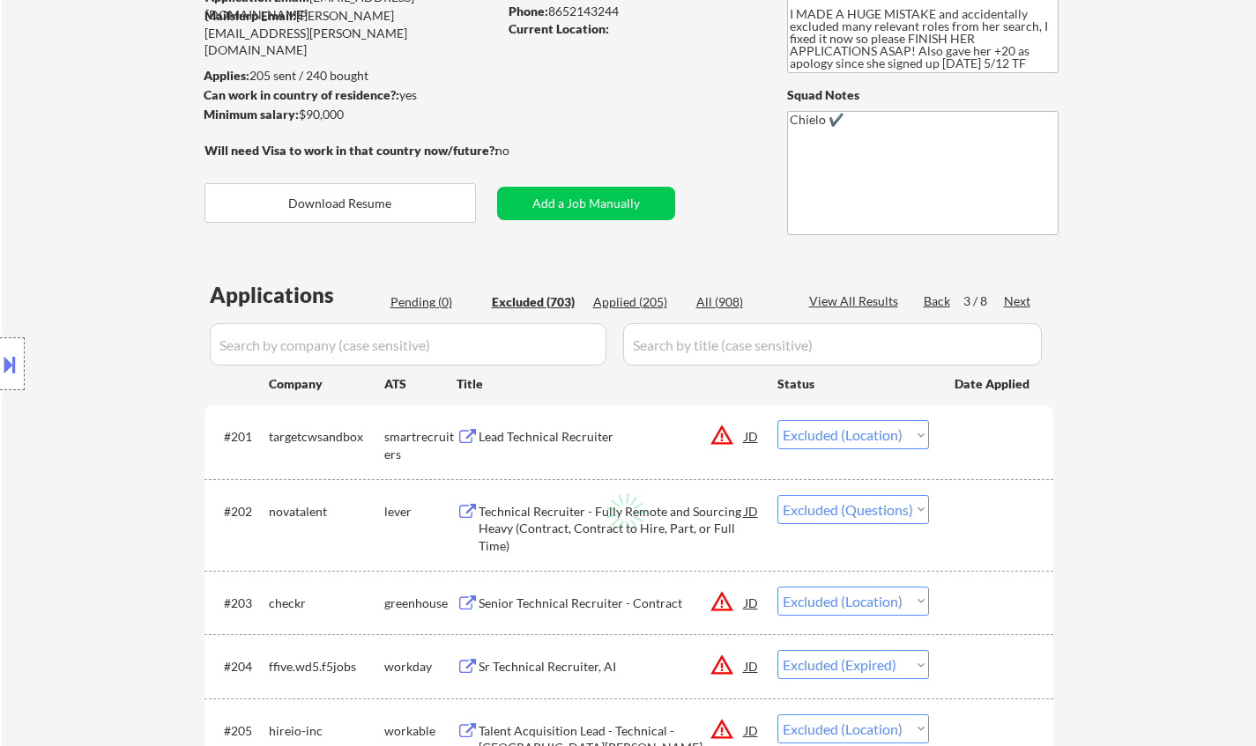
select select ""excluded__expired_""
select select ""excluded""
select select ""excluded__expired_""
select select ""excluded""
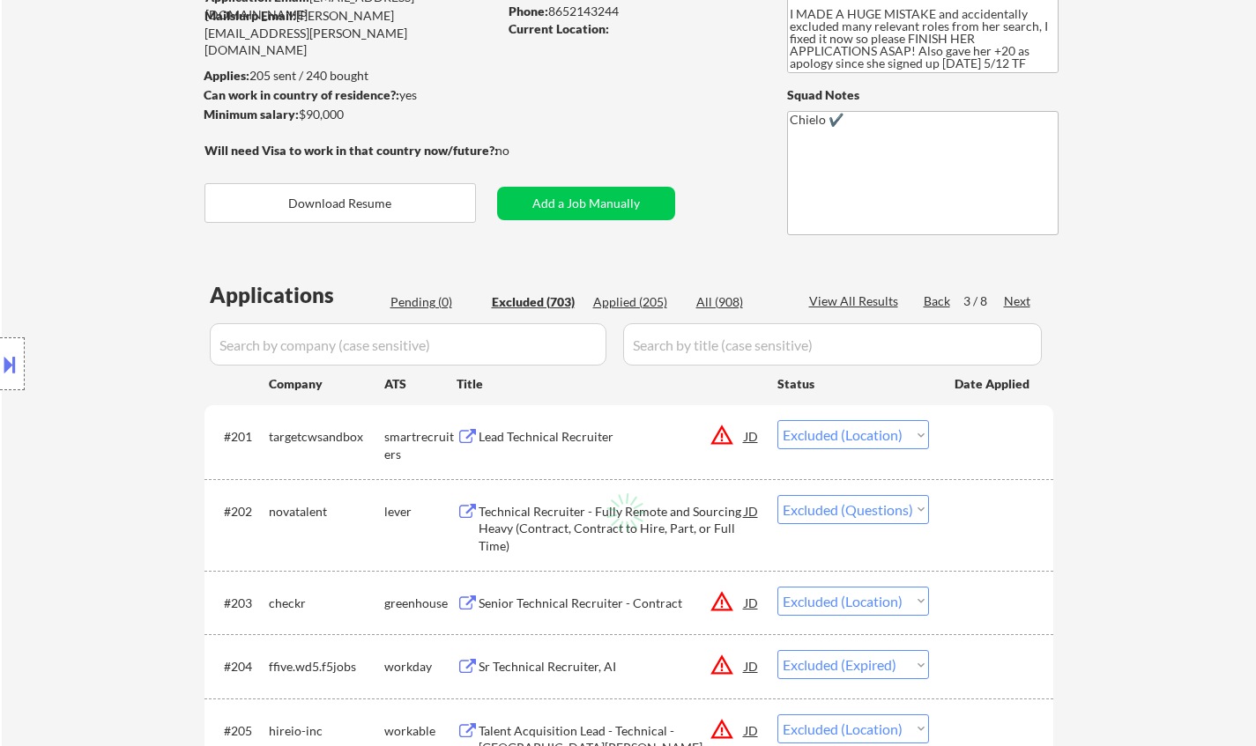
select select ""excluded""
select select ""excluded__expired_""
select select ""excluded""
select select ""excluded__location_""
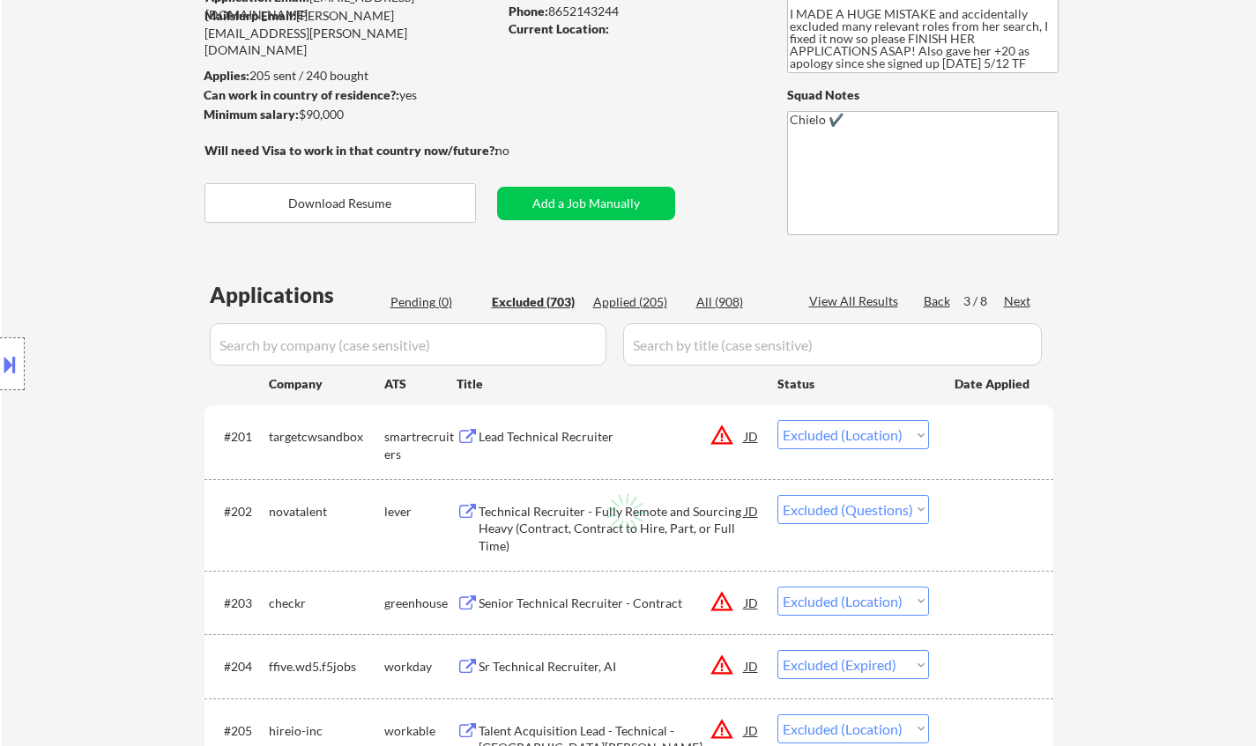
select select ""excluded__location_""
select select ""excluded__salary_""
select select ""excluded__location_""
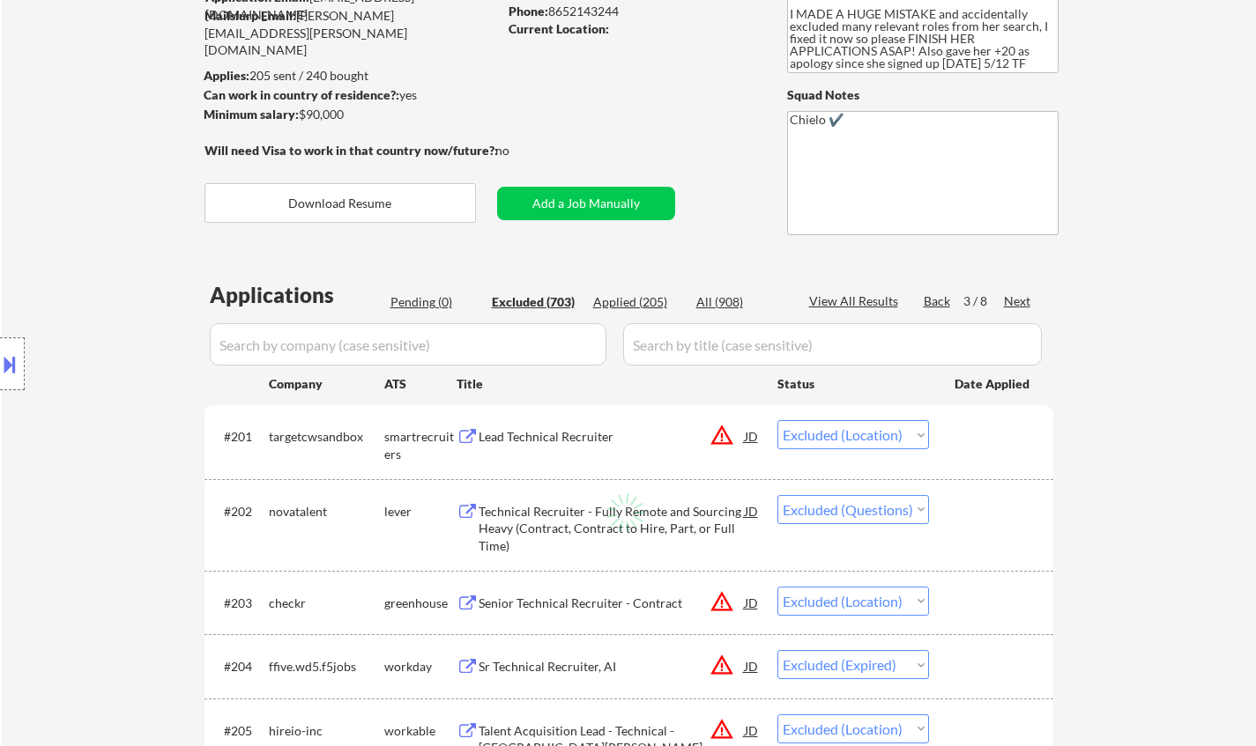
select select ""excluded__location_""
select select ""excluded""
select select ""excluded__other_""
select select ""excluded""
select select ""excluded__location_""
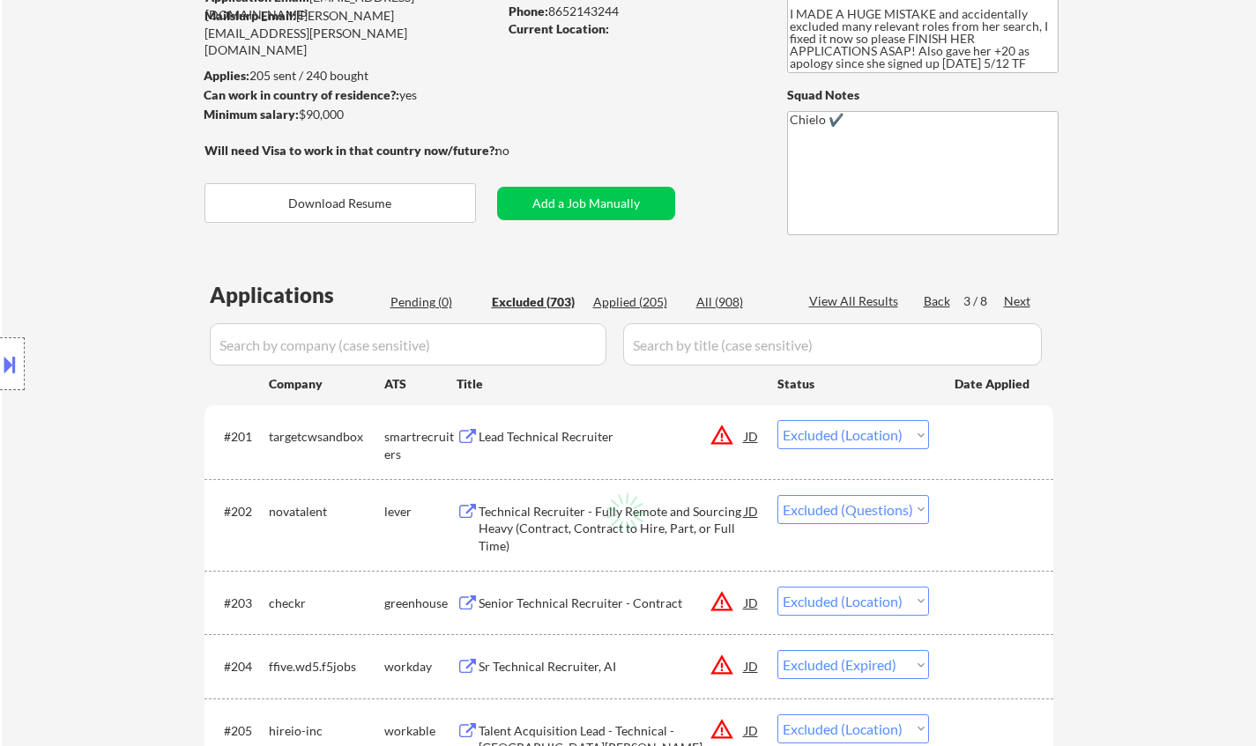
select select ""excluded__other_""
select select ""excluded__location_""
select select ""excluded__expired_""
select select ""excluded__bad_match_""
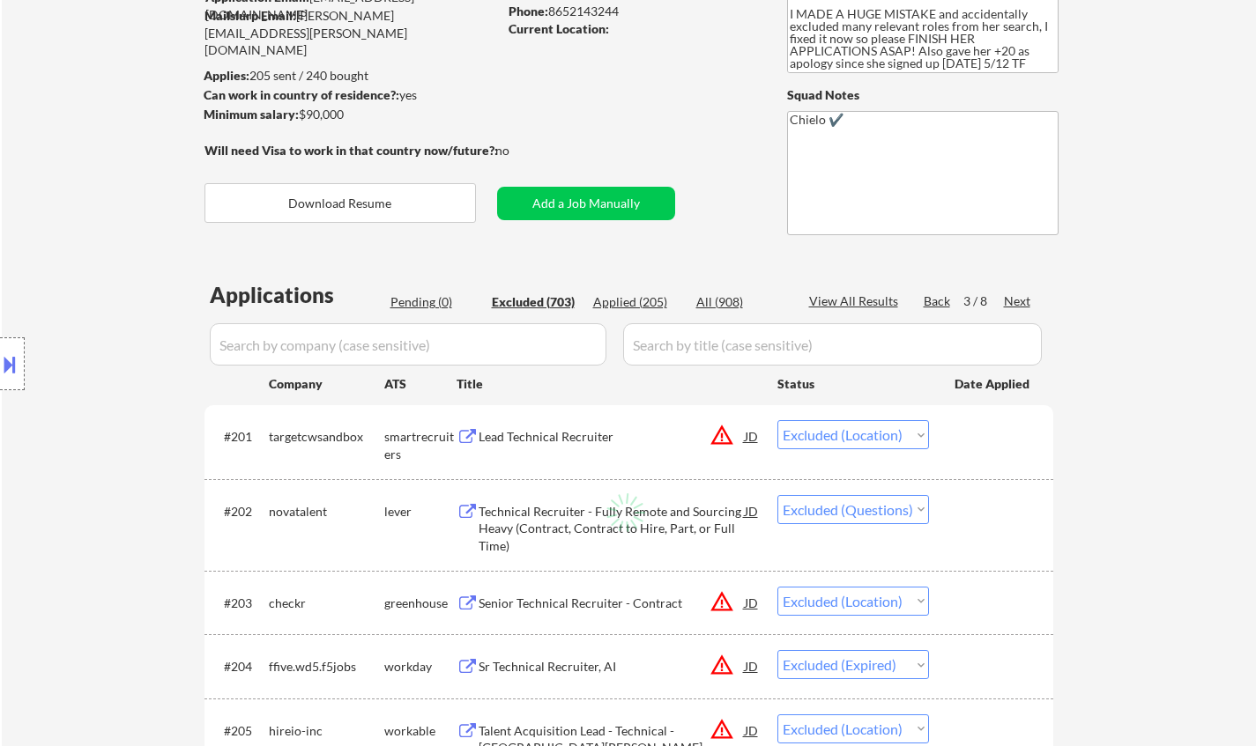
select select ""excluded__location_""
select select ""excluded__expired_""
select select ""excluded__other_""
select select ""excluded""
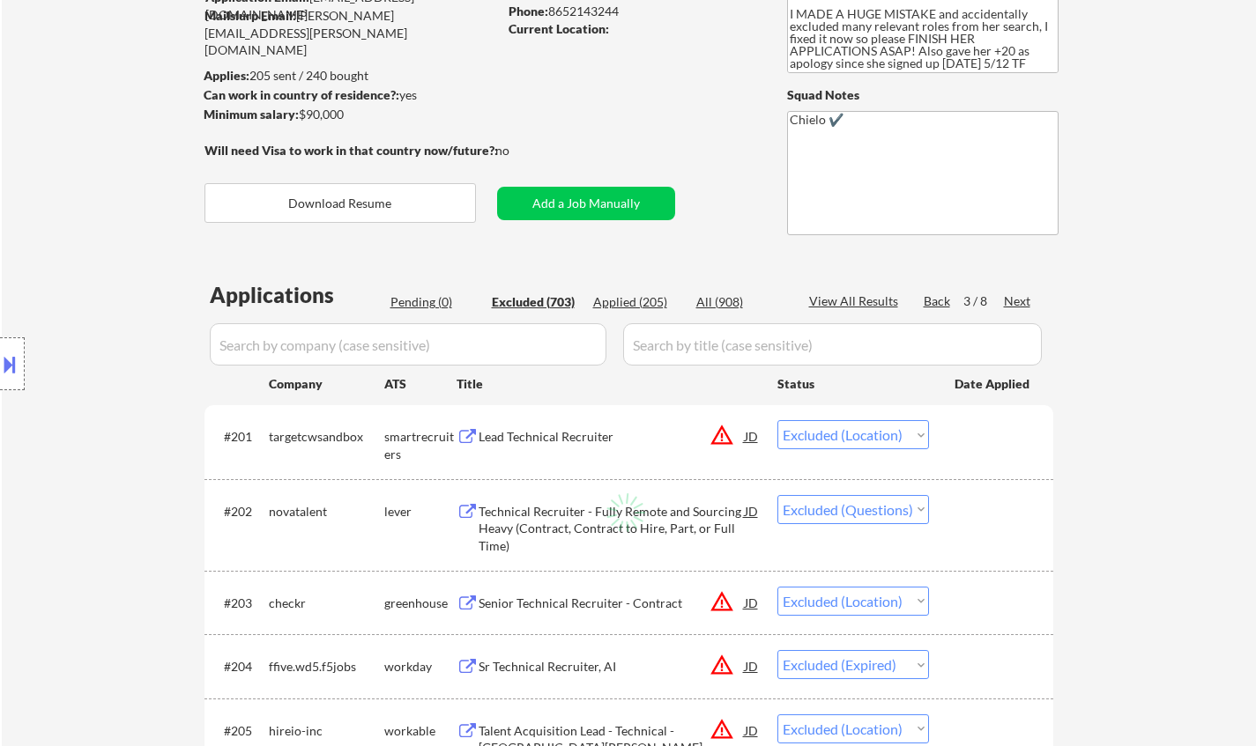
select select ""excluded__location_""
select select ""excluded__expired_""
select select ""excluded__location_""
select select ""excluded""
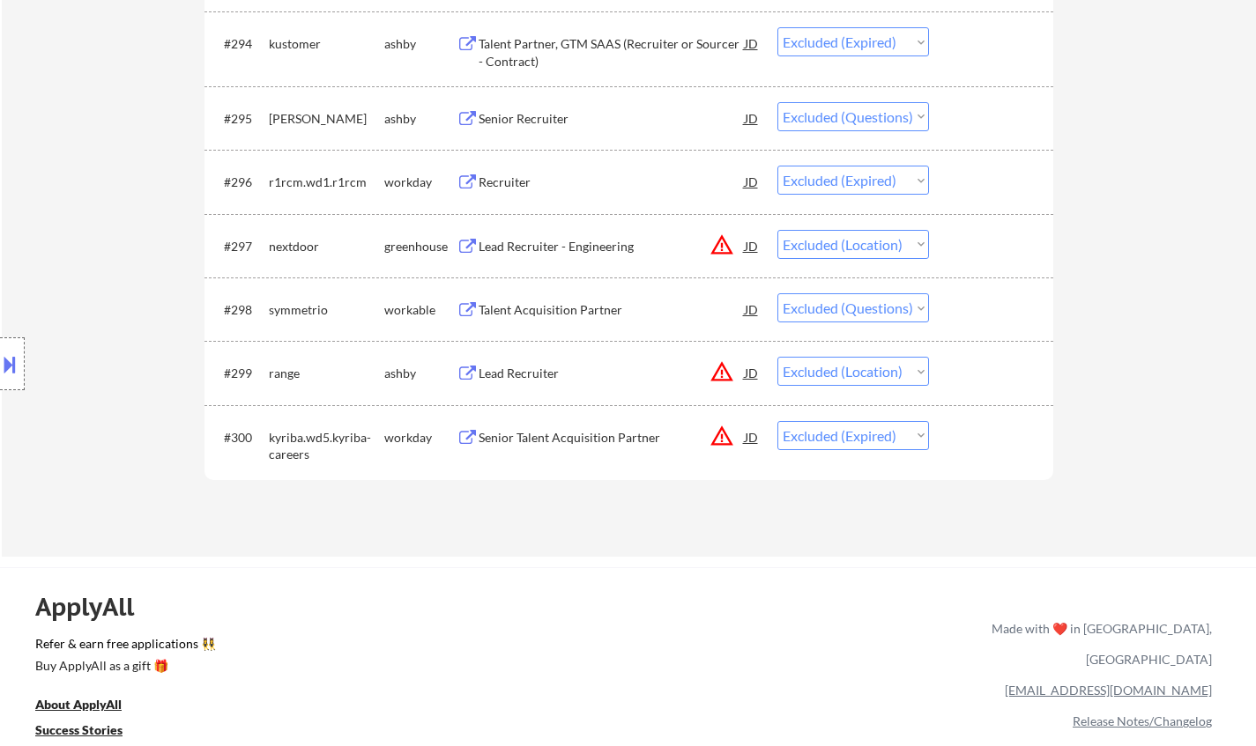
scroll to position [0, 0]
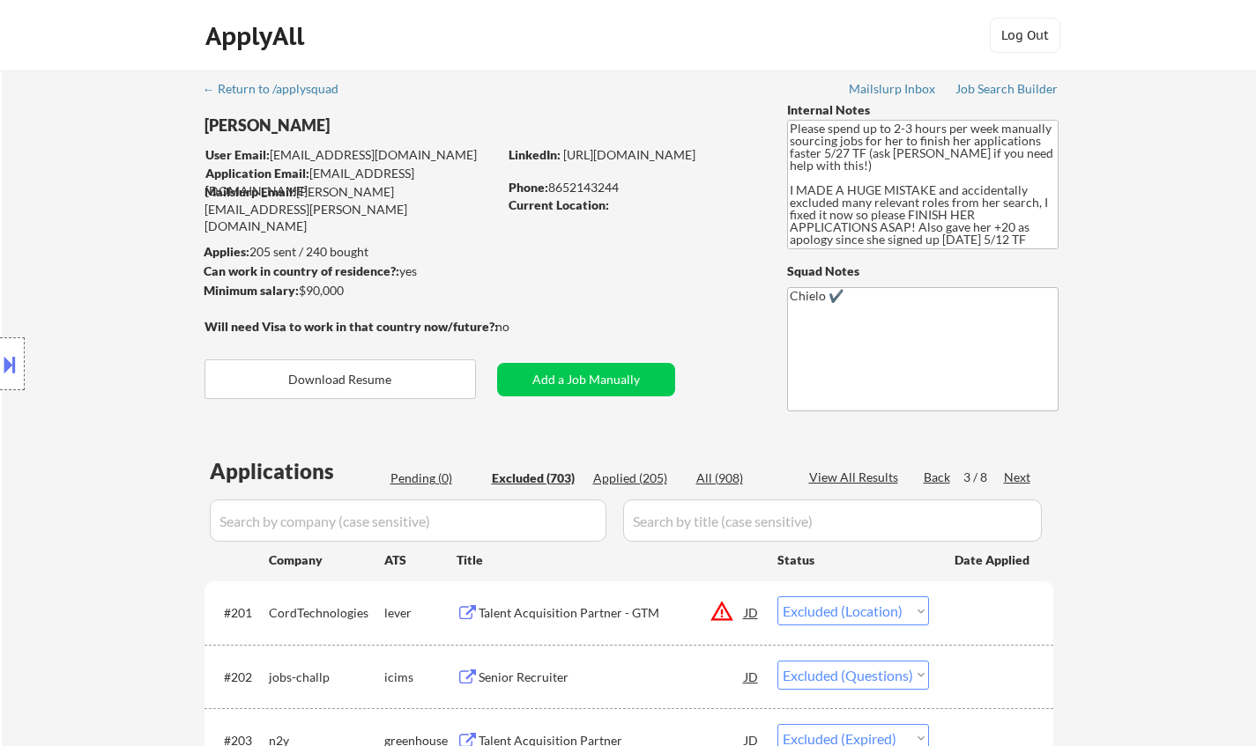
click at [1019, 470] on div "Next" at bounding box center [1018, 478] width 28 height 18
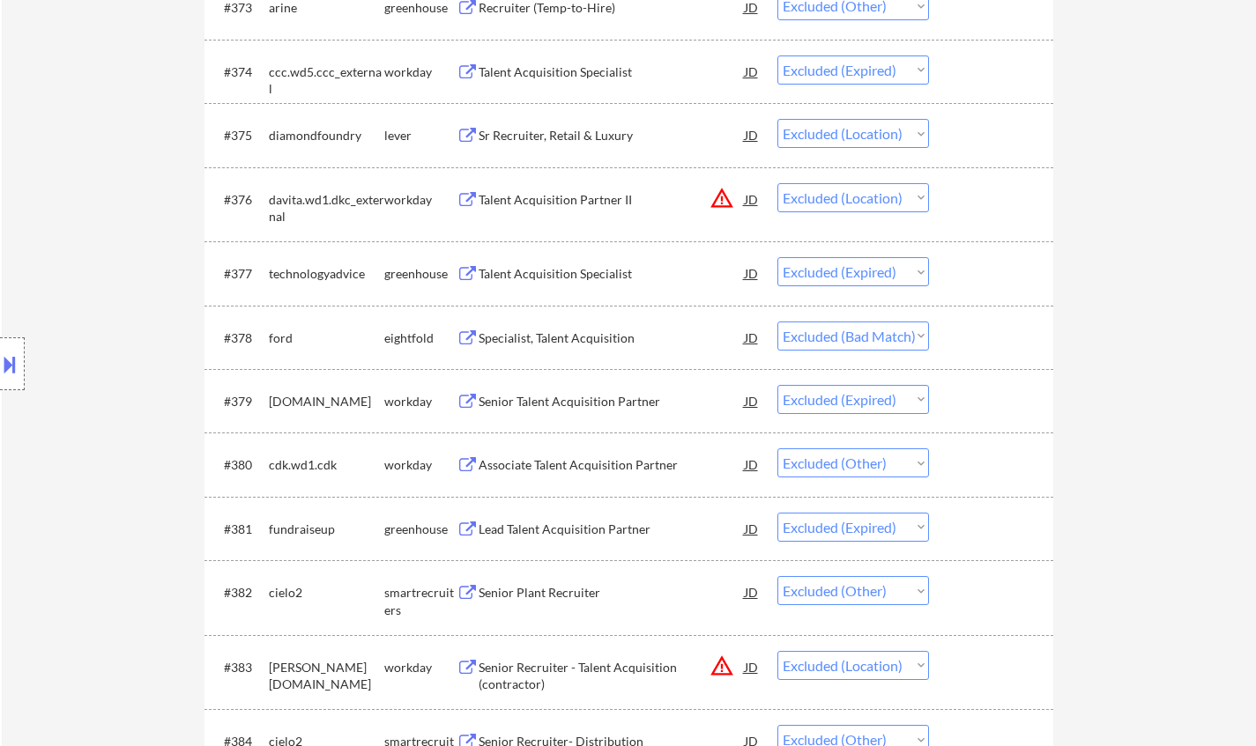
scroll to position [5464, 0]
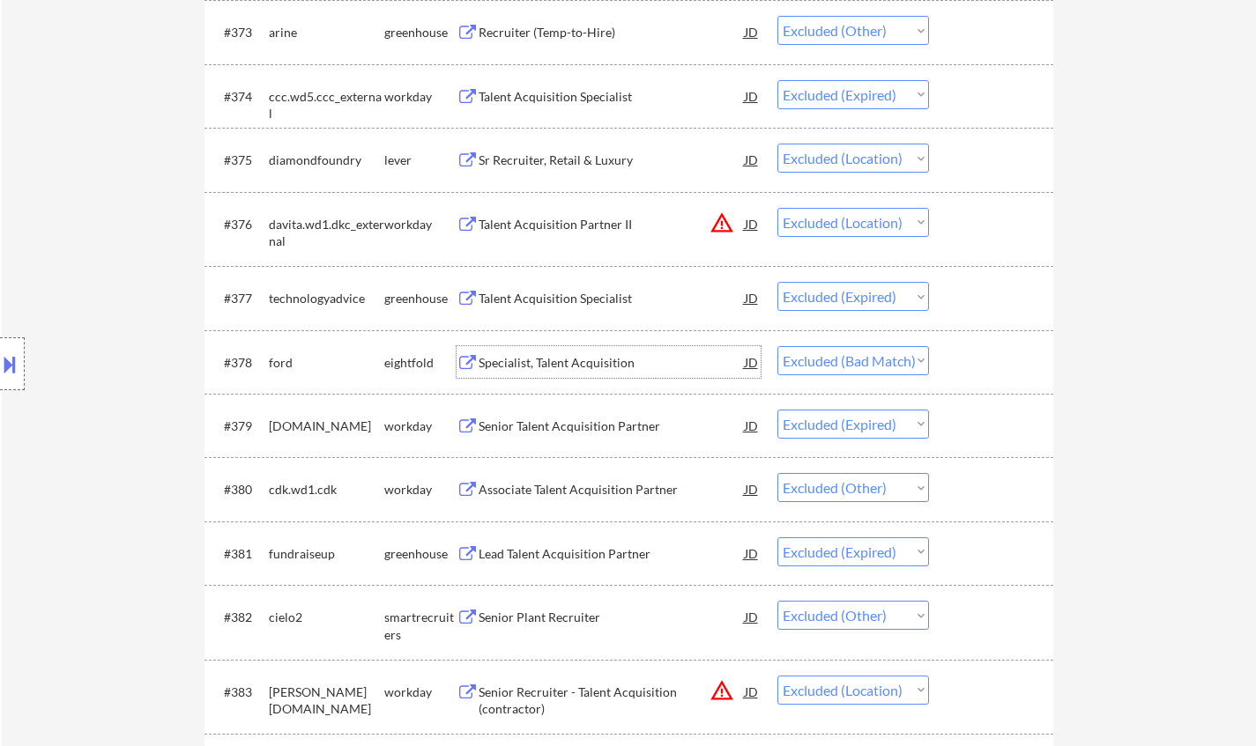
click at [549, 359] on div "Specialist, Talent Acquisition" at bounding box center [612, 363] width 266 height 18
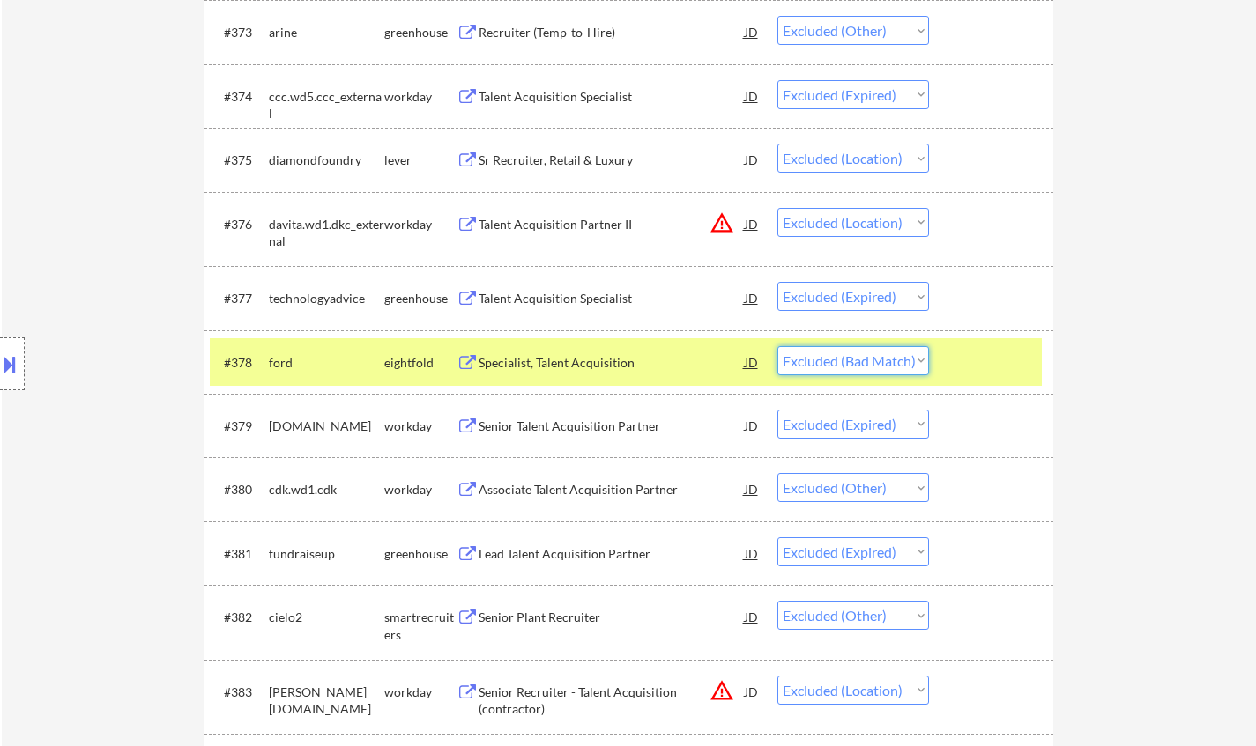
drag, startPoint x: 813, startPoint y: 365, endPoint x: 836, endPoint y: 372, distance: 24.0
click at [814, 365] on select "Choose an option... Pending Applied Excluded (Questions) Excluded (Expired) Exc…" at bounding box center [853, 360] width 152 height 29
click at [777, 346] on select "Choose an option... Pending Applied Excluded (Questions) Excluded (Expired) Exc…" at bounding box center [853, 360] width 152 height 29
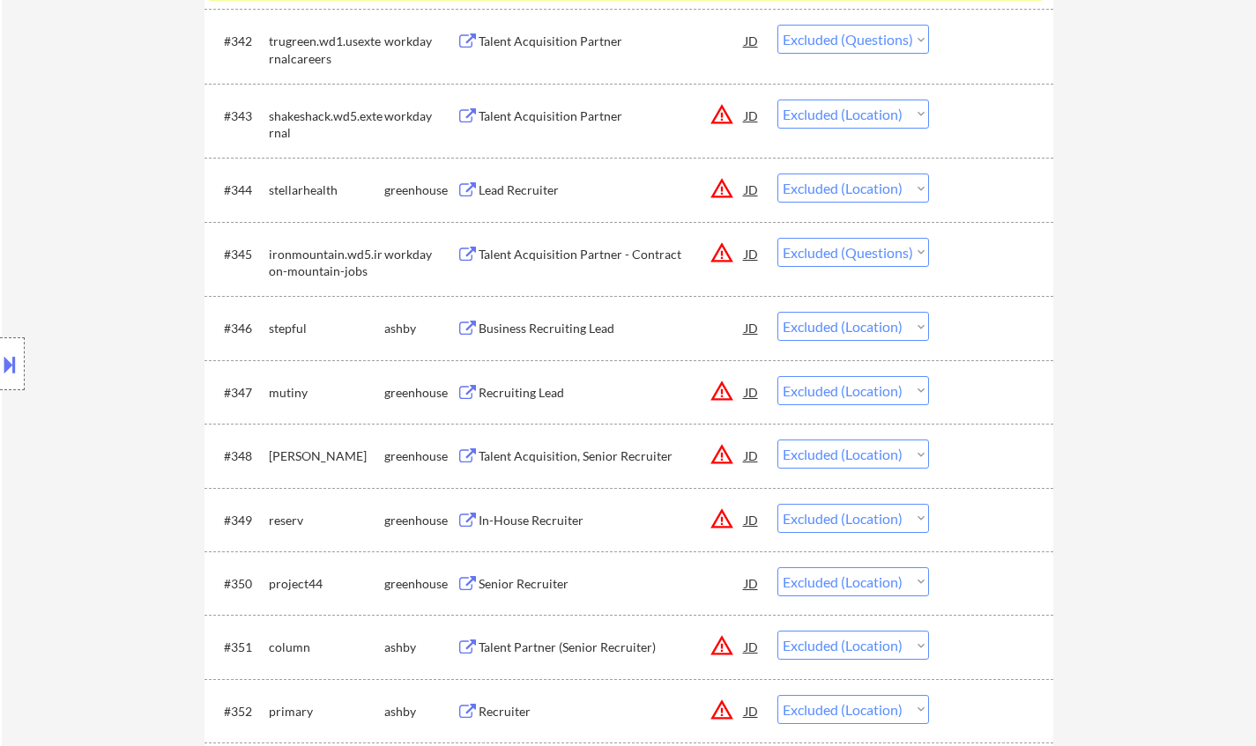
scroll to position [0, 0]
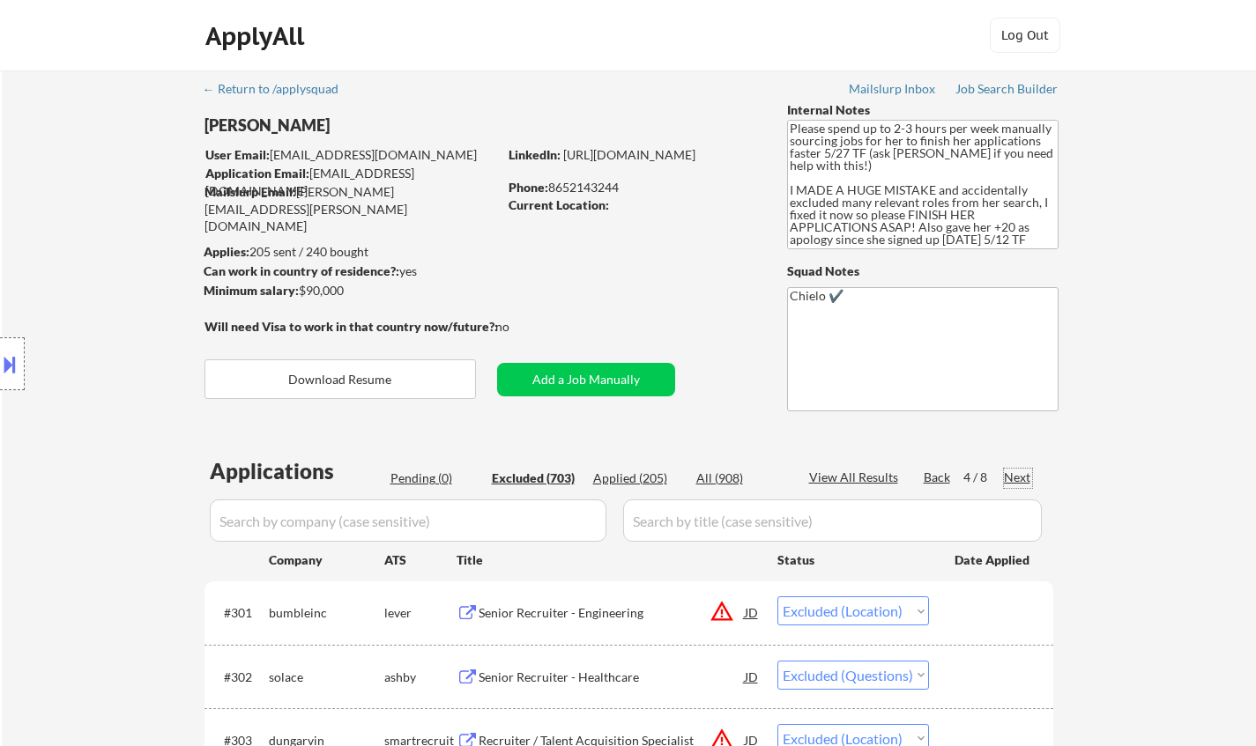
click at [1006, 480] on div "Next" at bounding box center [1018, 478] width 28 height 18
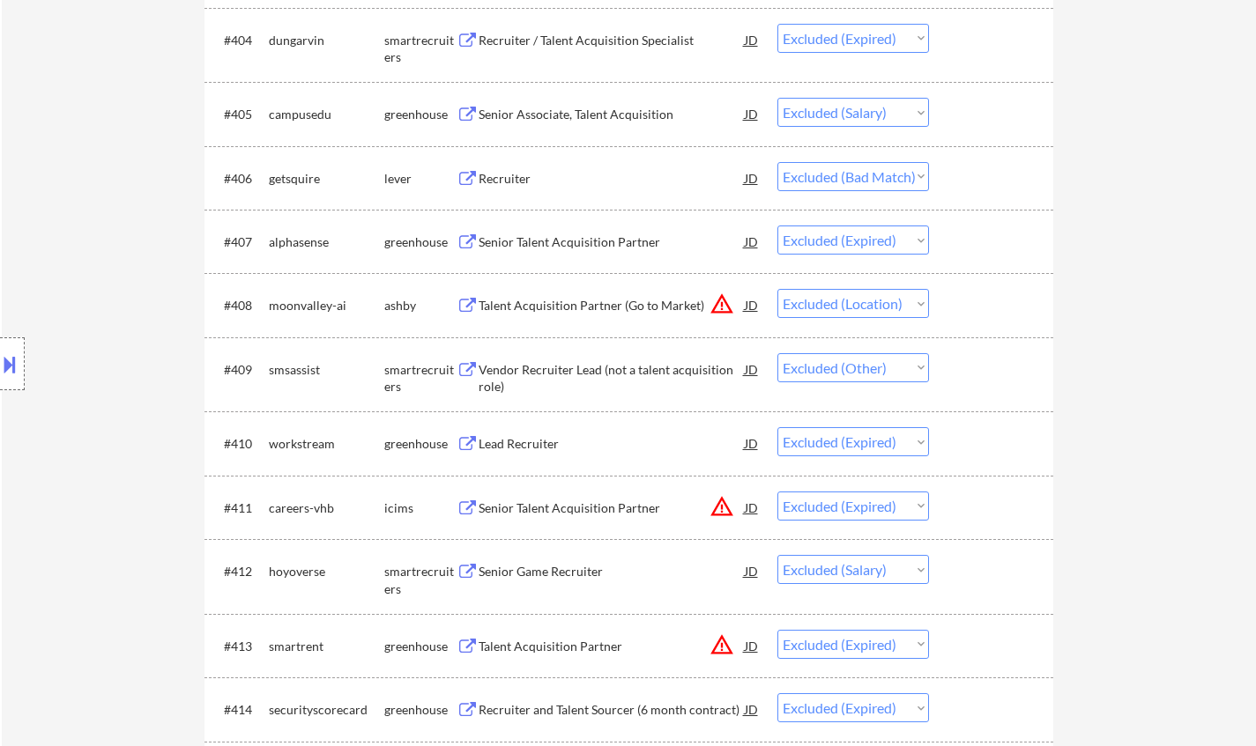
scroll to position [793, 0]
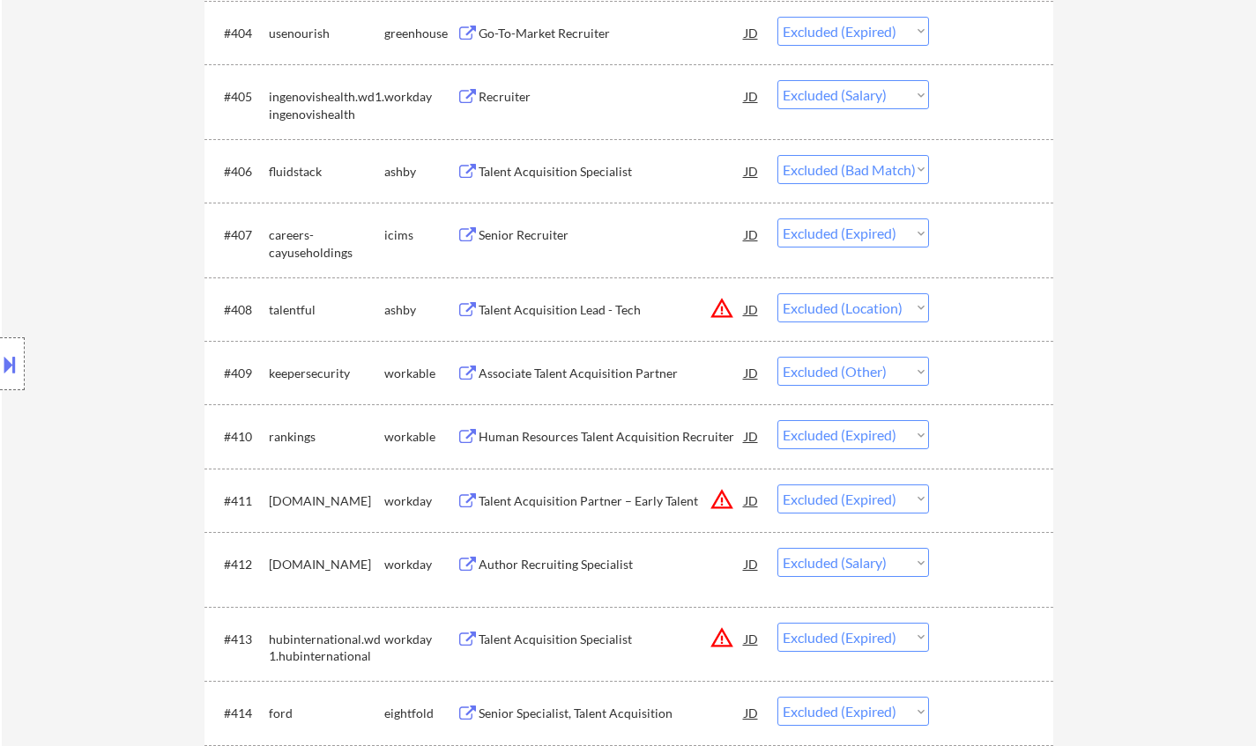
click at [581, 168] on div "Talent Acquisition Specialist" at bounding box center [612, 172] width 266 height 18
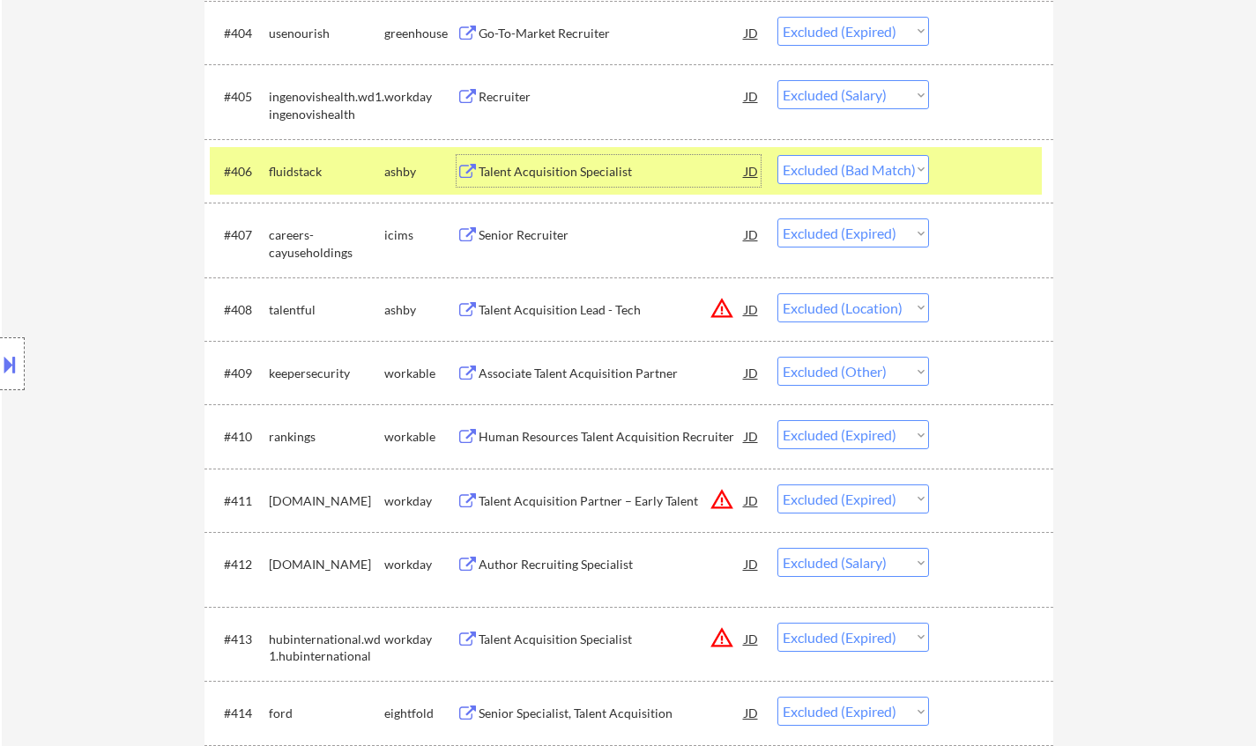
drag, startPoint x: 870, startPoint y: 166, endPoint x: 877, endPoint y: 182, distance: 18.2
click at [870, 166] on select "Choose an option... Pending Applied Excluded (Questions) Excluded (Expired) Exc…" at bounding box center [853, 169] width 152 height 29
click at [777, 155] on select "Choose an option... Pending Applied Excluded (Questions) Excluded (Expired) Exc…" at bounding box center [853, 169] width 152 height 29
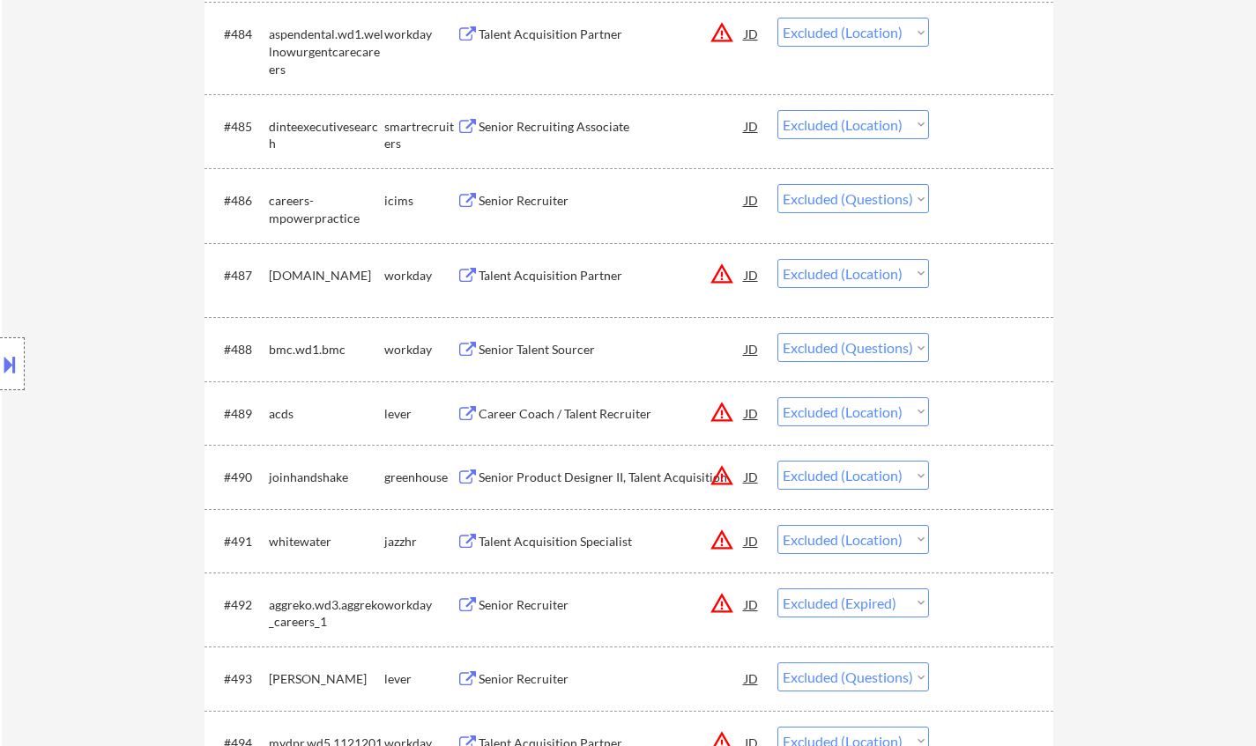
scroll to position [0, 0]
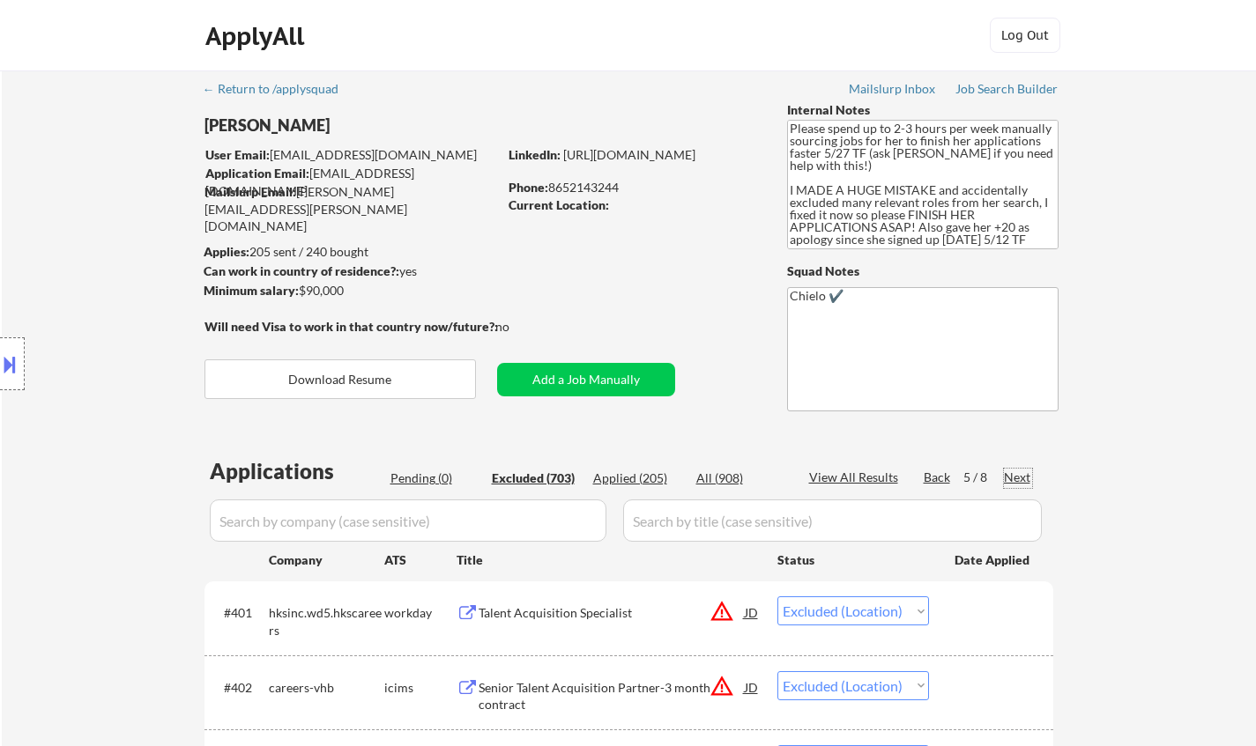
click at [1017, 471] on div "Next" at bounding box center [1018, 478] width 28 height 18
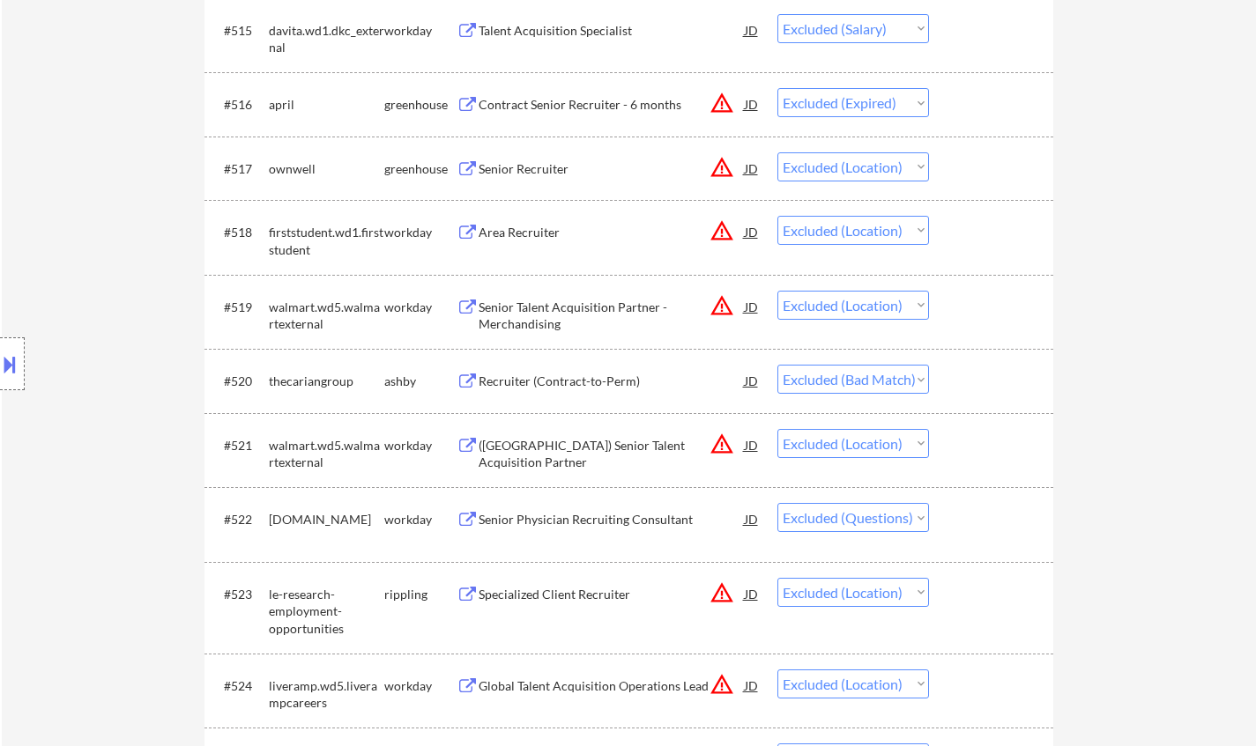
scroll to position [1586, 0]
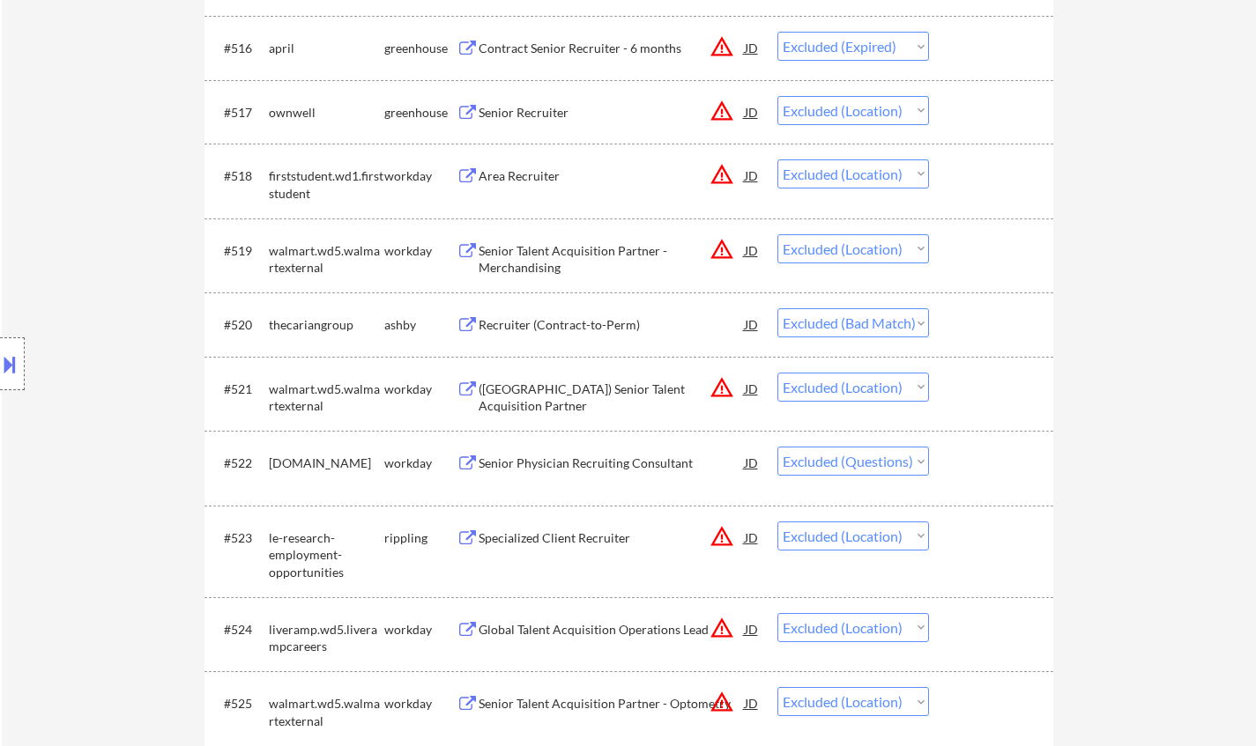
click at [590, 332] on div "Recruiter (Contract-to-Perm)" at bounding box center [612, 325] width 266 height 18
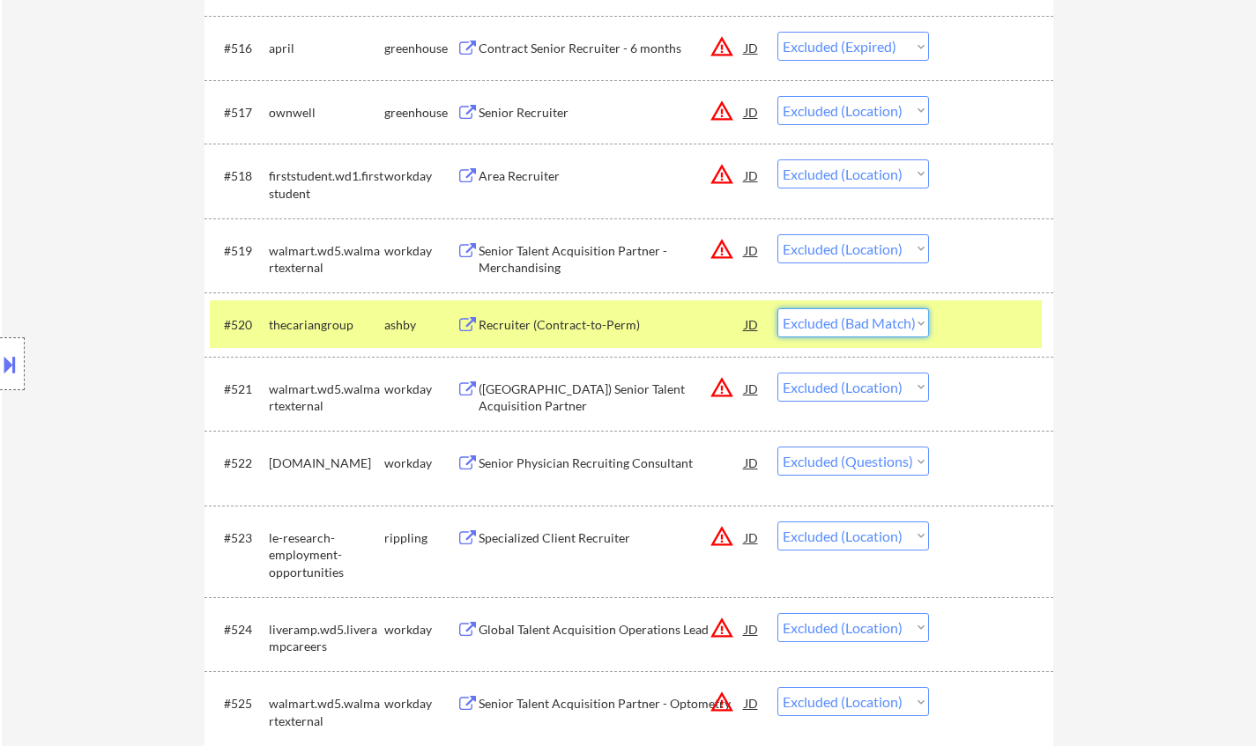
drag, startPoint x: 887, startPoint y: 314, endPoint x: 890, endPoint y: 330, distance: 16.1
click at [887, 314] on select "Choose an option... Pending Applied Excluded (Questions) Excluded (Expired) Exc…" at bounding box center [853, 322] width 152 height 29
click at [777, 308] on select "Choose an option... Pending Applied Excluded (Questions) Excluded (Expired) Exc…" at bounding box center [853, 322] width 152 height 29
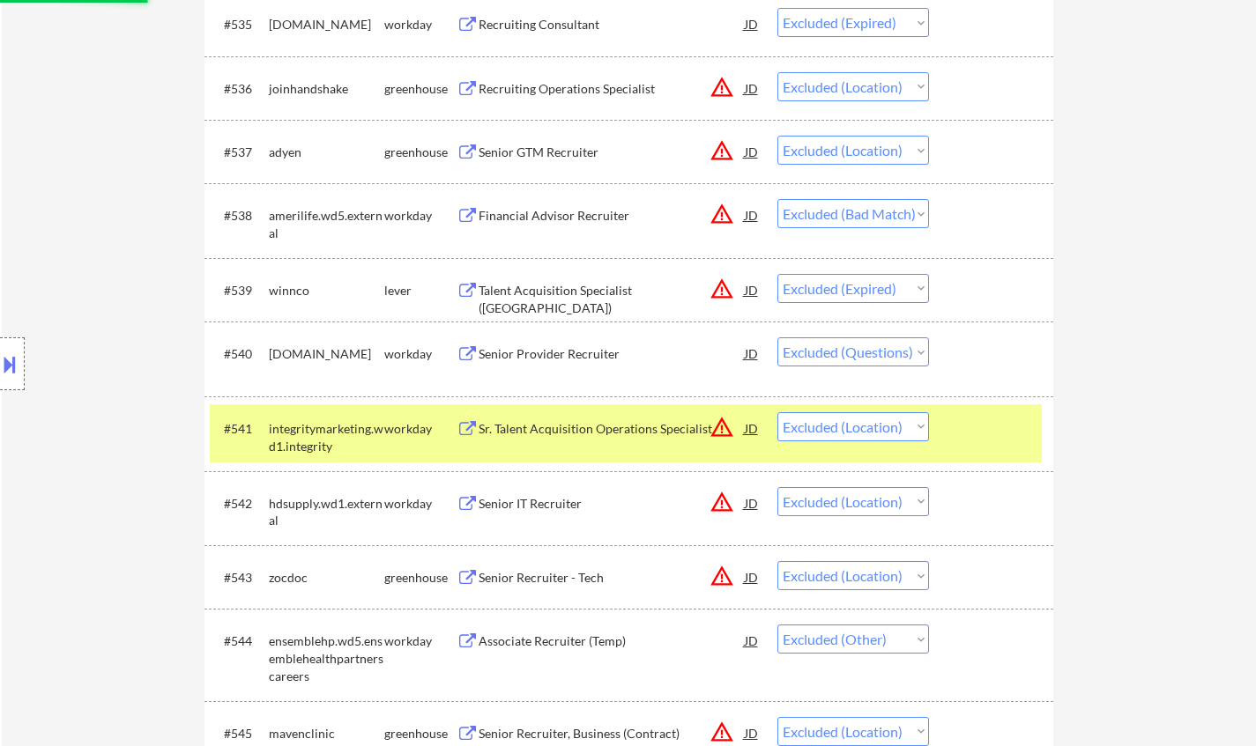
scroll to position [3525, 0]
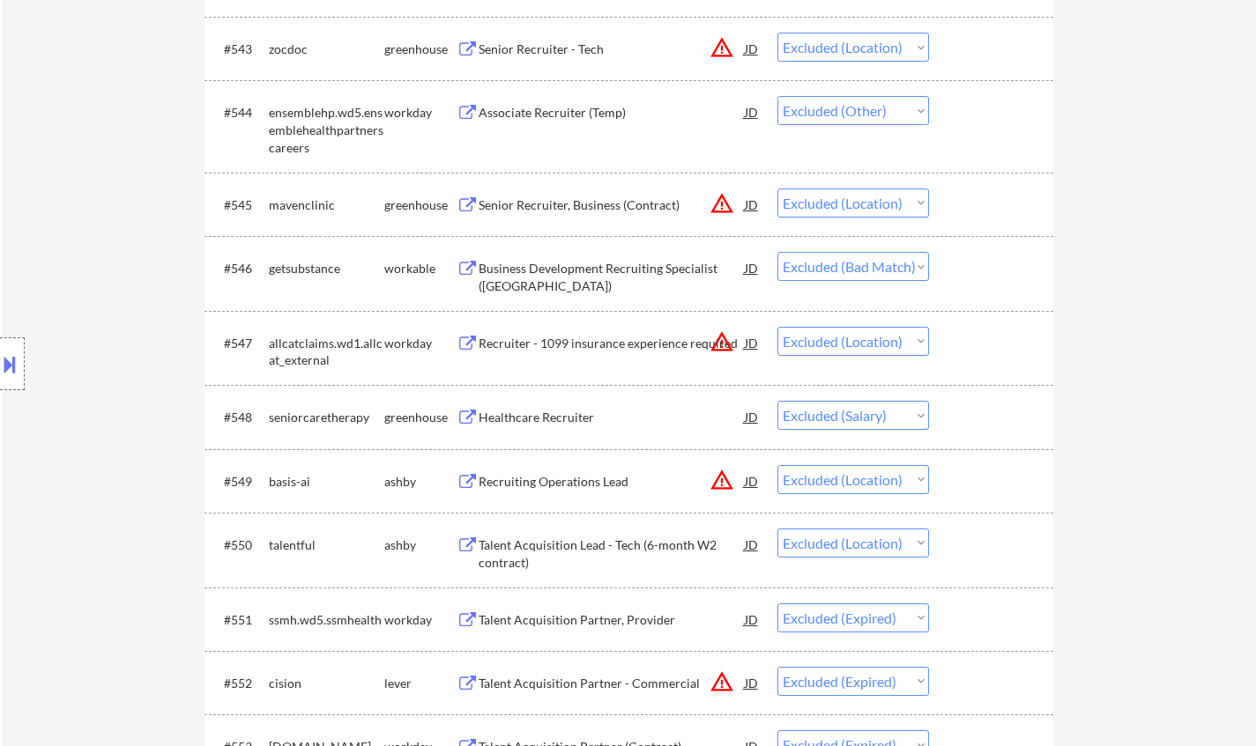
click at [671, 258] on div "Business Development Recruiting Specialist (North America)" at bounding box center [612, 273] width 266 height 42
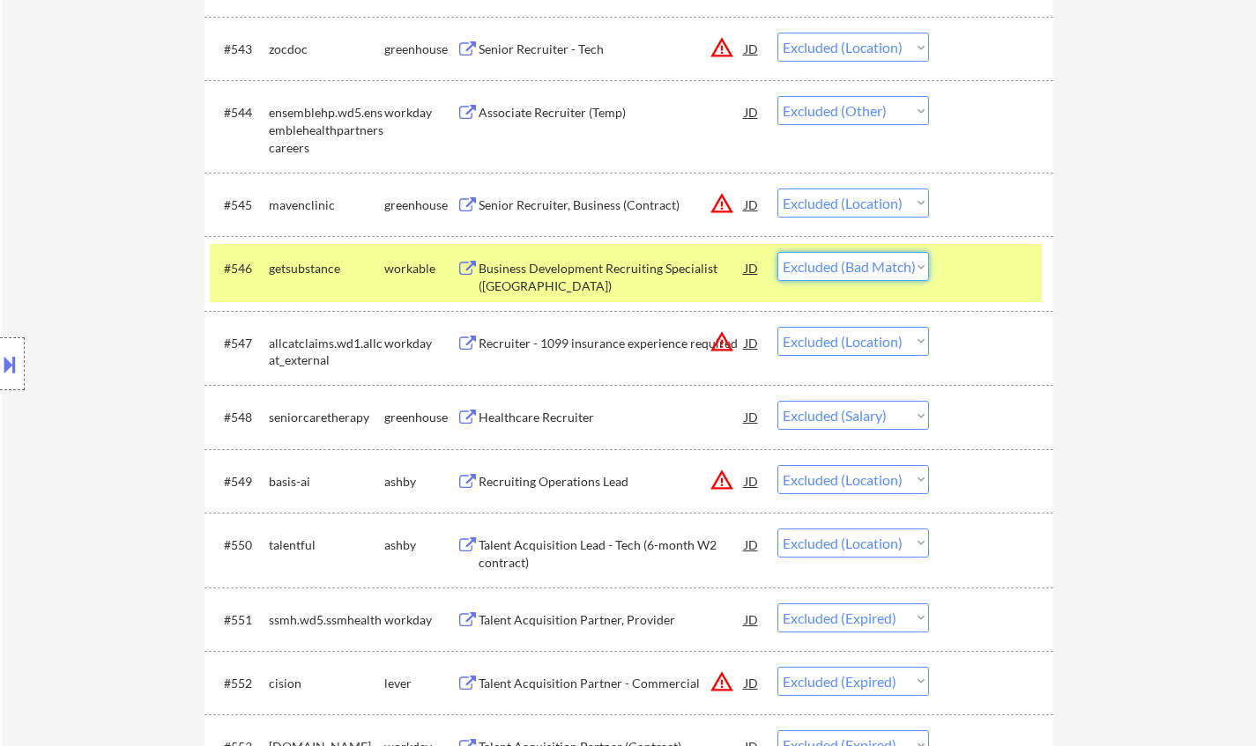
drag, startPoint x: 894, startPoint y: 263, endPoint x: 899, endPoint y: 279, distance: 16.7
click at [894, 263] on select "Choose an option... Pending Applied Excluded (Questions) Excluded (Expired) Exc…" at bounding box center [853, 266] width 152 height 29
click at [777, 252] on select "Choose an option... Pending Applied Excluded (Questions) Excluded (Expired) Exc…" at bounding box center [853, 266] width 152 height 29
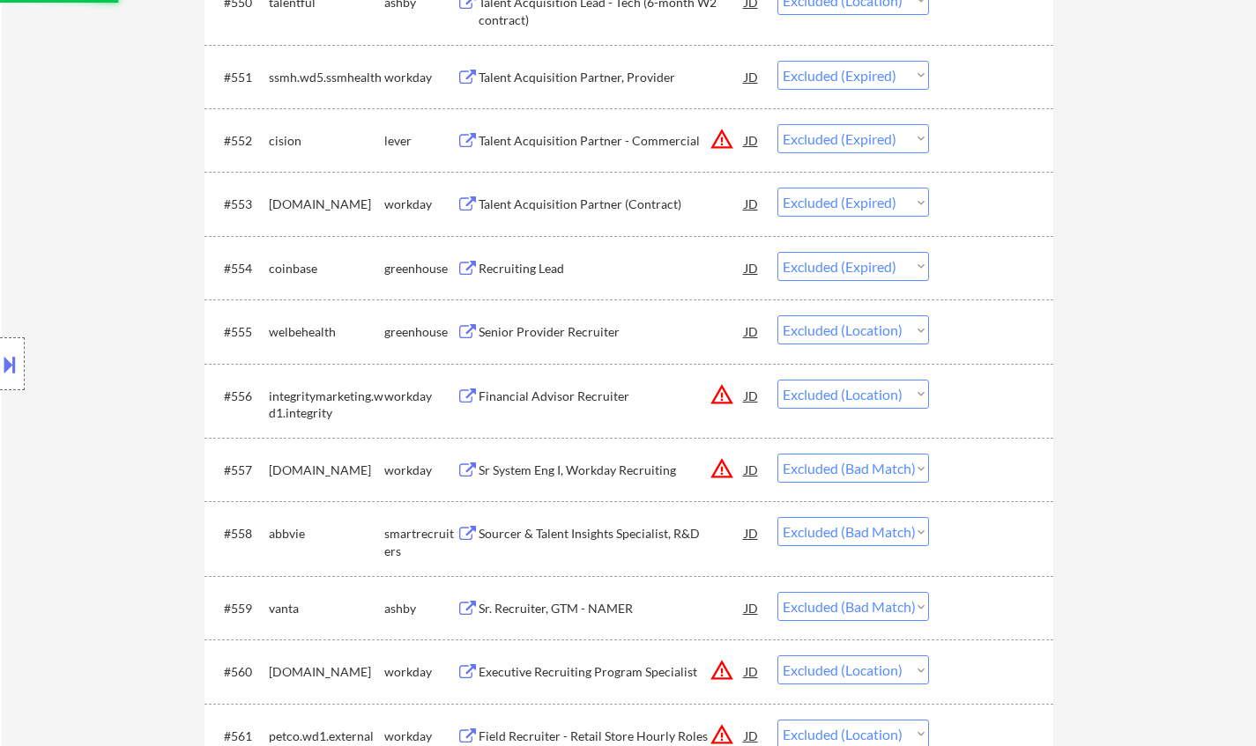
scroll to position [4230, 0]
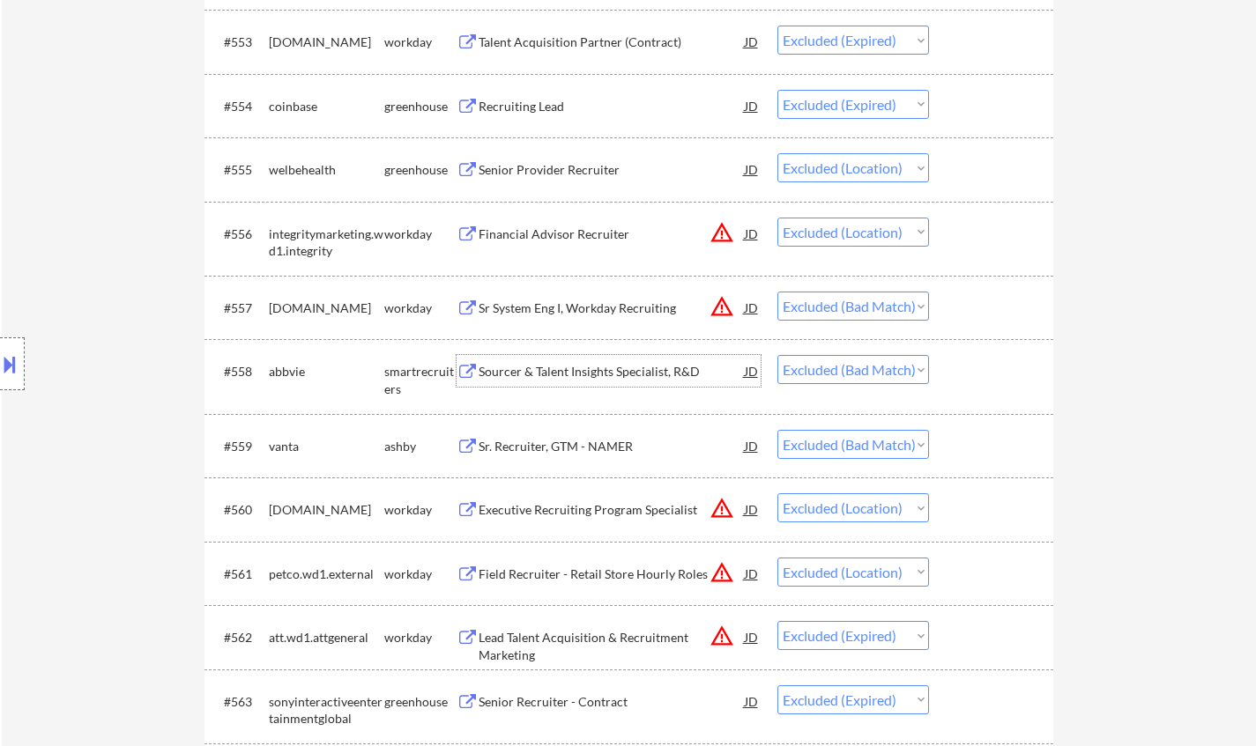
click at [605, 368] on div "Sourcer & Talent Insights Specialist, R&D" at bounding box center [612, 372] width 266 height 18
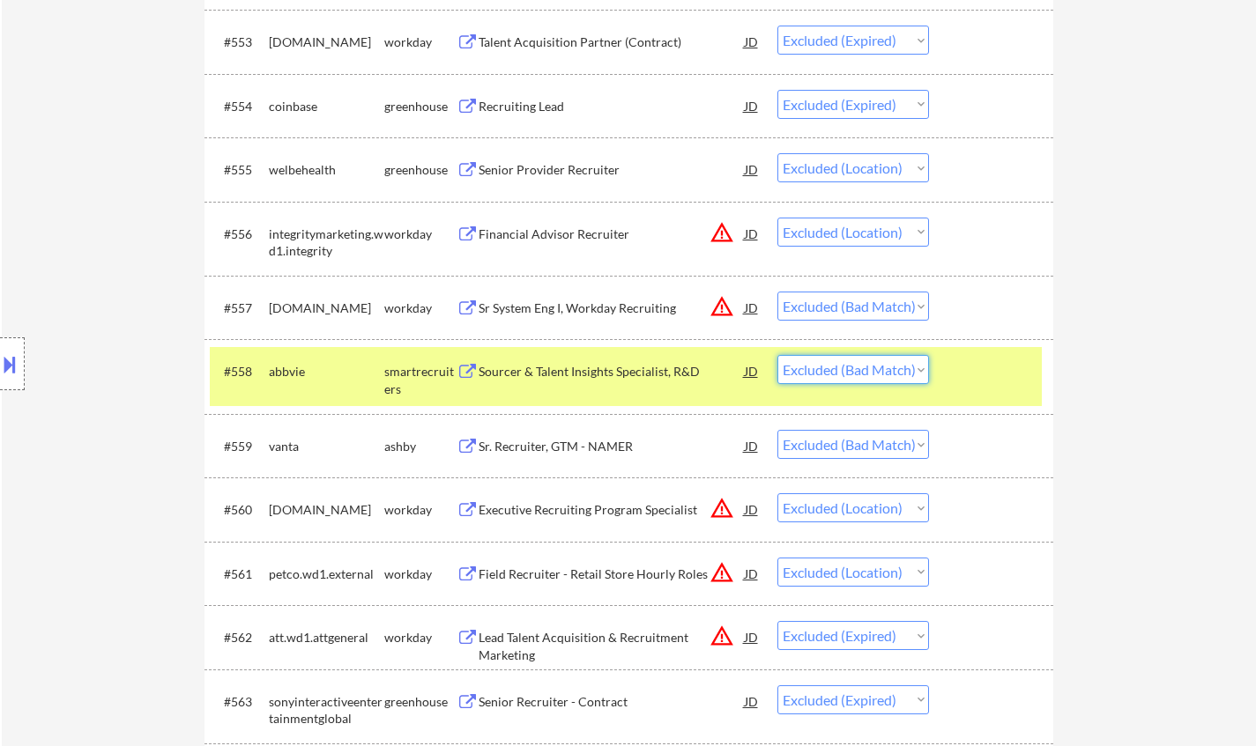
click at [879, 376] on select "Choose an option... Pending Applied Excluded (Questions) Excluded (Expired) Exc…" at bounding box center [853, 369] width 152 height 29
click at [777, 355] on select "Choose an option... Pending Applied Excluded (Questions) Excluded (Expired) Exc…" at bounding box center [853, 369] width 152 height 29
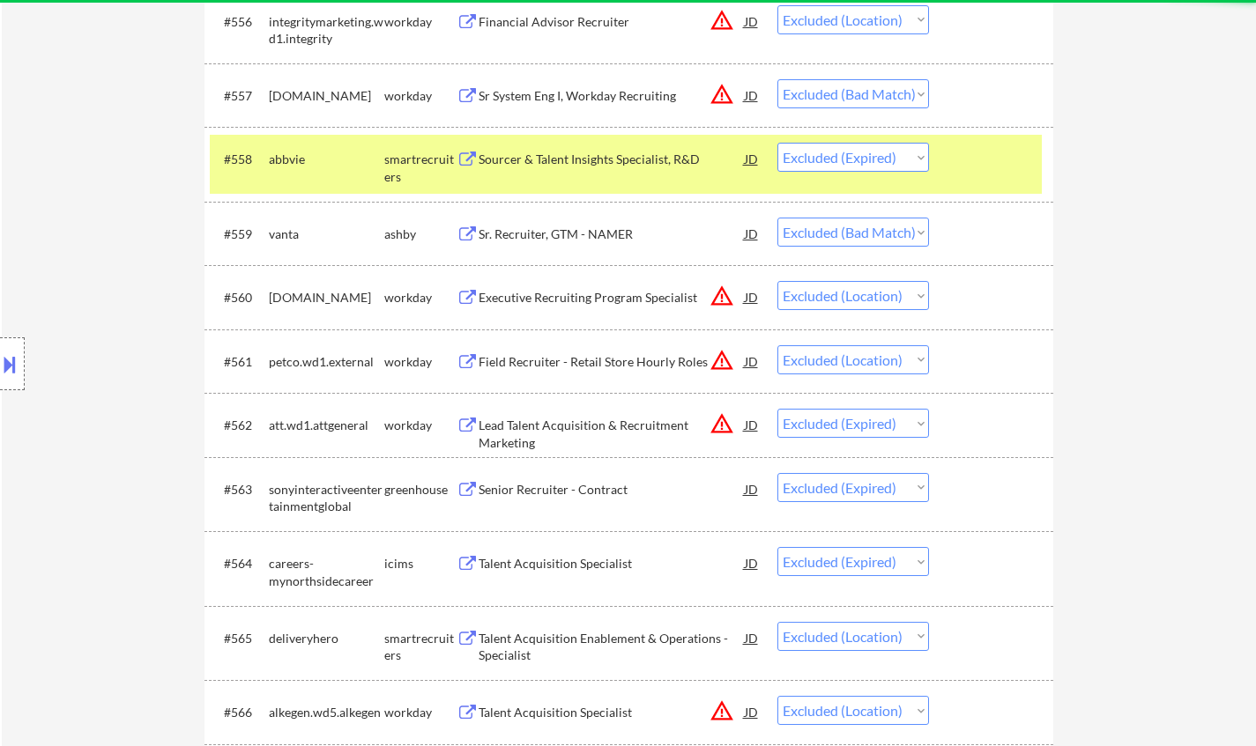
scroll to position [4406, 0]
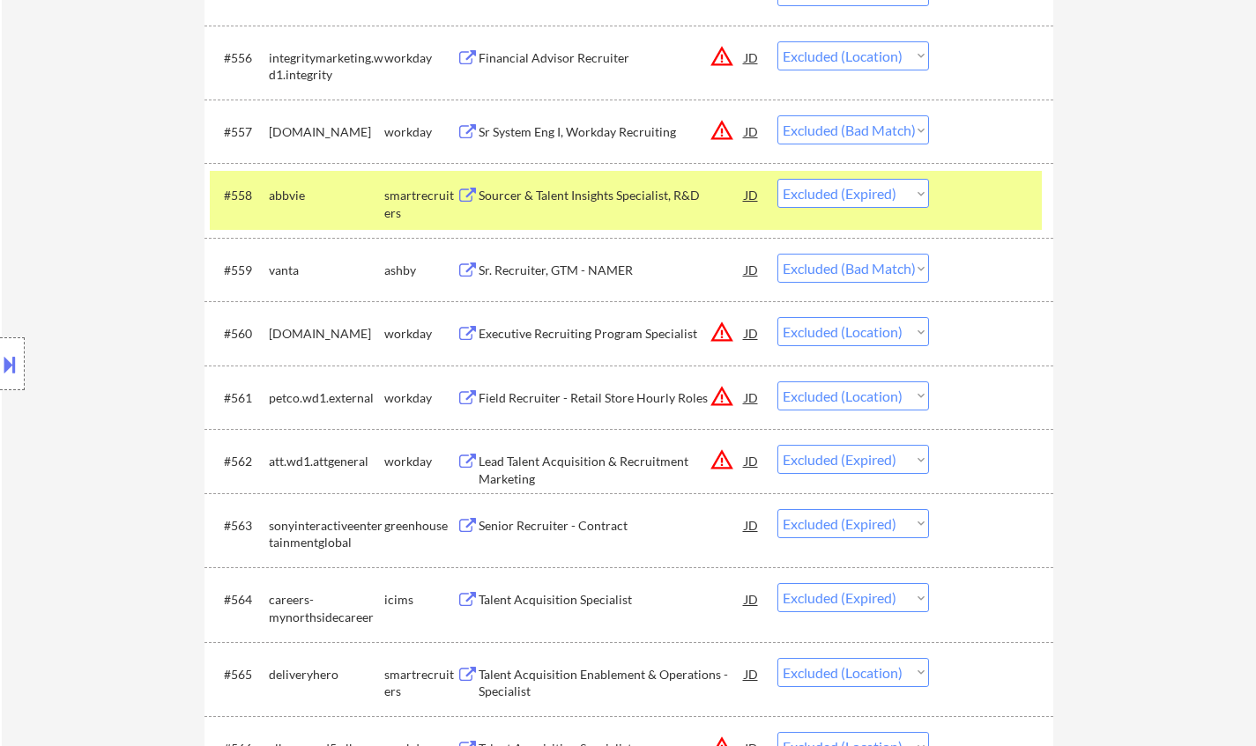
click at [565, 266] on div "Sr. Recruiter, GTM - NAMER" at bounding box center [612, 271] width 266 height 18
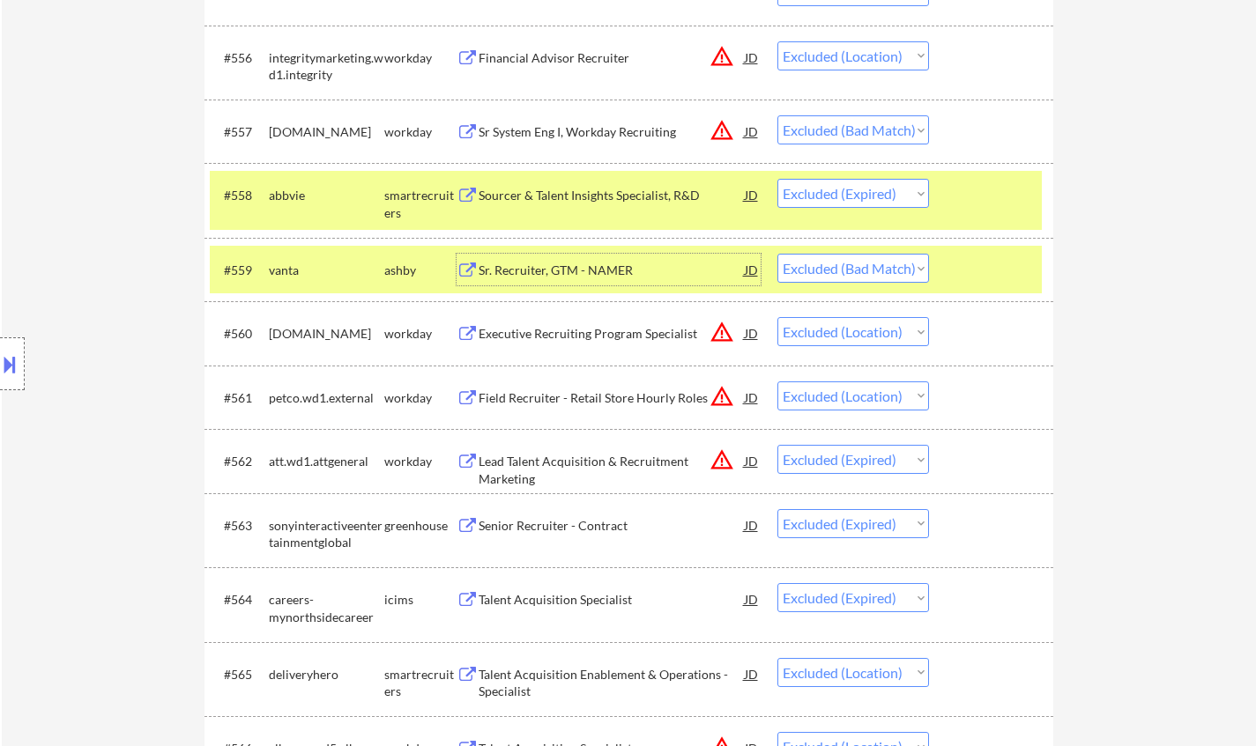
click at [890, 265] on select "Choose an option... Pending Applied Excluded (Questions) Excluded (Expired) Exc…" at bounding box center [853, 268] width 152 height 29
click at [777, 254] on select "Choose an option... Pending Applied Excluded (Questions) Excluded (Expired) Exc…" at bounding box center [853, 268] width 152 height 29
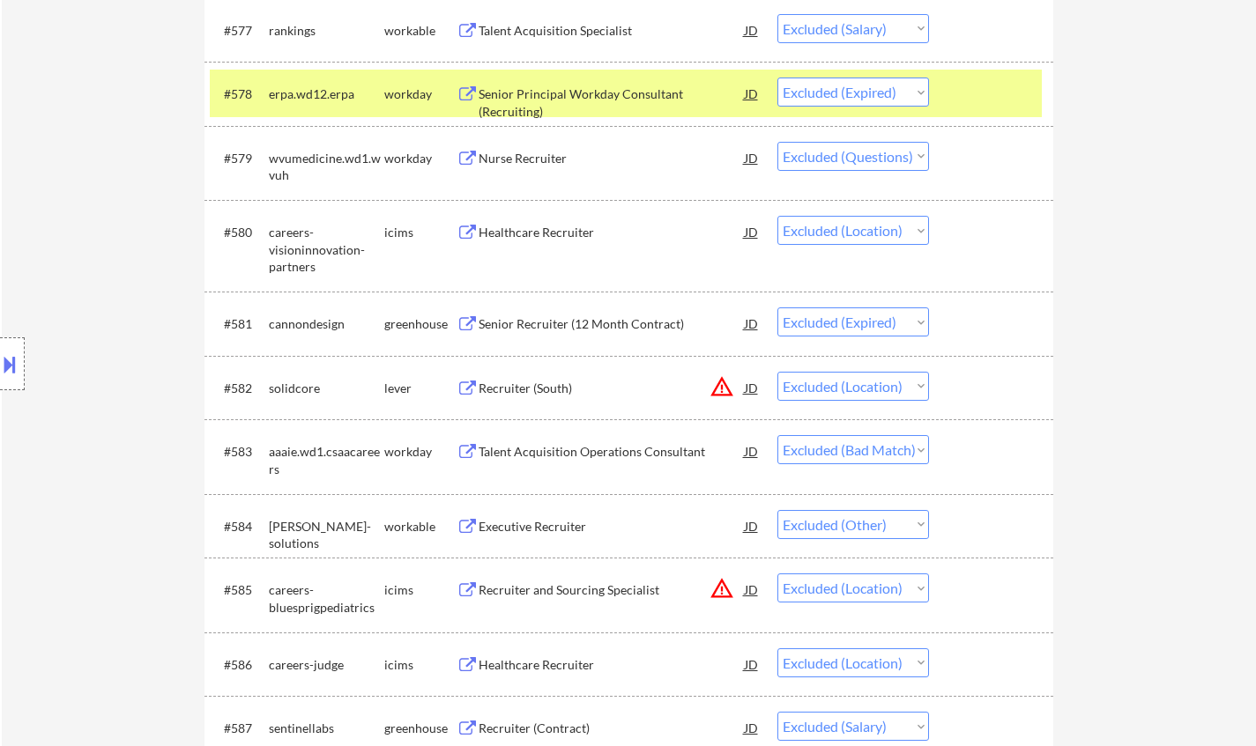
scroll to position [5992, 0]
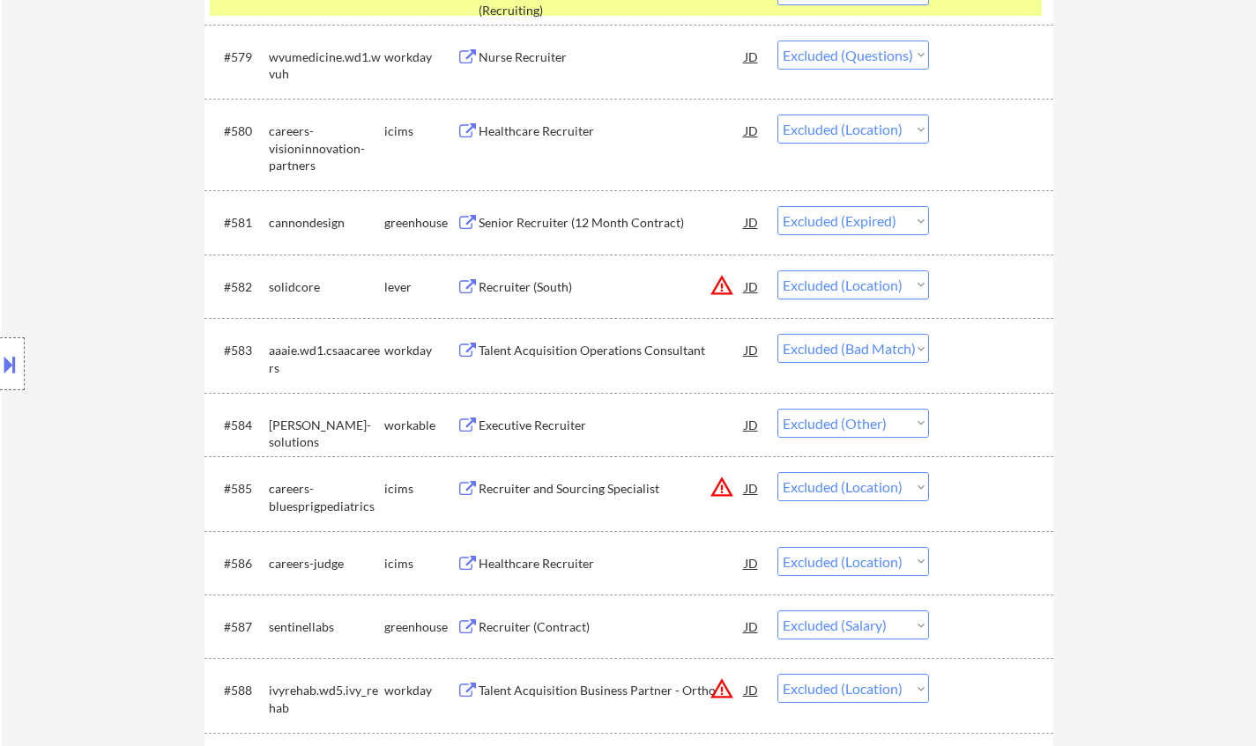
click at [639, 362] on div "Talent Acquisition Operations Consultant" at bounding box center [612, 350] width 266 height 32
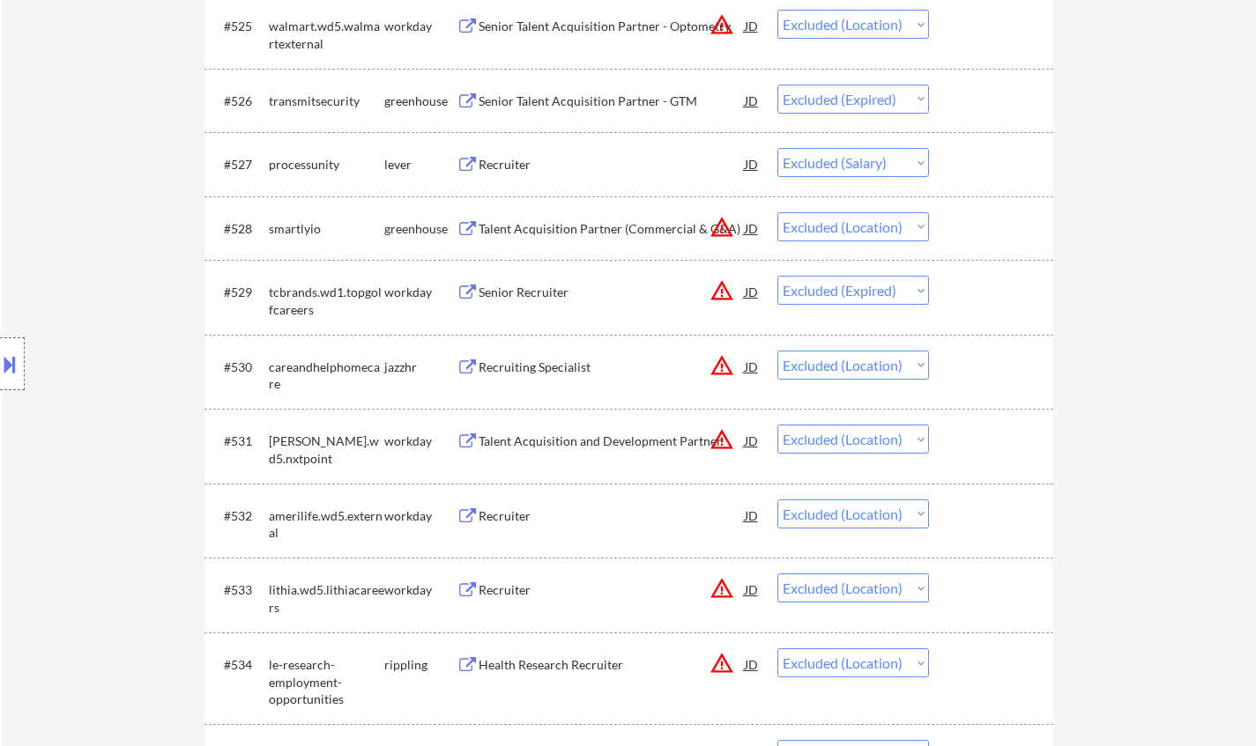
scroll to position [0, 0]
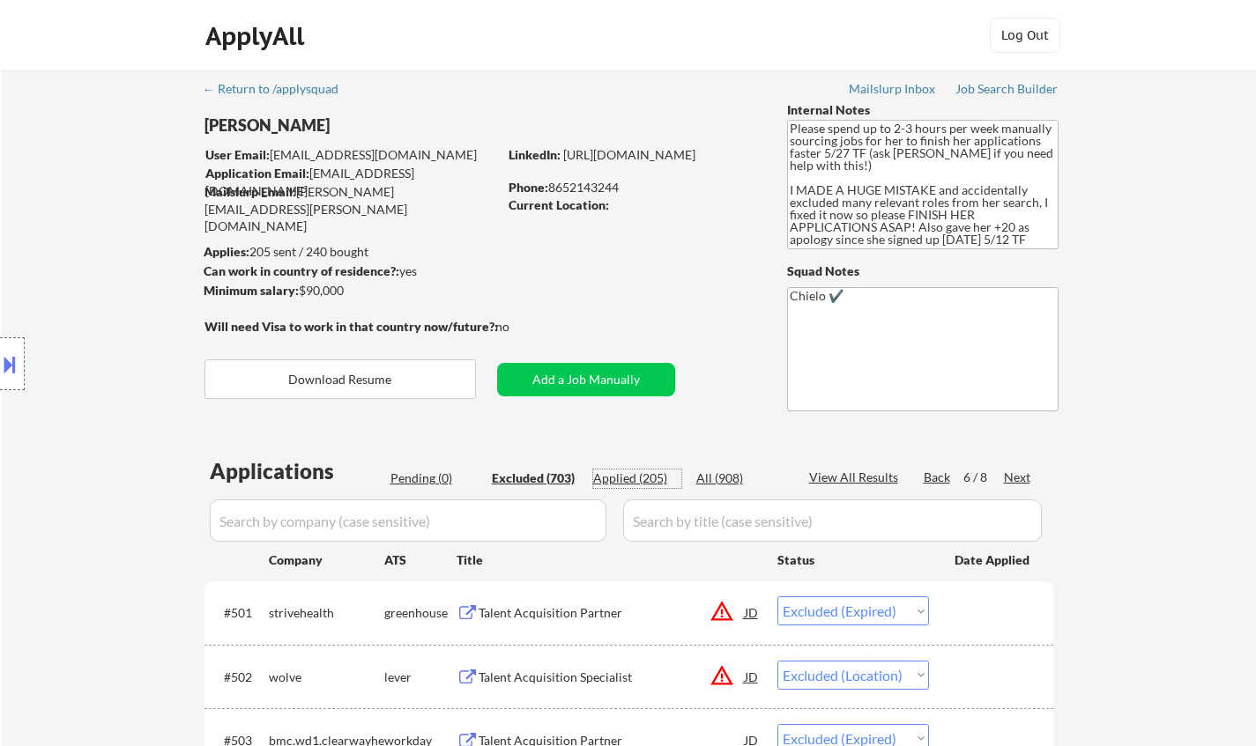
click at [610, 481] on div "Applied (205)" at bounding box center [637, 479] width 88 height 18
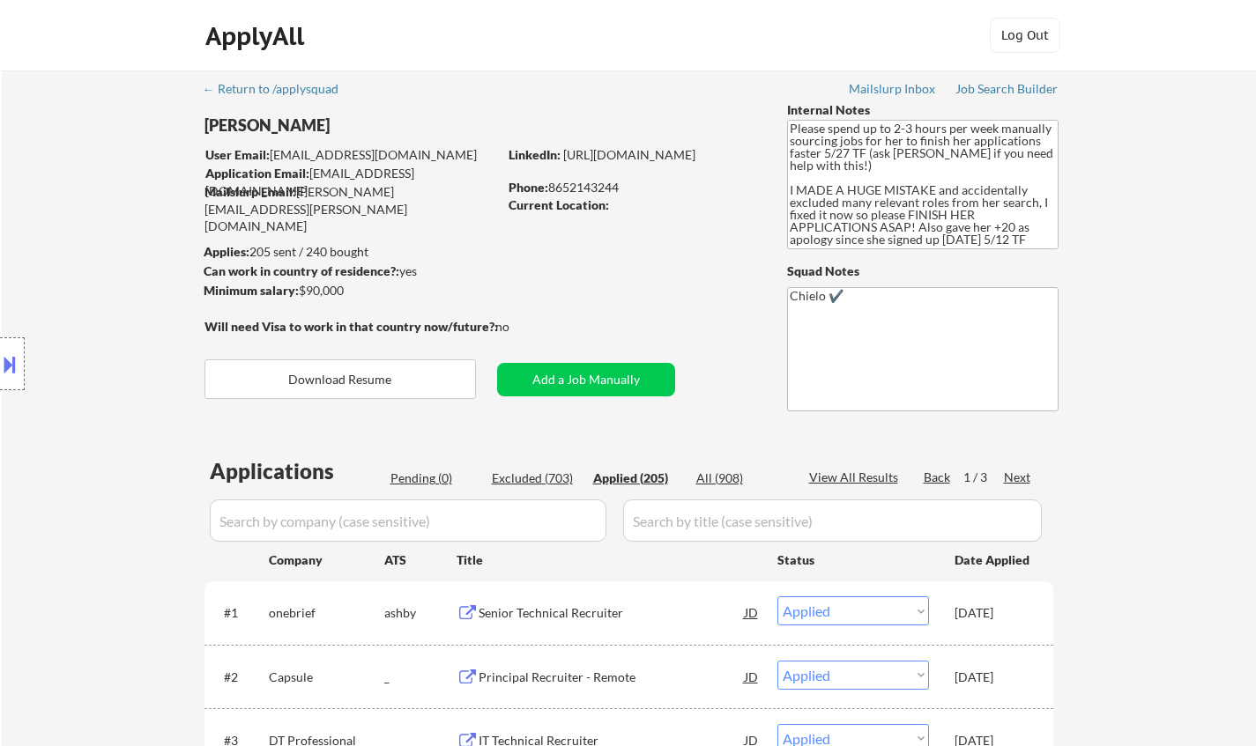
click at [840, 478] on div "View All Results" at bounding box center [856, 478] width 94 height 18
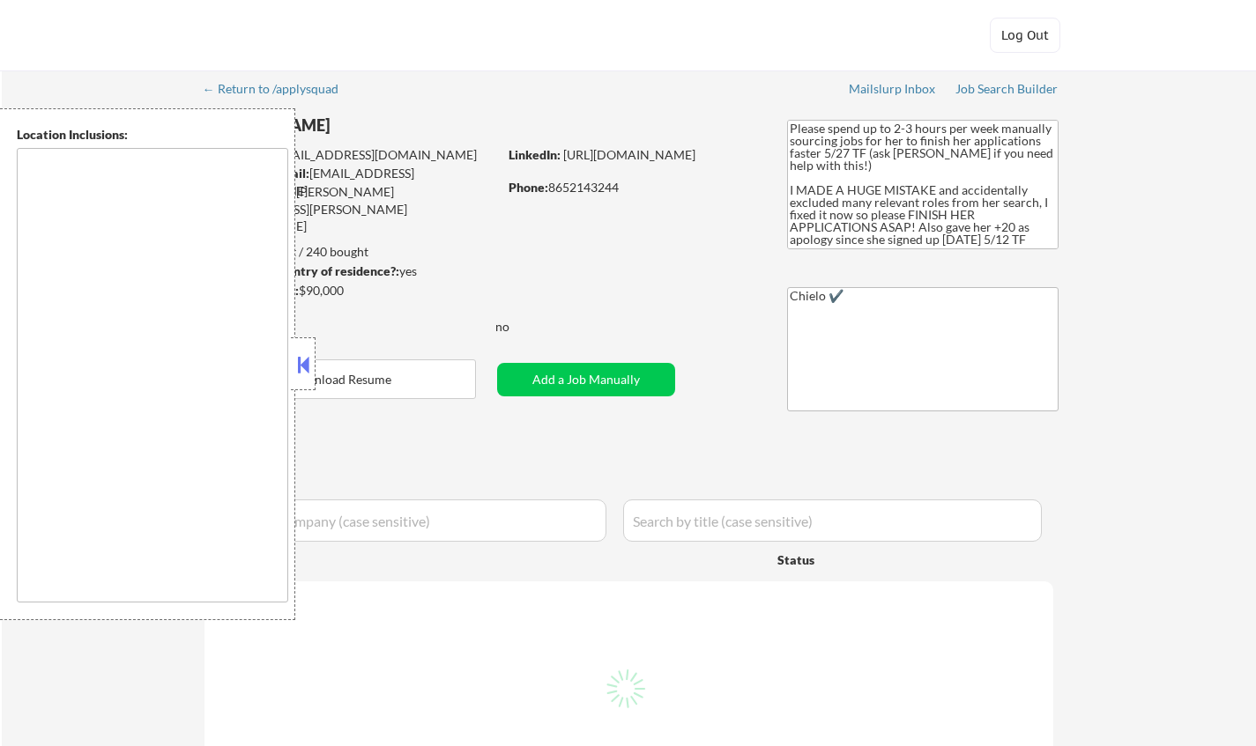
type textarea "[GEOGRAPHIC_DATA], [GEOGRAPHIC_DATA] [GEOGRAPHIC_DATA], [GEOGRAPHIC_DATA] [GEOG…"
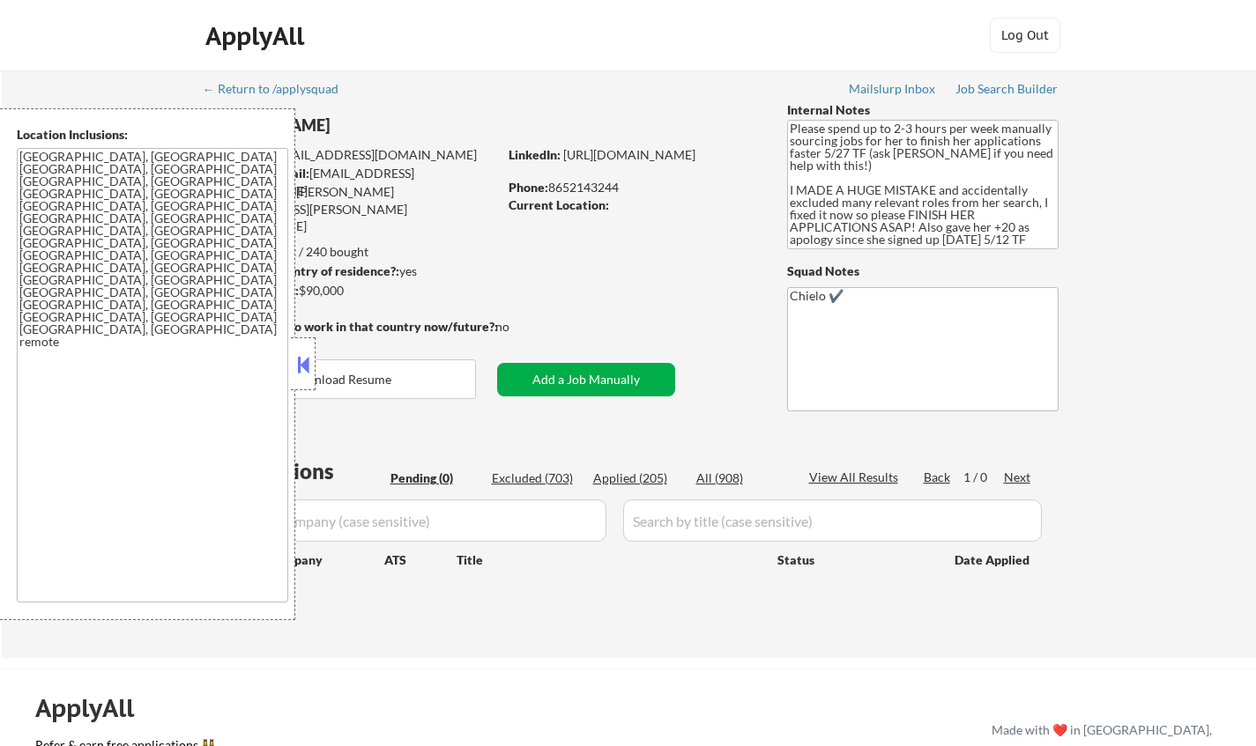
click at [568, 379] on button "Add a Job Manually" at bounding box center [586, 379] width 178 height 33
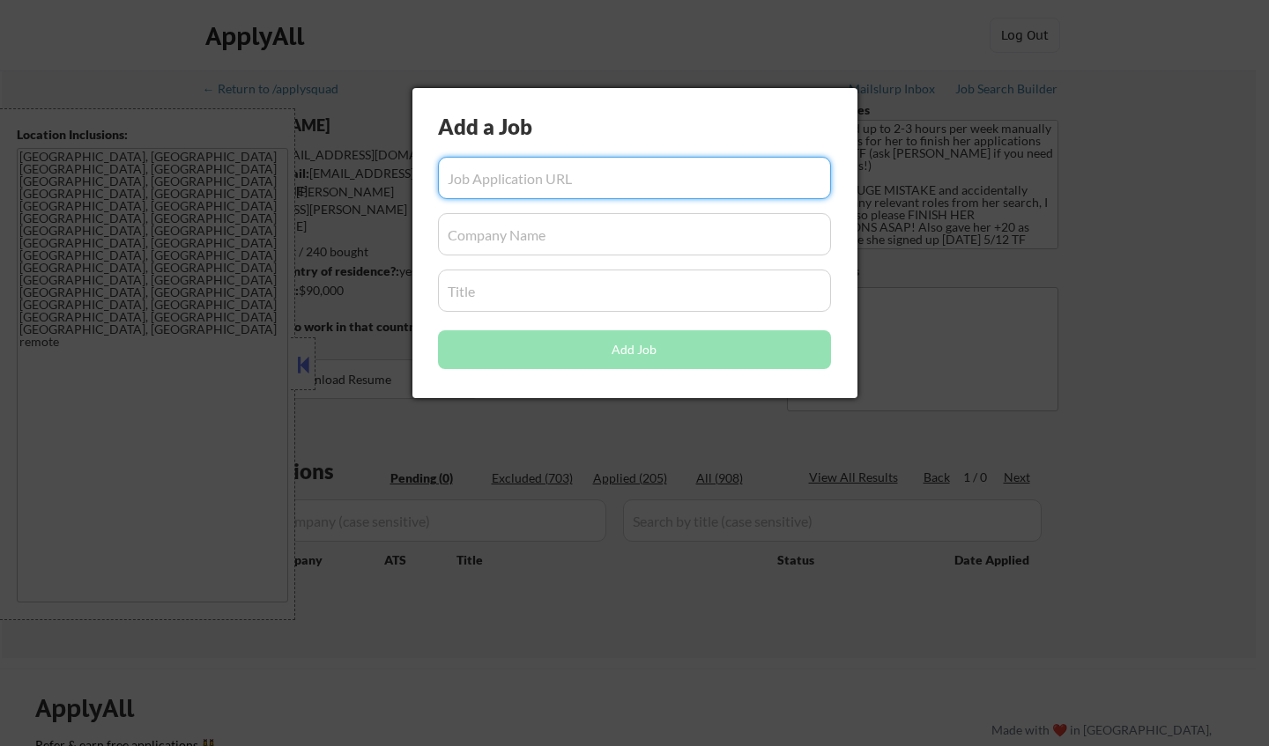
click at [583, 179] on input "input" at bounding box center [634, 178] width 393 height 42
paste input "[URL][DOMAIN_NAME]"
type input "[URL][DOMAIN_NAME]"
click at [578, 250] on input "input" at bounding box center [634, 234] width 393 height 42
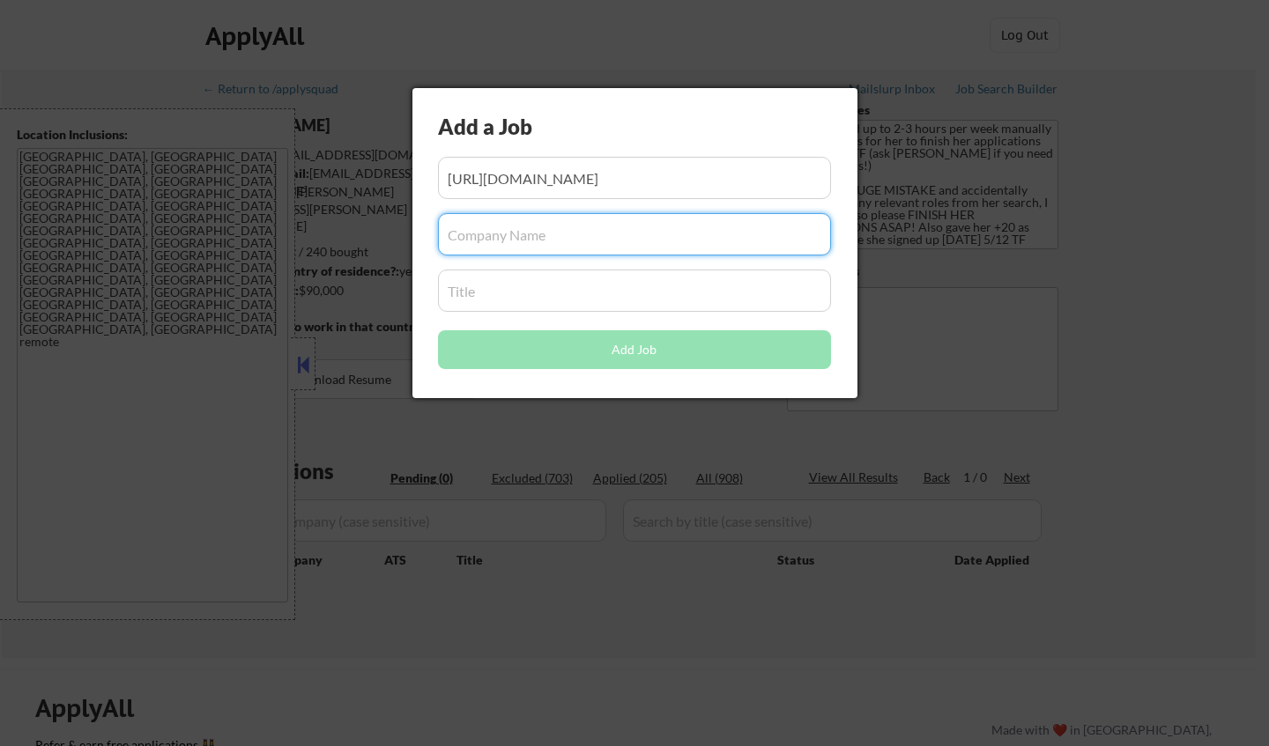
click at [496, 238] on input "input" at bounding box center [634, 234] width 393 height 42
type input "checkr"
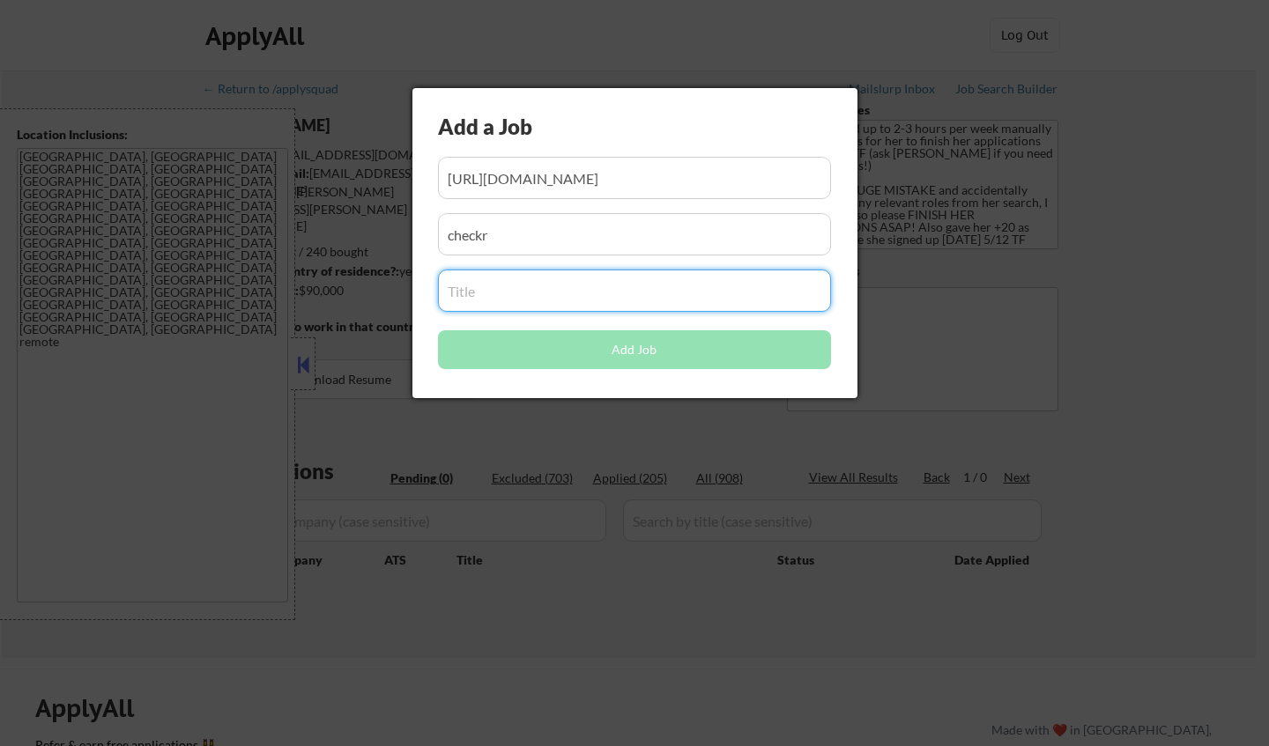
click at [559, 284] on input "input" at bounding box center [634, 291] width 393 height 42
click at [531, 306] on input "input" at bounding box center [634, 291] width 393 height 42
paste input "Technical Sourcer (Contract)"
type input "Technical Sourcer (Contract)"
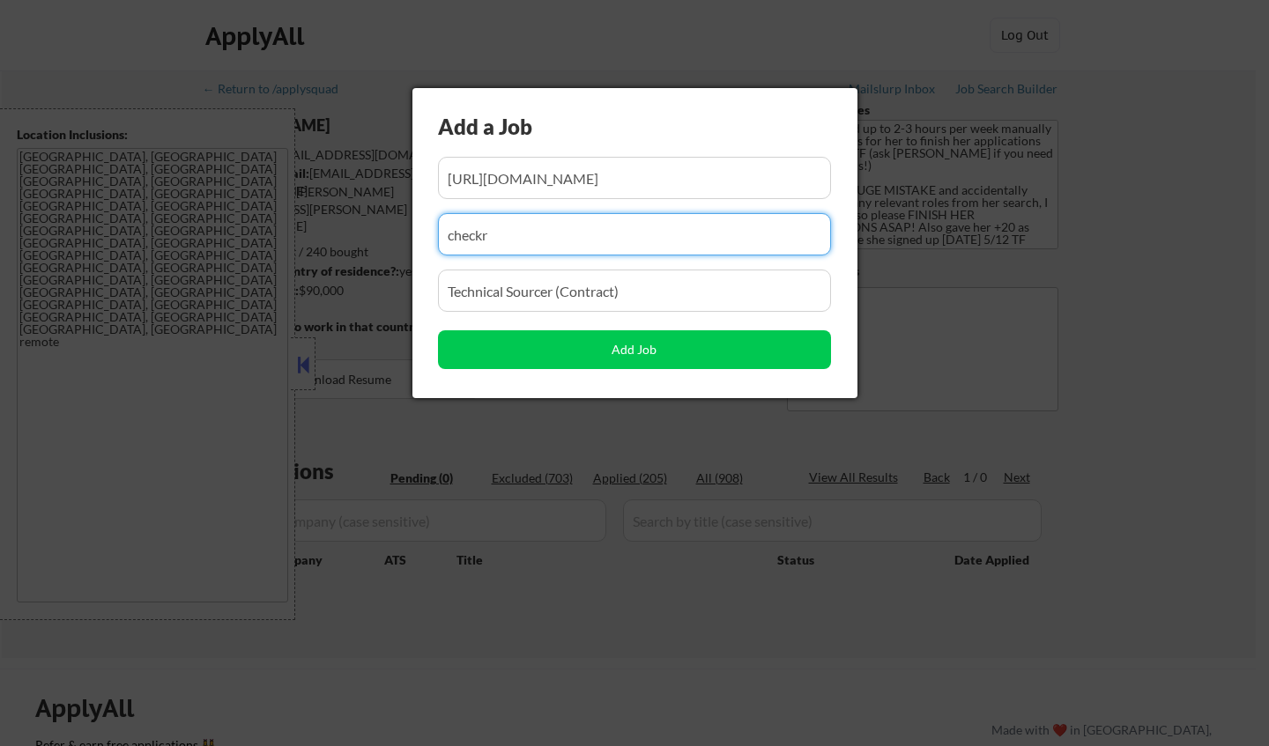
click at [547, 232] on input "input" at bounding box center [634, 234] width 393 height 42
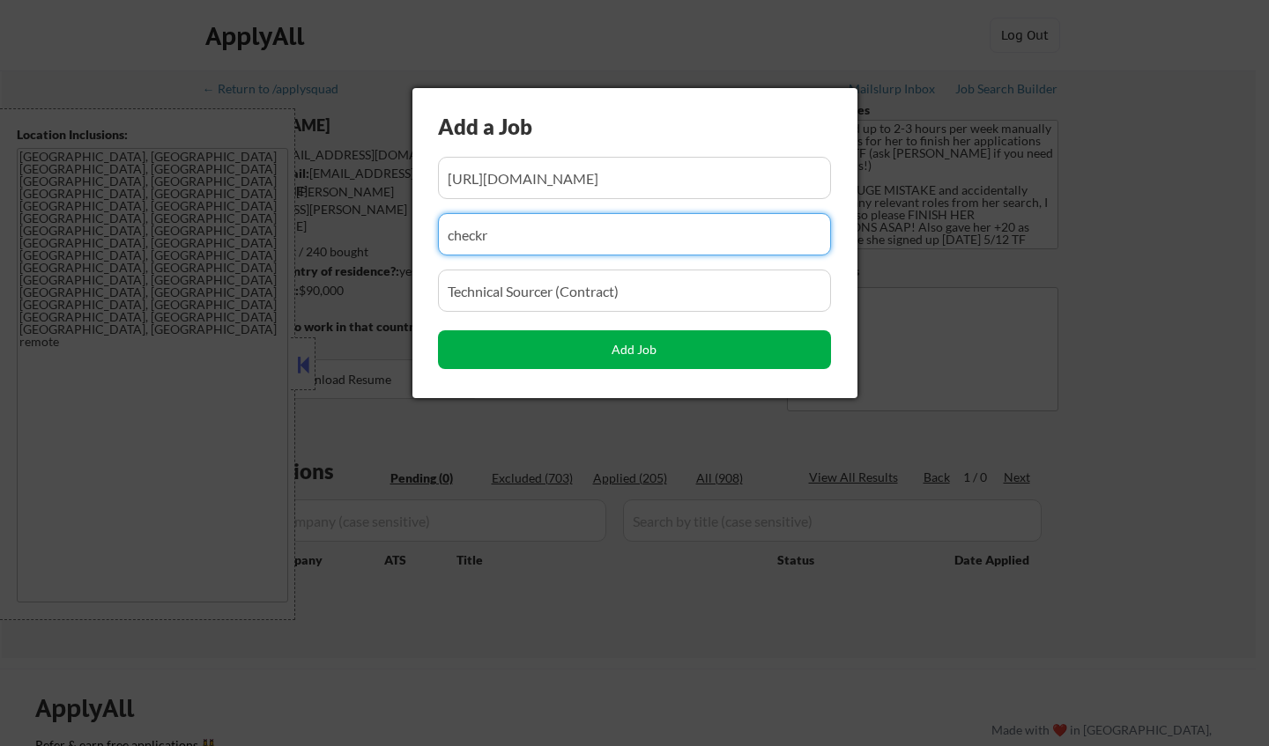
click at [617, 352] on button "Add Job" at bounding box center [634, 349] width 393 height 39
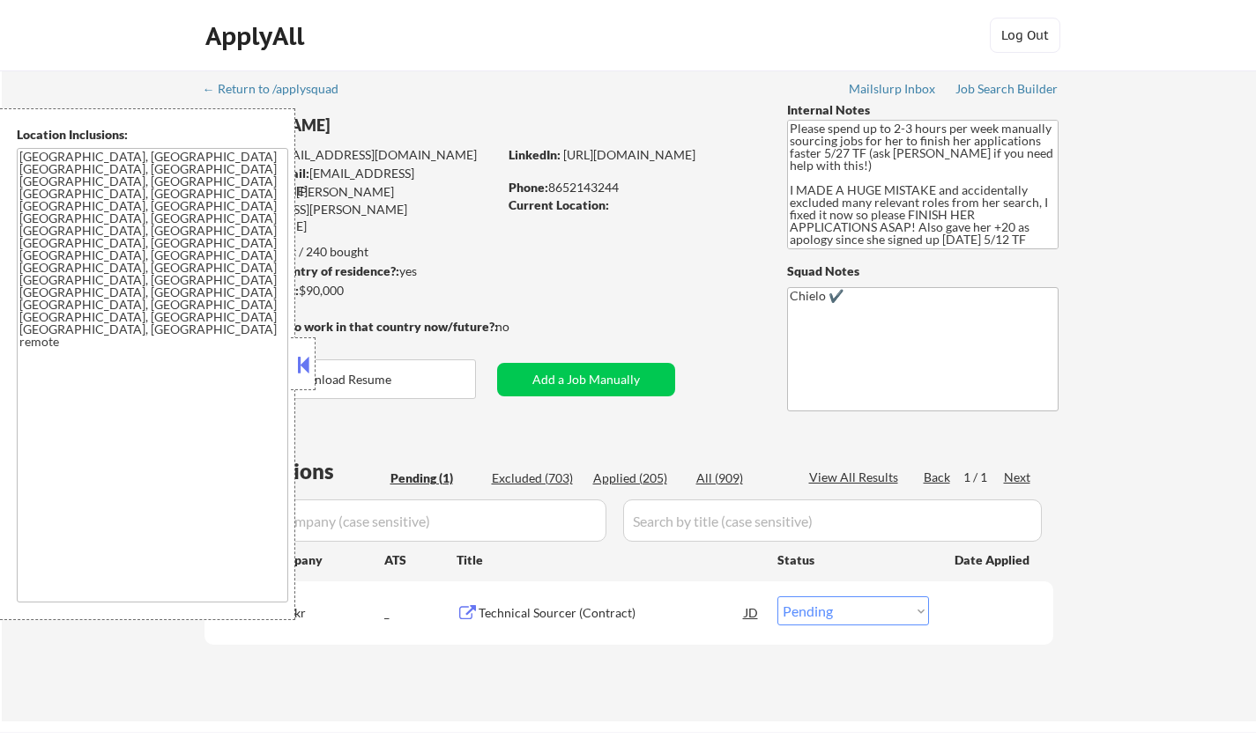
click at [291, 356] on div at bounding box center [303, 364] width 25 height 53
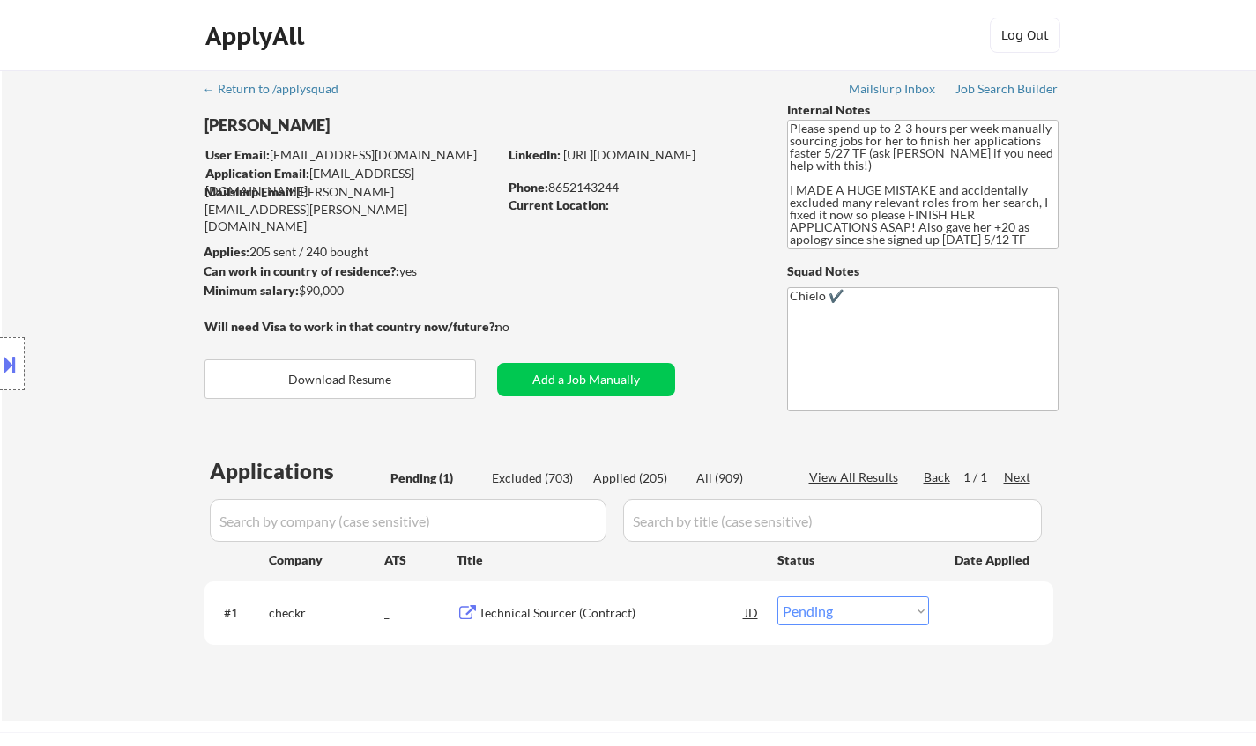
click at [830, 612] on select "Choose an option... Pending Applied Excluded (Questions) Excluded (Expired) Exc…" at bounding box center [853, 611] width 152 height 29
select select ""applied""
click at [777, 597] on select "Choose an option... Pending Applied Excluded (Questions) Excluded (Expired) Exc…" at bounding box center [853, 611] width 152 height 29
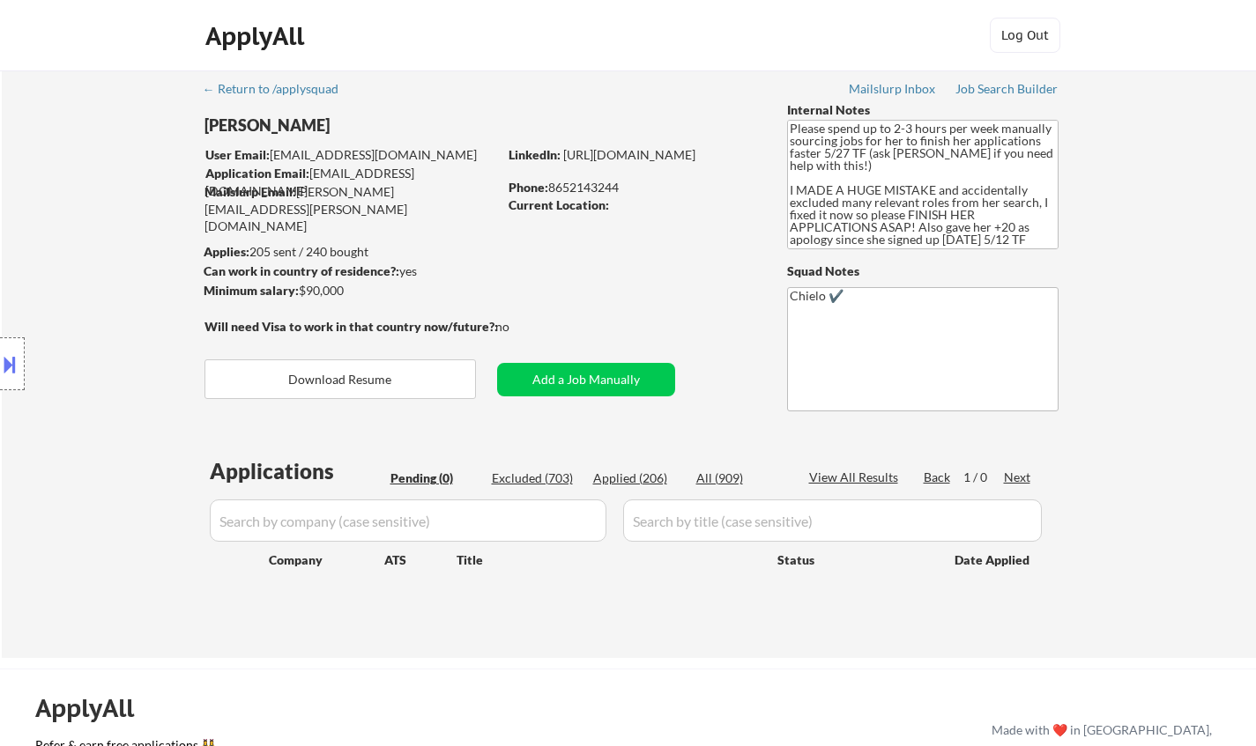
click at [0, 350] on div at bounding box center [12, 364] width 25 height 53
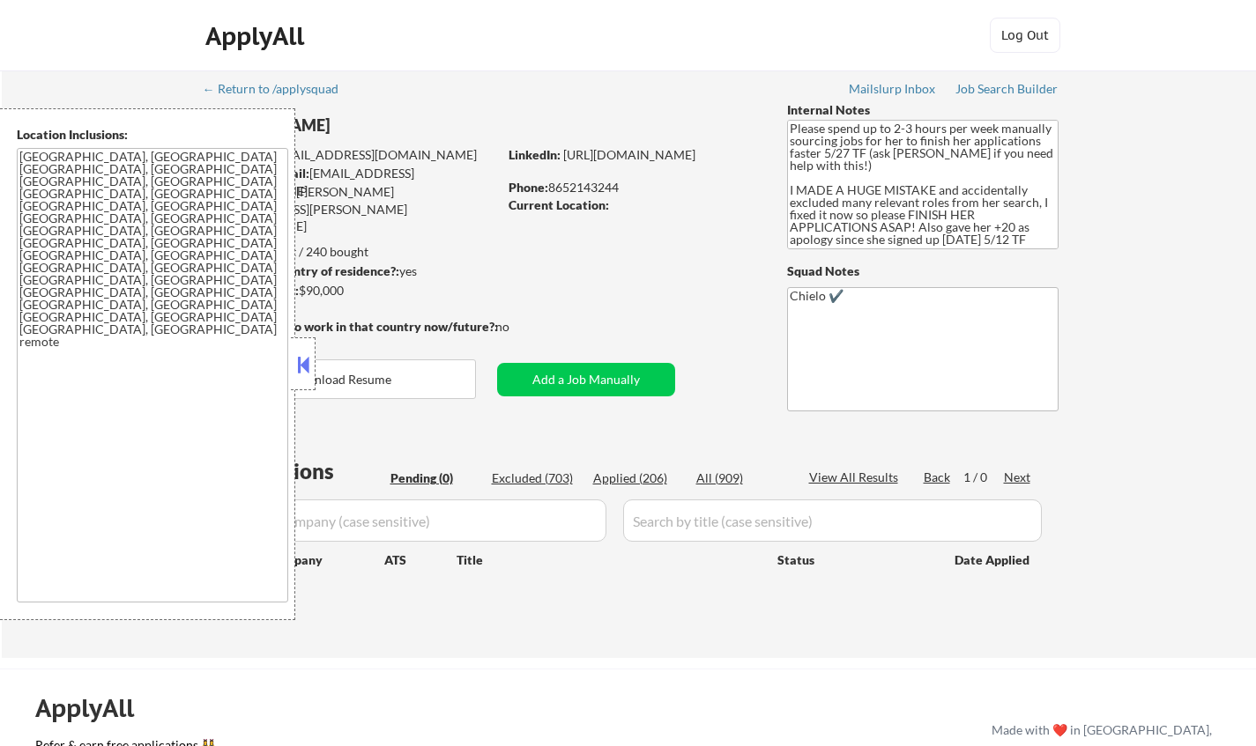
click at [308, 368] on button at bounding box center [302, 365] width 19 height 26
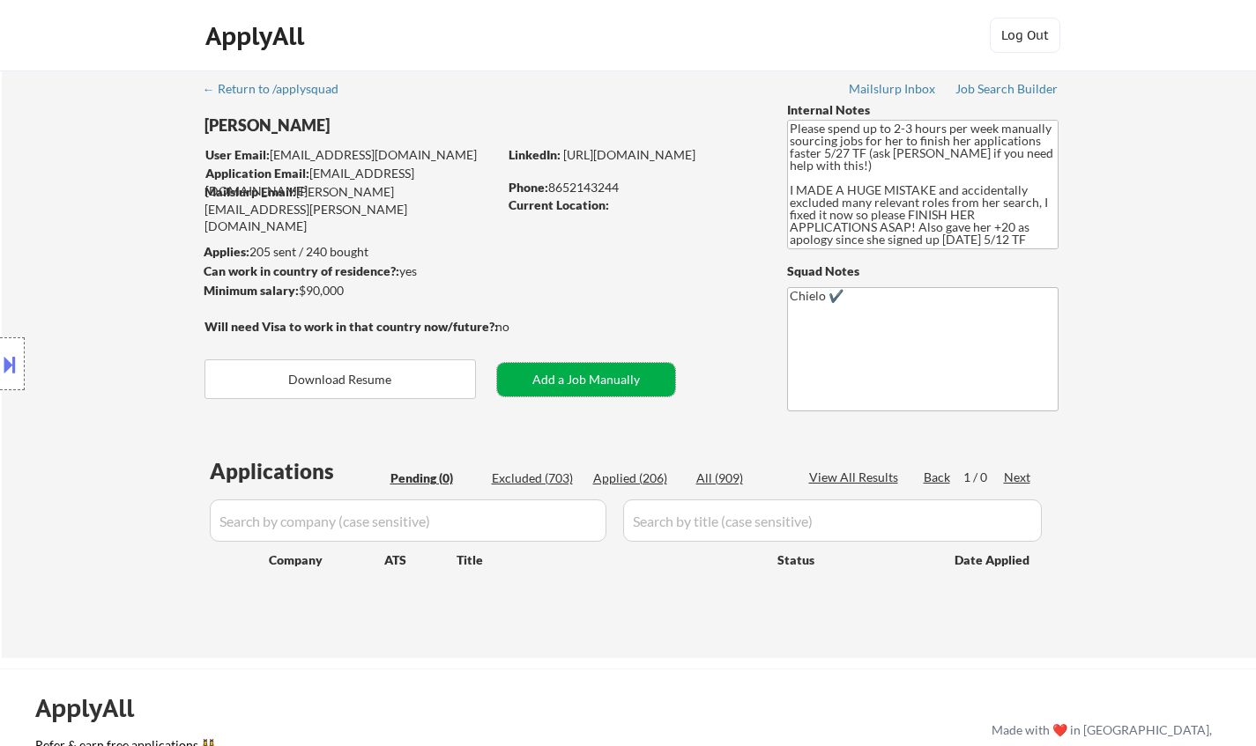
click at [624, 385] on button "Add a Job Manually" at bounding box center [586, 379] width 178 height 33
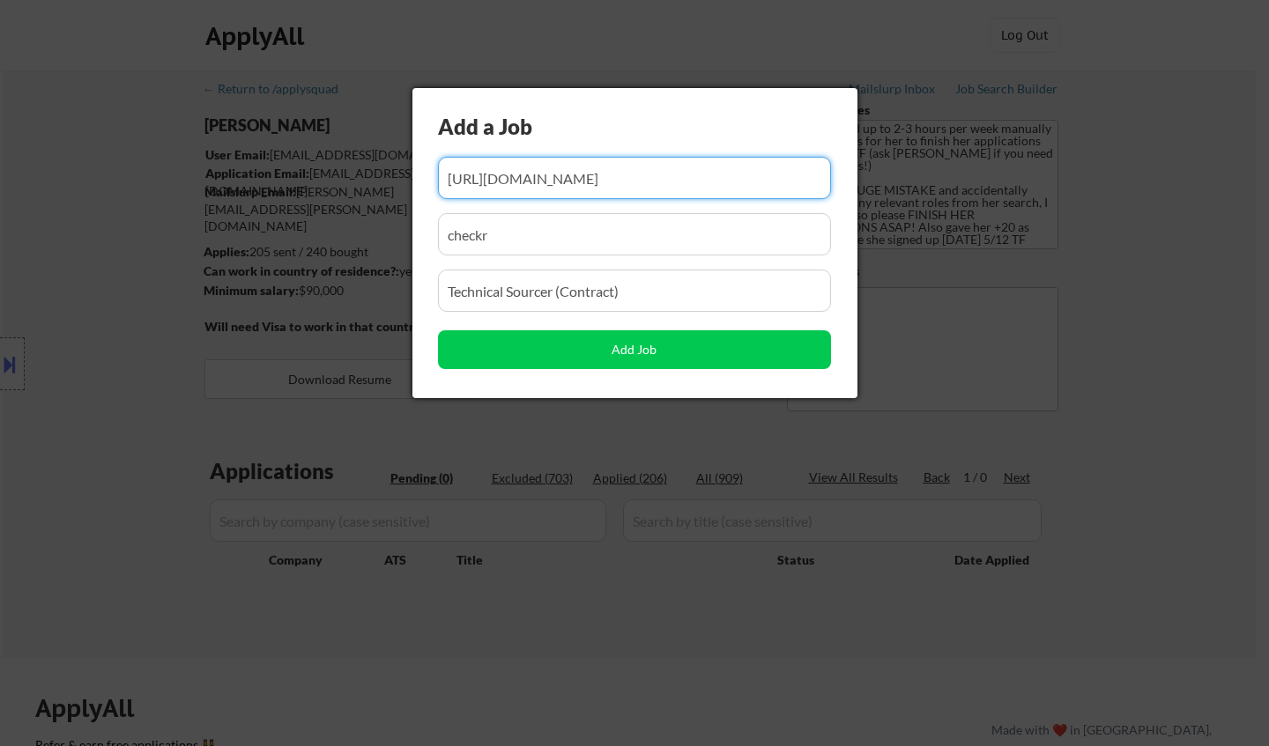
click at [577, 175] on input "input" at bounding box center [634, 178] width 393 height 42
click at [576, 173] on input "input" at bounding box center [634, 178] width 393 height 42
type input "[URL][DOMAIN_NAME]"
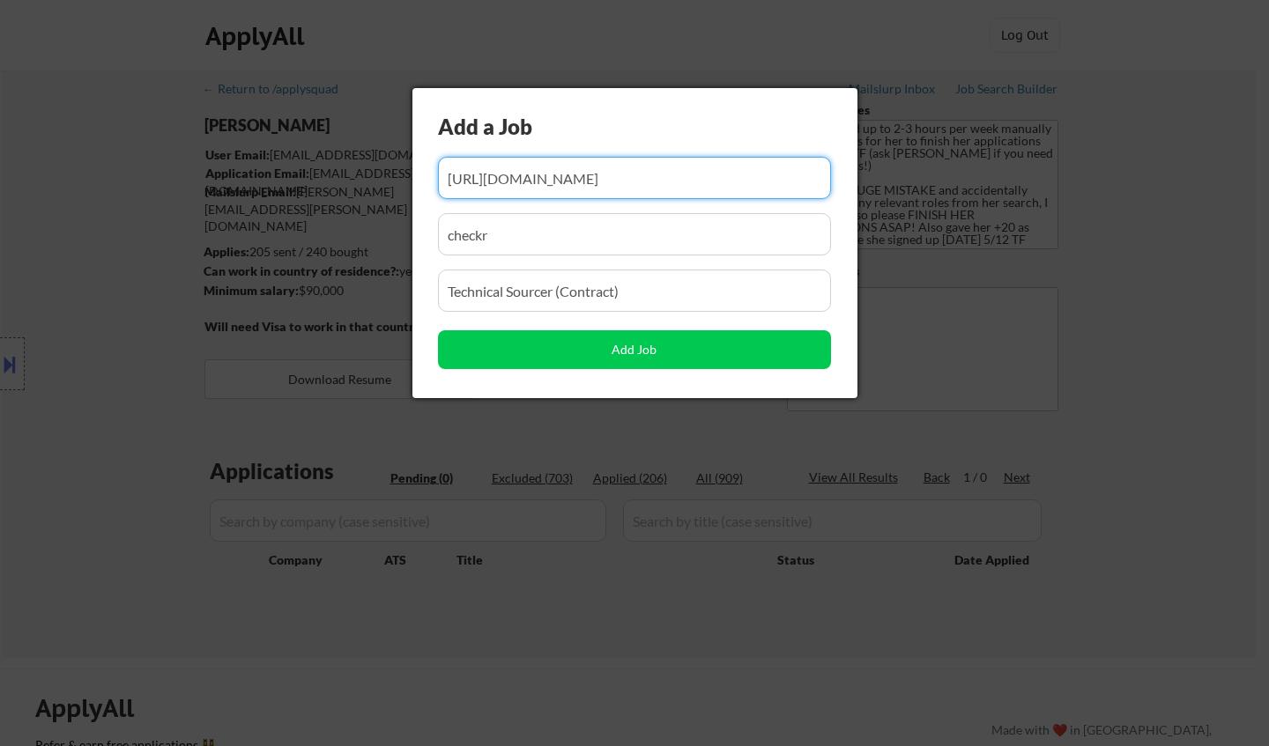
click at [594, 173] on input "input" at bounding box center [634, 178] width 393 height 42
click at [597, 174] on input "input" at bounding box center [634, 178] width 393 height 42
click at [598, 174] on input "input" at bounding box center [634, 178] width 393 height 42
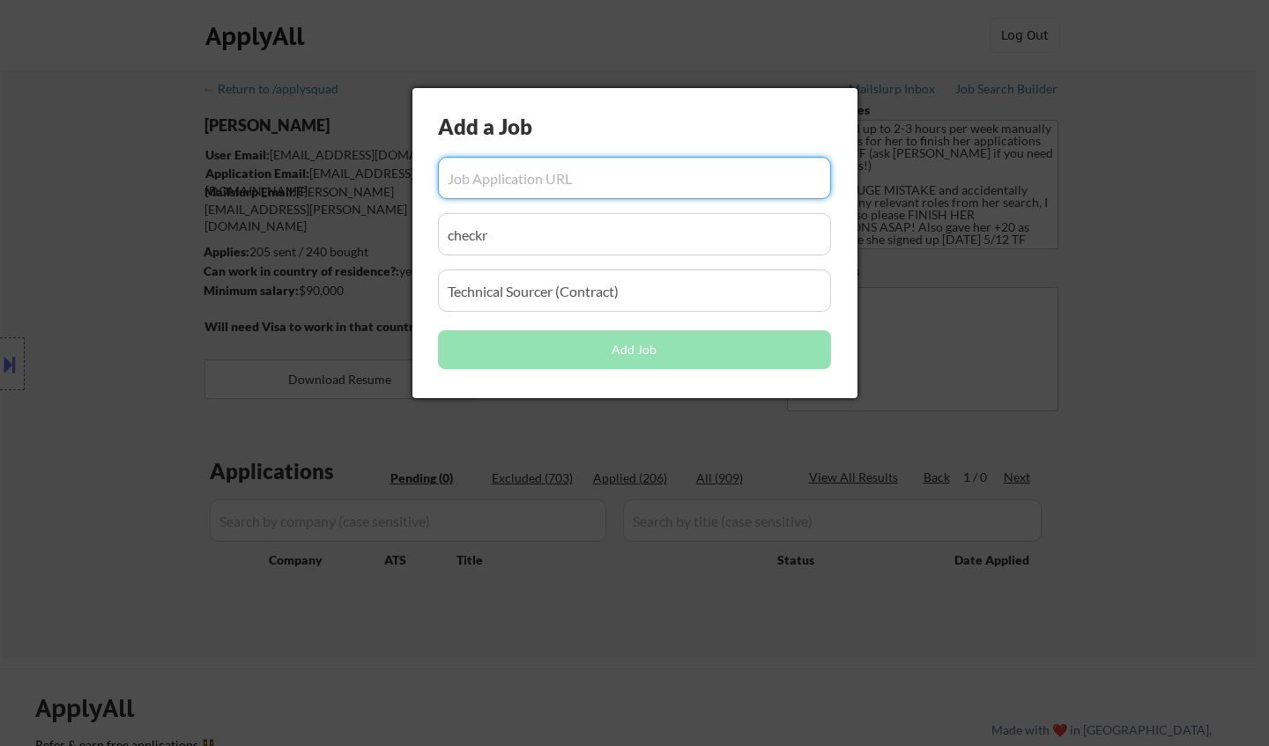
drag, startPoint x: 429, startPoint y: 237, endPoint x: 355, endPoint y: 241, distance: 74.1
click at [286, 235] on body "← Return to /applysquad Mailslurp Inbox Job Search Builder [PERSON_NAME] User E…" at bounding box center [634, 373] width 1269 height 746
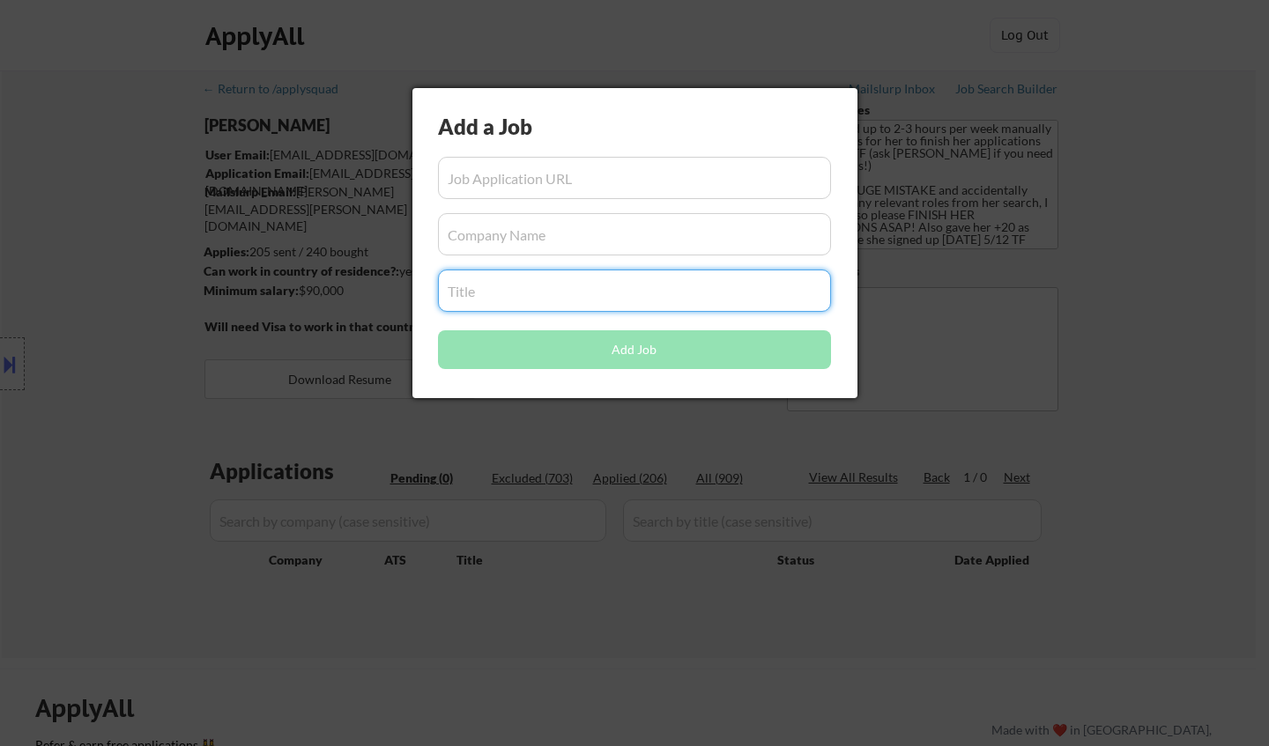
drag, startPoint x: 639, startPoint y: 296, endPoint x: 287, endPoint y: 255, distance: 354.0
click at [275, 256] on body "← Return to /applysquad Mailslurp Inbox Job Search Builder [PERSON_NAME] User E…" at bounding box center [634, 373] width 1269 height 746
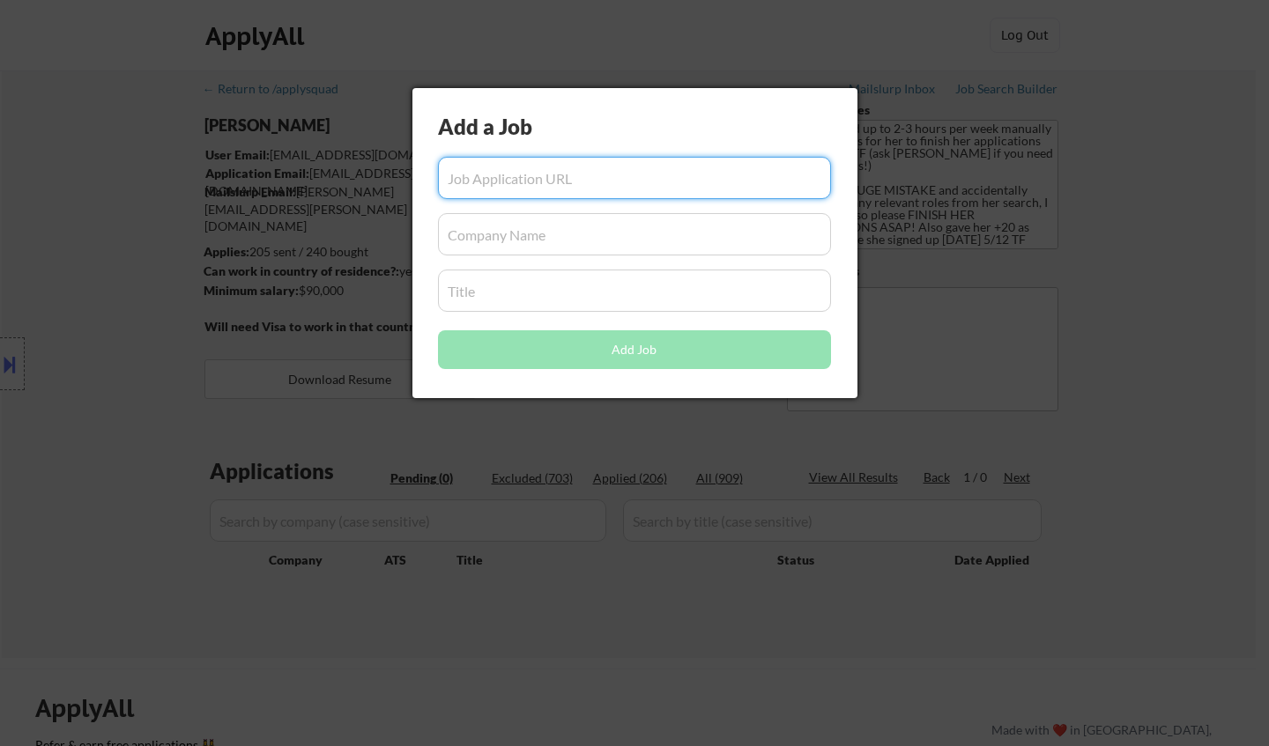
click at [490, 164] on input "input" at bounding box center [634, 178] width 393 height 42
paste input "[URL][DOMAIN_NAME]"
type input "[URL][DOMAIN_NAME]"
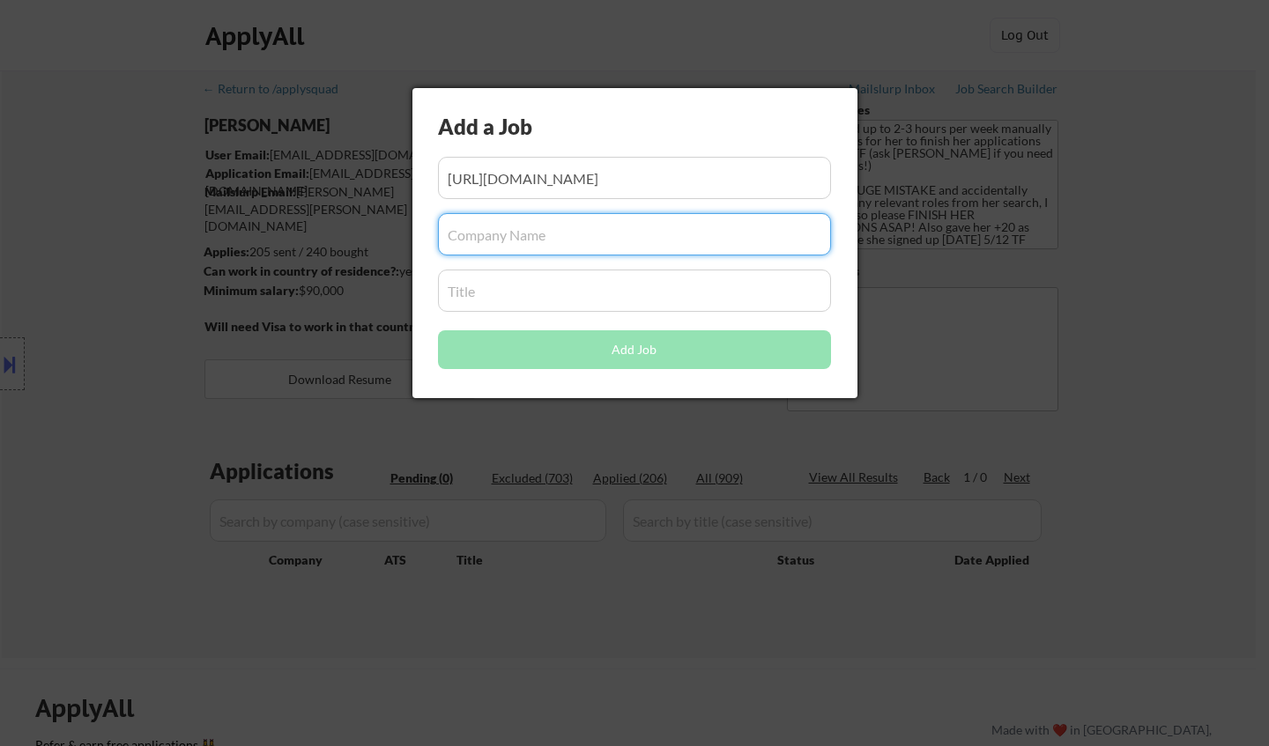
click at [511, 234] on input "input" at bounding box center [634, 234] width 393 height 42
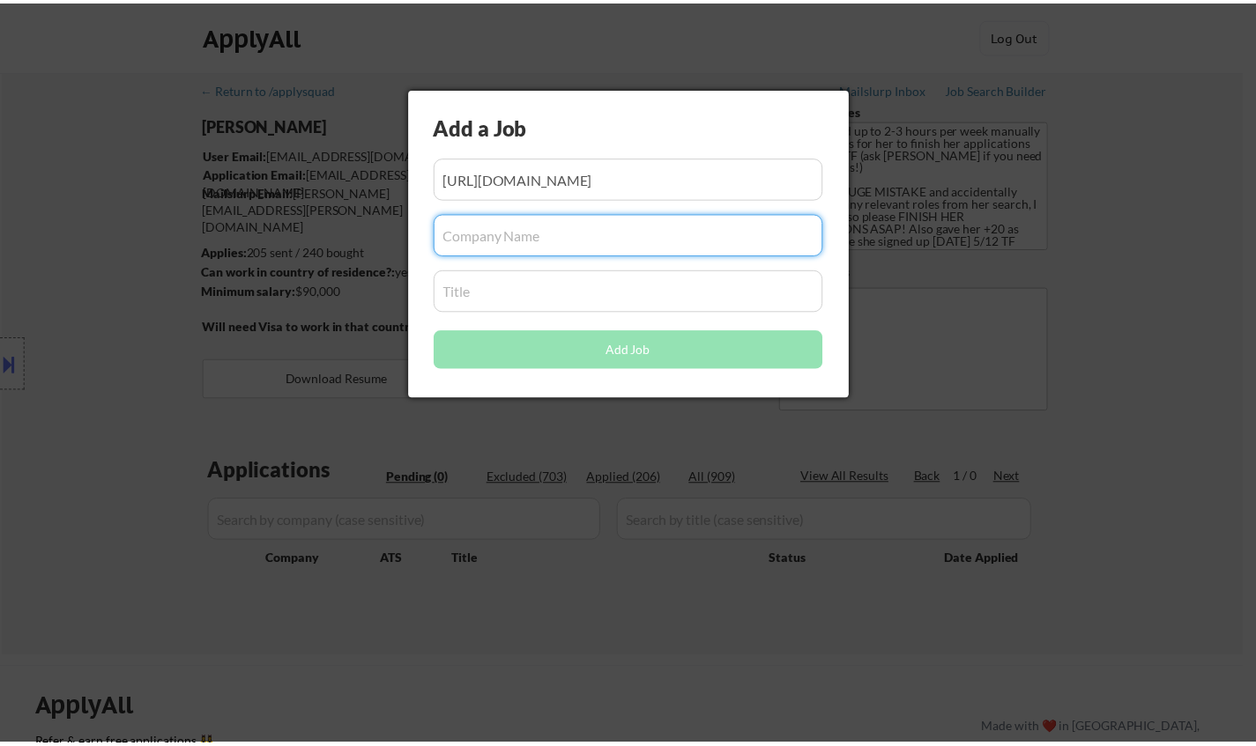
scroll to position [0, 0]
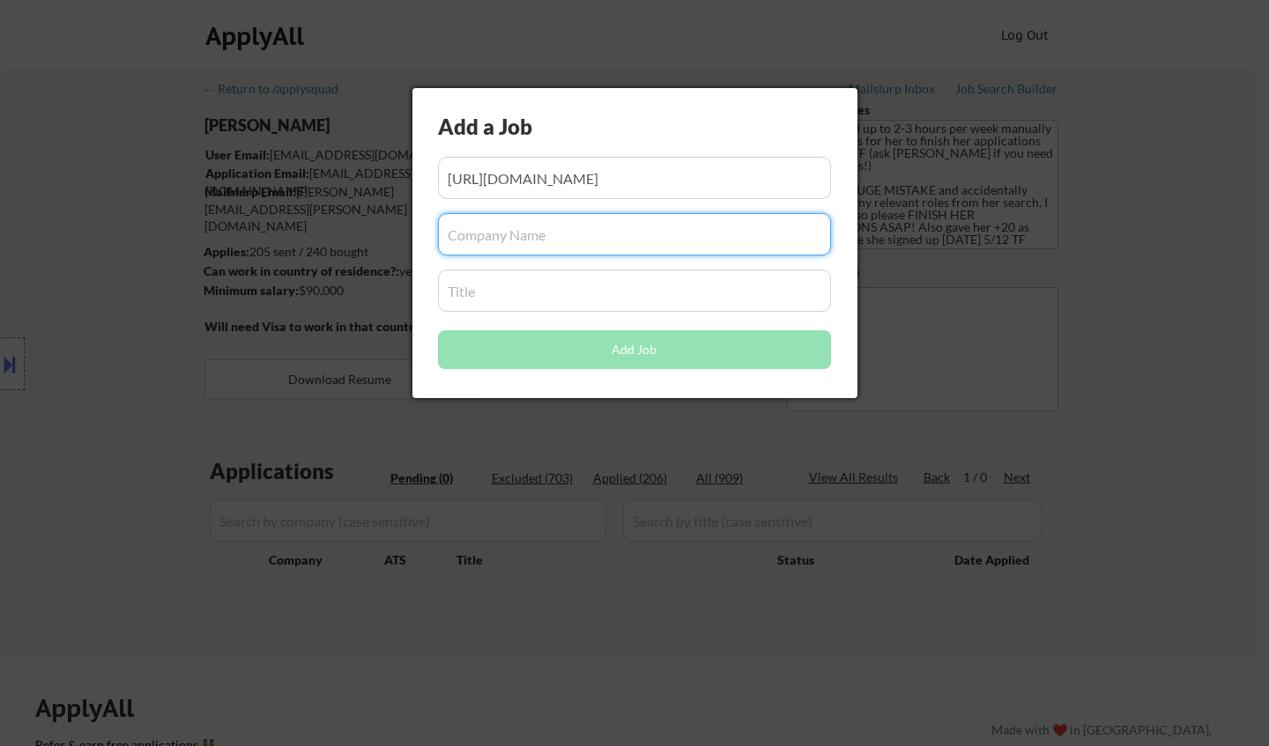
click at [509, 232] on input "input" at bounding box center [634, 234] width 393 height 42
paste input "FreedomCare"
type input "FreedomCare"
click at [506, 297] on input "input" at bounding box center [634, 291] width 393 height 42
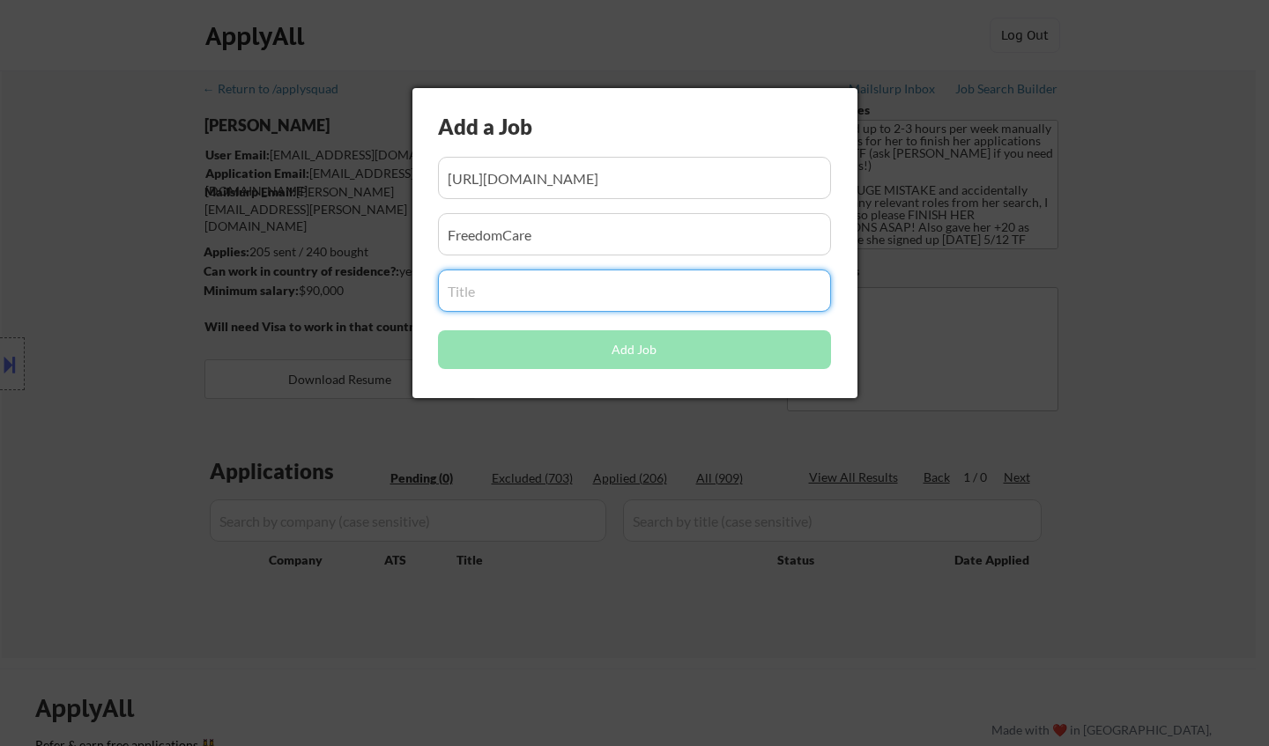
click at [501, 299] on input "input" at bounding box center [634, 291] width 393 height 42
paste input "Talent Acquisition Recruiter"
type input "Talent Acquisition Recruiter"
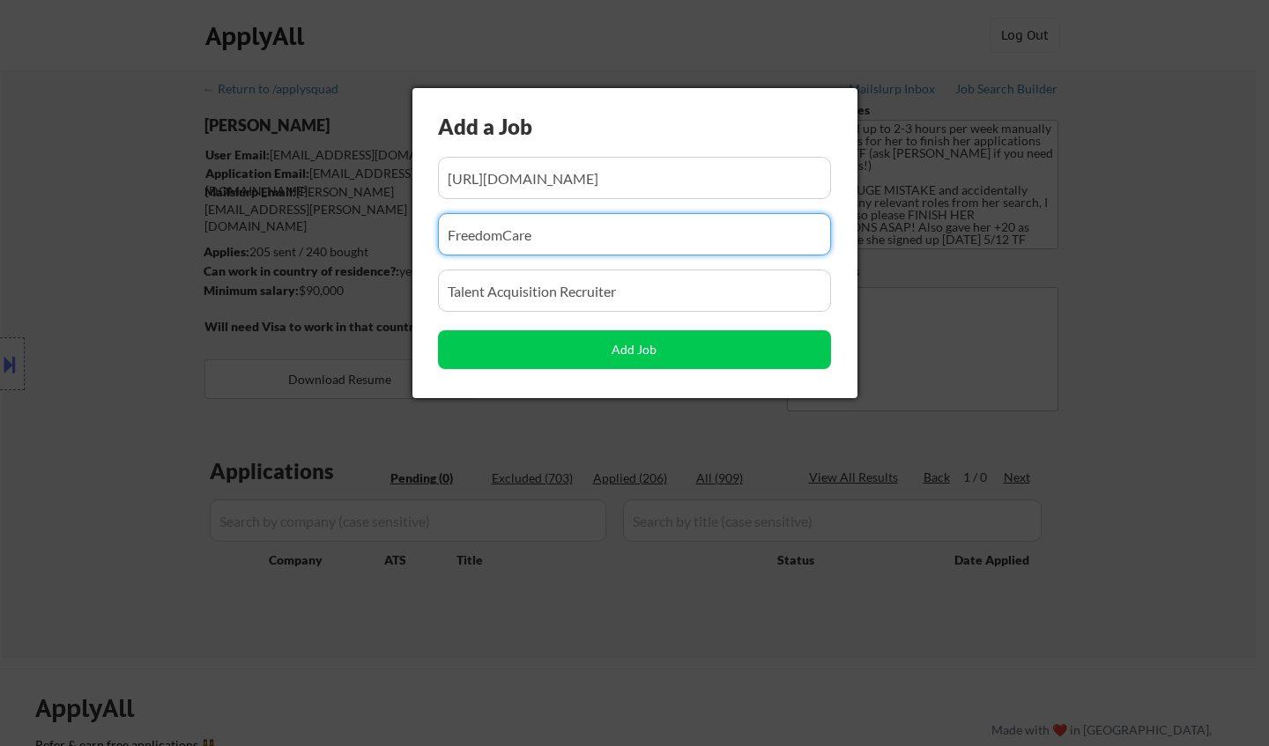
click at [553, 236] on input "input" at bounding box center [634, 234] width 393 height 42
click at [558, 169] on input "input" at bounding box center [634, 178] width 393 height 42
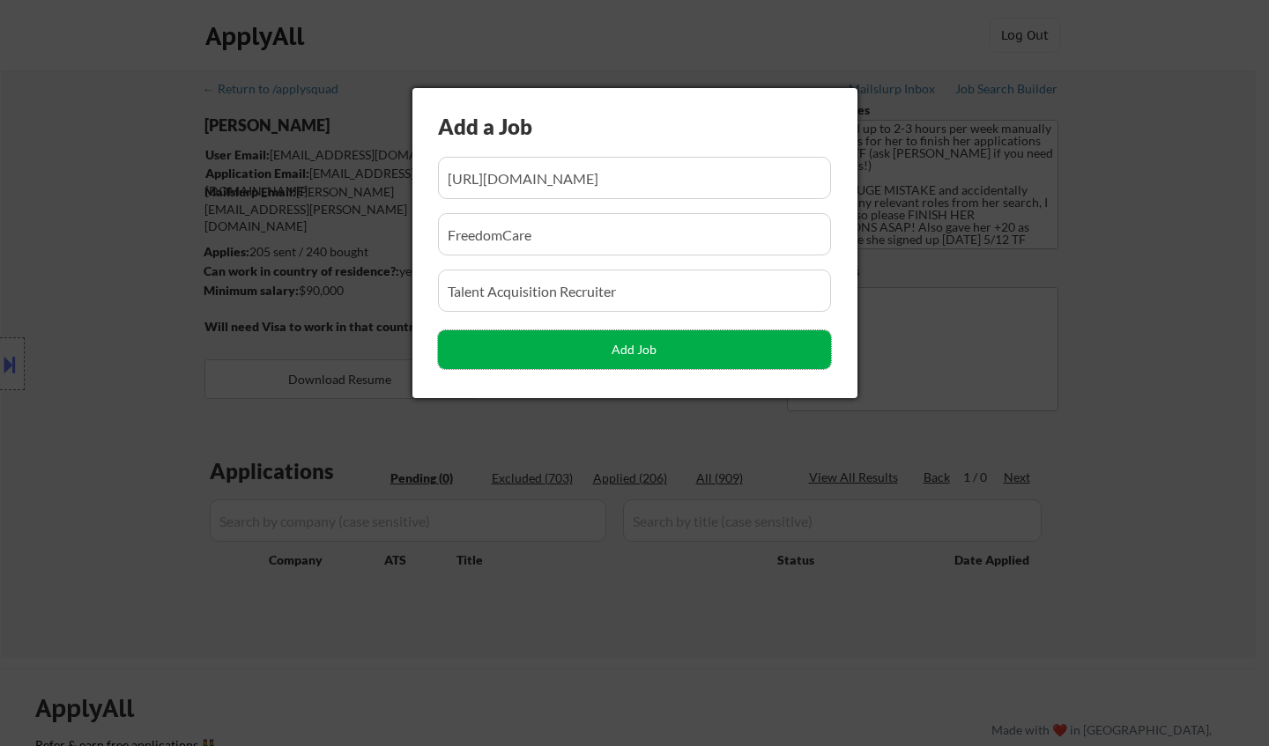
click at [605, 344] on button "Add Job" at bounding box center [634, 349] width 393 height 39
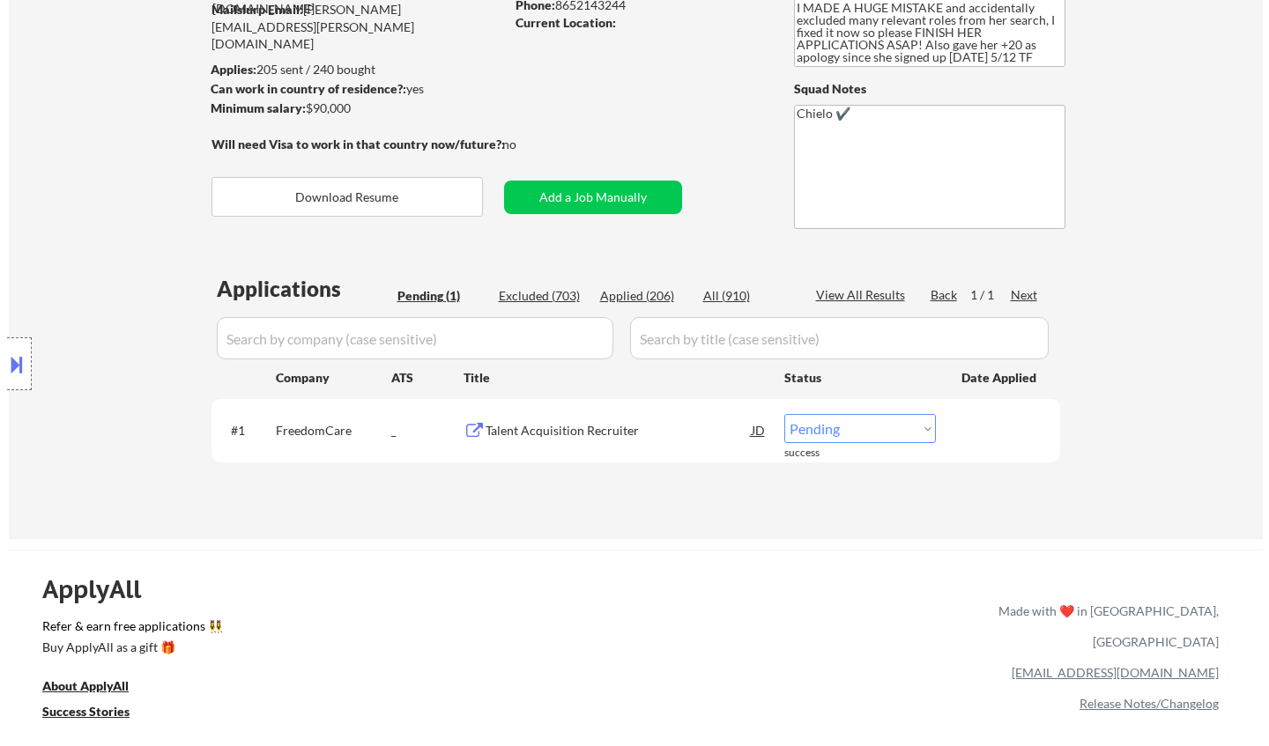
scroll to position [264, 0]
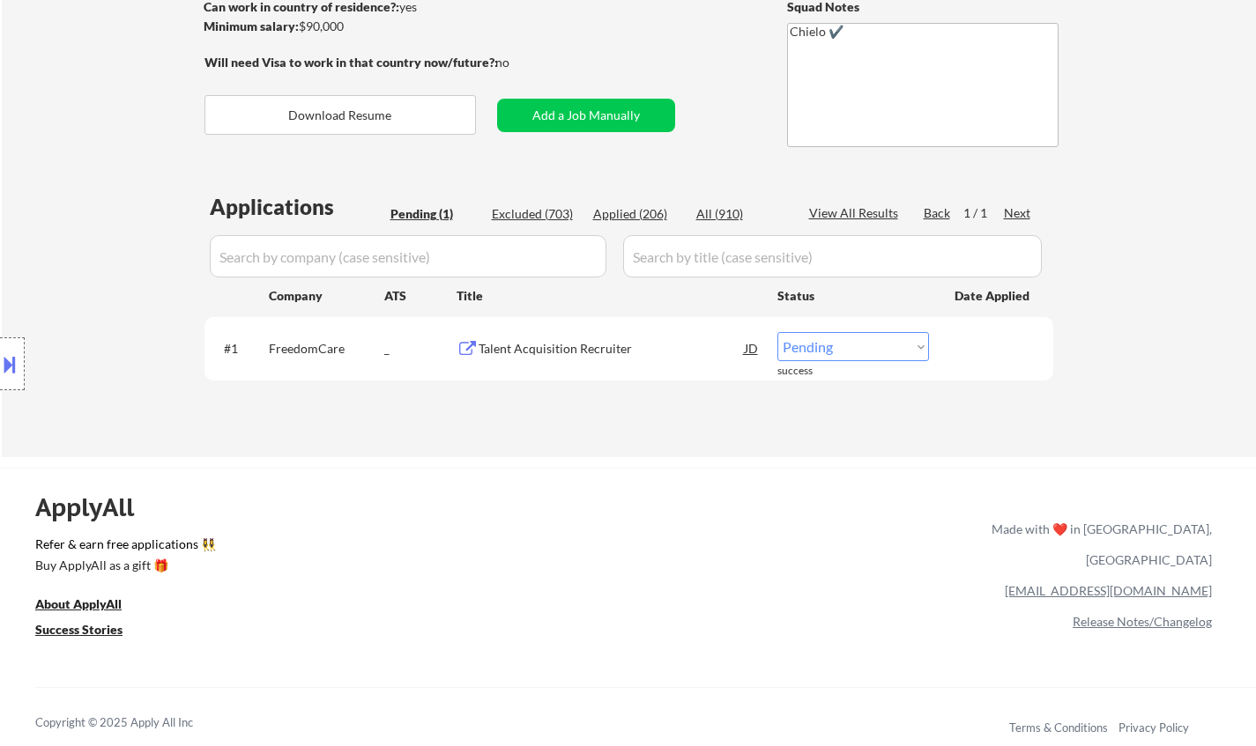
click at [836, 347] on select "Choose an option... Pending Applied Excluded (Questions) Excluded (Expired) Exc…" at bounding box center [853, 346] width 152 height 29
click at [777, 332] on select "Choose an option... Pending Applied Excluded (Questions) Excluded (Expired) Exc…" at bounding box center [853, 346] width 152 height 29
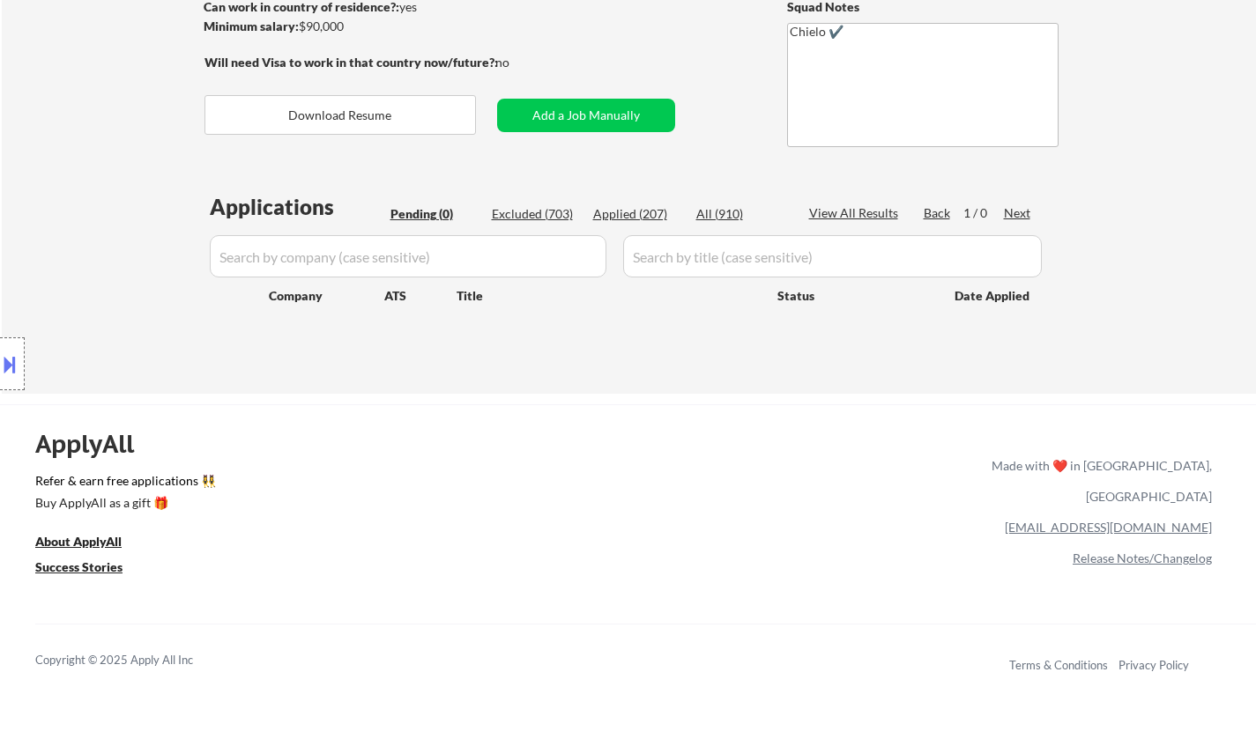
select select ""pending""
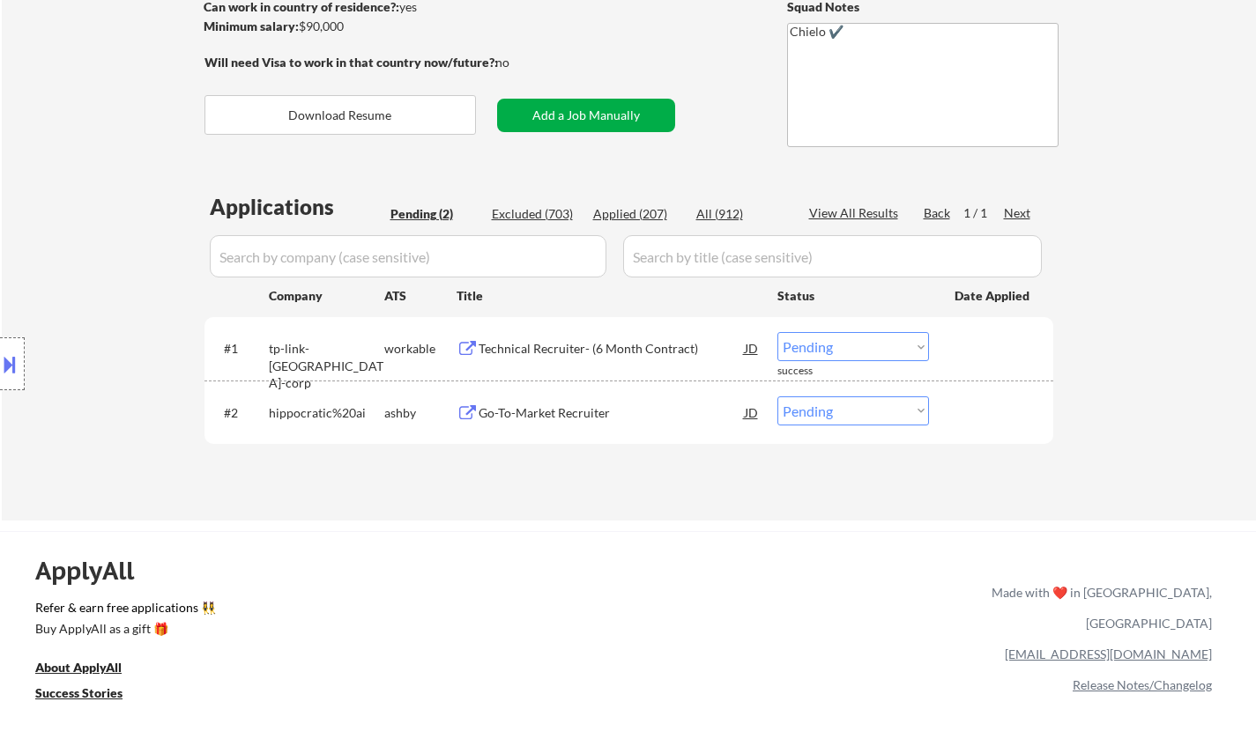
click at [585, 107] on button "Add a Job Manually" at bounding box center [586, 115] width 178 height 33
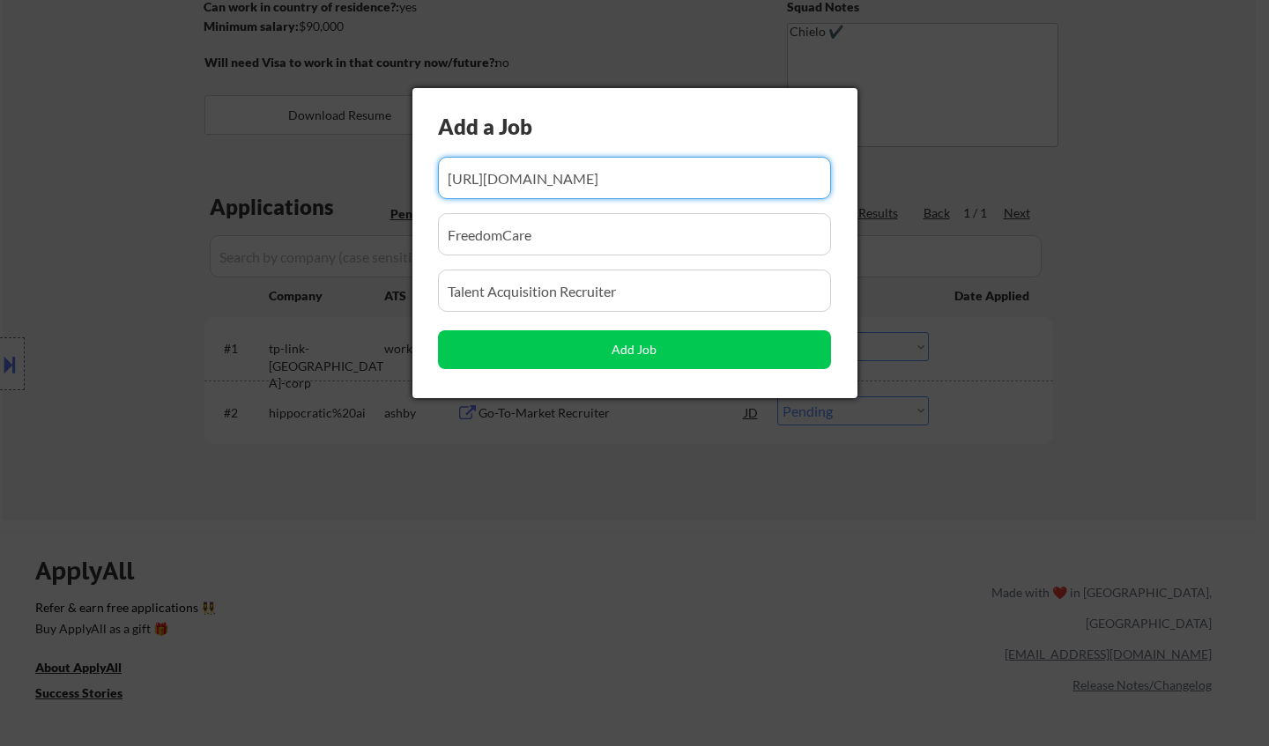
click at [611, 177] on input "input" at bounding box center [634, 178] width 393 height 42
click at [612, 177] on input "input" at bounding box center [634, 178] width 393 height 42
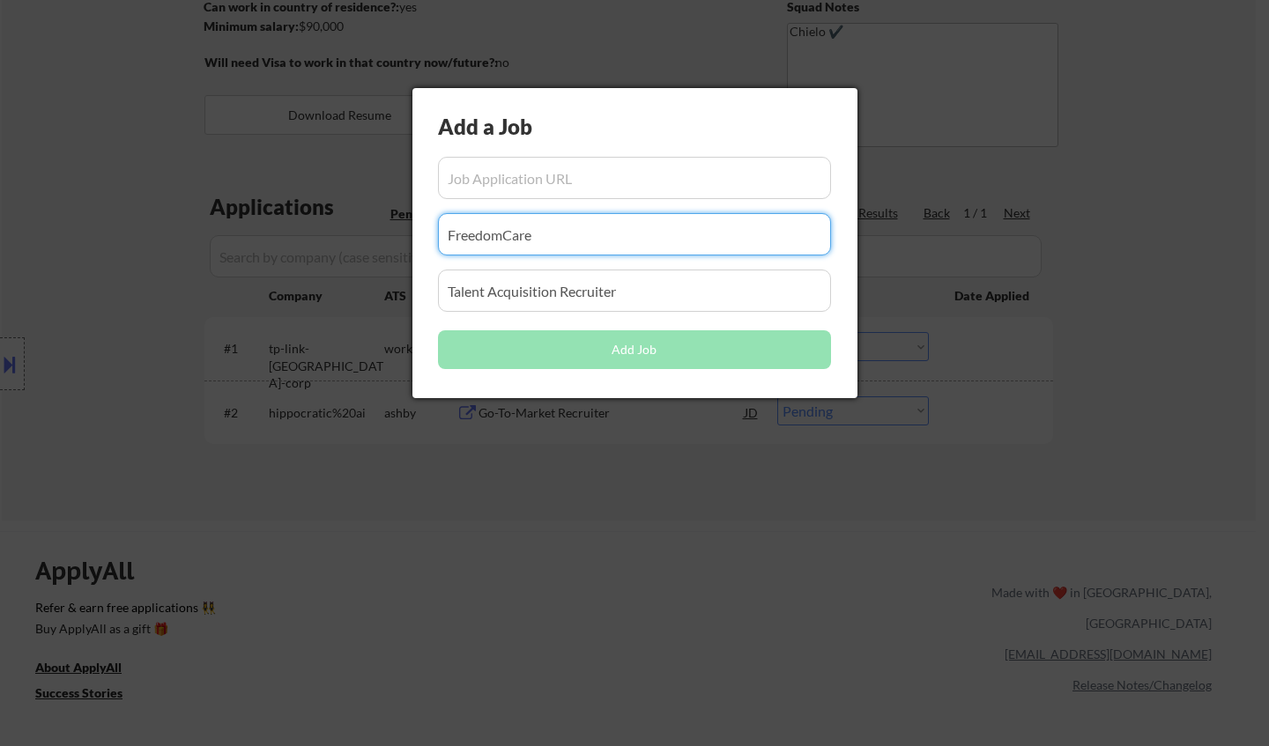
drag, startPoint x: 490, startPoint y: 254, endPoint x: 328, endPoint y: 254, distance: 162.1
click at [308, 254] on body "← Return to /applysquad Mailslurp Inbox Job Search Builder [PERSON_NAME] User E…" at bounding box center [634, 109] width 1269 height 746
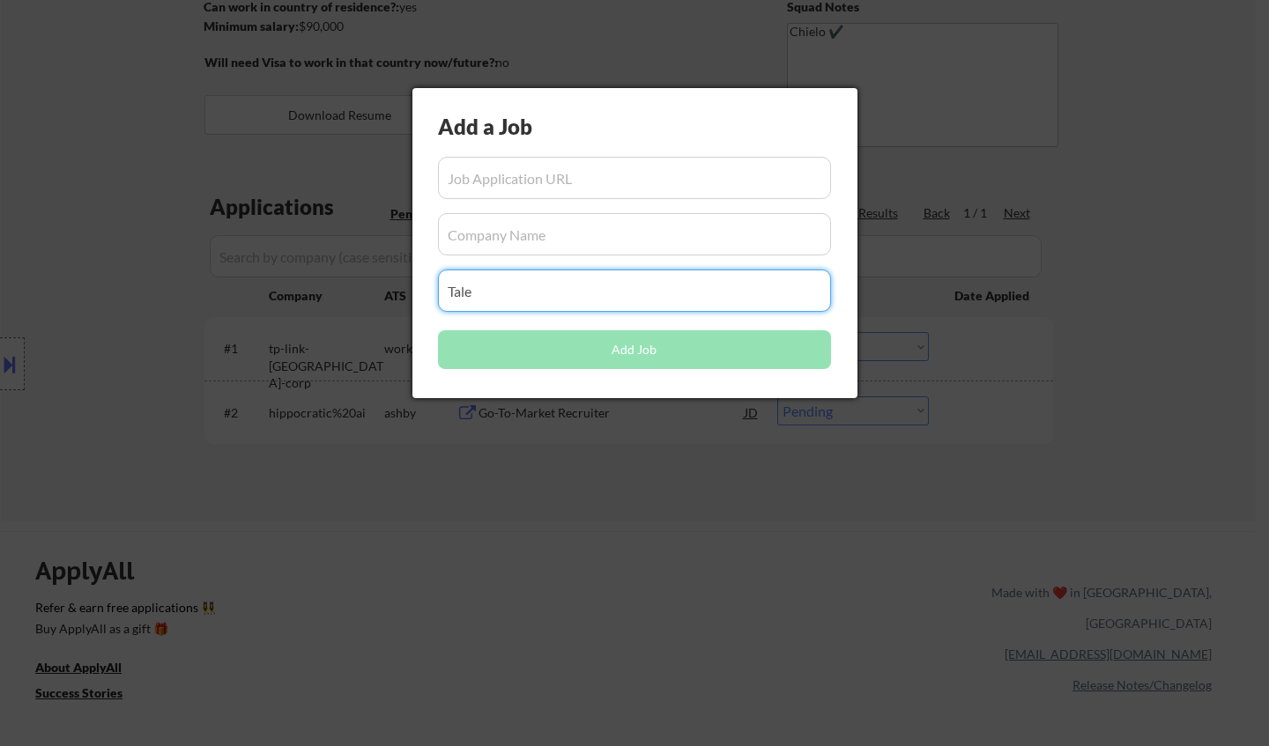
drag, startPoint x: 475, startPoint y: 300, endPoint x: 466, endPoint y: 297, distance: 9.2
click at [467, 300] on input "input" at bounding box center [634, 291] width 393 height 42
click at [509, 297] on input "input" at bounding box center [634, 291] width 393 height 42
type input "T"
click at [598, 179] on input "input" at bounding box center [634, 178] width 393 height 42
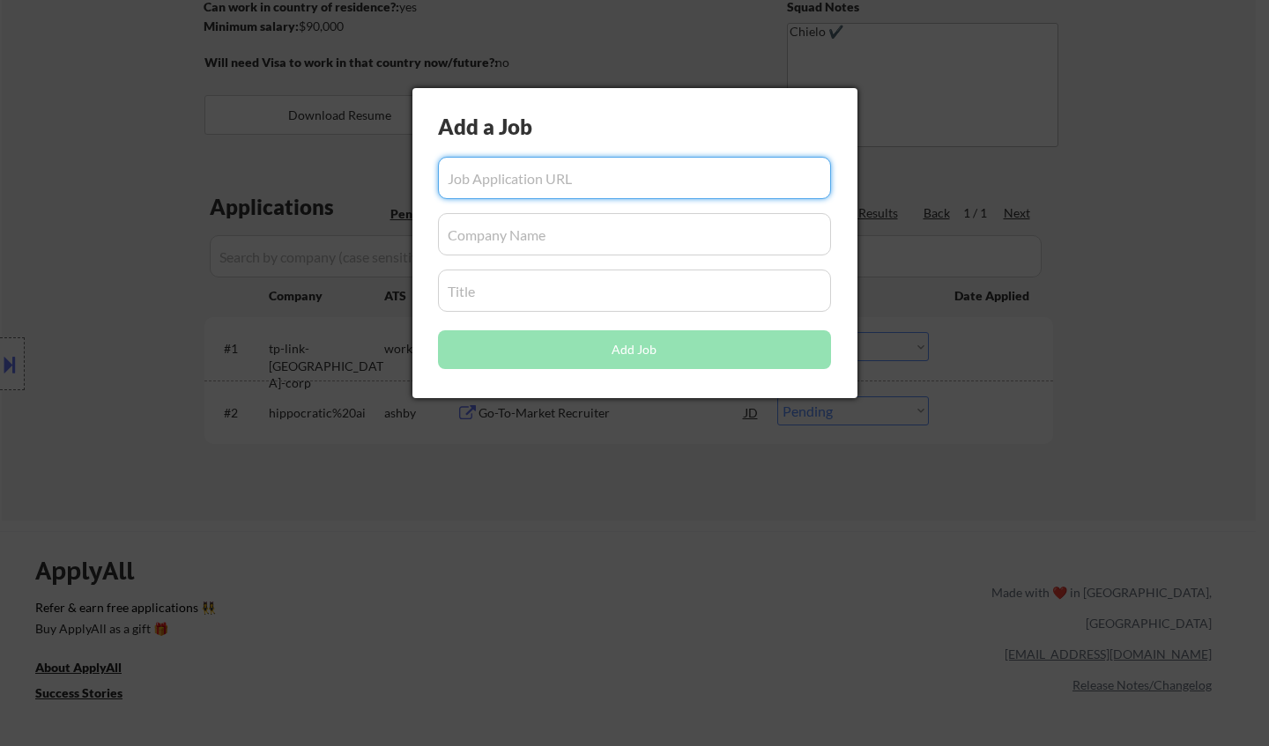
paste input "[URL][DOMAIN_NAME]"
type input "[URL][DOMAIN_NAME]"
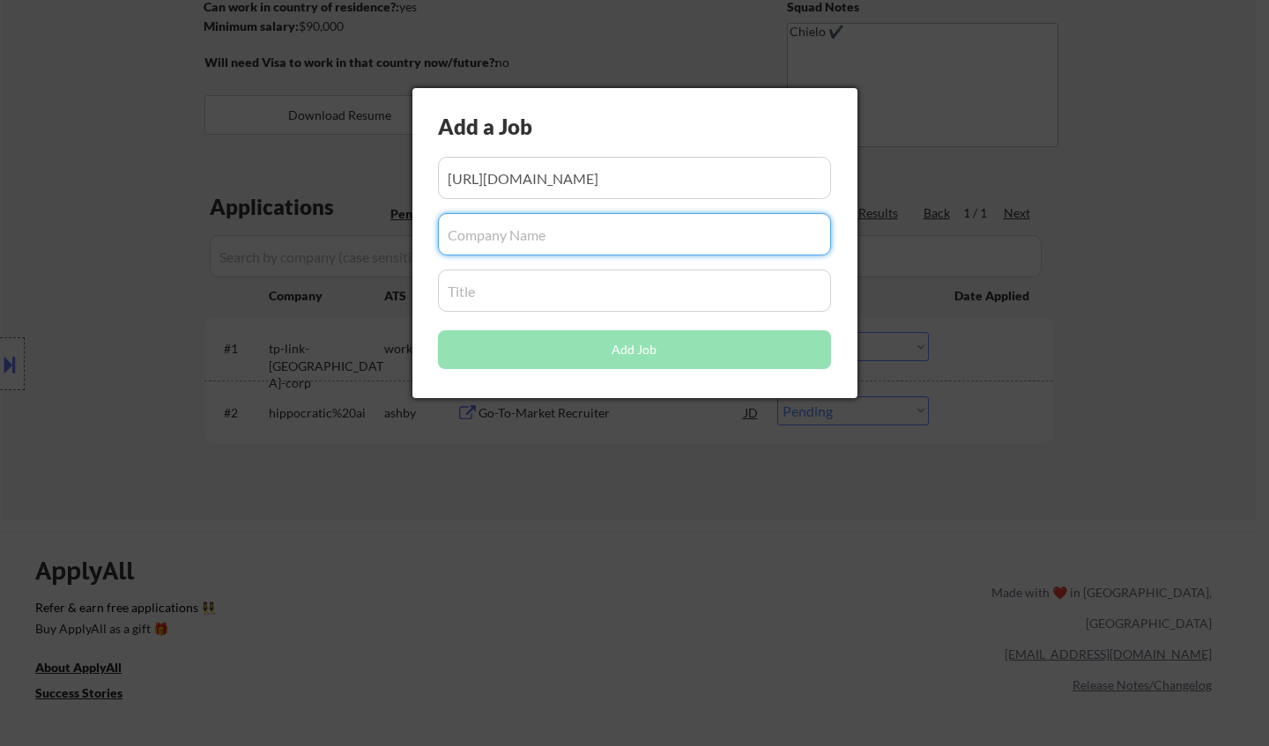
click at [587, 237] on input "input" at bounding box center [634, 234] width 393 height 42
click at [520, 242] on input "input" at bounding box center [634, 234] width 393 height 42
paste input "tekion"
type input "tekion"
click at [538, 291] on input "input" at bounding box center [634, 291] width 393 height 42
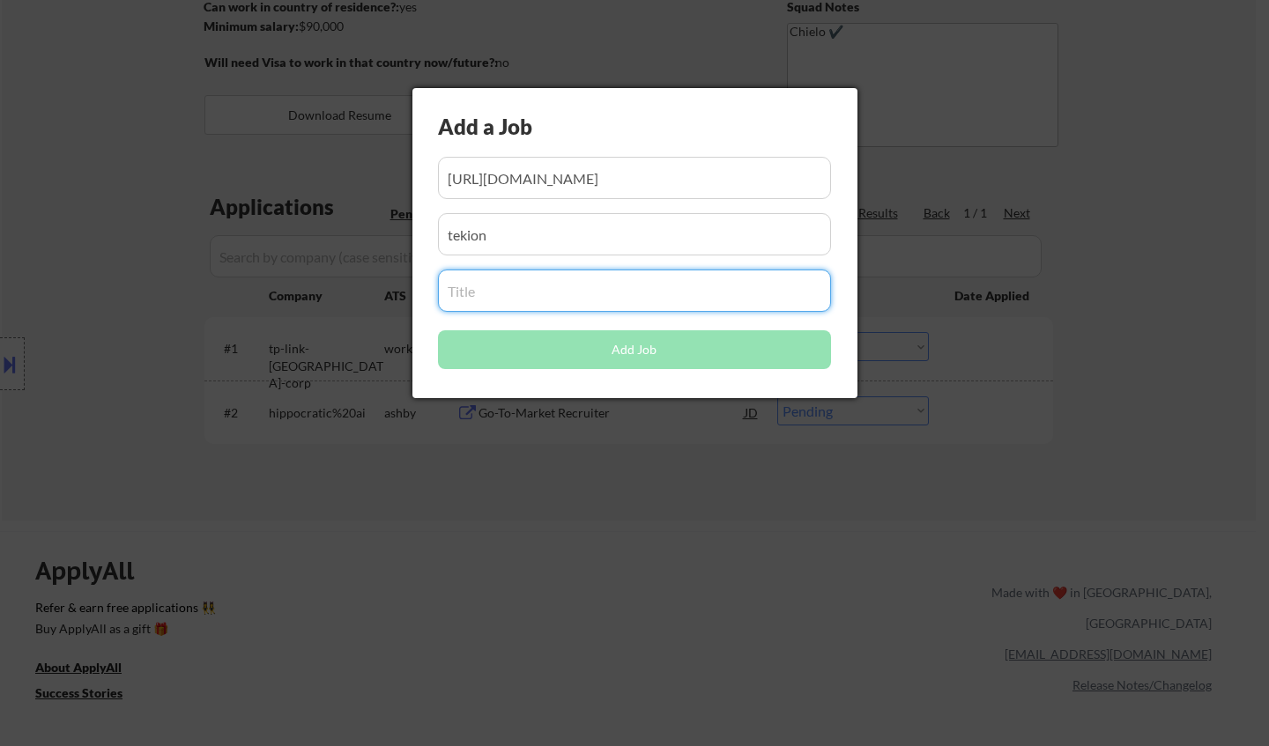
click at [567, 287] on input "input" at bounding box center [634, 291] width 393 height 42
paste input "TA Partner II"
type input "TA Partner II"
click at [559, 236] on input "input" at bounding box center [634, 234] width 393 height 42
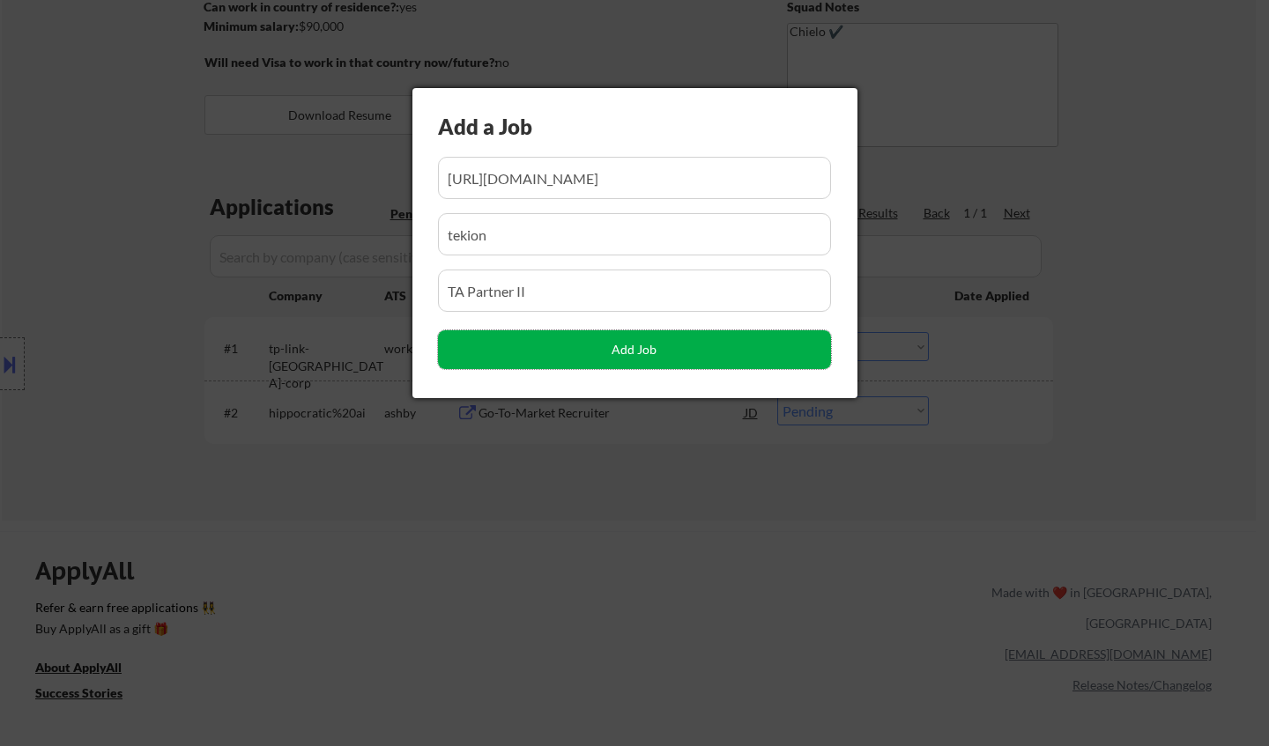
click at [657, 348] on button "Add Job" at bounding box center [634, 349] width 393 height 39
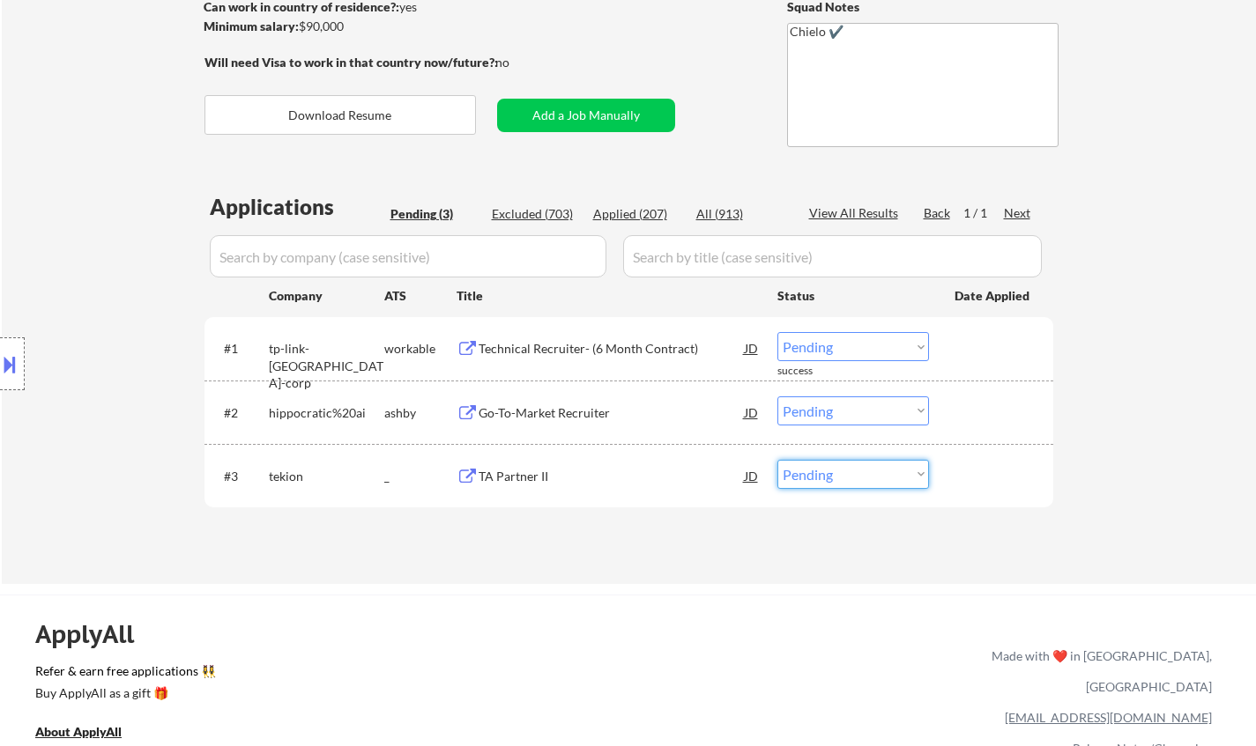
click at [823, 476] on select "Choose an option... Pending Applied Excluded (Questions) Excluded (Expired) Exc…" at bounding box center [853, 474] width 152 height 29
select select ""applied""
click at [777, 460] on select "Choose an option... Pending Applied Excluded (Questions) Excluded (Expired) Exc…" at bounding box center [853, 474] width 152 height 29
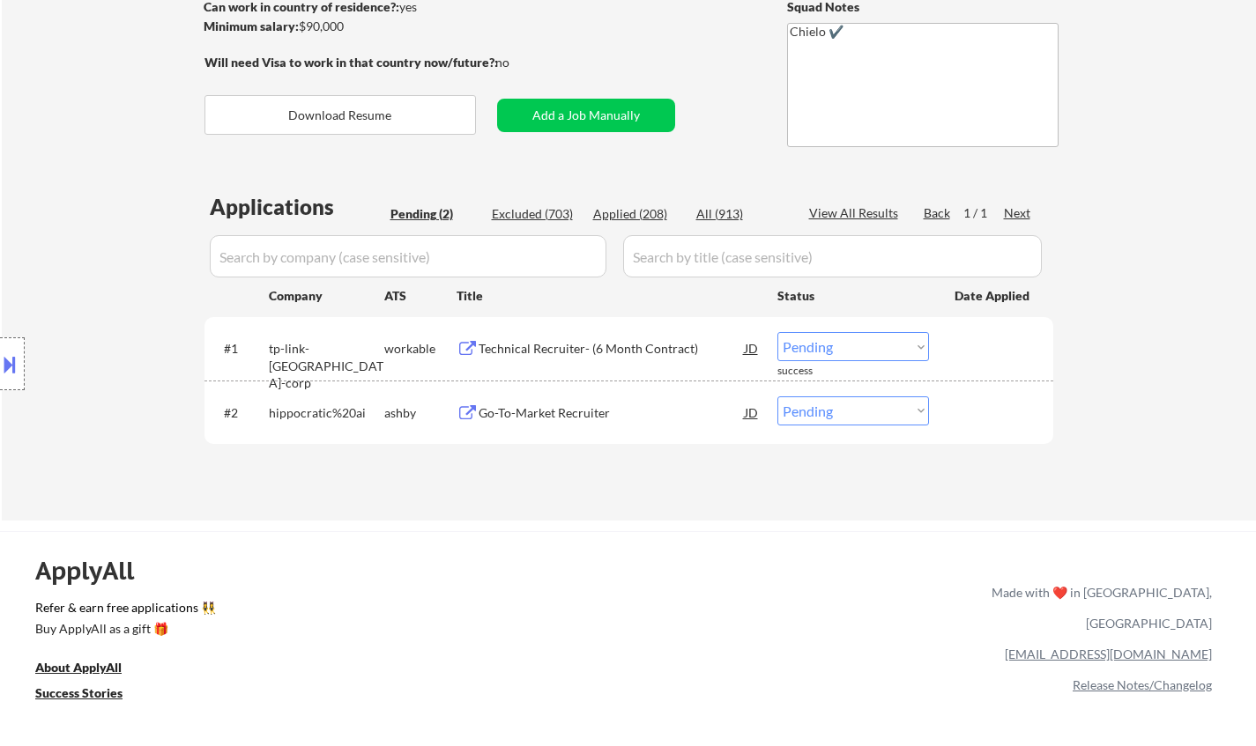
click at [597, 350] on div "Technical Recruiter- (6 Month Contract)" at bounding box center [612, 349] width 266 height 18
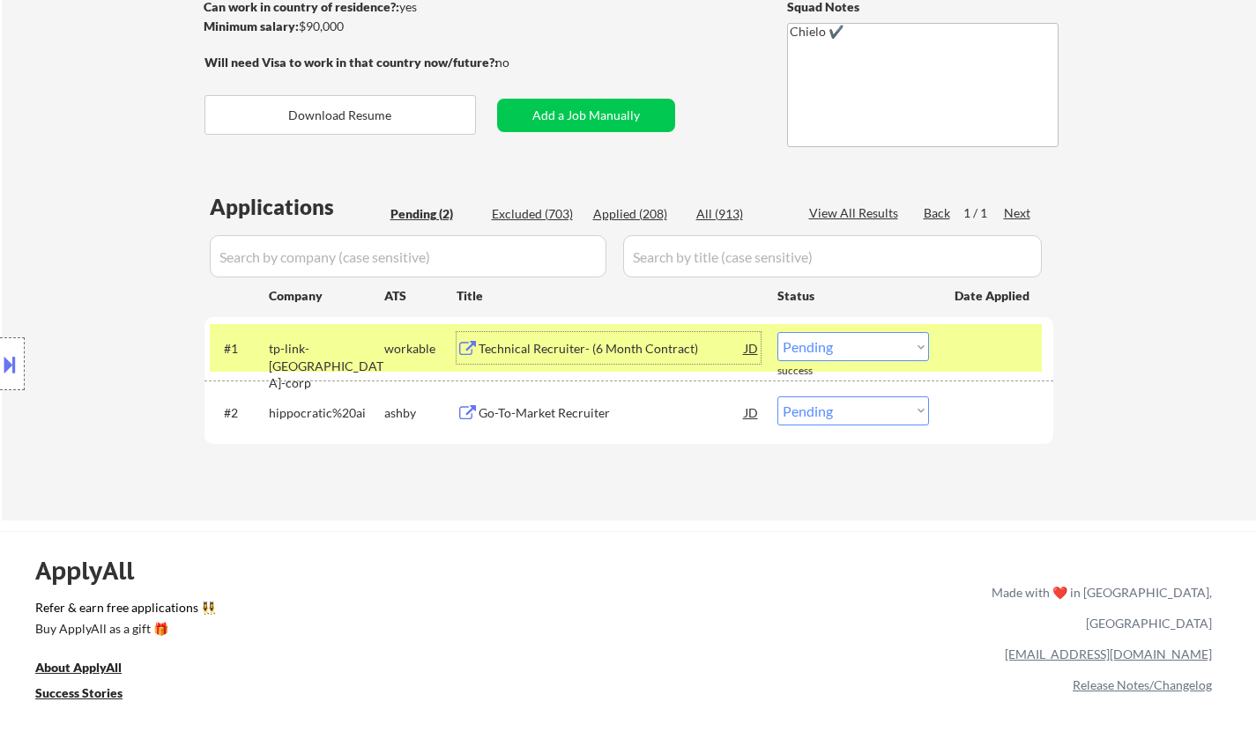
click at [0, 355] on button at bounding box center [9, 364] width 19 height 29
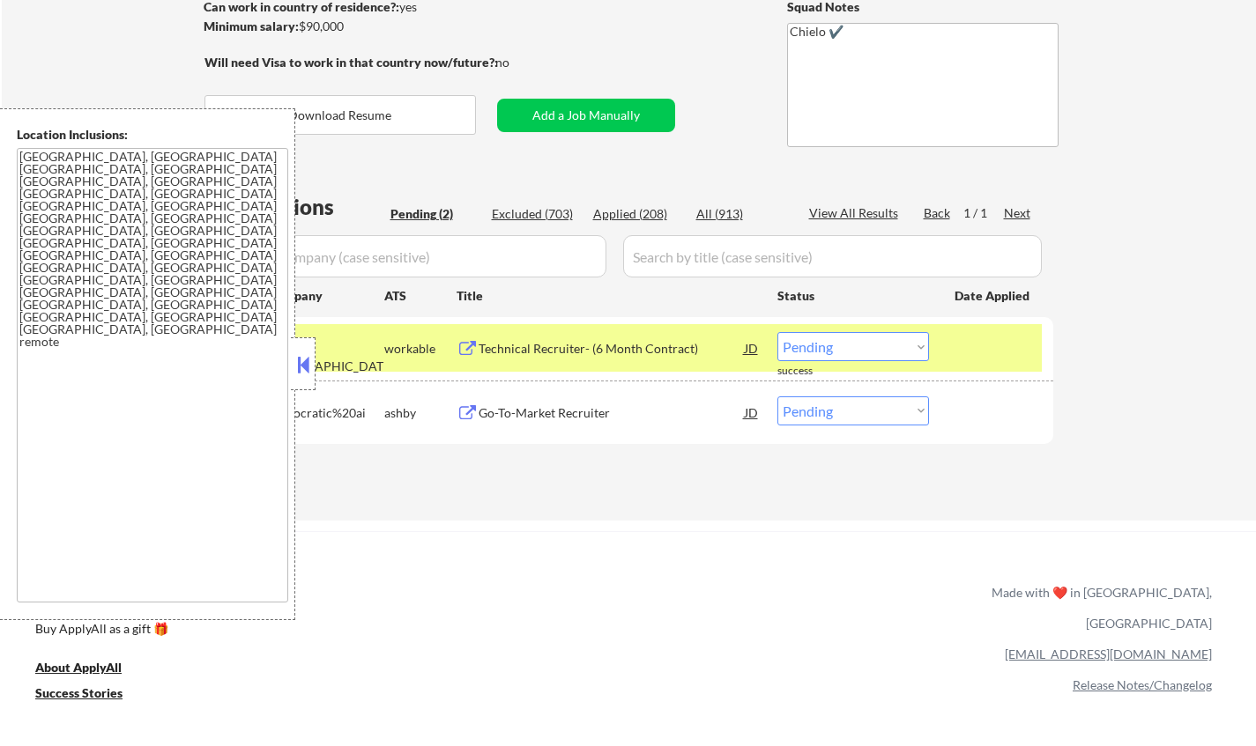
click at [304, 363] on button at bounding box center [302, 365] width 19 height 26
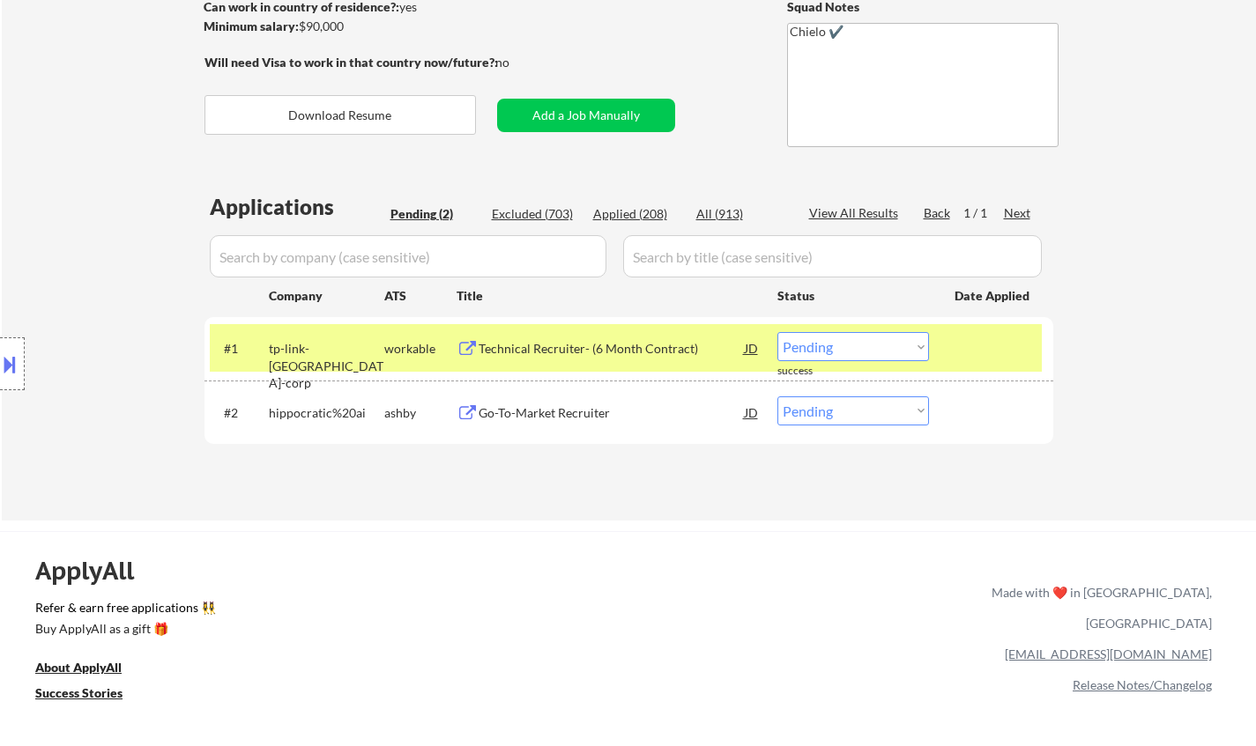
click at [844, 352] on select "Choose an option... Pending Applied Excluded (Questions) Excluded (Expired) Exc…" at bounding box center [853, 346] width 152 height 29
click at [777, 332] on select "Choose an option... Pending Applied Excluded (Questions) Excluded (Expired) Exc…" at bounding box center [853, 346] width 152 height 29
click at [548, 407] on div "Go-To-Market Recruiter" at bounding box center [612, 413] width 266 height 18
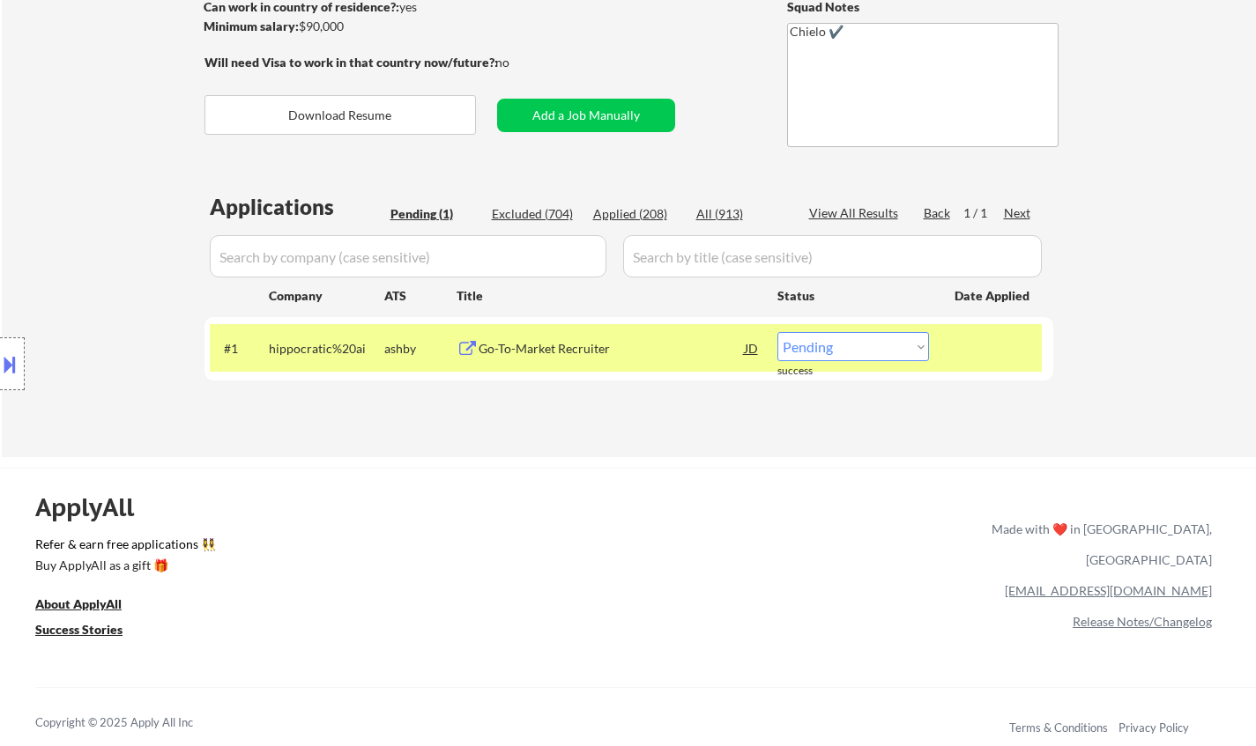
click at [854, 341] on select "Choose an option... Pending Applied Excluded (Questions) Excluded (Expired) Exc…" at bounding box center [853, 346] width 152 height 29
select select ""excluded__bad_match_""
click at [777, 332] on select "Choose an option... Pending Applied Excluded (Questions) Excluded (Expired) Exc…" at bounding box center [853, 346] width 152 height 29
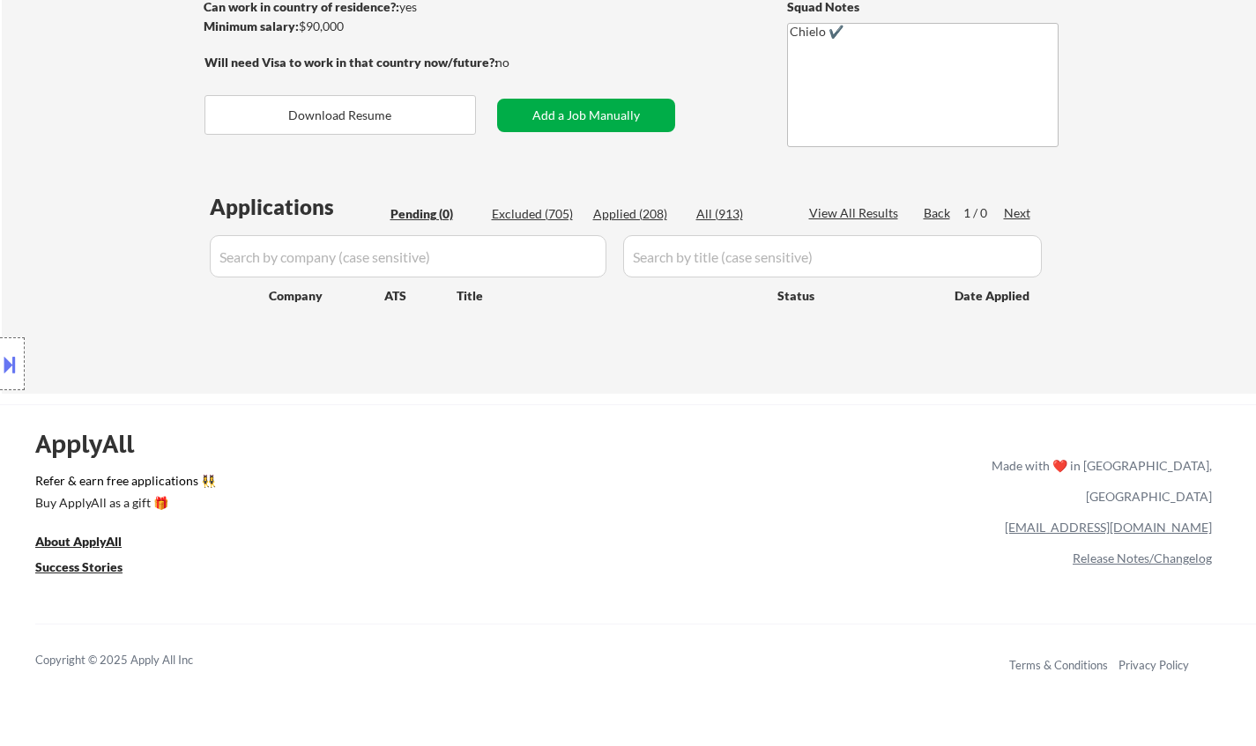
click at [580, 108] on button "Add a Job Manually" at bounding box center [586, 115] width 178 height 33
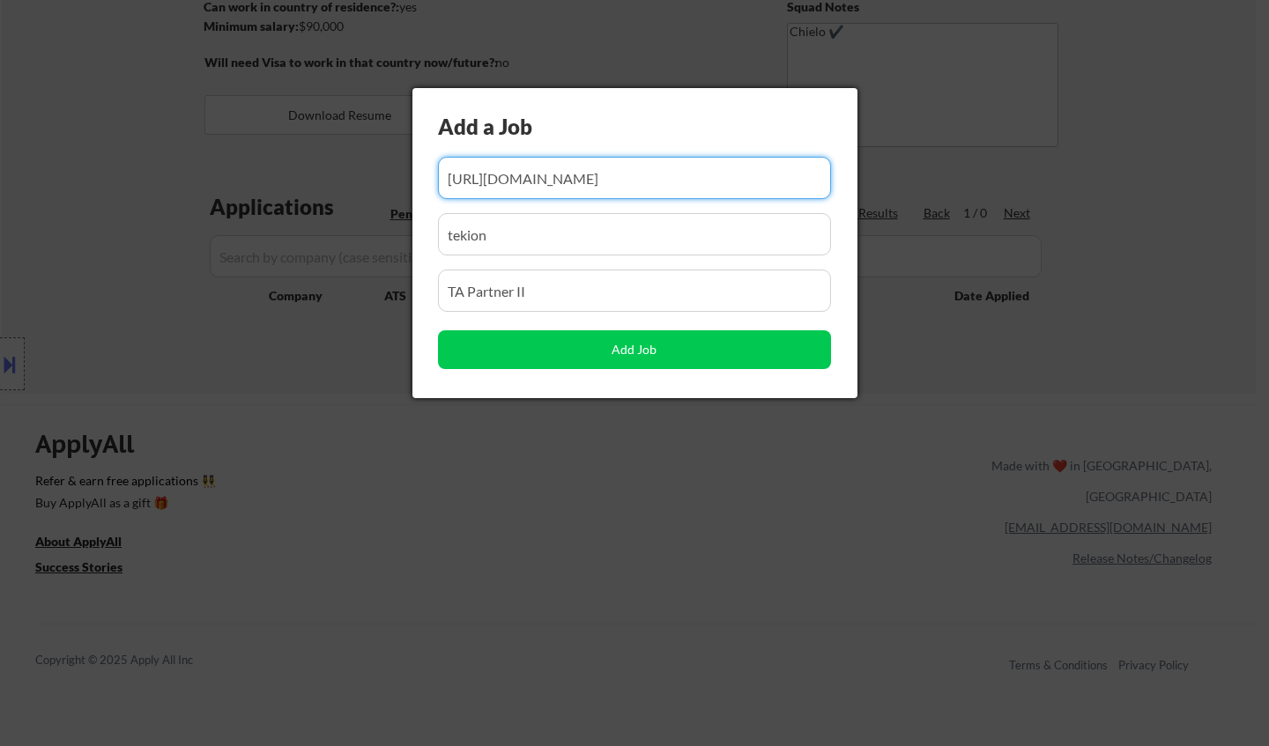
click at [601, 179] on input "input" at bounding box center [634, 178] width 393 height 42
click at [601, 177] on input "input" at bounding box center [634, 178] width 393 height 42
click at [601, 176] on input "input" at bounding box center [634, 178] width 393 height 42
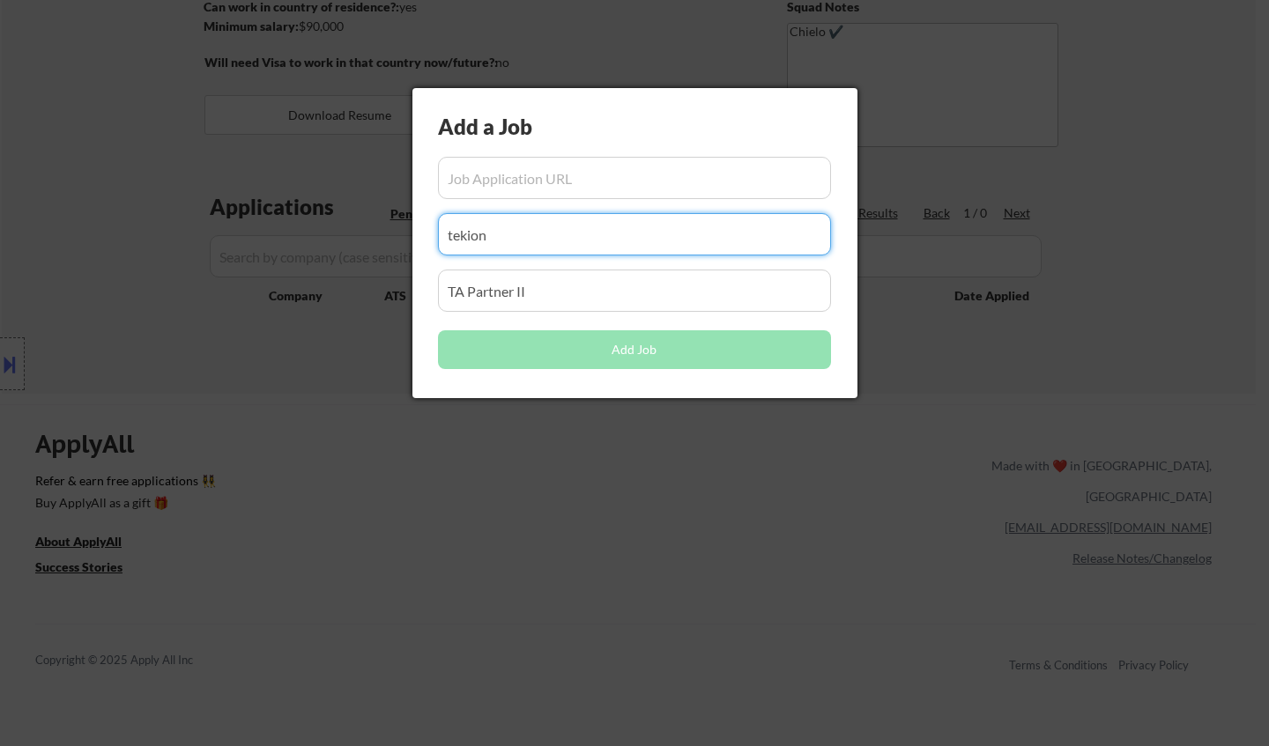
drag, startPoint x: 404, startPoint y: 228, endPoint x: 420, endPoint y: 249, distance: 26.3
click at [352, 228] on body "← Return to /applysquad Mailslurp Inbox Job Search Builder [PERSON_NAME] User E…" at bounding box center [634, 109] width 1269 height 746
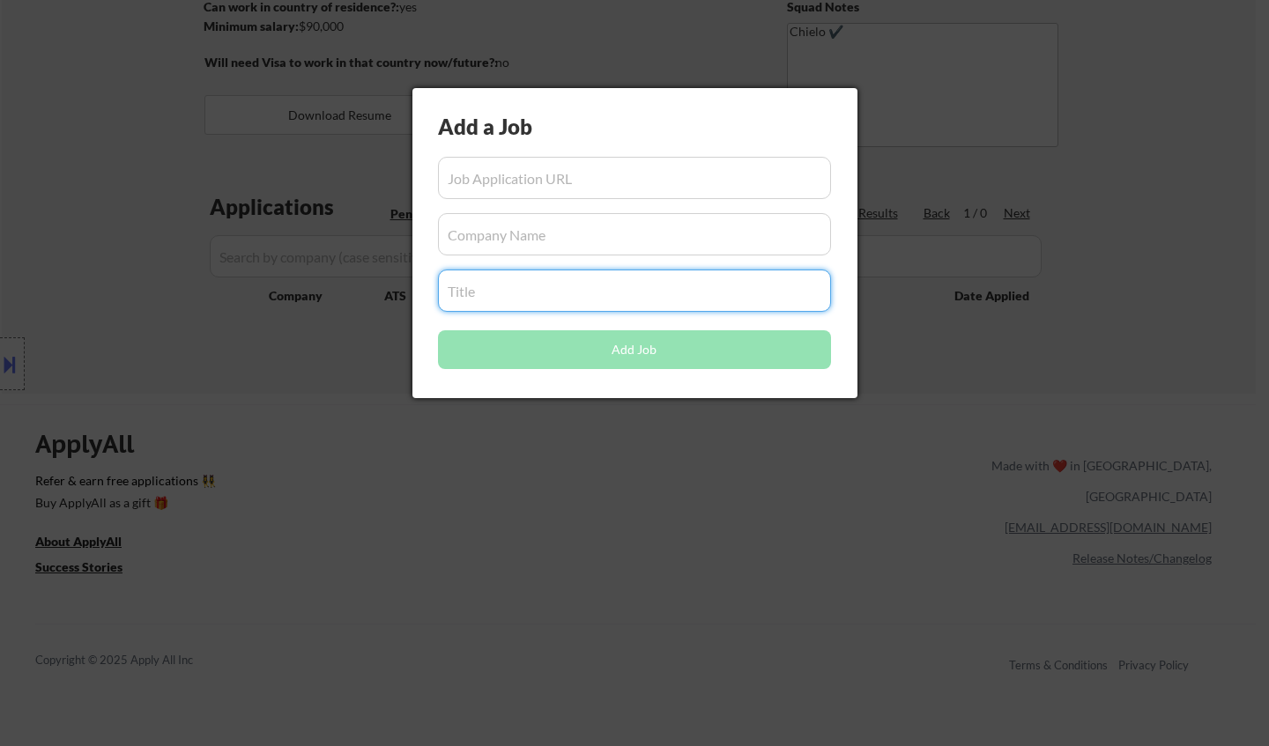
drag, startPoint x: 501, startPoint y: 302, endPoint x: 372, endPoint y: 284, distance: 130.9
click at [372, 284] on body "← Return to /applysquad Mailslurp Inbox Job Search Builder [PERSON_NAME] User E…" at bounding box center [634, 109] width 1269 height 746
click at [522, 171] on input "input" at bounding box center [634, 178] width 393 height 42
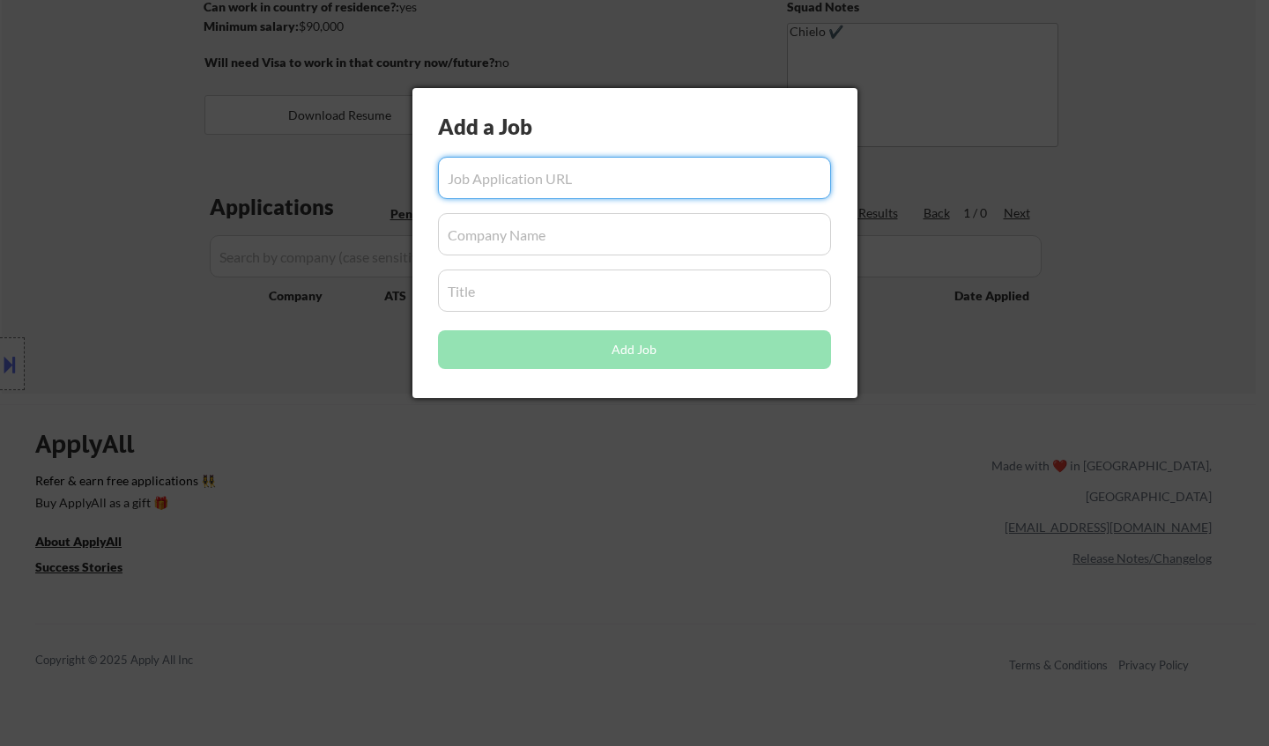
paste input "[URL][DOMAIN_NAME][DEMOGRAPHIC_DATA]"
type input "[URL][DOMAIN_NAME][DEMOGRAPHIC_DATA]"
click at [604, 233] on input "input" at bounding box center [634, 234] width 393 height 42
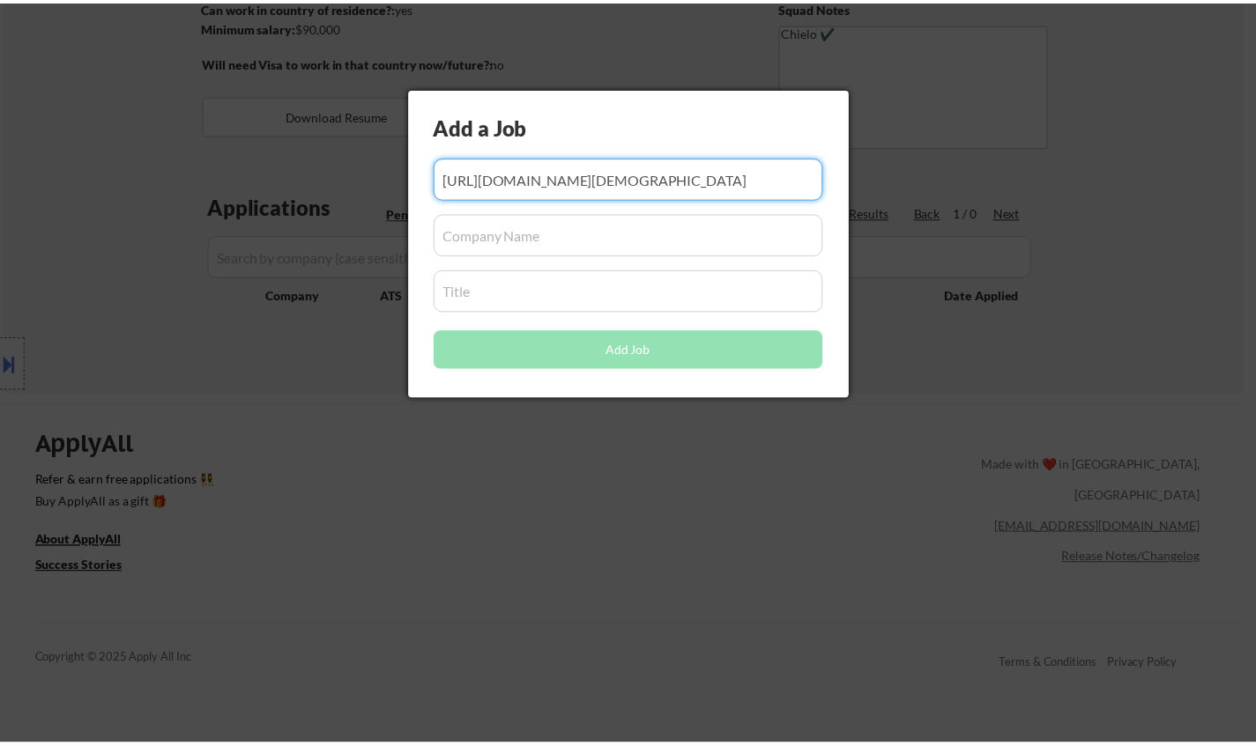
scroll to position [0, 0]
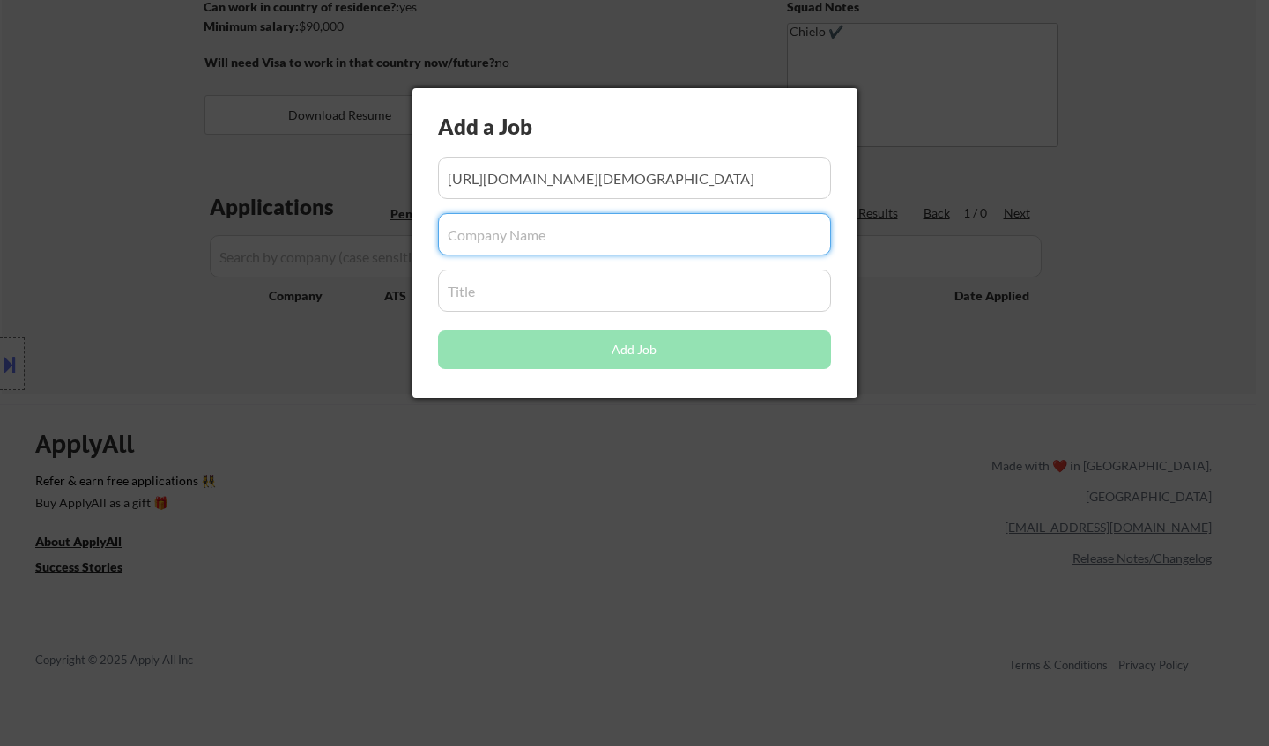
click at [506, 231] on input "input" at bounding box center [634, 234] width 393 height 42
paste input "FleetHire"
type input "FleetHire"
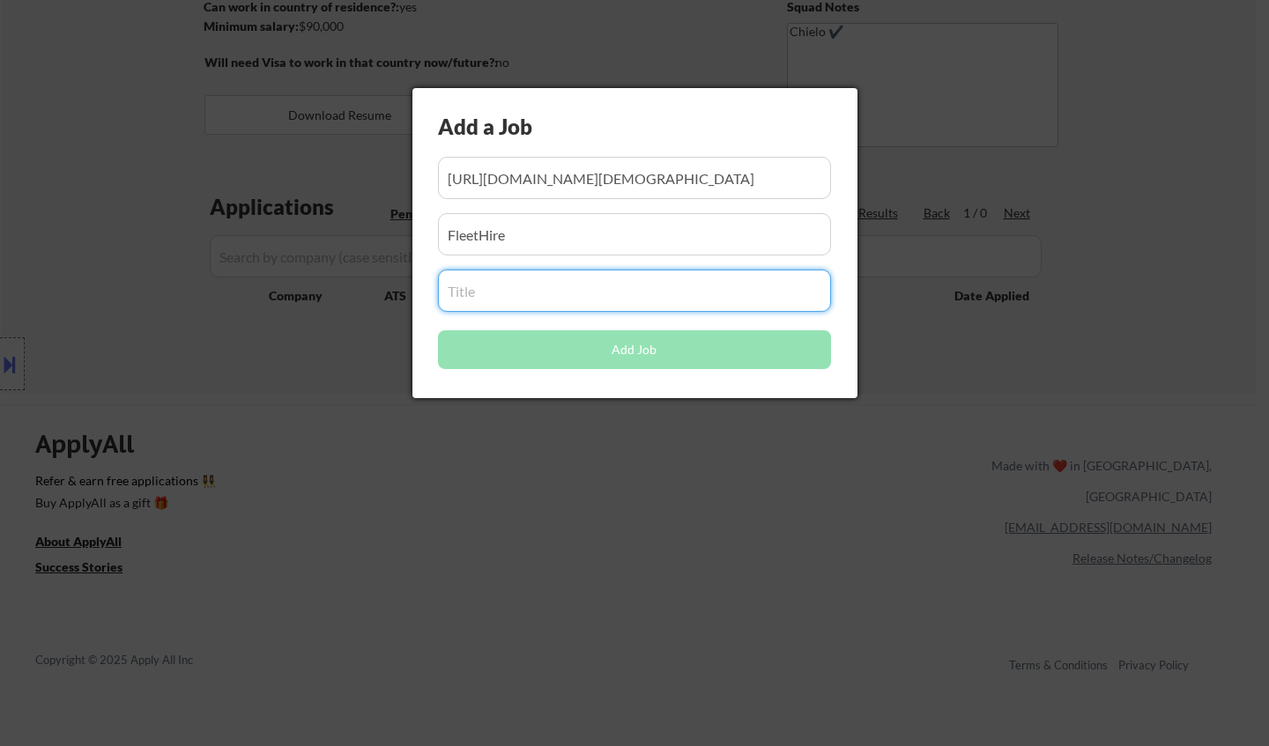
click at [476, 292] on input "input" at bounding box center [634, 291] width 393 height 42
paste input "Senior Contract Recruiter"
type input "Senior Contract Recruiter"
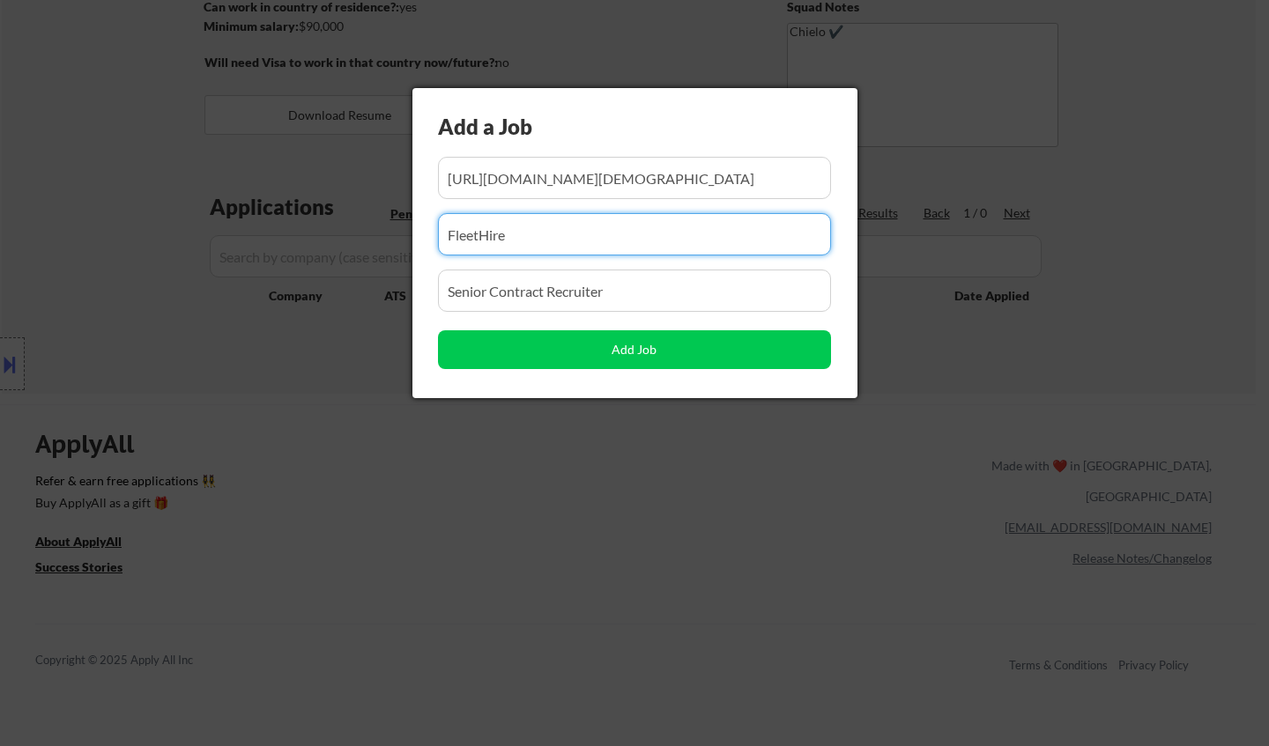
click at [548, 235] on input "input" at bounding box center [634, 234] width 393 height 42
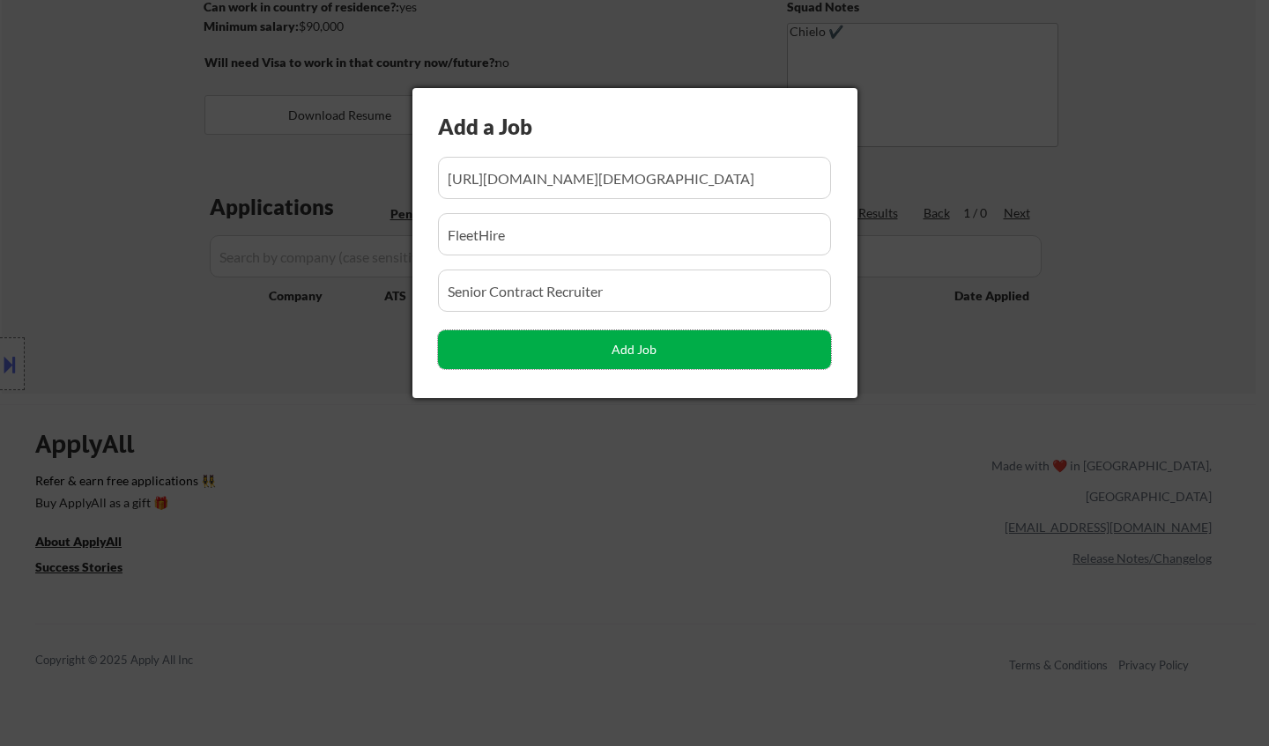
click at [656, 343] on button "Add Job" at bounding box center [634, 349] width 393 height 39
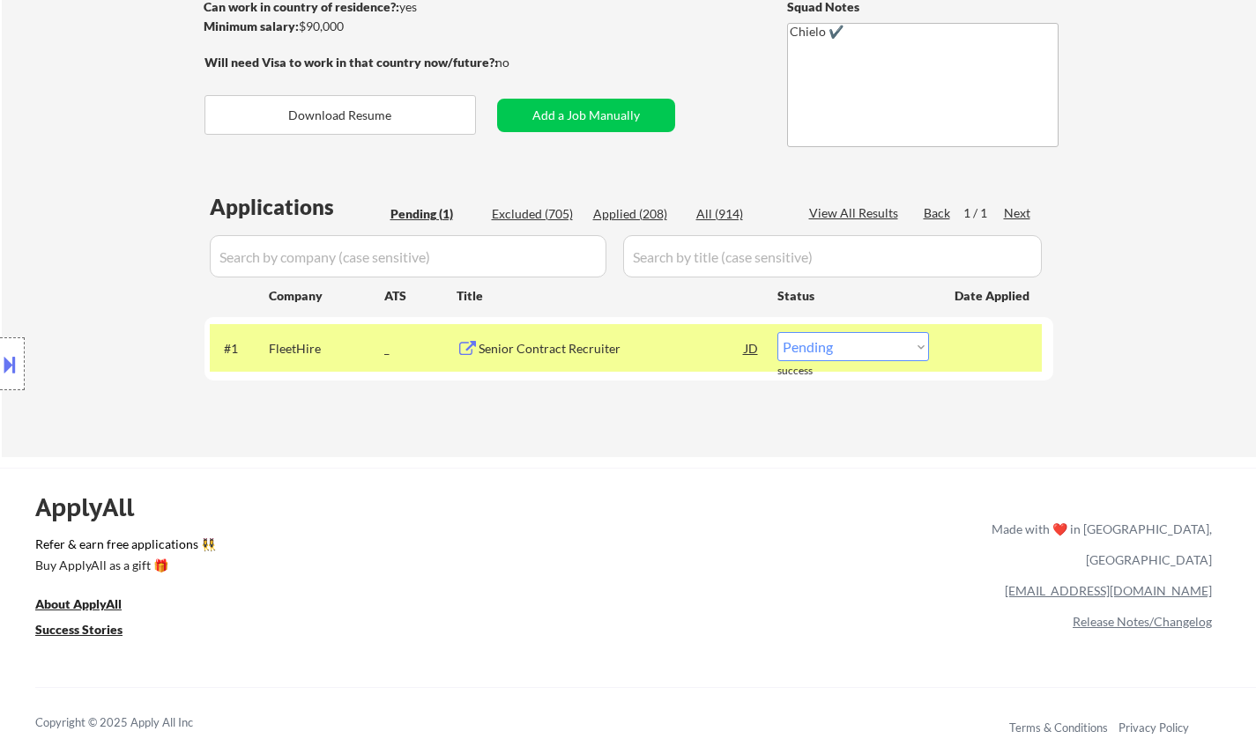
click at [829, 353] on select "Choose an option... Pending Applied Excluded (Questions) Excluded (Expired) Exc…" at bounding box center [853, 346] width 152 height 29
select select ""applied""
click at [777, 332] on select "Choose an option... Pending Applied Excluded (Questions) Excluded (Expired) Exc…" at bounding box center [853, 346] width 152 height 29
